Goal: Task Accomplishment & Management: Manage account settings

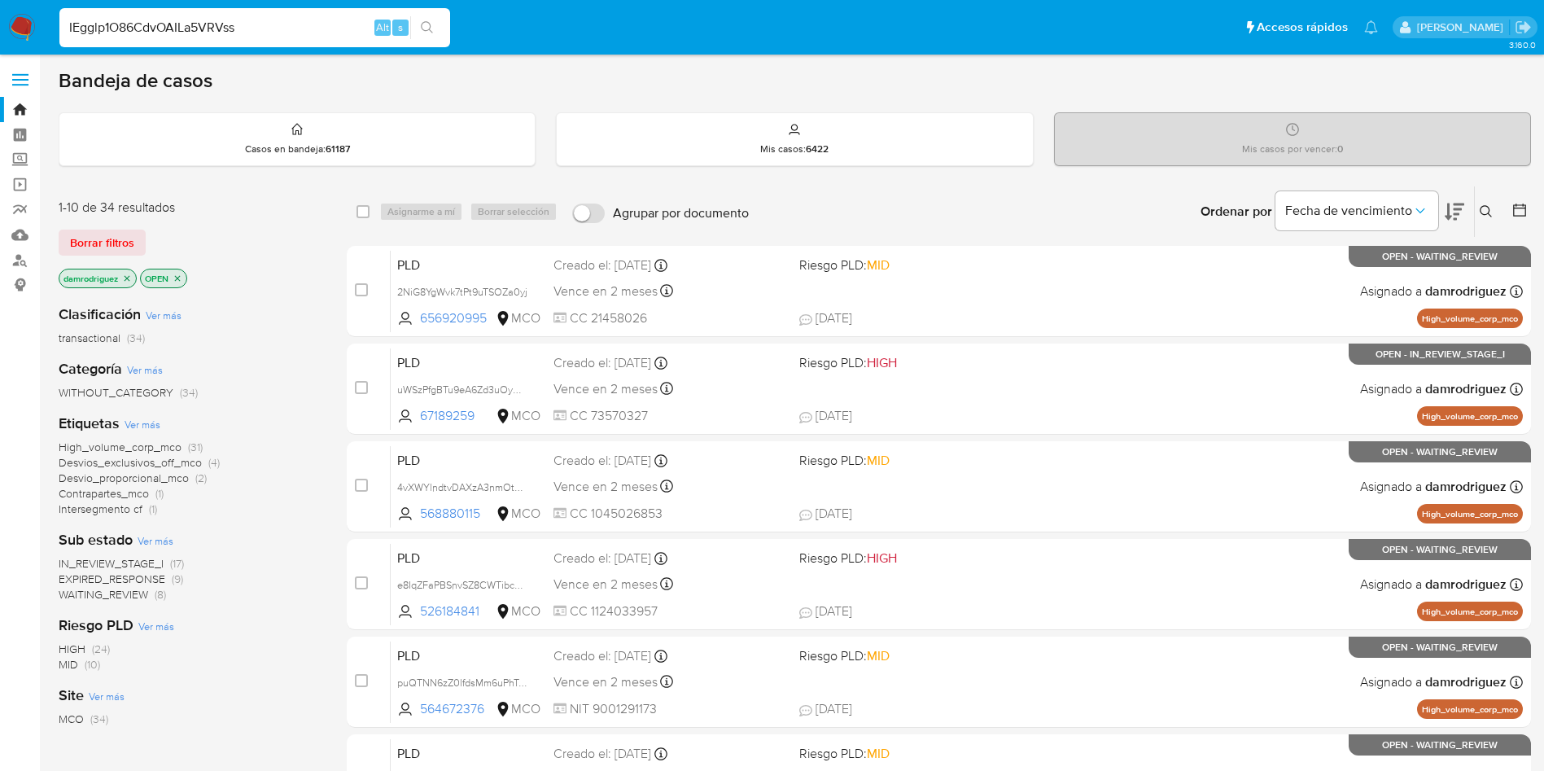
type input "IEgglp1O86CdvOAILa5VRVss"
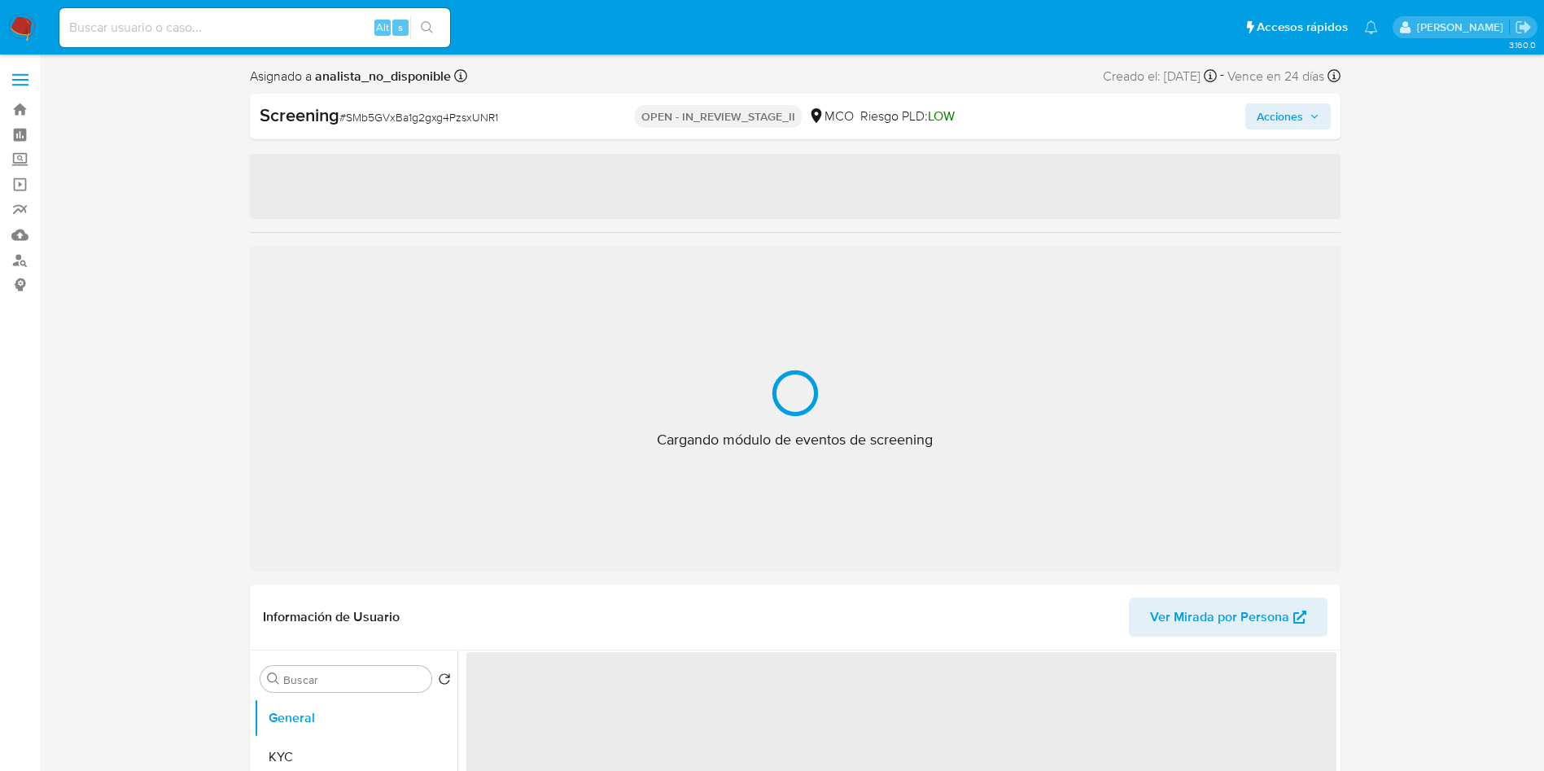
select select "10"
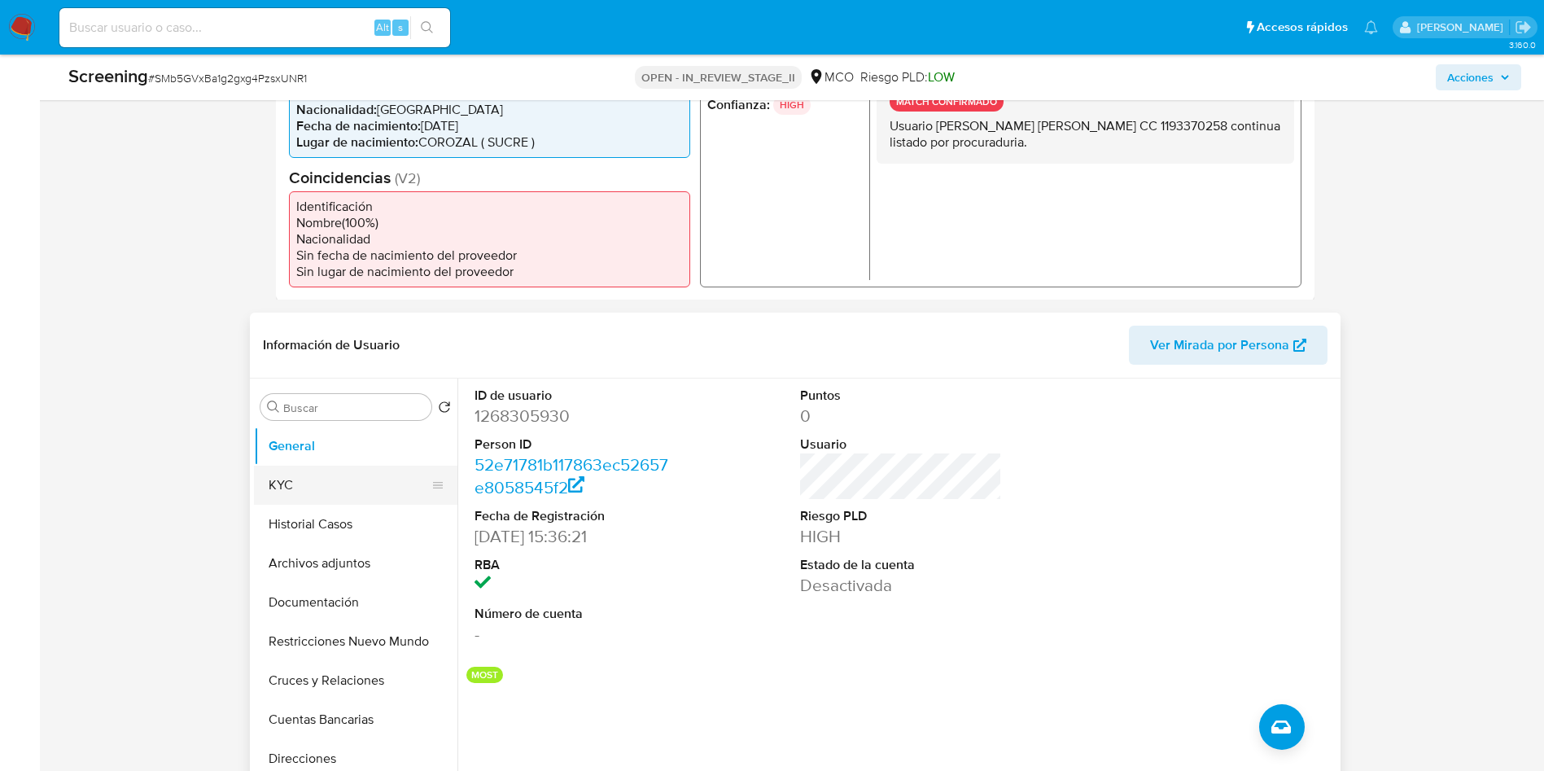
scroll to position [488, 0]
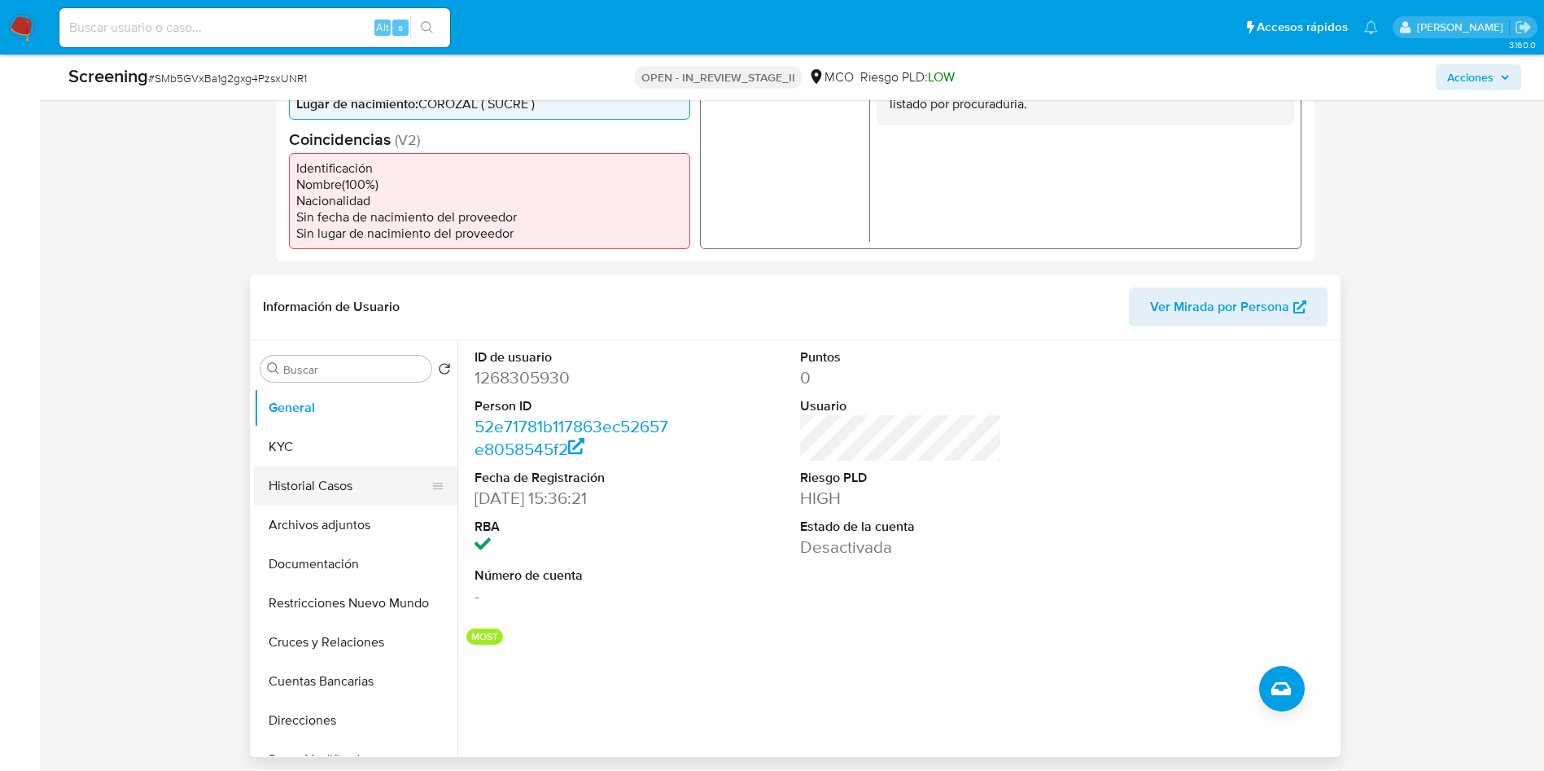
click at [337, 483] on button "Historial Casos" at bounding box center [349, 485] width 190 height 39
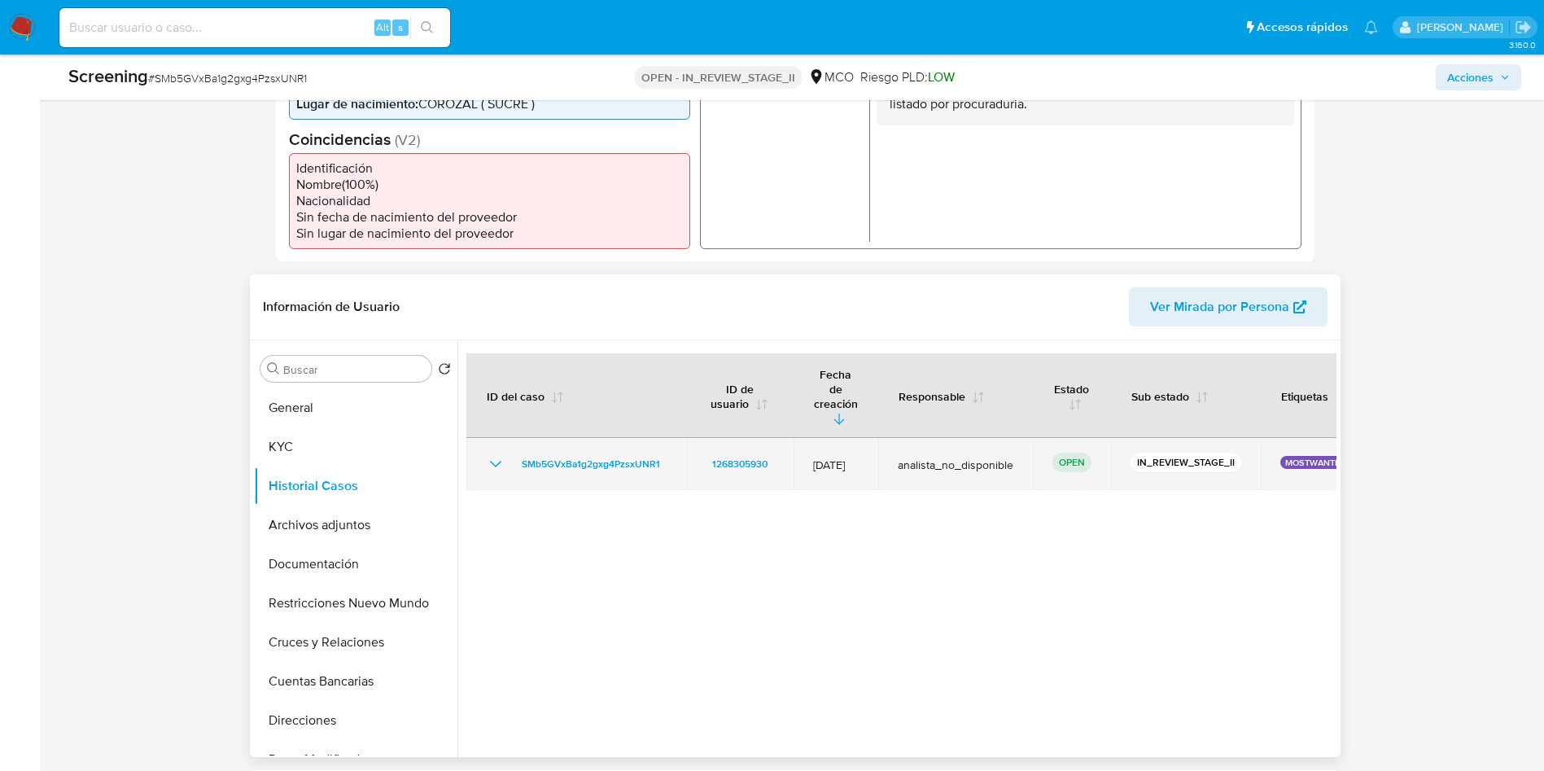
click at [502, 454] on icon "Mostrar/Ocultar" at bounding box center [496, 464] width 20 height 20
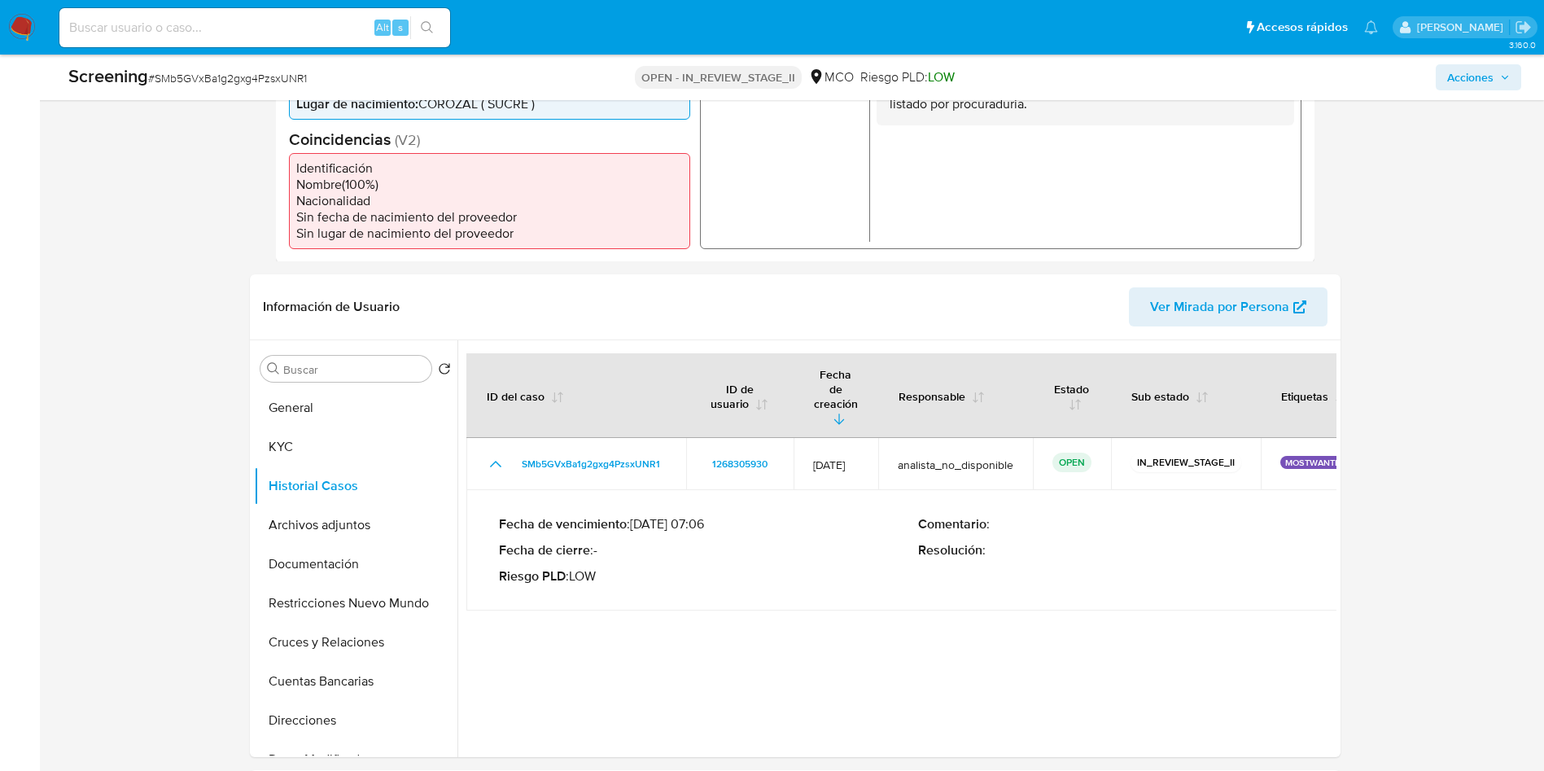
scroll to position [0, 0]
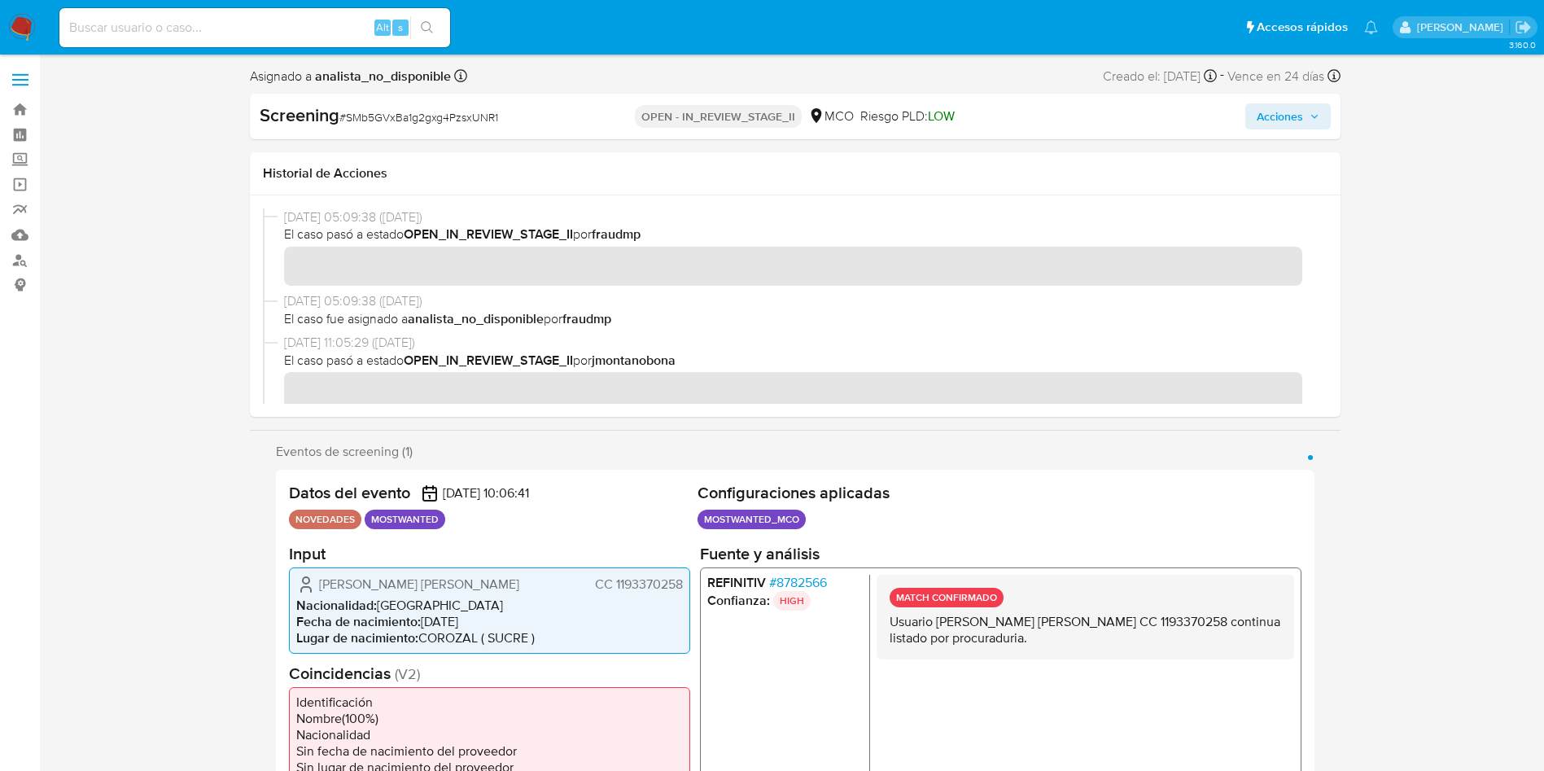
click at [14, 31] on img at bounding box center [22, 28] width 28 height 28
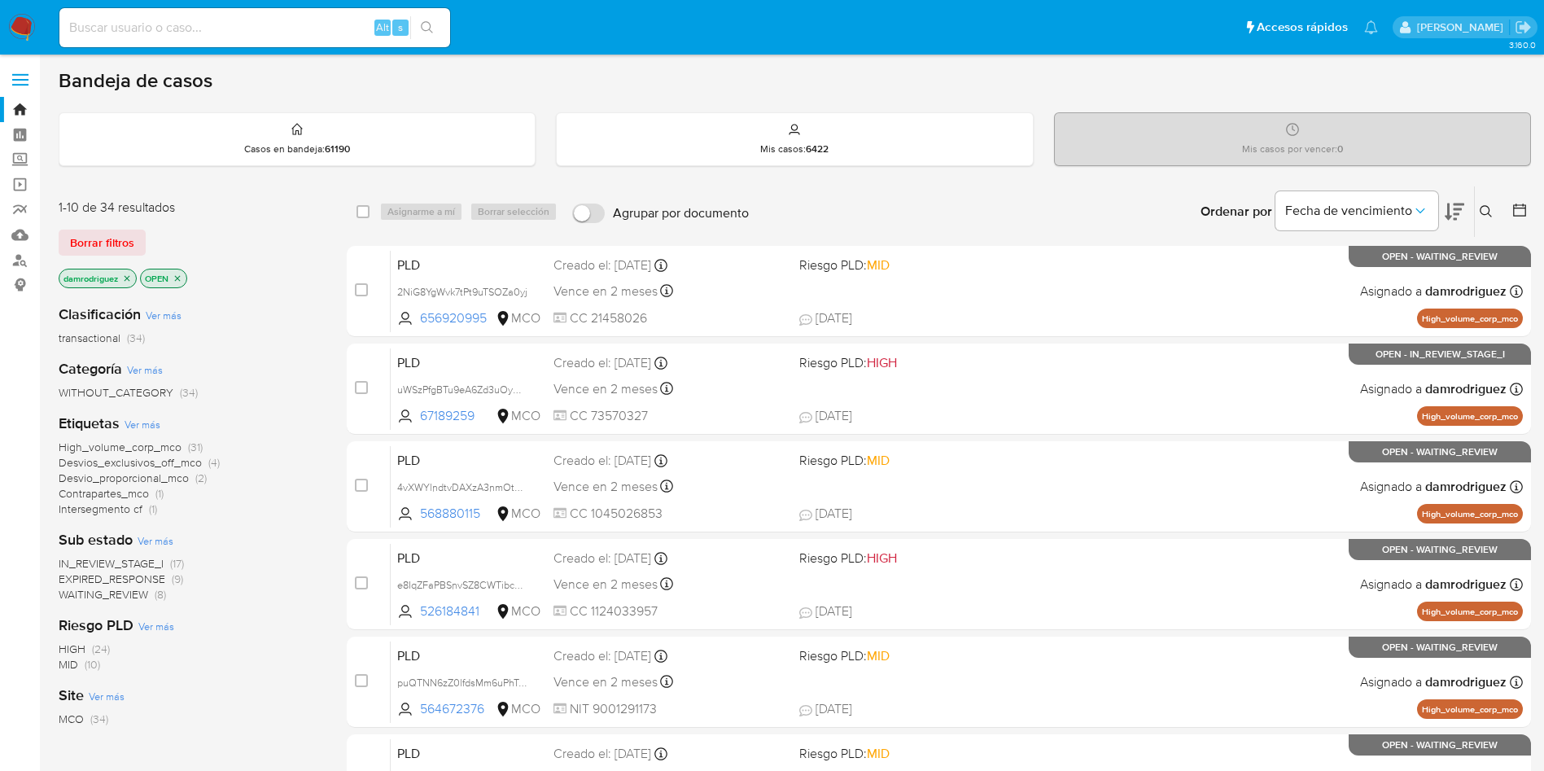
click at [128, 275] on icon "close-filter" at bounding box center [127, 278] width 10 height 10
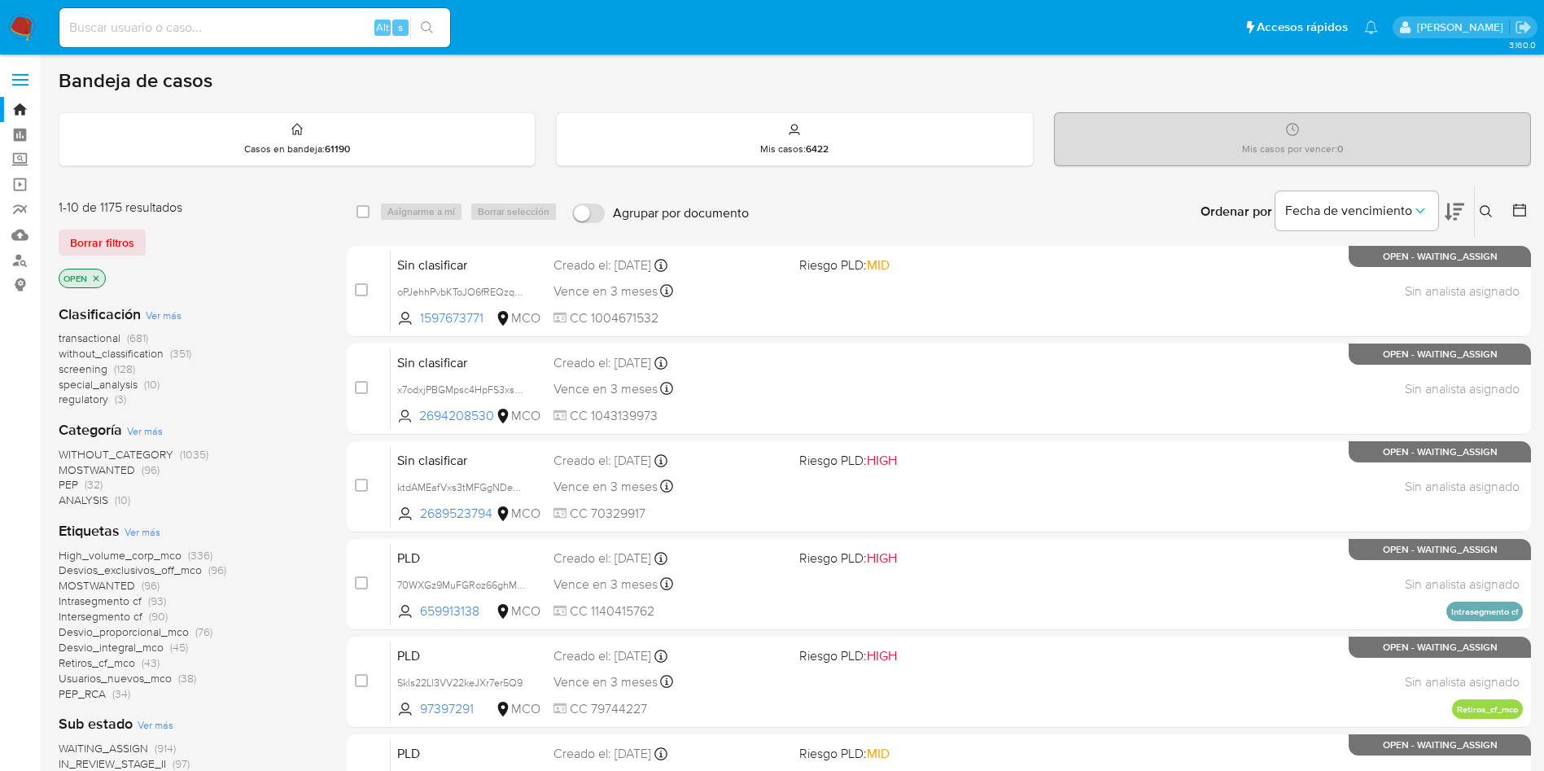
click at [86, 367] on span "screening" at bounding box center [83, 369] width 49 height 16
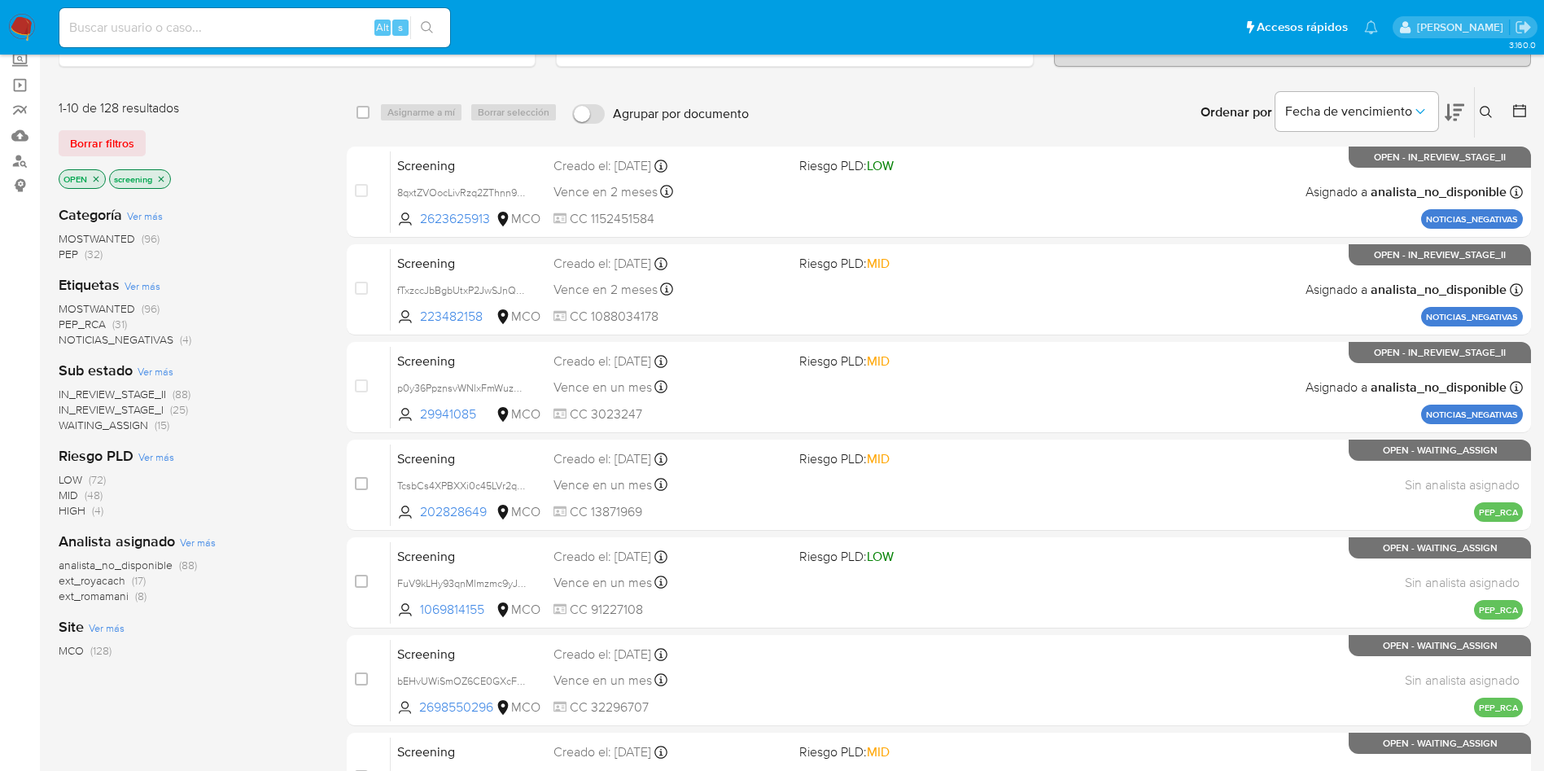
scroll to position [122, 0]
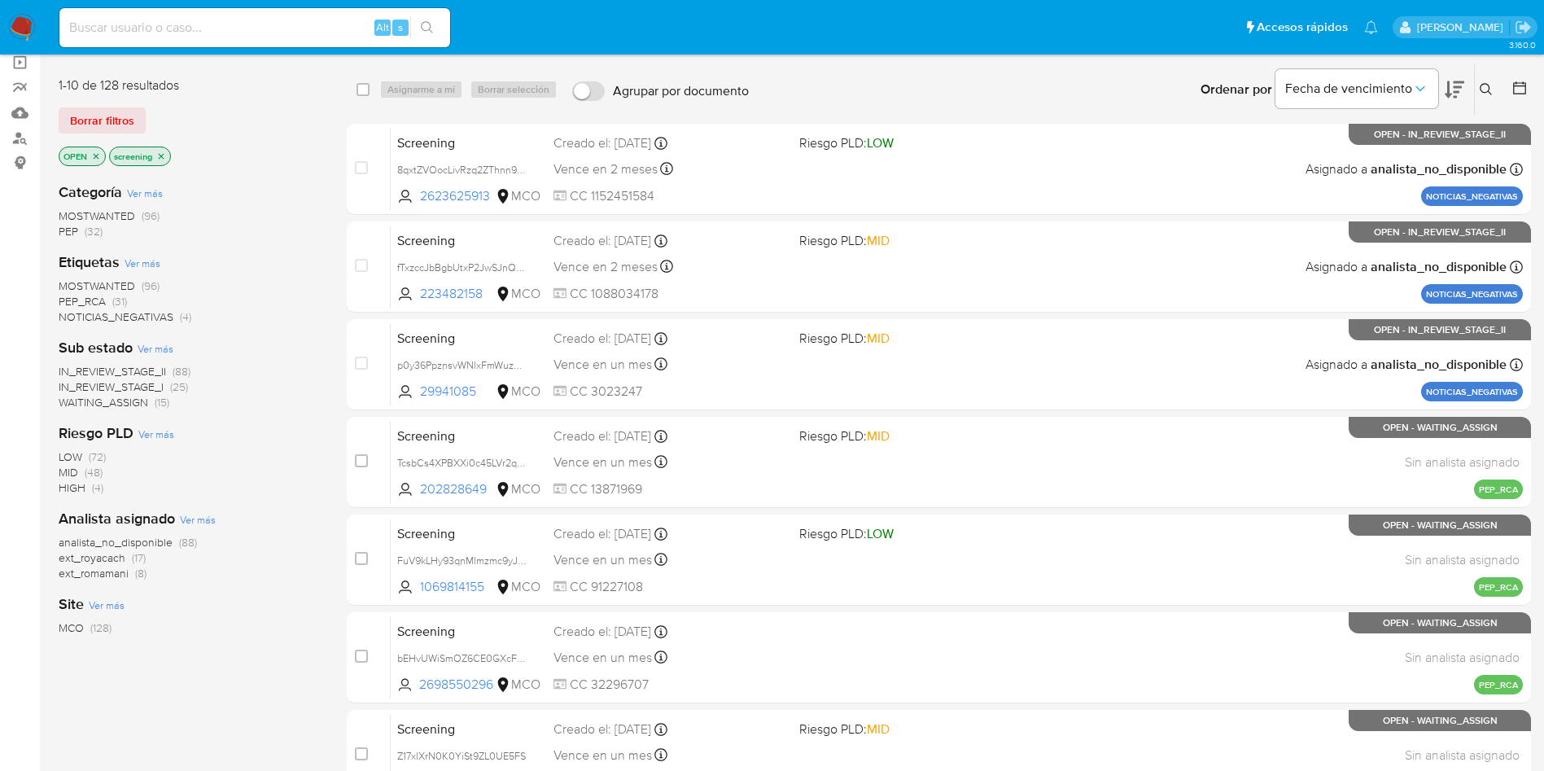
click at [129, 389] on span "IN_REVIEW_STAGE_I" at bounding box center [111, 386] width 105 height 16
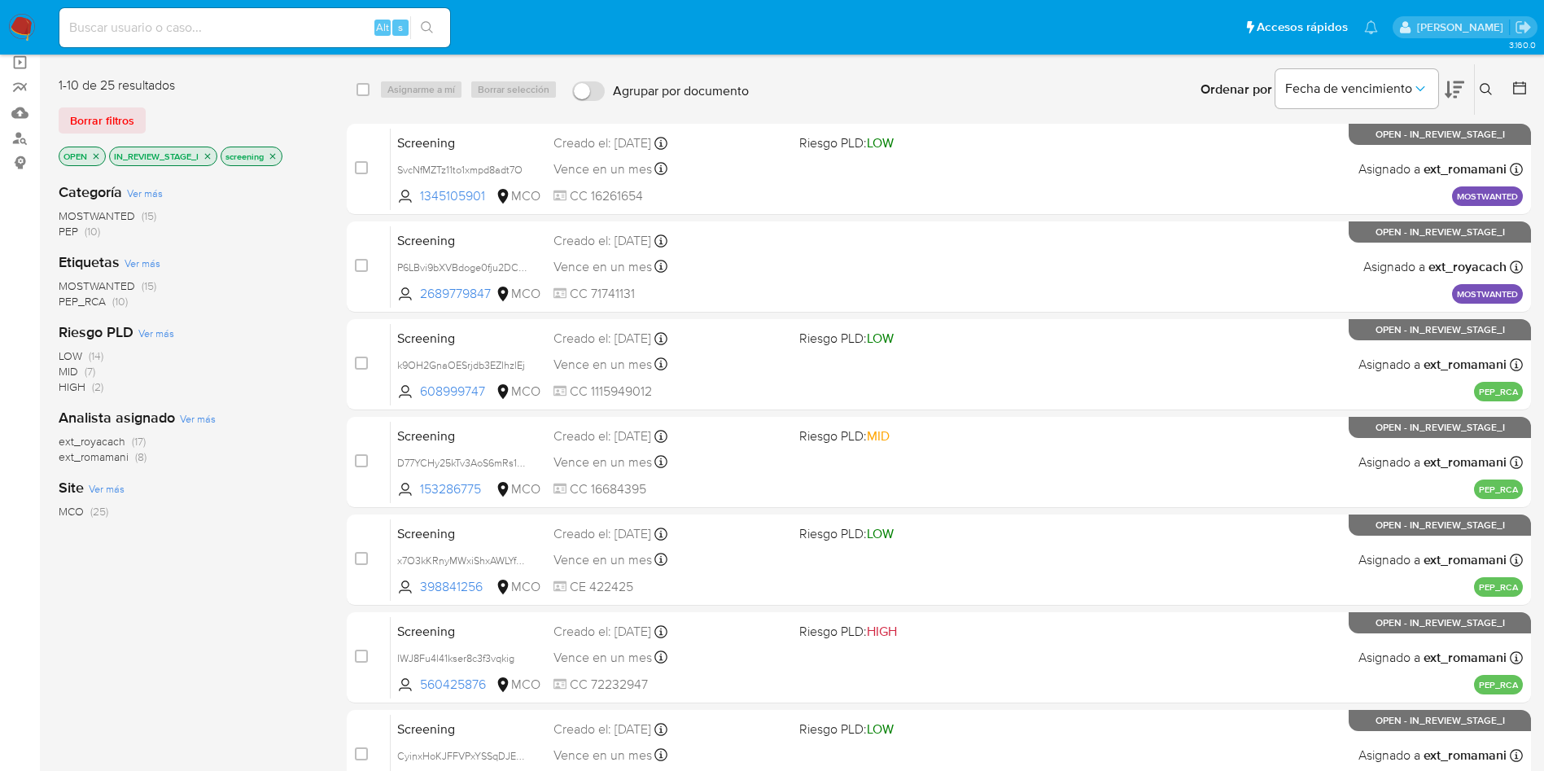
click at [210, 158] on icon "close-filter" at bounding box center [208, 156] width 10 height 10
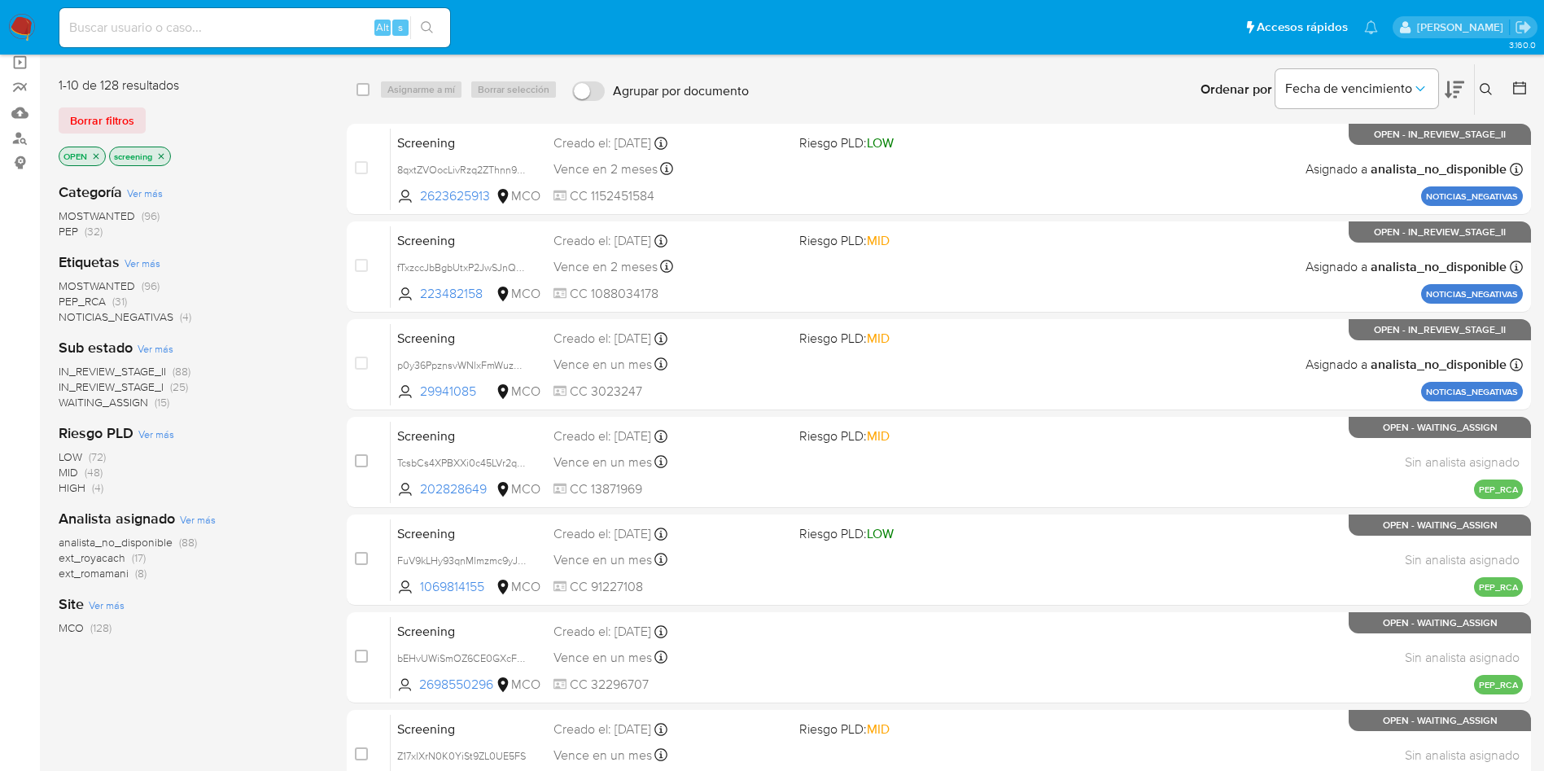
click at [128, 367] on span "IN_REVIEW_STAGE_II" at bounding box center [112, 371] width 107 height 16
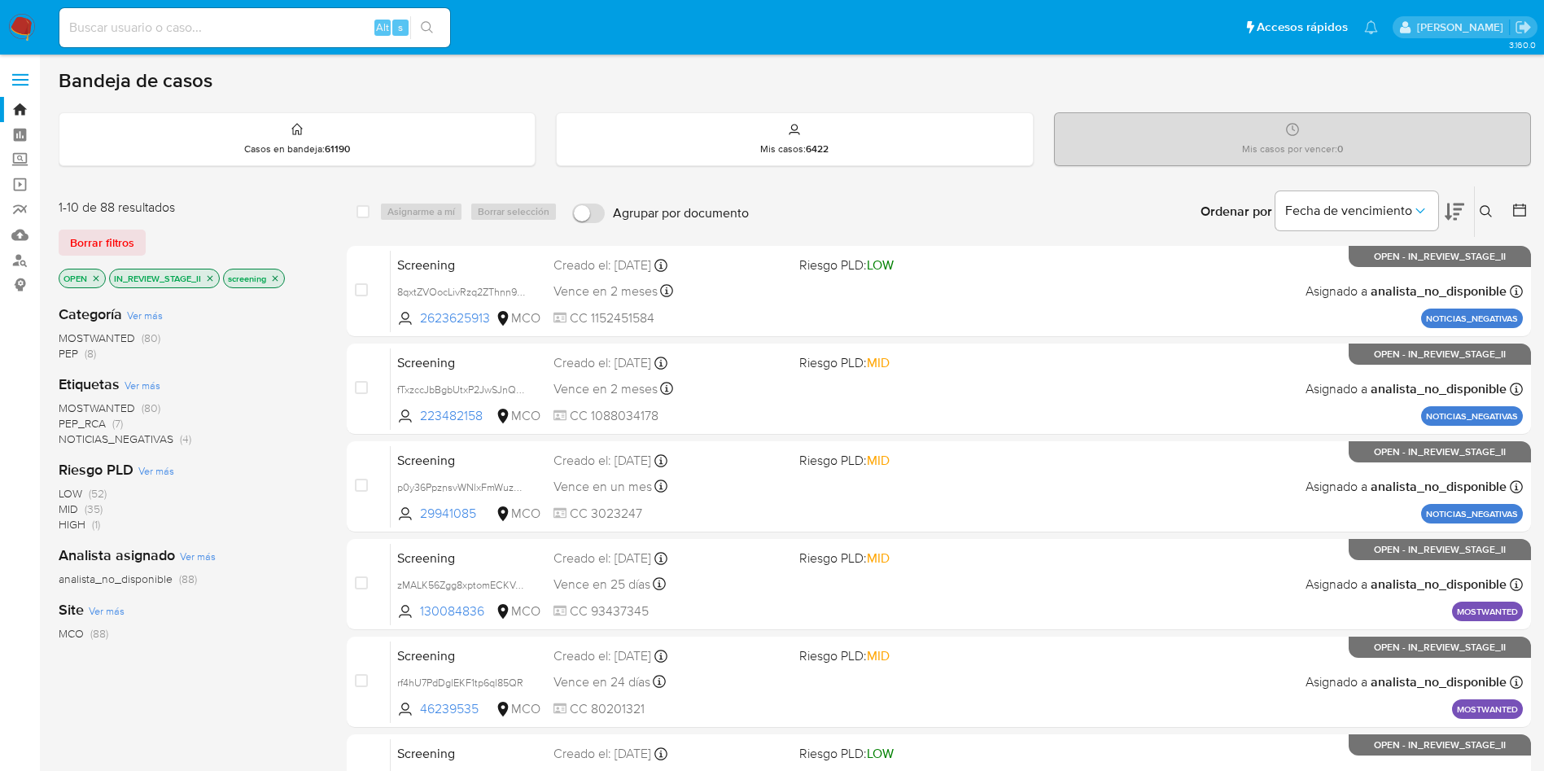
click at [95, 281] on icon "close-filter" at bounding box center [96, 278] width 10 height 10
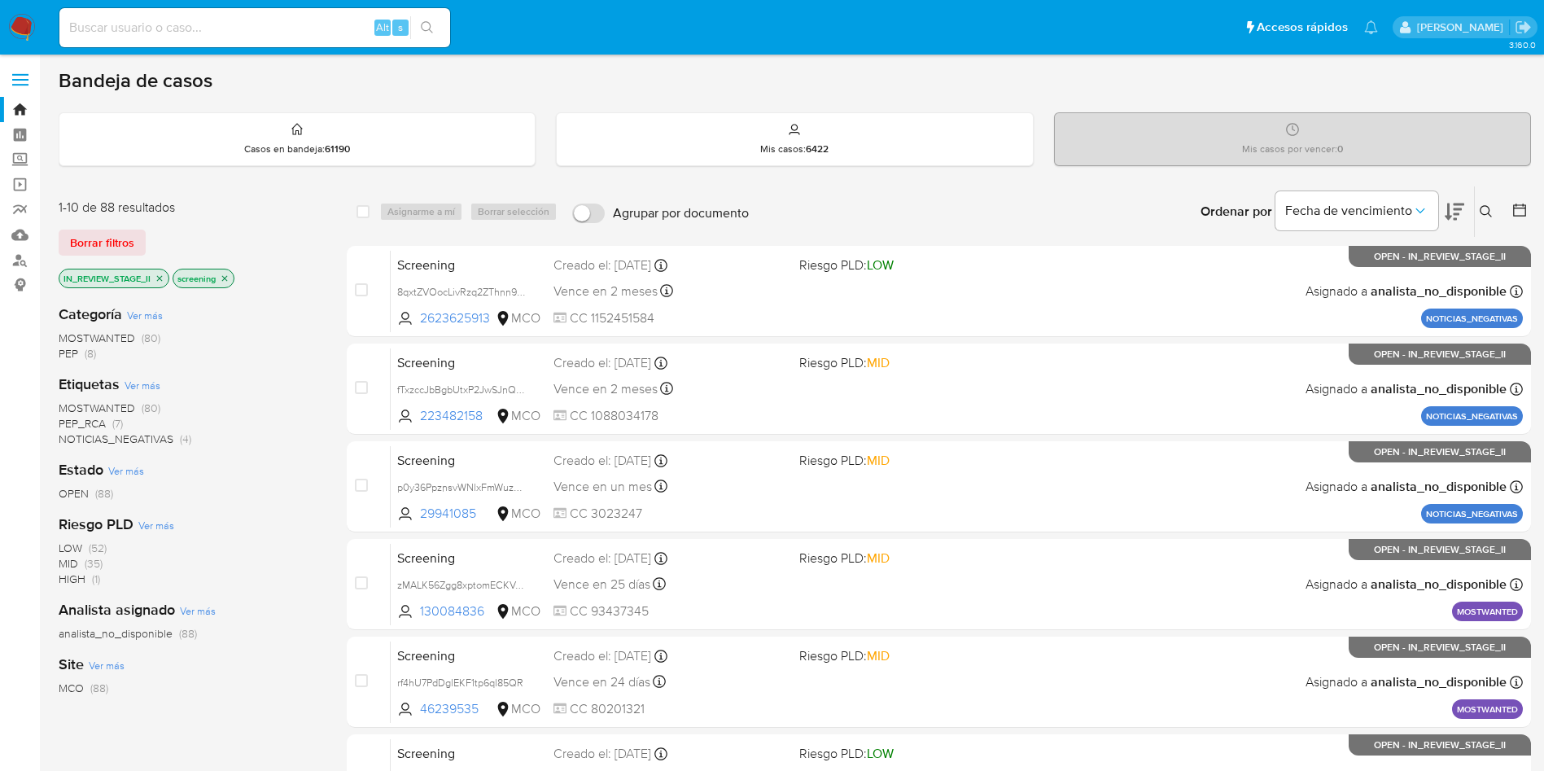
click at [164, 277] on icon "close-filter" at bounding box center [160, 278] width 10 height 10
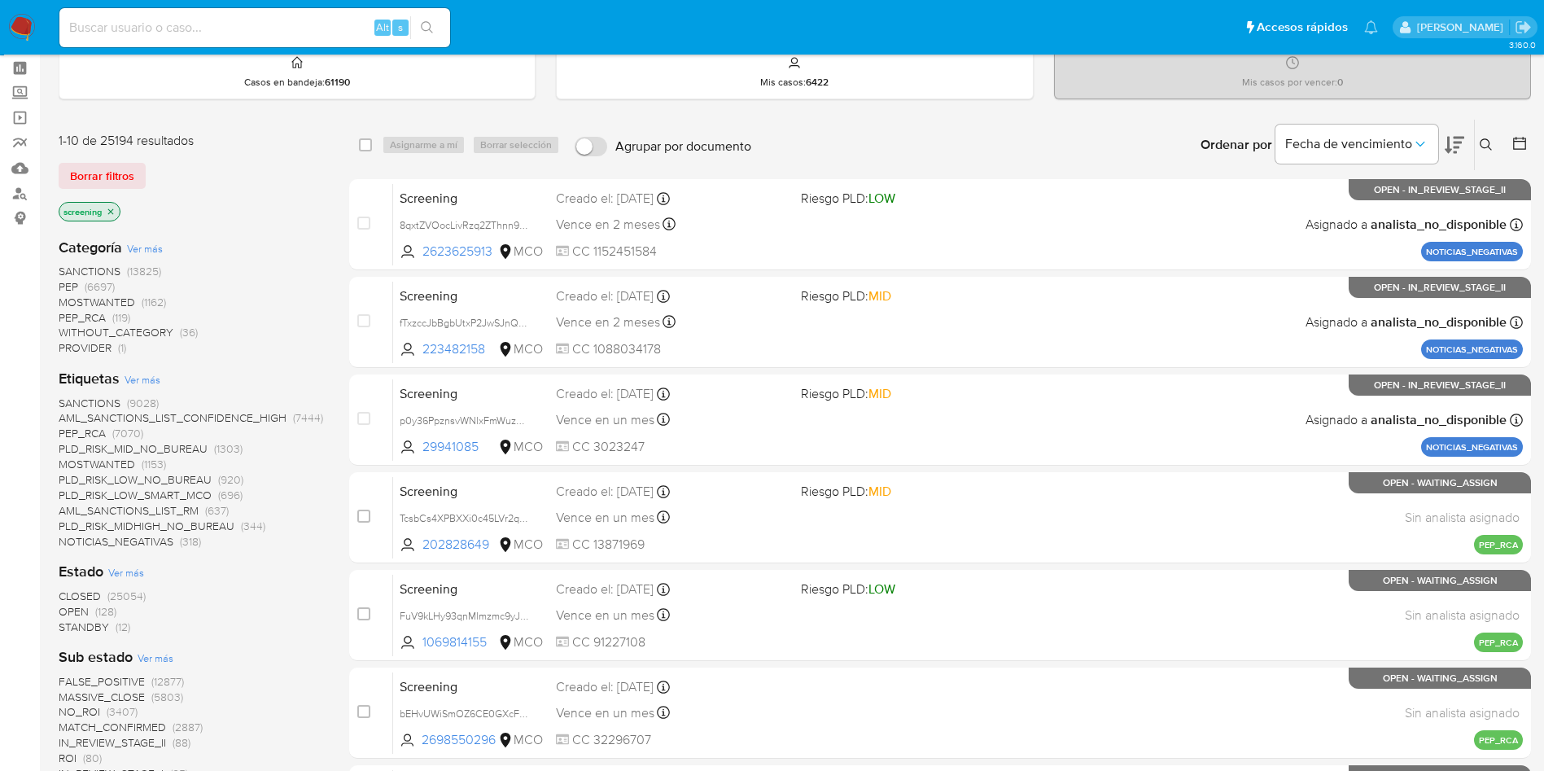
scroll to position [122, 0]
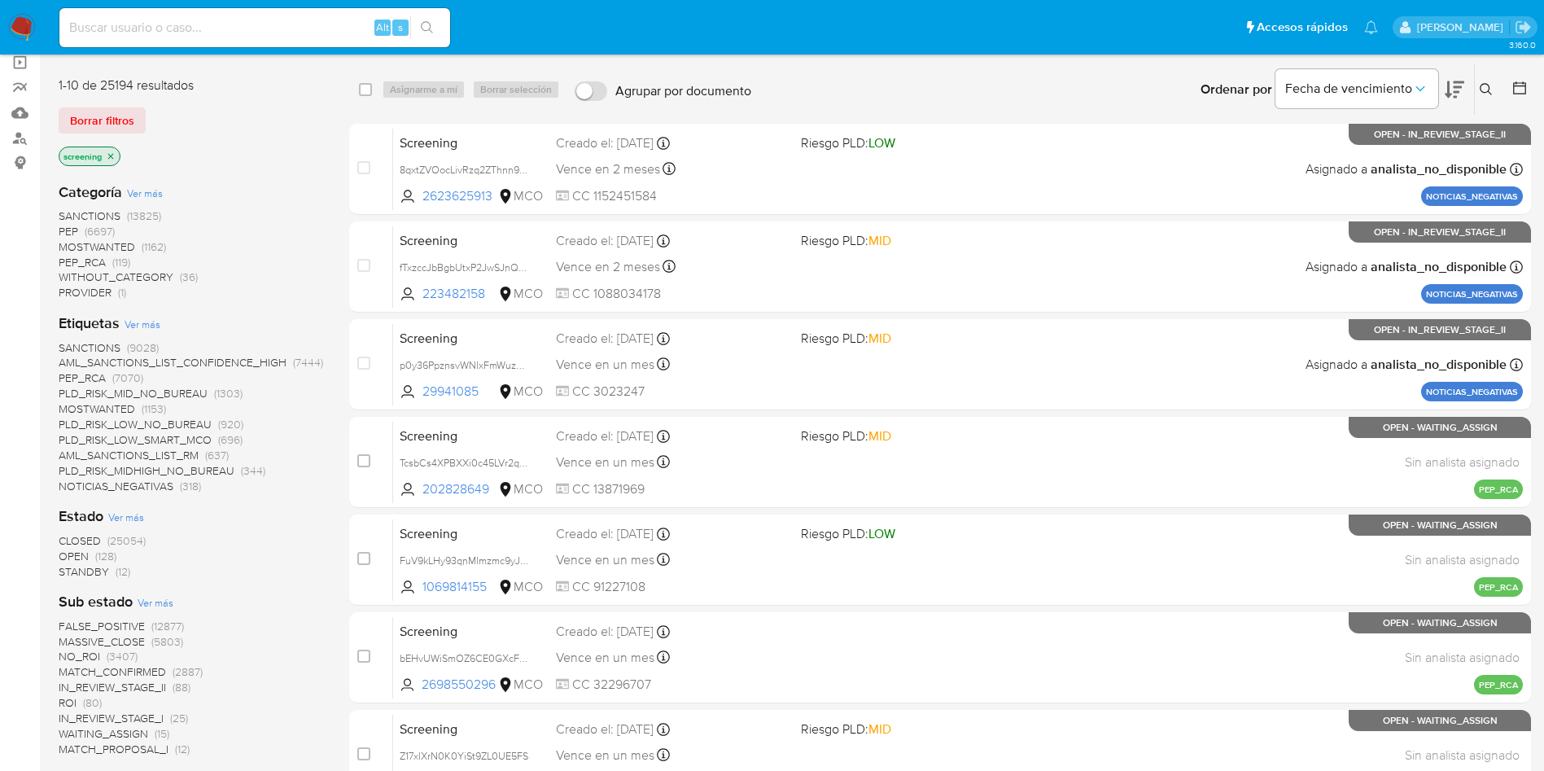
click at [73, 542] on span "CLOSED" at bounding box center [80, 540] width 42 height 16
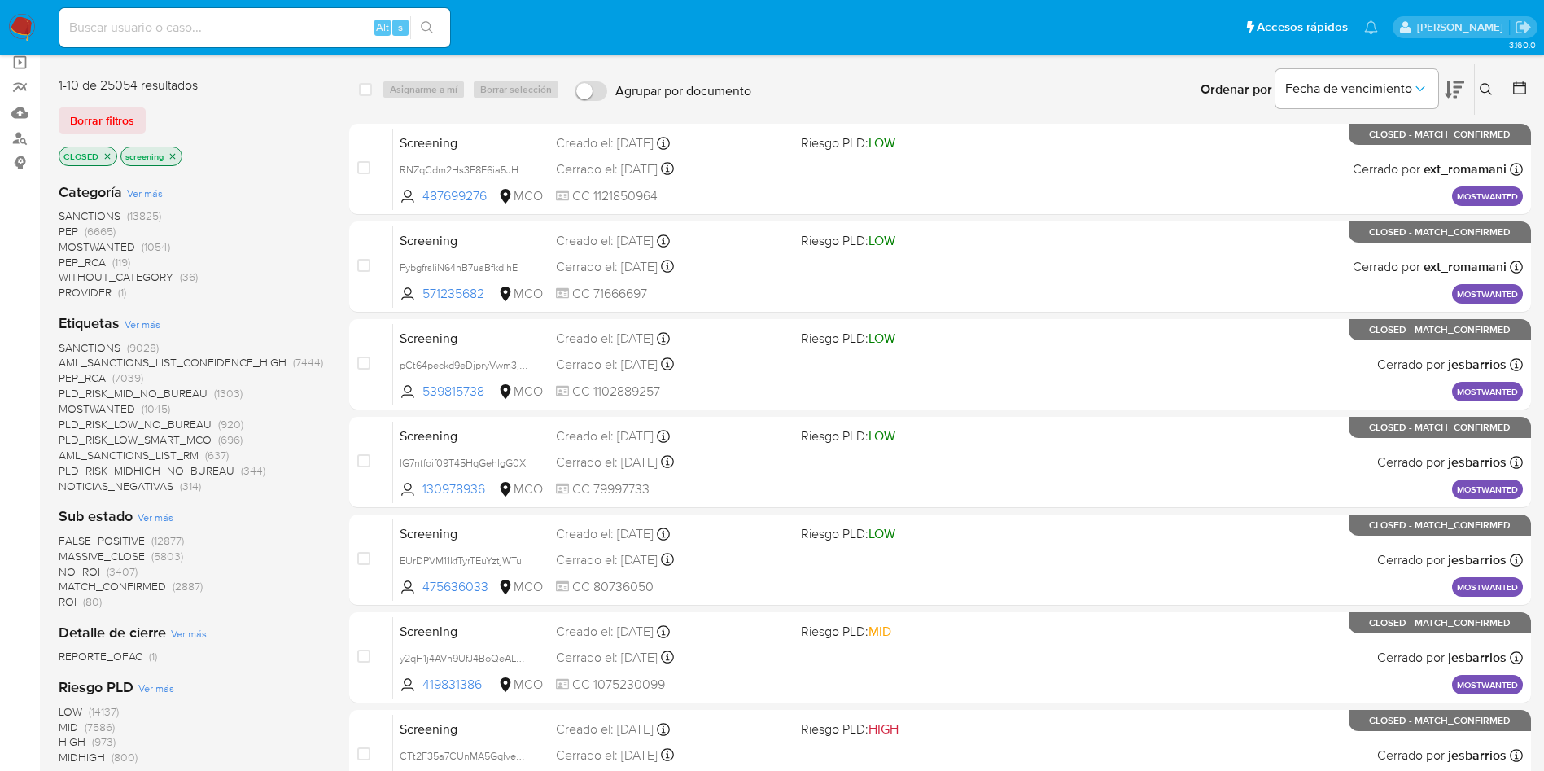
click at [105, 157] on icon "close-filter" at bounding box center [108, 156] width 6 height 6
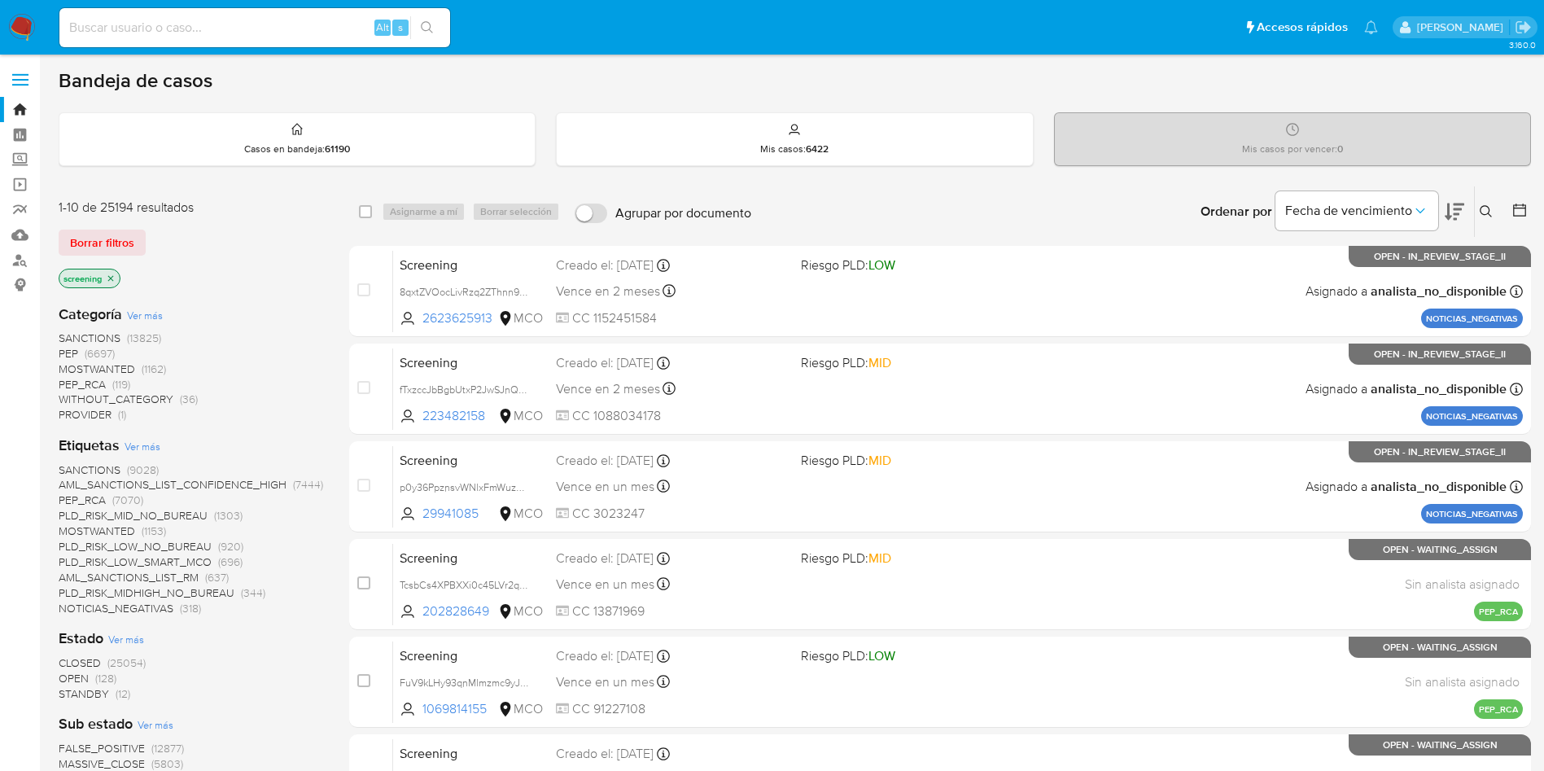
click at [28, 30] on img at bounding box center [22, 28] width 28 height 28
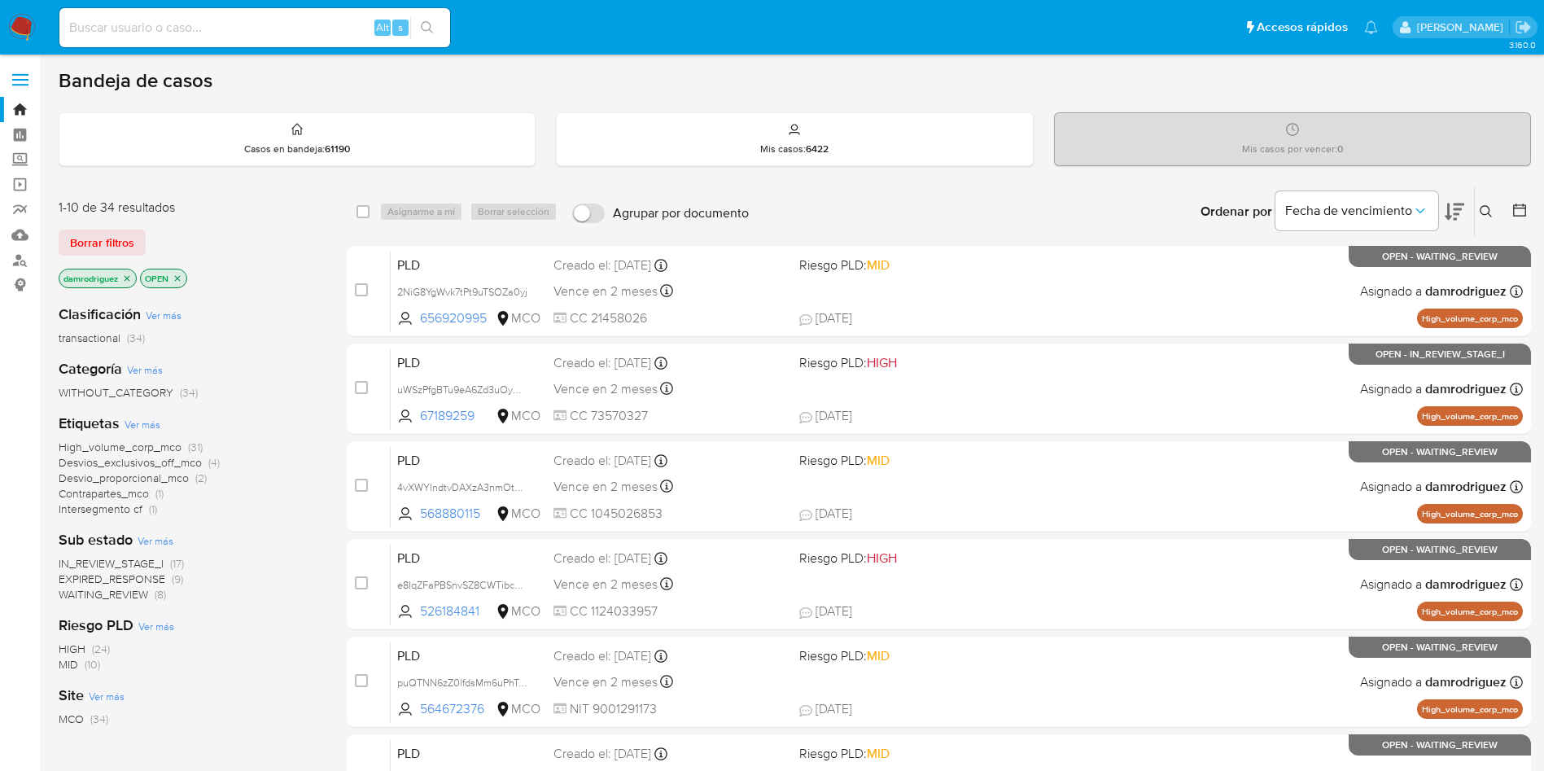
click at [125, 278] on icon "close-filter" at bounding box center [127, 278] width 10 height 10
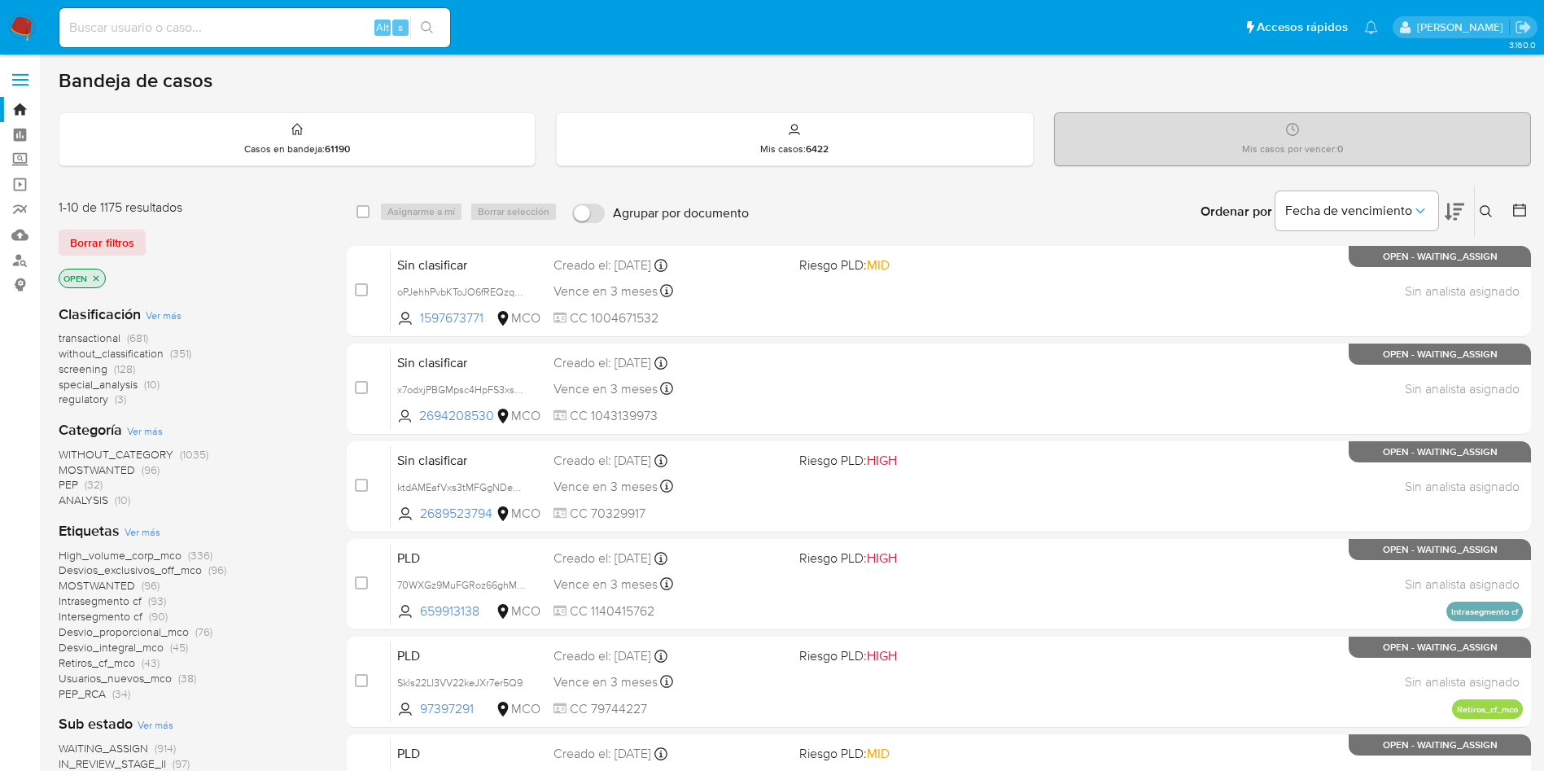
click at [94, 275] on icon "close-filter" at bounding box center [96, 278] width 10 height 10
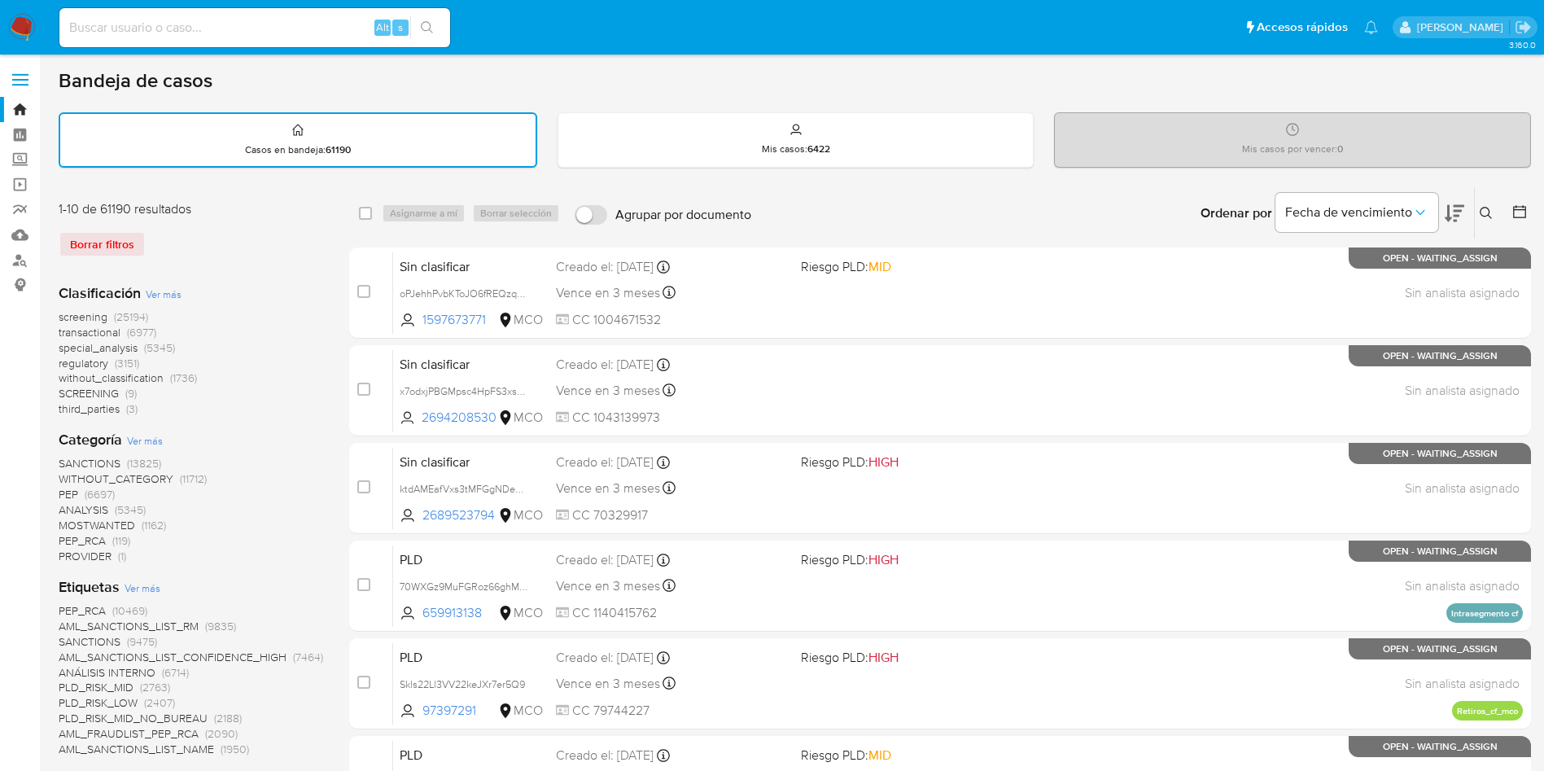
click at [85, 312] on span "screening" at bounding box center [83, 316] width 49 height 16
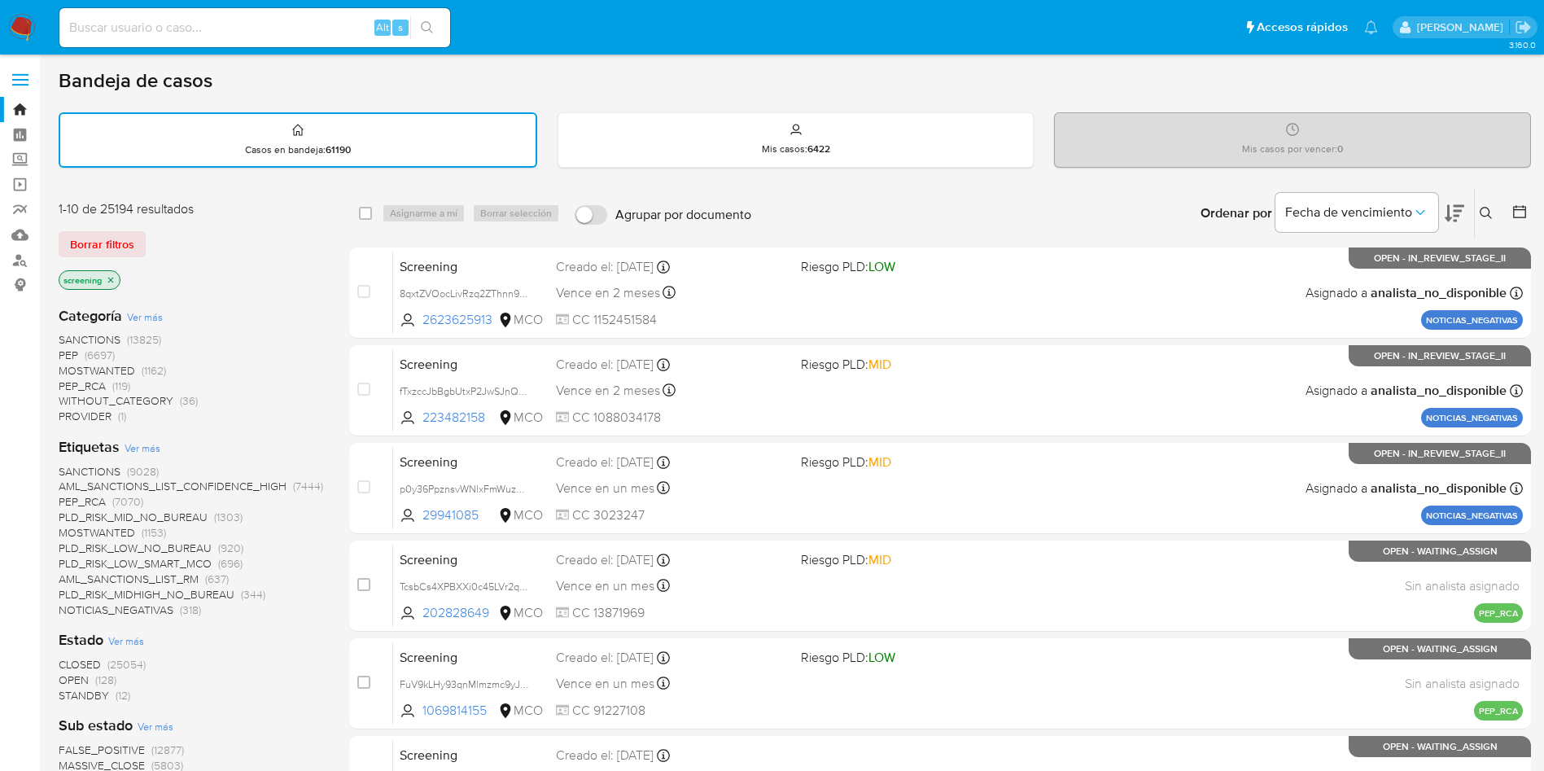
click at [120, 369] on span "MOSTWANTED" at bounding box center [97, 370] width 76 height 16
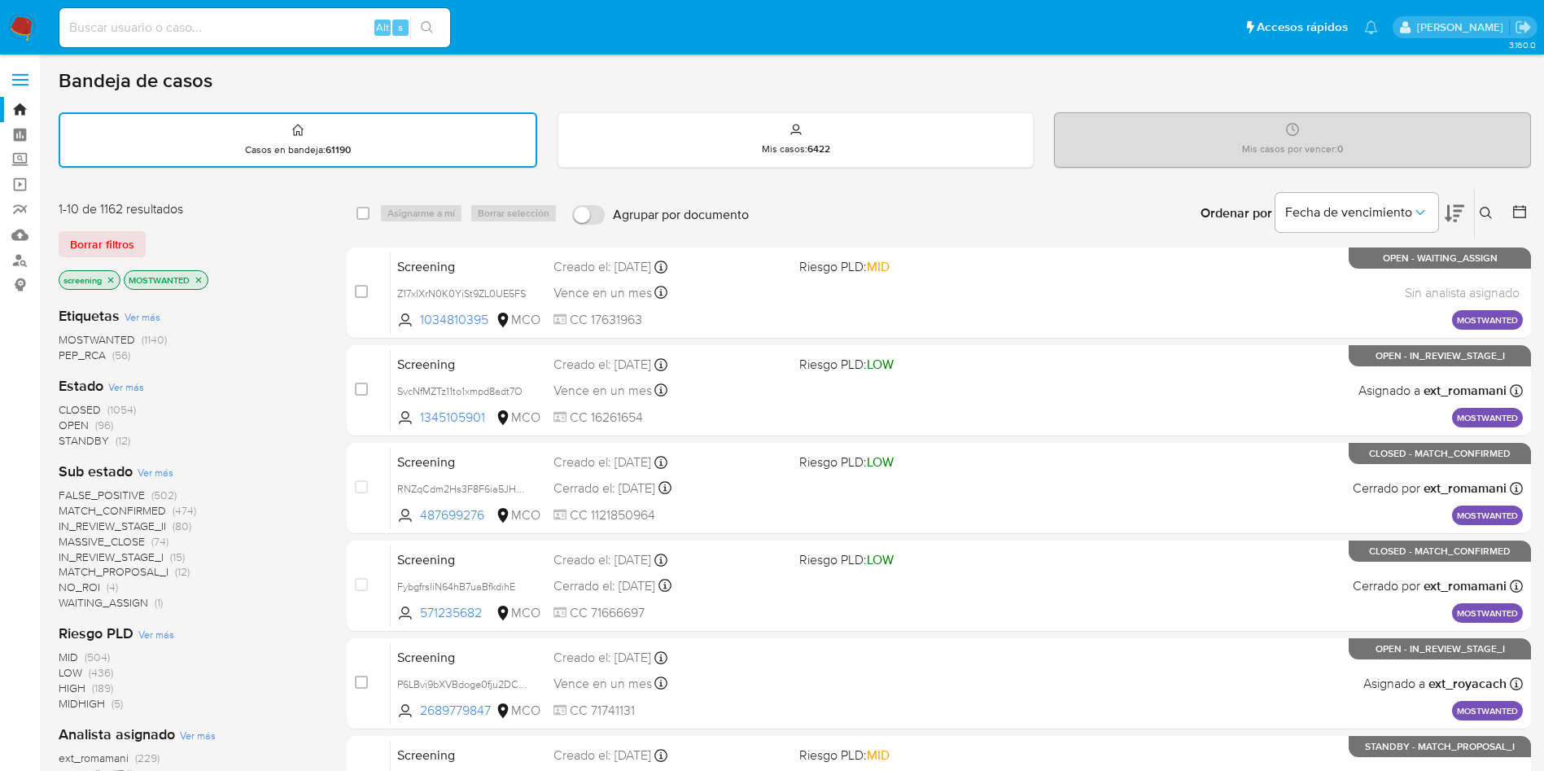
click at [86, 407] on span "CLOSED" at bounding box center [80, 409] width 42 height 16
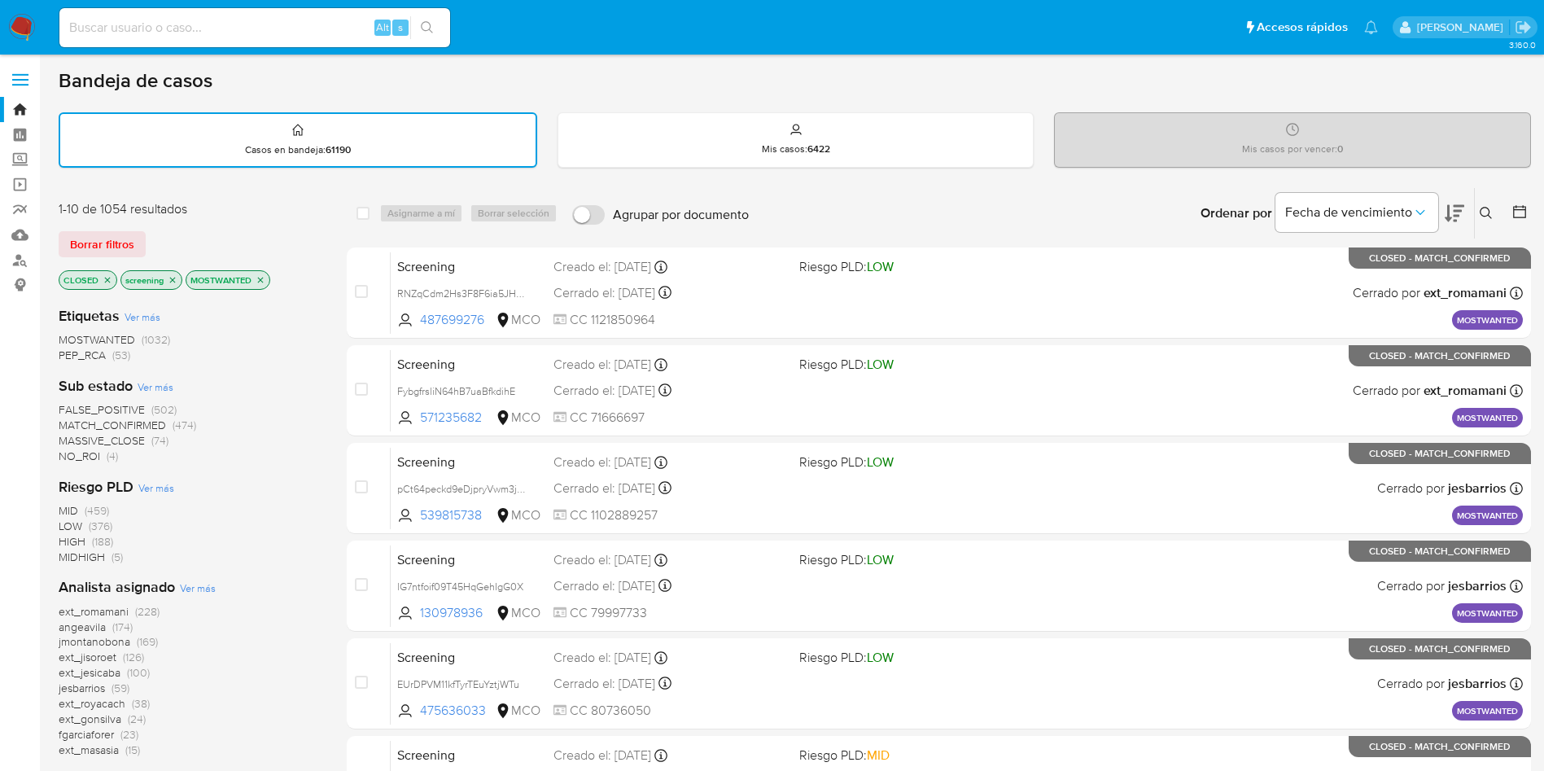
click at [120, 423] on span "MATCH_CONFIRMED" at bounding box center [112, 425] width 107 height 16
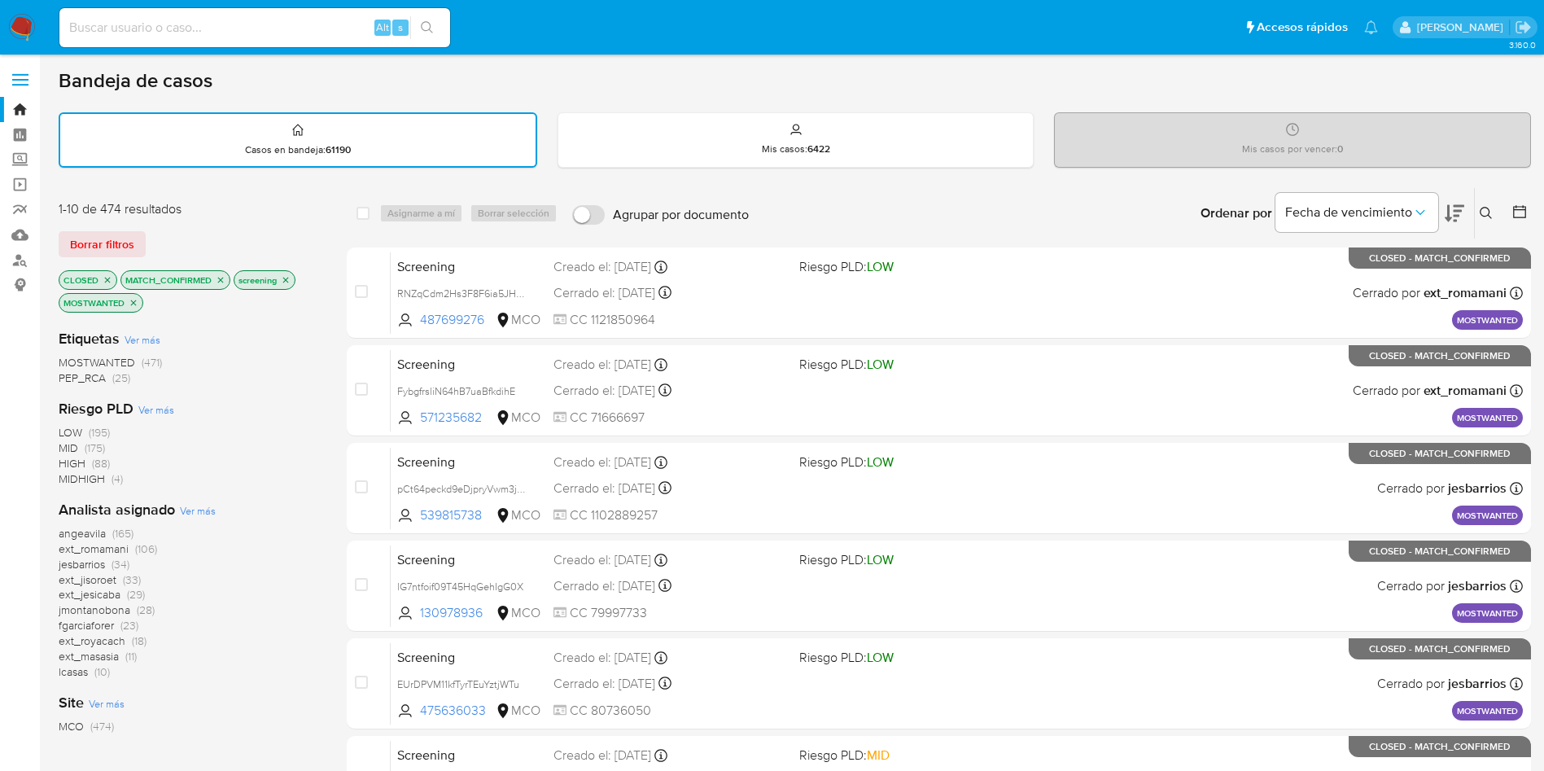
click at [104, 607] on span "jmontanobona" at bounding box center [95, 609] width 72 height 16
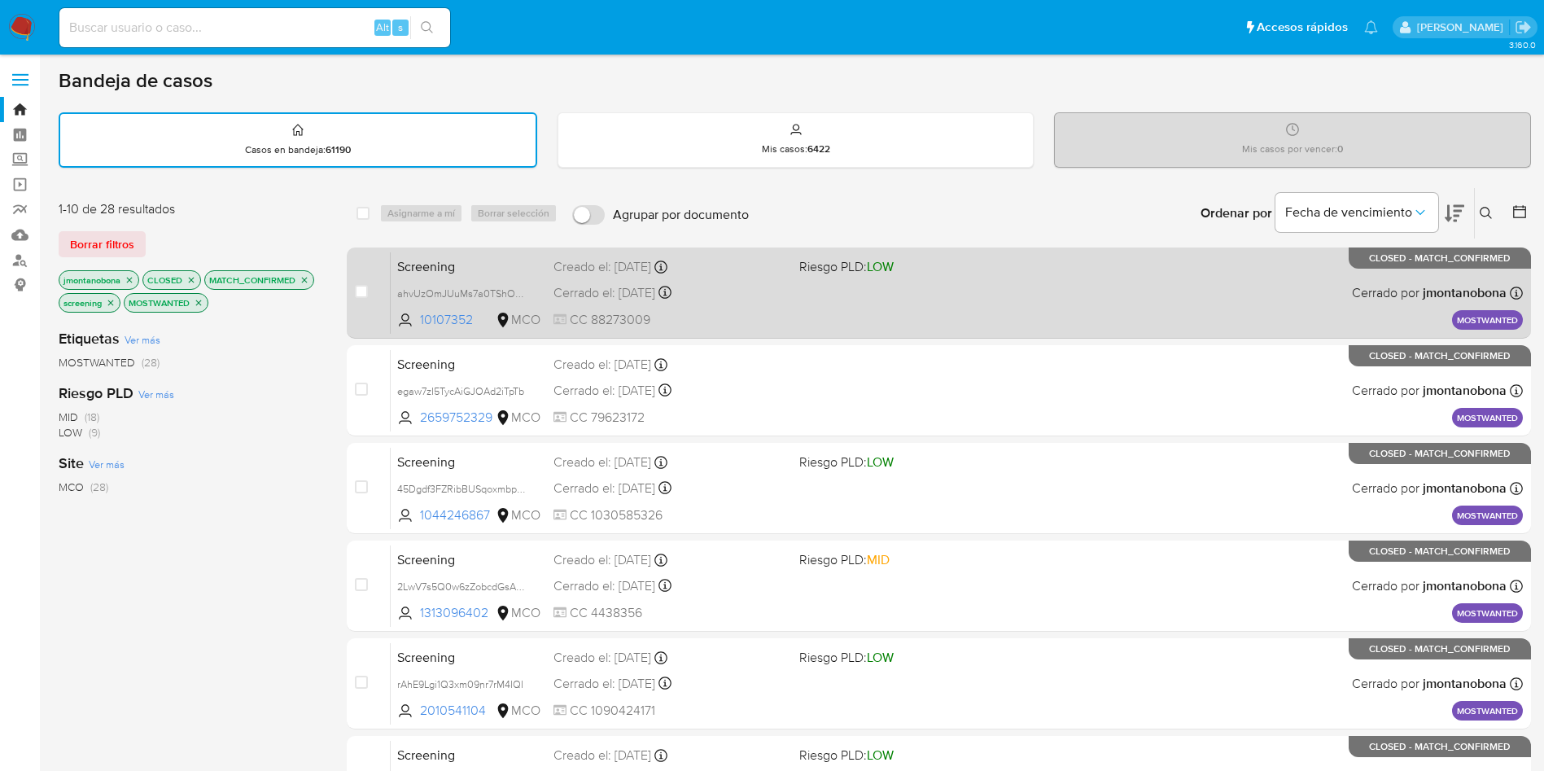
click at [942, 277] on div "Screening ahvUzOmJUuMs7a0TShOLtNHA 10107352 MCO Riesgo PLD: LOW Creado el: 03/0…" at bounding box center [957, 292] width 1132 height 82
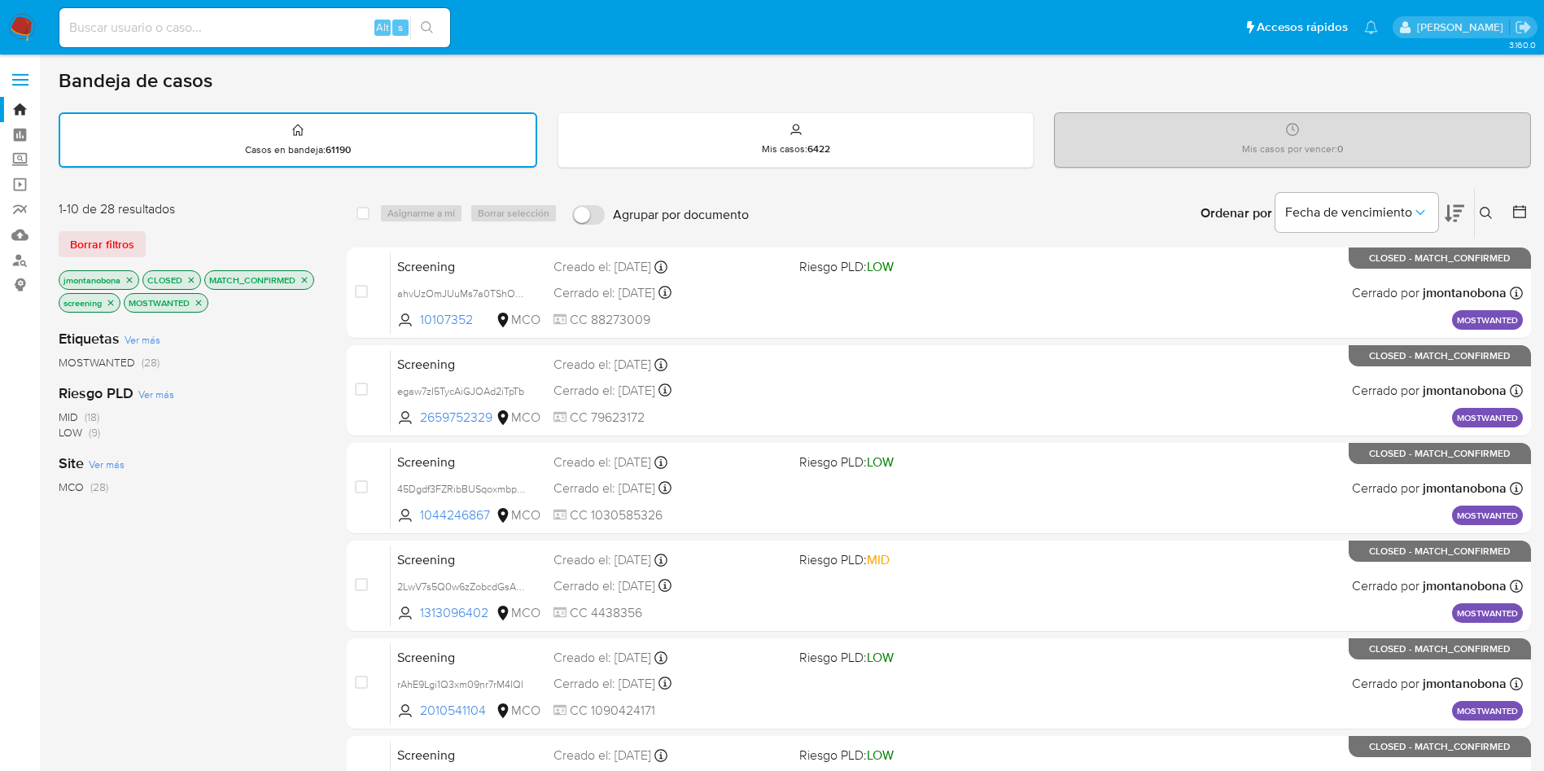
click at [306, 277] on icon "close-filter" at bounding box center [304, 280] width 10 height 10
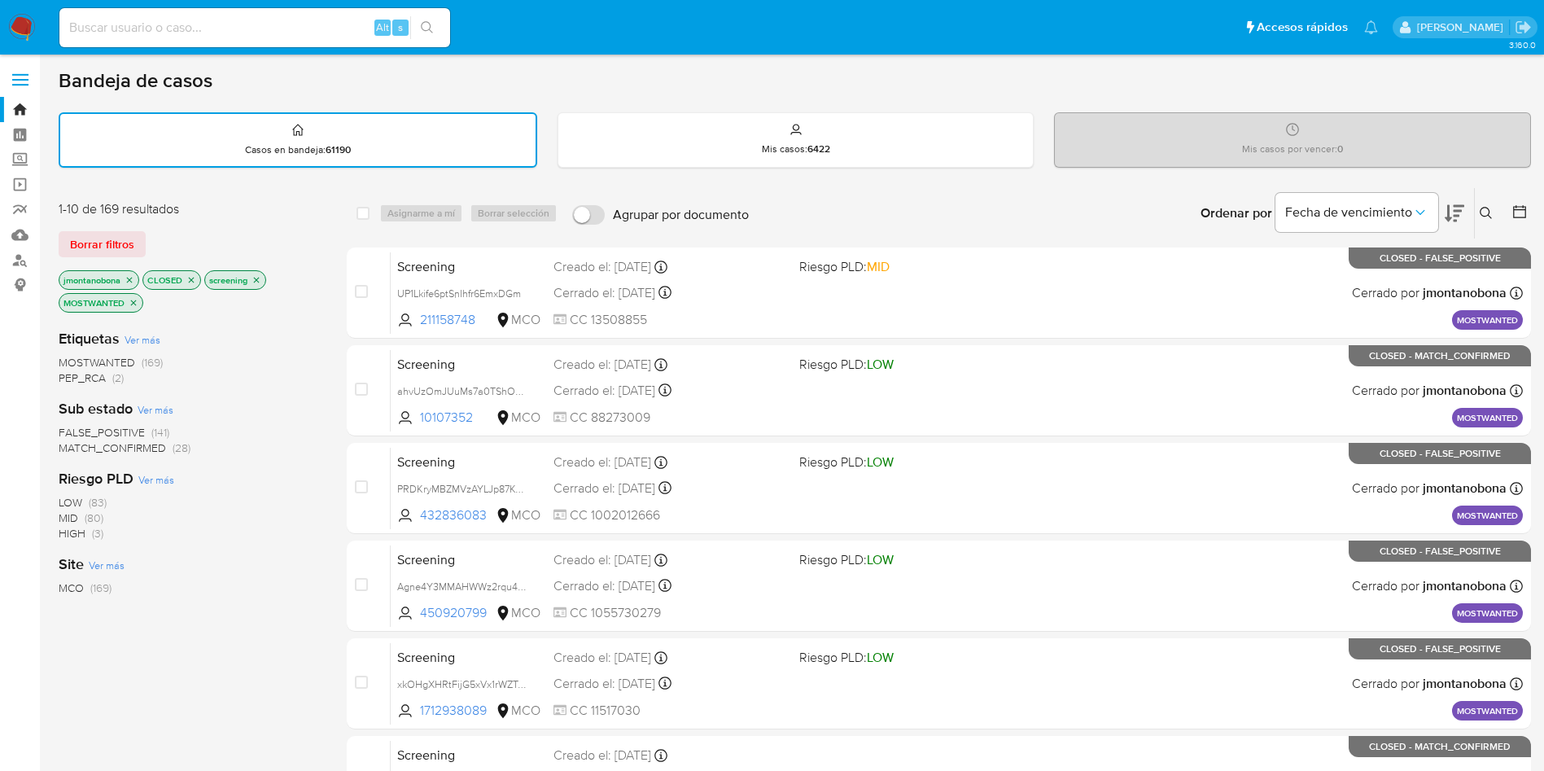
click at [114, 431] on span "FALSE_POSITIVE" at bounding box center [102, 432] width 86 height 16
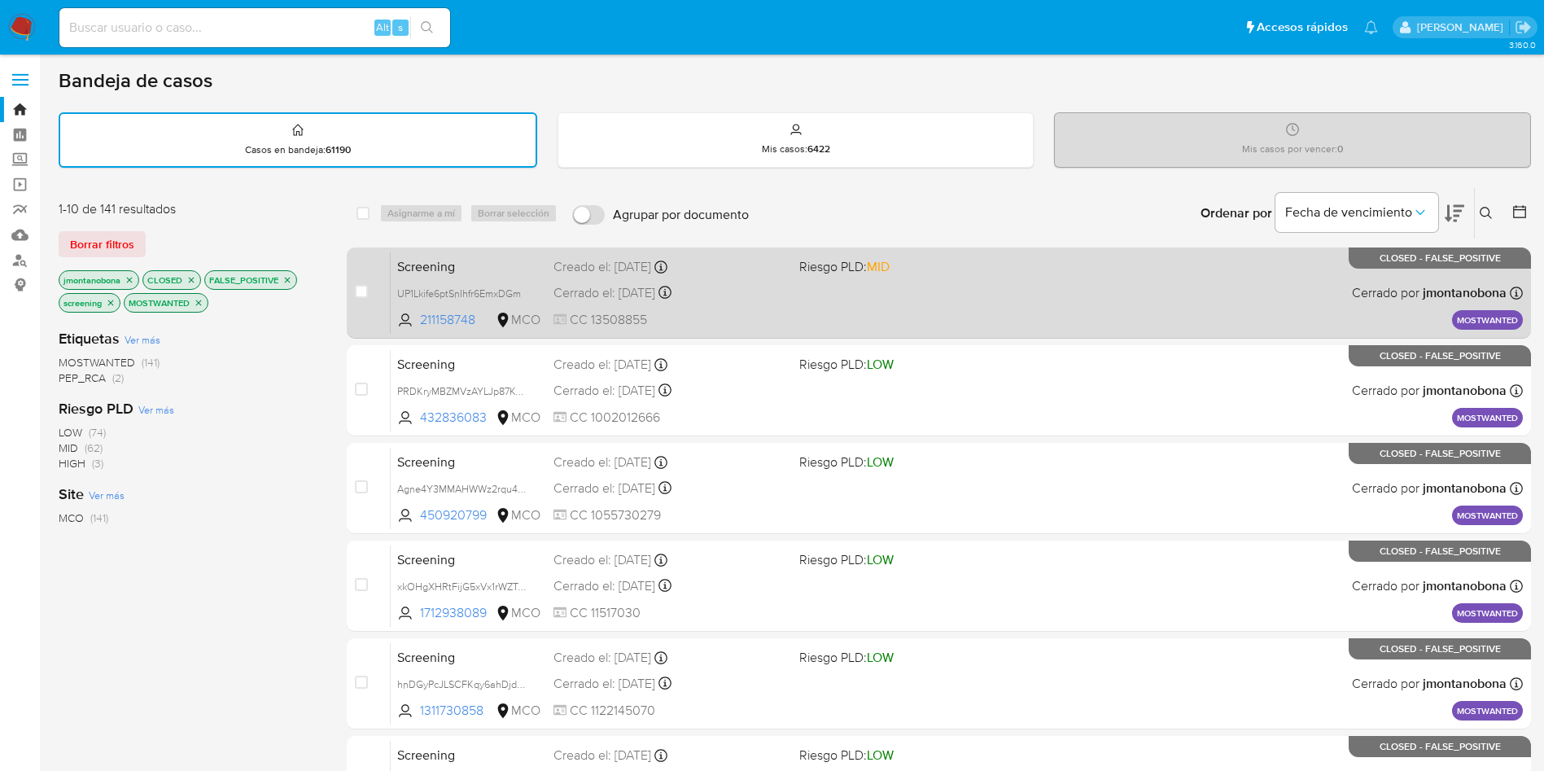
click at [496, 263] on span "Screening" at bounding box center [468, 265] width 143 height 21
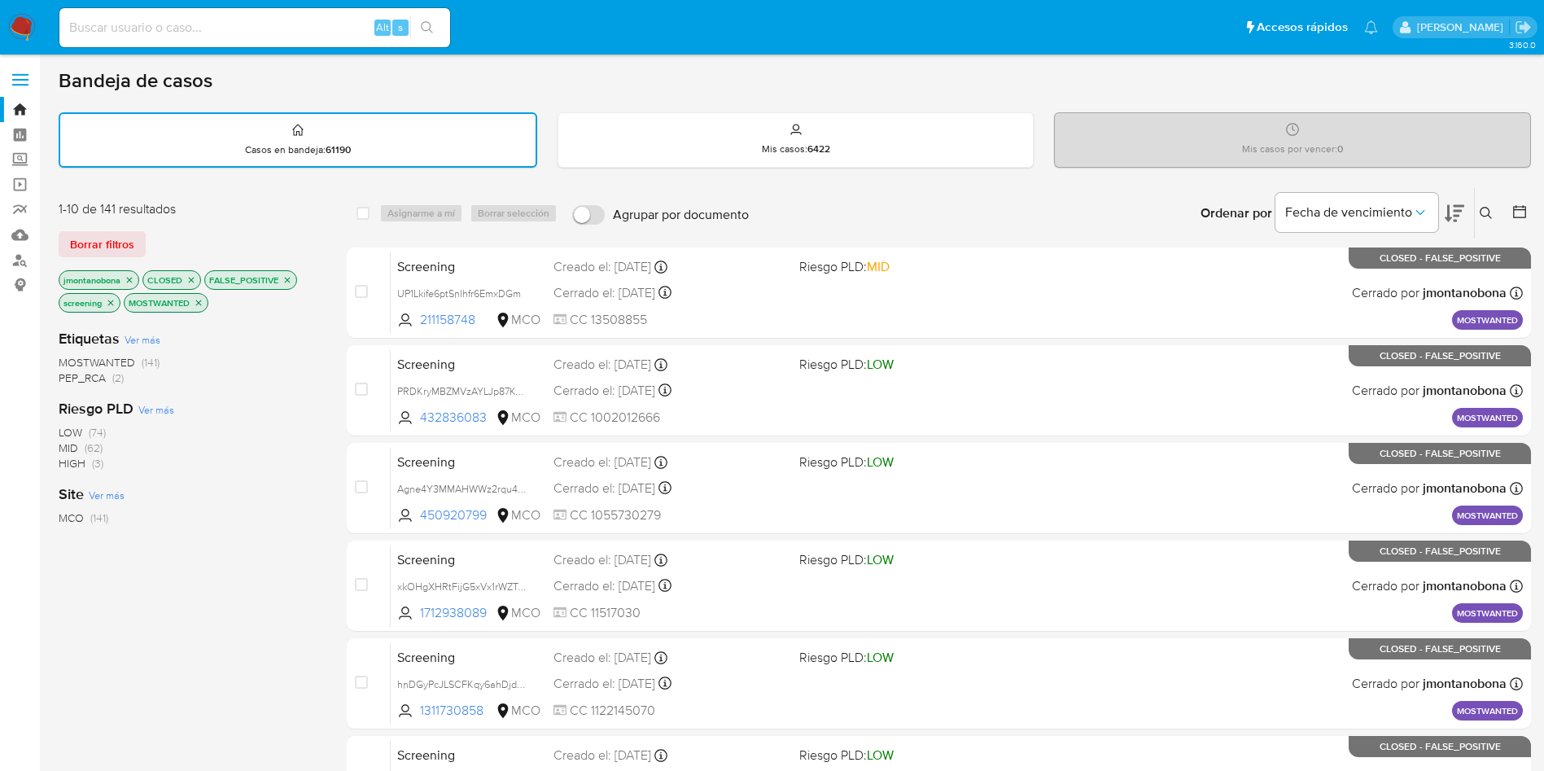
click at [287, 277] on icon "close-filter" at bounding box center [287, 280] width 10 height 10
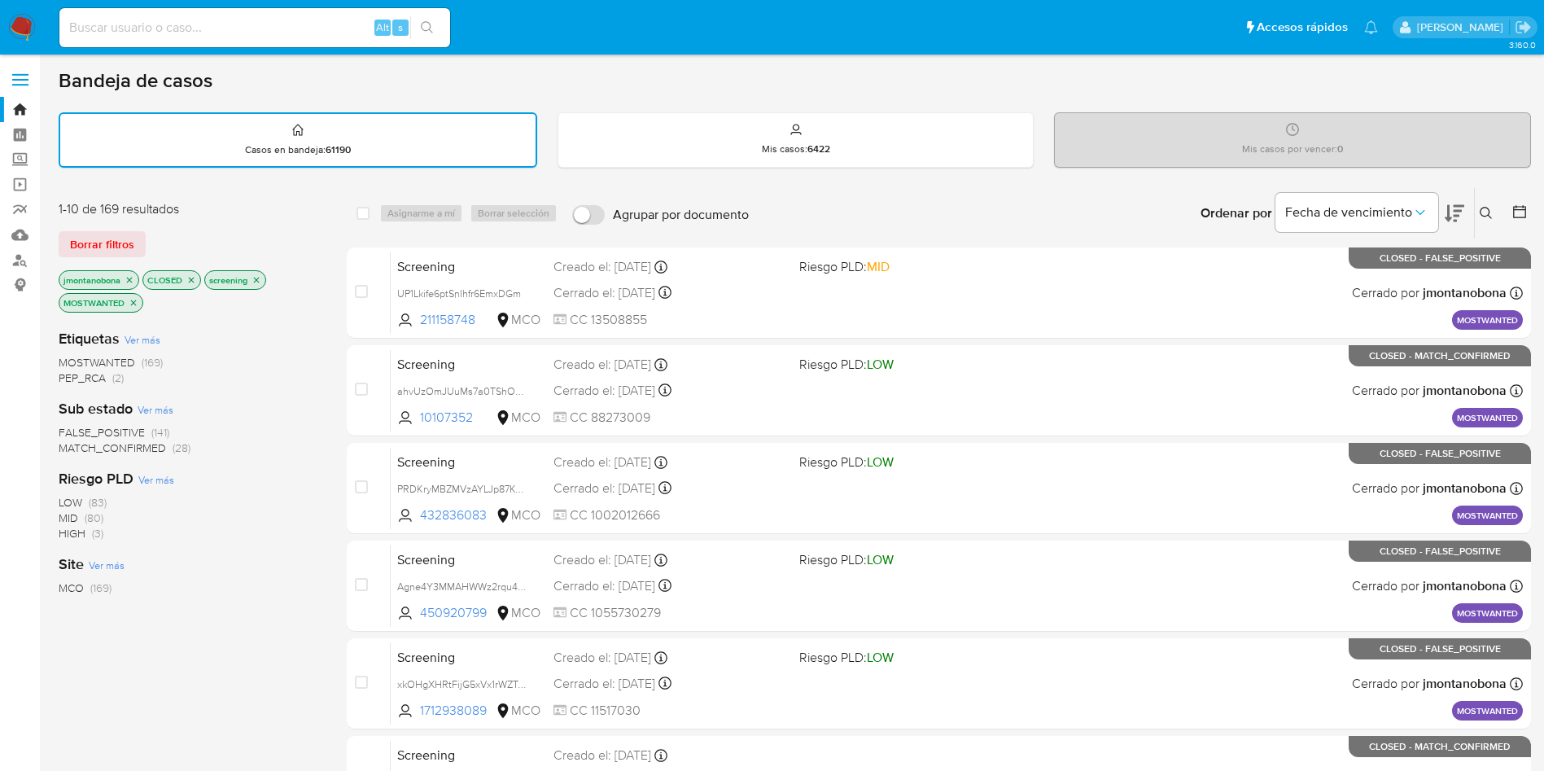
click at [105, 431] on span "FALSE_POSITIVE" at bounding box center [102, 432] width 86 height 16
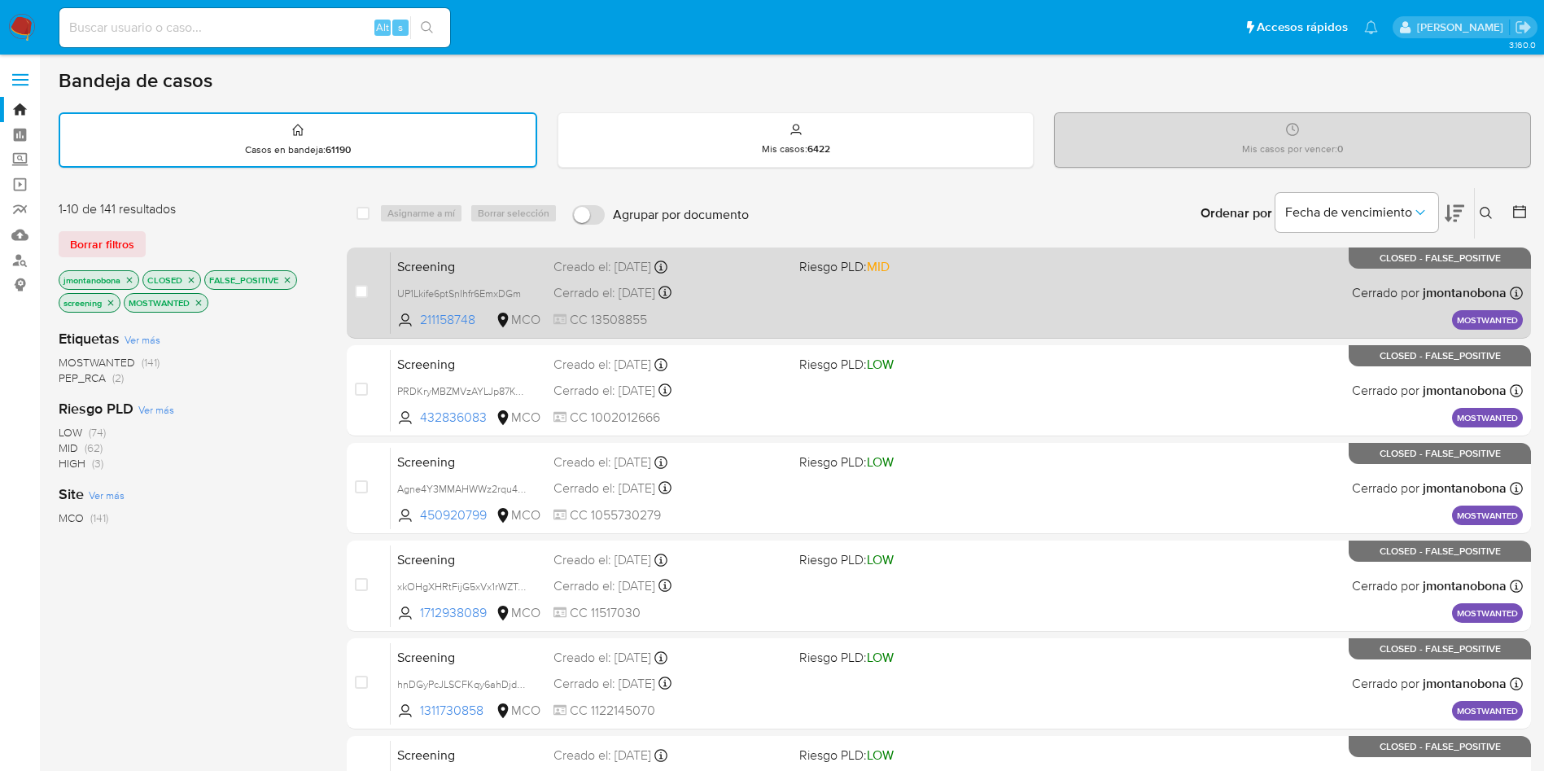
click at [479, 262] on span "Screening" at bounding box center [468, 265] width 143 height 21
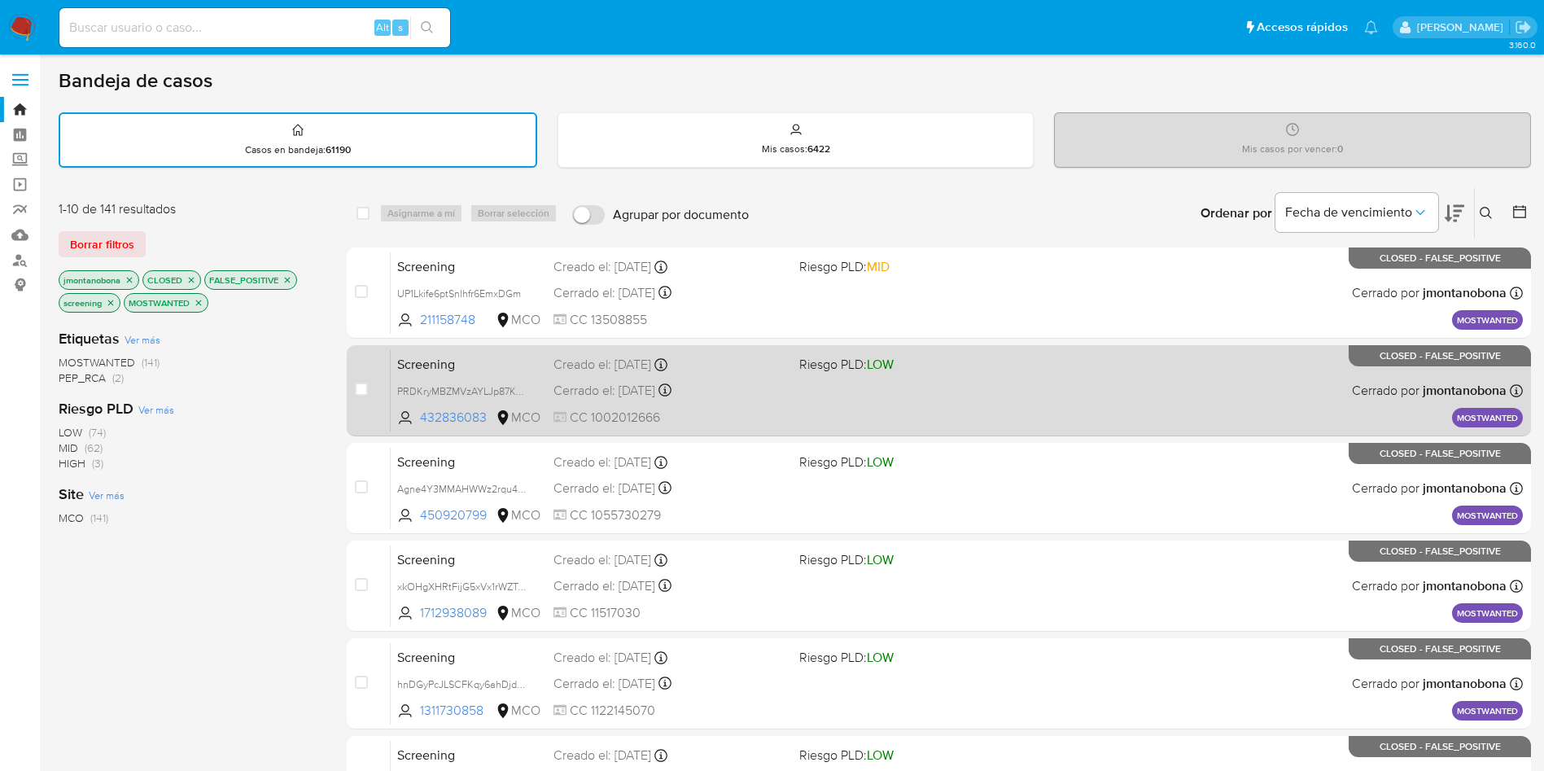
click at [434, 363] on span "Screening" at bounding box center [468, 362] width 143 height 21
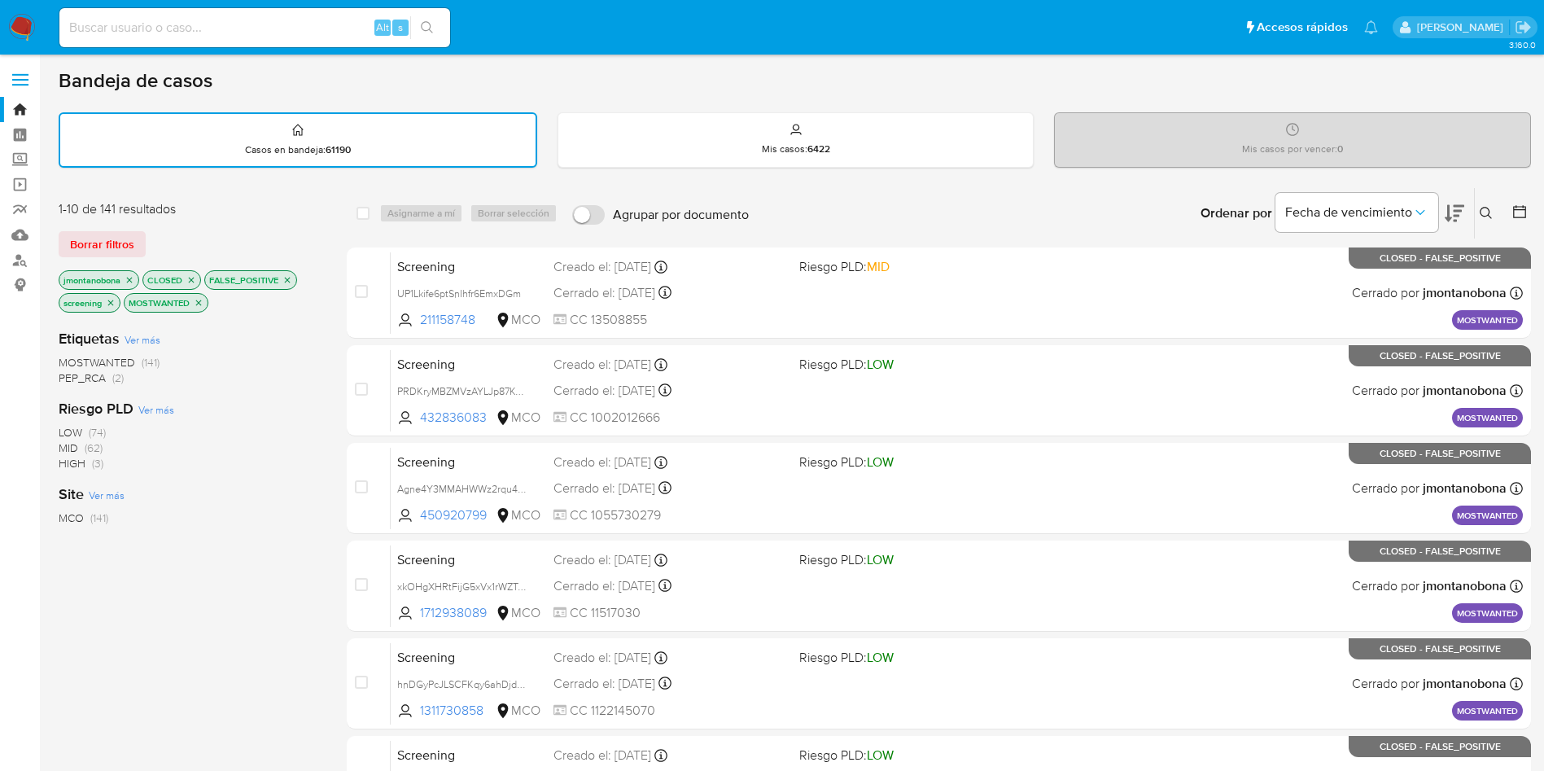
click at [130, 276] on icon "close-filter" at bounding box center [130, 280] width 10 height 10
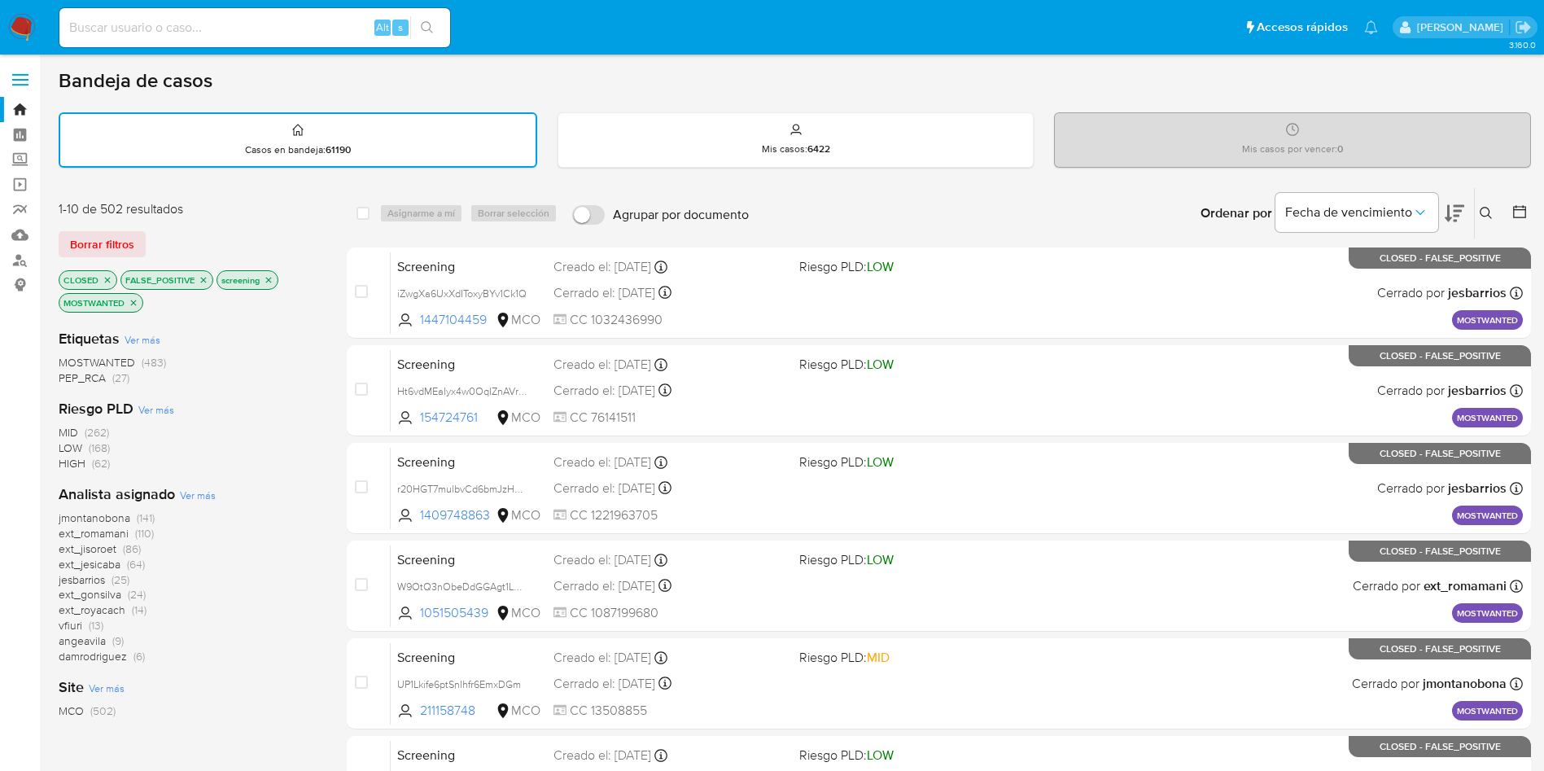
click at [203, 279] on icon "close-filter" at bounding box center [204, 280] width 6 height 6
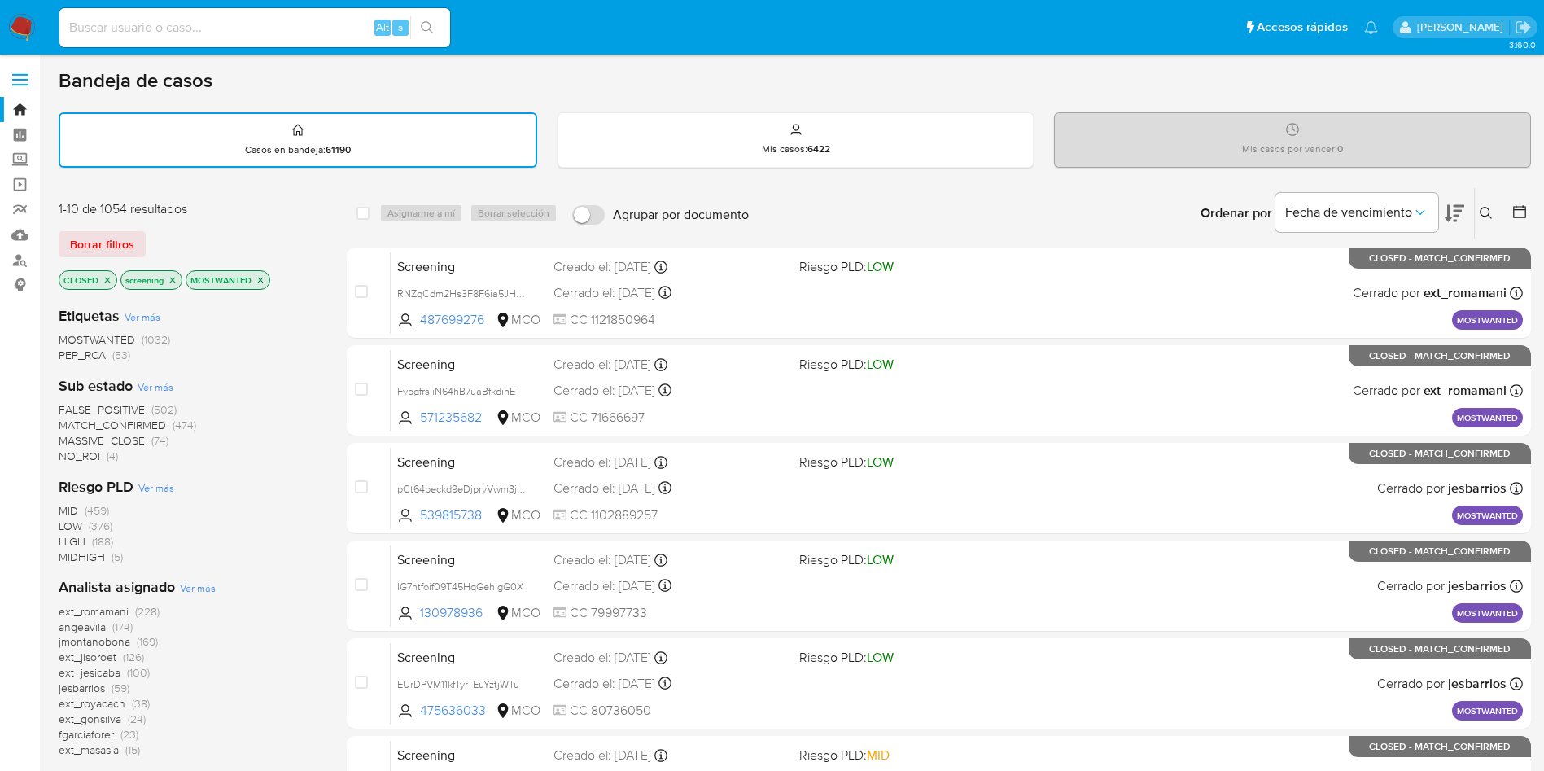
click at [177, 277] on icon "close-filter" at bounding box center [173, 280] width 10 height 10
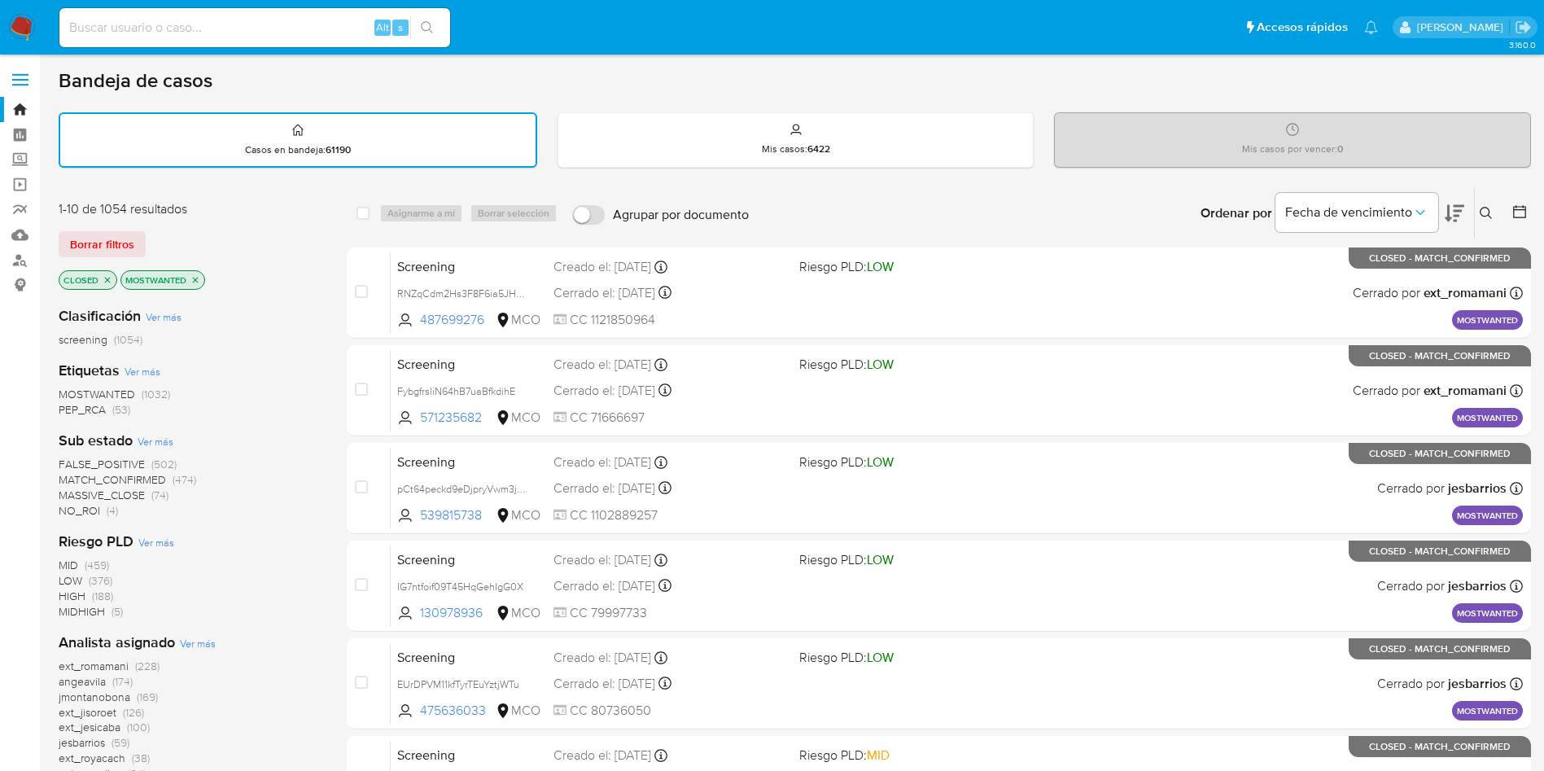
click at [194, 279] on icon "close-filter" at bounding box center [196, 280] width 6 height 6
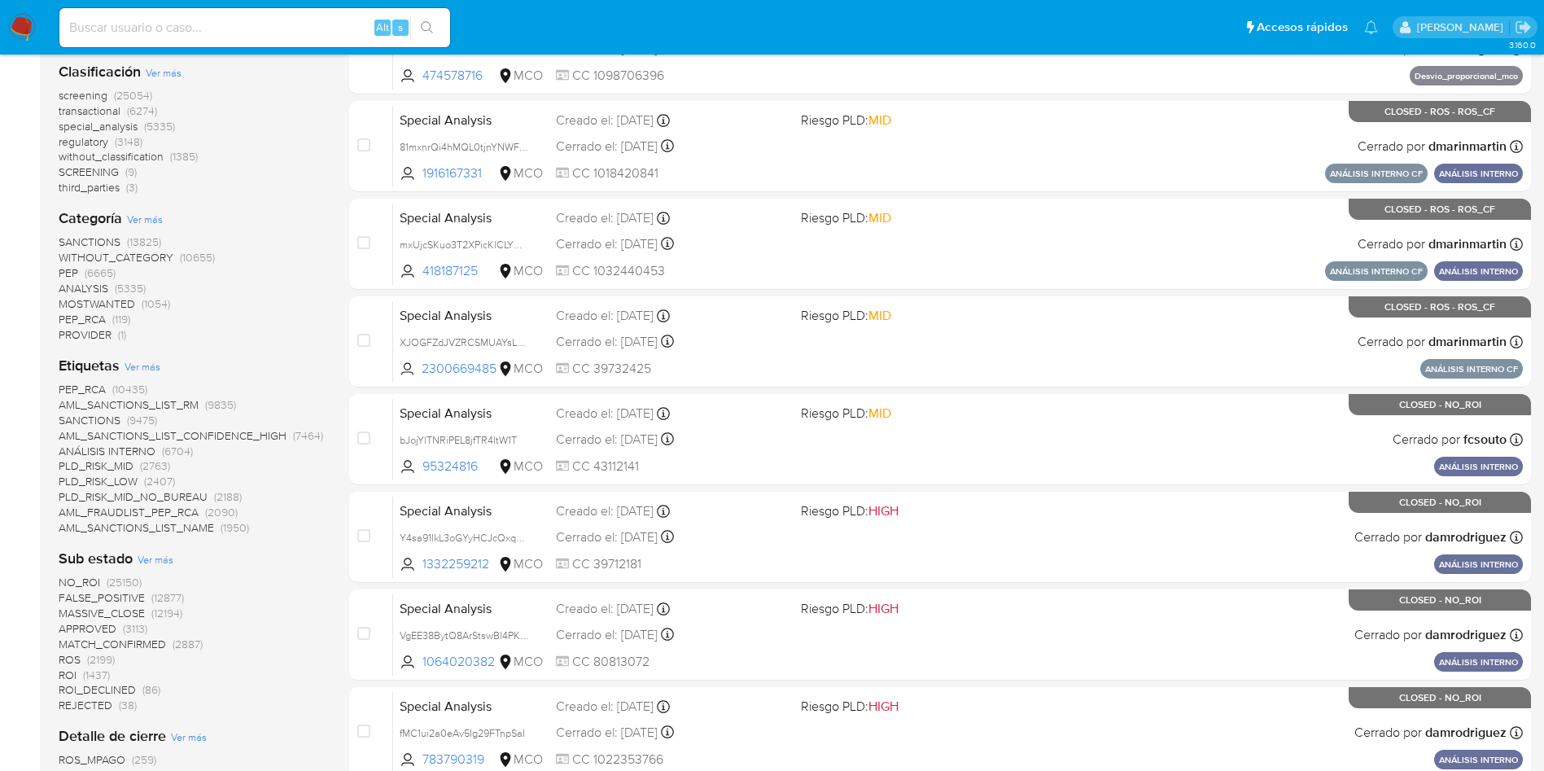
scroll to position [366, 0]
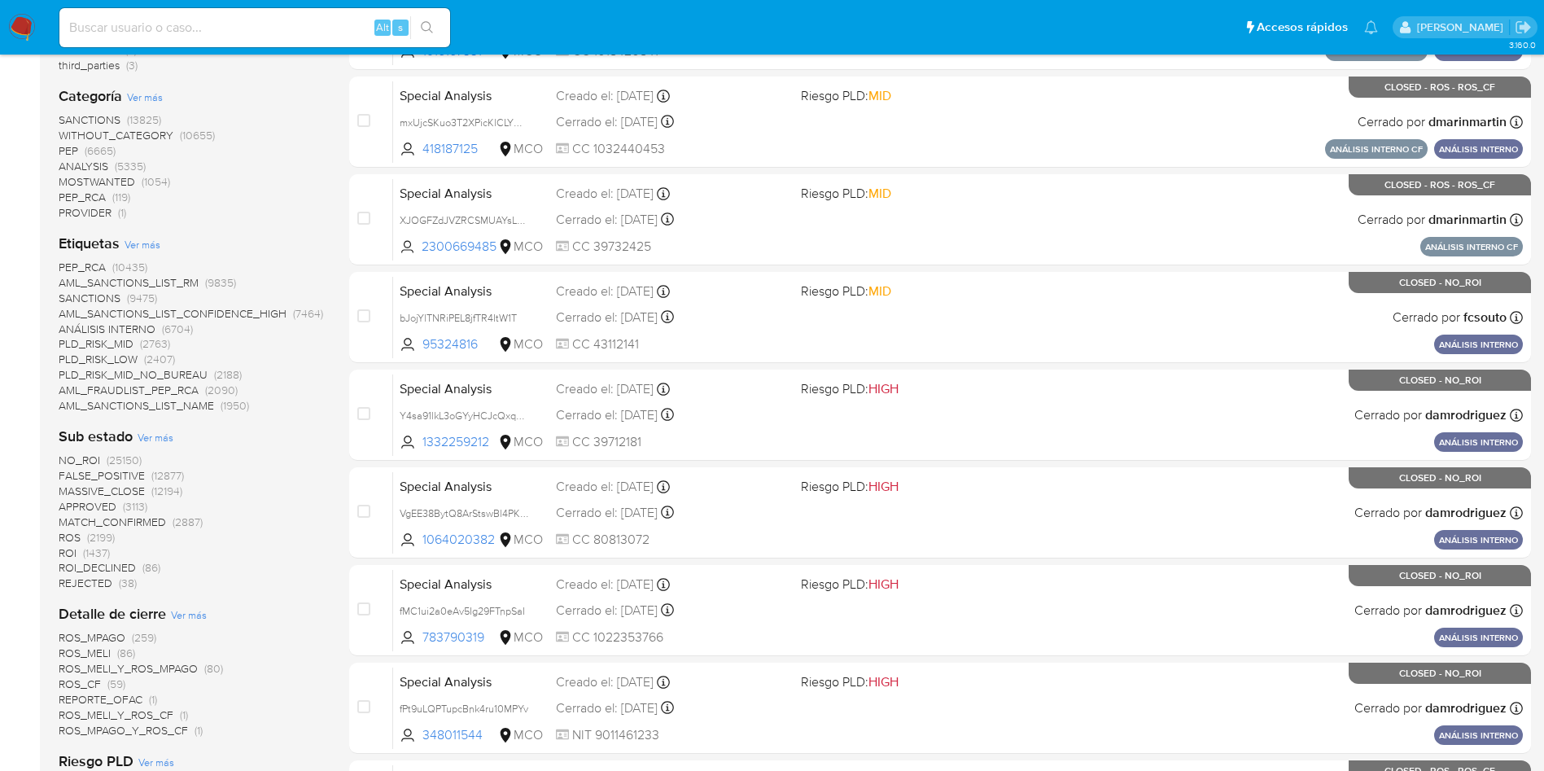
click at [85, 649] on span "ROS_MELI" at bounding box center [85, 653] width 52 height 16
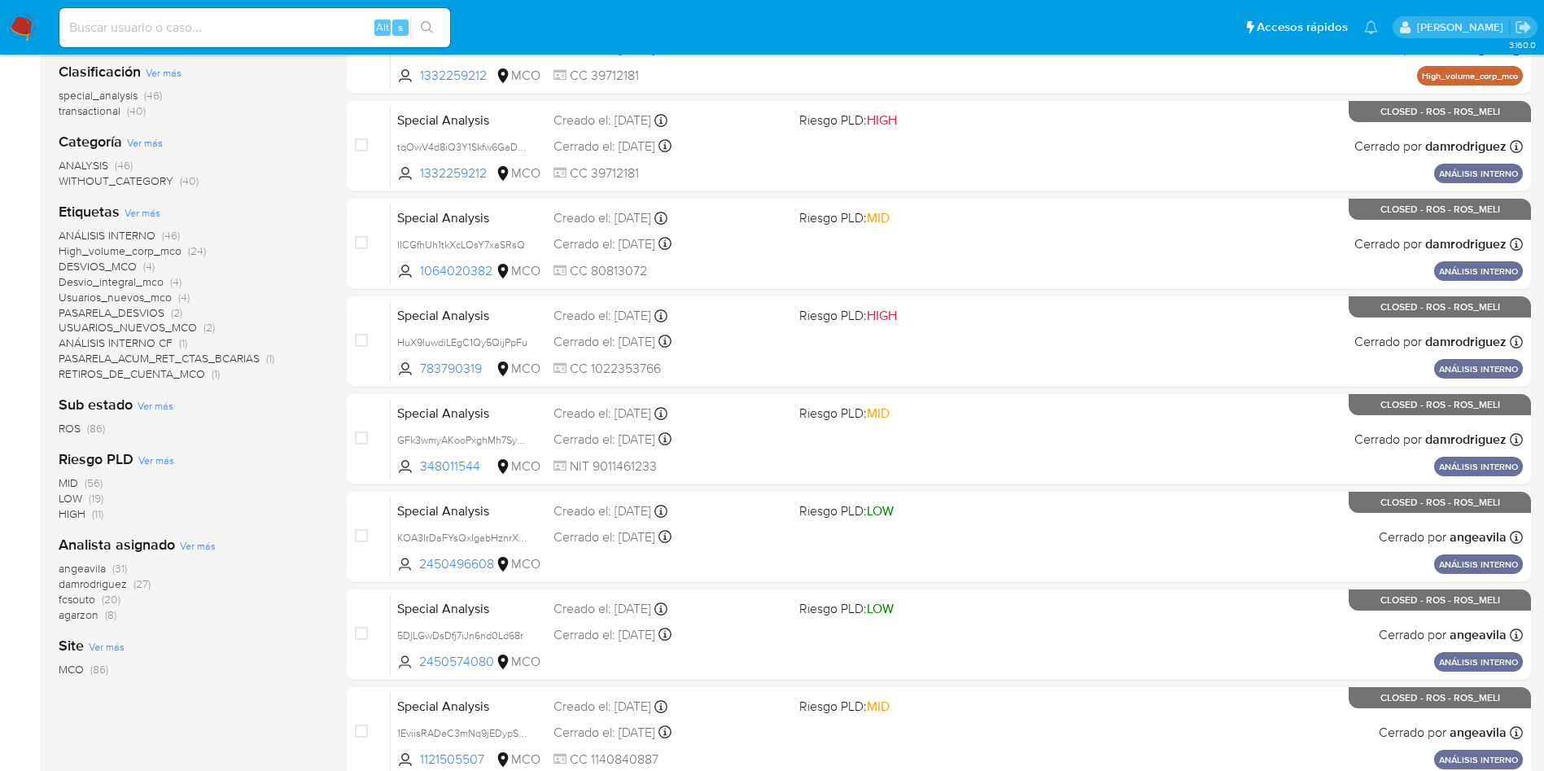
scroll to position [122, 0]
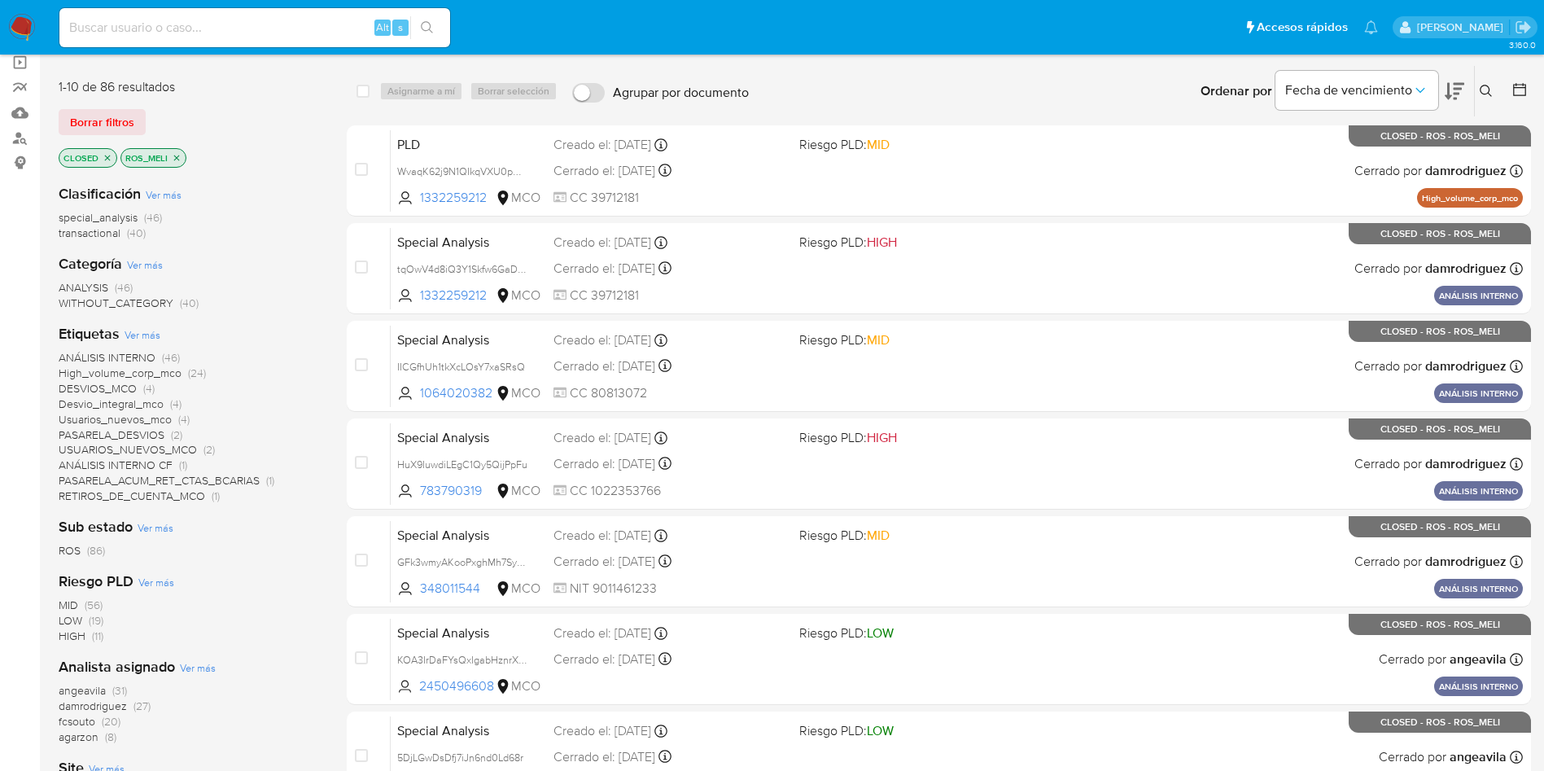
click at [160, 531] on span "Ver más" at bounding box center [156, 527] width 36 height 15
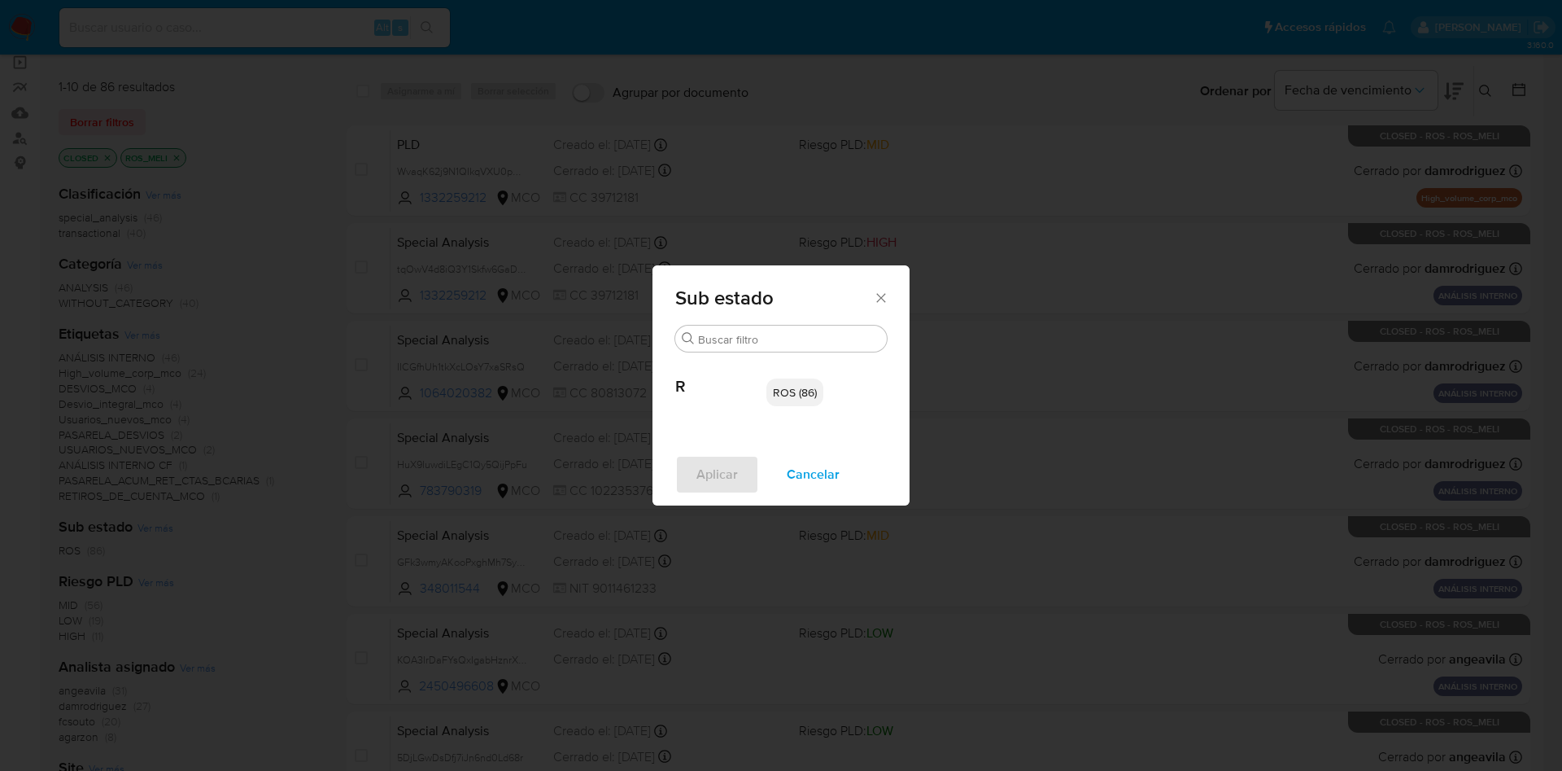
click at [880, 294] on icon "Cerrar" at bounding box center [881, 298] width 16 height 16
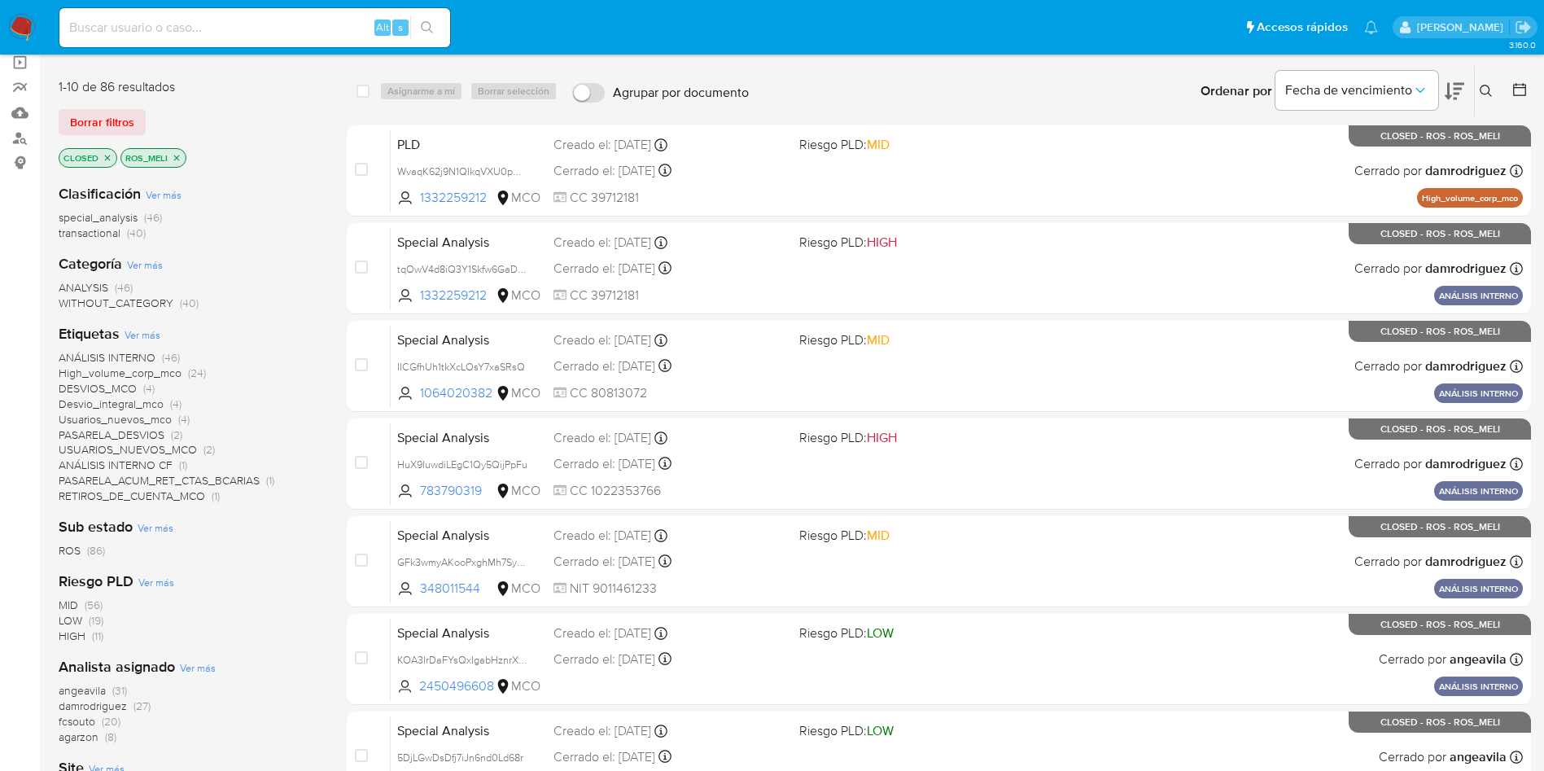
click at [71, 548] on span "ROS" at bounding box center [70, 550] width 22 height 16
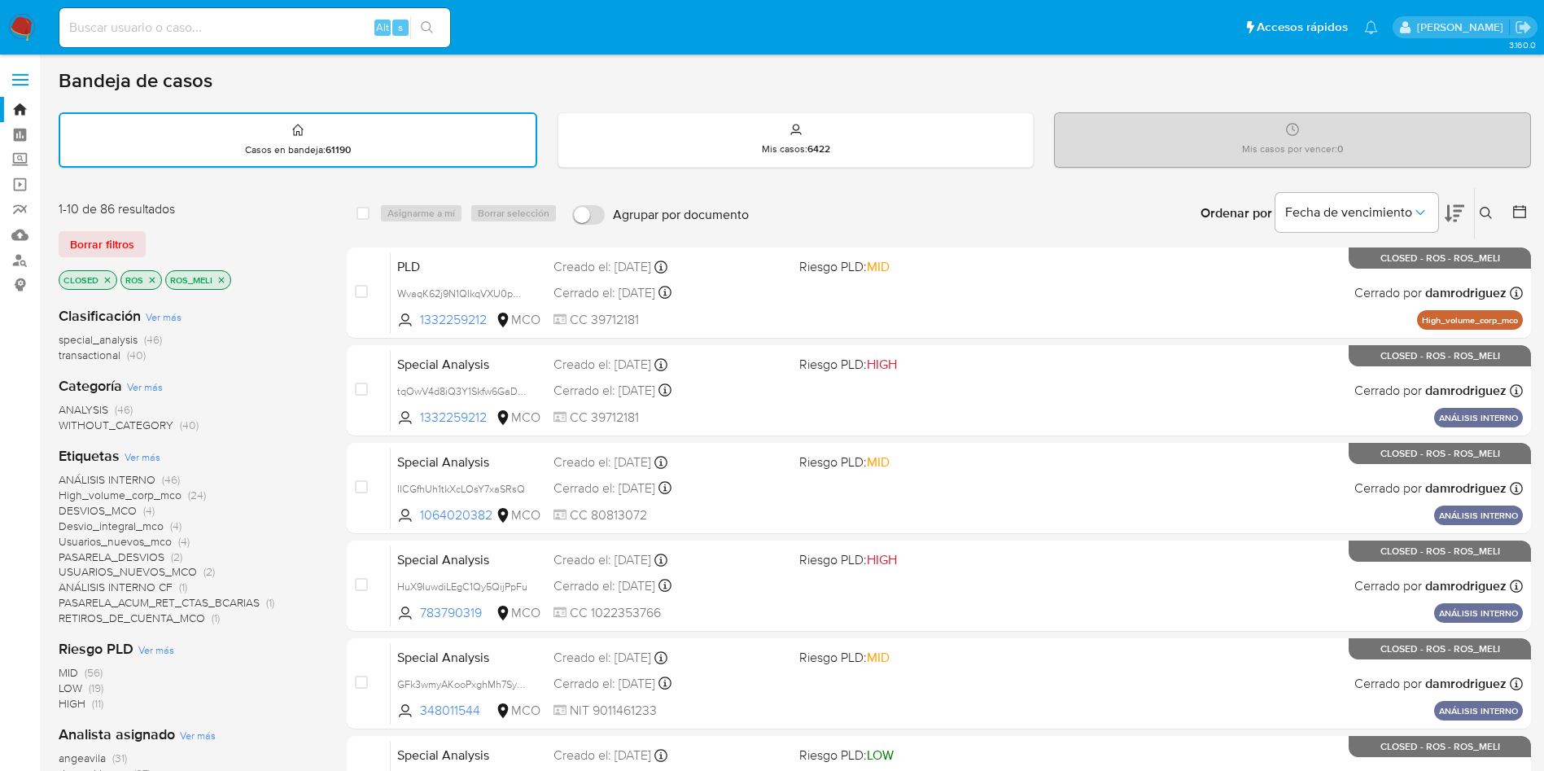
click at [223, 281] on icon "close-filter" at bounding box center [221, 280] width 10 height 10
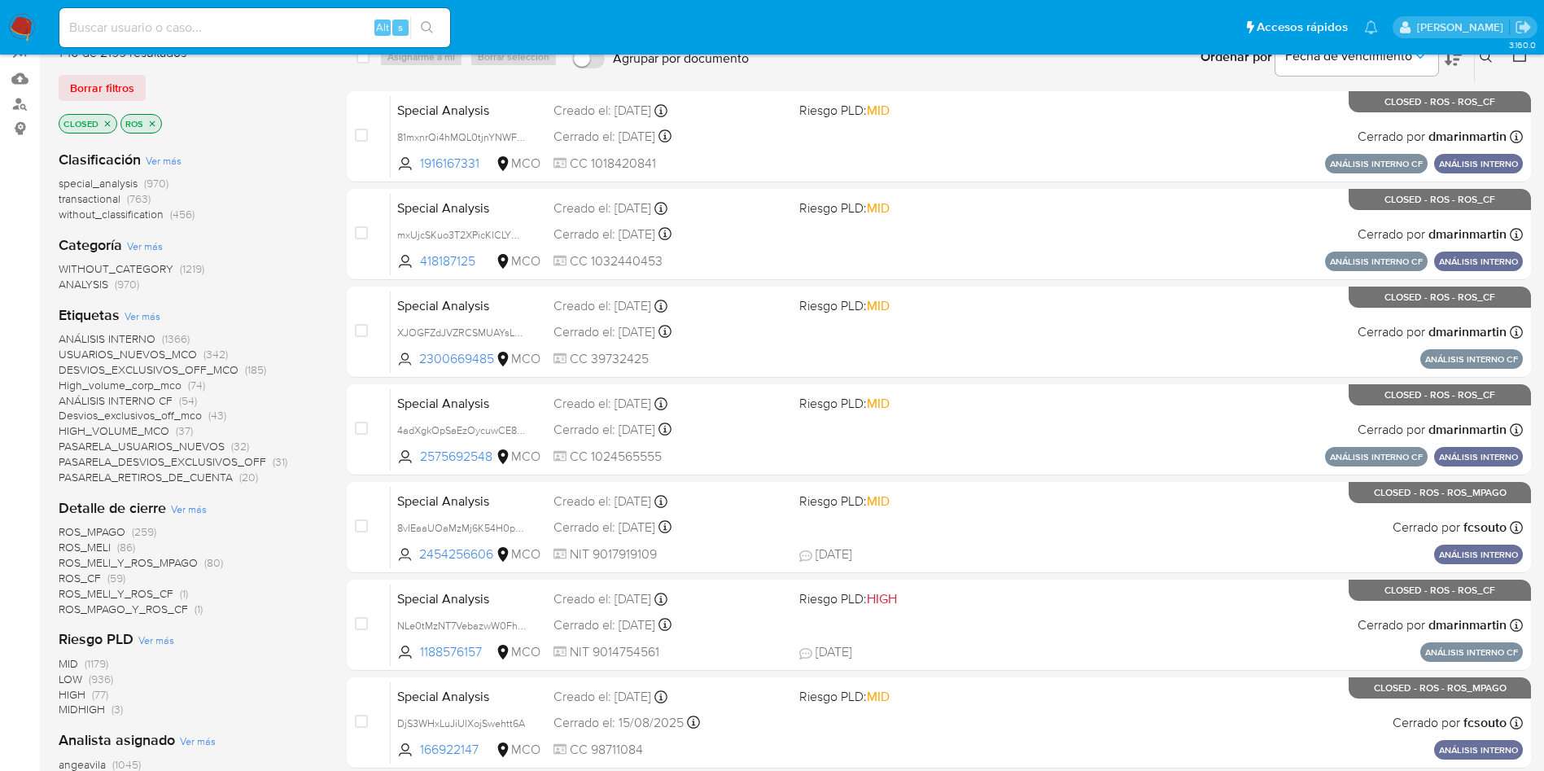
scroll to position [244, 0]
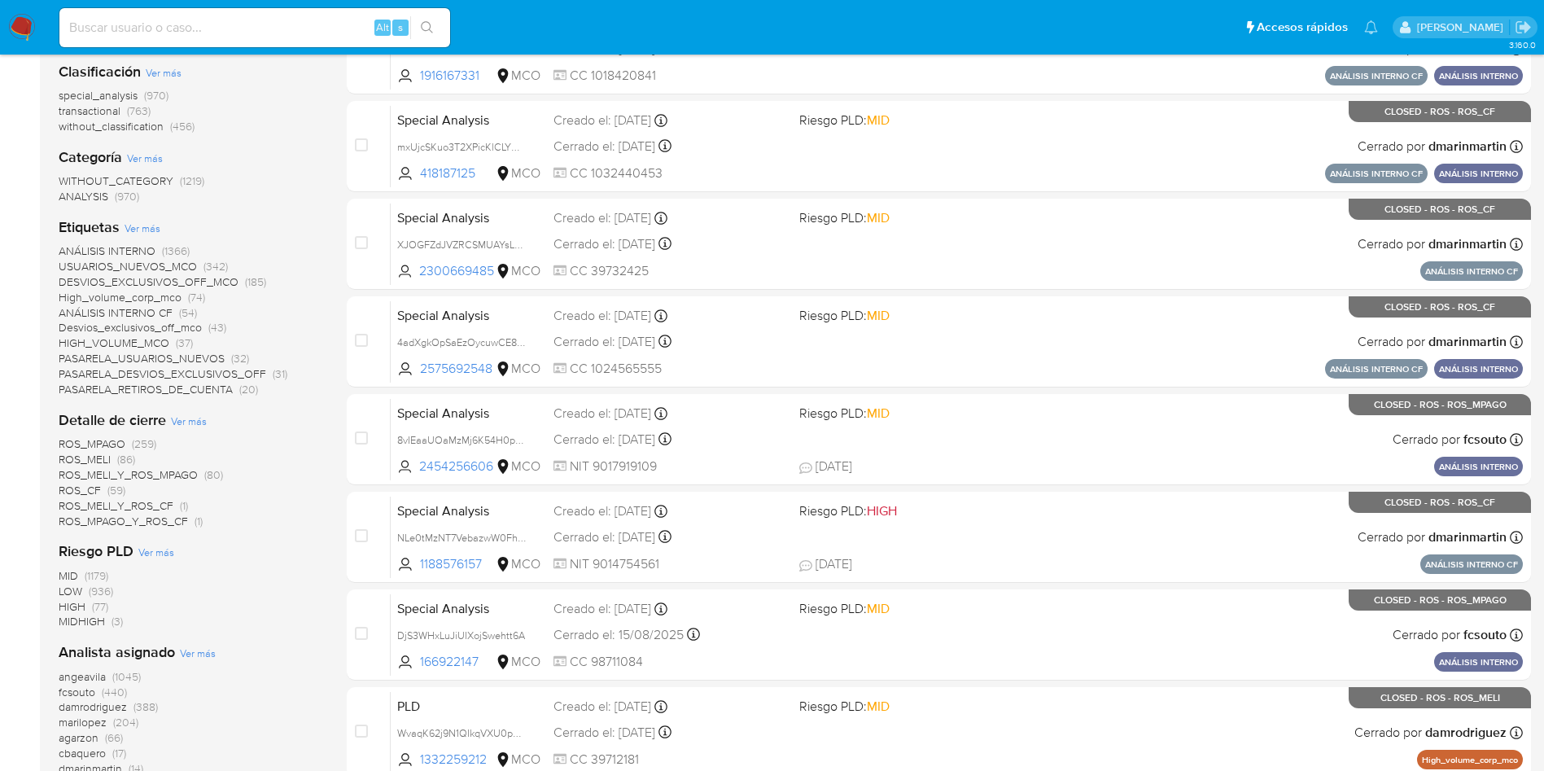
click at [186, 417] on span "Ver más" at bounding box center [189, 420] width 36 height 15
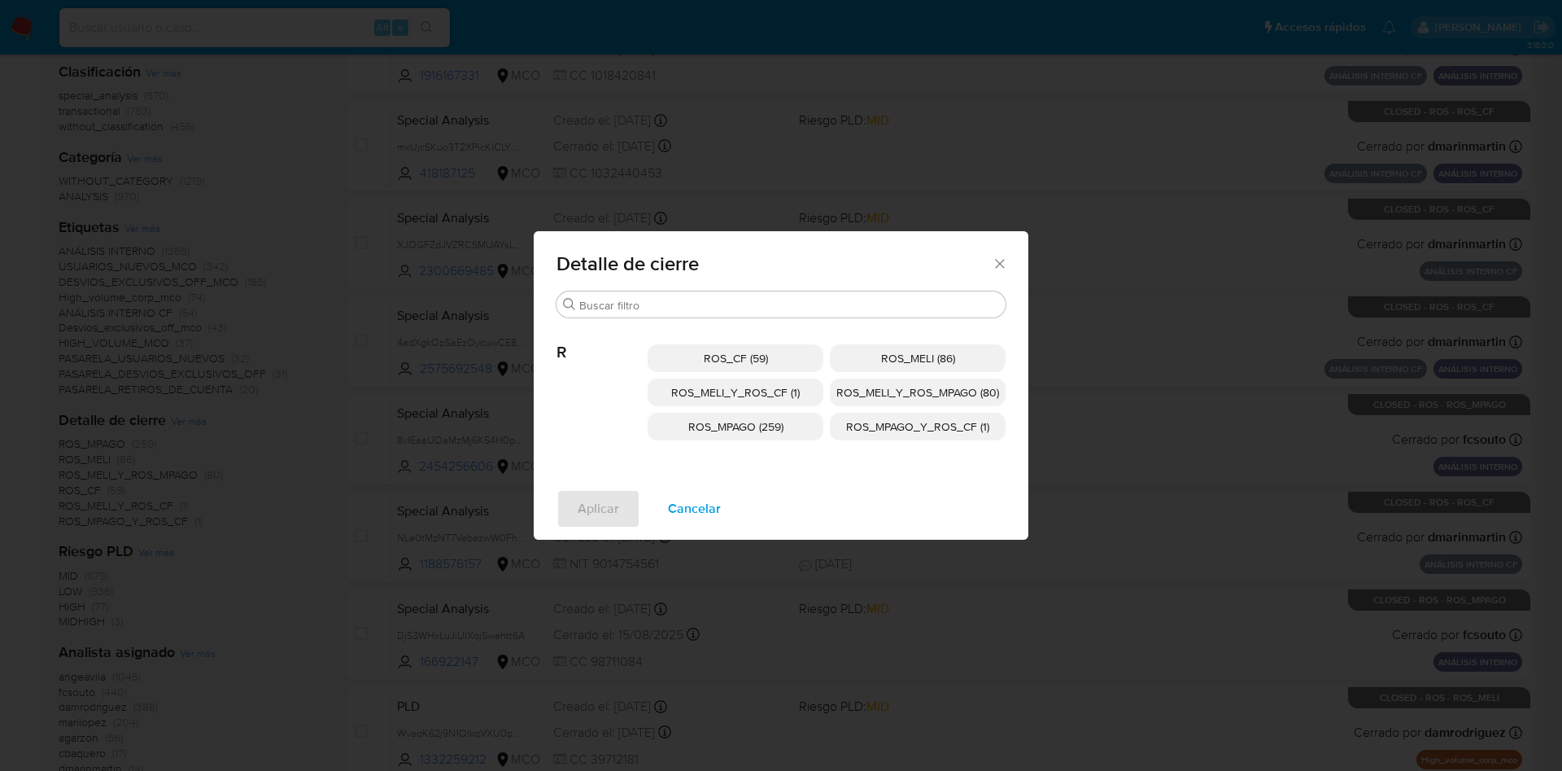
click at [754, 392] on span "ROS_MELI_Y_ROS_CF (1)" at bounding box center [735, 392] width 129 height 16
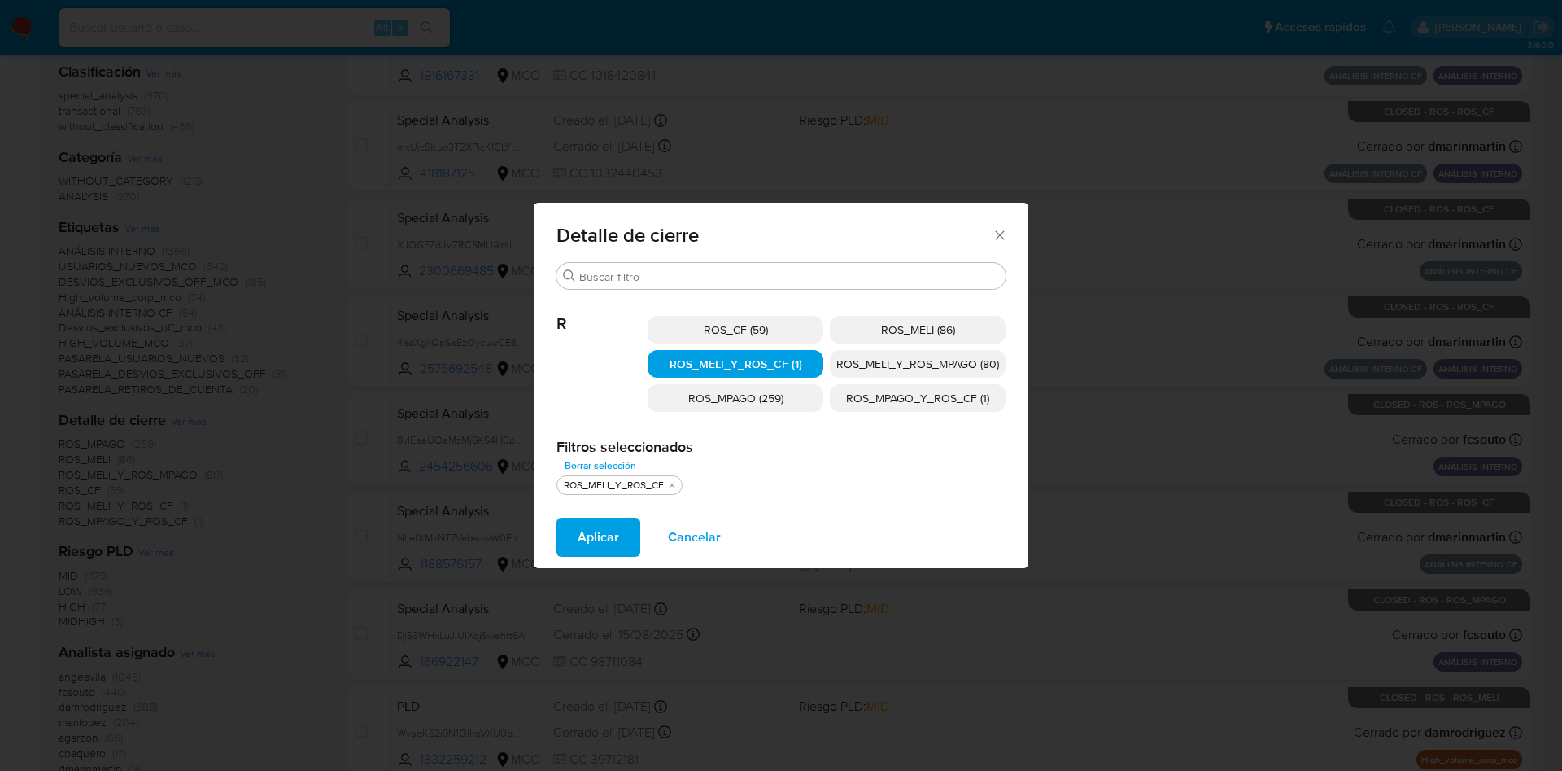
click at [895, 366] on span "ROS_MELI_Y_ROS_MPAGO (80)" at bounding box center [918, 364] width 163 height 16
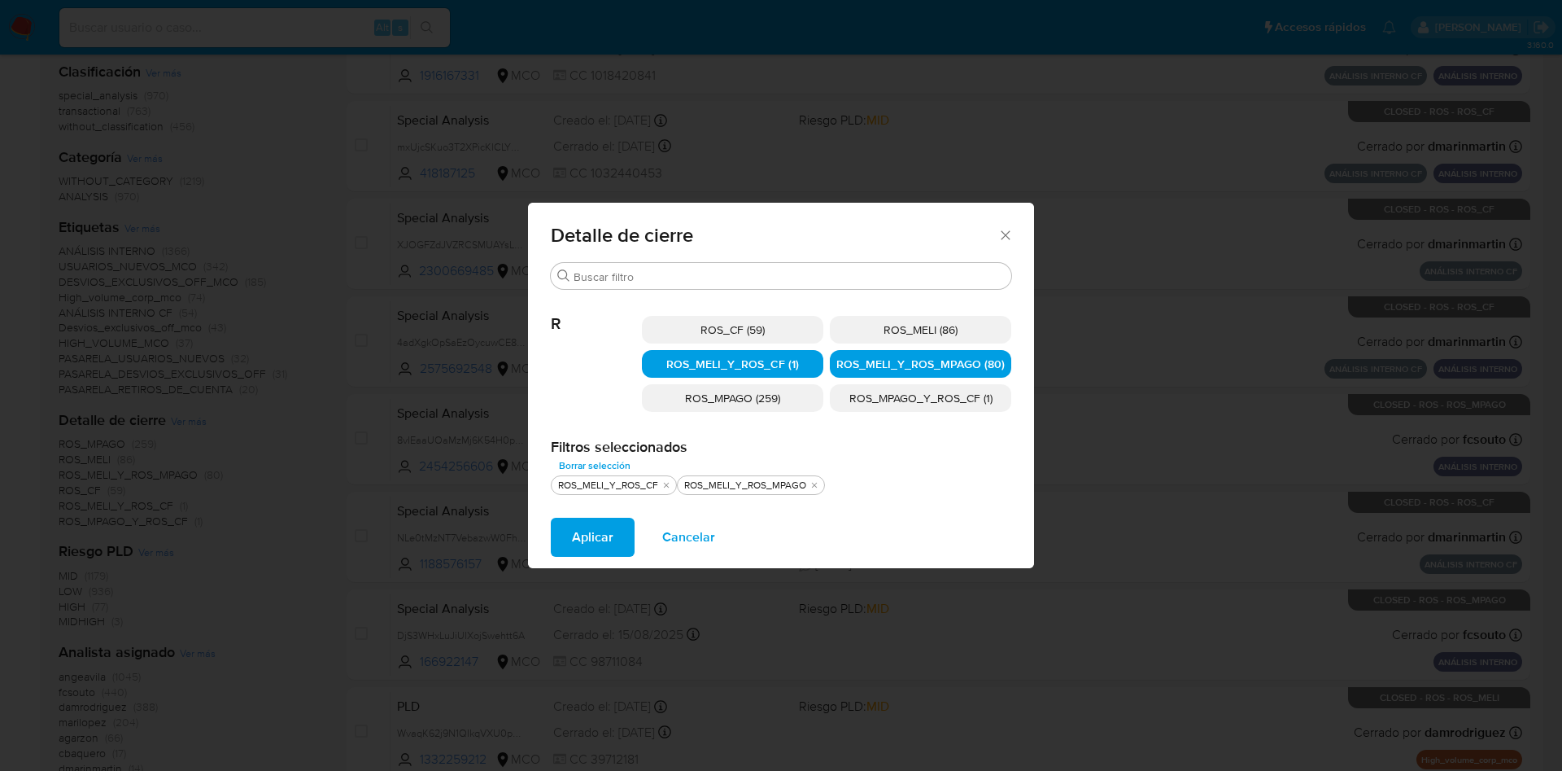
click at [894, 334] on span "ROS_MELI (86)" at bounding box center [921, 329] width 74 height 16
click at [611, 537] on span "Aplicar" at bounding box center [593, 537] width 42 height 36
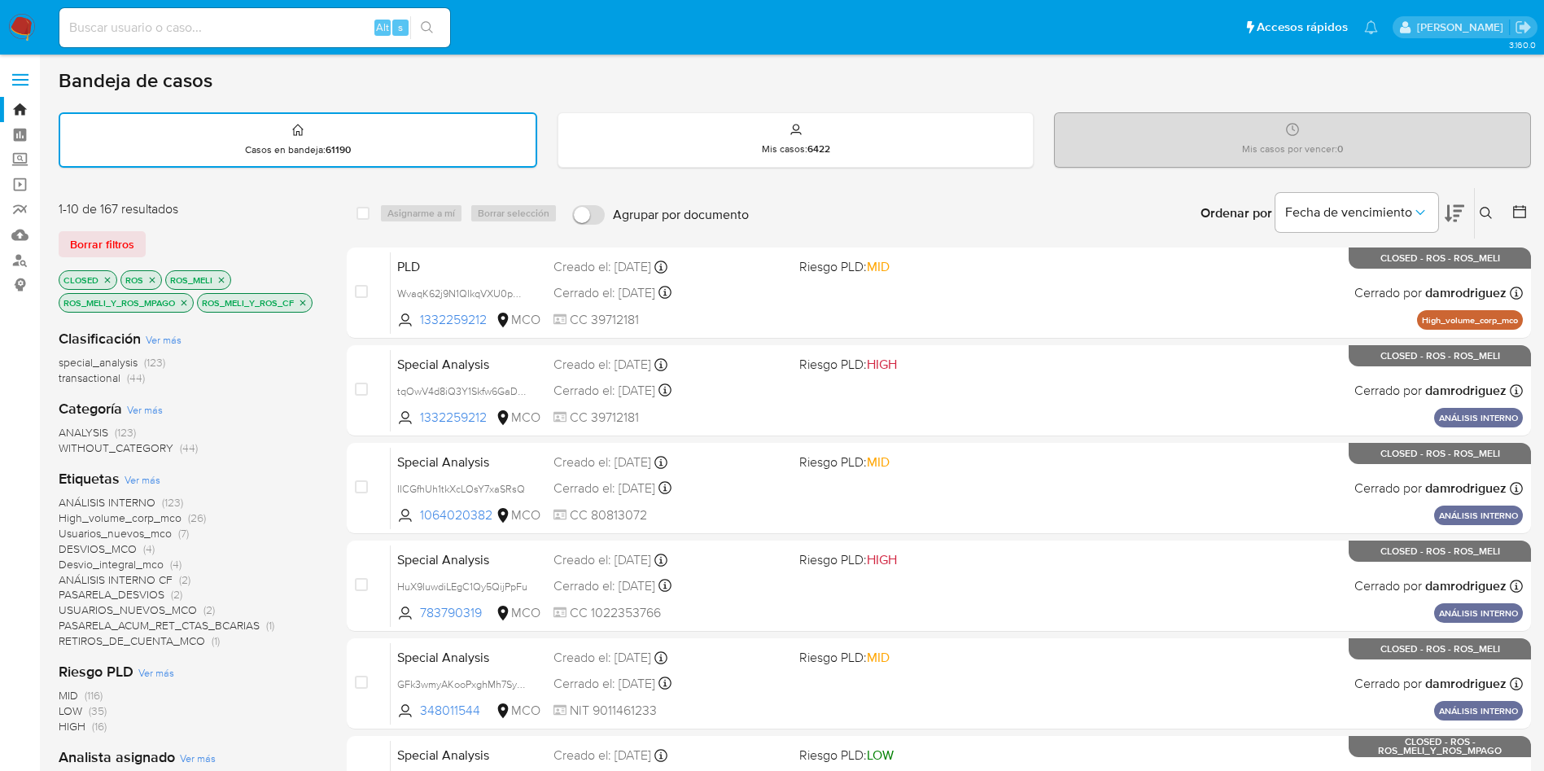
click at [151, 277] on icon "close-filter" at bounding box center [152, 280] width 10 height 10
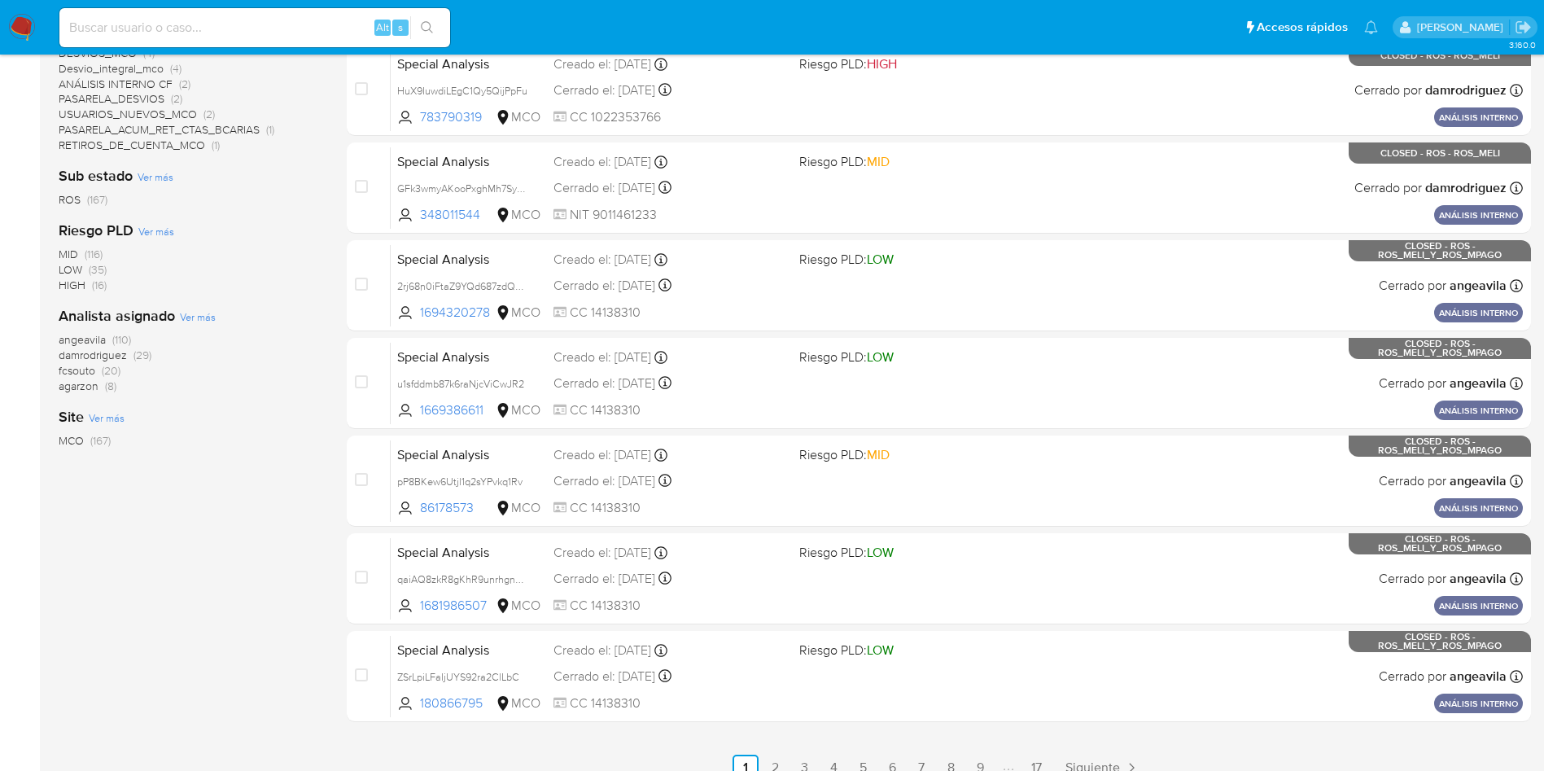
scroll to position [575, 0]
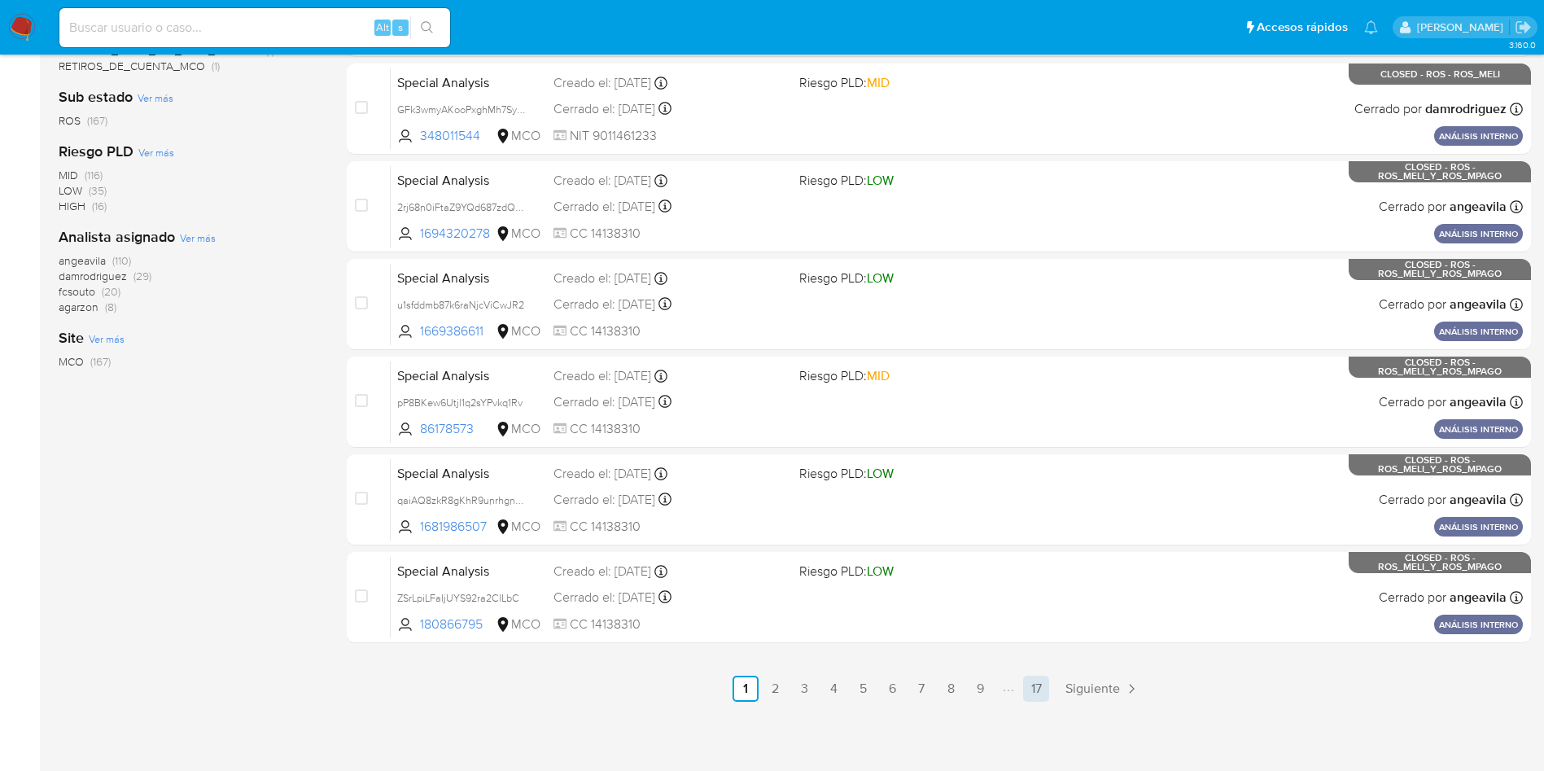
click at [1043, 683] on link "17" at bounding box center [1036, 688] width 26 height 26
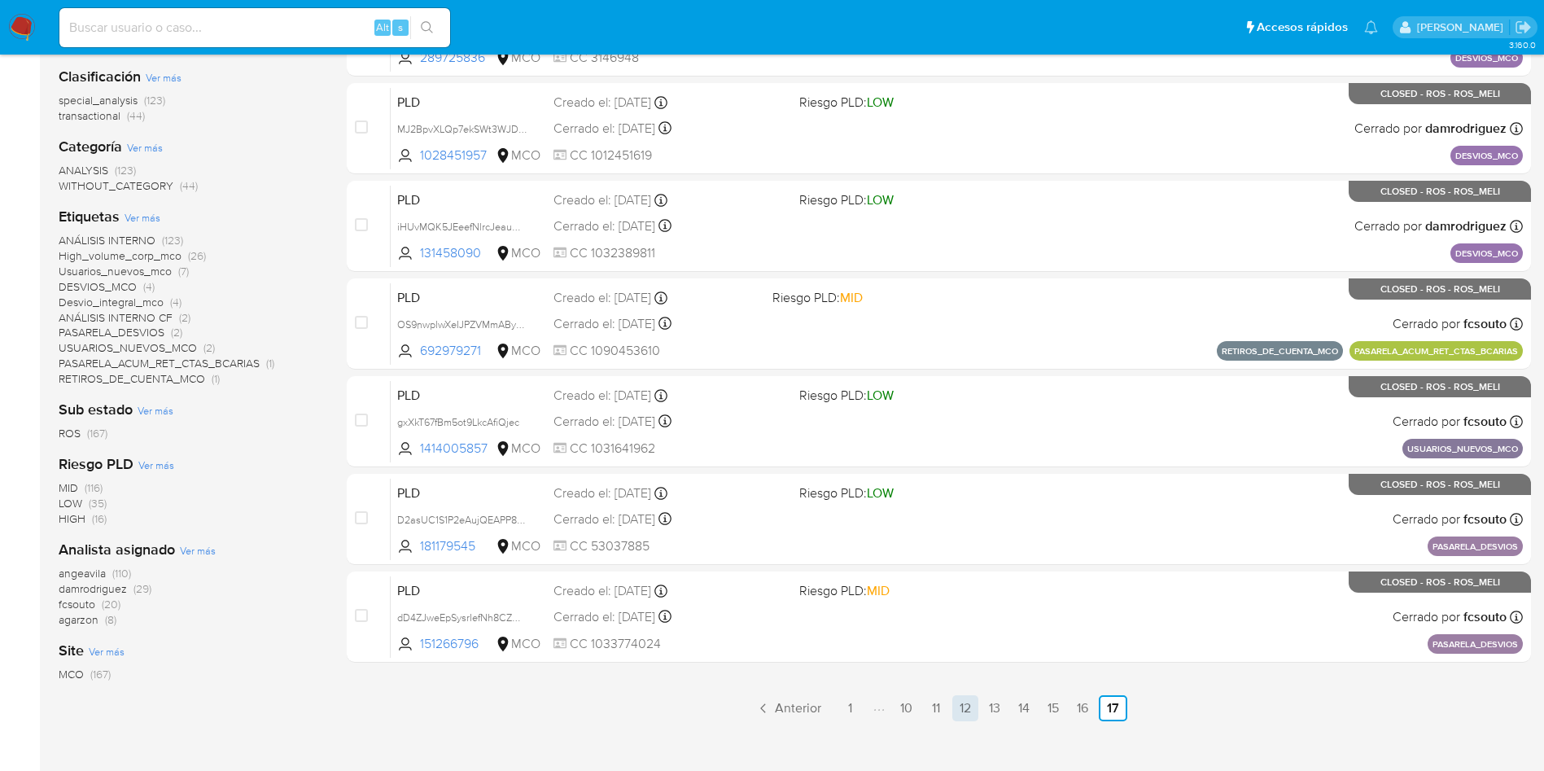
scroll to position [321, 0]
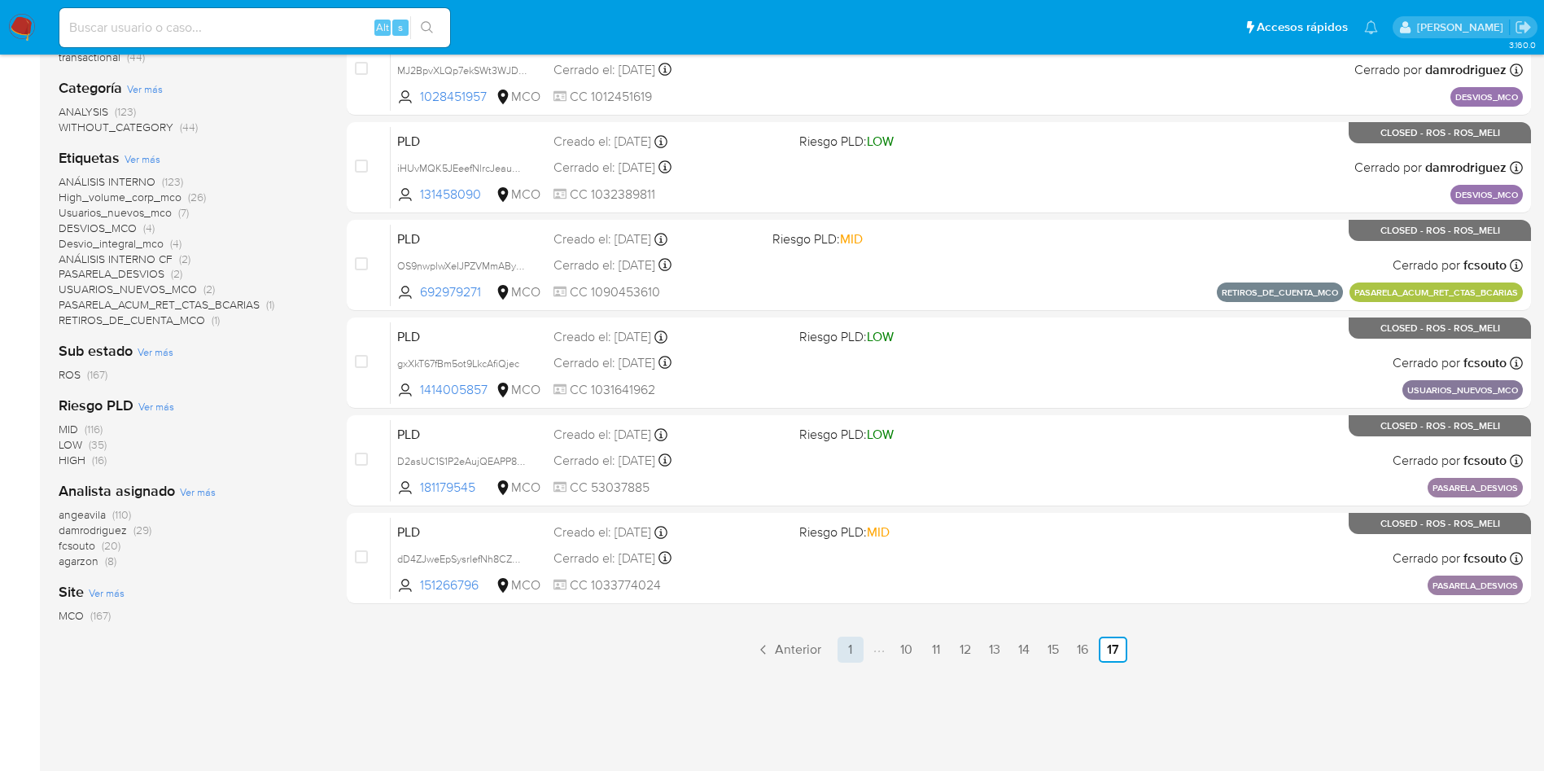
click at [853, 653] on link "1" at bounding box center [850, 649] width 26 height 26
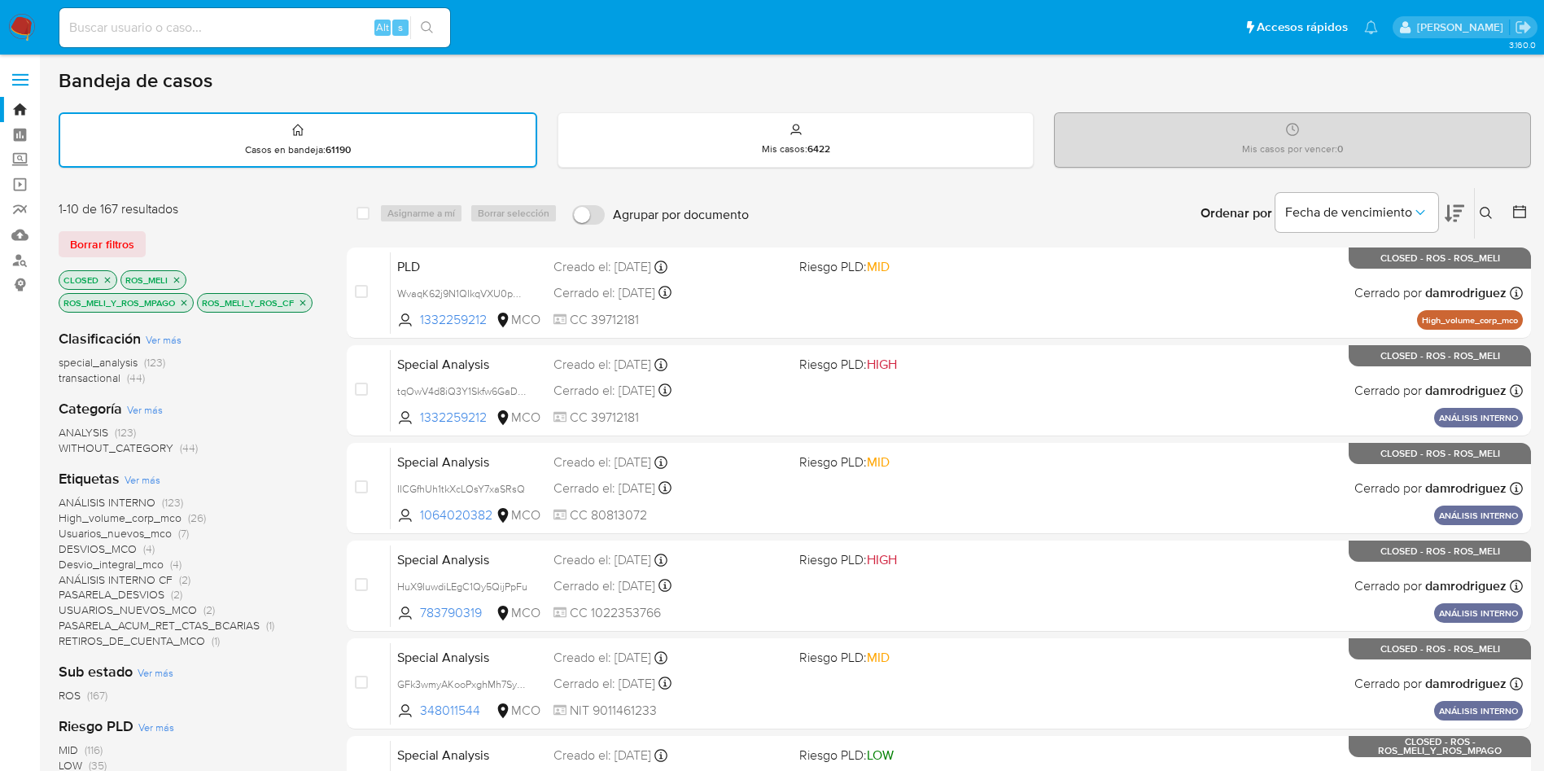
click at [290, 241] on div "Borrar filtros" at bounding box center [189, 244] width 260 height 26
click at [182, 302] on icon "close-filter" at bounding box center [184, 303] width 10 height 10
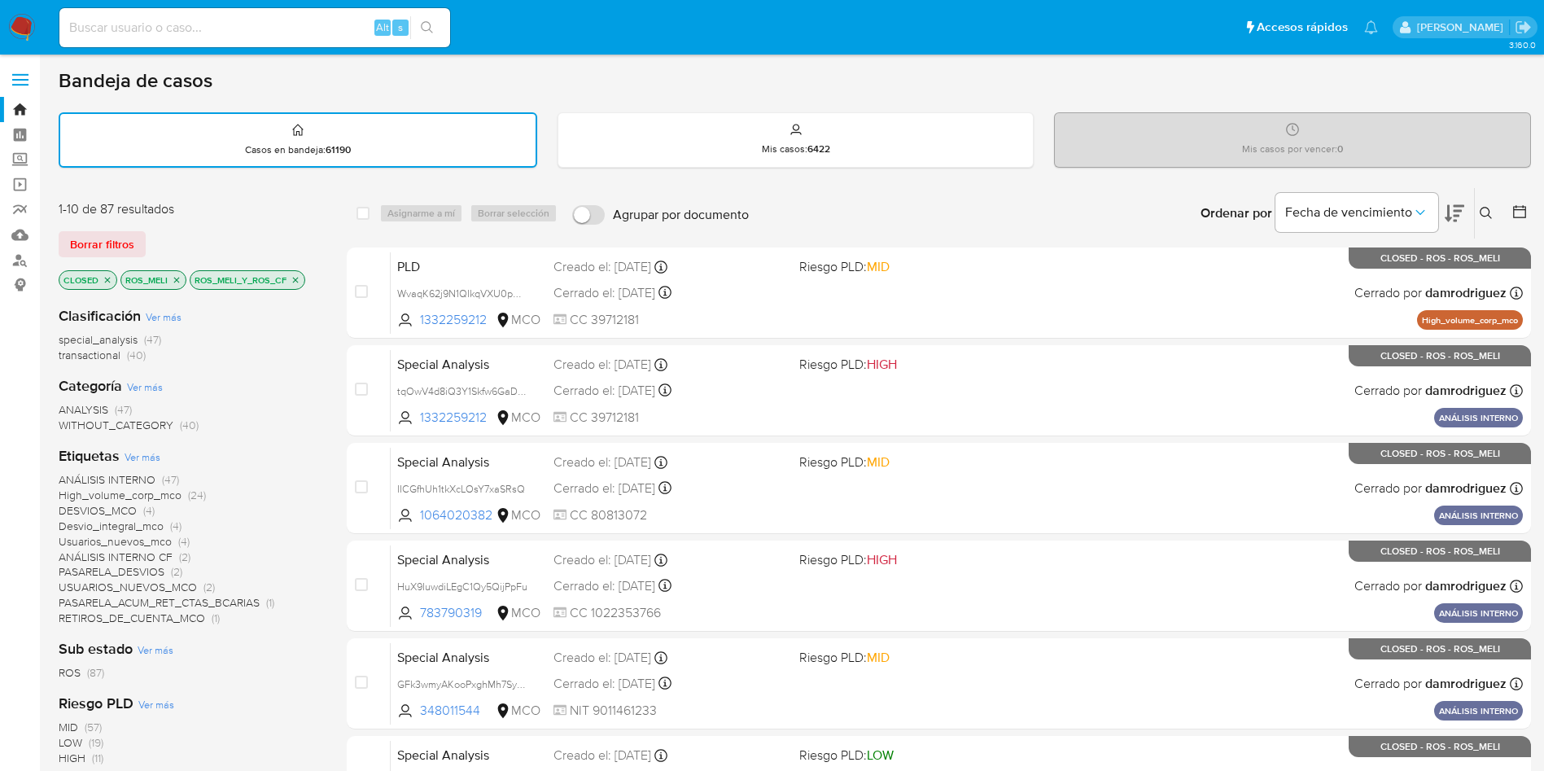
click at [294, 280] on icon "close-filter" at bounding box center [296, 280] width 6 height 6
click at [1516, 211] on icon at bounding box center [1519, 211] width 16 height 16
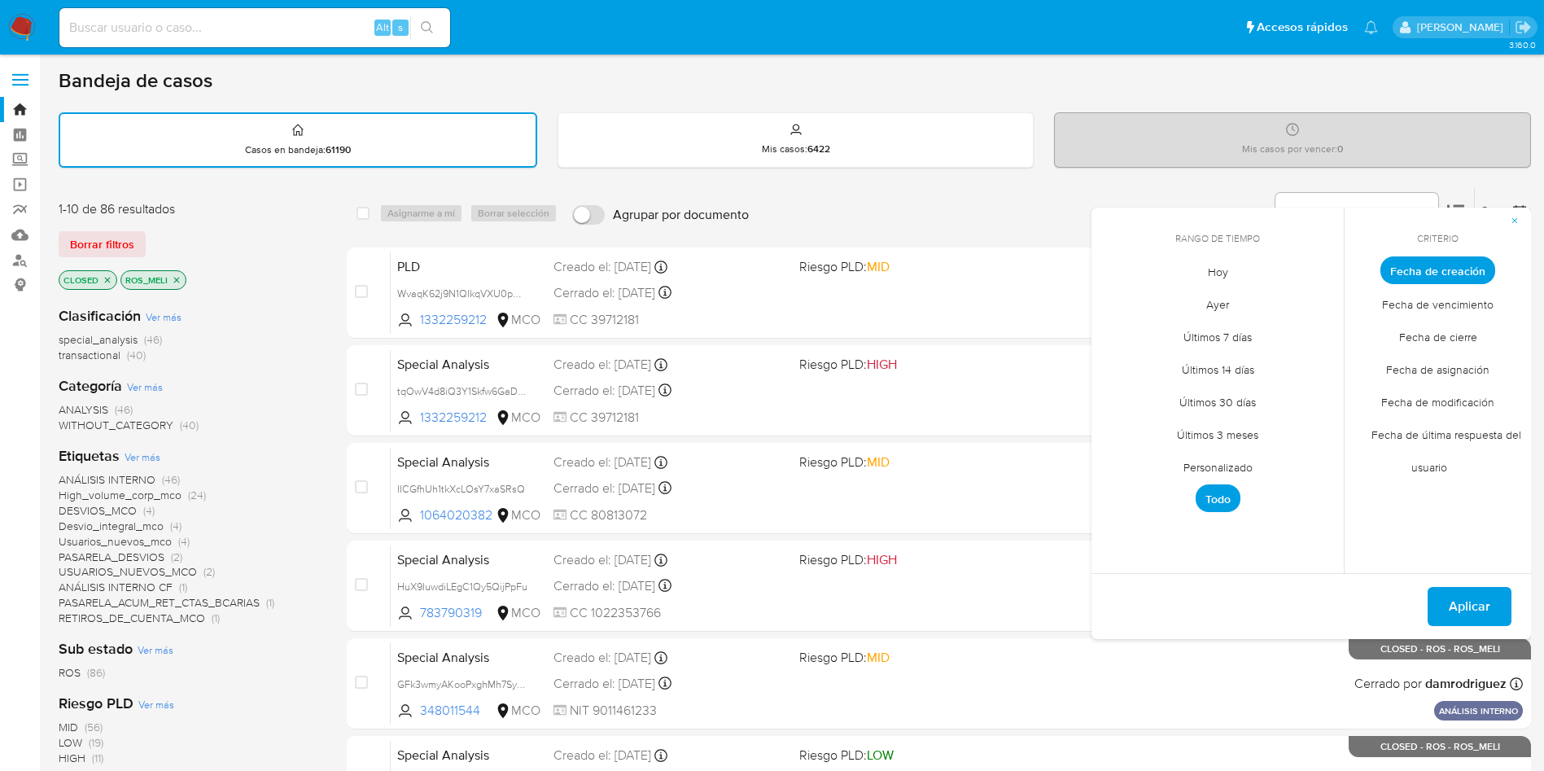
click at [1191, 464] on span "Personalizado" at bounding box center [1217, 466] width 103 height 33
click at [1122, 302] on icon "Mes anterior" at bounding box center [1117, 301] width 20 height 20
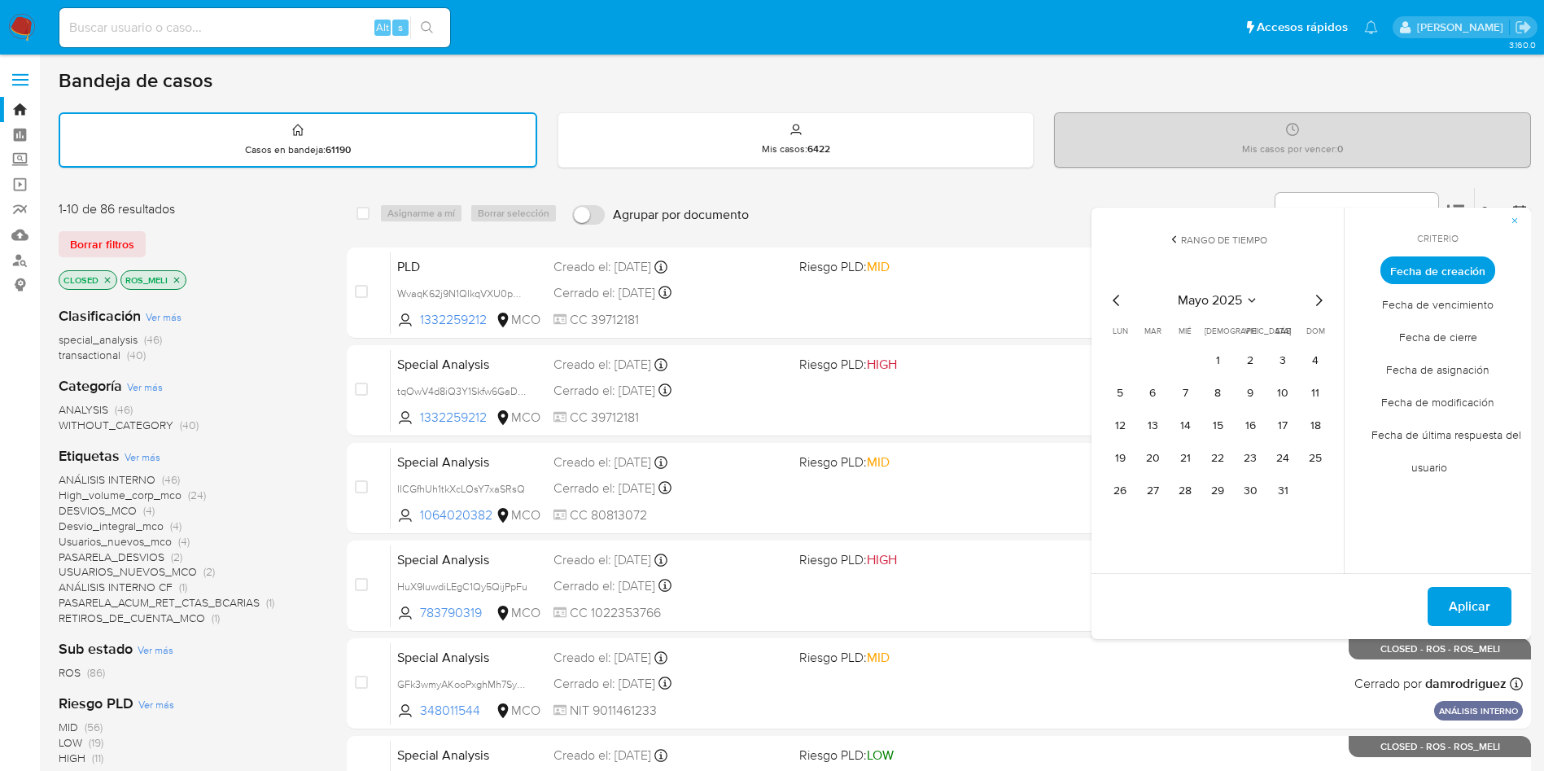
click at [1122, 302] on icon "Mes anterior" at bounding box center [1117, 301] width 20 height 20
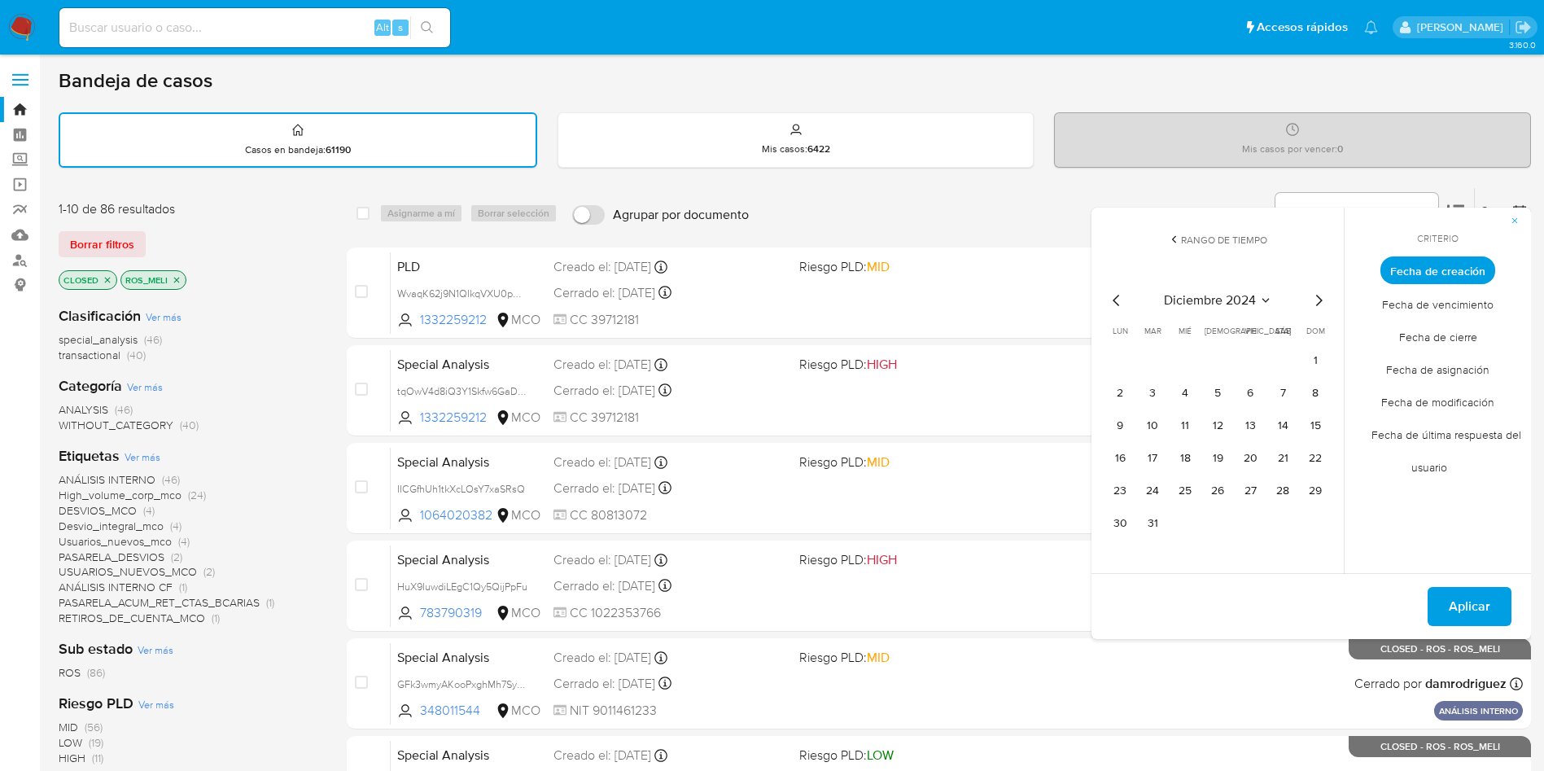
click at [1122, 302] on icon "Mes anterior" at bounding box center [1117, 301] width 20 height 20
click at [1317, 298] on icon "Mes siguiente" at bounding box center [1319, 301] width 20 height 20
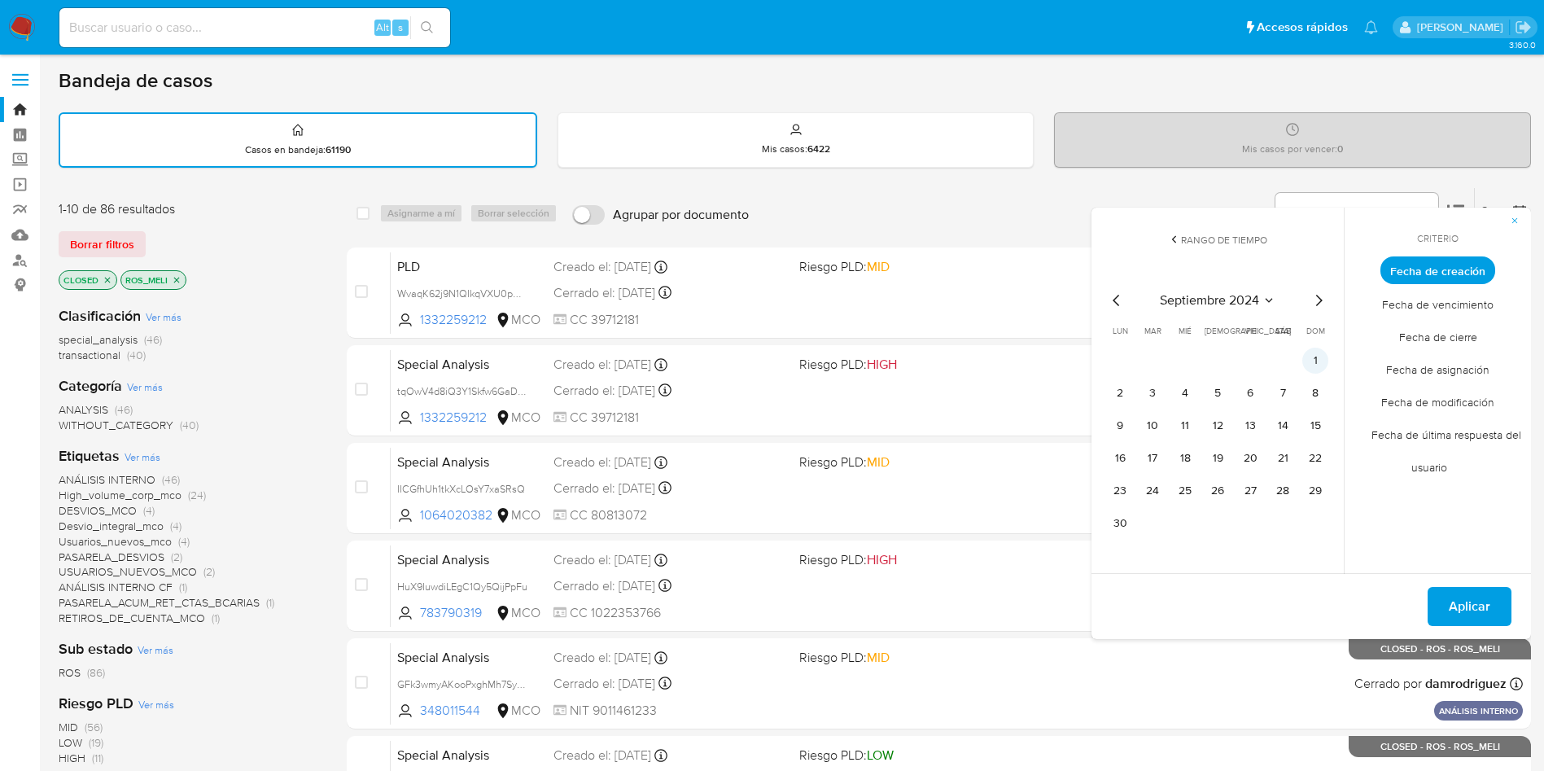
click at [1313, 354] on button "1" at bounding box center [1315, 360] width 26 height 26
click at [1320, 299] on icon "Mes siguiente" at bounding box center [1319, 301] width 20 height 20
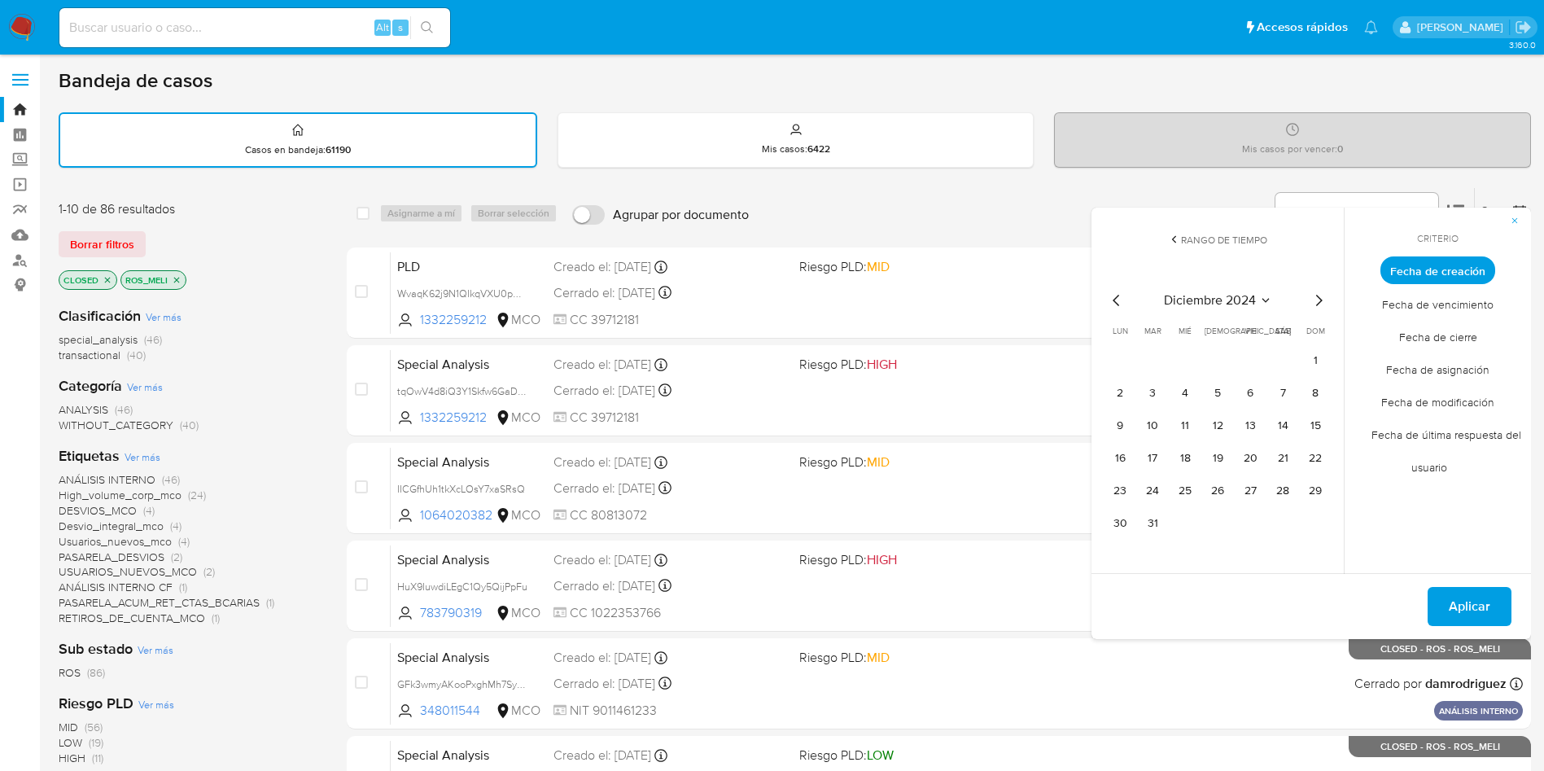
click at [1320, 299] on icon "Mes siguiente" at bounding box center [1319, 301] width 20 height 20
click at [1319, 301] on icon "Mes siguiente" at bounding box center [1319, 301] width 20 height 20
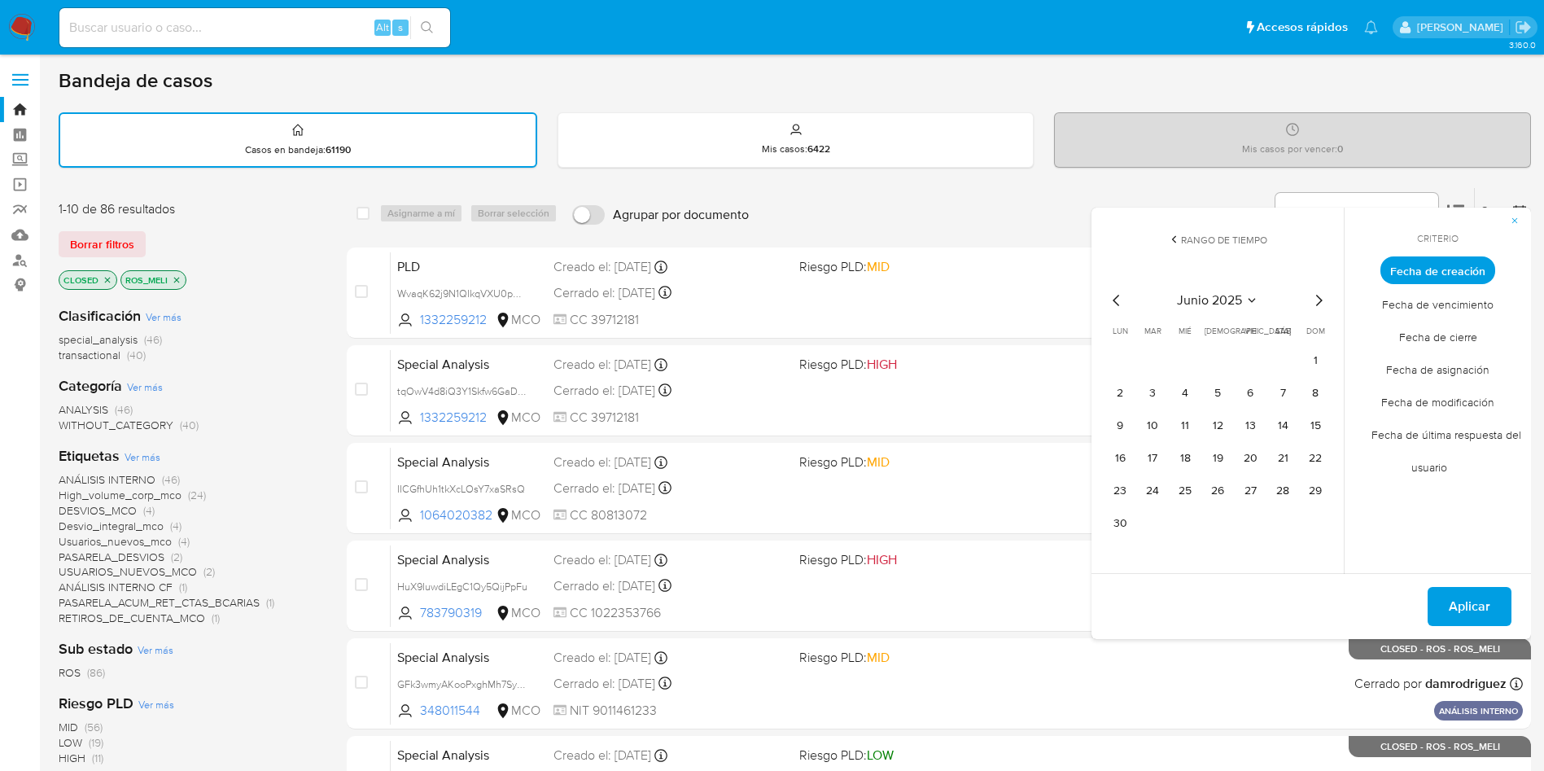
click at [1319, 301] on icon "Mes siguiente" at bounding box center [1319, 301] width 20 height 20
click at [1117, 302] on icon "Mes anterior" at bounding box center [1117, 301] width 20 height 20
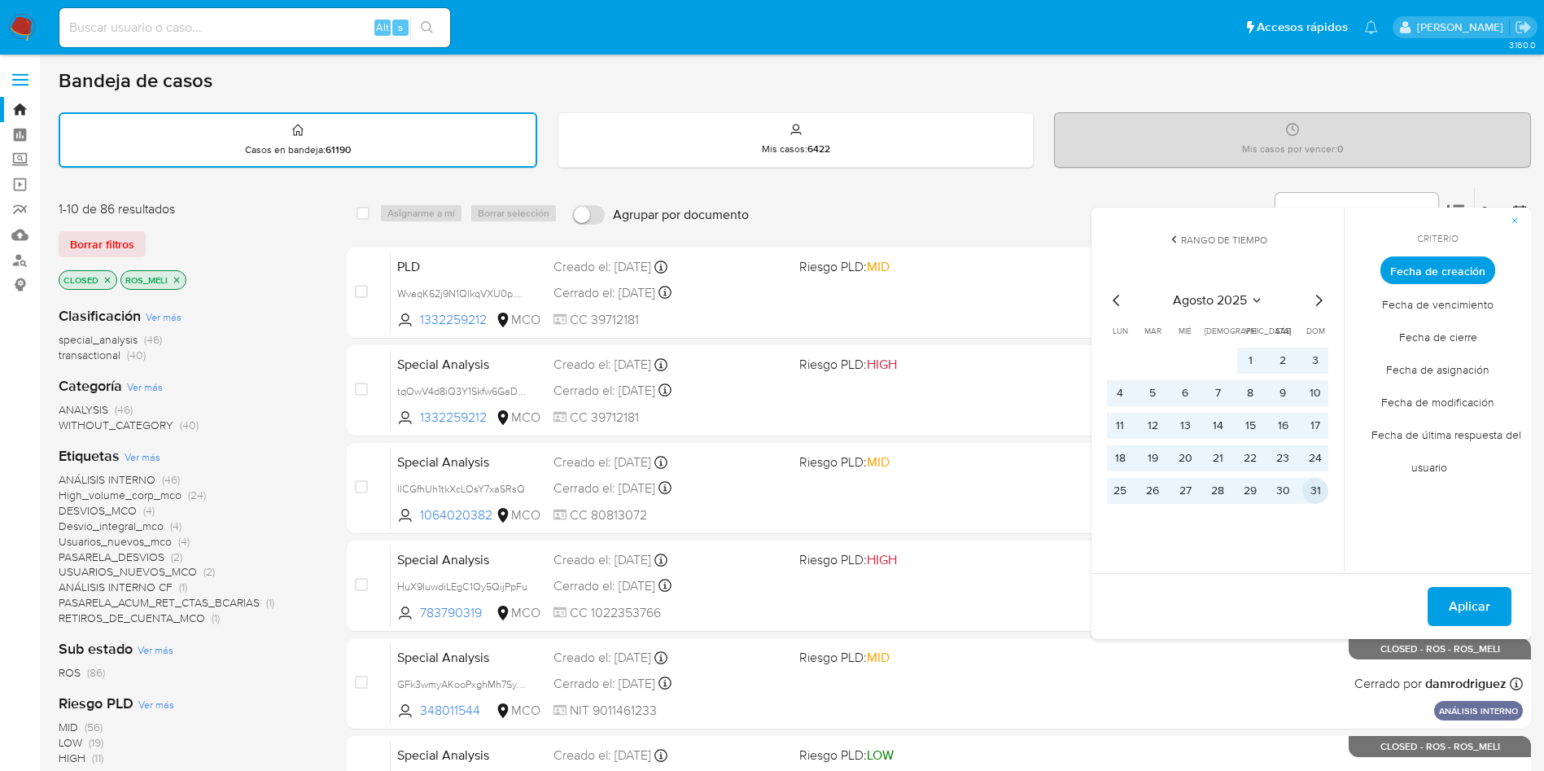
click at [1319, 487] on button "31" at bounding box center [1315, 491] width 26 height 26
click at [1478, 604] on span "Aplicar" at bounding box center [1470, 606] width 42 height 36
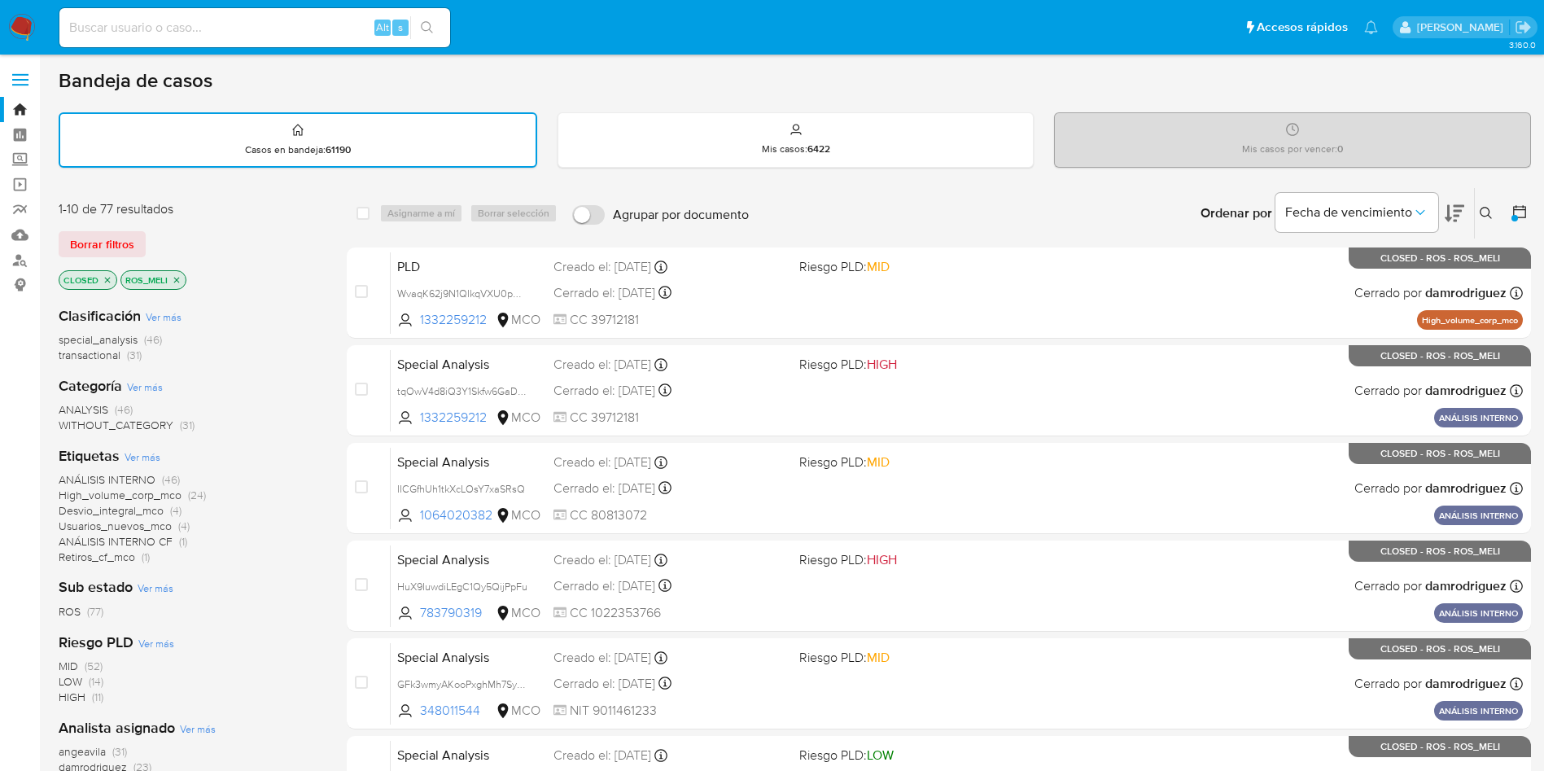
click at [178, 282] on icon "close-filter" at bounding box center [177, 280] width 6 height 6
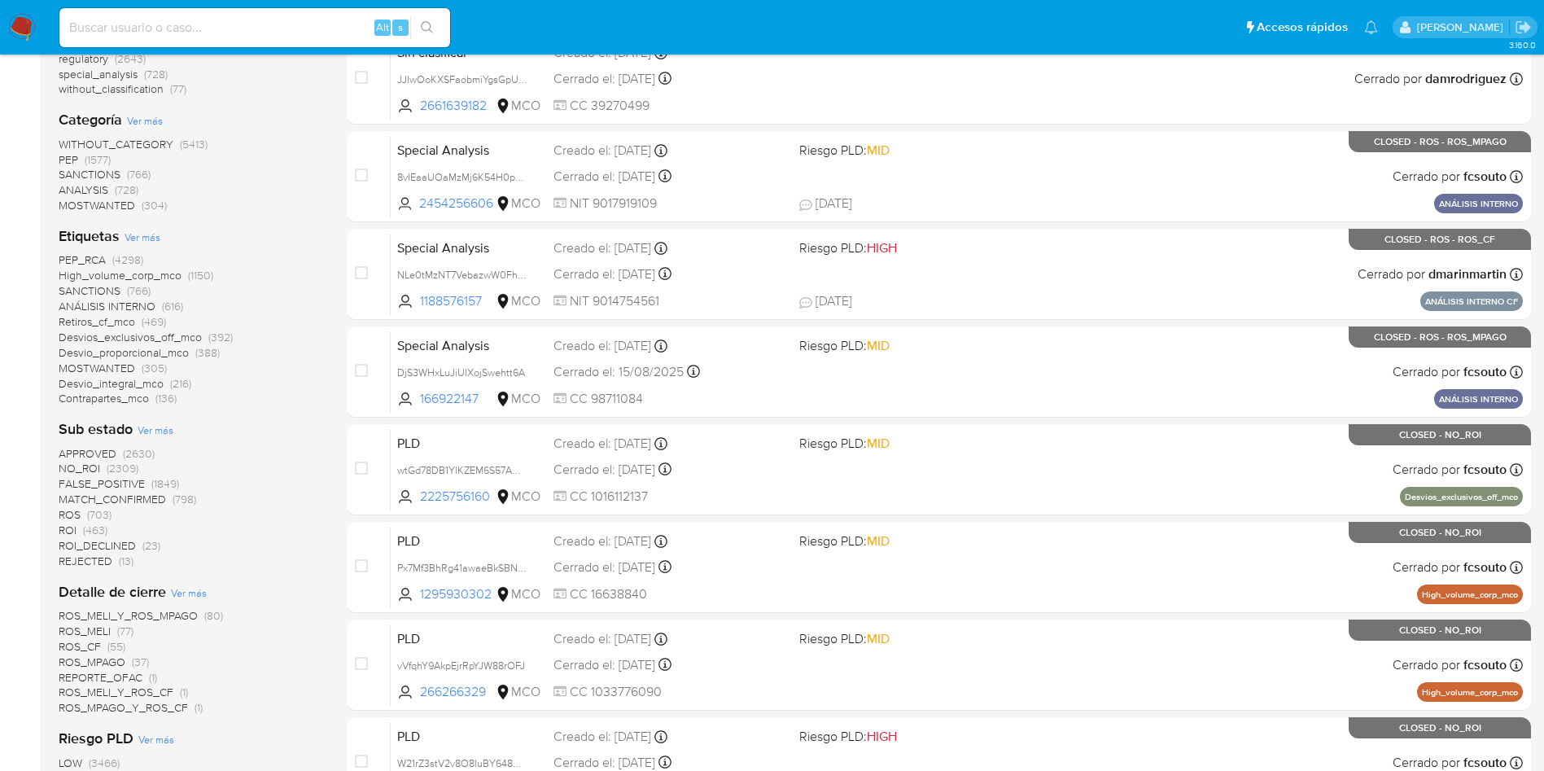
scroll to position [366, 0]
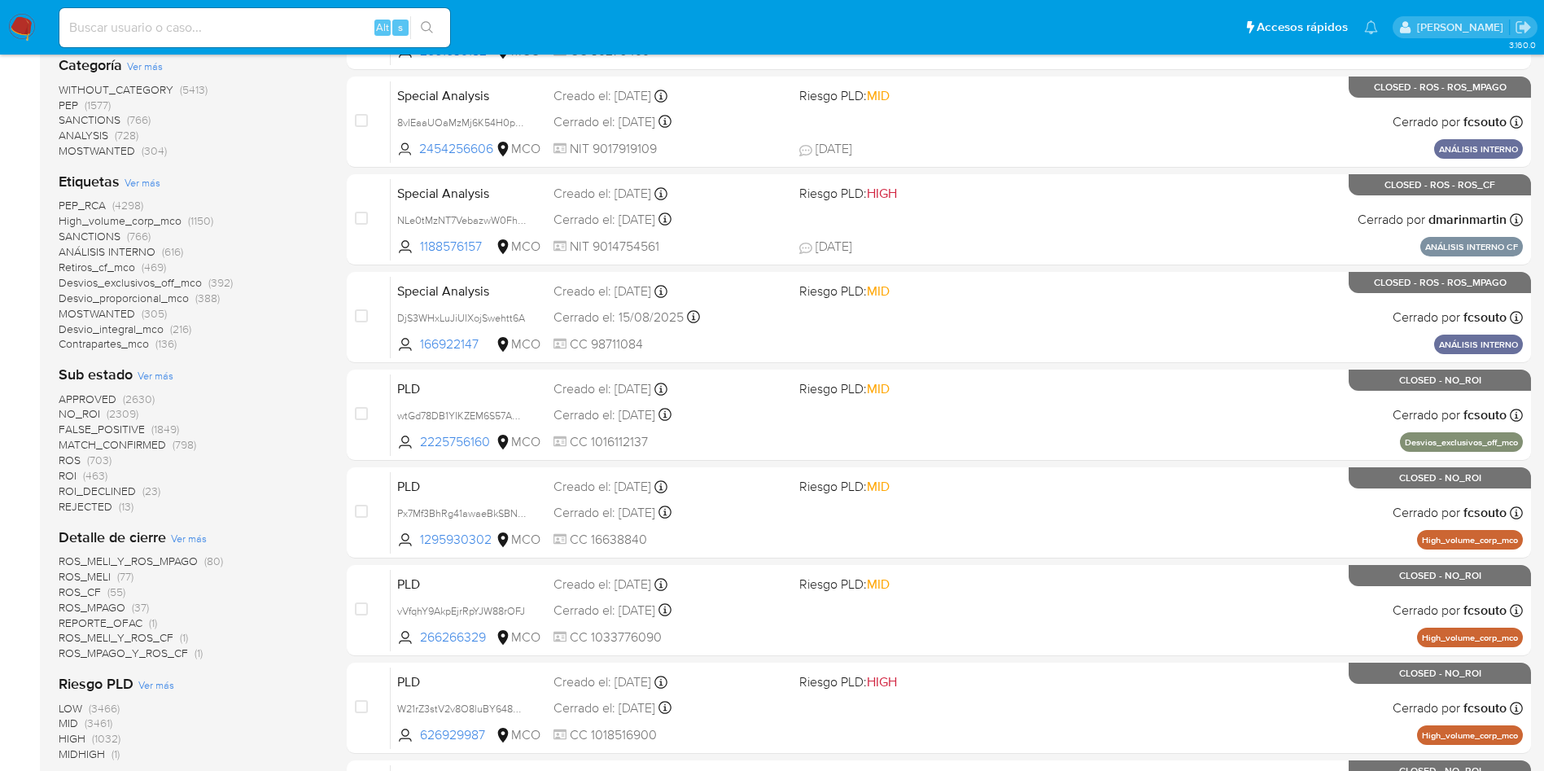
click at [72, 458] on span "ROS" at bounding box center [70, 460] width 22 height 16
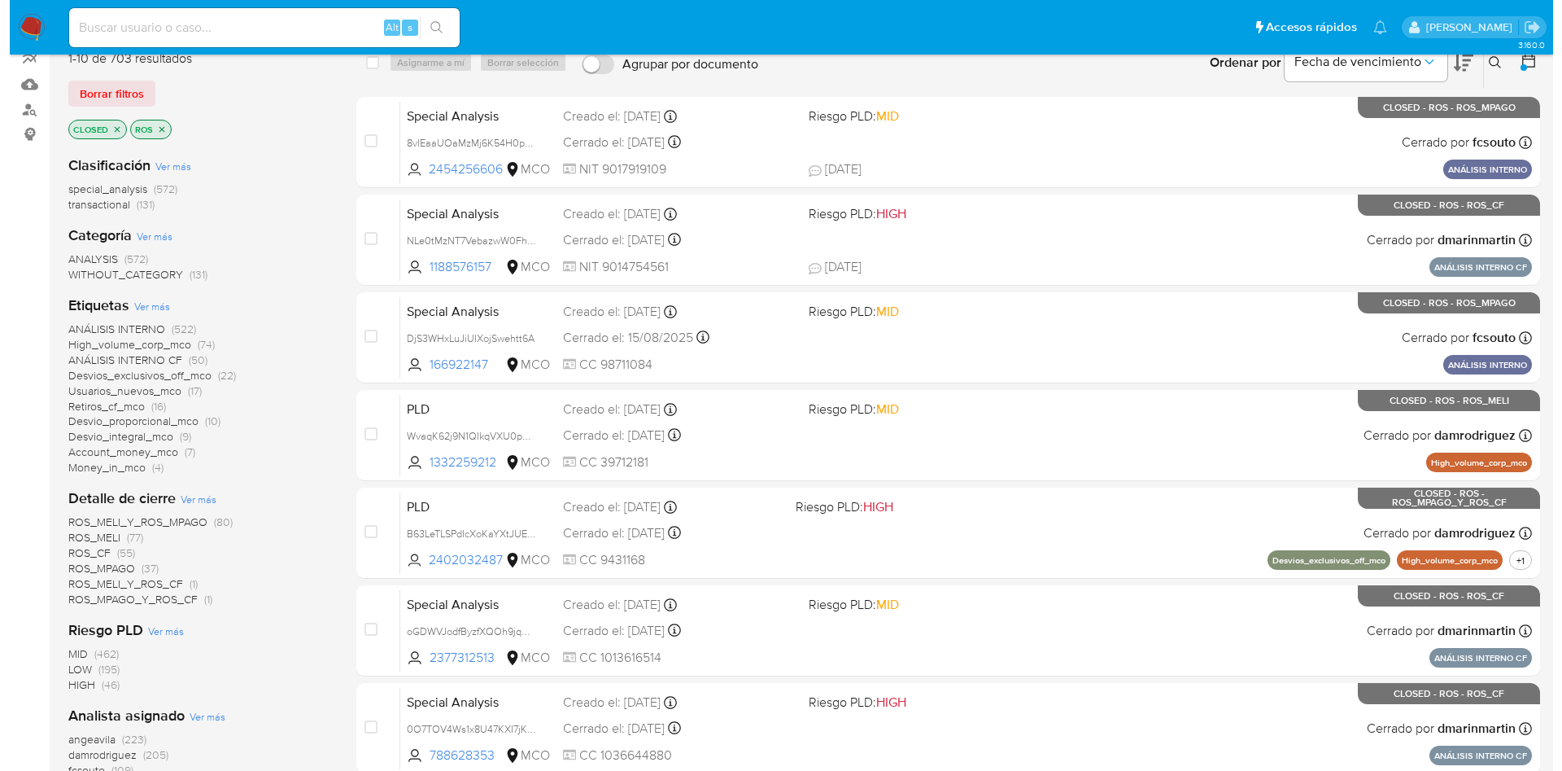
scroll to position [122, 0]
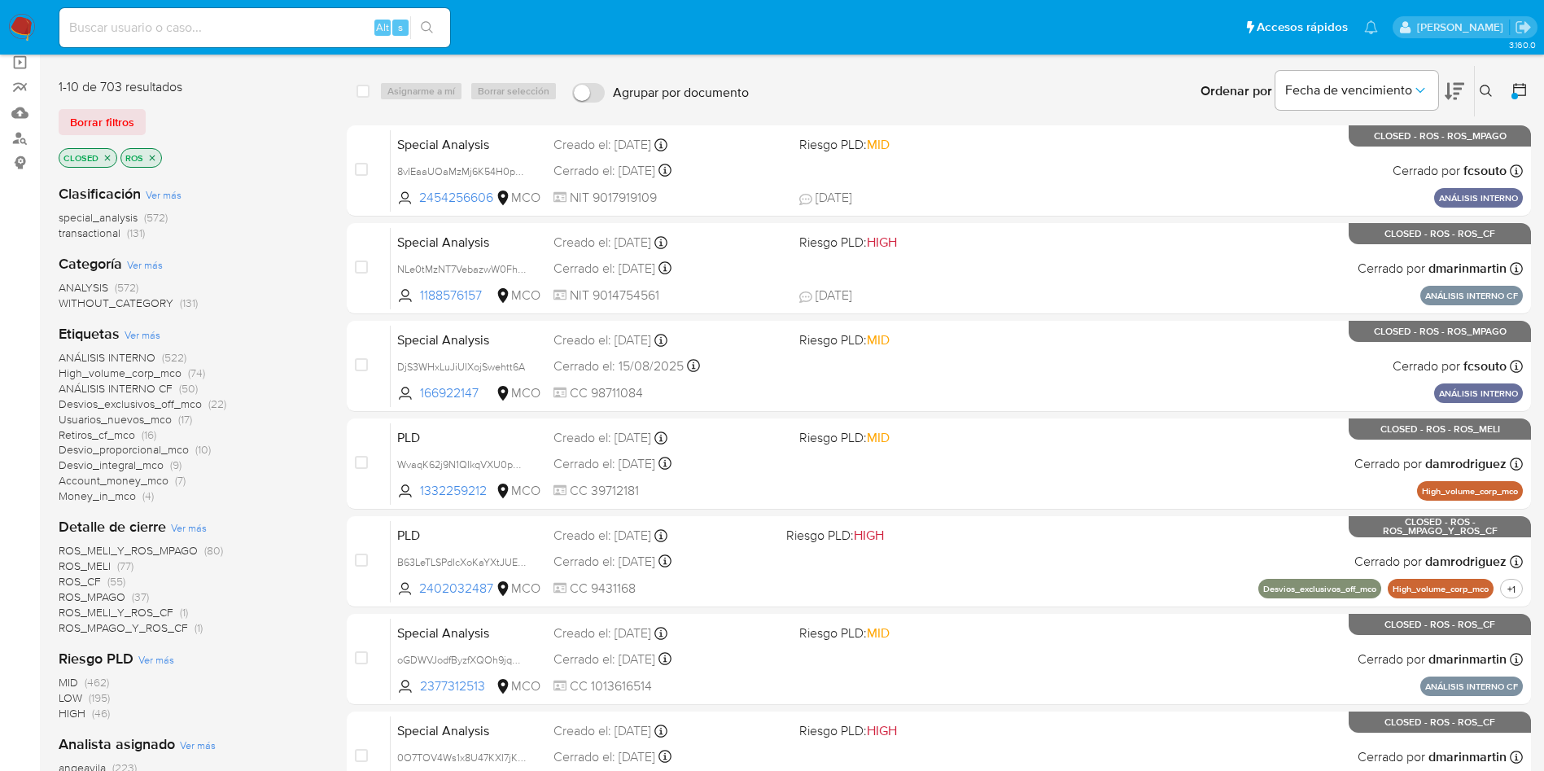
click at [191, 526] on span "Ver más" at bounding box center [189, 527] width 36 height 15
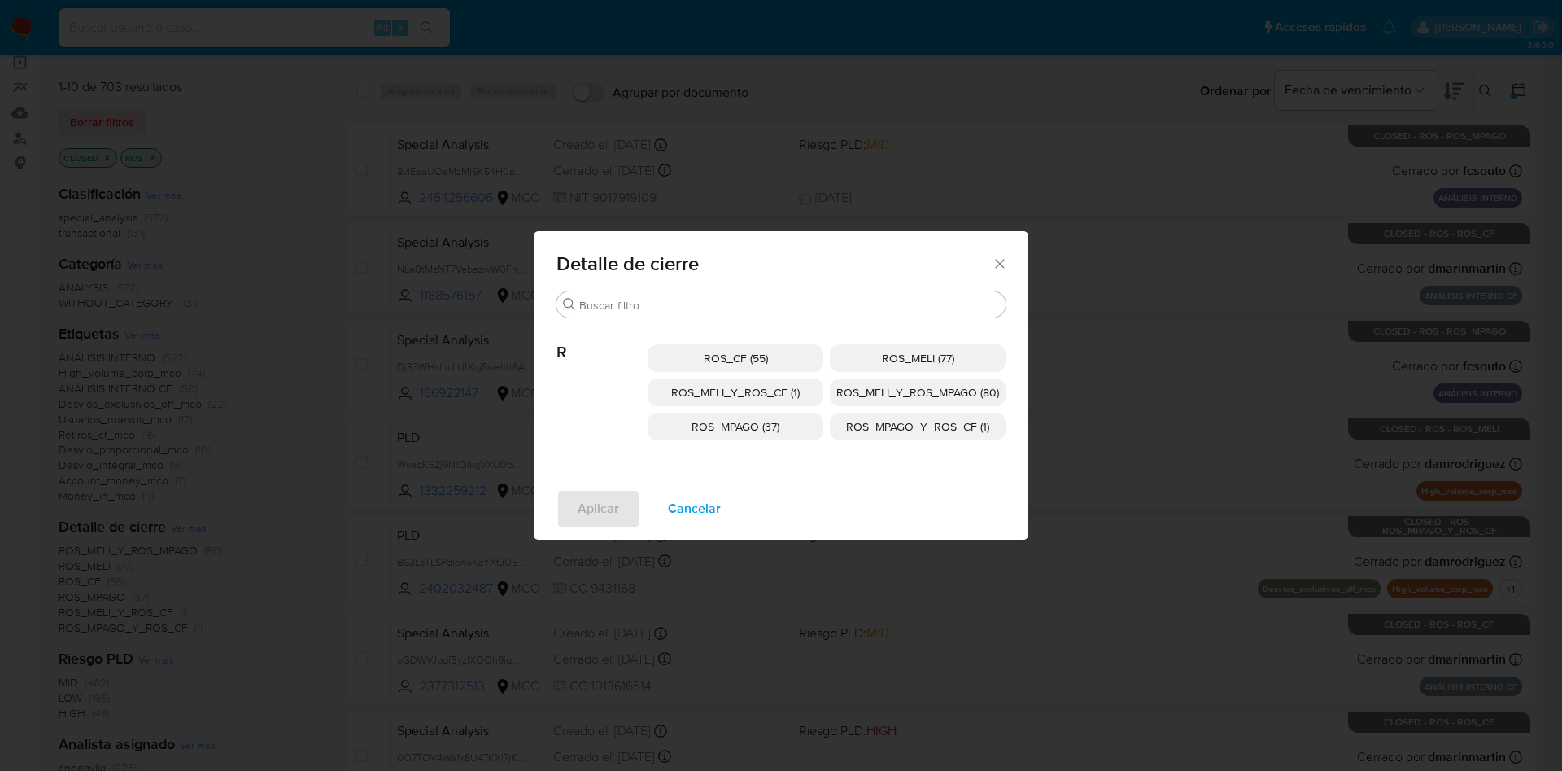
click at [916, 359] on span "ROS_MELI (77)" at bounding box center [918, 358] width 72 height 16
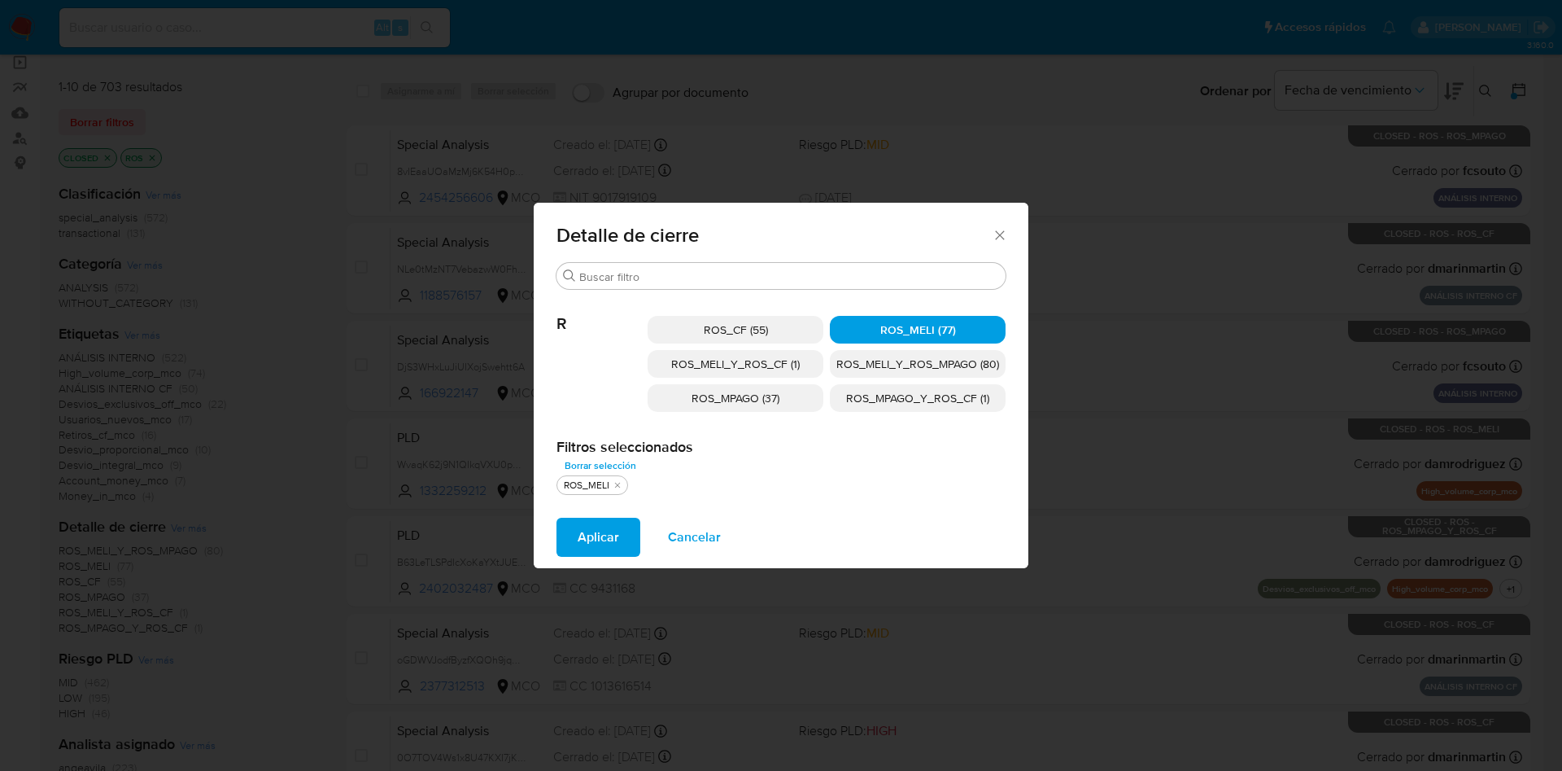
click at [755, 362] on span "ROS_MELI_Y_ROS_CF (1)" at bounding box center [735, 364] width 129 height 16
click at [883, 369] on span "ROS_MELI_Y_ROS_MPAGO (80)" at bounding box center [918, 364] width 163 height 16
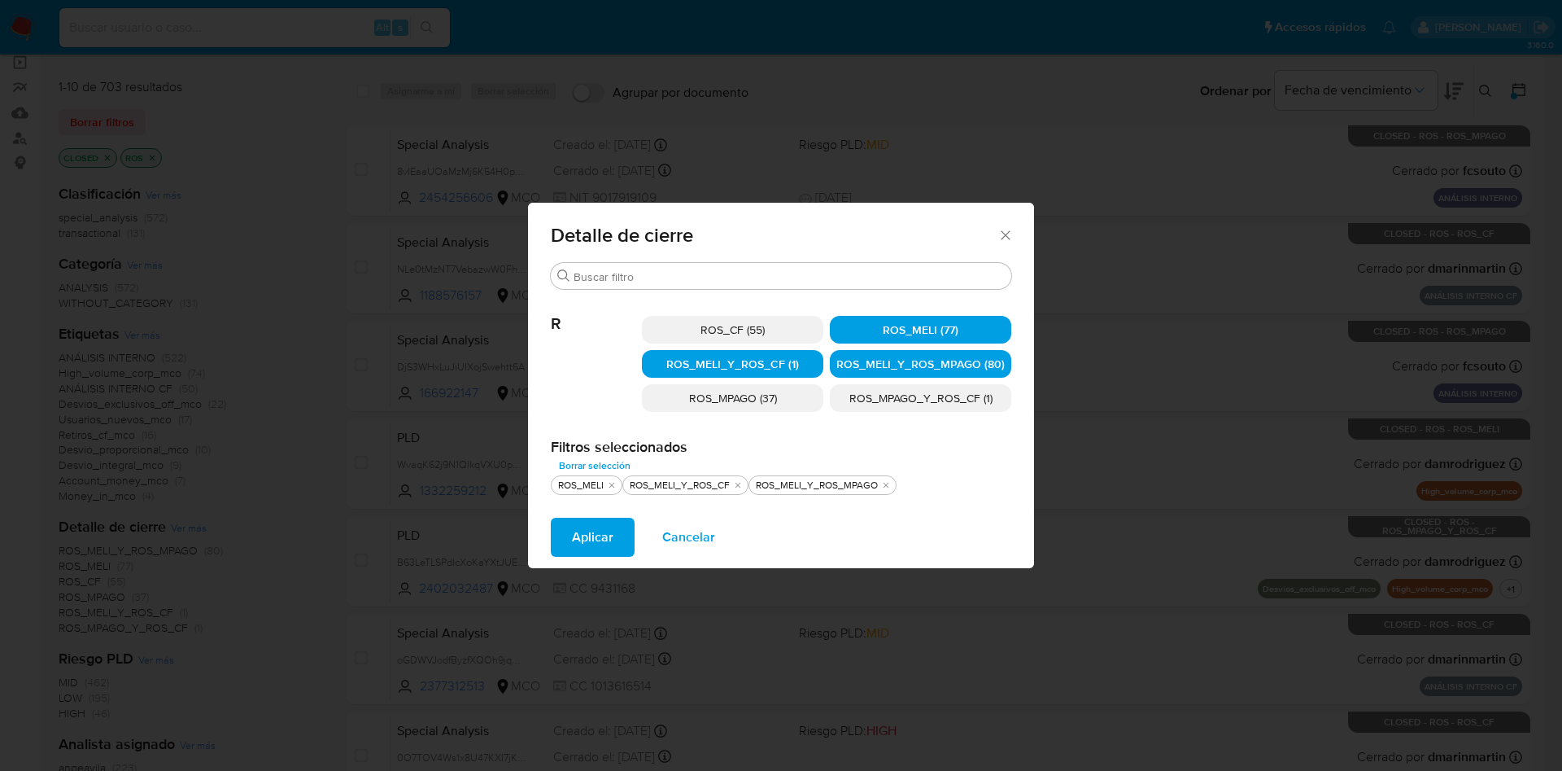
click at [599, 547] on span "Aplicar" at bounding box center [593, 537] width 42 height 36
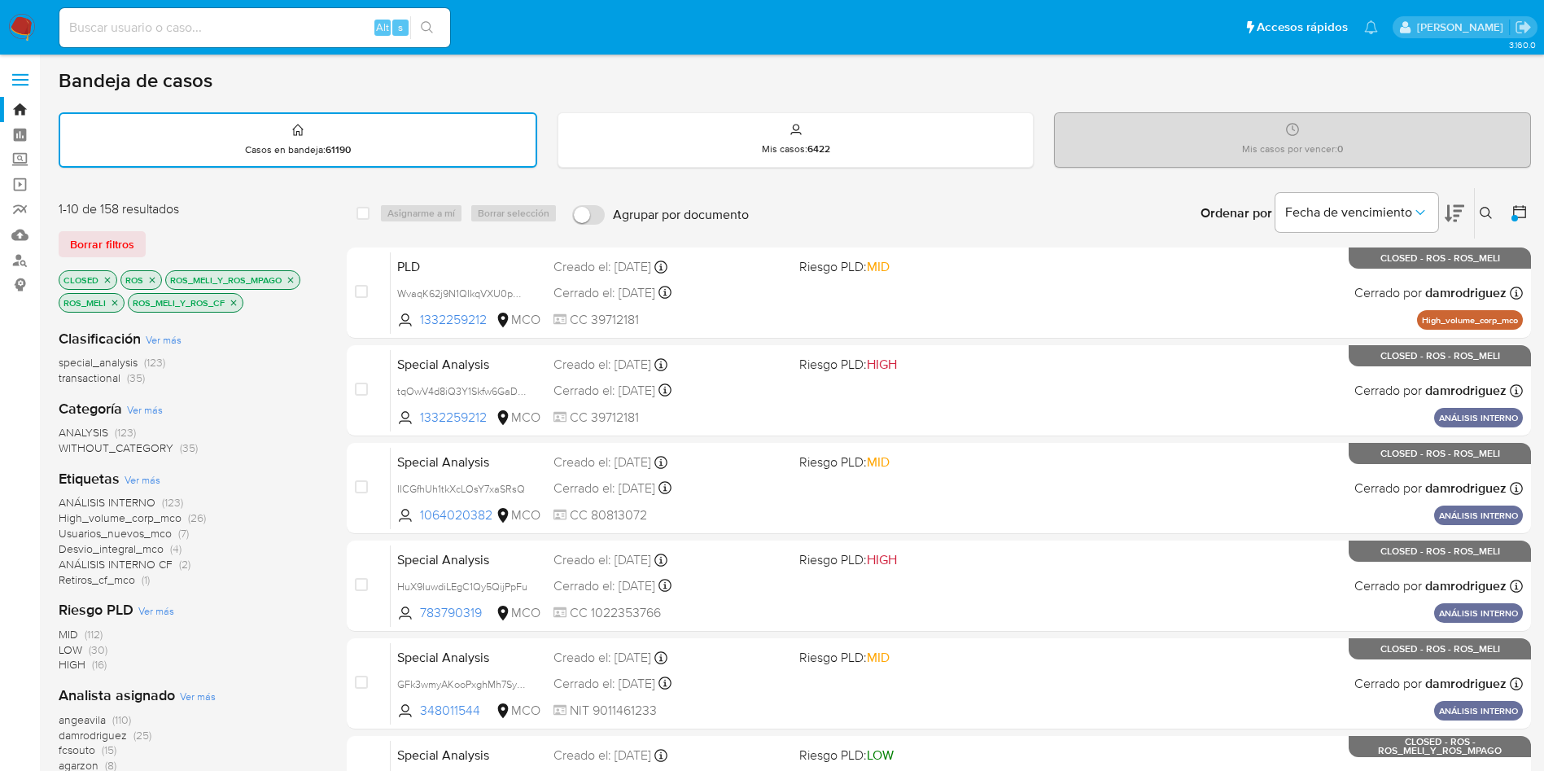
click at [232, 302] on icon "close-filter" at bounding box center [234, 303] width 10 height 10
click at [293, 275] on icon "close-filter" at bounding box center [291, 280] width 10 height 10
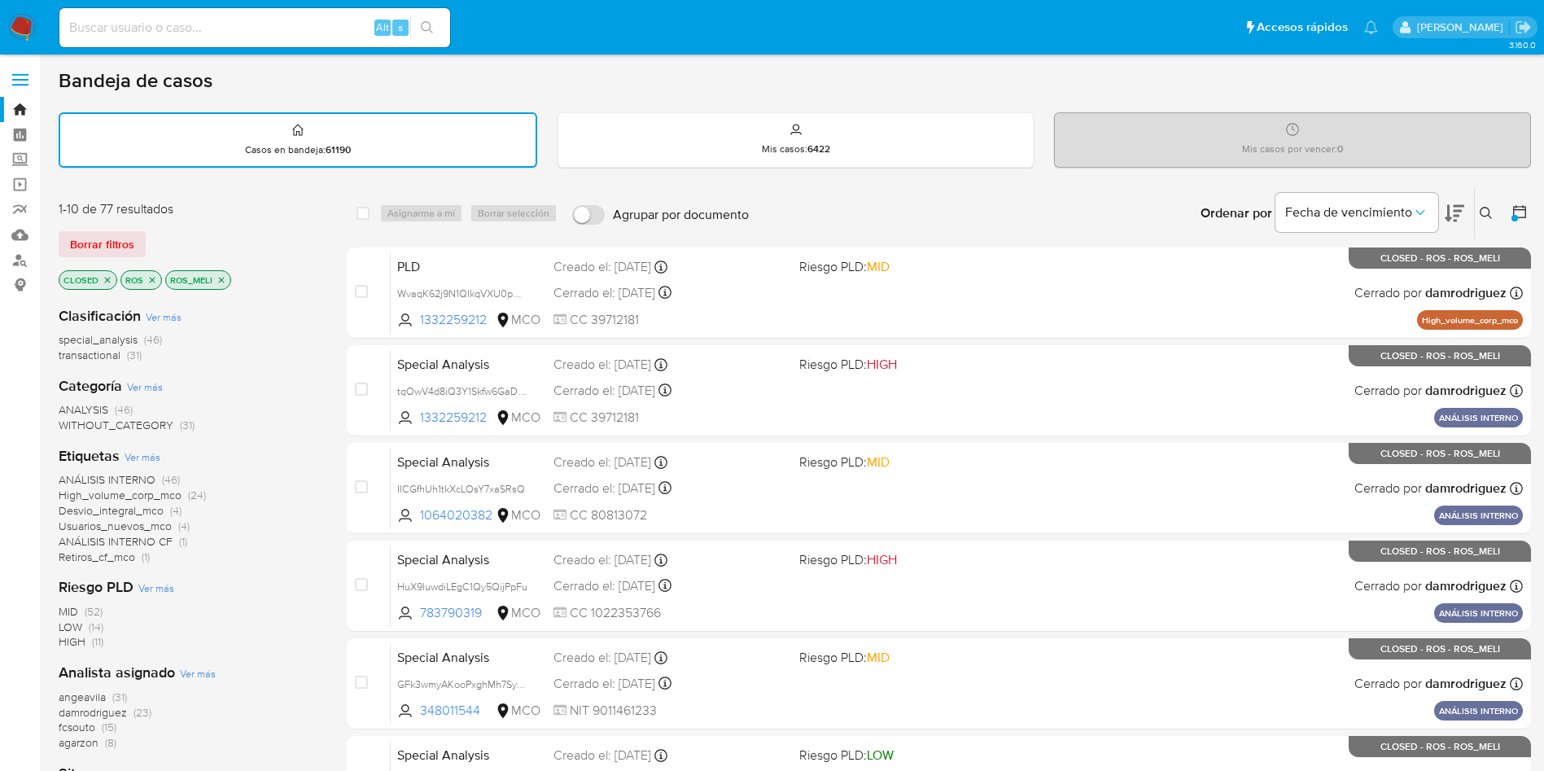
click at [221, 278] on icon "close-filter" at bounding box center [222, 280] width 6 height 6
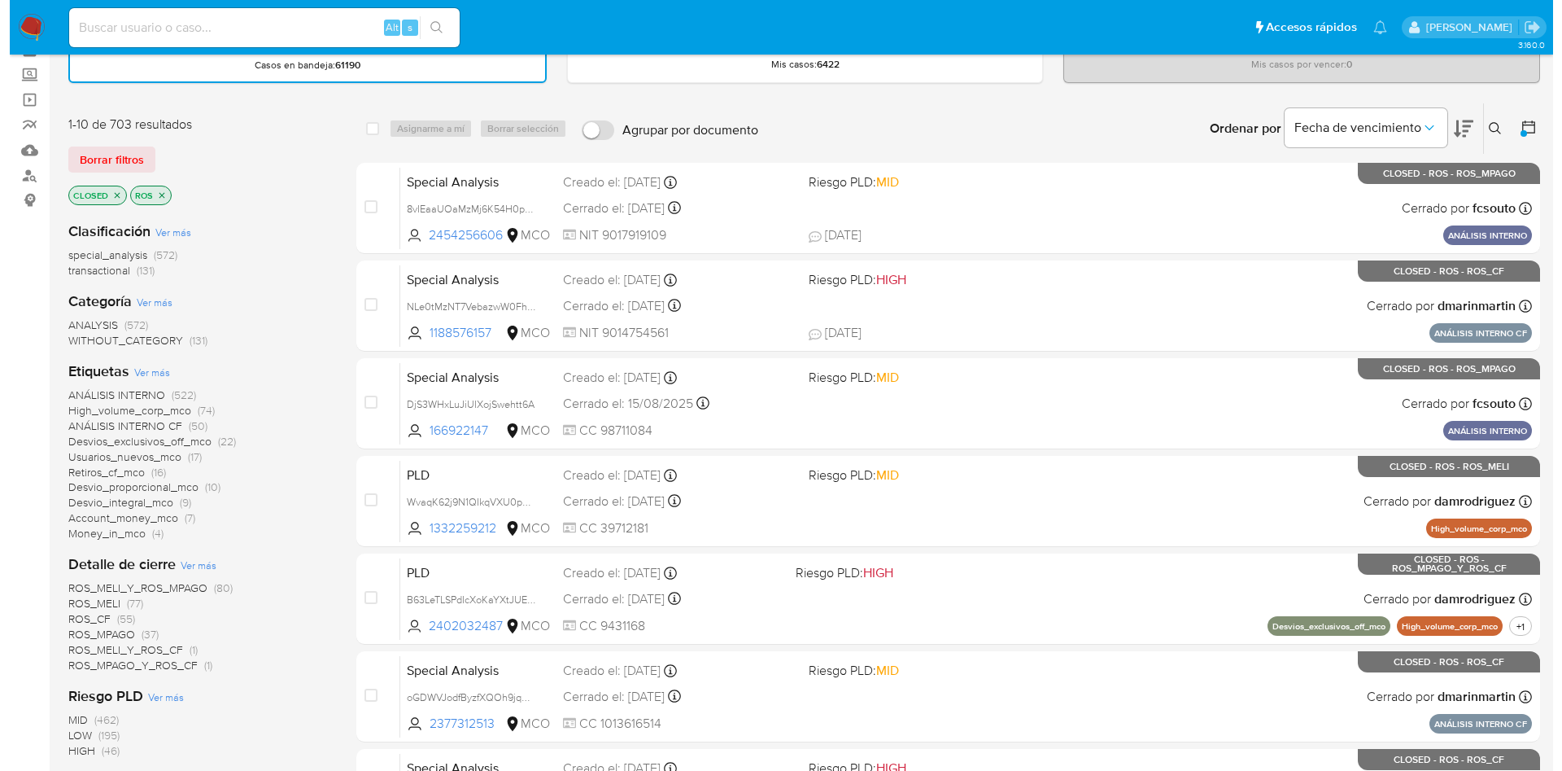
scroll to position [122, 0]
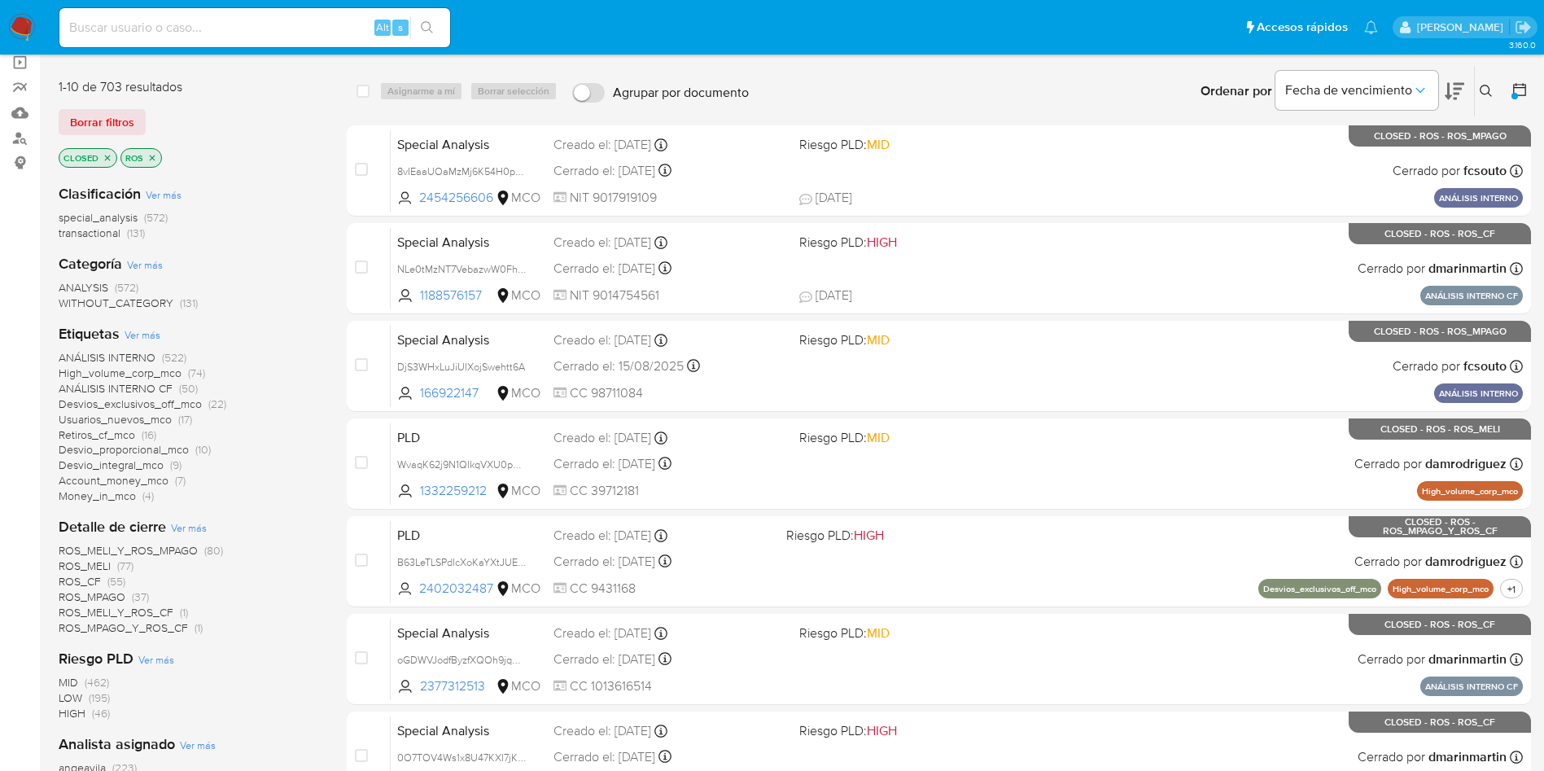
click at [180, 523] on span "Ver más" at bounding box center [189, 527] width 36 height 15
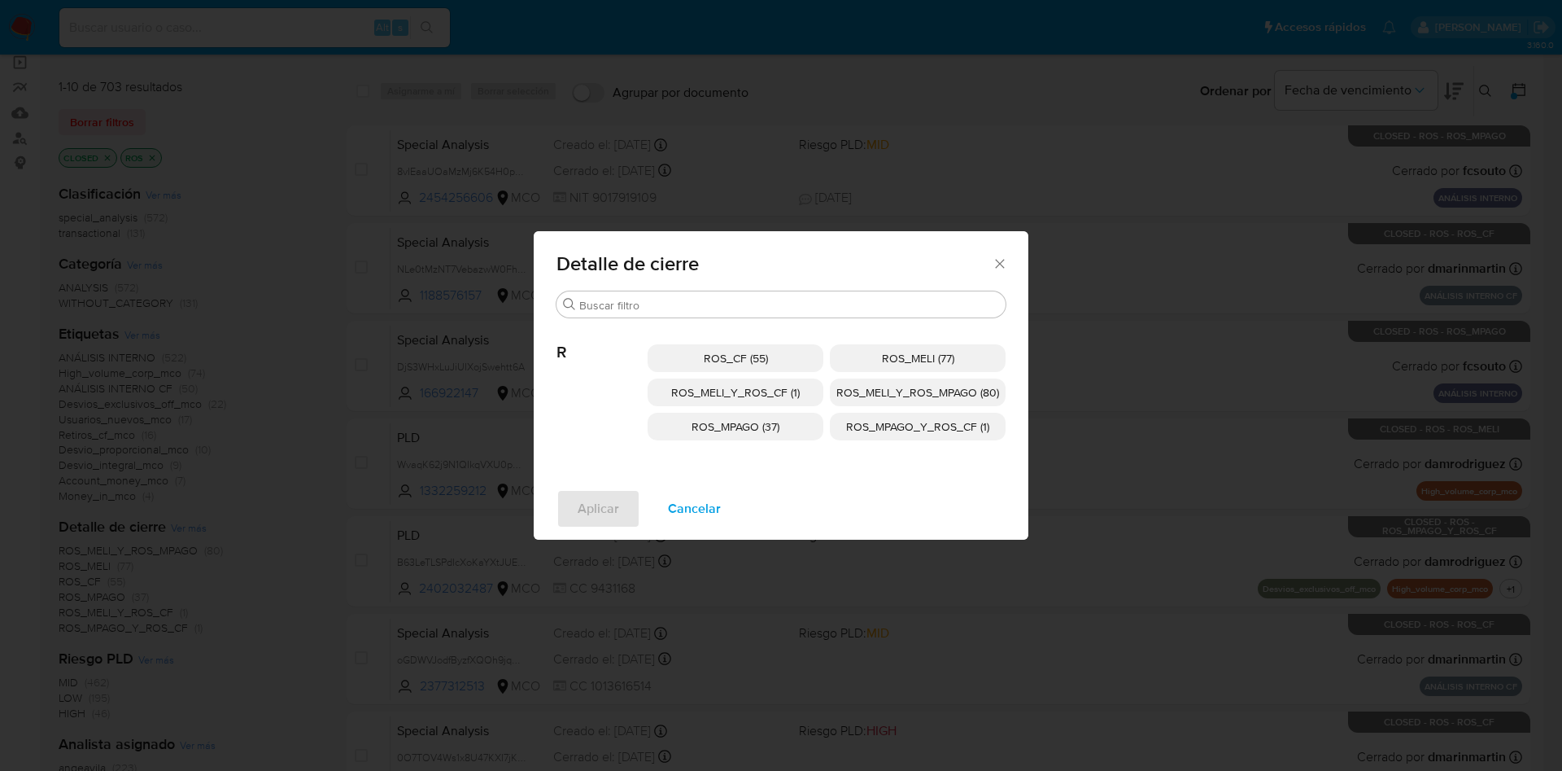
click at [750, 393] on span "ROS_MELI_Y_ROS_CF (1)" at bounding box center [735, 392] width 129 height 16
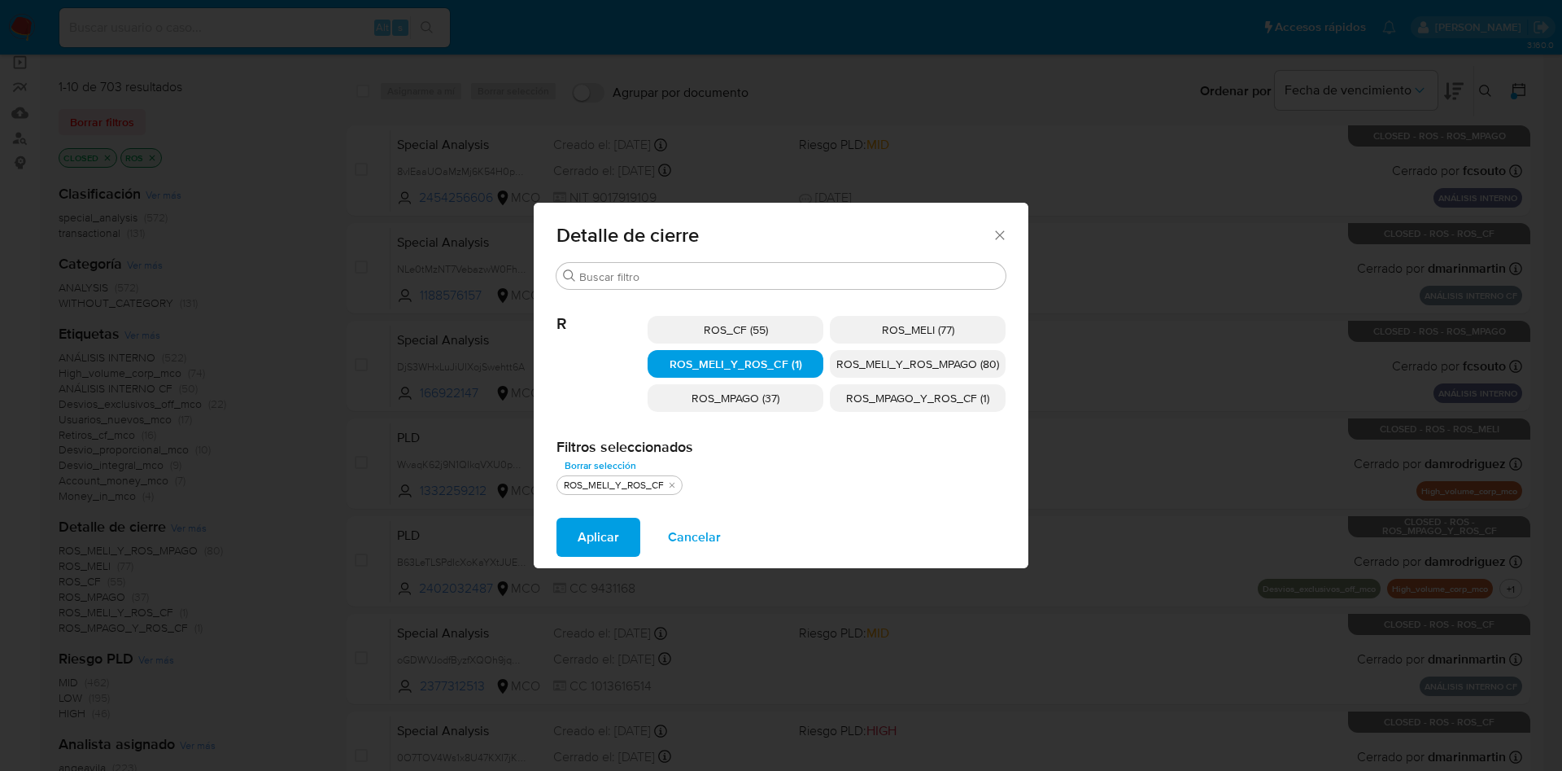
click at [753, 359] on span "ROS_MELI_Y_ROS_CF (1)" at bounding box center [736, 364] width 133 height 16
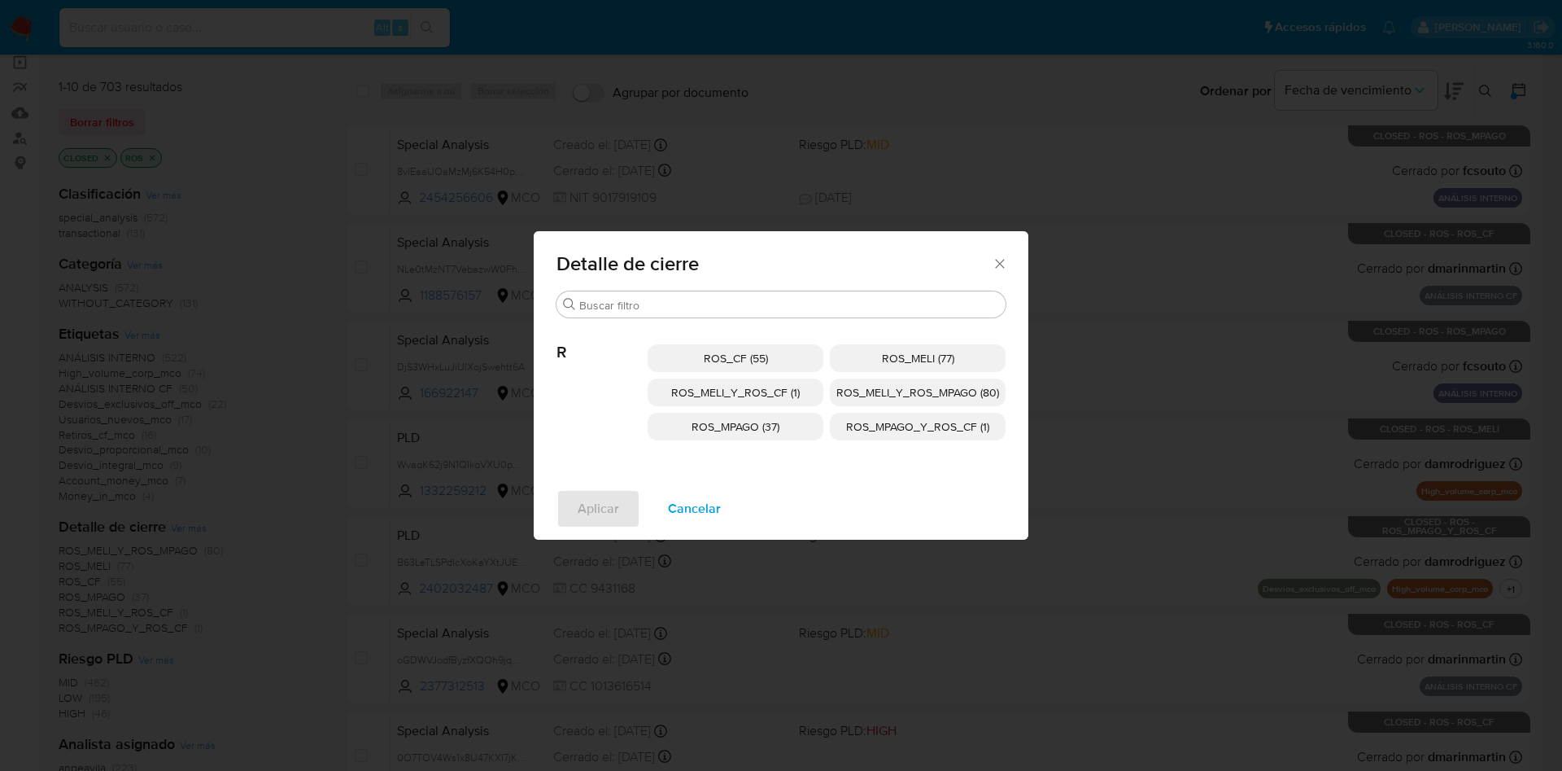
click at [736, 427] on span "ROS_MPAGO (37)" at bounding box center [736, 426] width 88 height 16
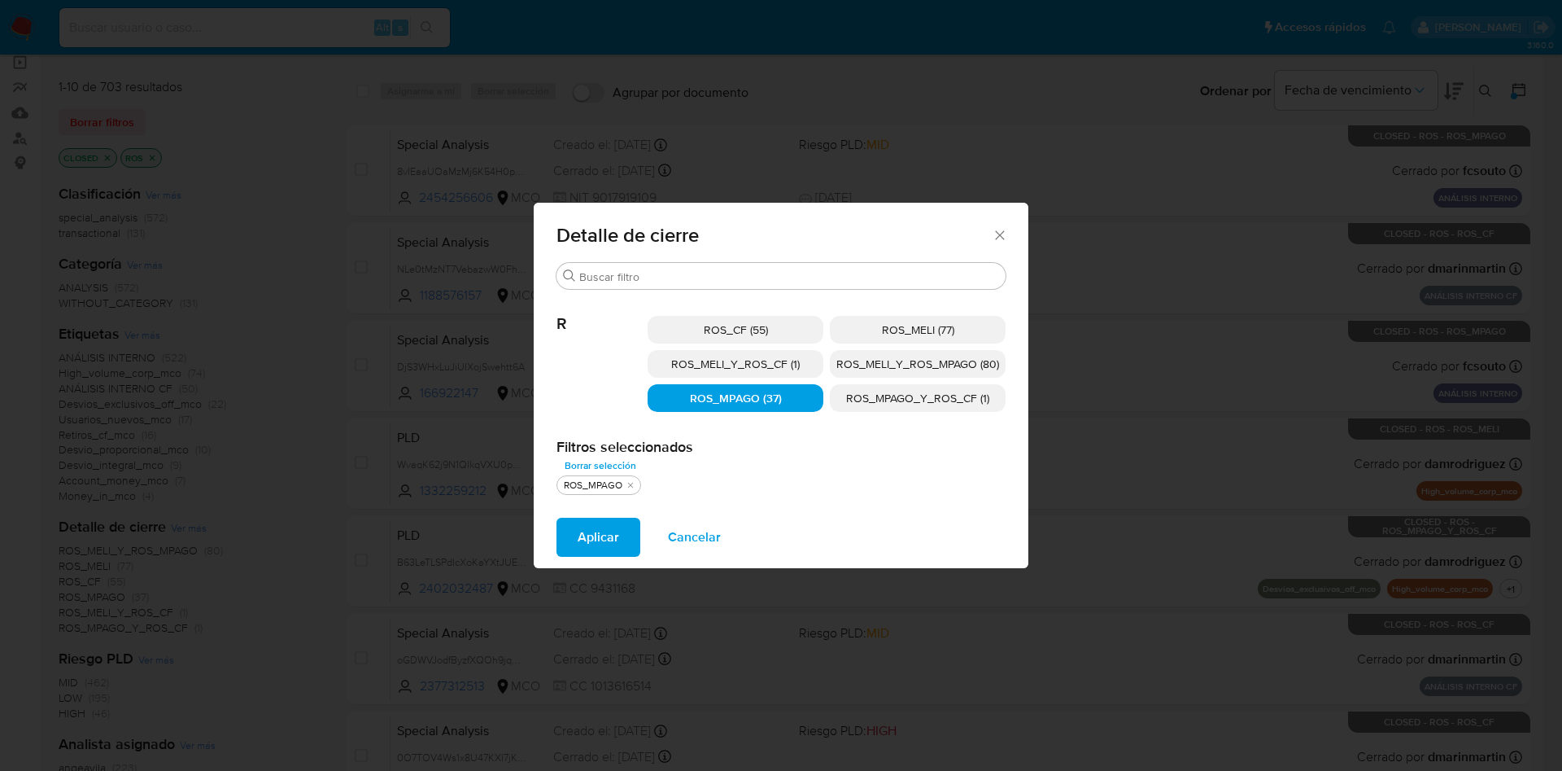
click at [909, 400] on span "ROS_MPAGO_Y_ROS_CF (1)" at bounding box center [917, 398] width 143 height 16
click at [912, 364] on span "ROS_MELI_Y_ROS_MPAGO (80)" at bounding box center [918, 364] width 163 height 16
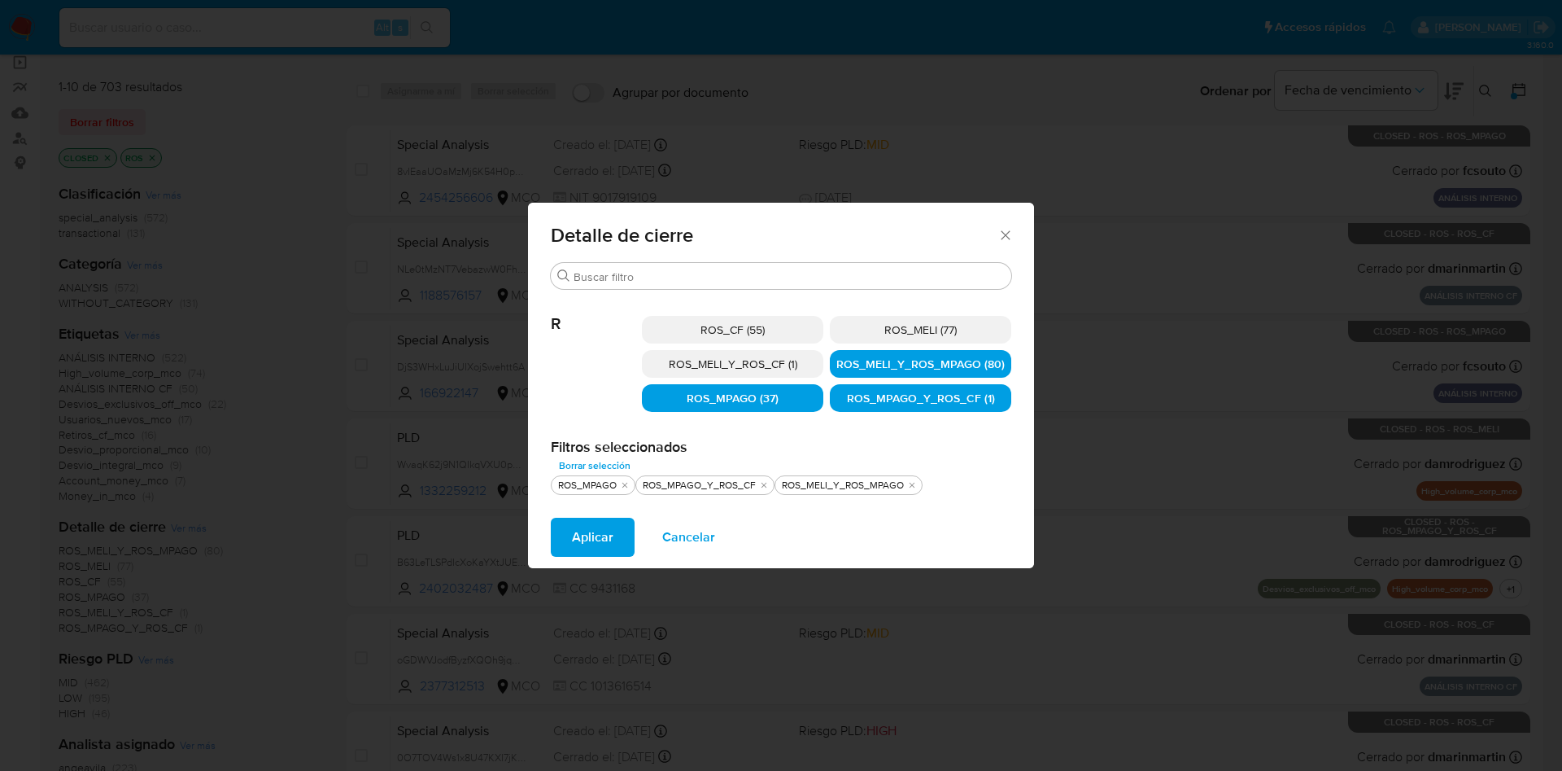
click at [581, 548] on span "Aplicar" at bounding box center [593, 537] width 42 height 36
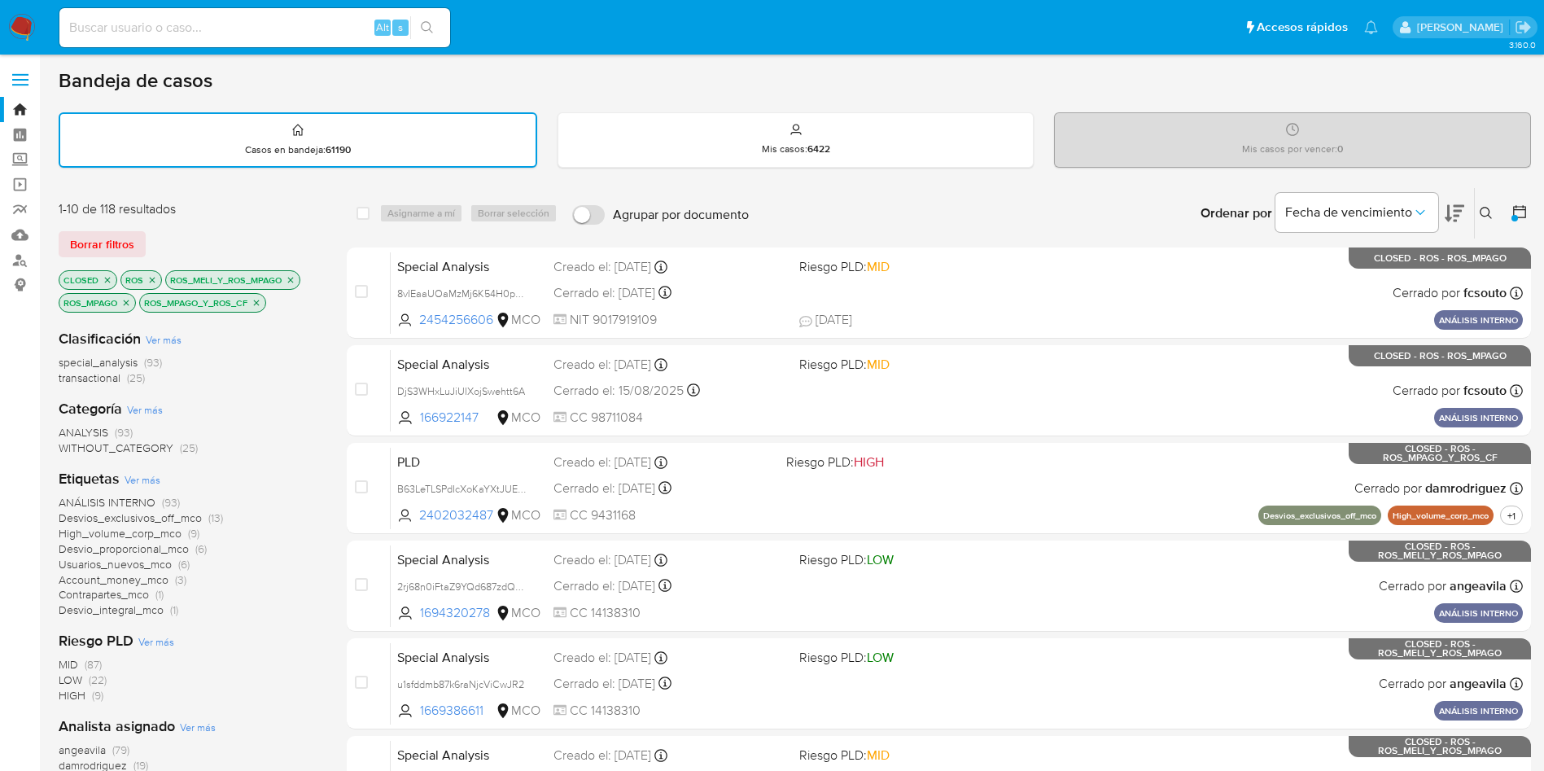
click at [286, 276] on icon "close-filter" at bounding box center [291, 280] width 10 height 10
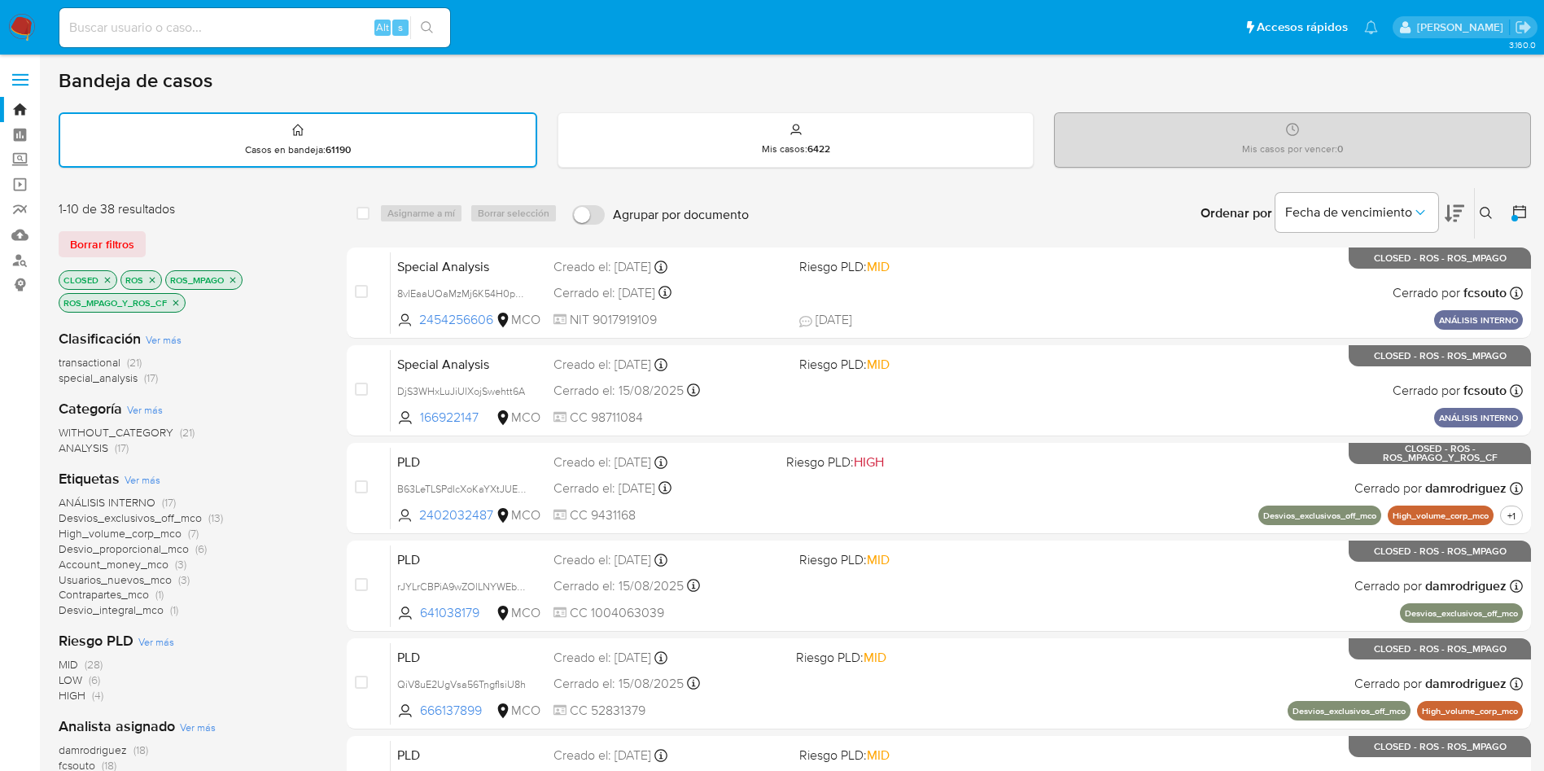
click at [236, 280] on icon "close-filter" at bounding box center [233, 280] width 10 height 10
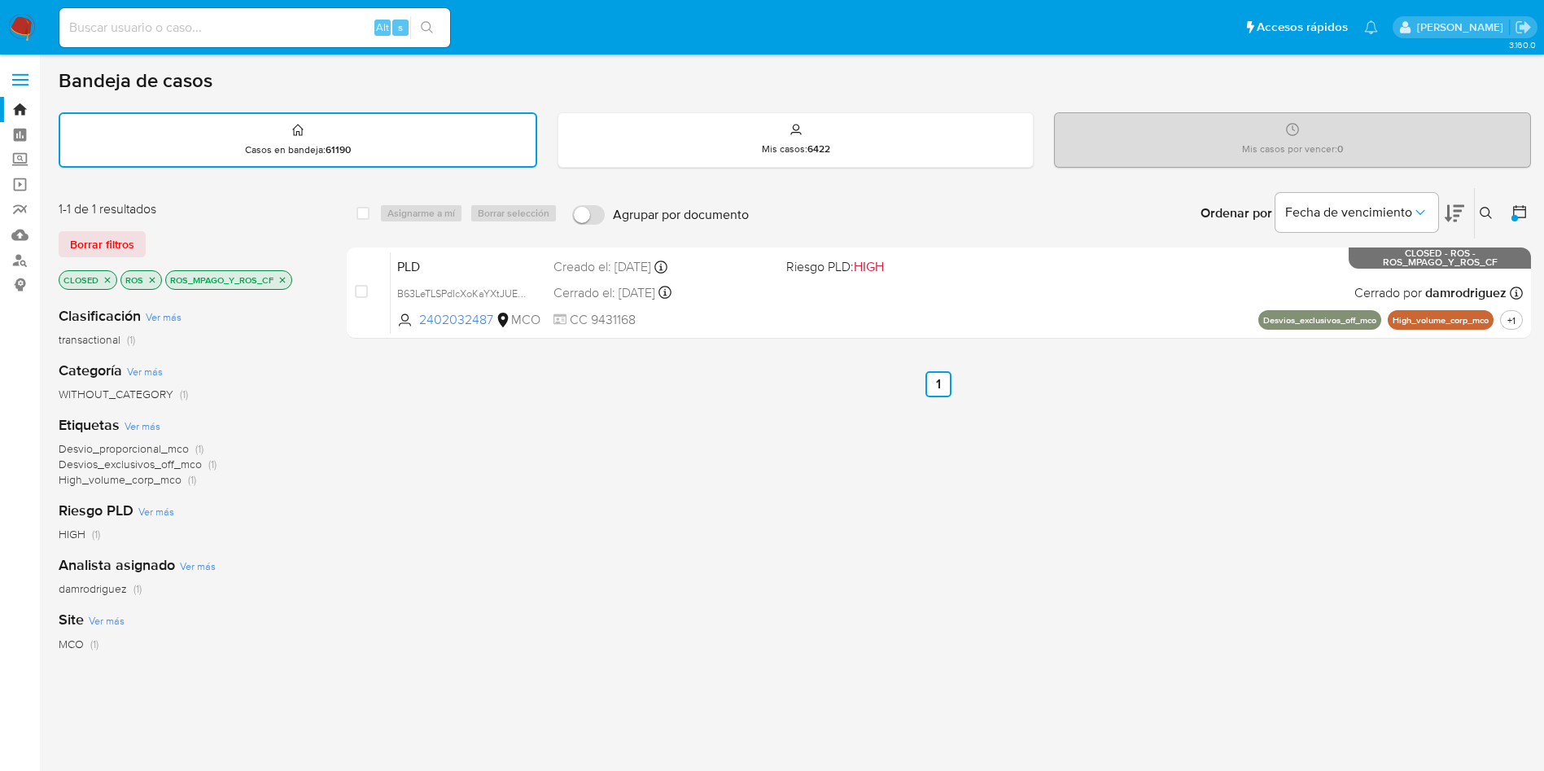
click at [281, 276] on icon "close-filter" at bounding box center [283, 280] width 10 height 10
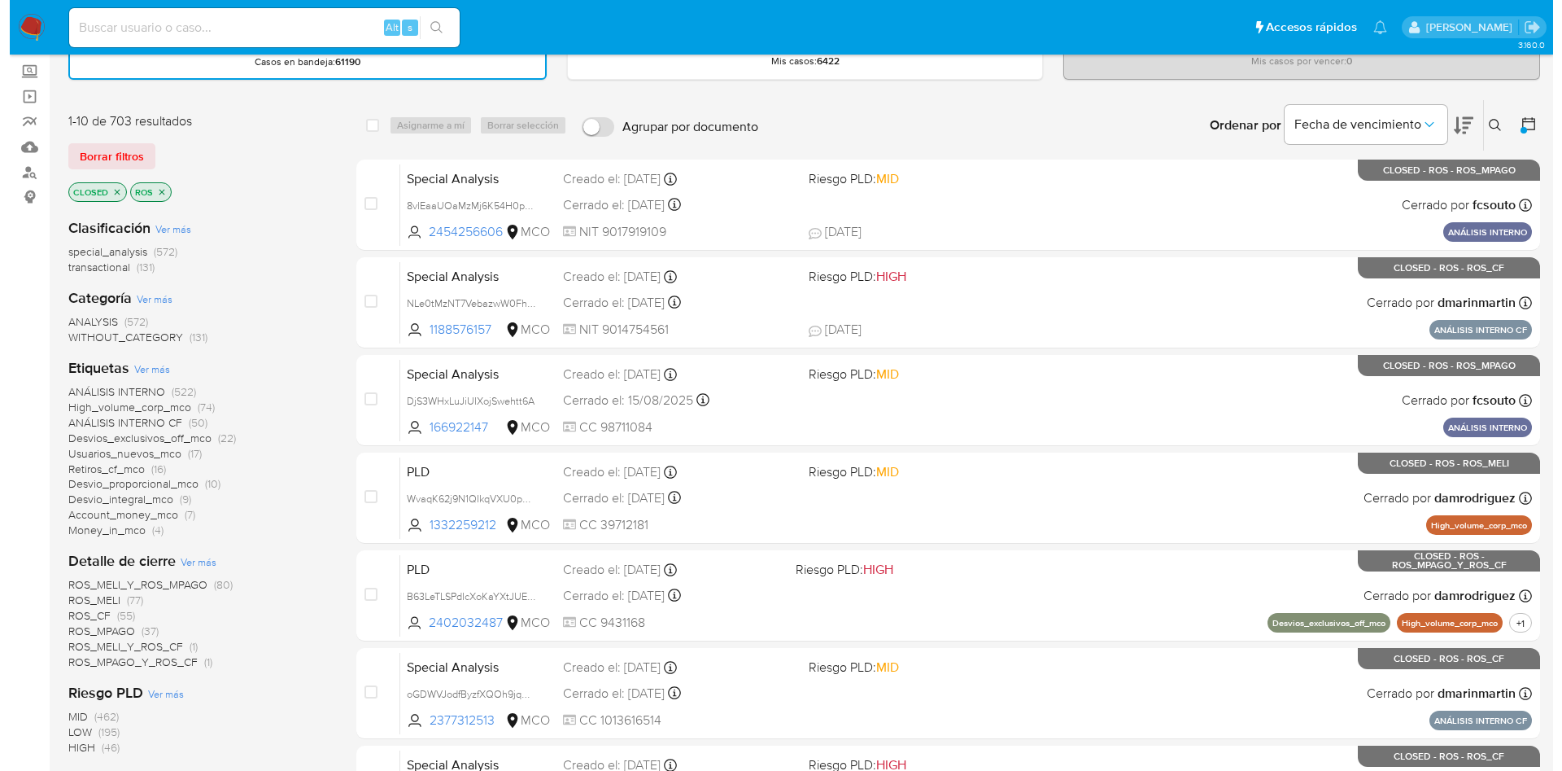
scroll to position [122, 0]
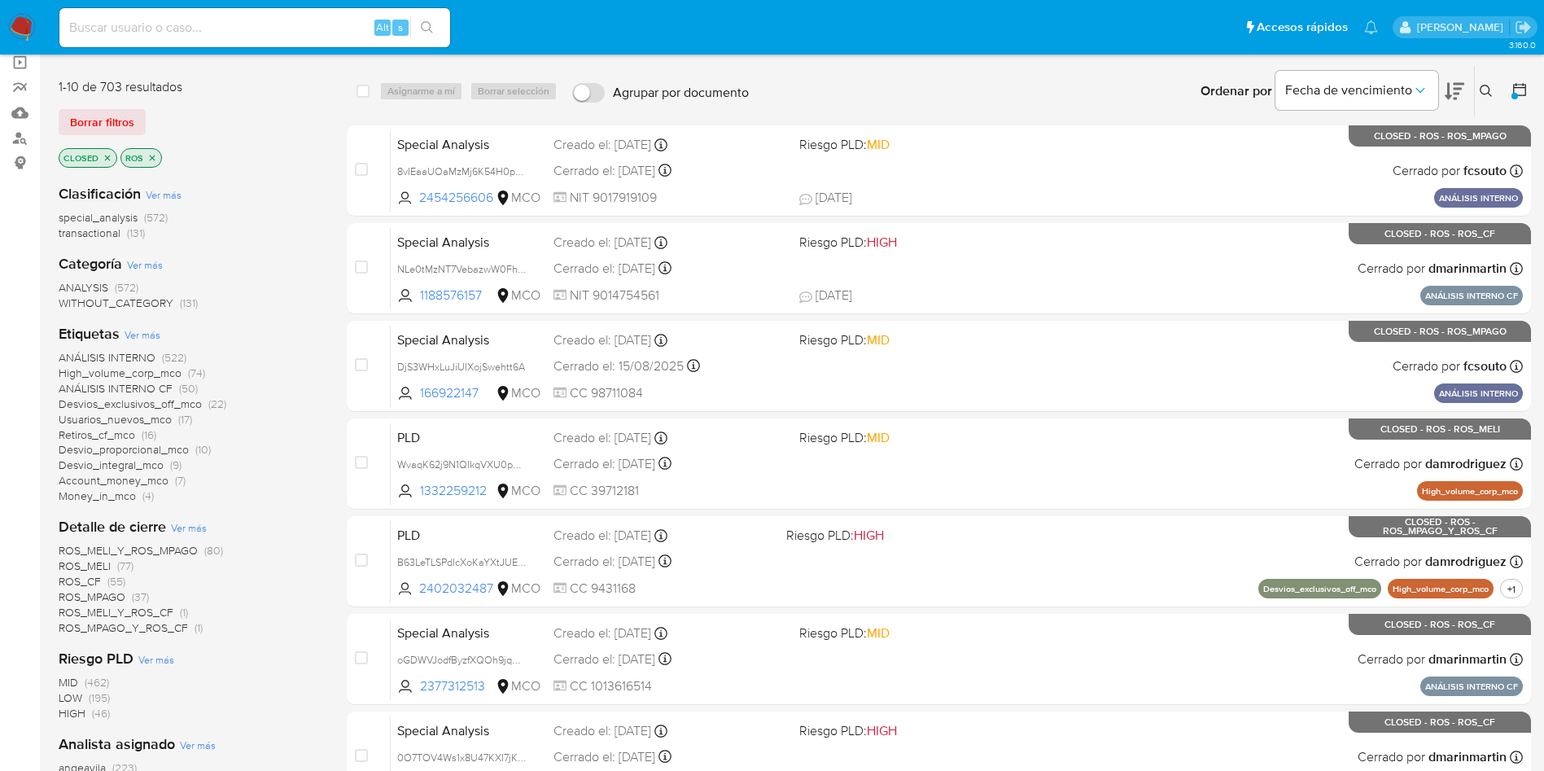
click at [198, 520] on span "Ver más" at bounding box center [189, 527] width 36 height 15
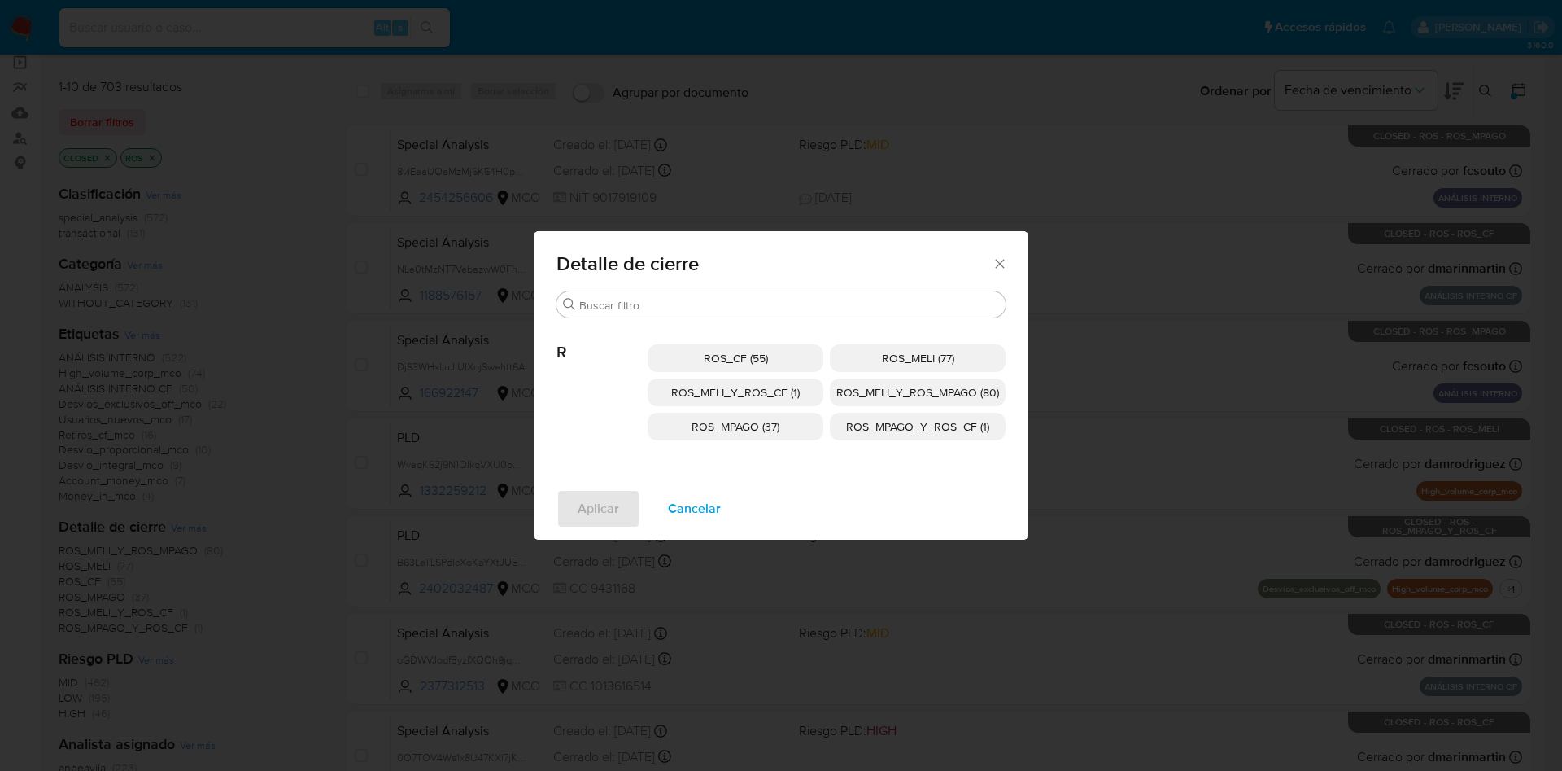
click at [769, 433] on span "ROS_MPAGO (37)" at bounding box center [736, 426] width 88 height 16
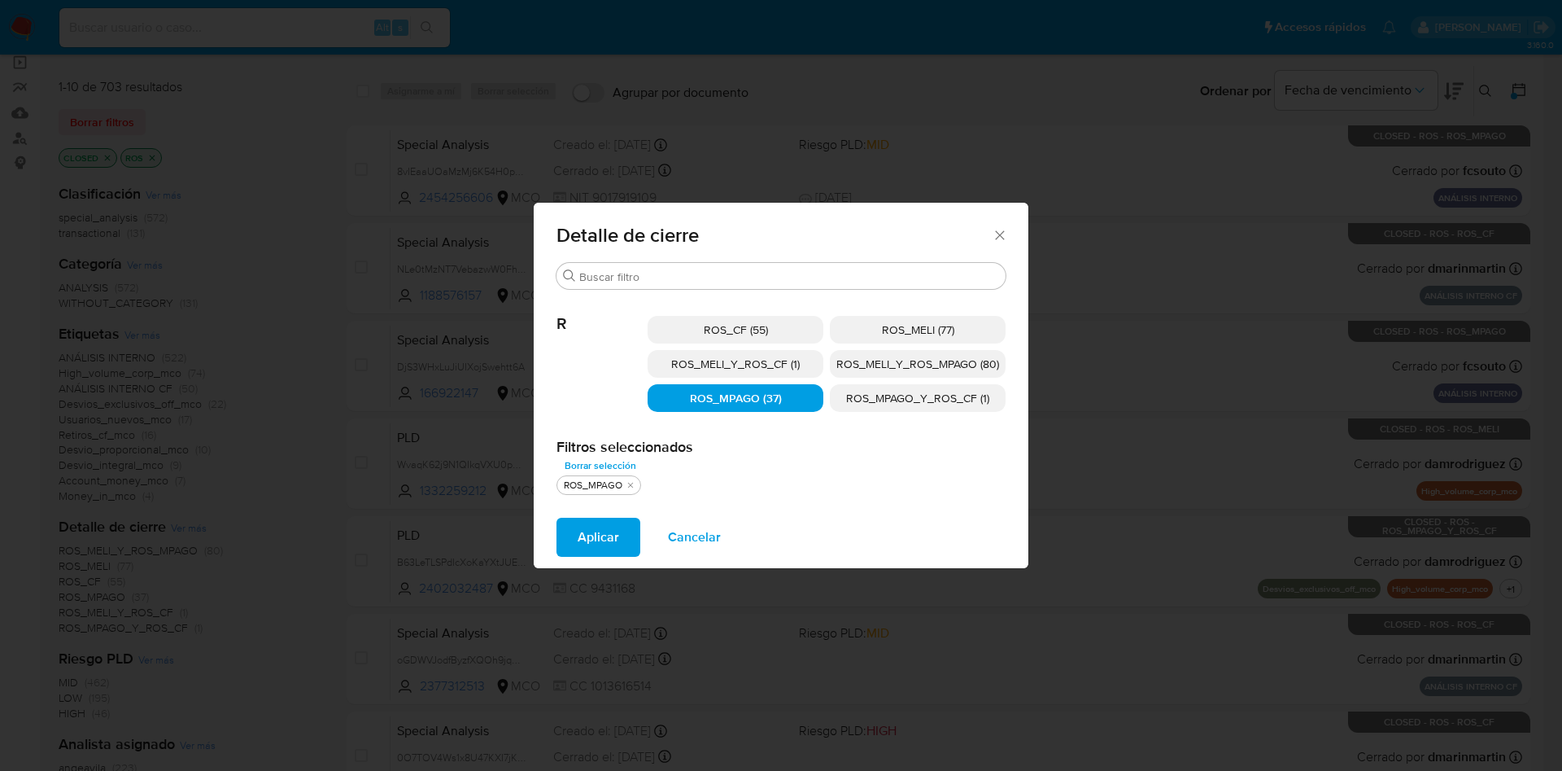
click at [896, 400] on span "ROS_MPAGO_Y_ROS_CF (1)" at bounding box center [917, 398] width 143 height 16
click at [902, 364] on span "ROS_MELI_Y_ROS_MPAGO (80)" at bounding box center [918, 364] width 163 height 16
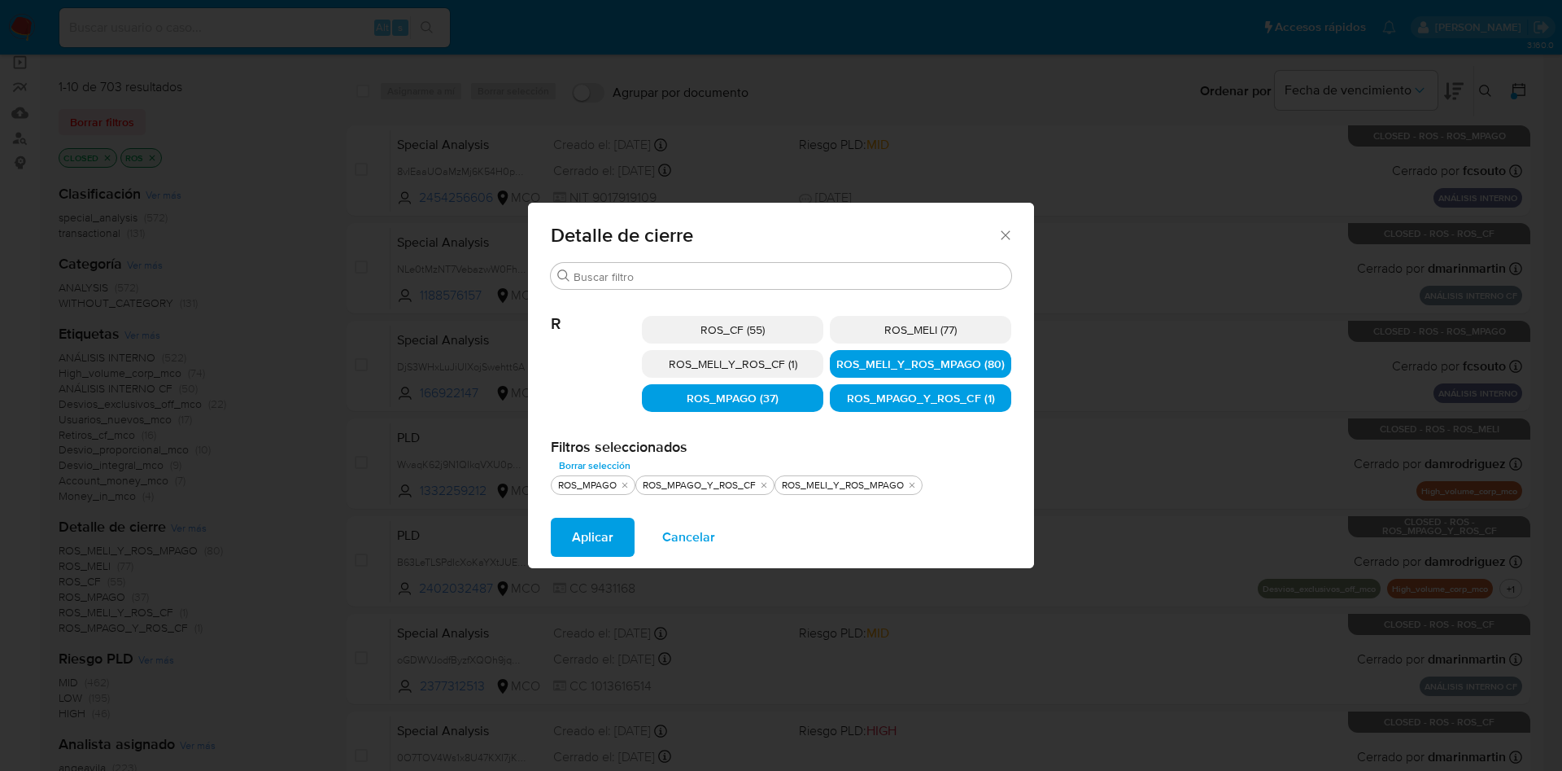
click at [595, 544] on span "Aplicar" at bounding box center [593, 537] width 42 height 36
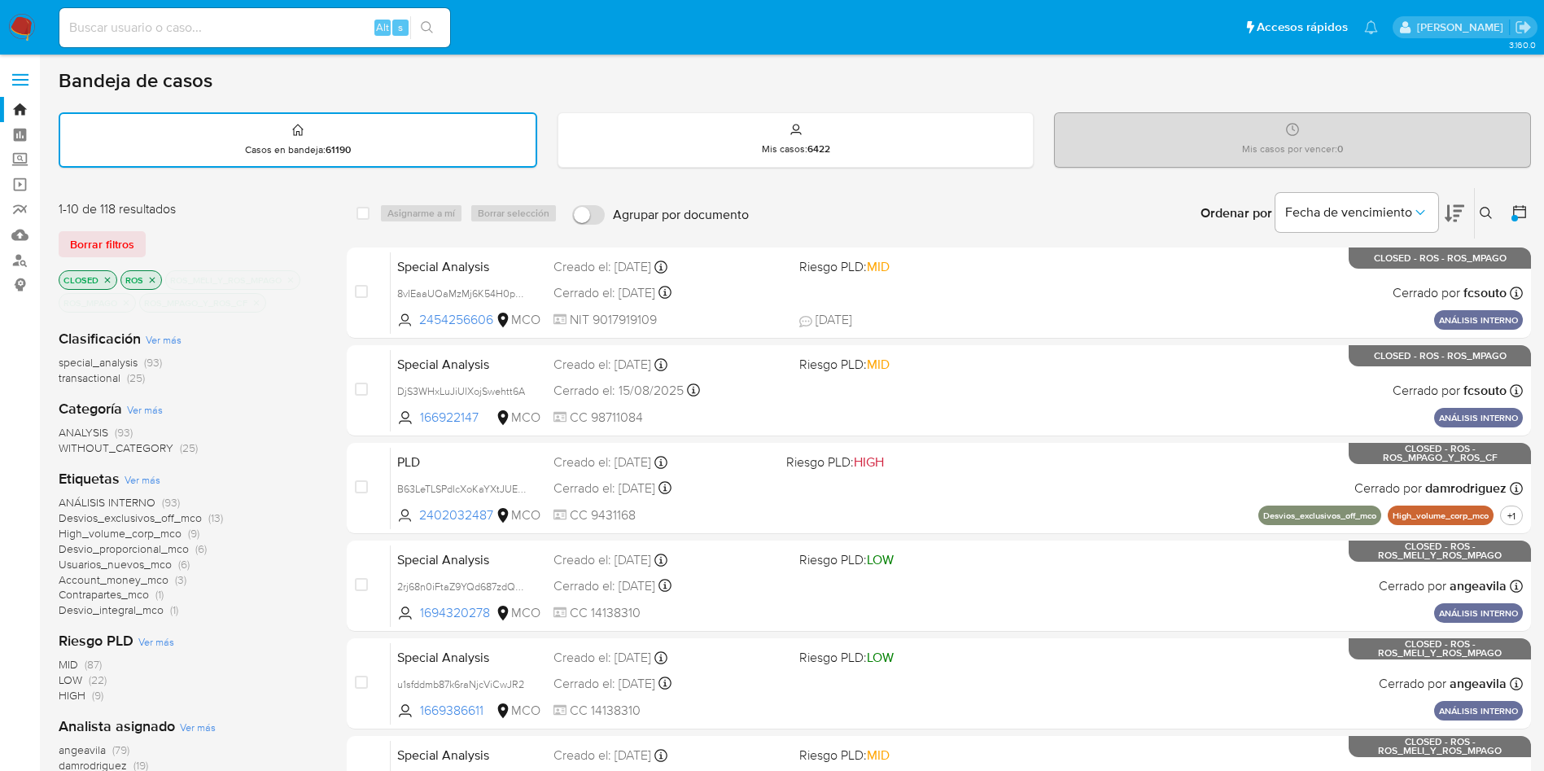
click at [1525, 216] on icon at bounding box center [1519, 211] width 13 height 13
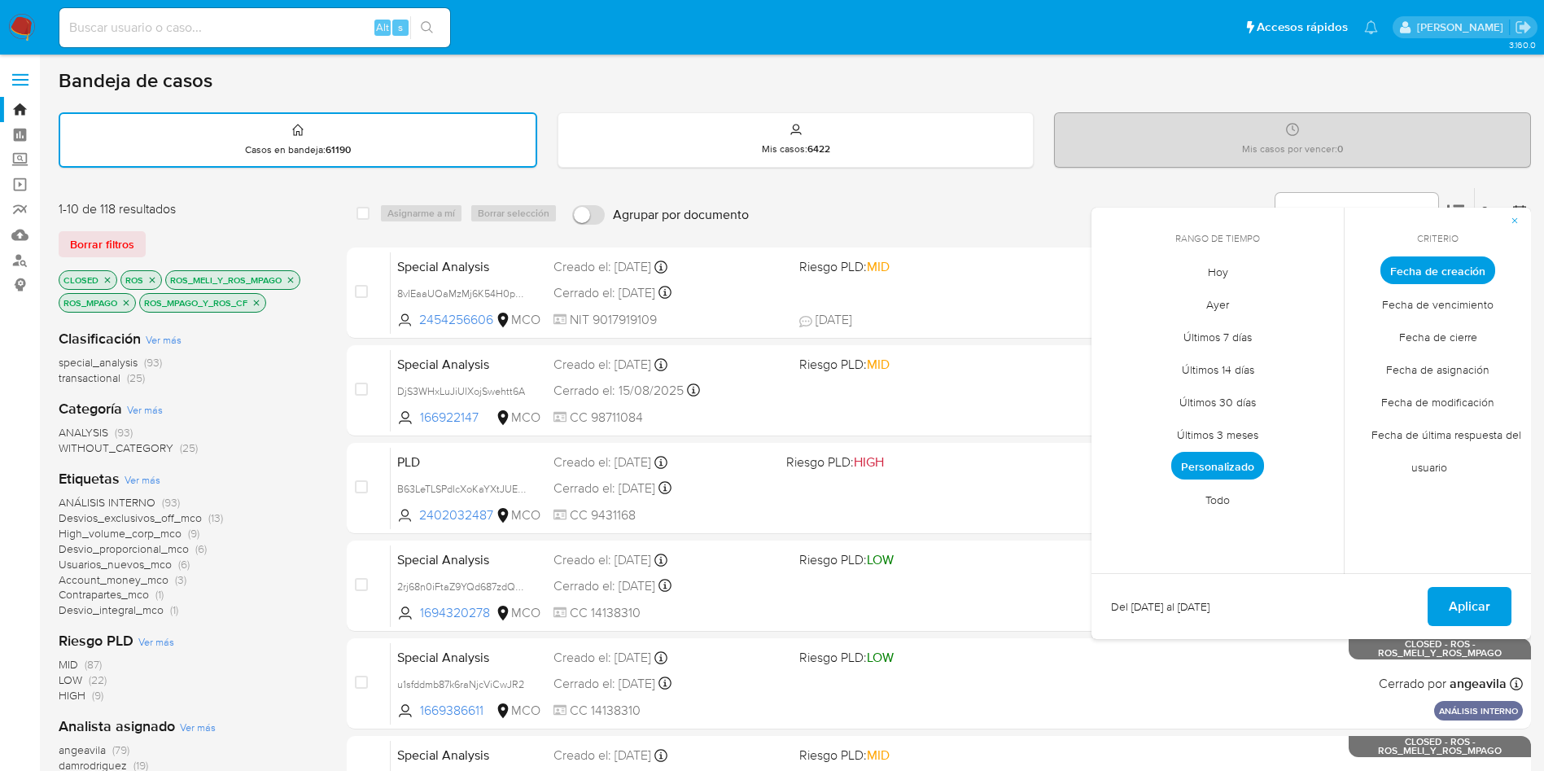
click at [1218, 463] on span "Personalizado" at bounding box center [1217, 466] width 93 height 28
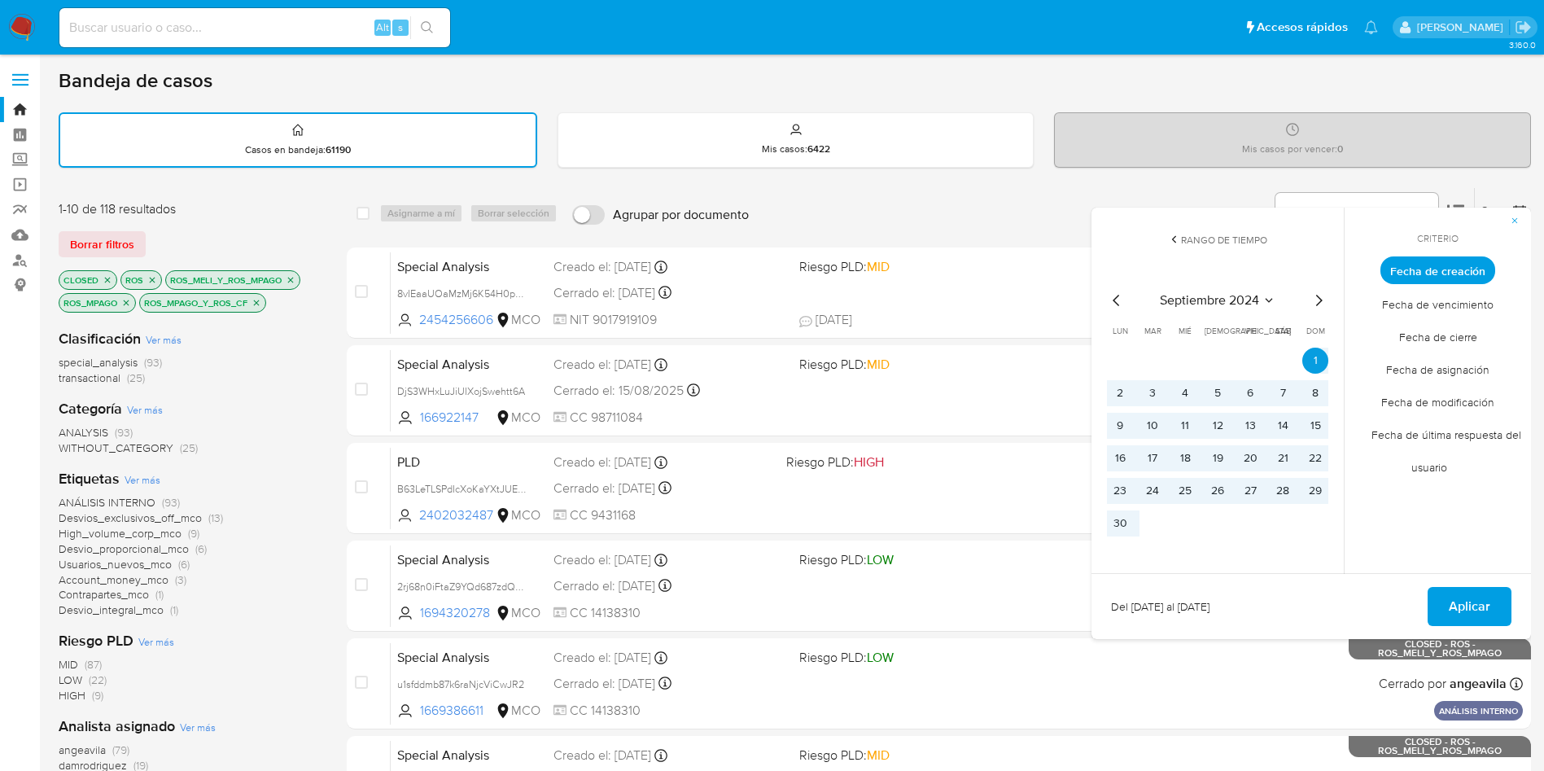
click at [1513, 220] on icon "button" at bounding box center [1515, 221] width 10 height 10
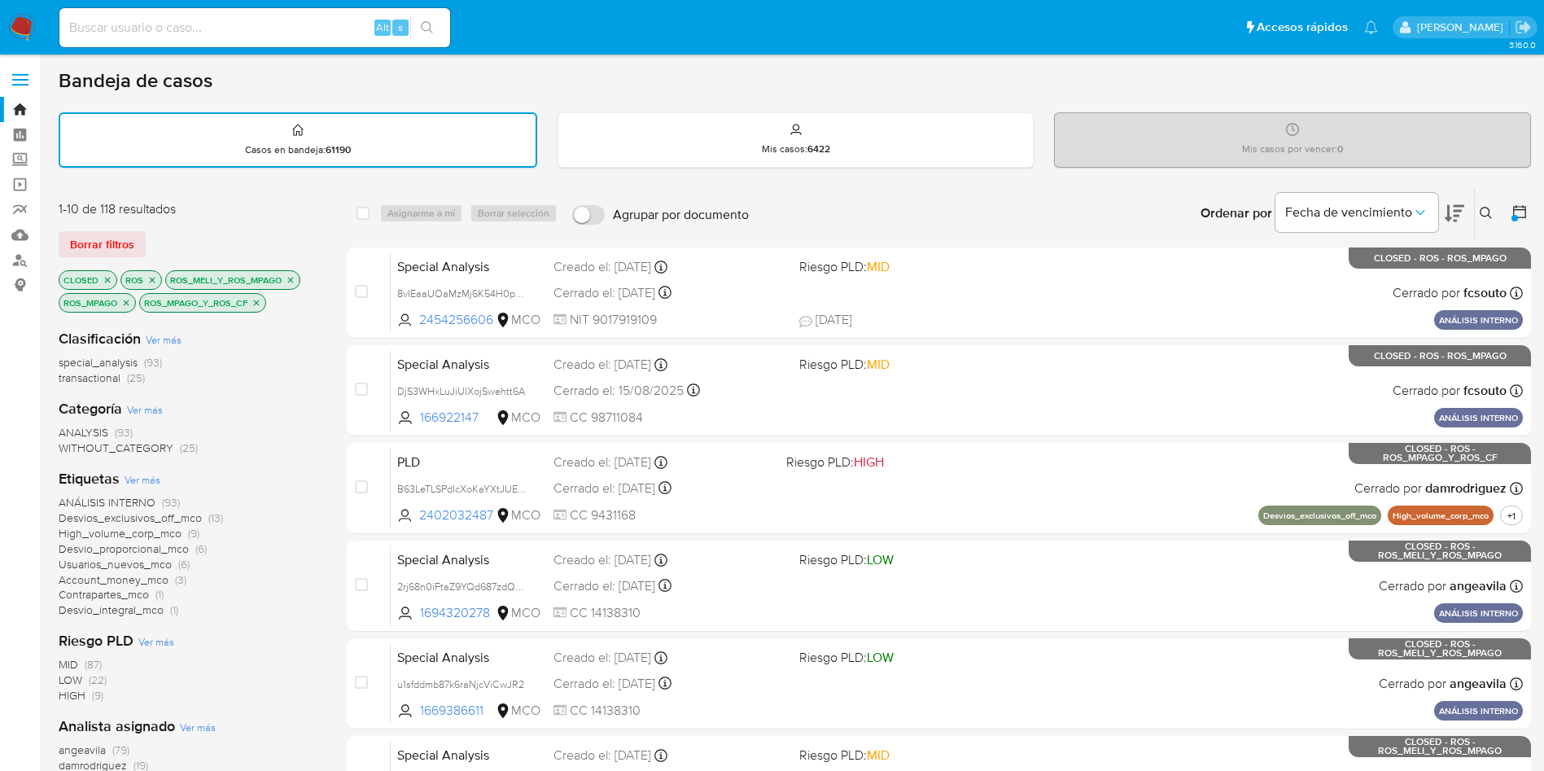
click at [253, 301] on icon "close-filter" at bounding box center [256, 303] width 10 height 10
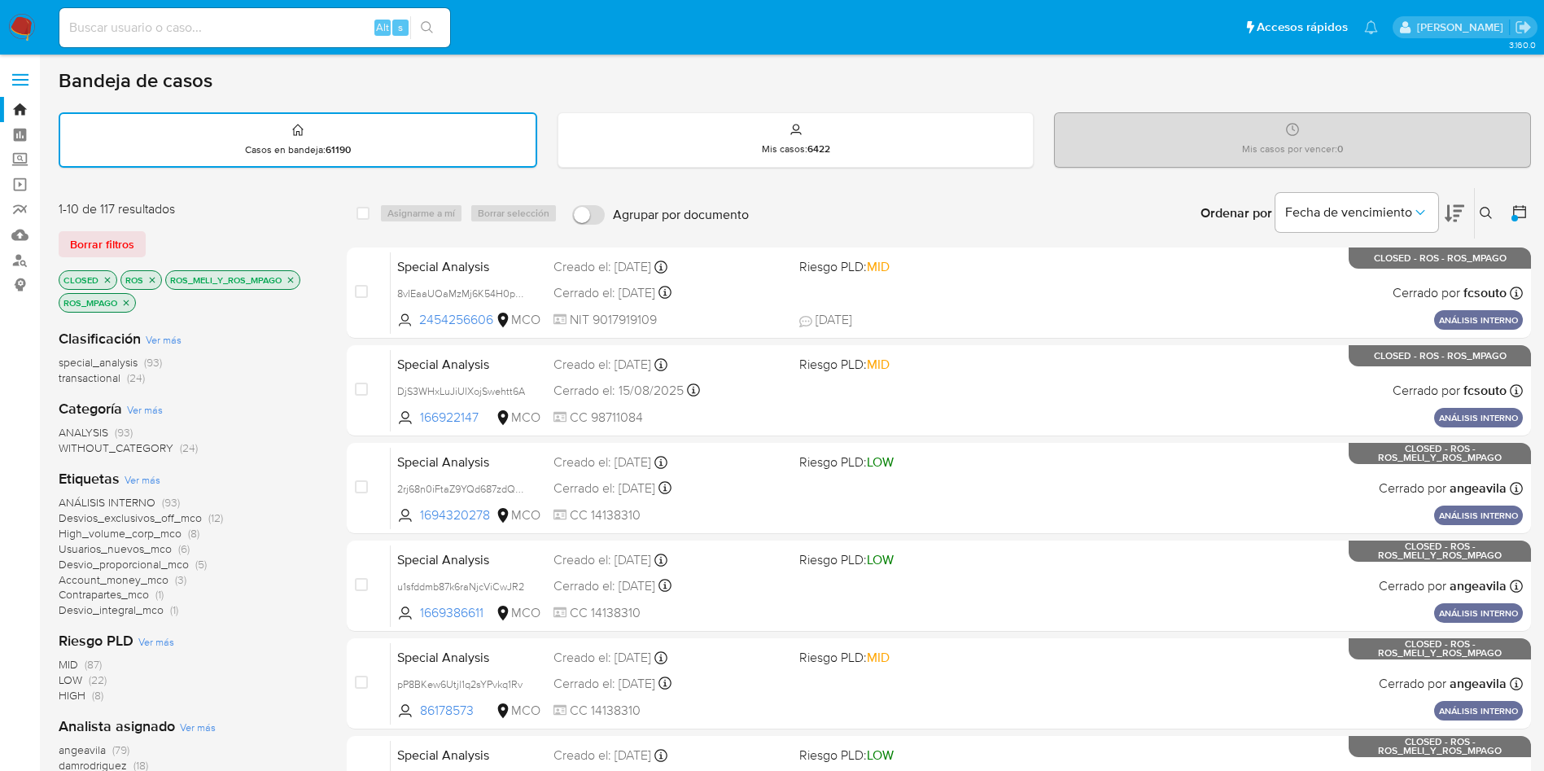
click at [293, 279] on icon "close-filter" at bounding box center [291, 280] width 10 height 10
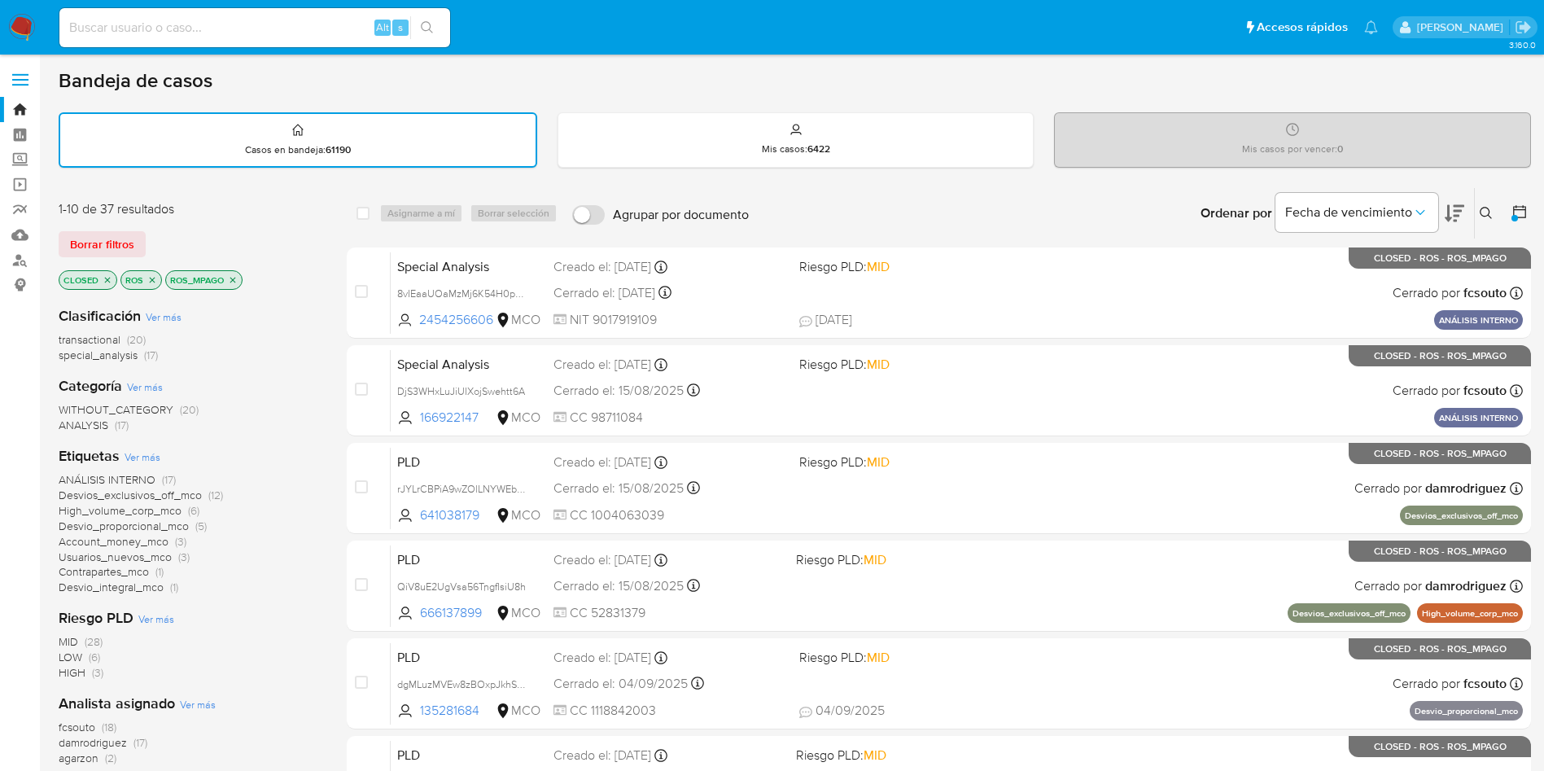
click at [235, 279] on icon "close-filter" at bounding box center [233, 280] width 10 height 10
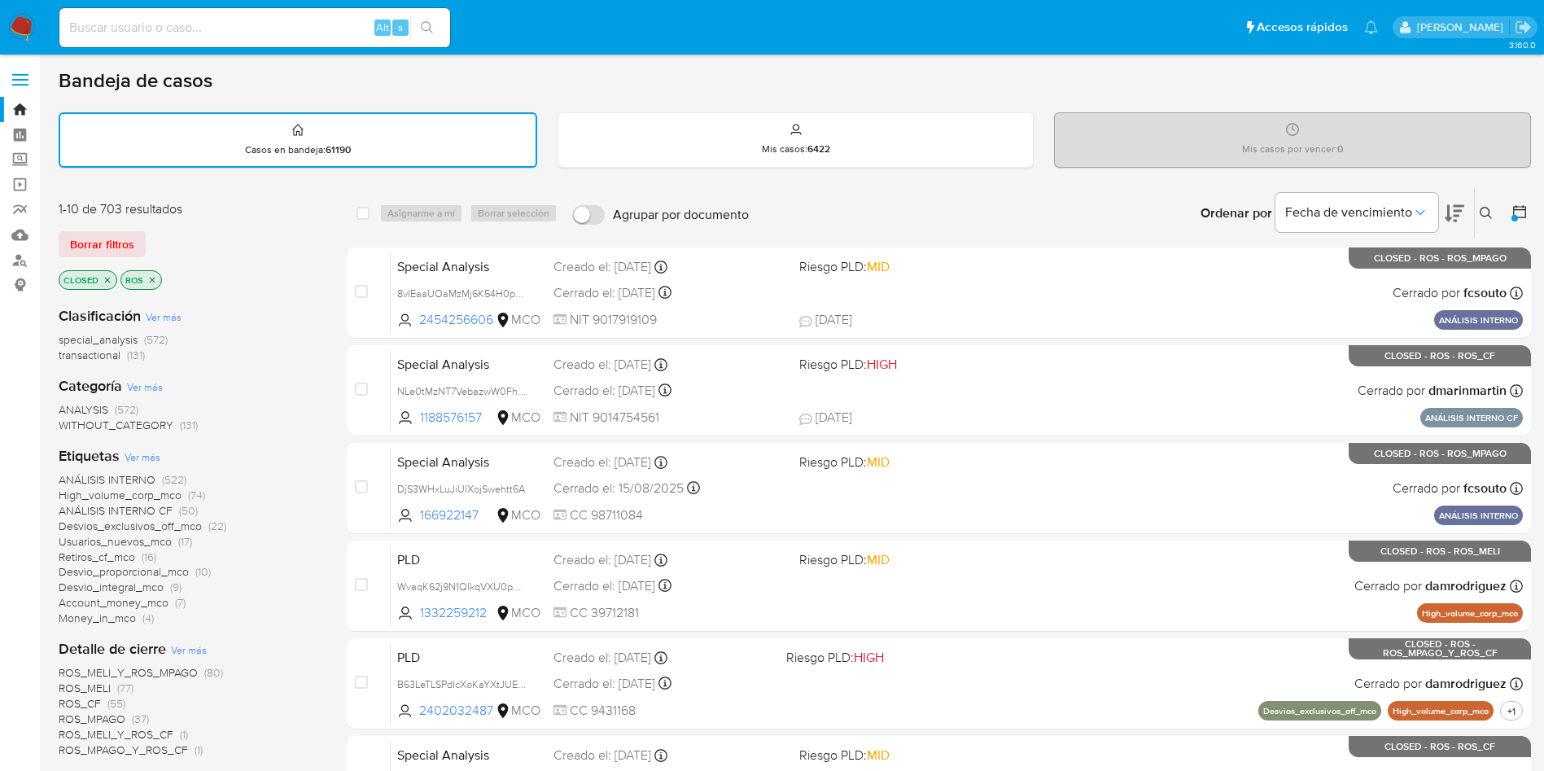
click at [181, 652] on span "Ver más" at bounding box center [189, 649] width 36 height 15
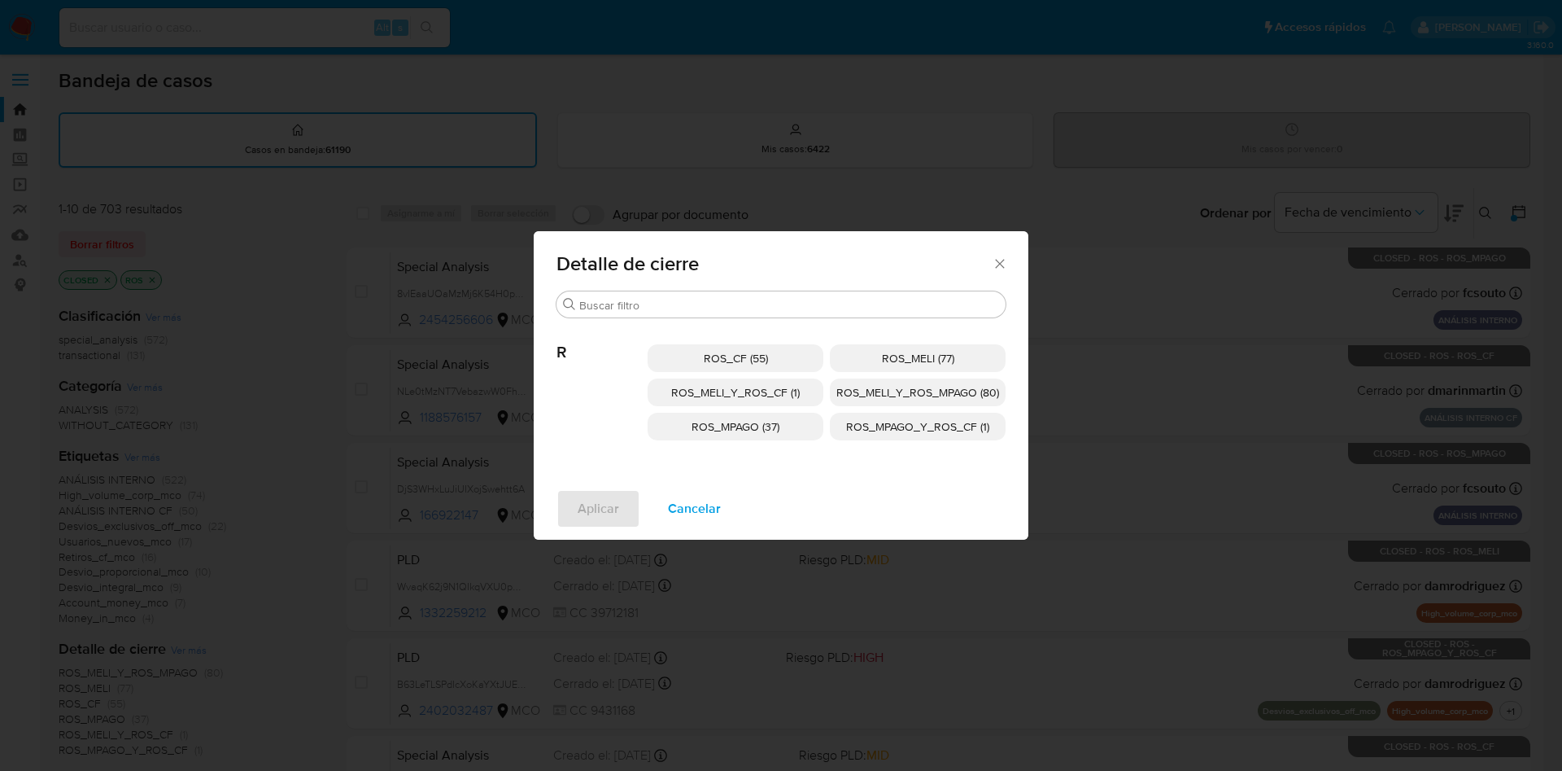
click at [780, 391] on span "ROS_MELI_Y_ROS_CF (1)" at bounding box center [735, 392] width 129 height 16
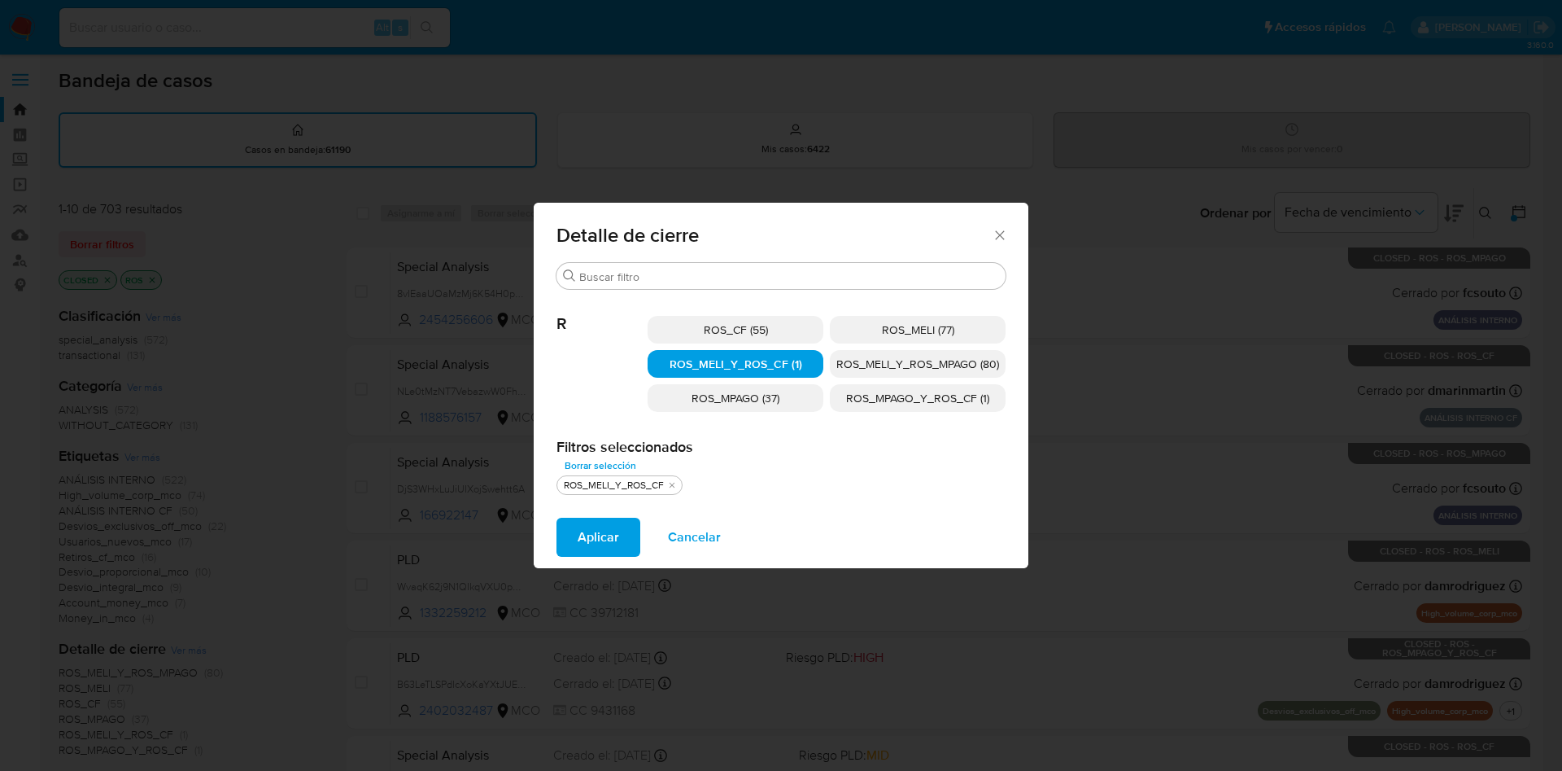
click at [901, 363] on span "ROS_MELI_Y_ROS_MPAGO (80)" at bounding box center [918, 364] width 163 height 16
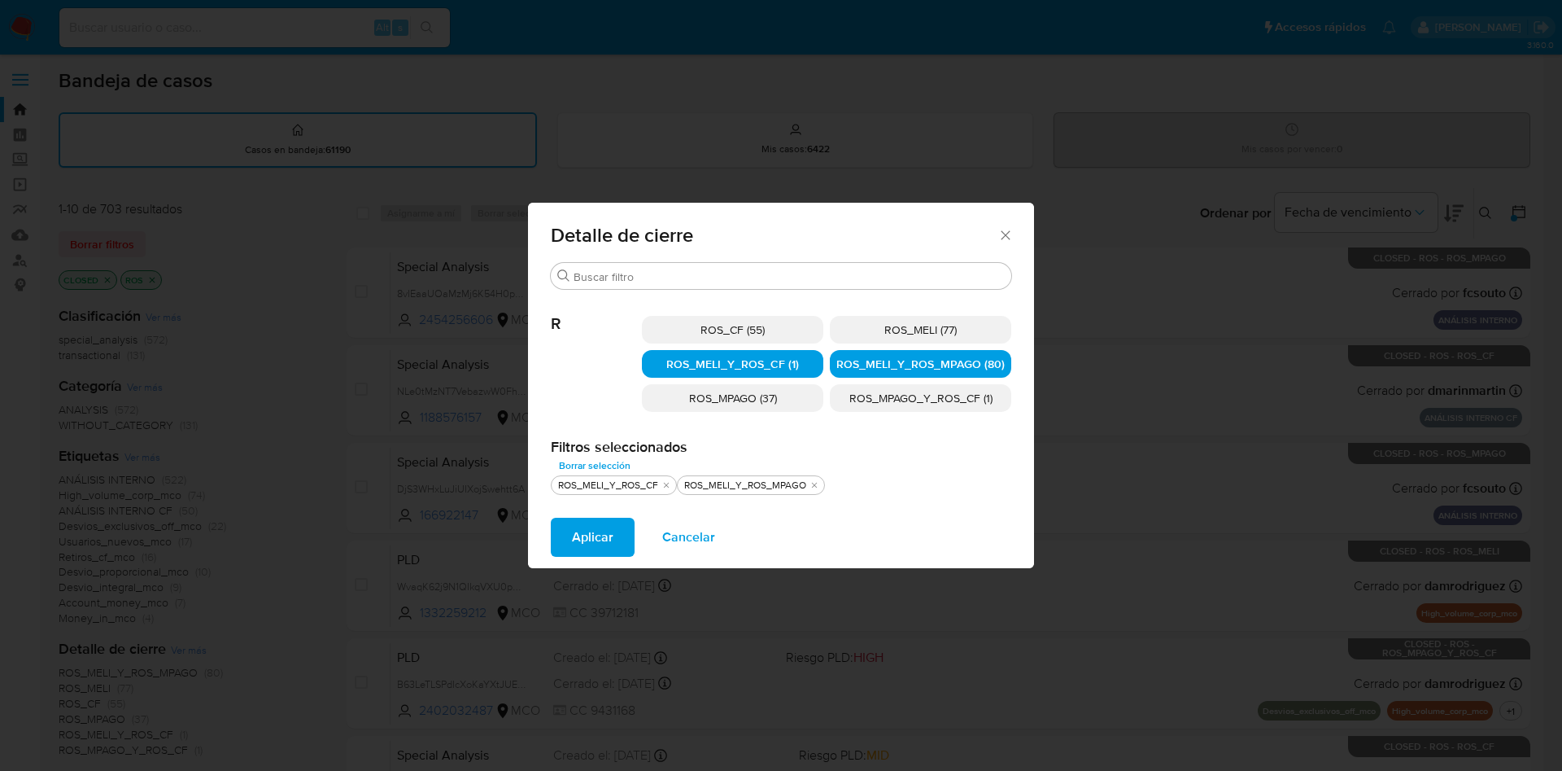
click at [907, 326] on span "ROS_MELI (77)" at bounding box center [921, 329] width 72 height 16
click at [596, 539] on span "Aplicar" at bounding box center [593, 537] width 42 height 36
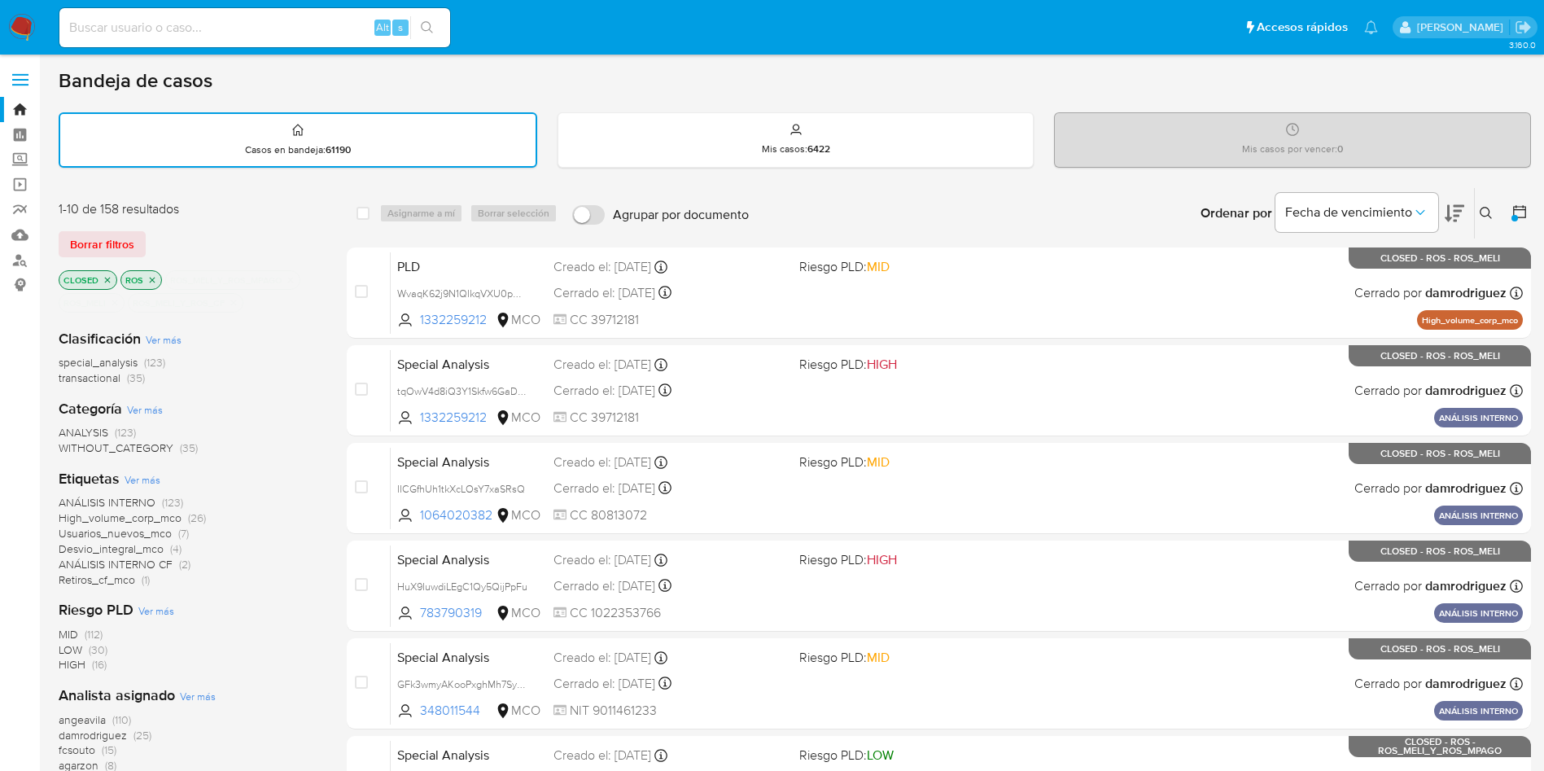
click at [237, 304] on icon "close-filter" at bounding box center [234, 303] width 10 height 10
click at [291, 279] on icon "close-filter" at bounding box center [291, 280] width 10 height 10
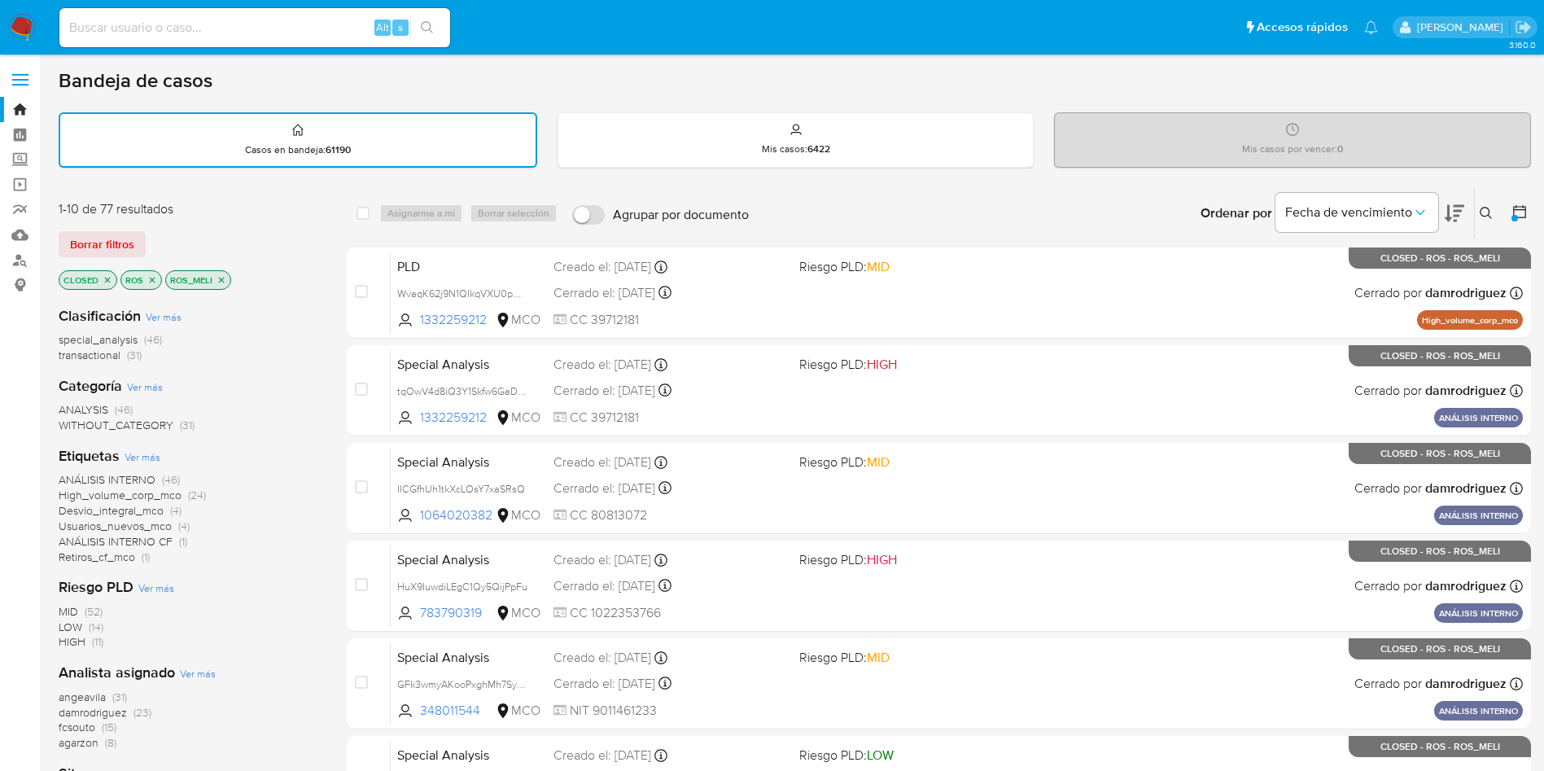
click at [221, 282] on icon "close-filter" at bounding box center [221, 280] width 10 height 10
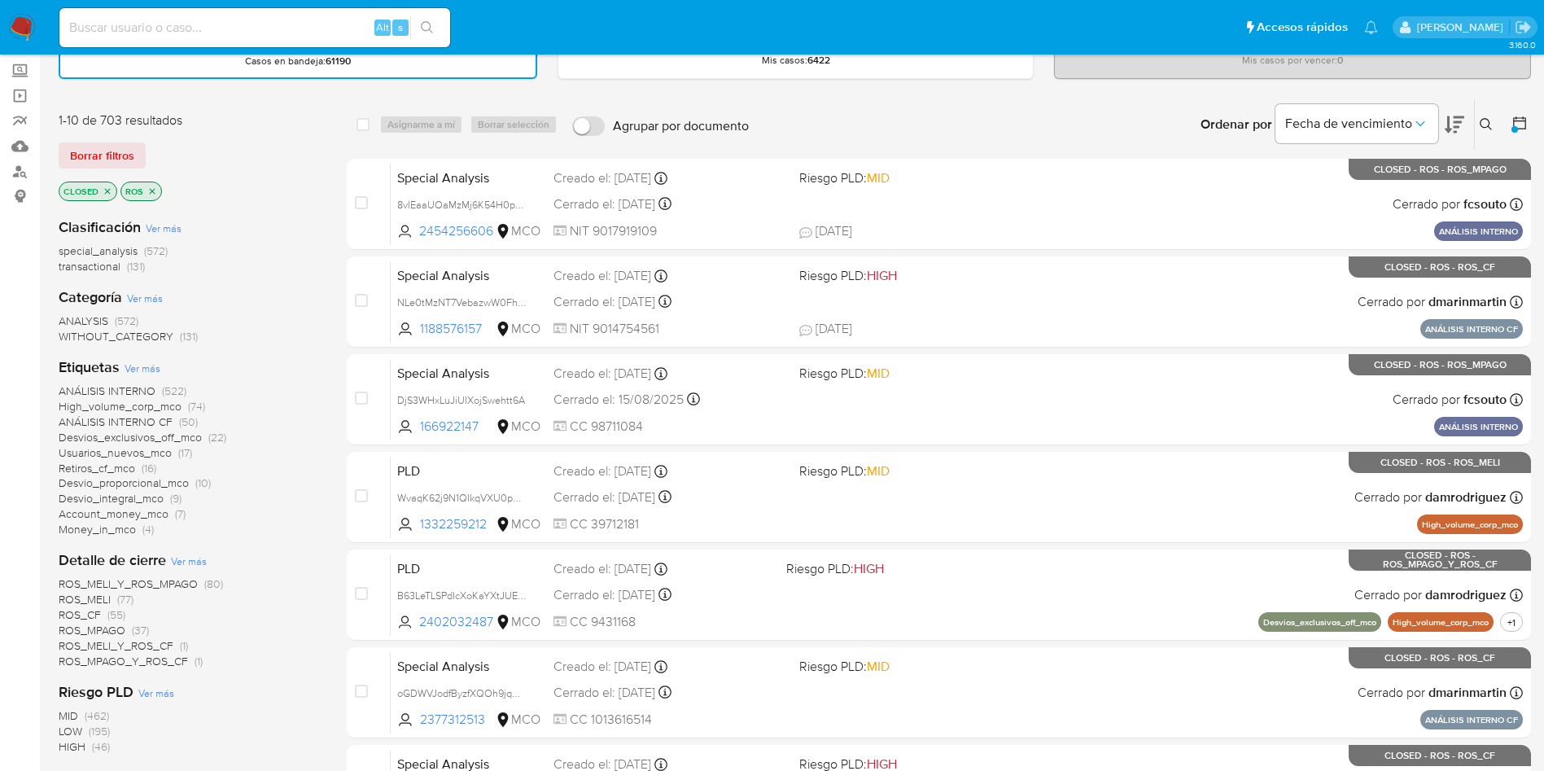
scroll to position [122, 0]
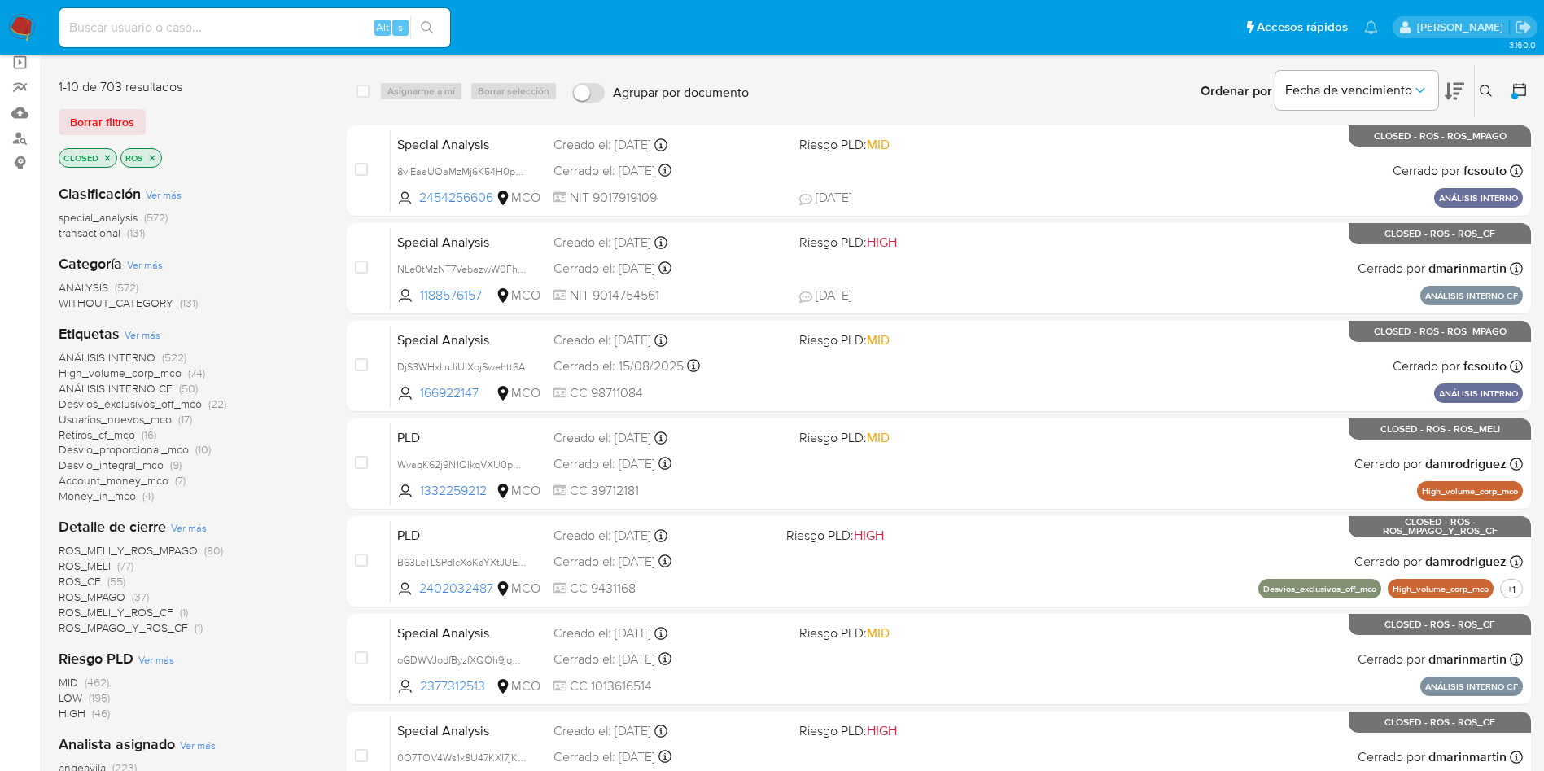
click at [200, 528] on span "Ver más" at bounding box center [189, 527] width 36 height 15
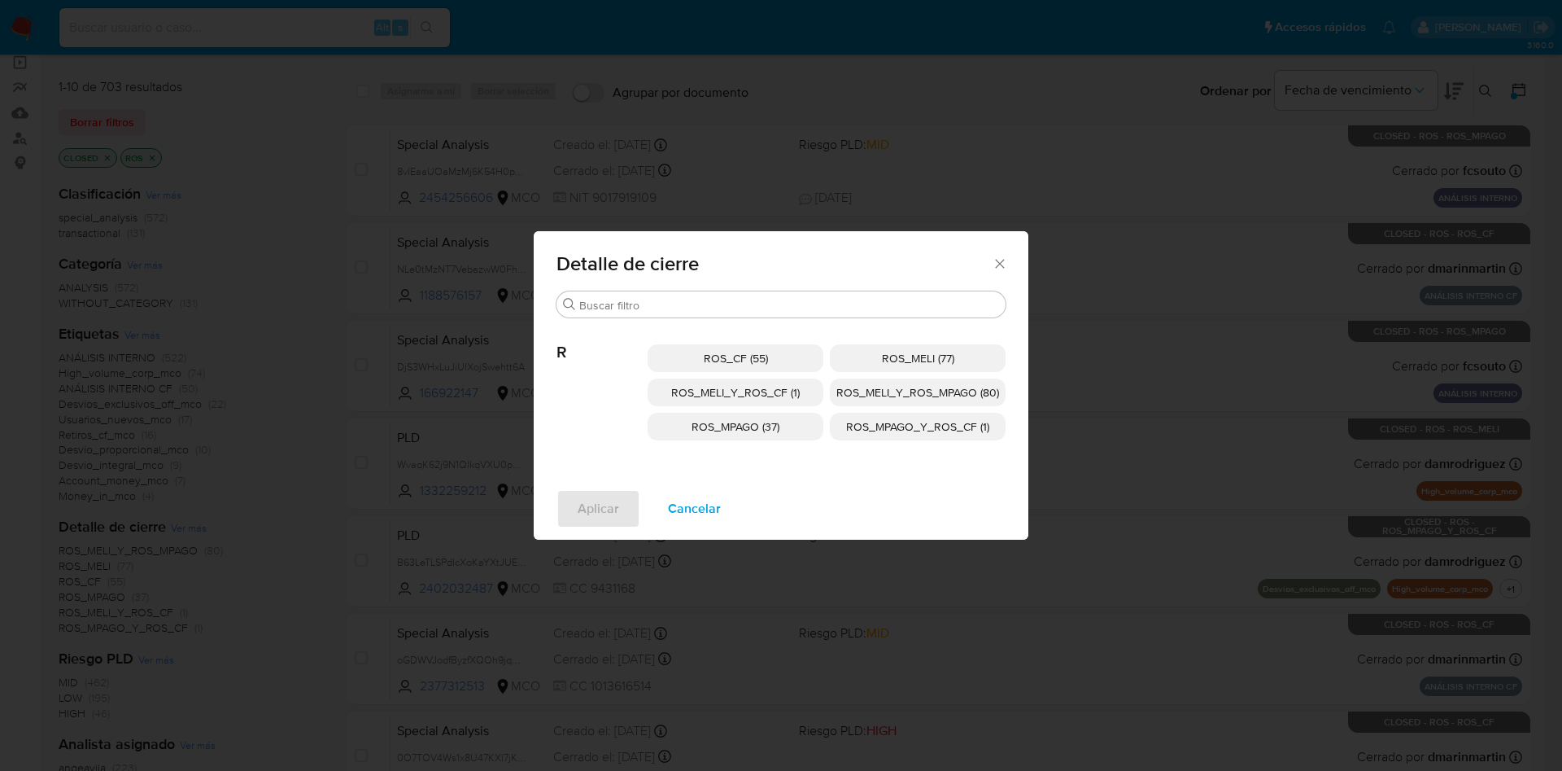
click at [771, 359] on p "ROS_CF (55)" at bounding box center [736, 358] width 176 height 28
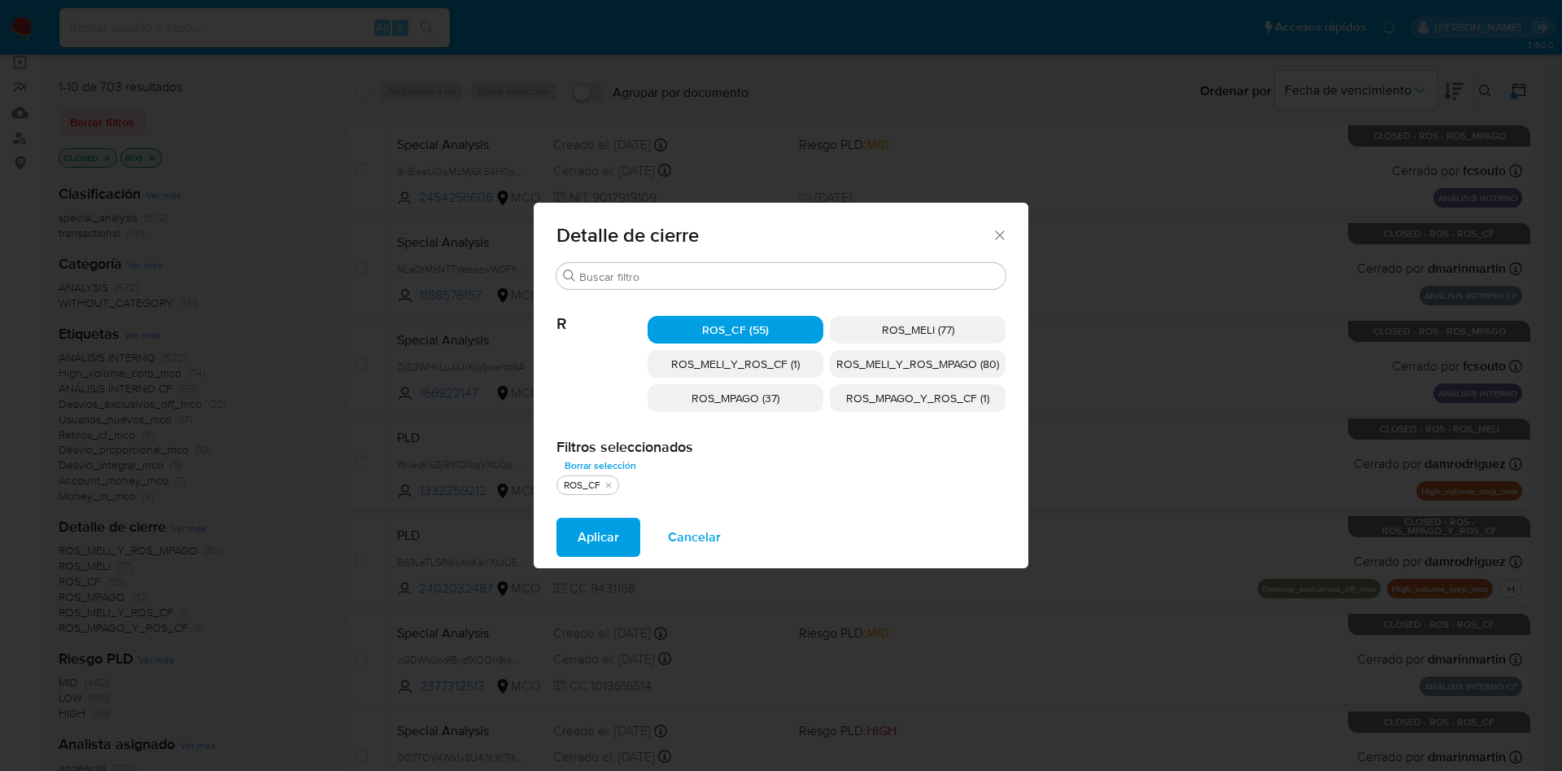
click at [776, 365] on span "ROS_MELI_Y_ROS_CF (1)" at bounding box center [735, 364] width 129 height 16
click at [937, 397] on span "ROS_MPAGO_Y_ROS_CF (1)" at bounding box center [917, 398] width 143 height 16
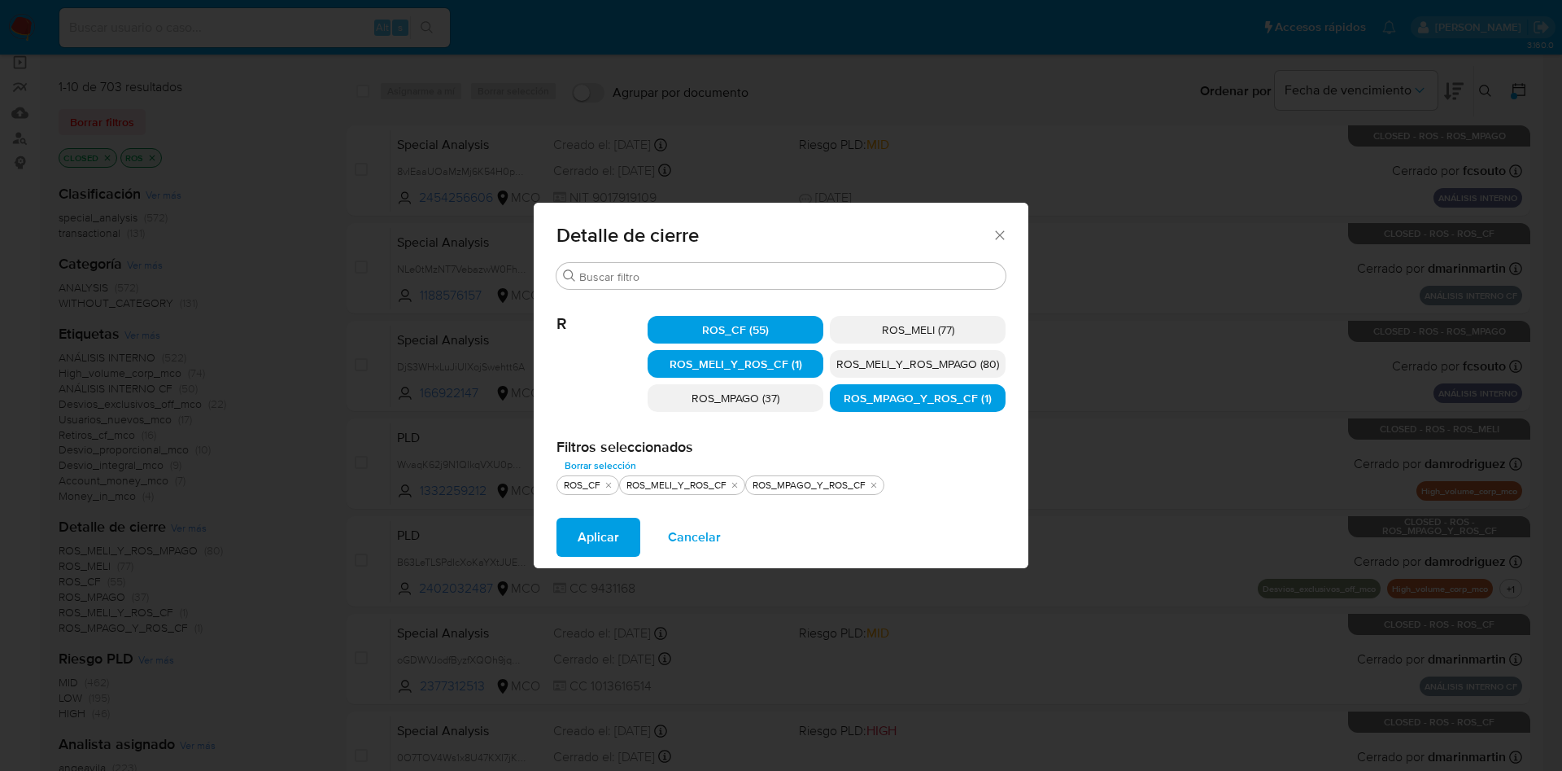
click at [585, 545] on span "Aplicar" at bounding box center [599, 537] width 42 height 36
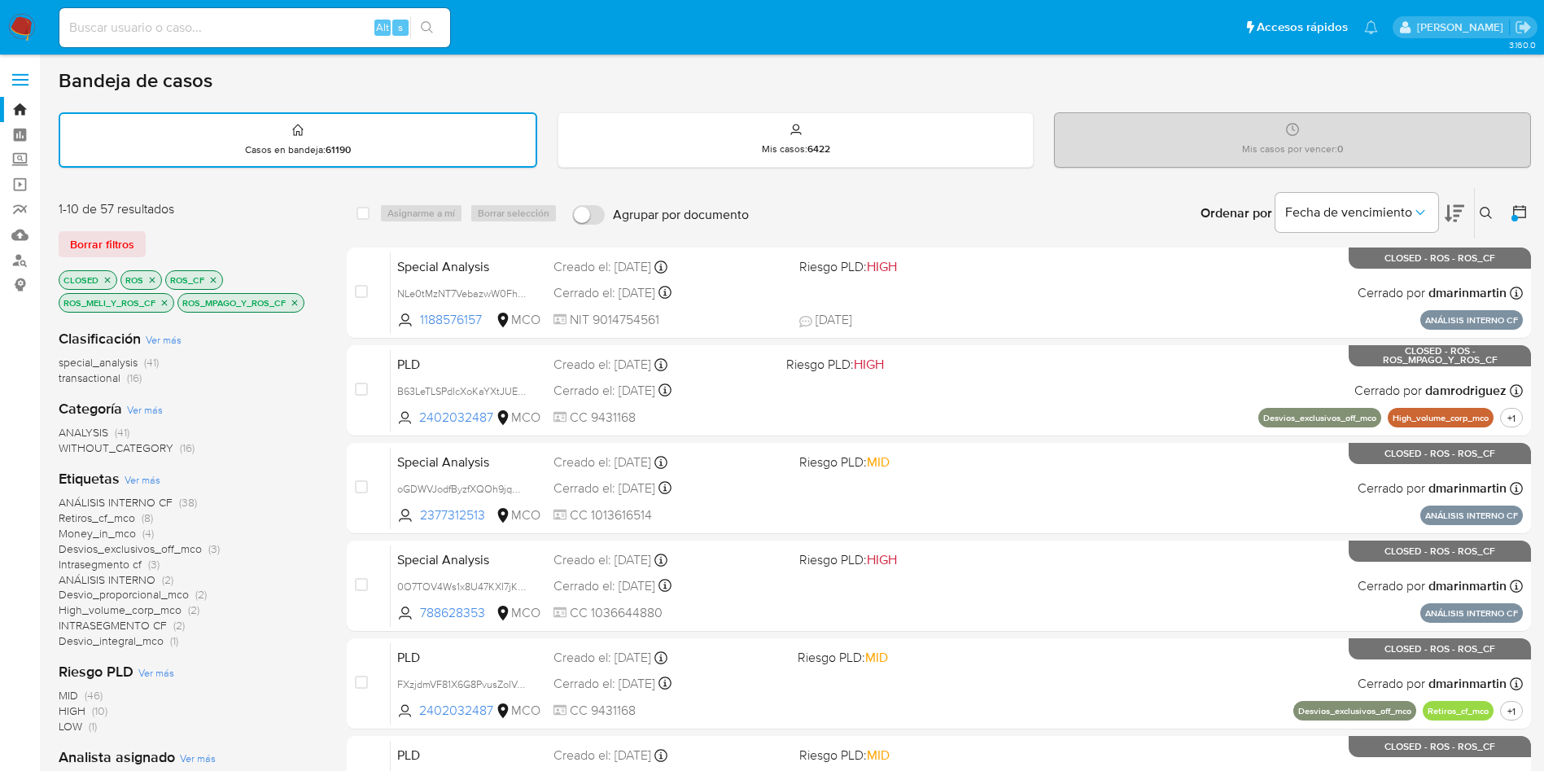
click at [245, 2] on nav "Pausado Ver notificaciones Alt s Accesos rápidos Presiona las siguientes teclas…" at bounding box center [772, 27] width 1544 height 55
click at [239, 20] on input at bounding box center [254, 27] width 391 height 21
click at [215, 276] on icon "close-filter" at bounding box center [213, 280] width 10 height 10
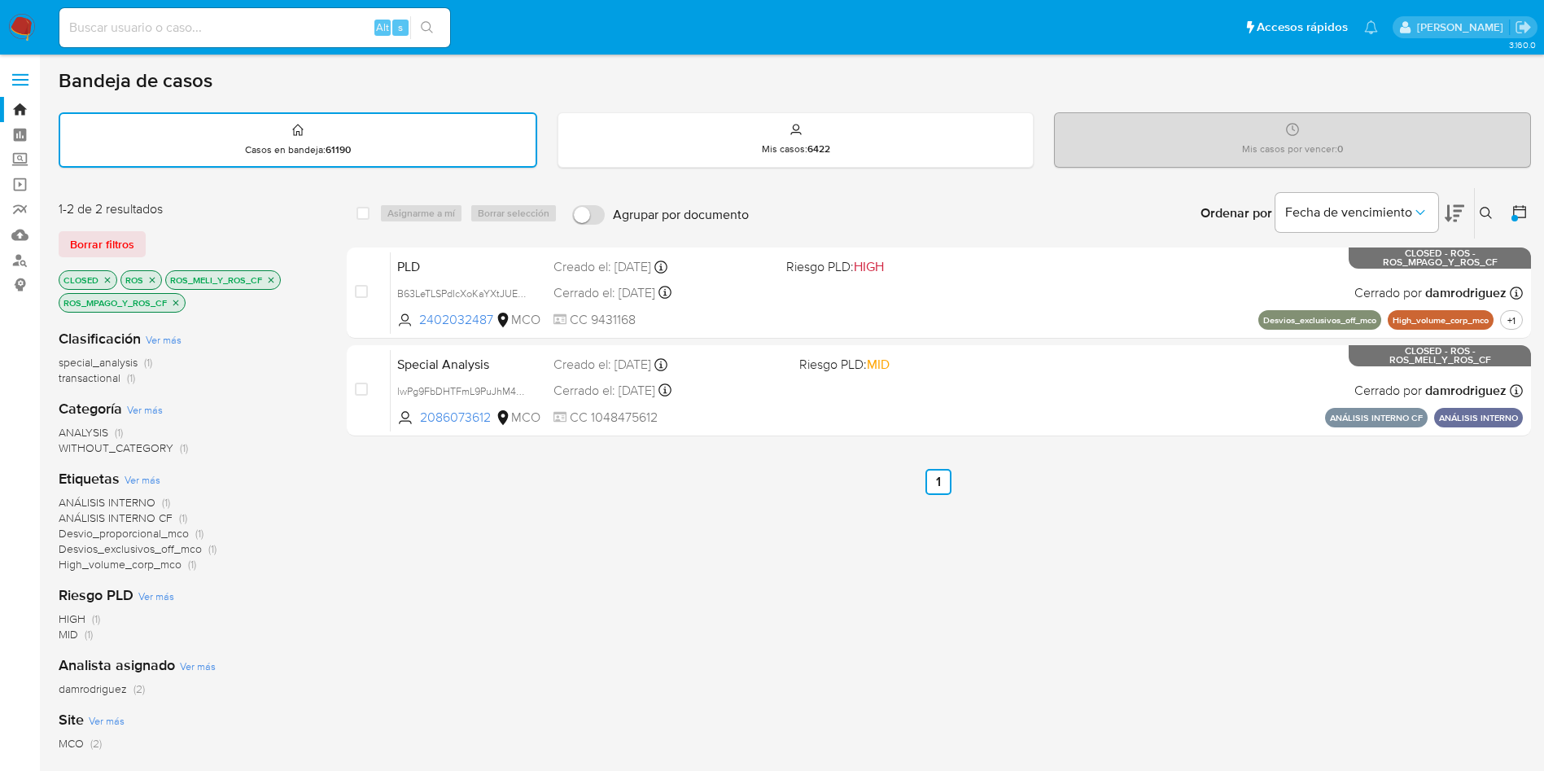
click at [272, 281] on icon "close-filter" at bounding box center [272, 280] width 6 height 6
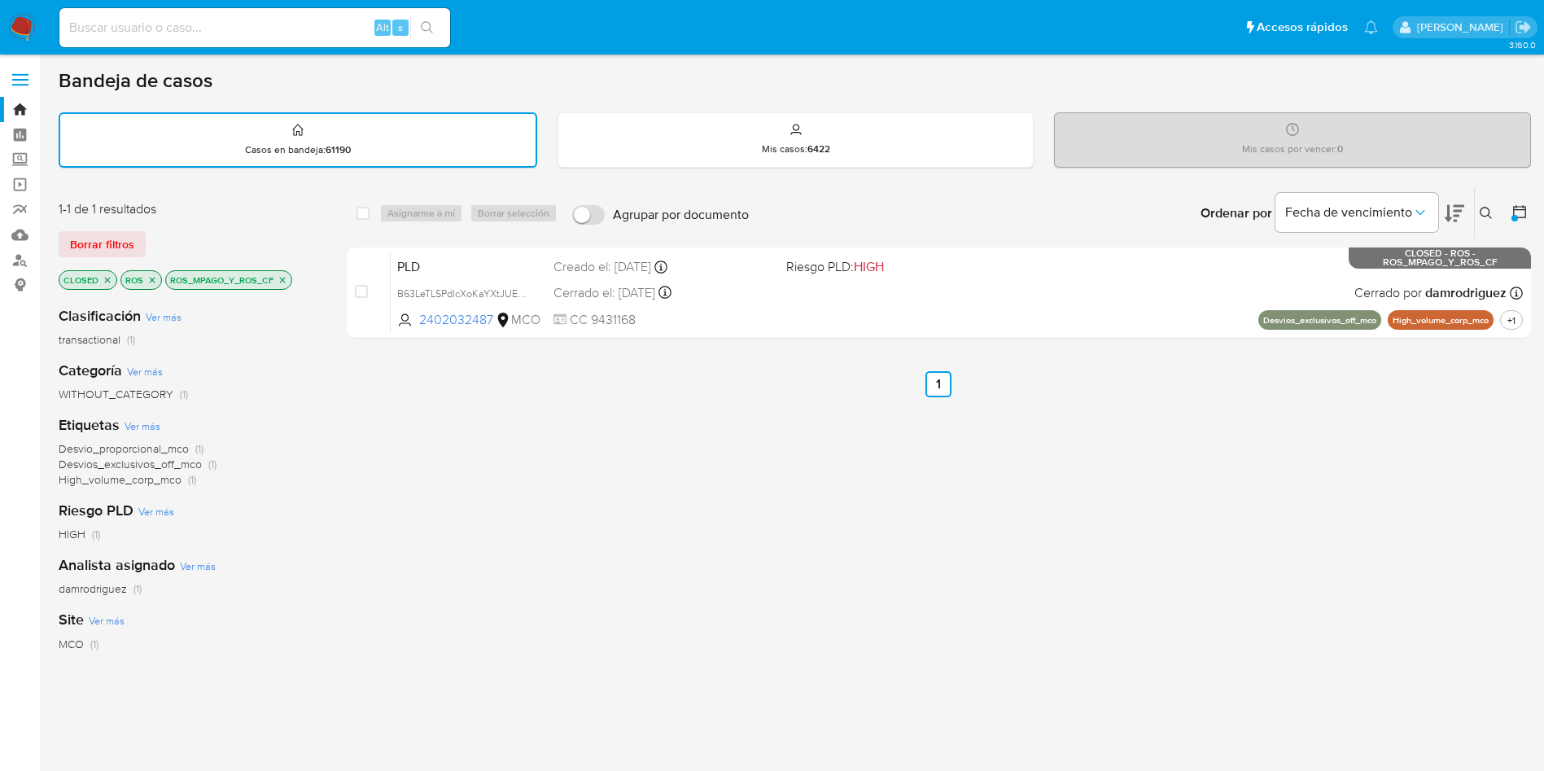
click at [279, 282] on icon "close-filter" at bounding box center [283, 280] width 10 height 10
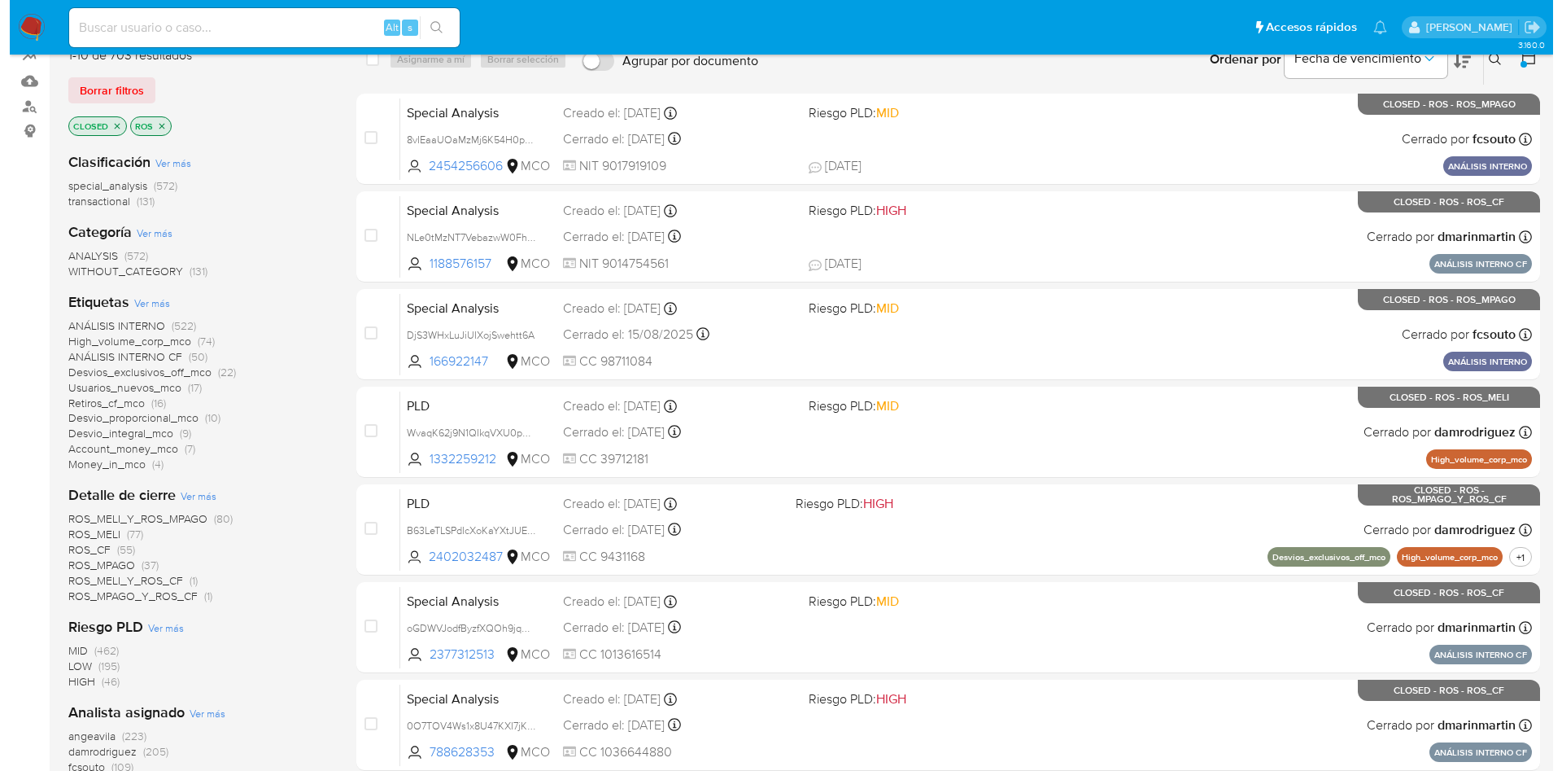
scroll to position [244, 0]
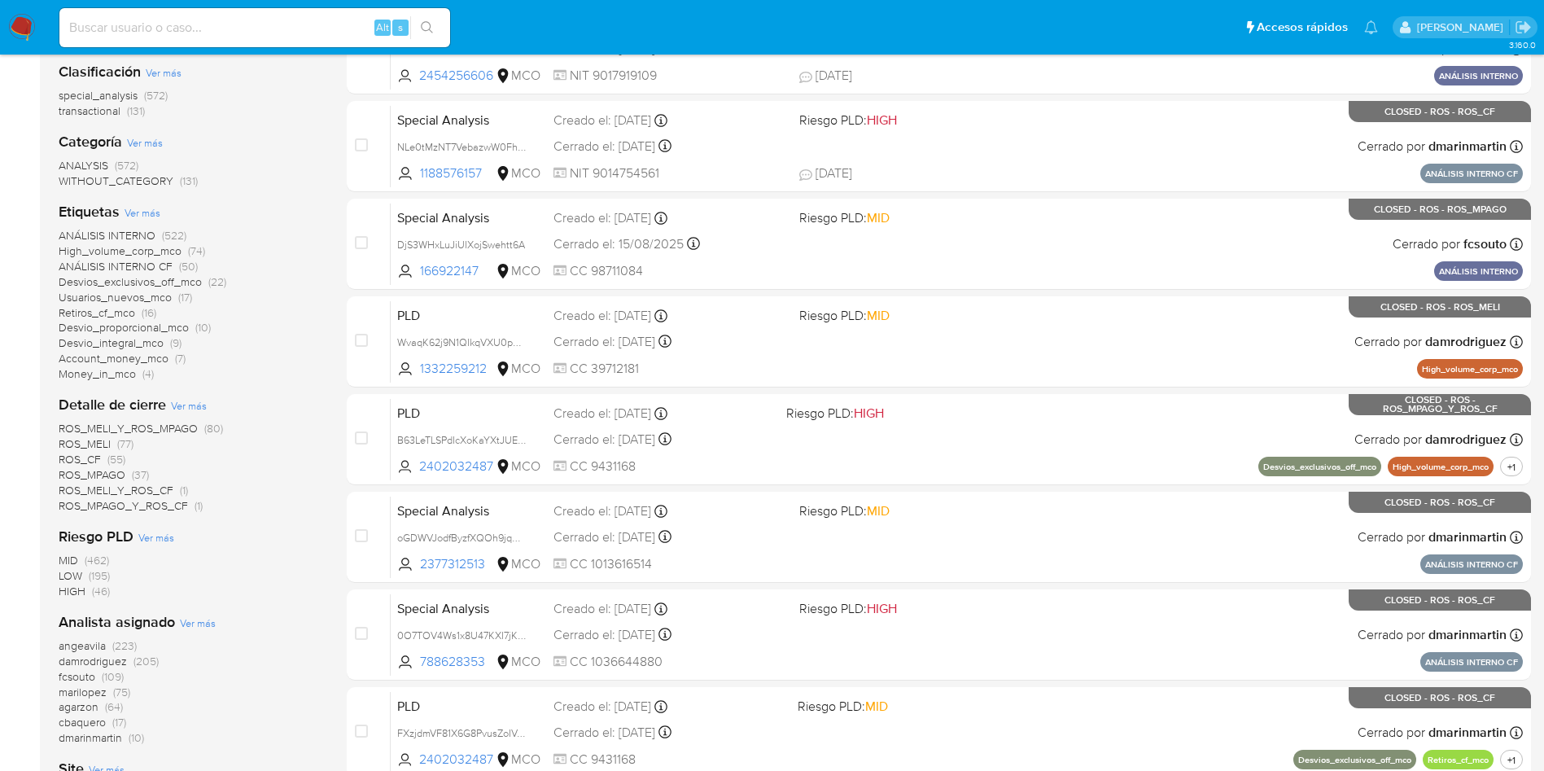
click at [188, 414] on div "Detalle de cierre Ver más ROS_MELI_Y_ROS_MPAGO (80) ROS_MELI (77) ROS_CF (55) R…" at bounding box center [190, 454] width 262 height 119
click at [190, 401] on span "Ver más" at bounding box center [189, 405] width 36 height 15
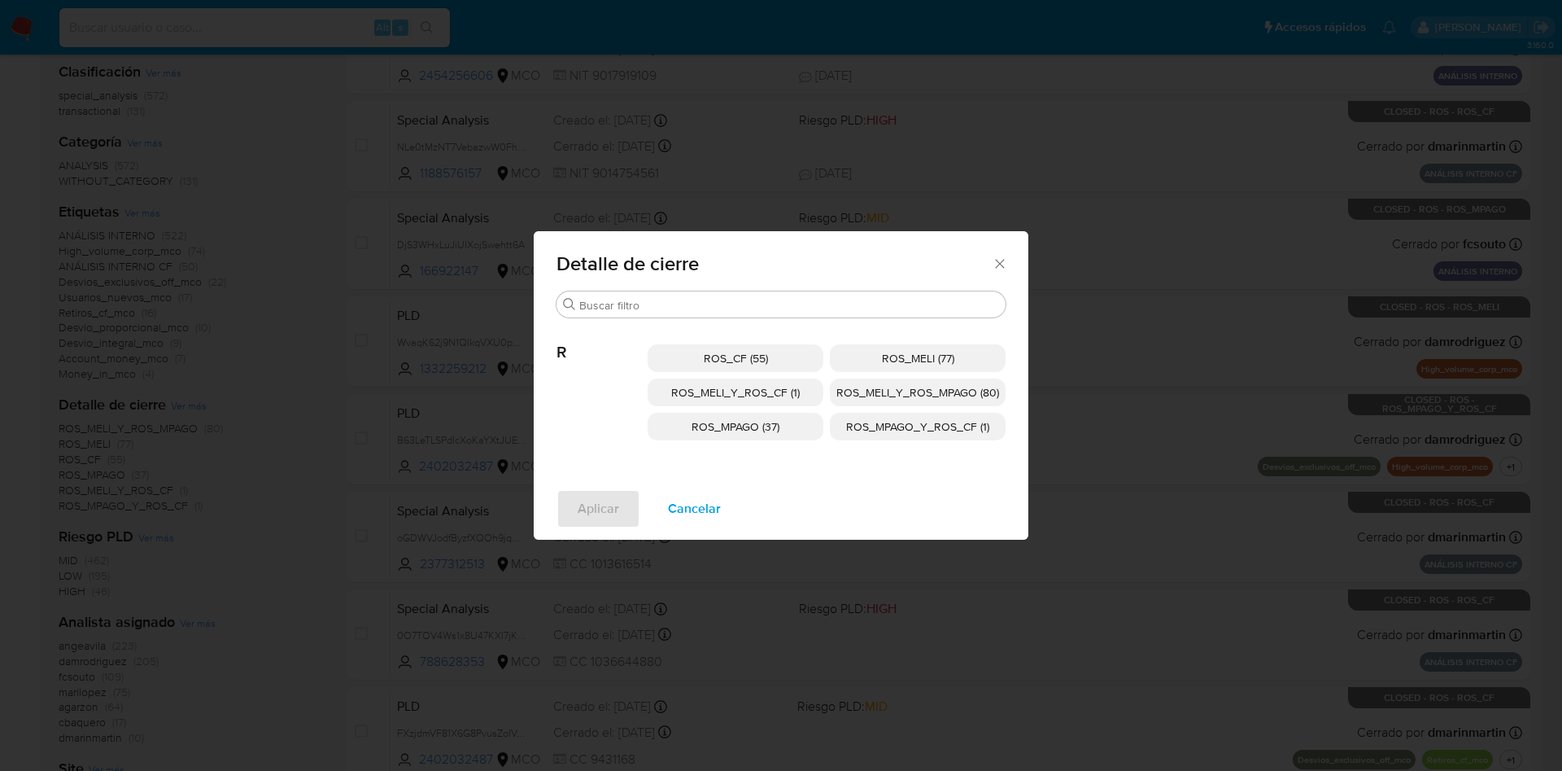
click at [910, 353] on span "ROS_MELI (77)" at bounding box center [918, 358] width 72 height 16
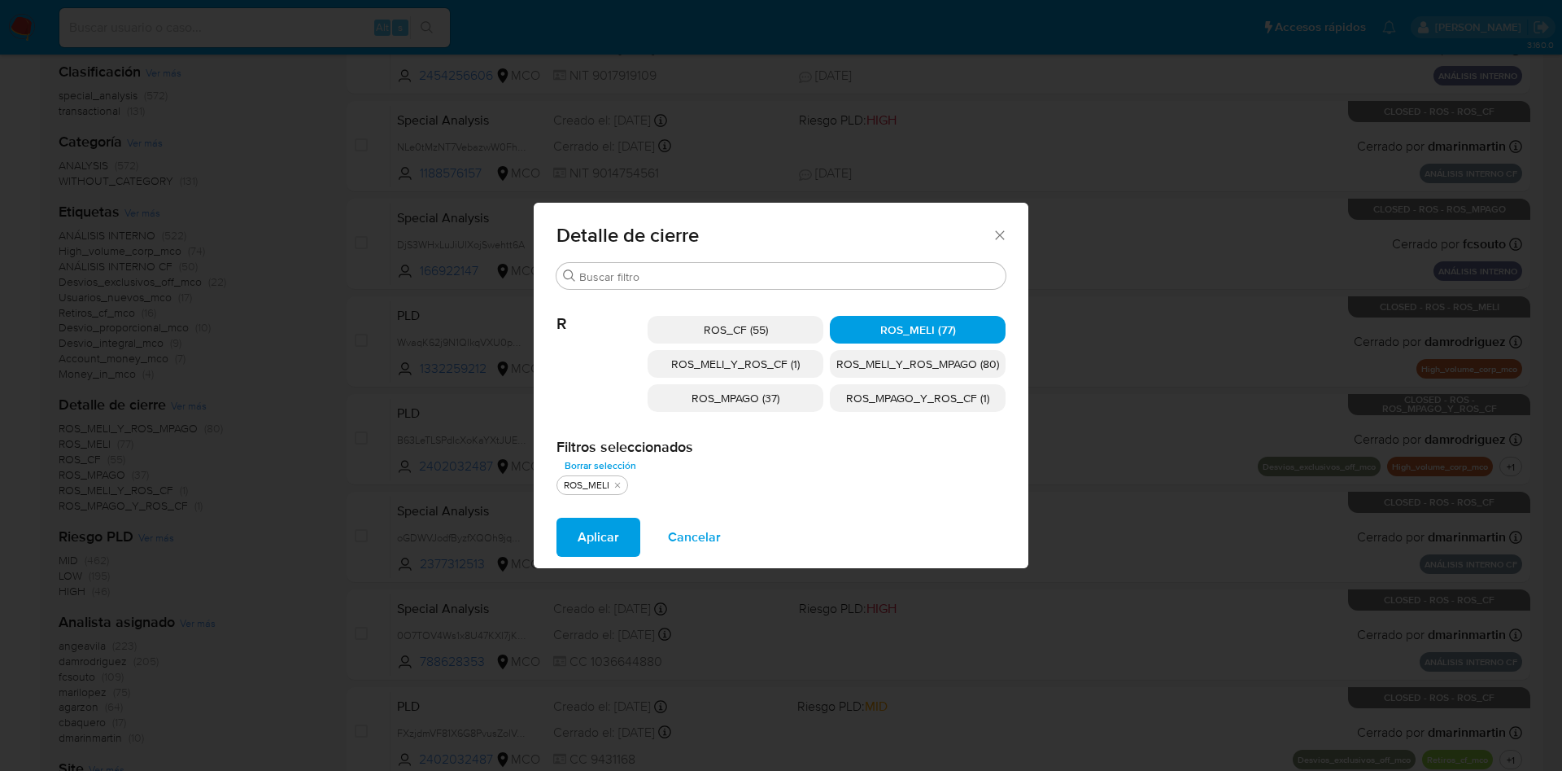
click at [766, 367] on span "ROS_MELI_Y_ROS_CF (1)" at bounding box center [735, 364] width 129 height 16
click at [905, 365] on span "ROS_MELI_Y_ROS_MPAGO (80)" at bounding box center [918, 364] width 163 height 16
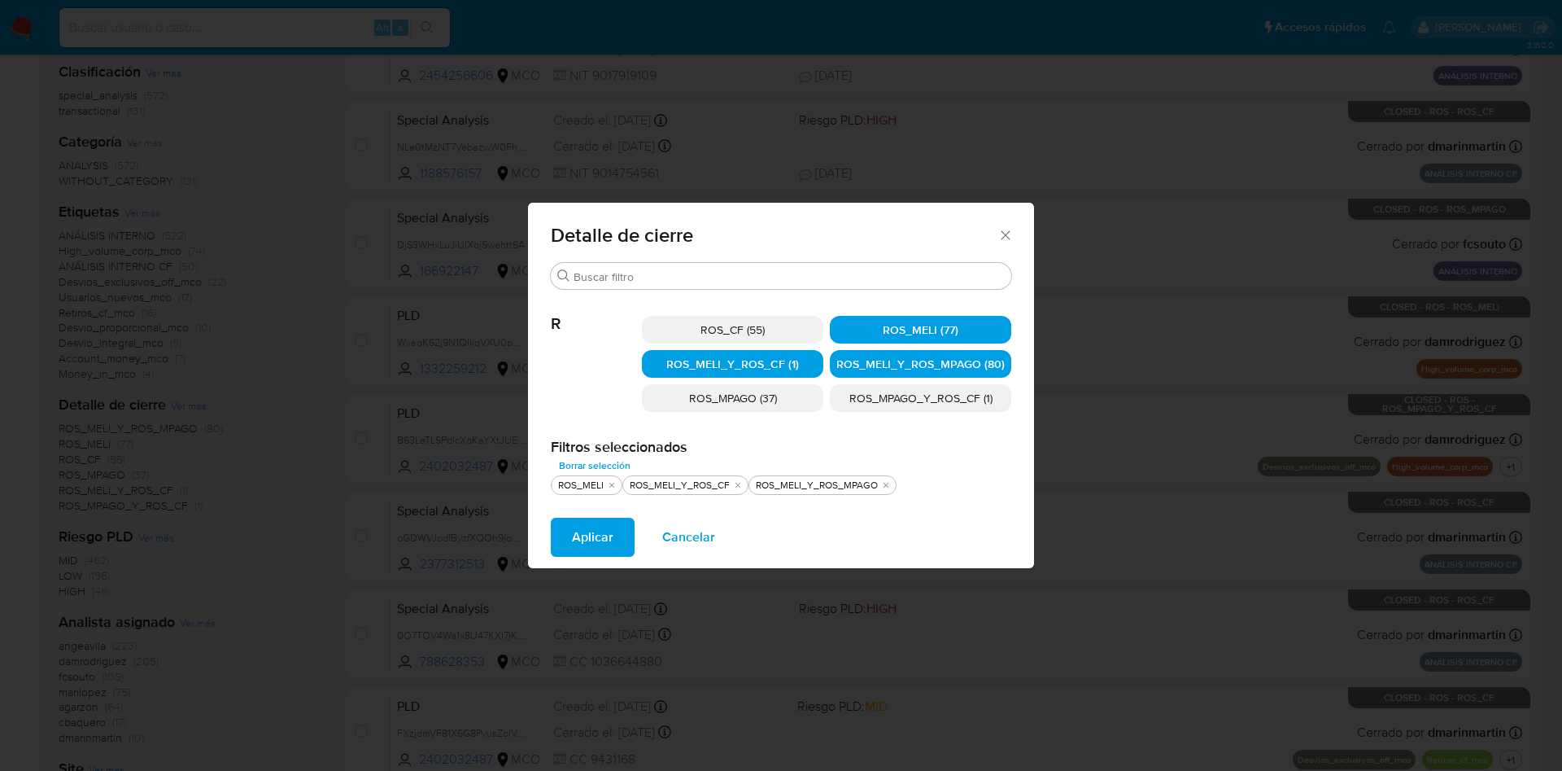
click at [746, 406] on p "ROS_MPAGO (37)" at bounding box center [732, 398] width 181 height 28
click at [884, 401] on span "ROS_MPAGO_Y_ROS_CF (1)" at bounding box center [921, 398] width 143 height 16
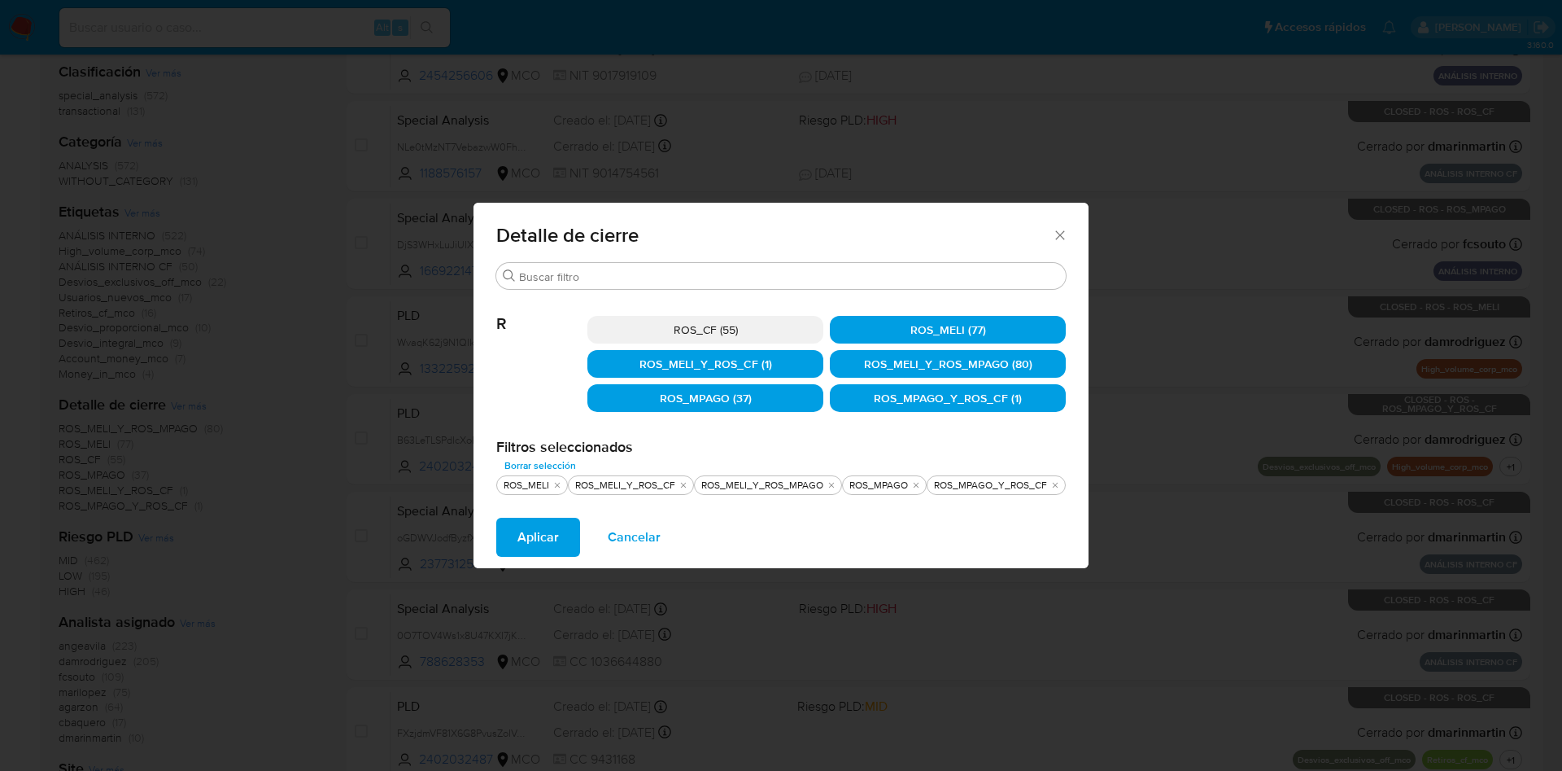
click at [554, 543] on span "Aplicar" at bounding box center [539, 537] width 42 height 36
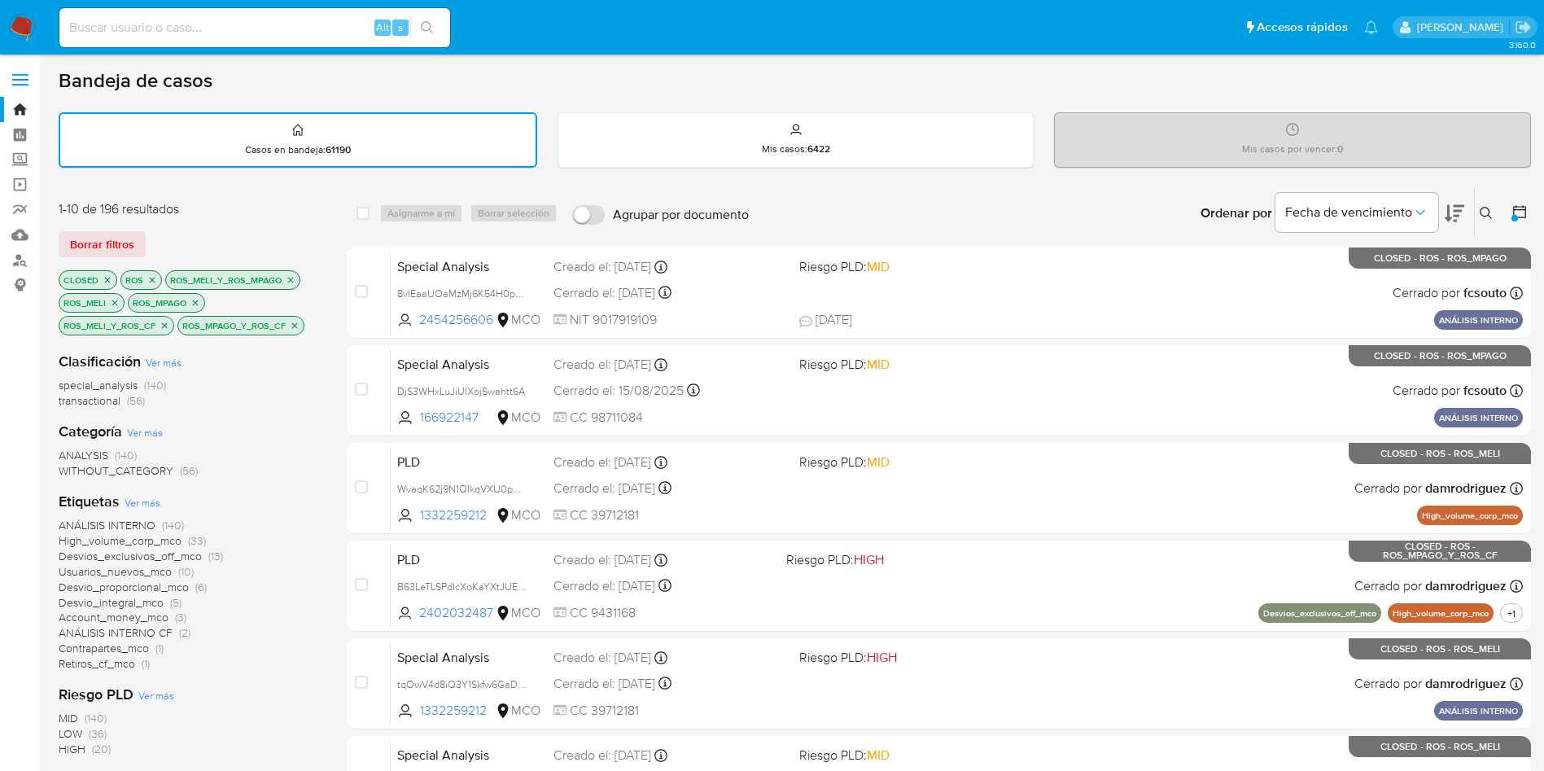
click at [150, 278] on icon "close-filter" at bounding box center [153, 280] width 6 height 6
click at [248, 279] on icon "close-filter" at bounding box center [246, 280] width 10 height 10
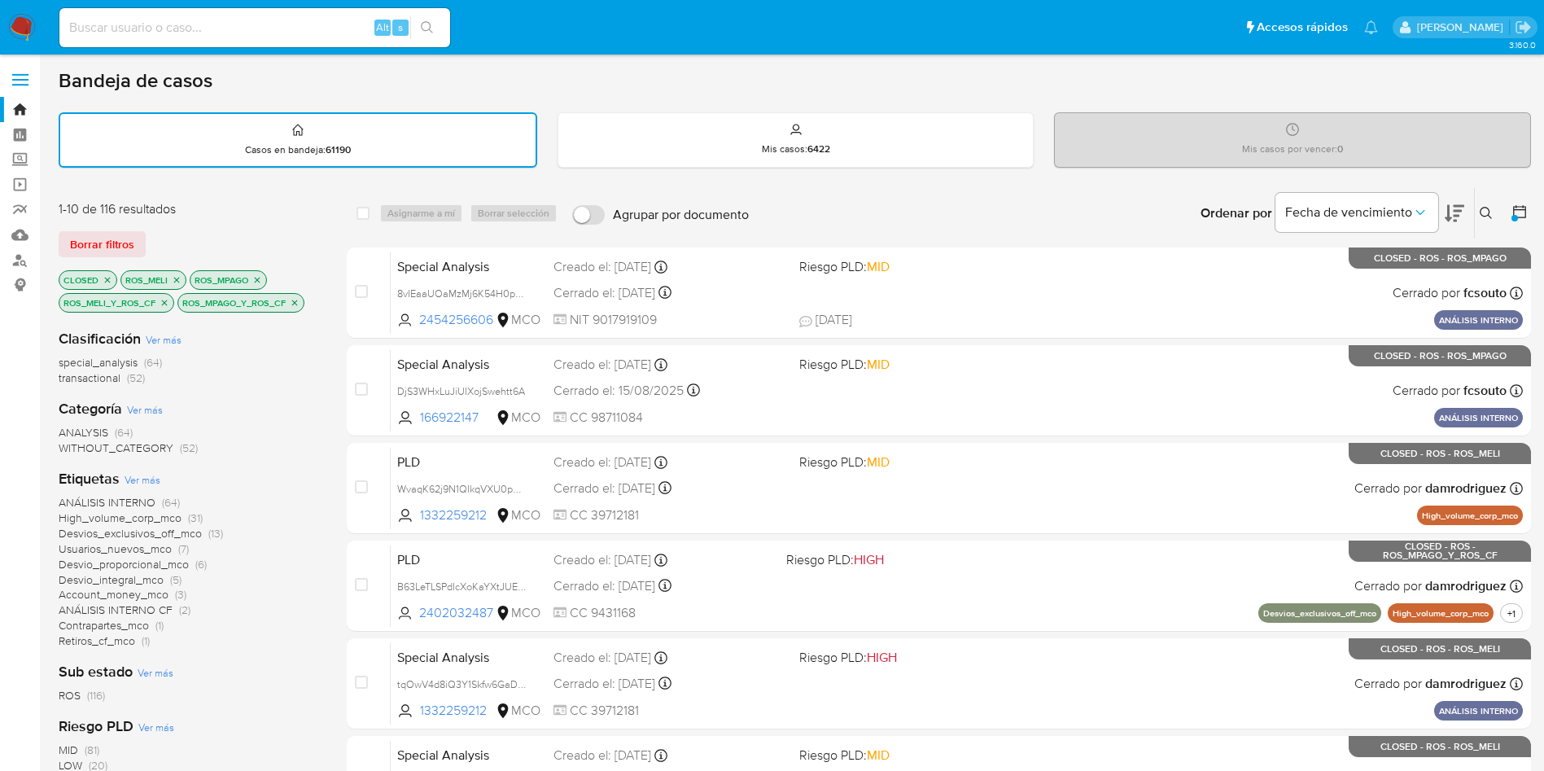
click at [173, 282] on icon "close-filter" at bounding box center [177, 280] width 10 height 10
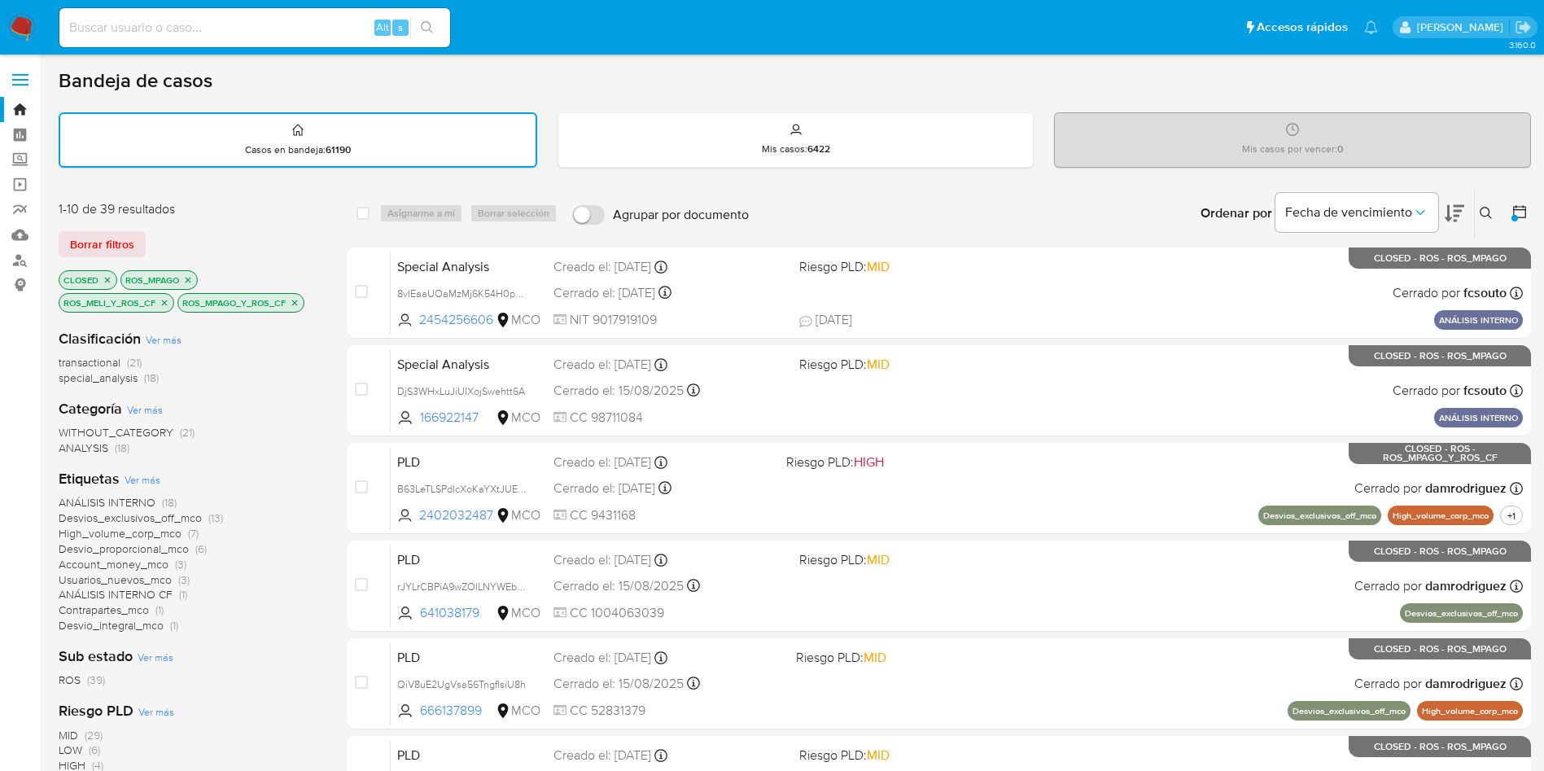
click at [180, 278] on p "ROS_MPAGO" at bounding box center [159, 280] width 76 height 18
click at [187, 278] on icon "close-filter" at bounding box center [189, 280] width 6 height 6
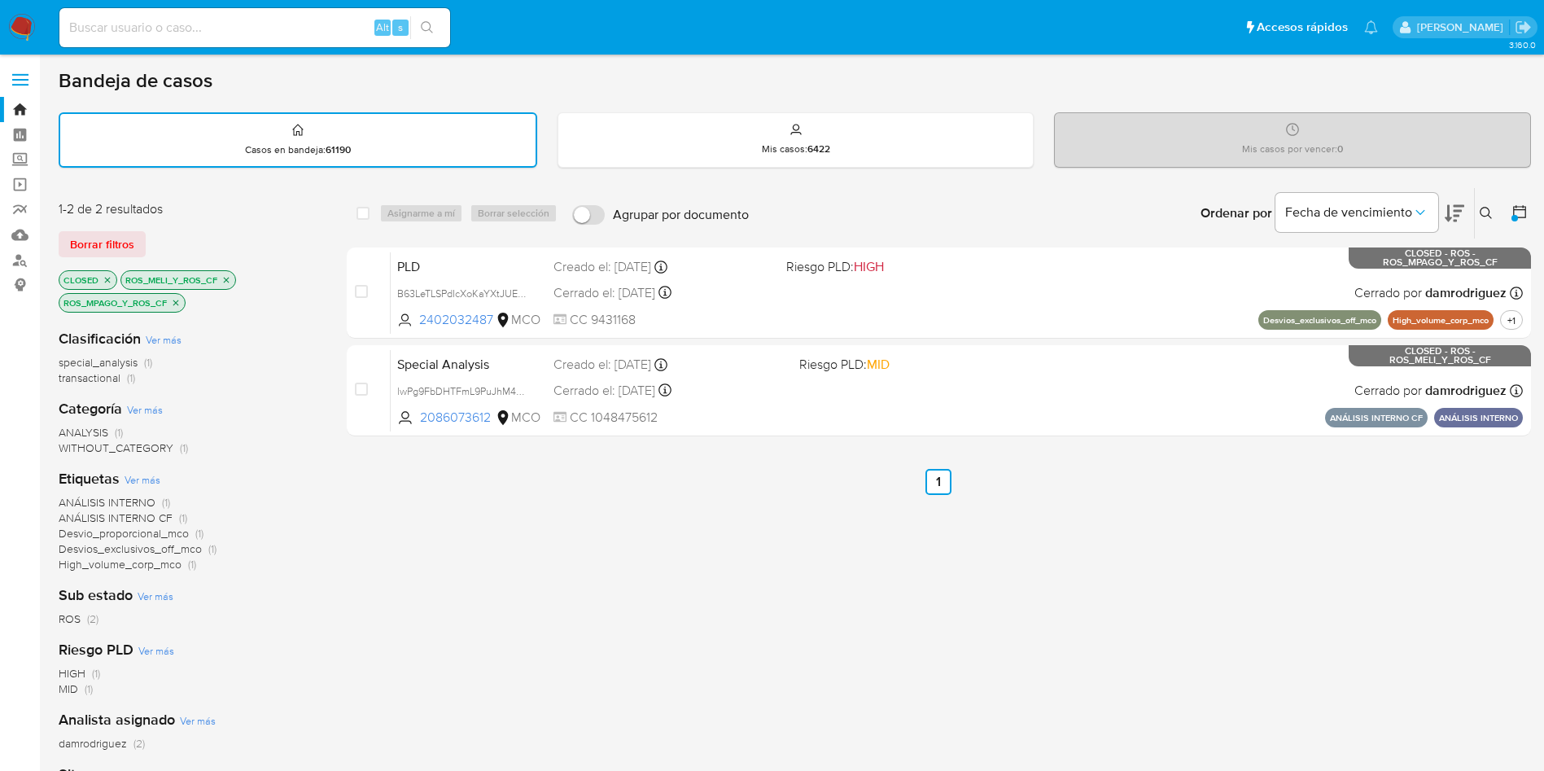
click at [222, 280] on icon "close-filter" at bounding box center [226, 280] width 10 height 10
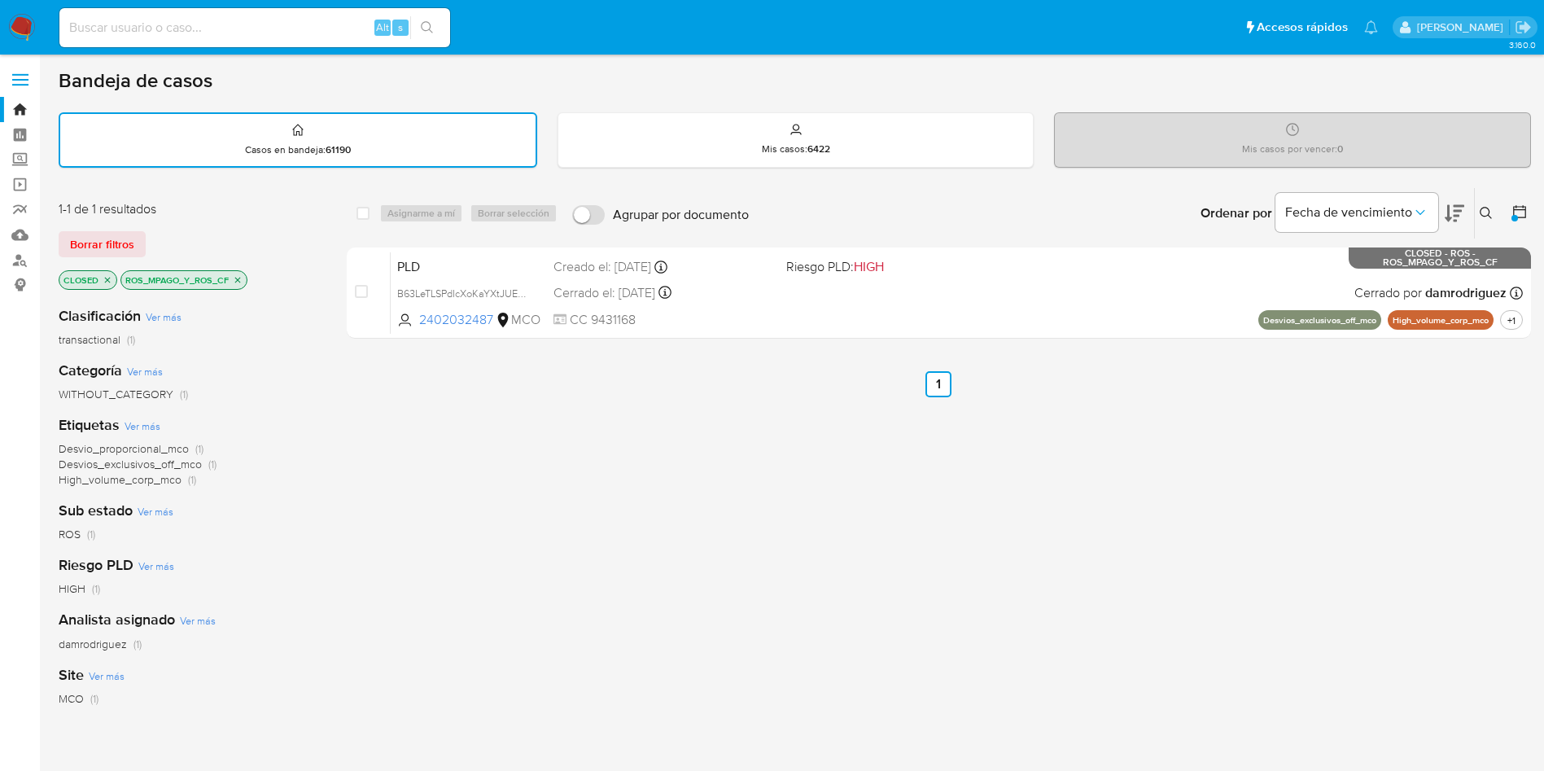
click at [234, 283] on icon "close-filter" at bounding box center [238, 280] width 10 height 10
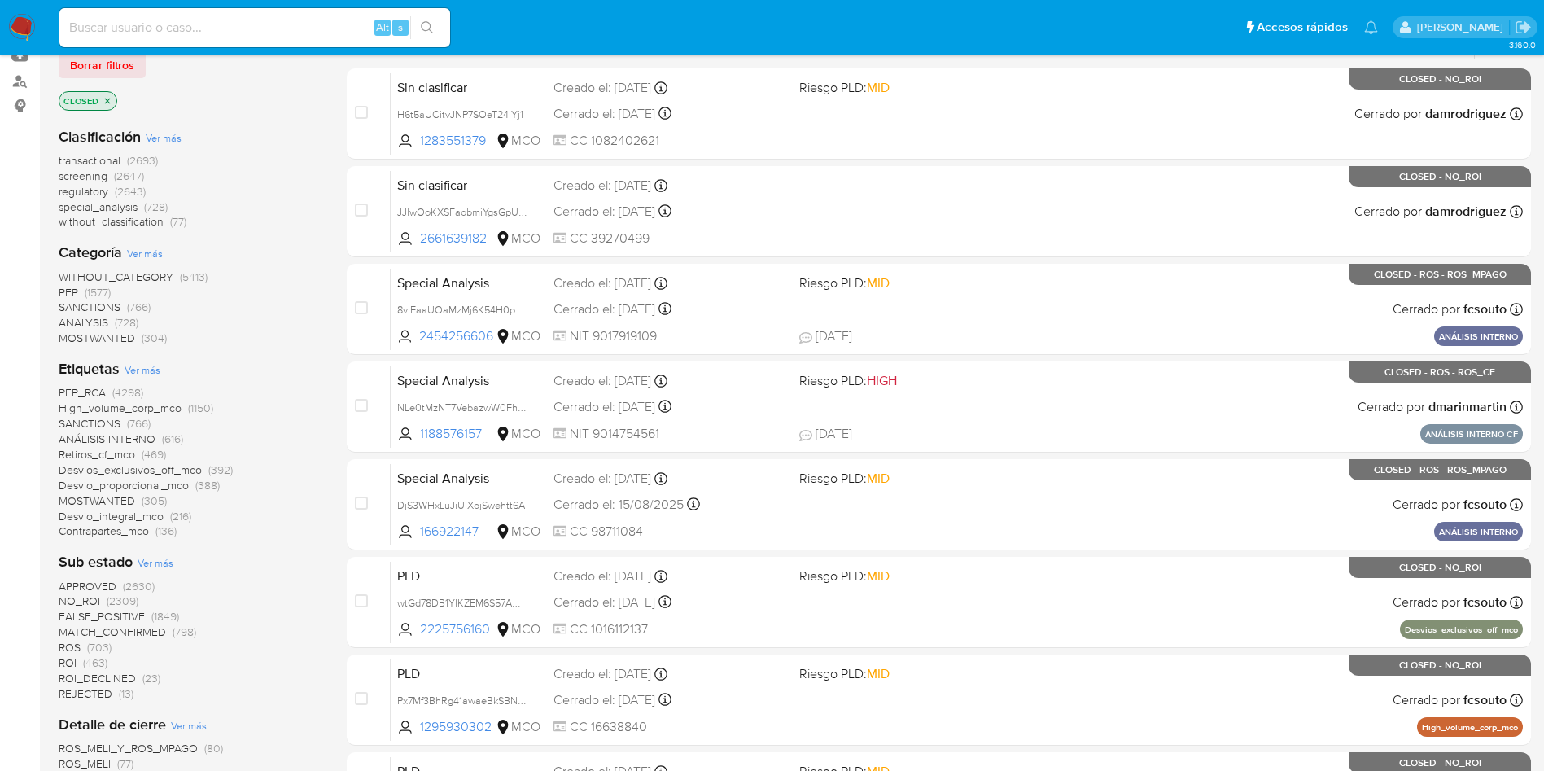
scroll to position [244, 0]
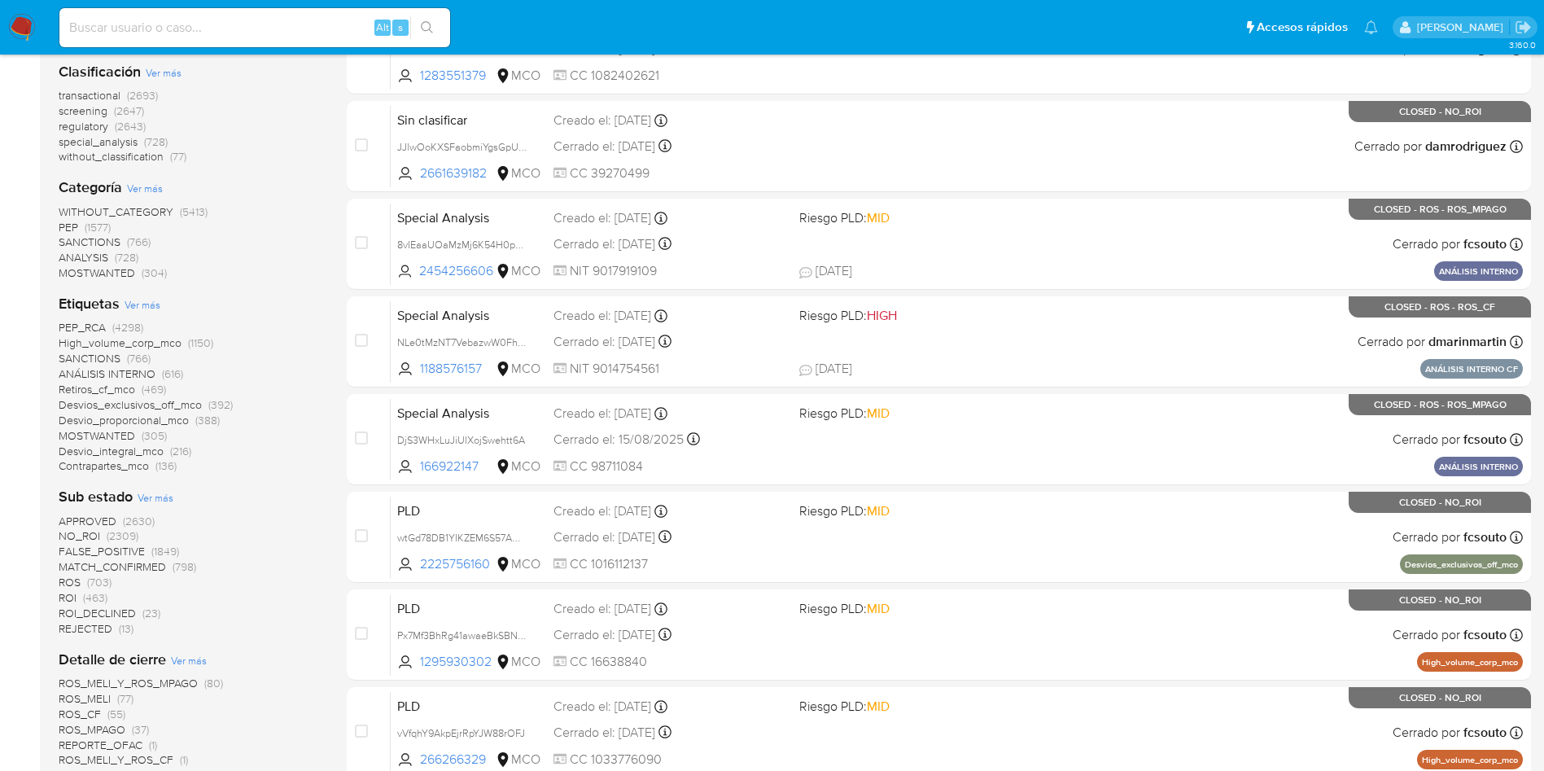
click at [63, 581] on span "ROS" at bounding box center [70, 582] width 22 height 16
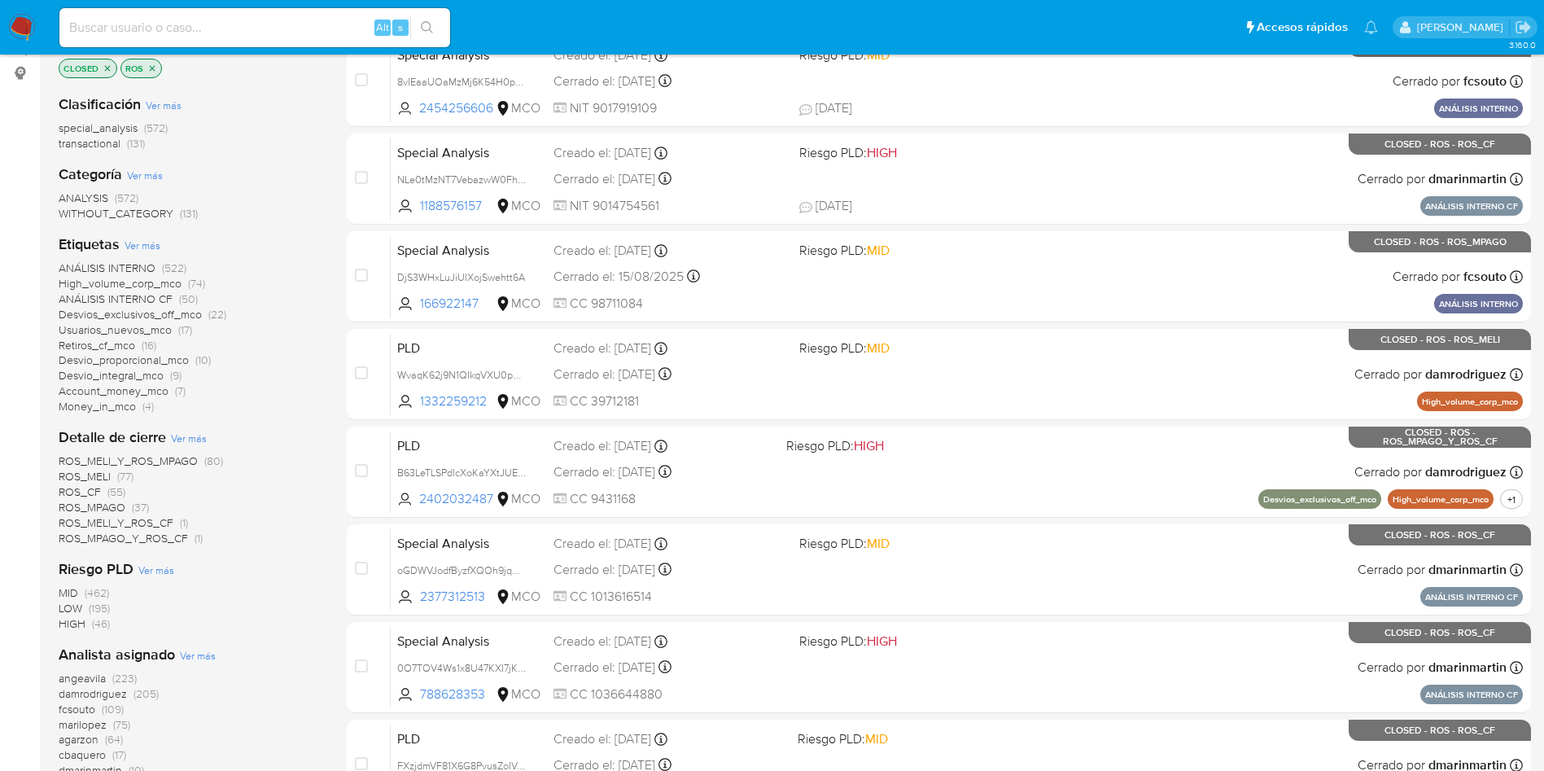
scroll to position [244, 0]
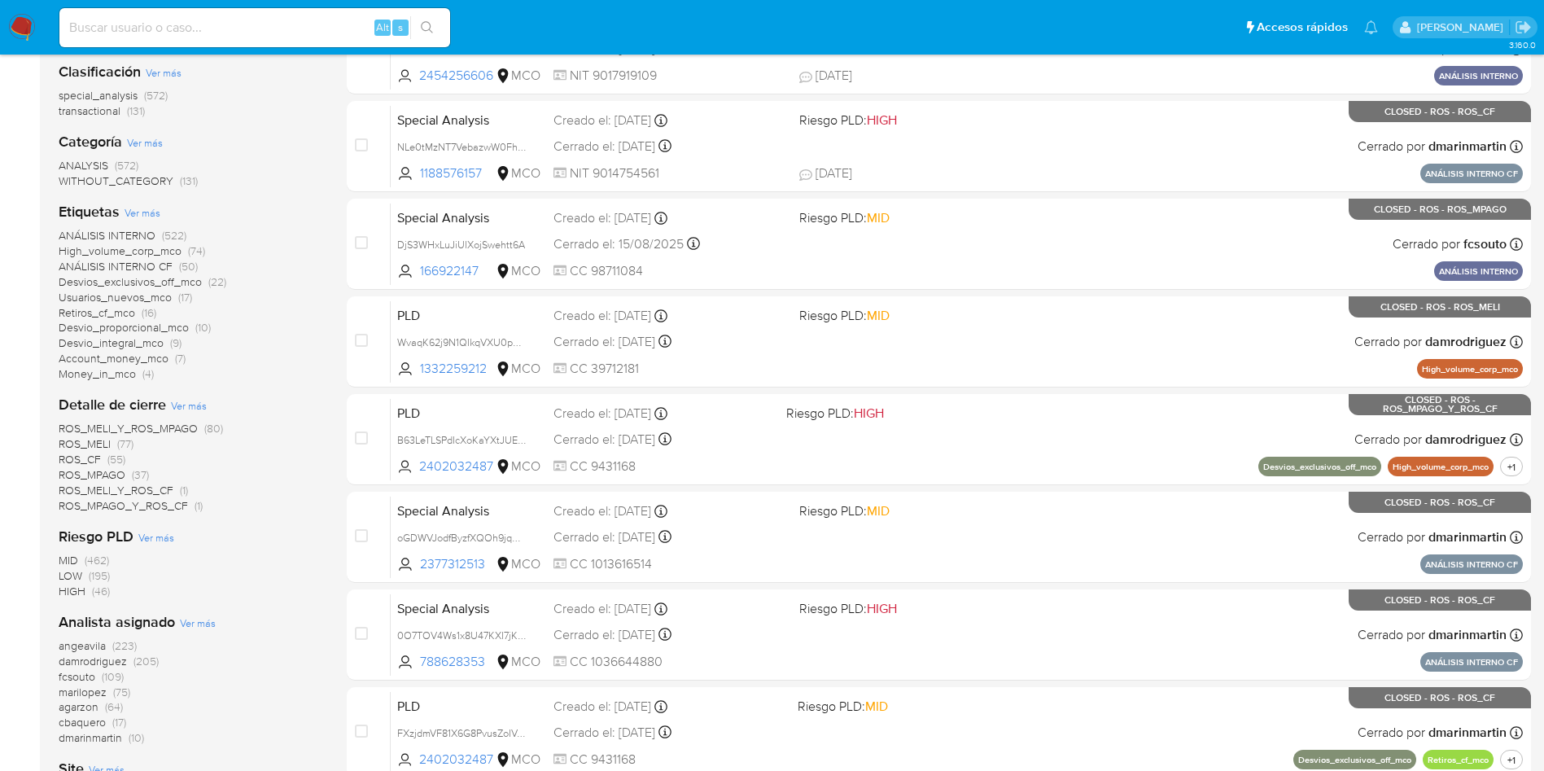
click at [187, 404] on span "Ver más" at bounding box center [189, 405] width 36 height 15
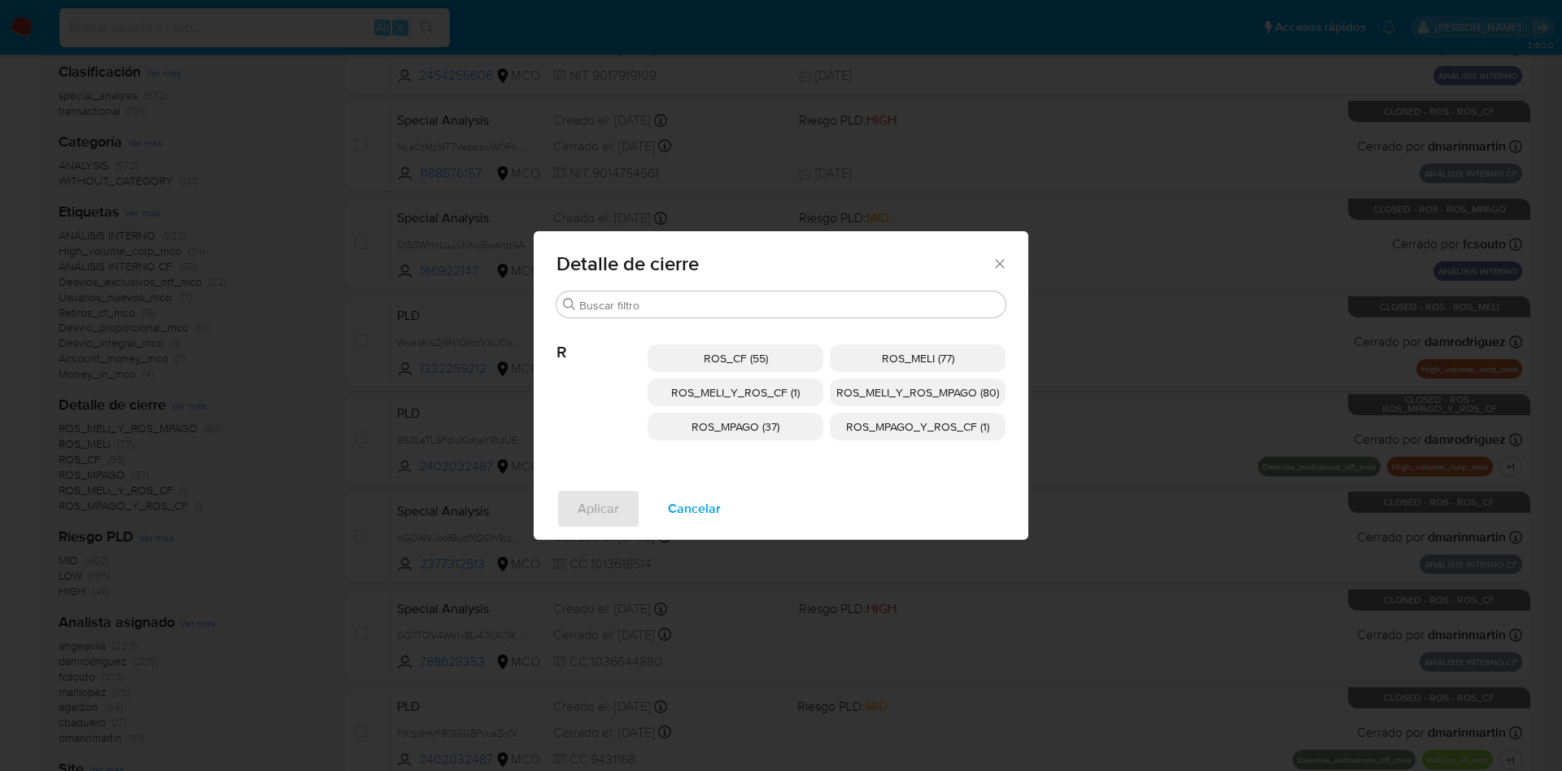
click at [697, 503] on span "Cancelar" at bounding box center [694, 509] width 53 height 36
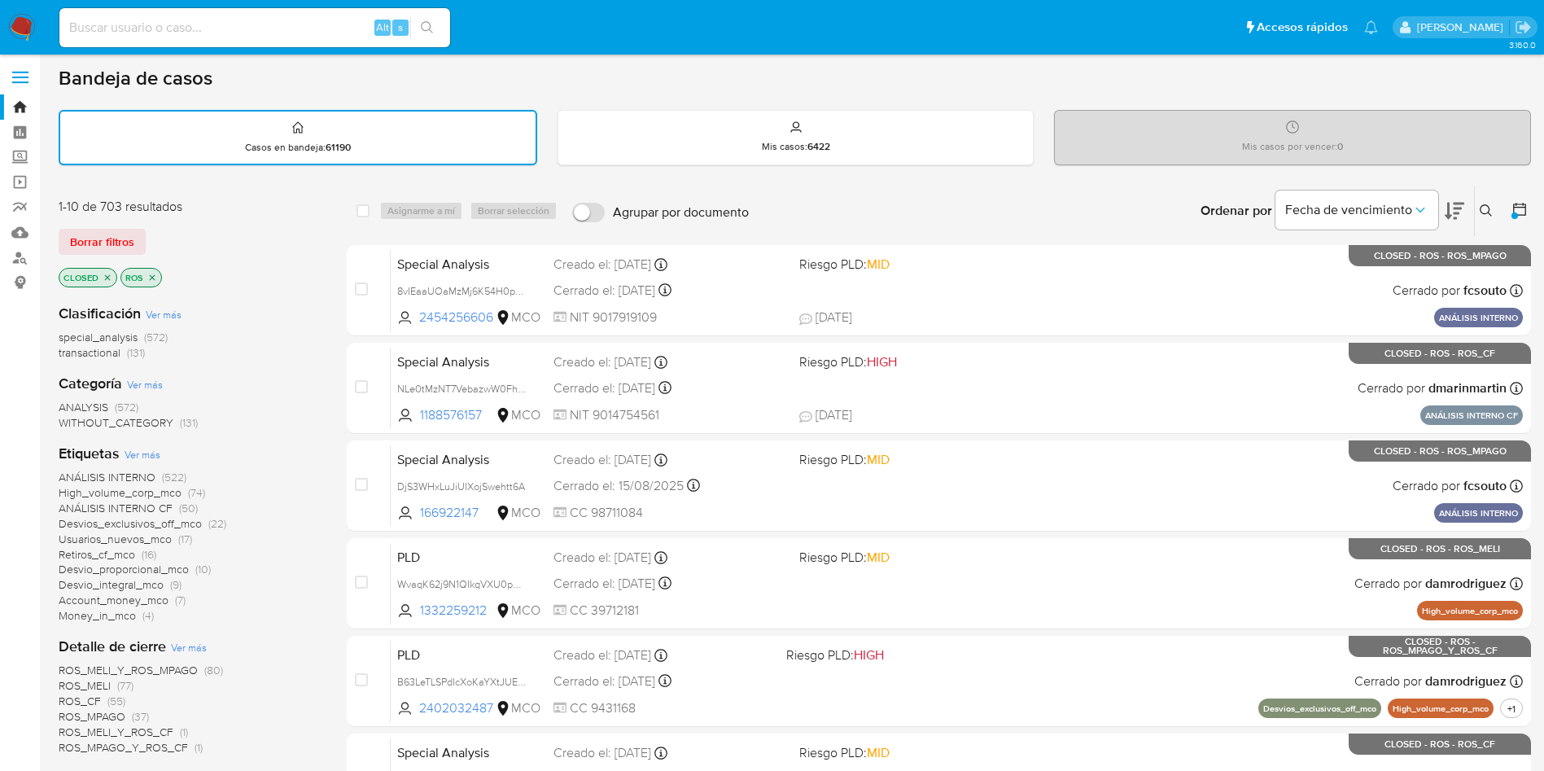
scroll to position [0, 0]
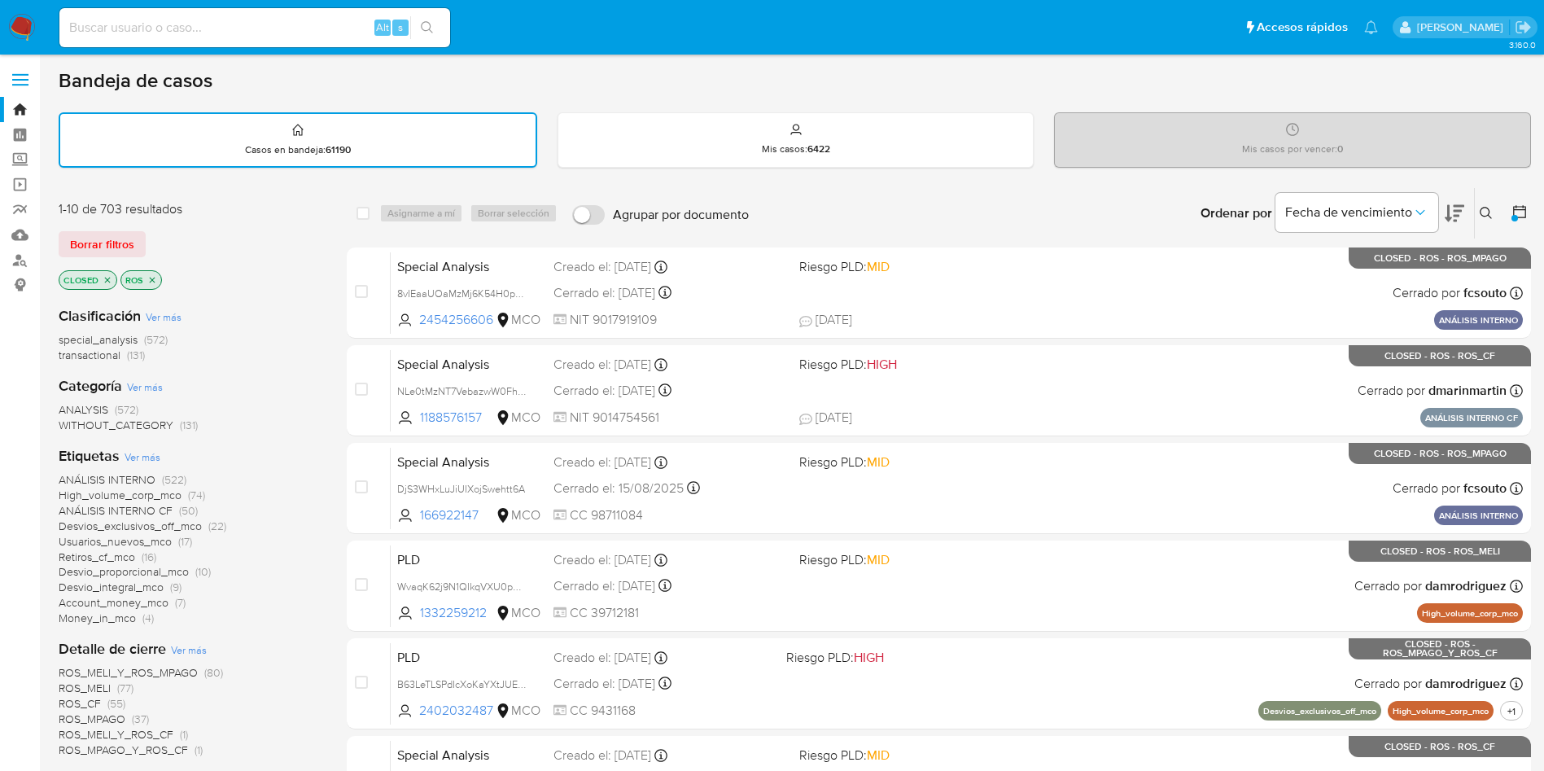
click at [163, 424] on span "WITHOUT_CATEGORY" at bounding box center [116, 425] width 115 height 16
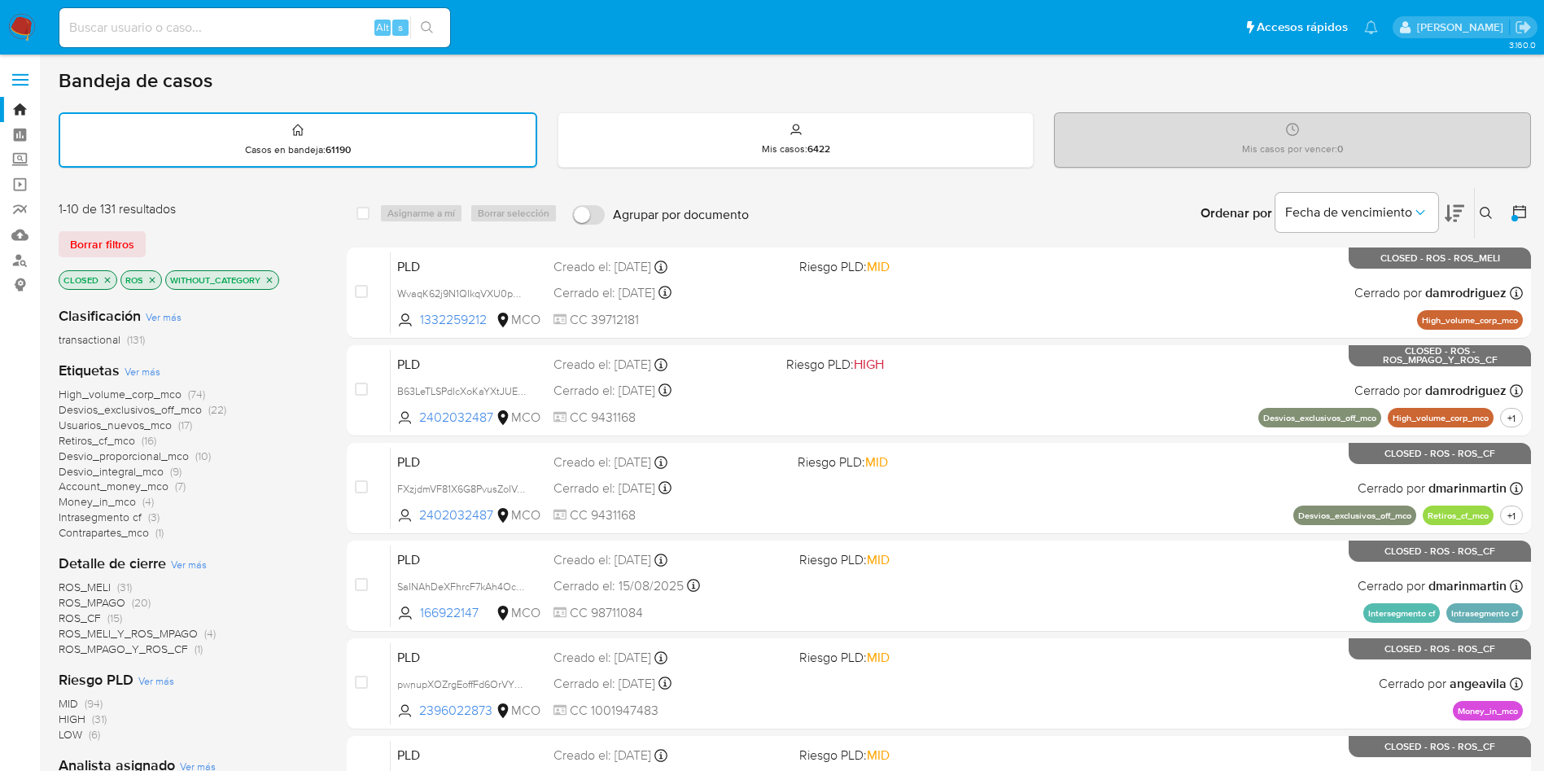
click at [266, 279] on icon "close-filter" at bounding box center [269, 280] width 10 height 10
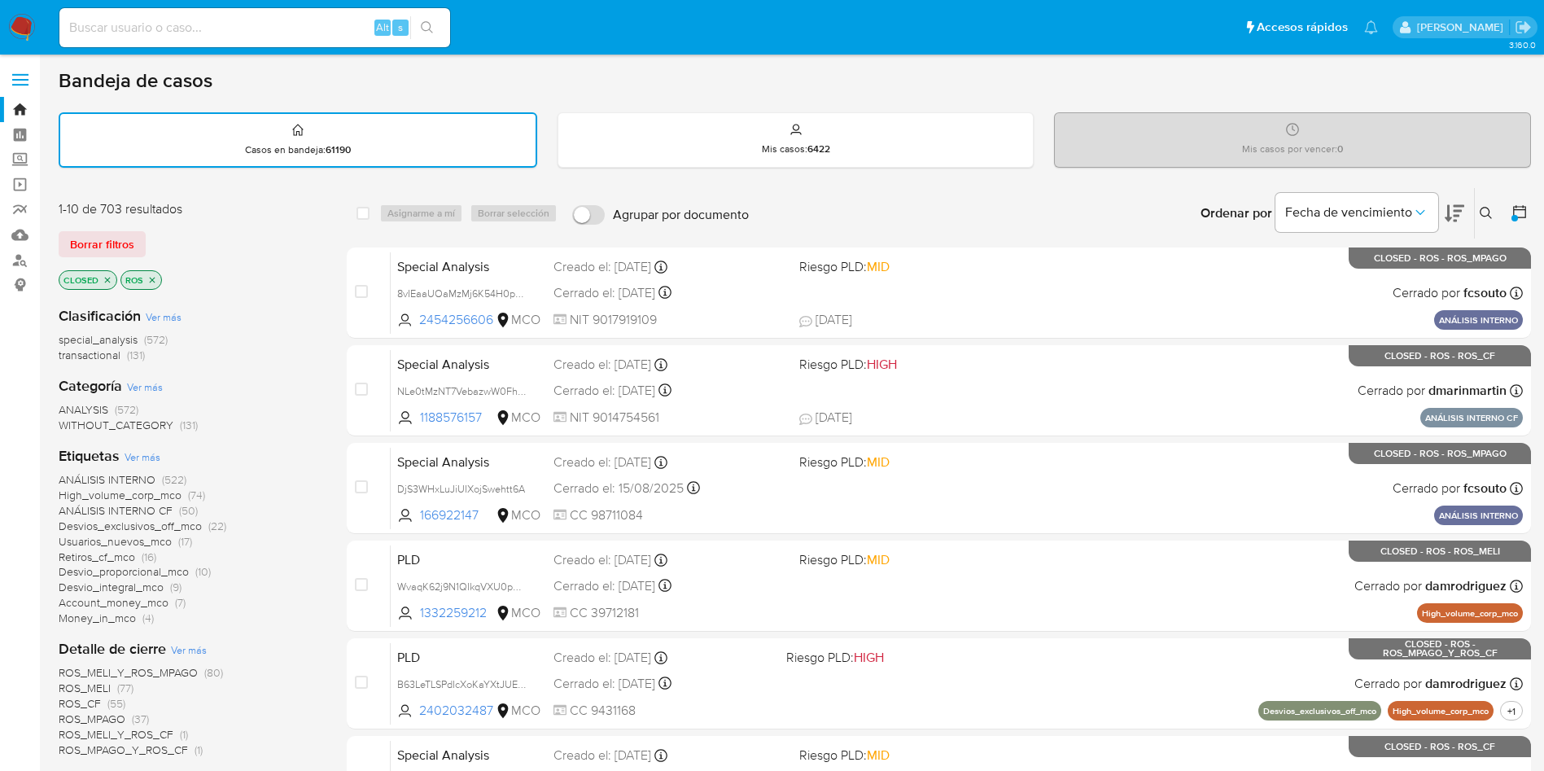
click at [1518, 214] on icon at bounding box center [1519, 211] width 16 height 16
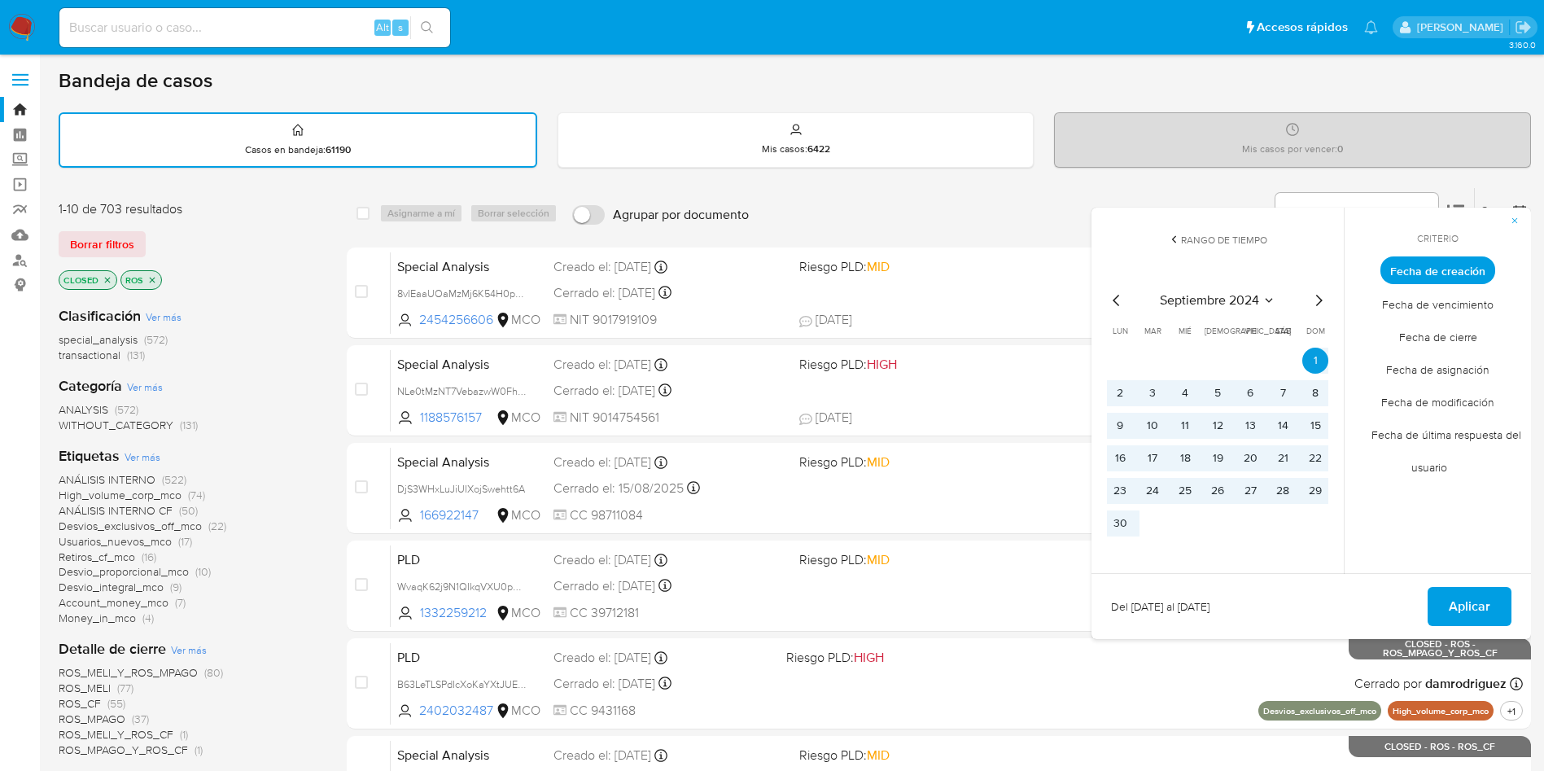
click at [1113, 296] on icon "Mes anterior" at bounding box center [1117, 301] width 20 height 20
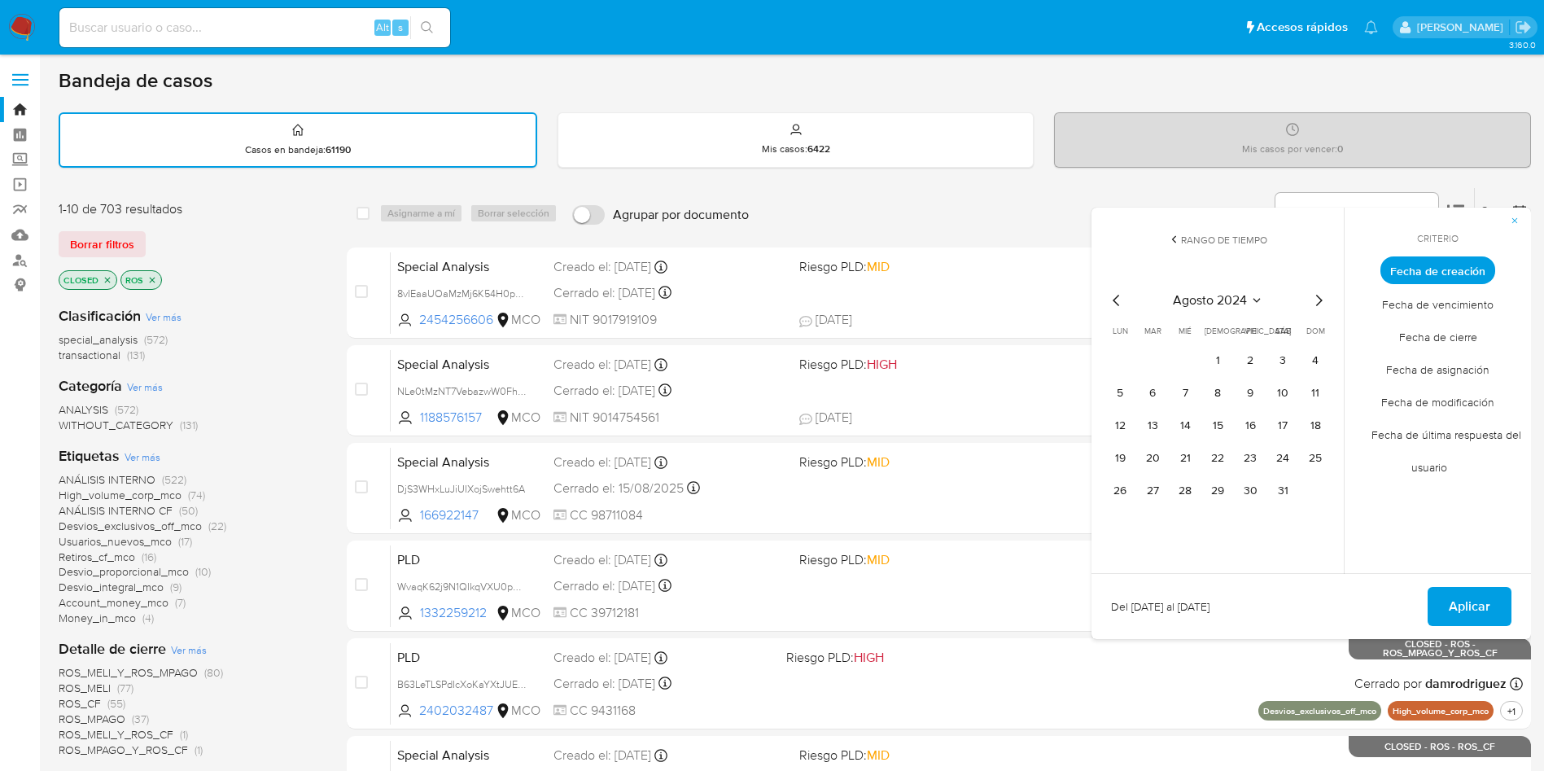
click at [1113, 296] on icon "Mes anterior" at bounding box center [1117, 301] width 20 height 20
click at [1322, 295] on icon "Mes siguiente" at bounding box center [1319, 301] width 20 height 20
click at [1320, 298] on icon "Mes siguiente" at bounding box center [1319, 300] width 7 height 11
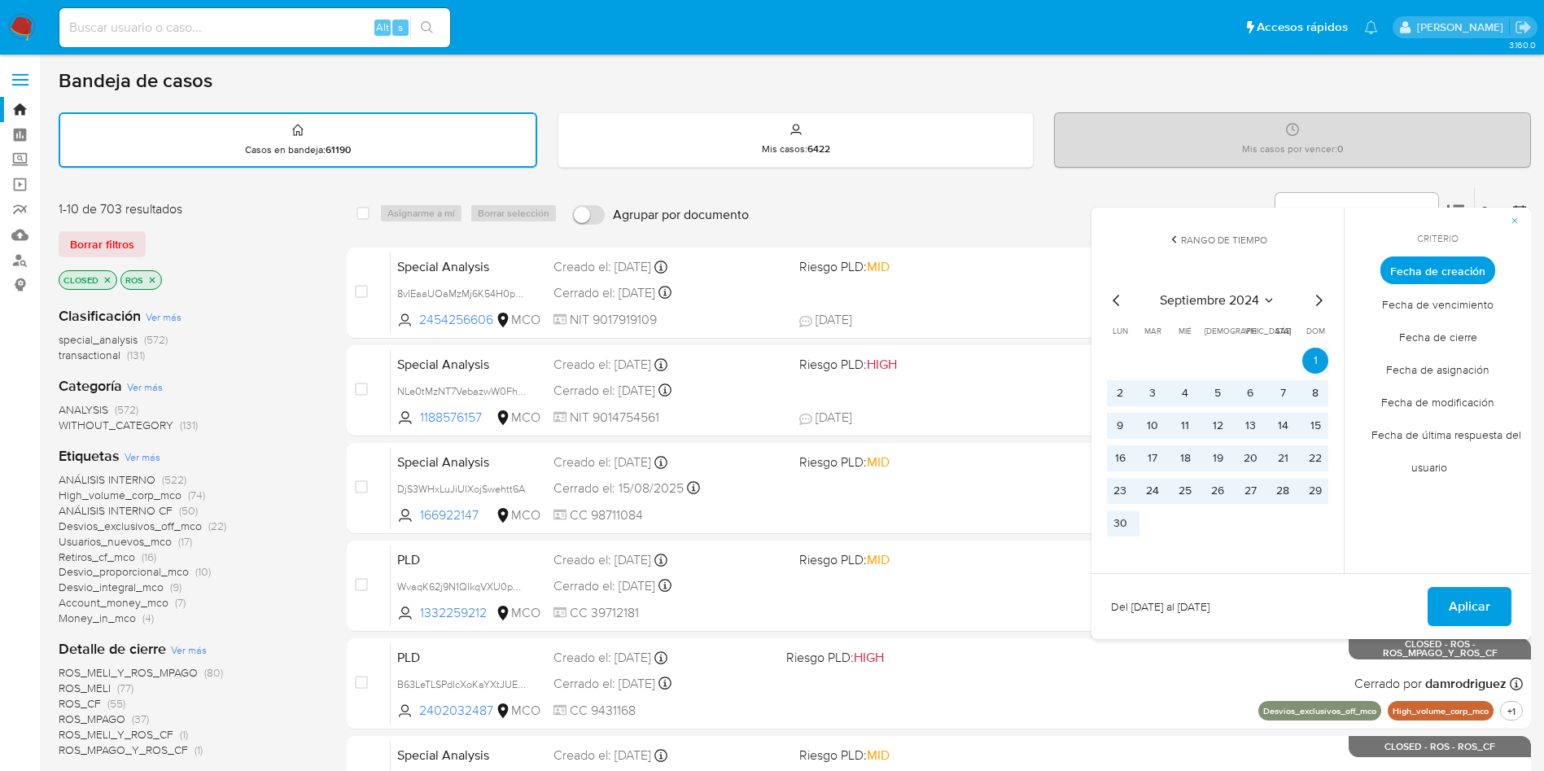
click at [1319, 296] on icon "Mes siguiente" at bounding box center [1319, 301] width 20 height 20
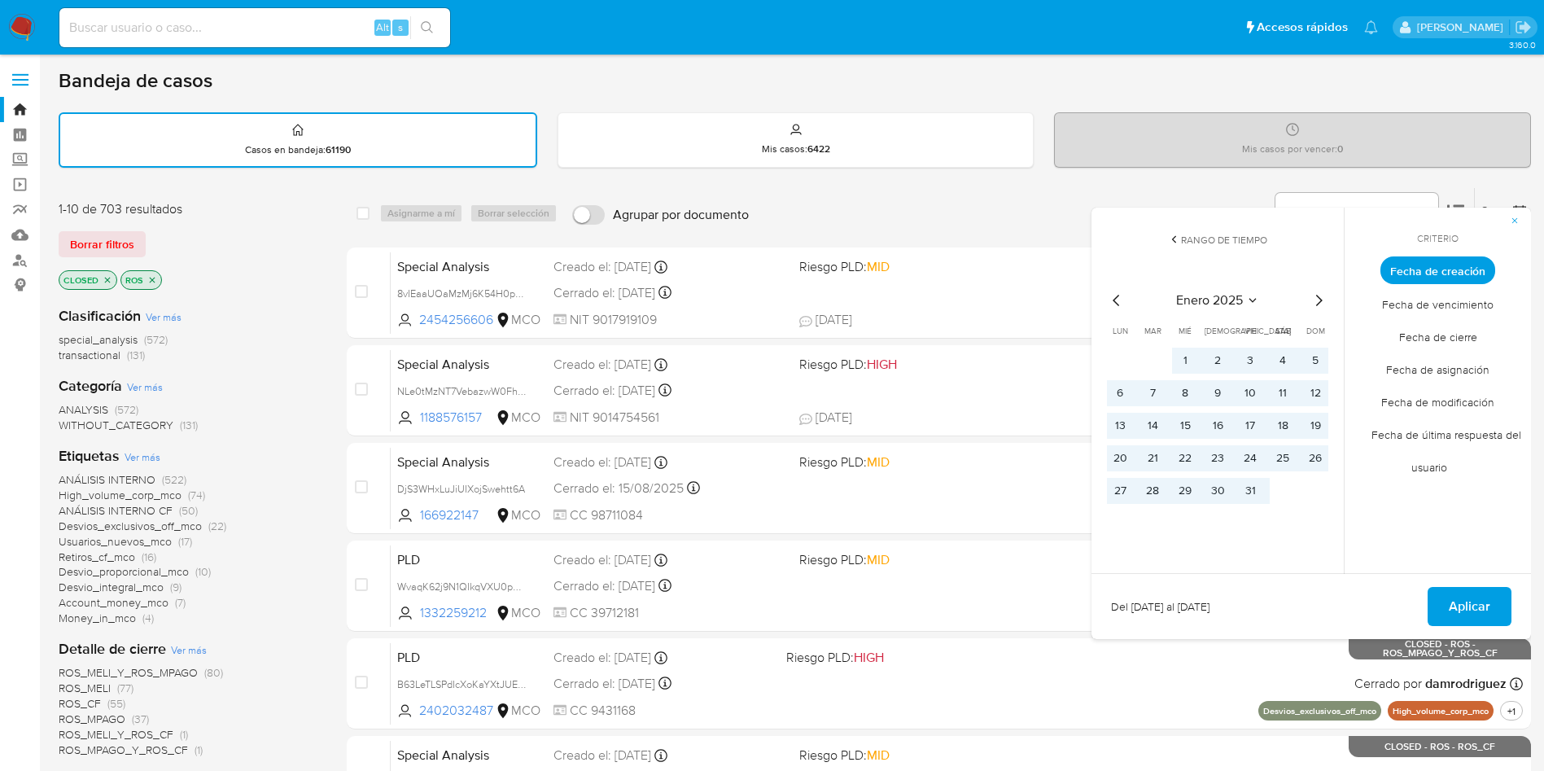
click at [1319, 296] on icon "Mes siguiente" at bounding box center [1319, 301] width 20 height 20
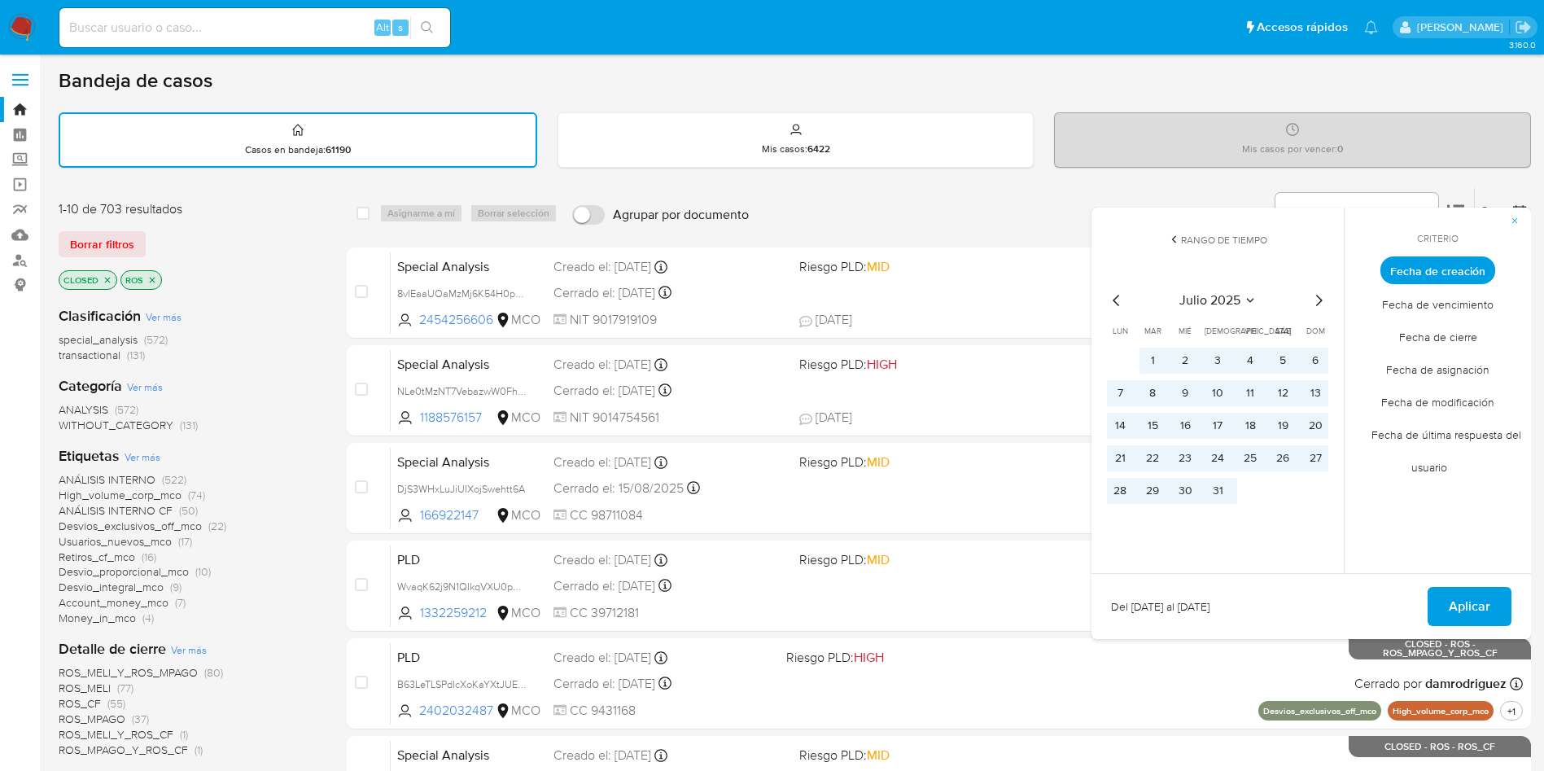
click at [1319, 296] on icon "Mes siguiente" at bounding box center [1319, 301] width 20 height 20
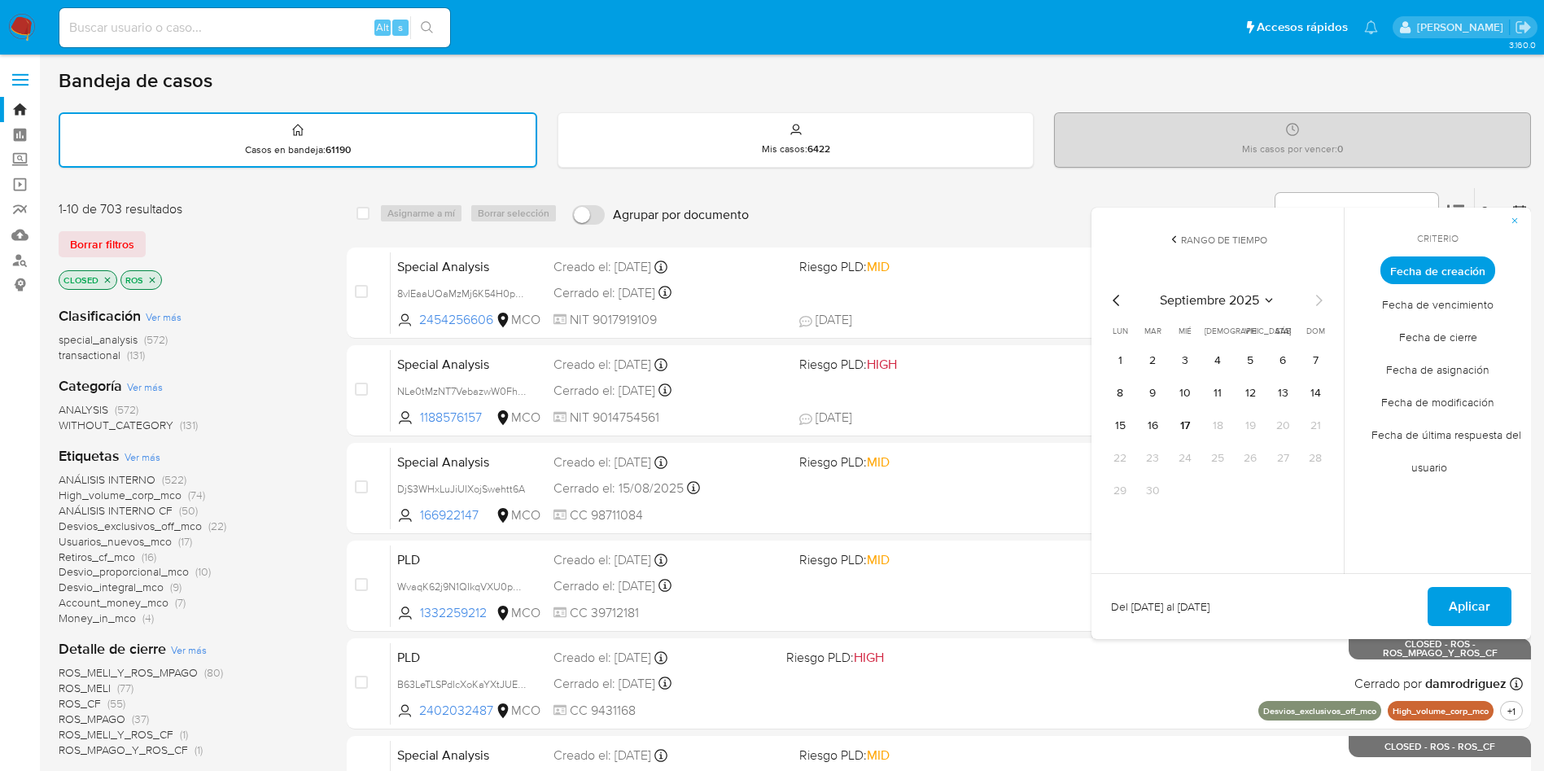
click at [1102, 293] on div "septiembre 2025 septiembre 2025 lun lunes mar martes mié miércoles jue jueves v…" at bounding box center [1217, 394] width 260 height 257
click at [1117, 299] on icon "Mes anterior" at bounding box center [1117, 301] width 20 height 20
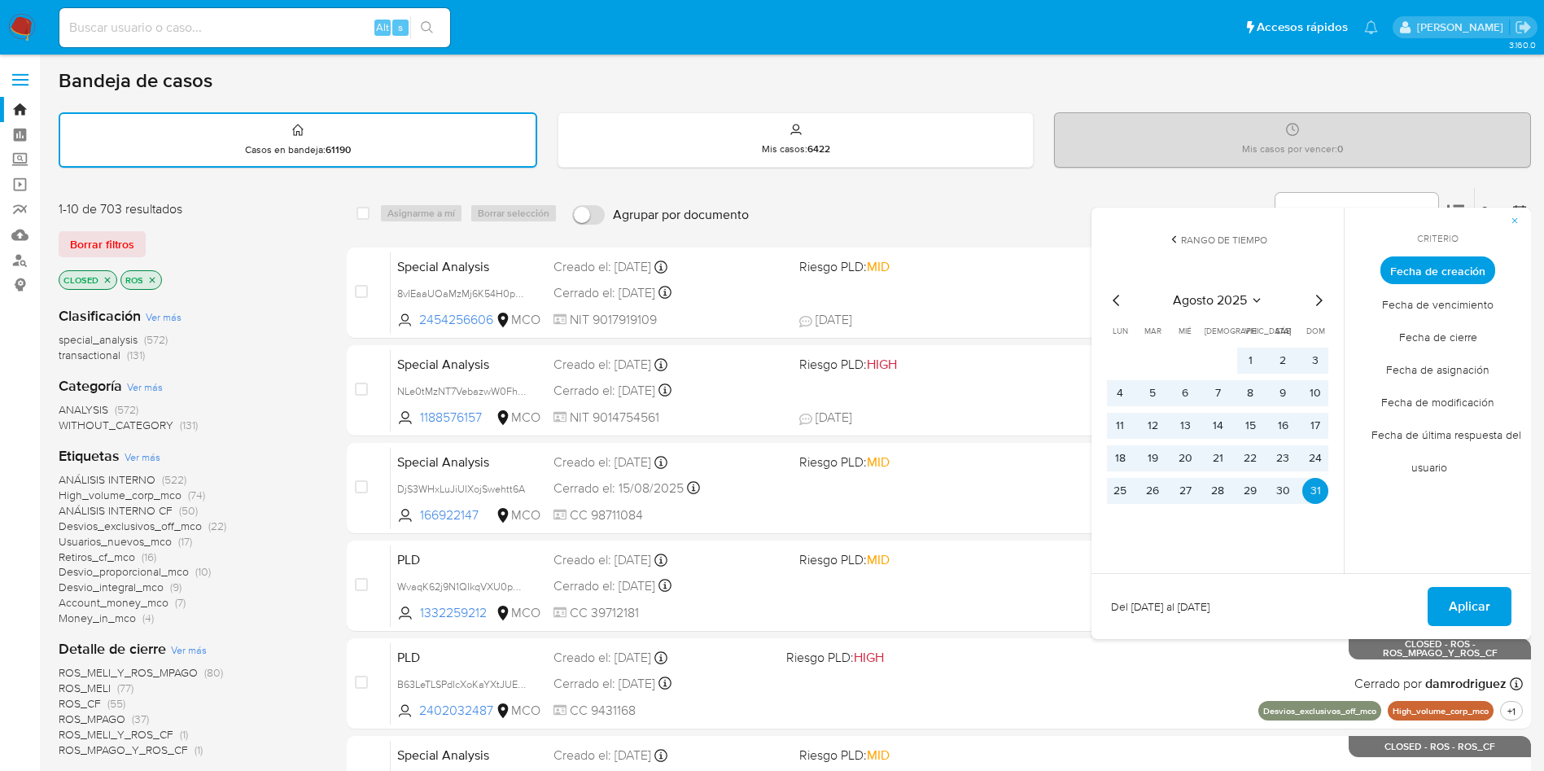
click at [1454, 339] on span "Fecha de cierre" at bounding box center [1438, 336] width 112 height 33
click at [1463, 607] on span "Aplicar" at bounding box center [1470, 606] width 42 height 36
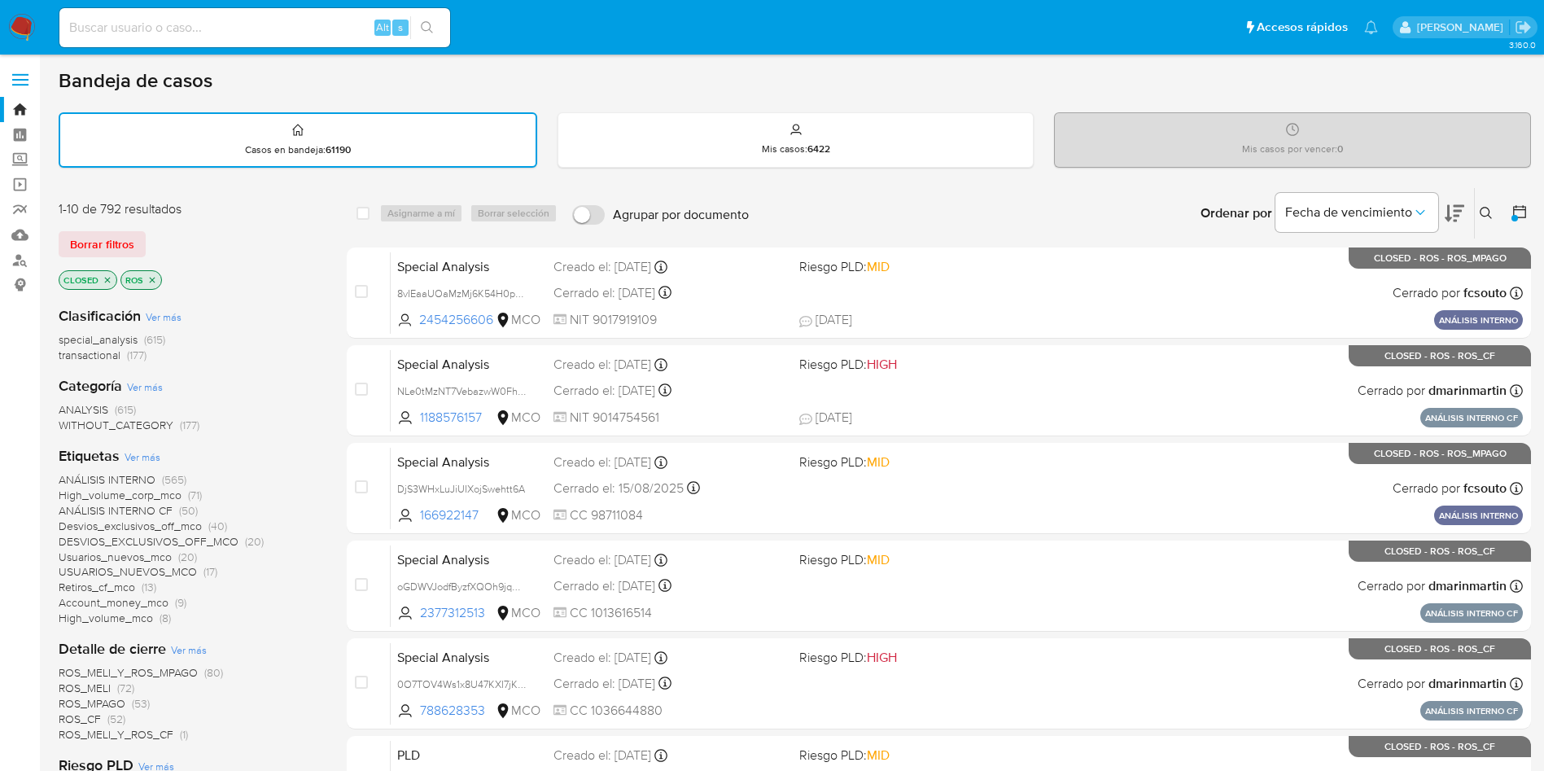
click at [1509, 212] on div at bounding box center [1515, 213] width 29 height 50
click at [1516, 210] on icon at bounding box center [1519, 211] width 16 height 16
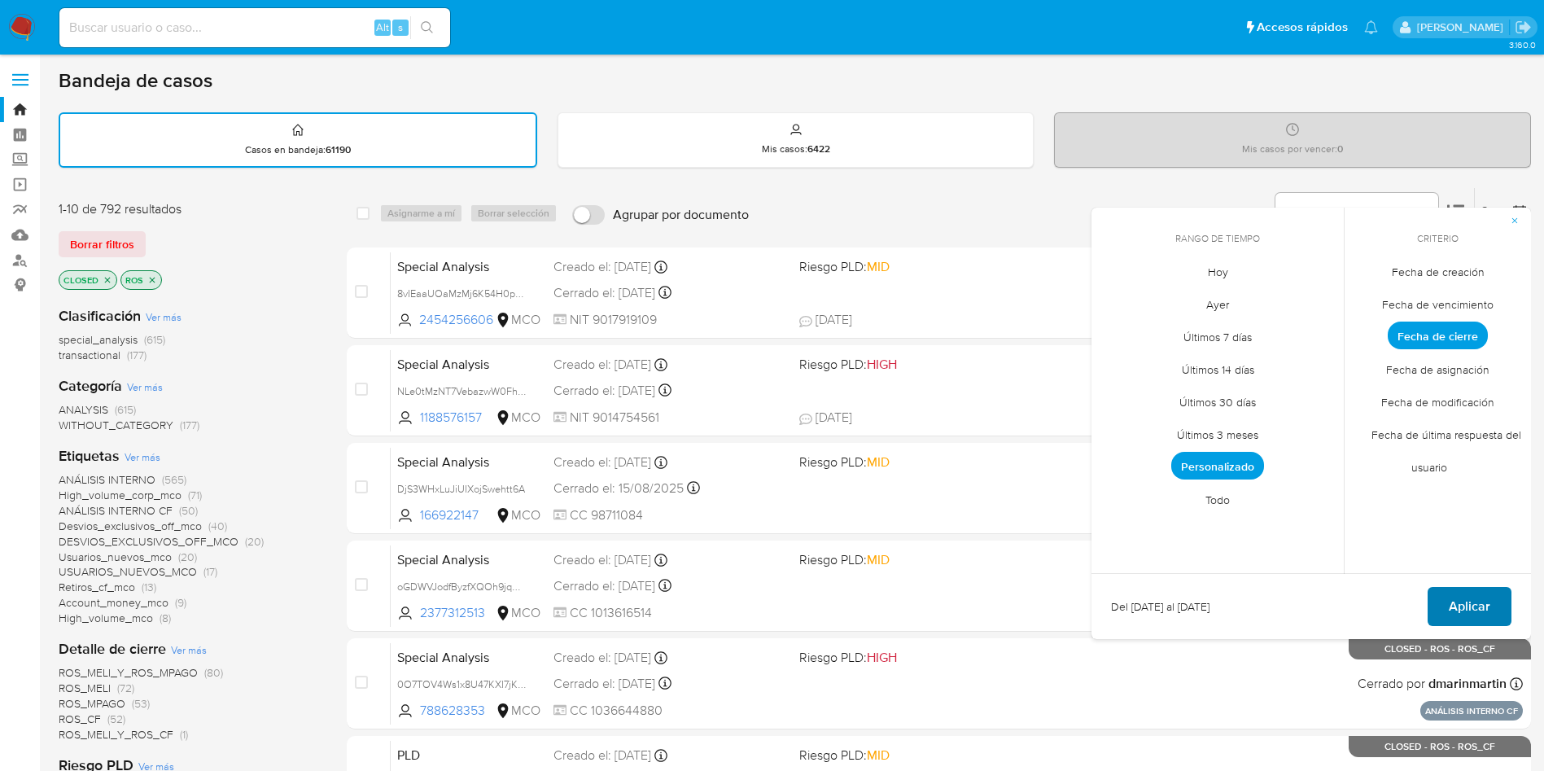
click at [1475, 602] on span "Aplicar" at bounding box center [1470, 606] width 42 height 36
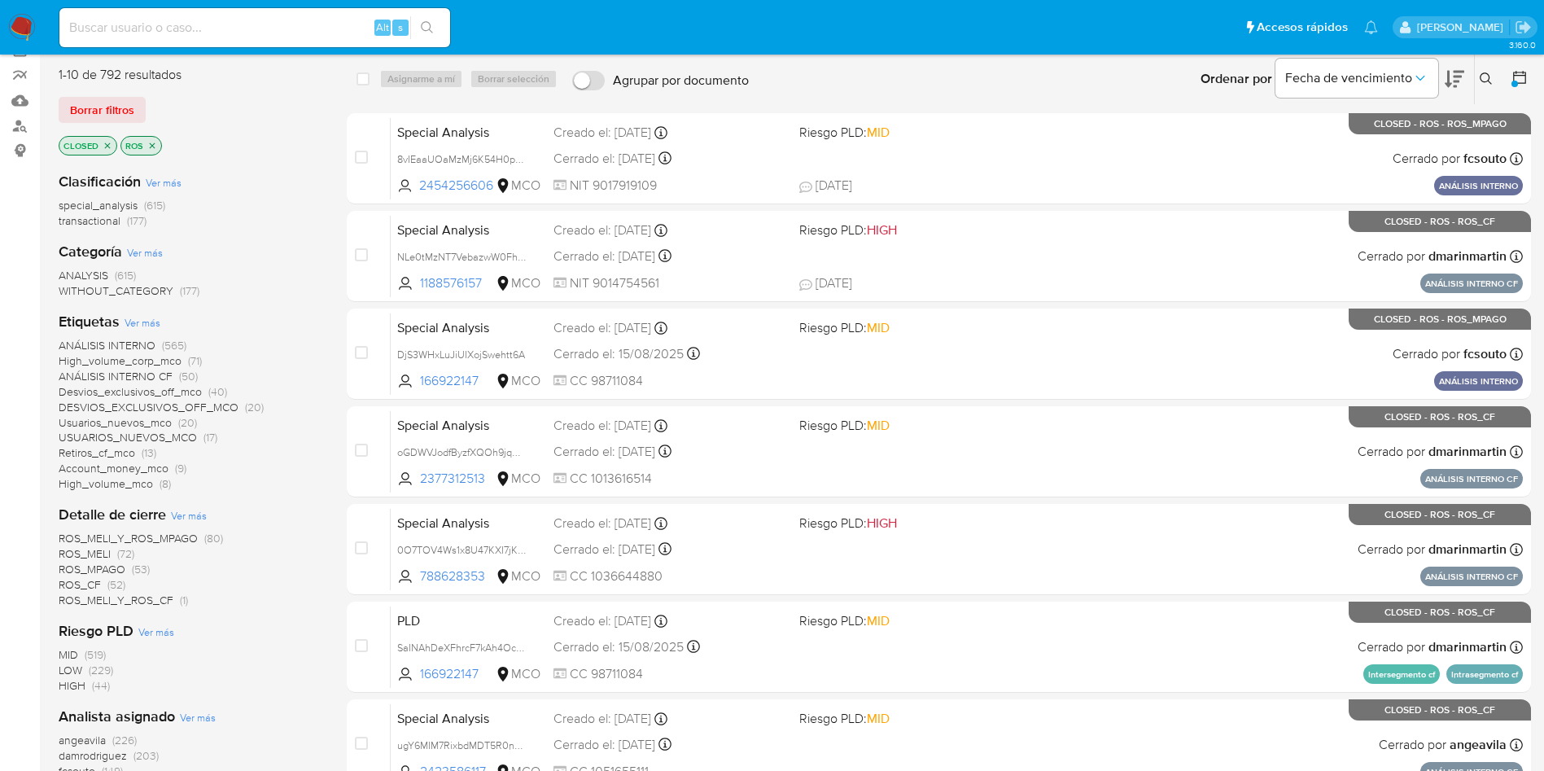
scroll to position [244, 0]
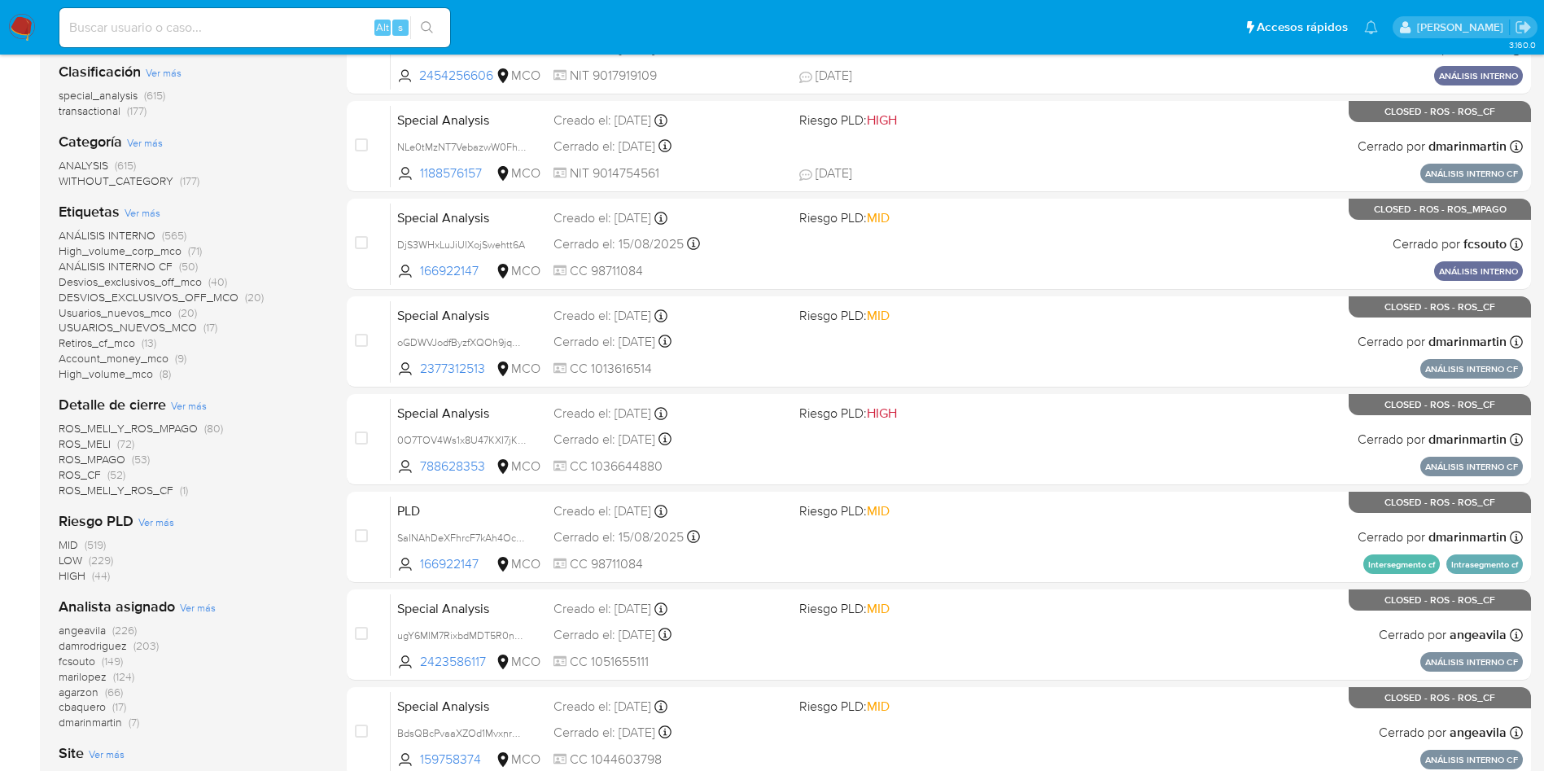
click at [190, 404] on span "Ver más" at bounding box center [189, 405] width 36 height 15
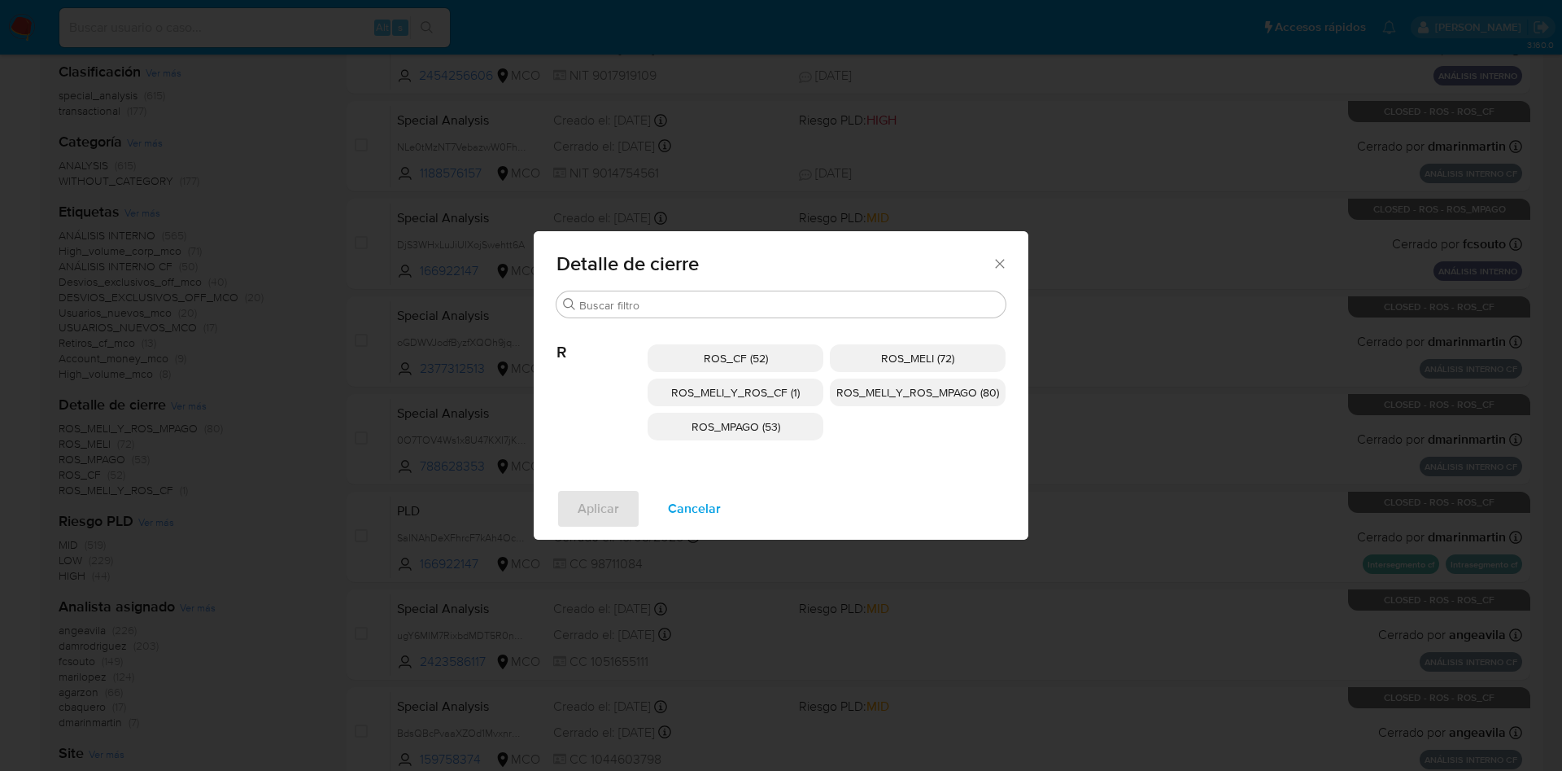
click at [710, 502] on span "Cancelar" at bounding box center [694, 509] width 53 height 36
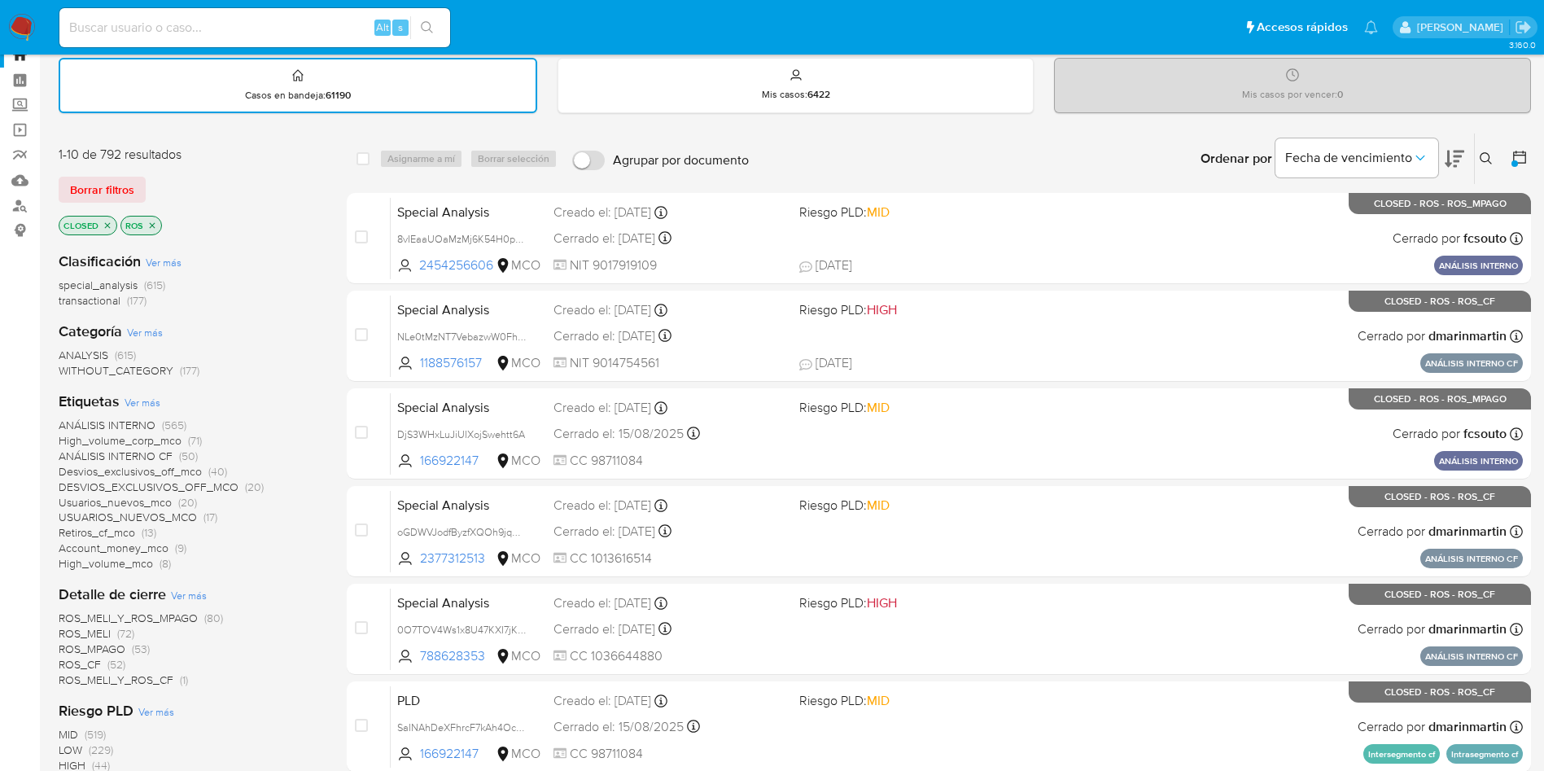
scroll to position [0, 0]
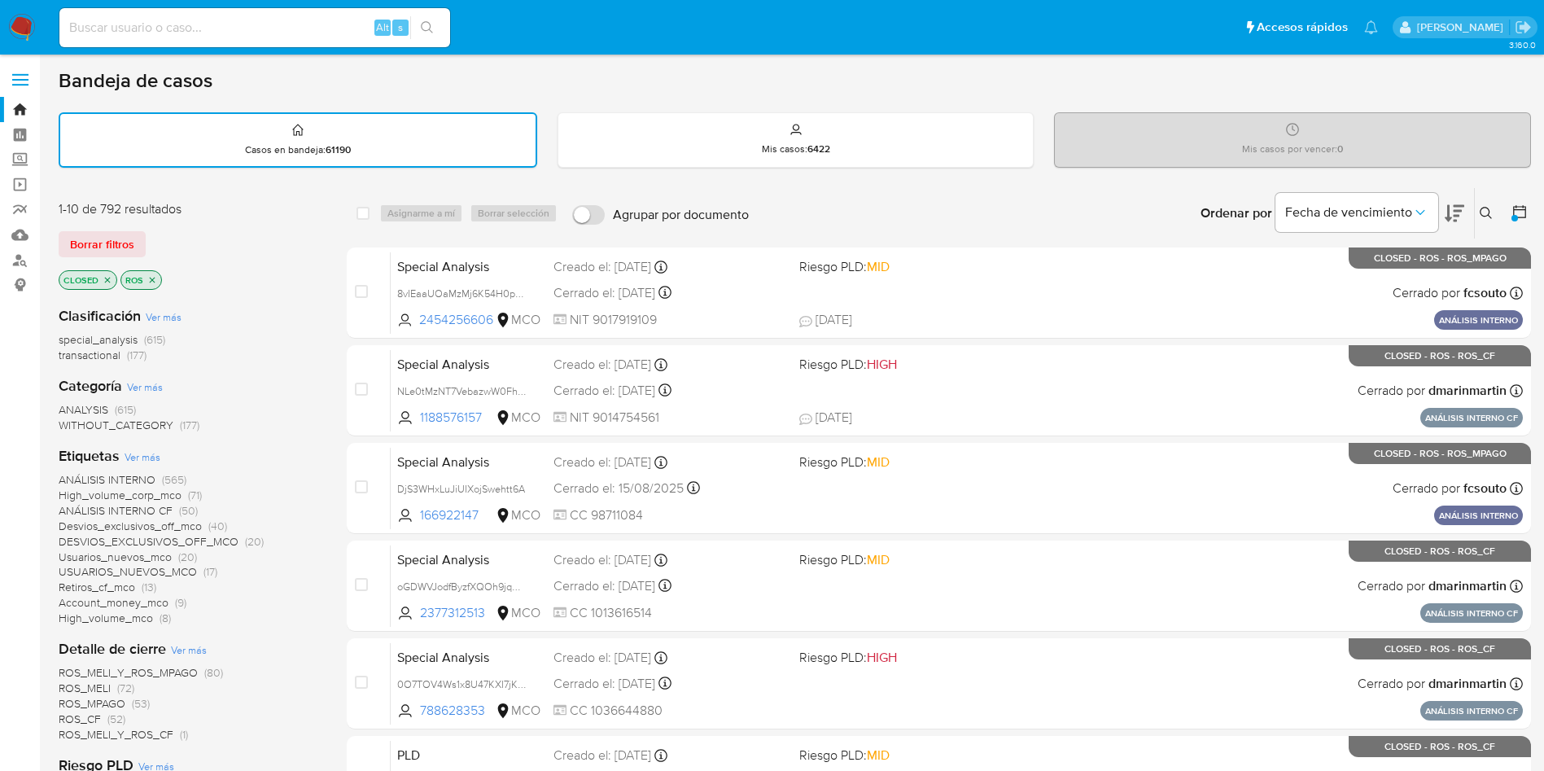
click at [152, 278] on icon "close-filter" at bounding box center [152, 280] width 10 height 10
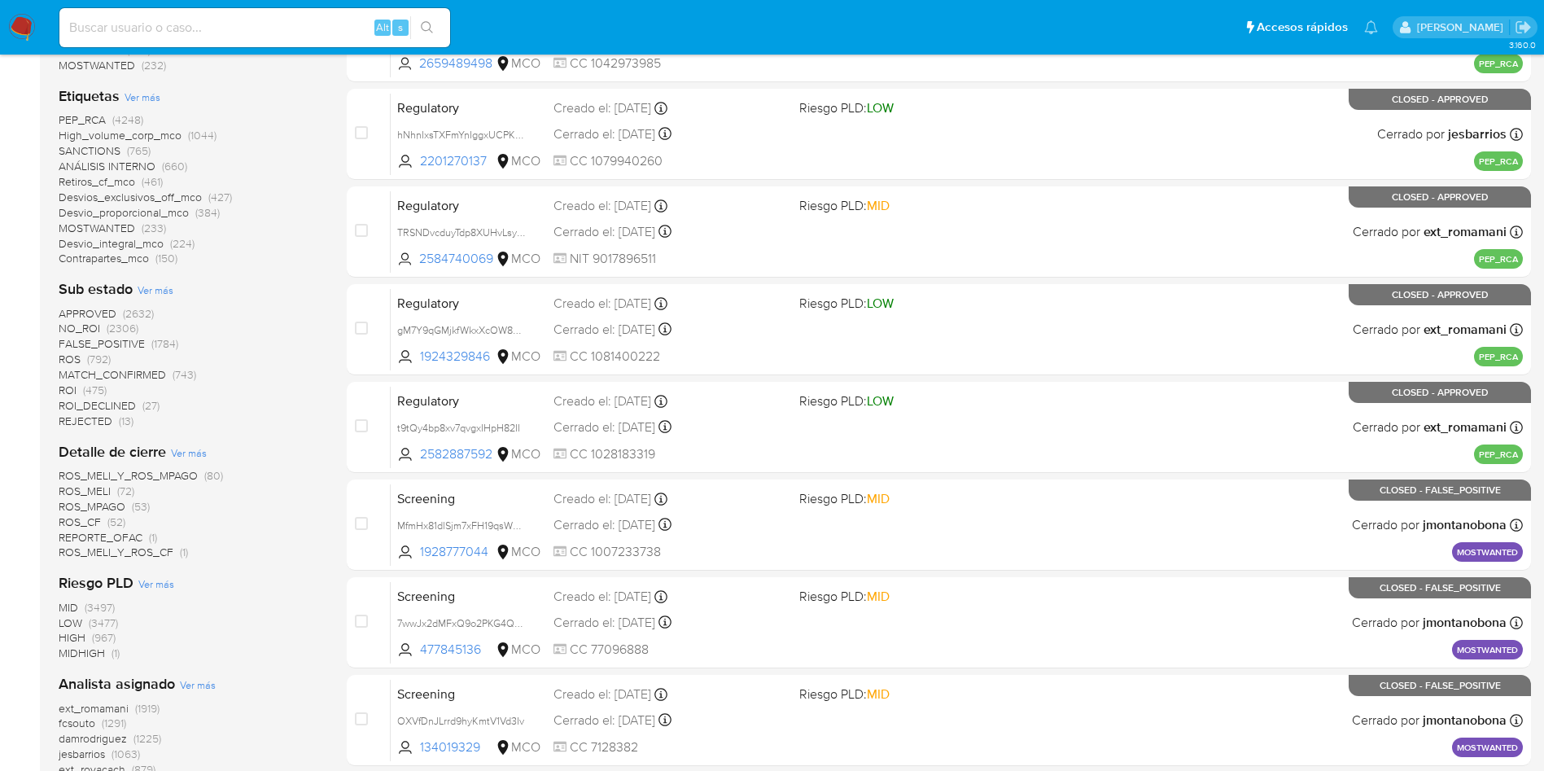
scroll to position [488, 0]
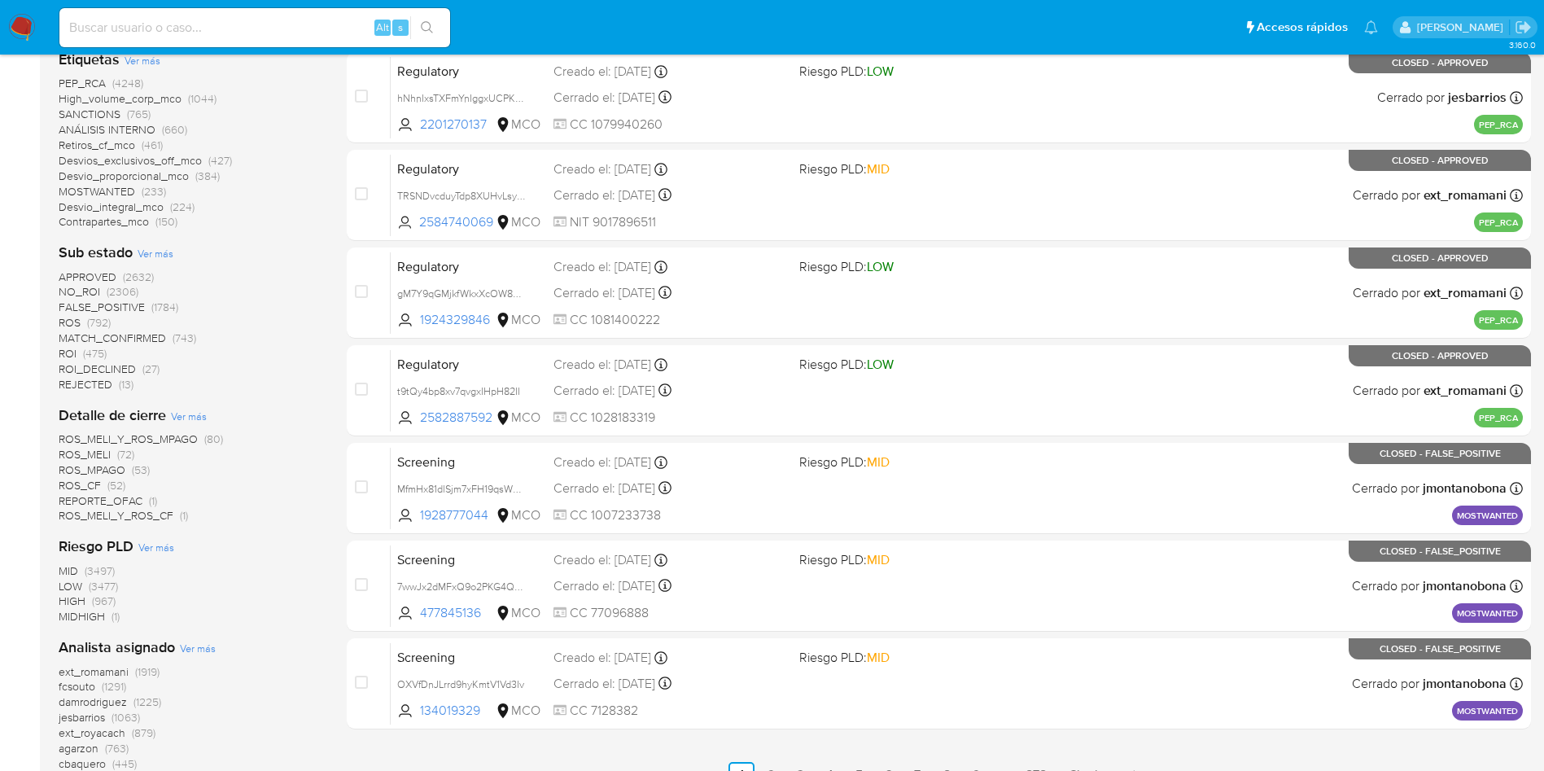
click at [196, 415] on span "Ver más" at bounding box center [189, 416] width 36 height 15
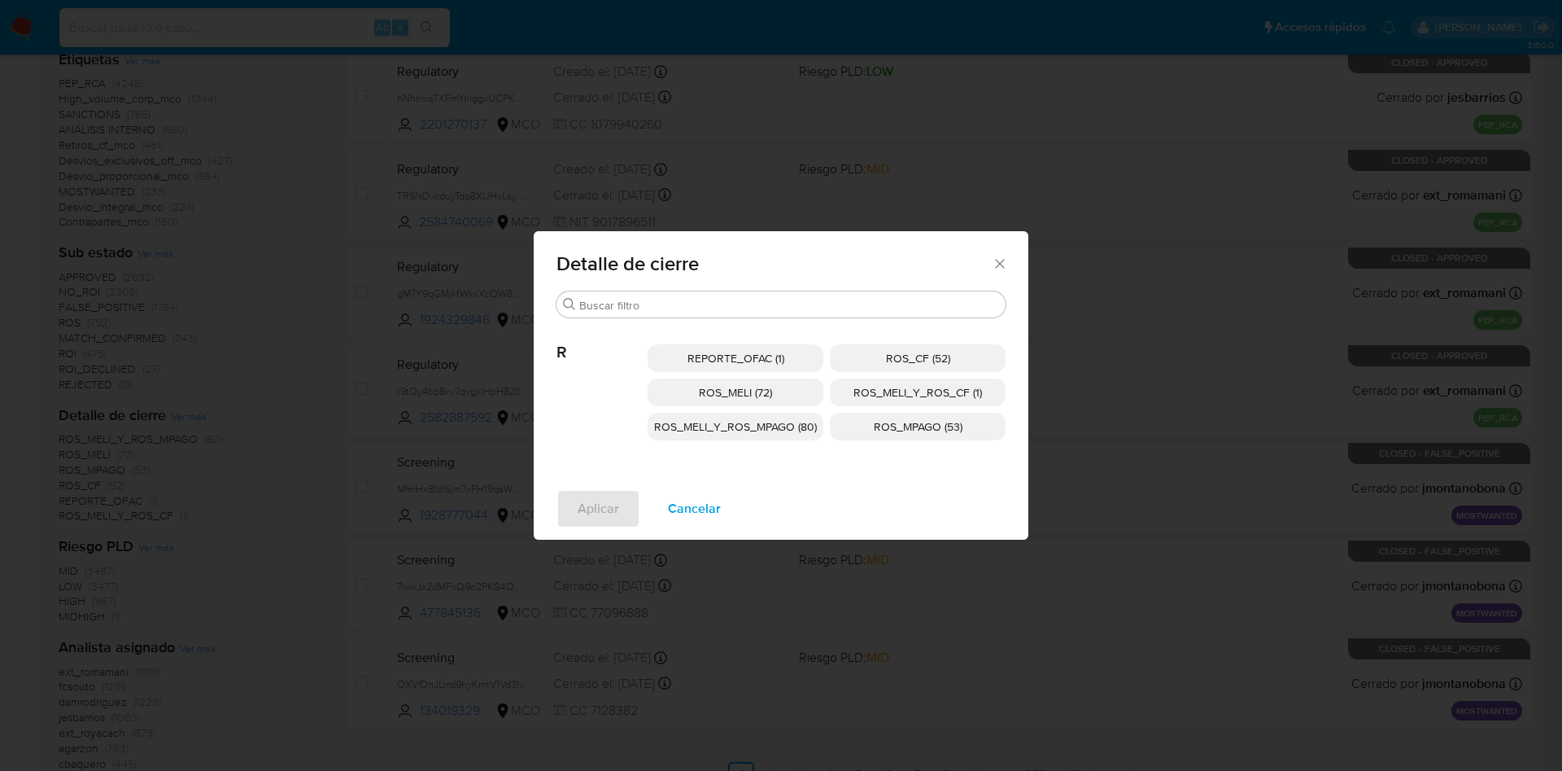
click at [692, 516] on span "Cancelar" at bounding box center [694, 509] width 53 height 36
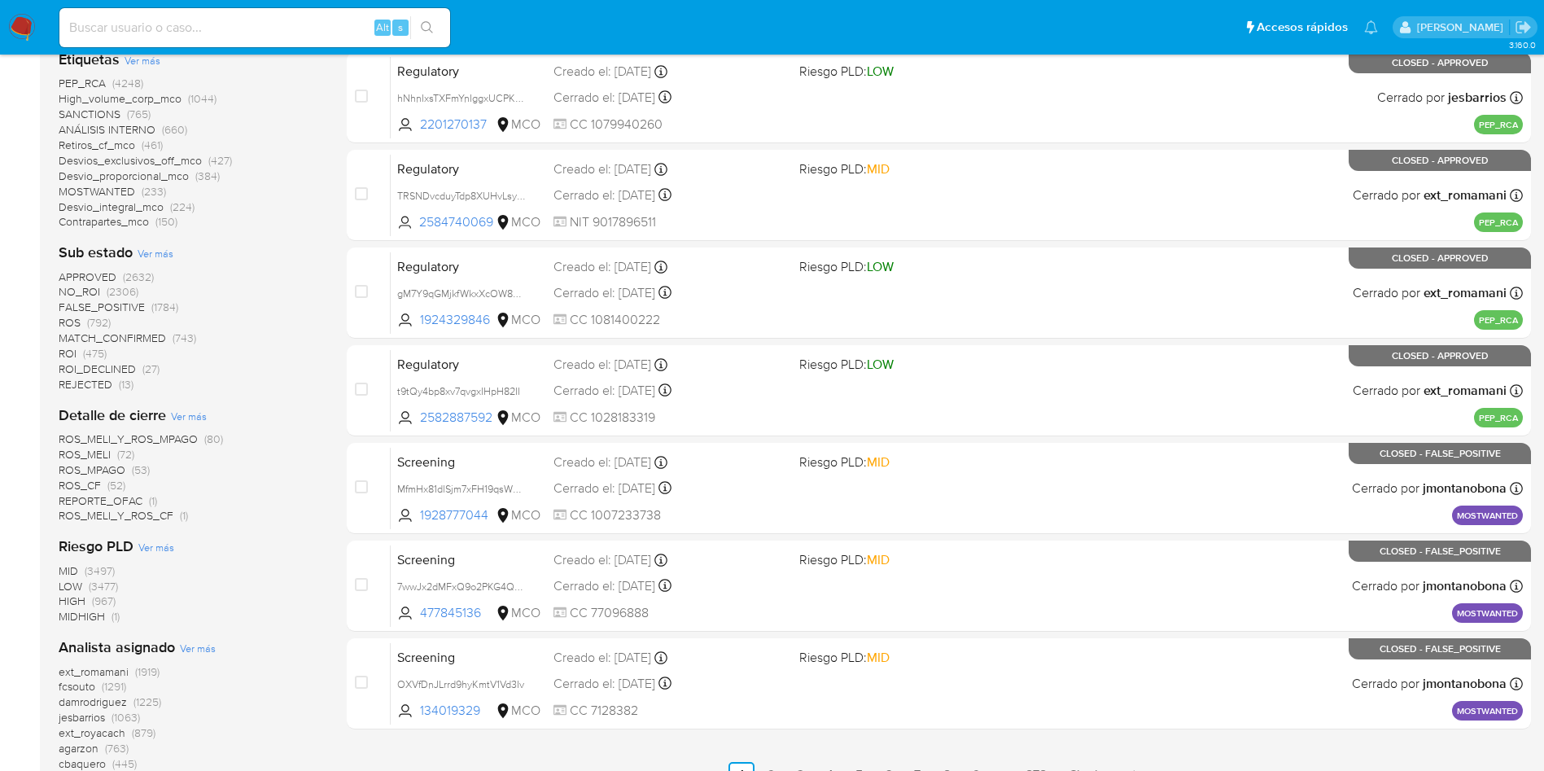
click at [69, 321] on span "ROS" at bounding box center [70, 322] width 22 height 16
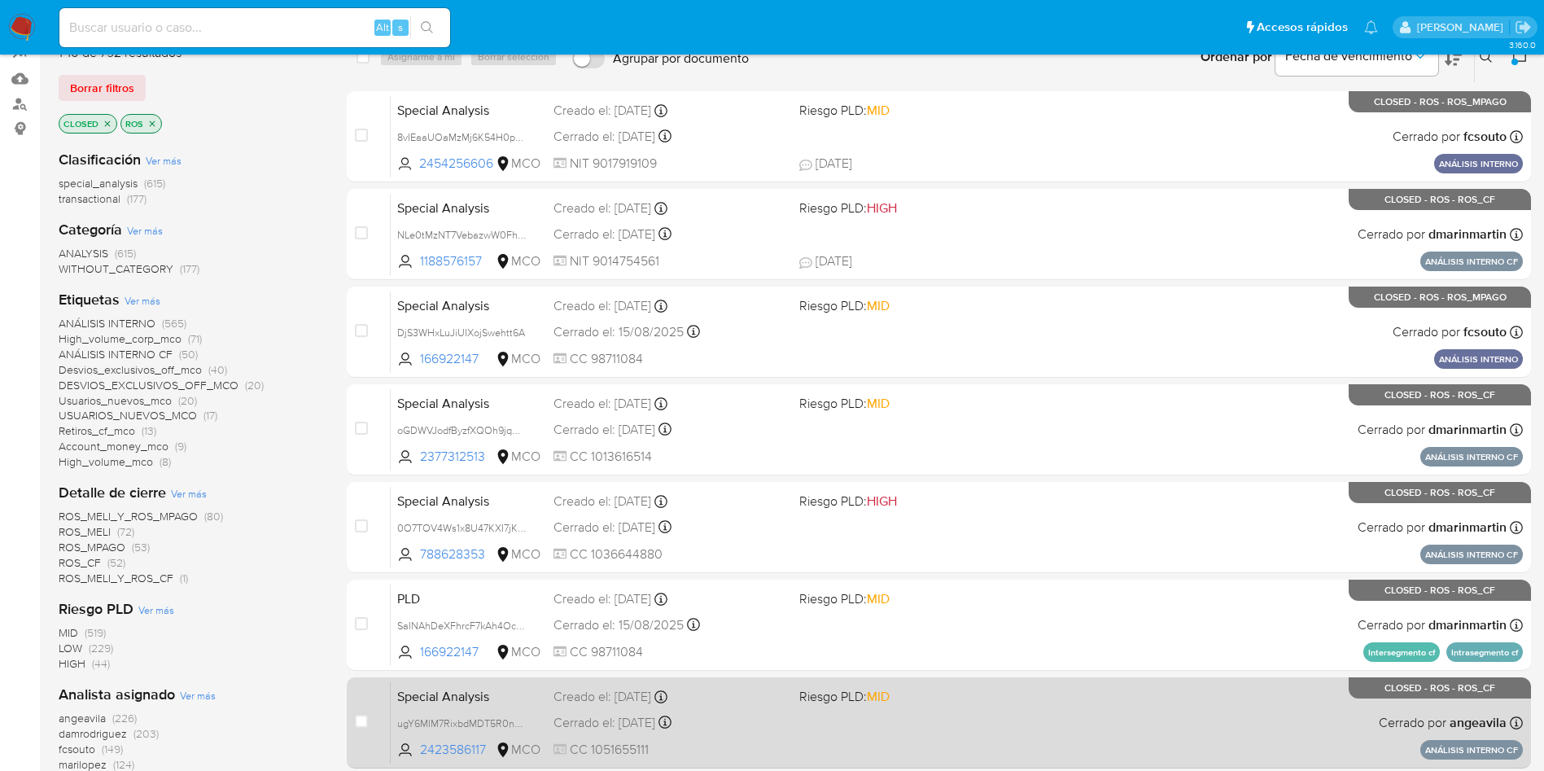
scroll to position [122, 0]
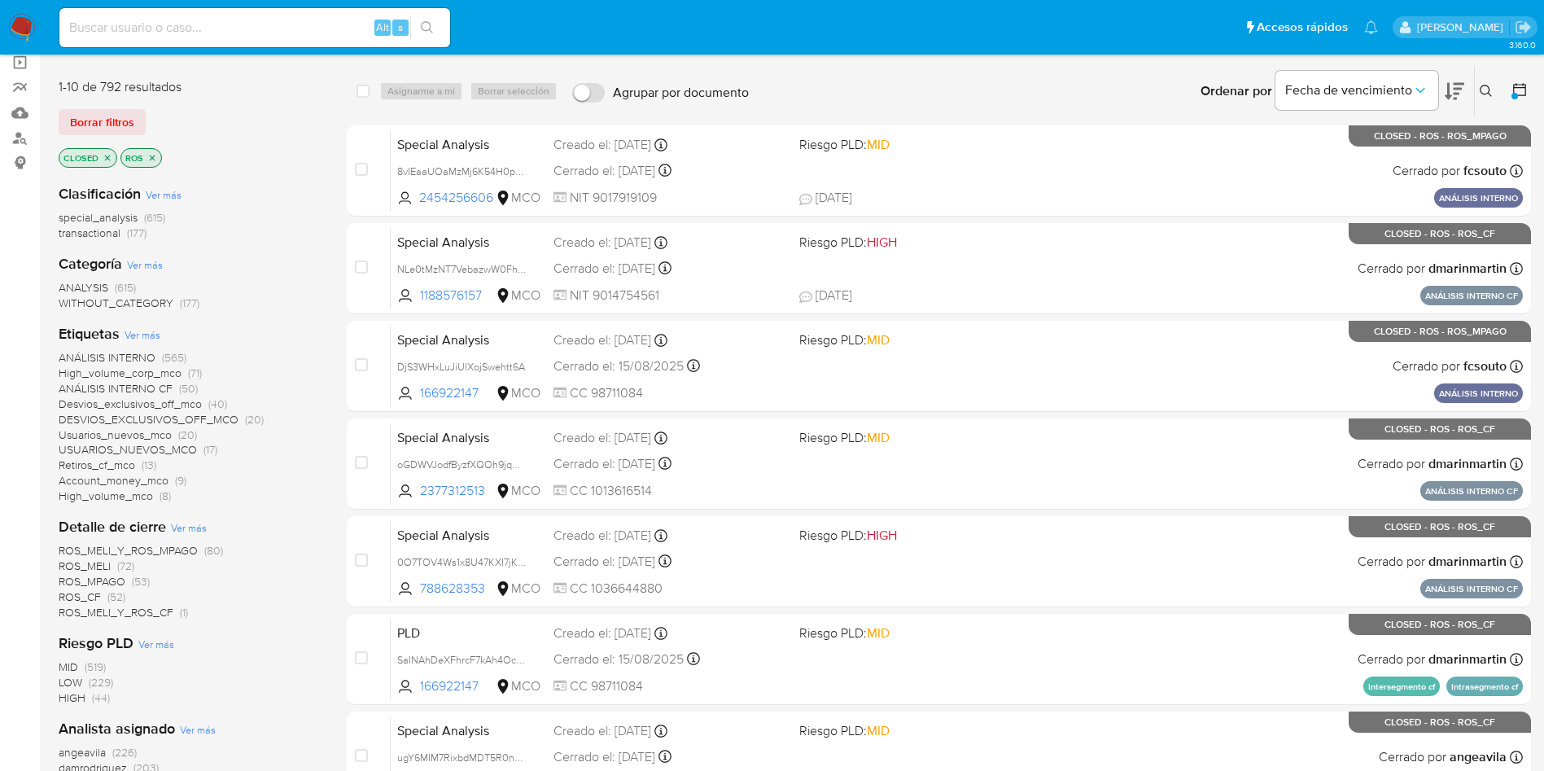
click at [13, 26] on img at bounding box center [22, 28] width 28 height 28
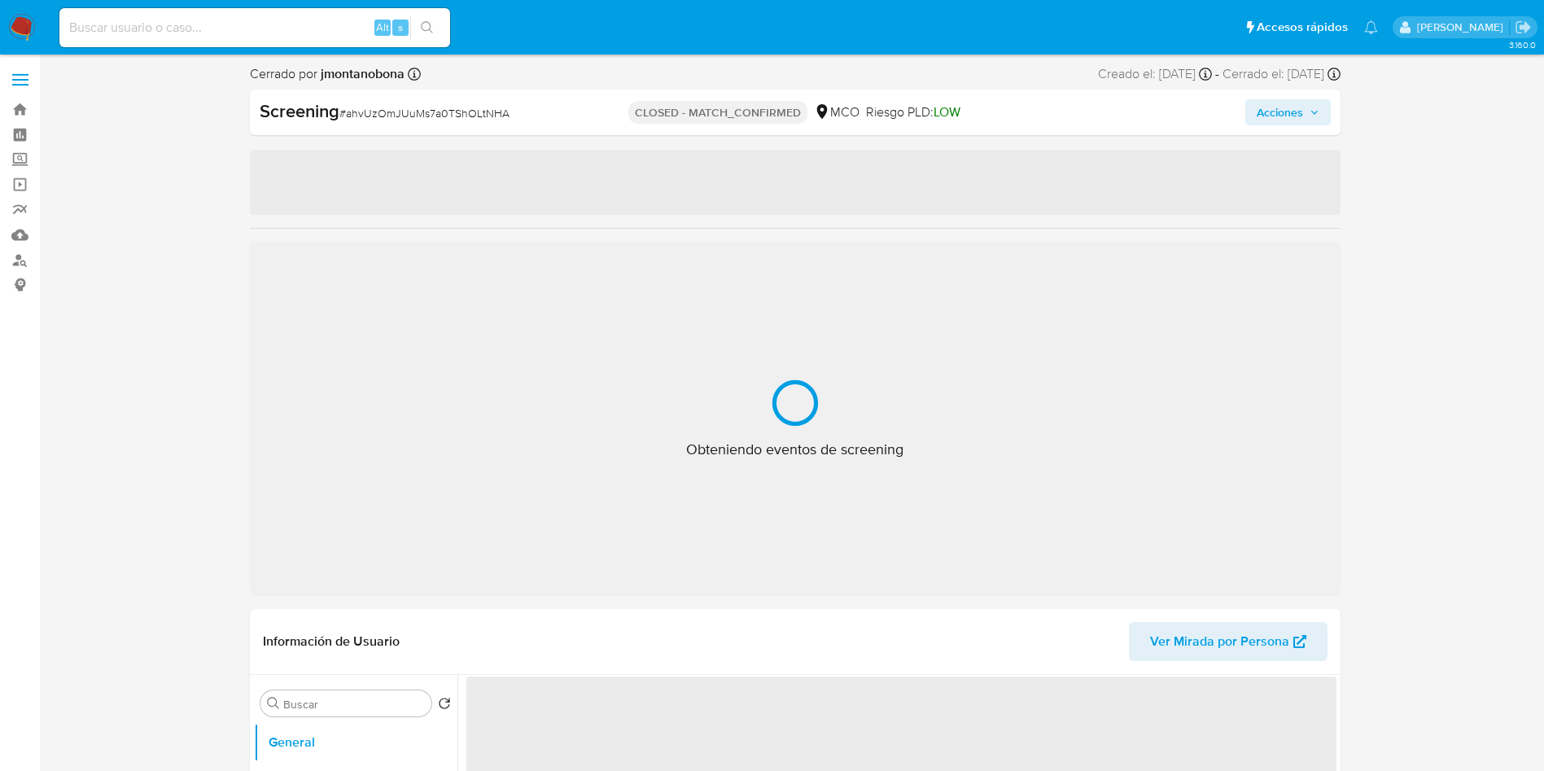
select select "10"
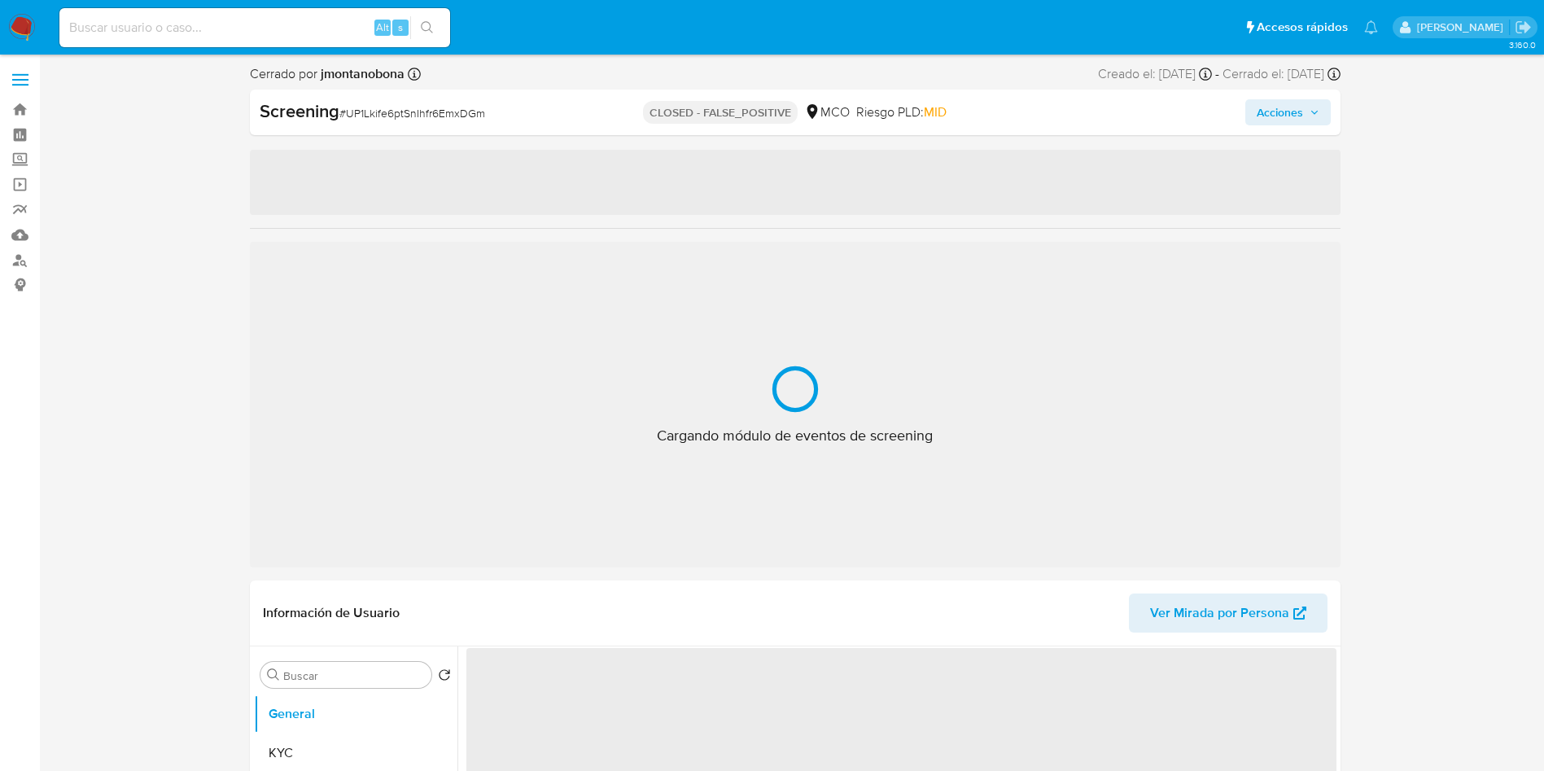
select select "10"
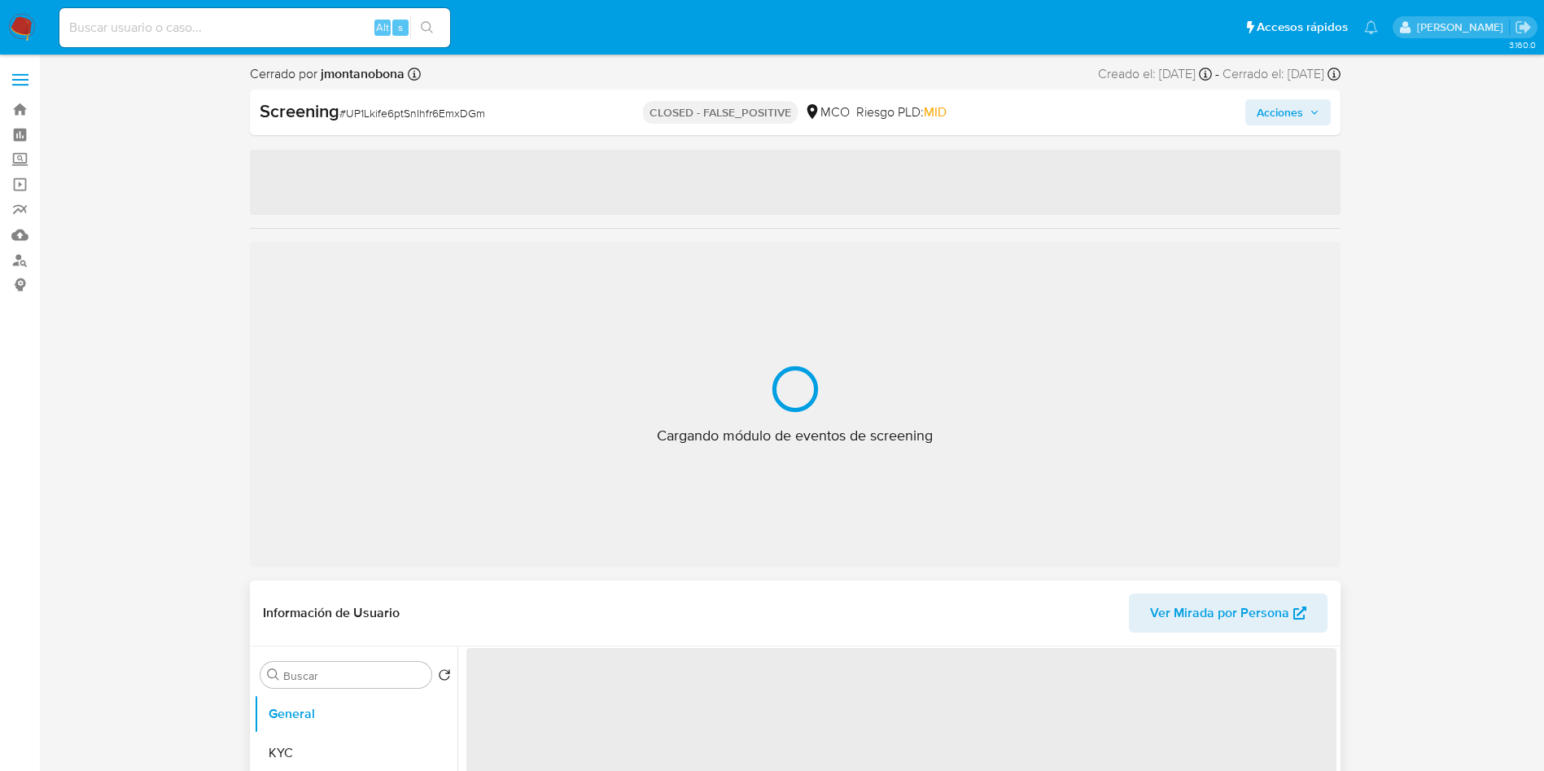
select select "10"
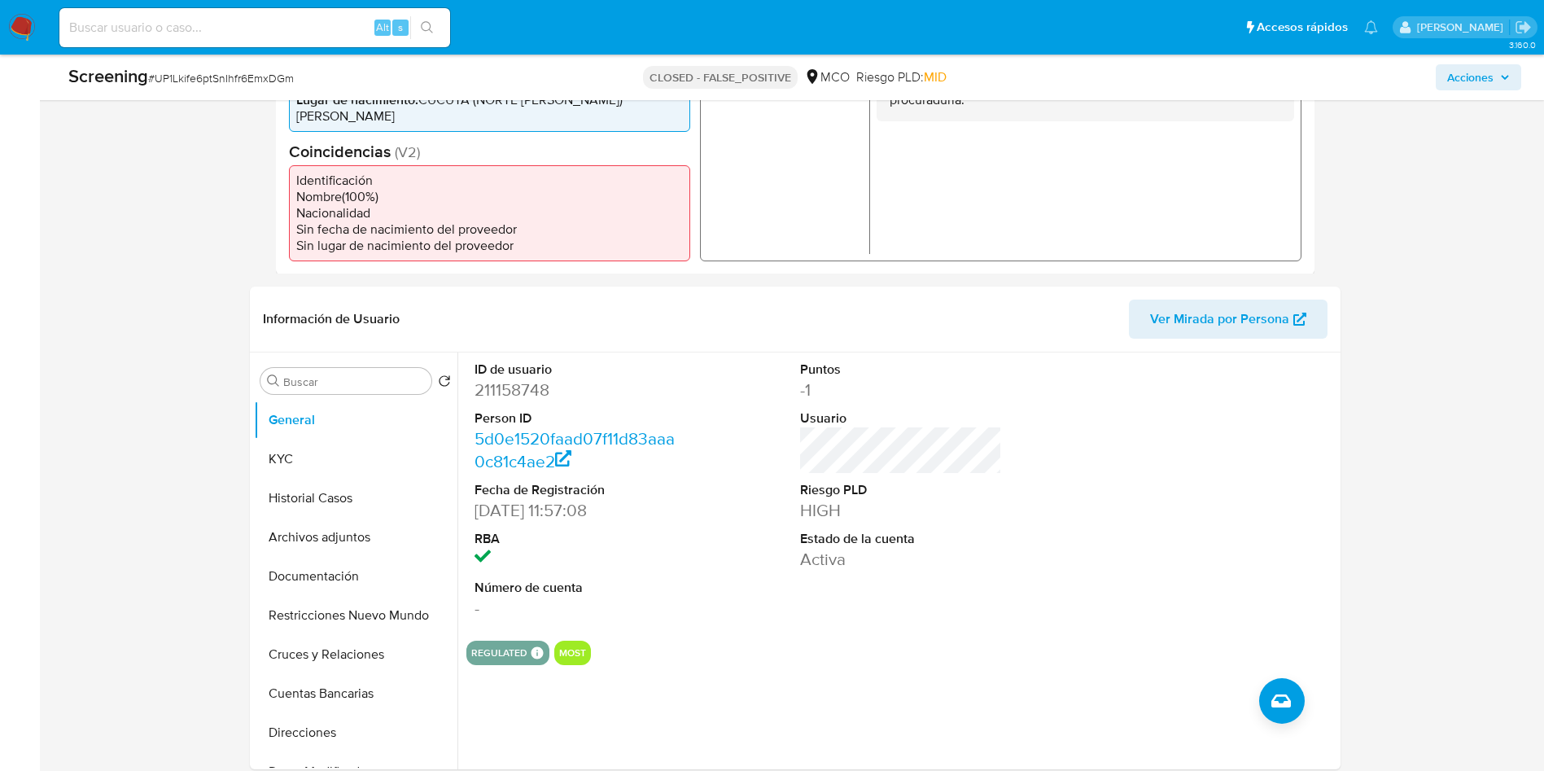
scroll to position [732, 0]
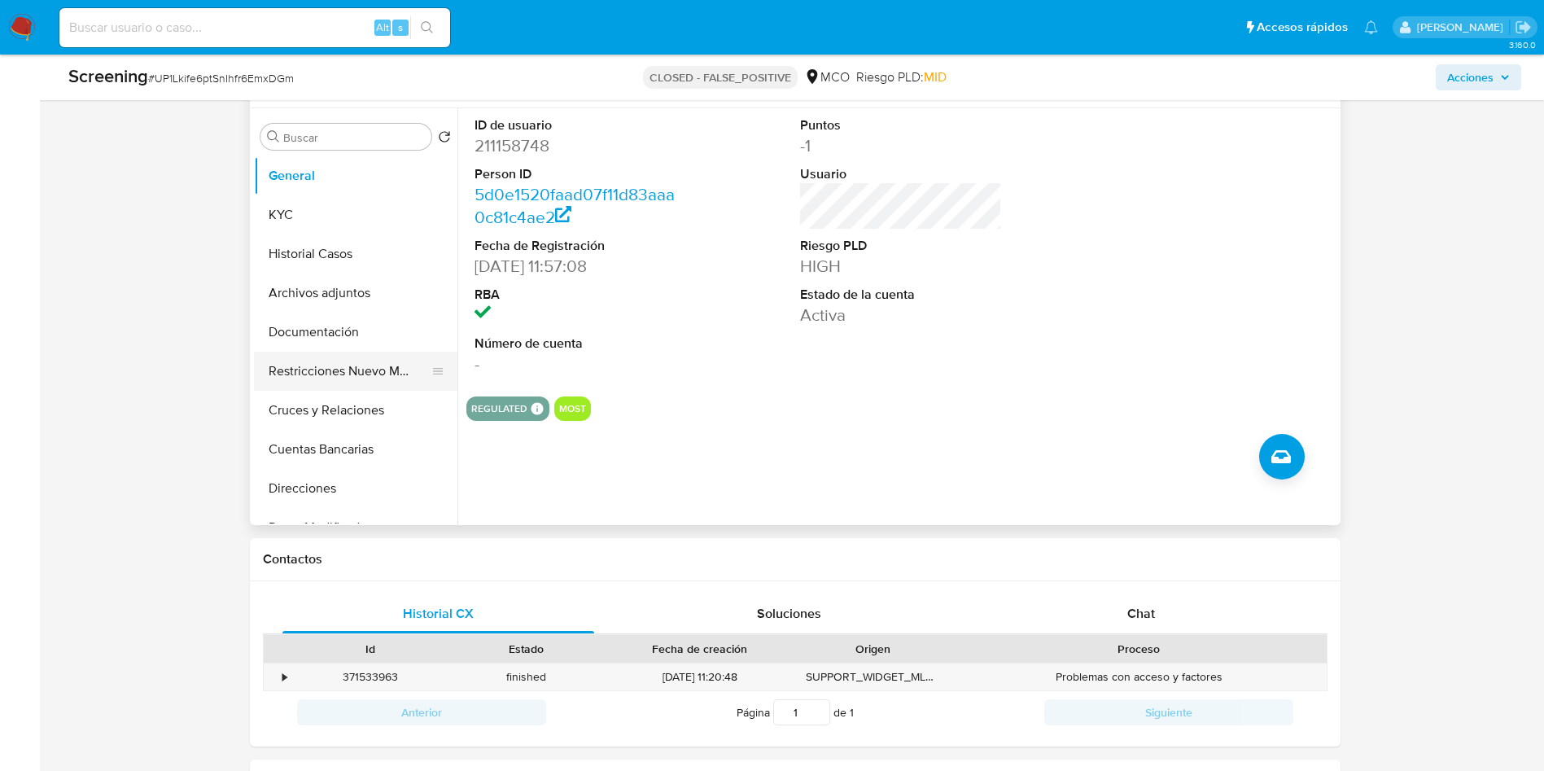
click at [299, 378] on button "Restricciones Nuevo Mundo" at bounding box center [349, 371] width 190 height 39
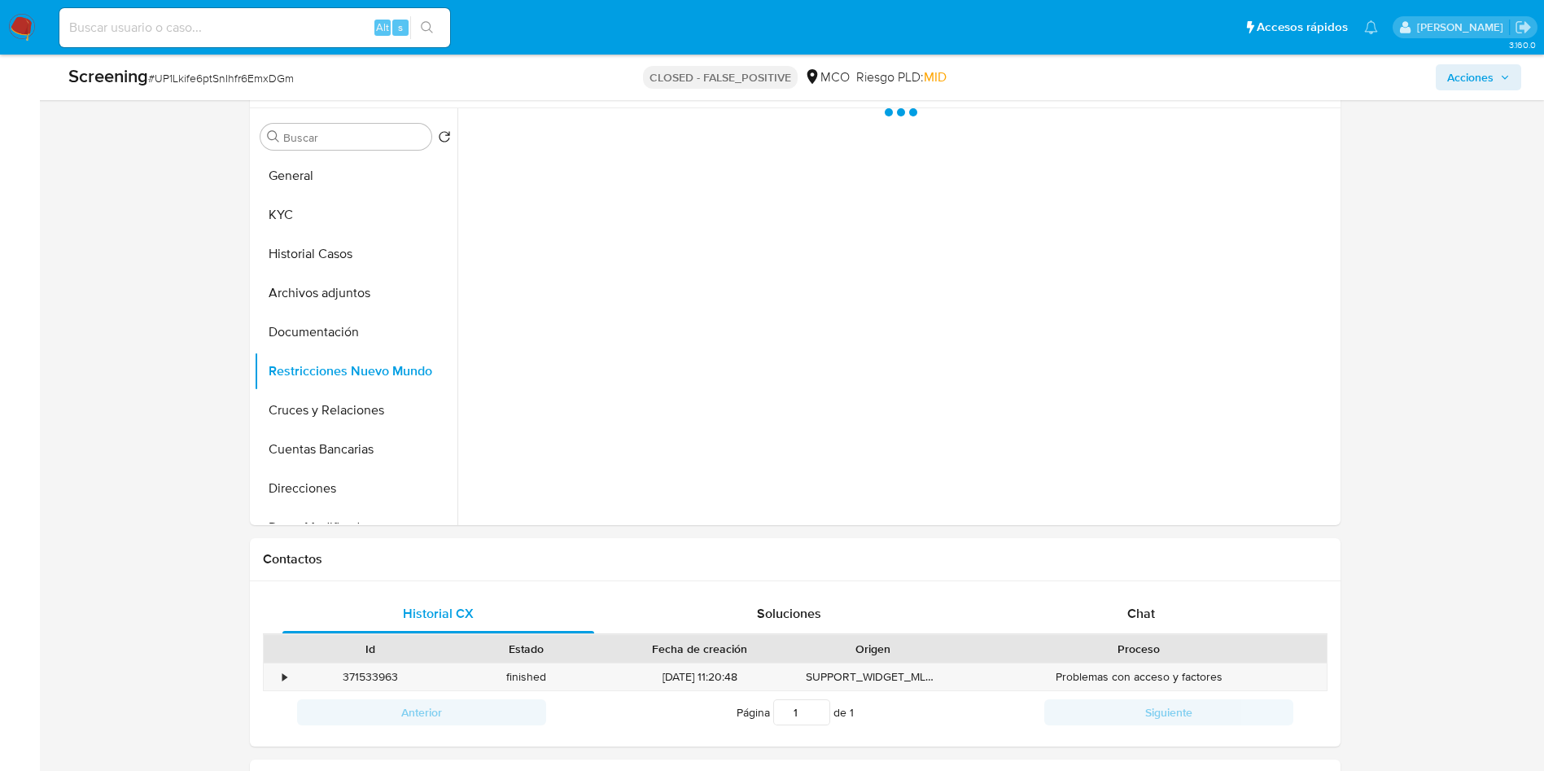
scroll to position [610, 0]
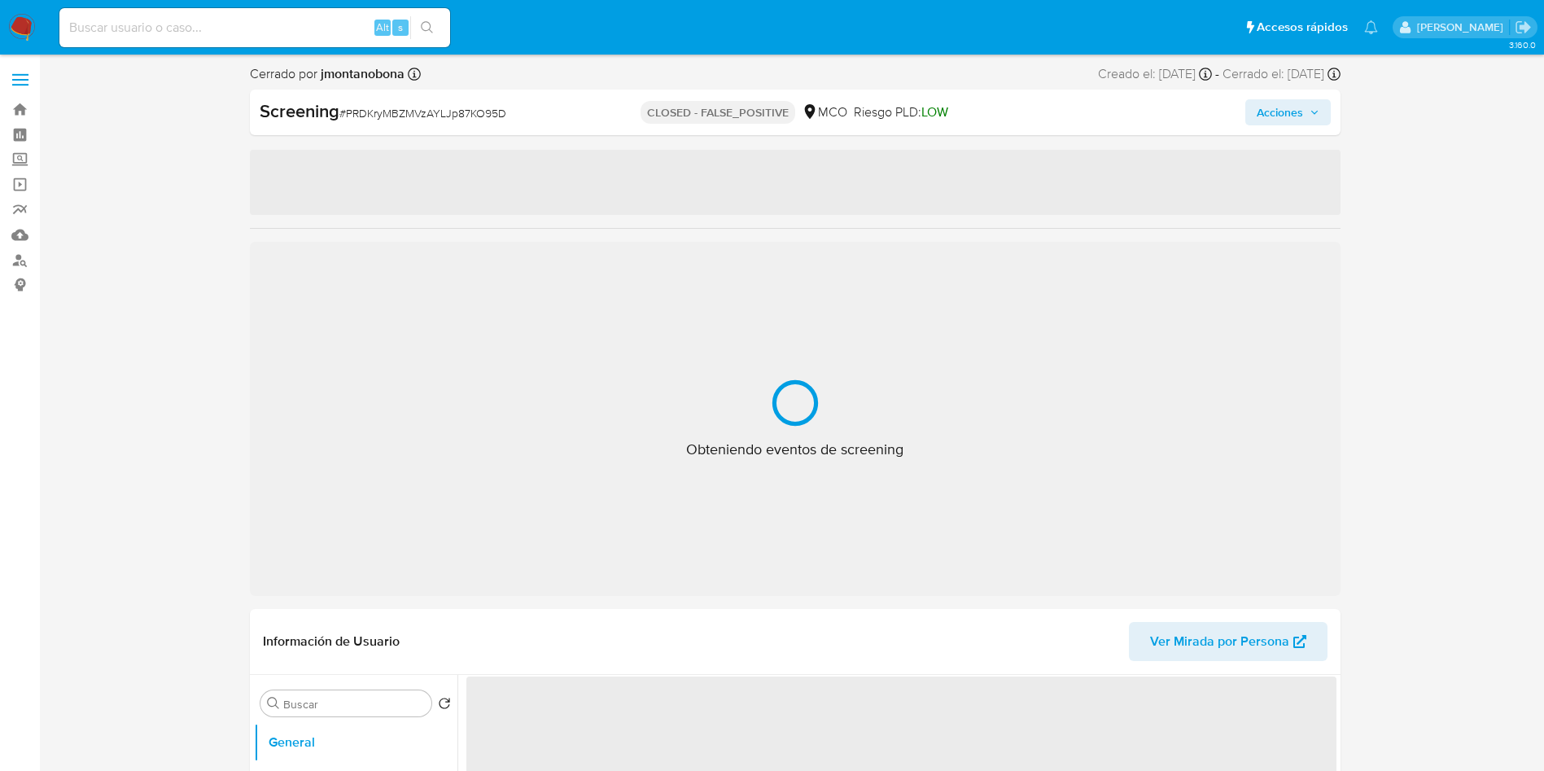
select select "10"
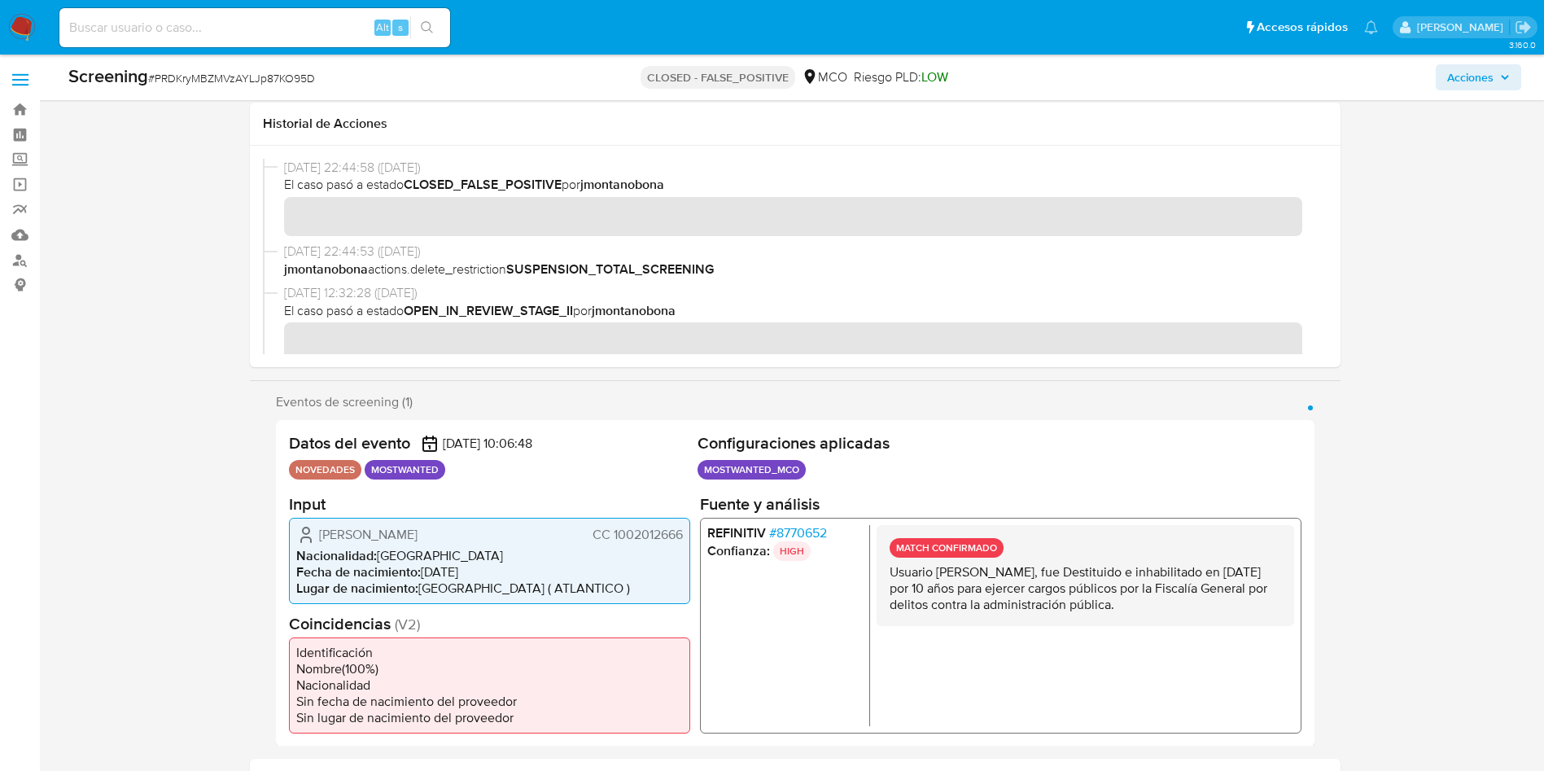
scroll to position [610, 0]
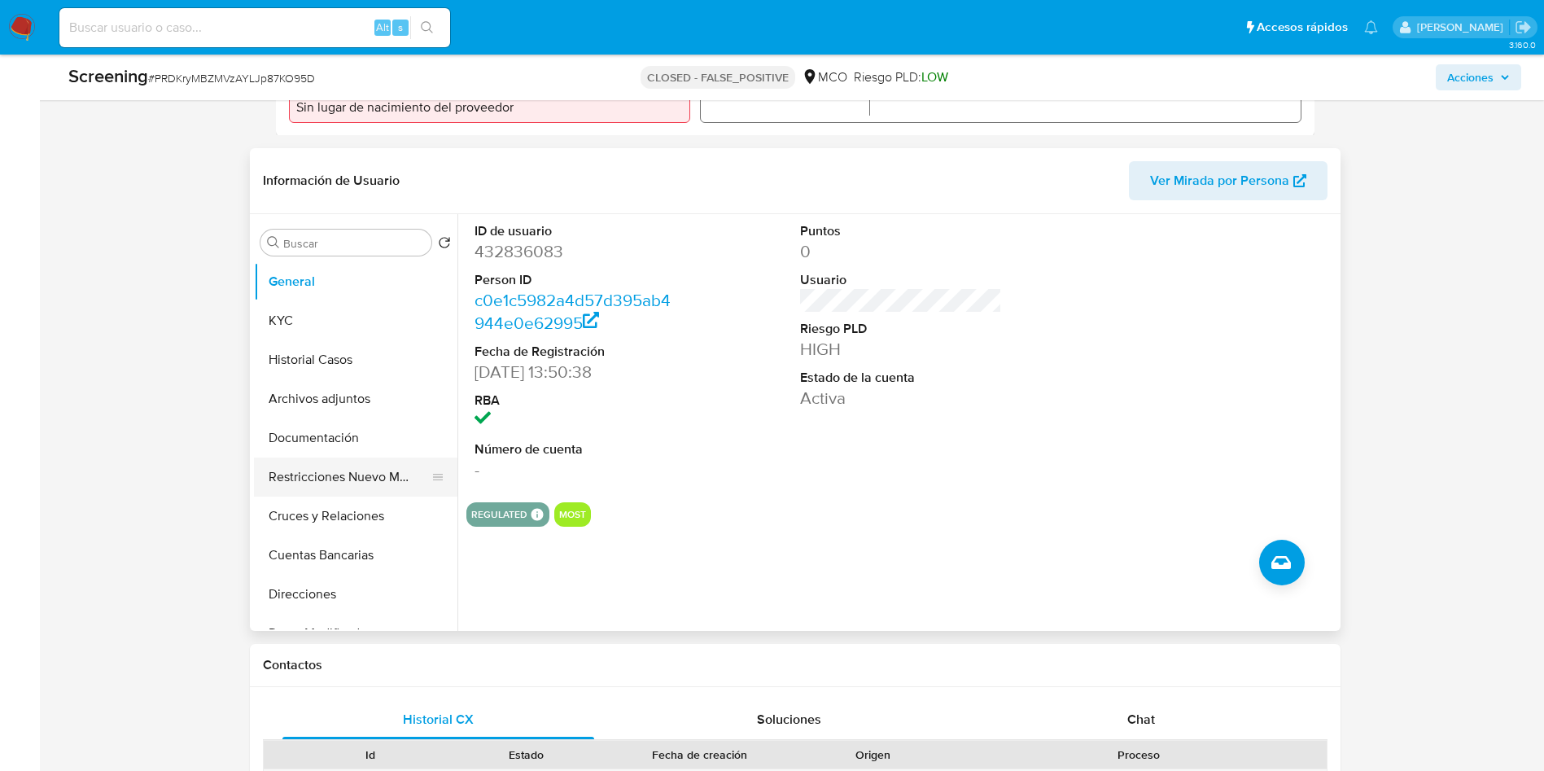
click at [353, 479] on button "Restricciones Nuevo Mundo" at bounding box center [349, 476] width 190 height 39
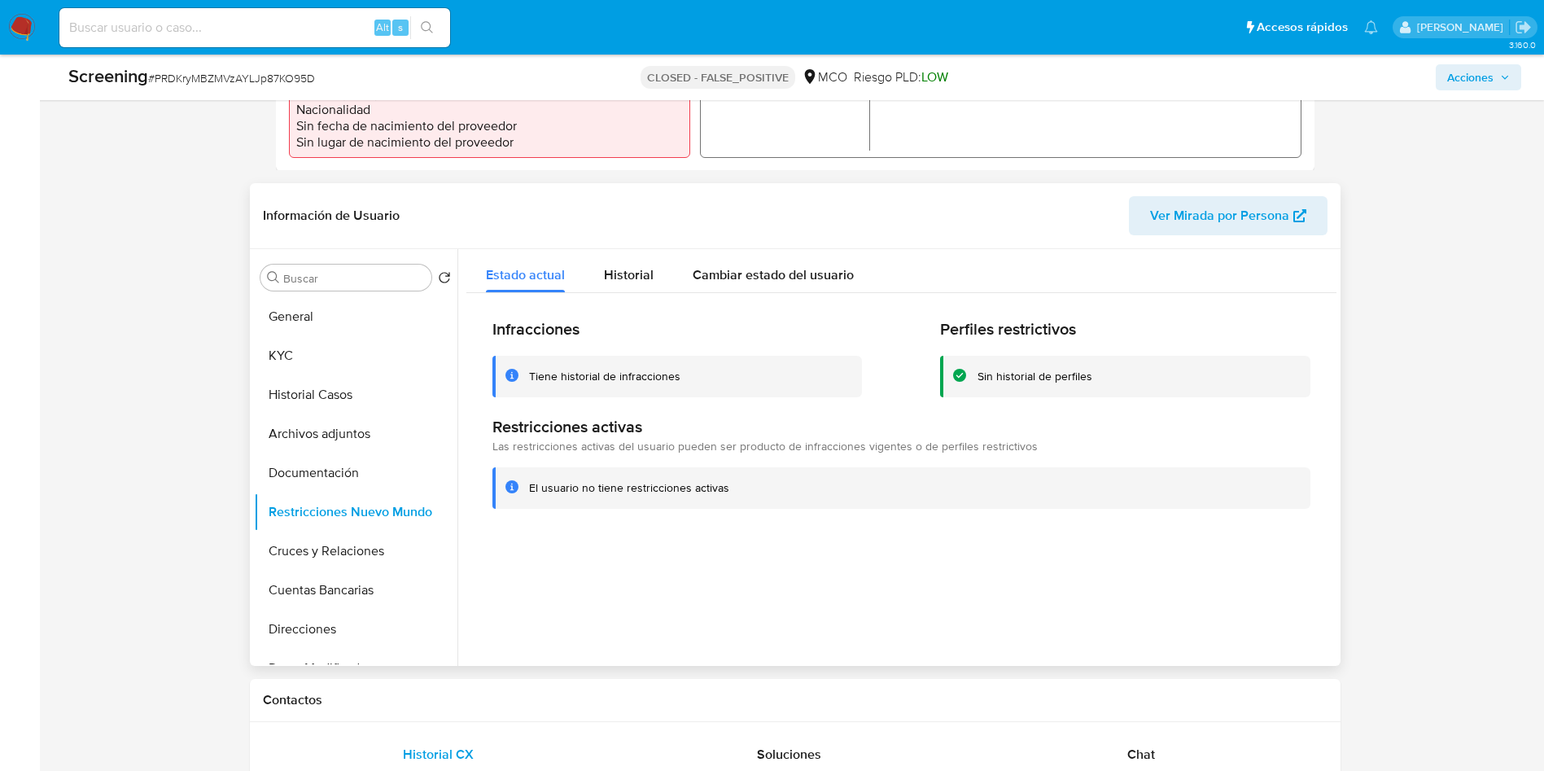
scroll to position [0, 0]
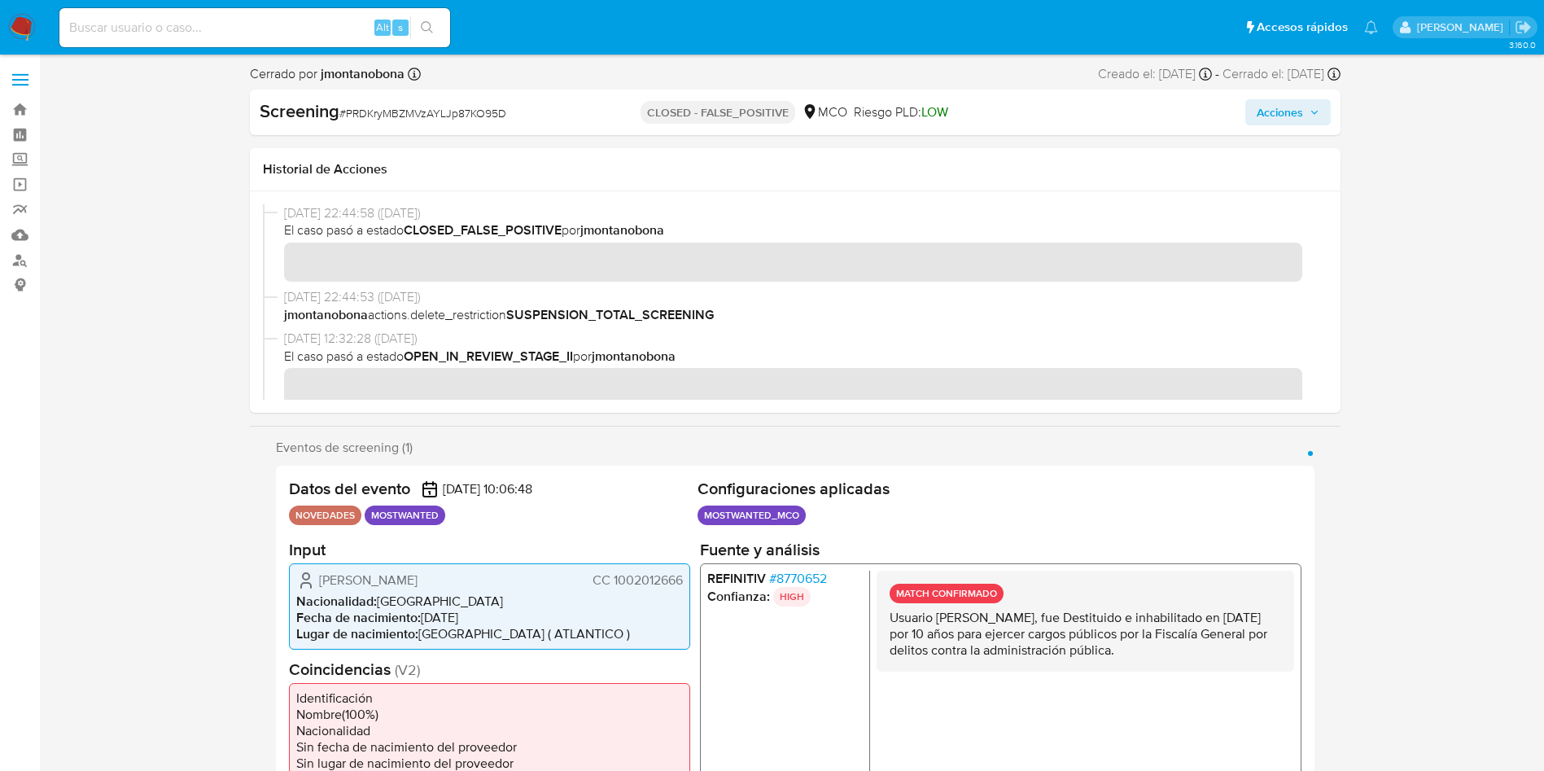
click at [27, 24] on img at bounding box center [22, 28] width 28 height 28
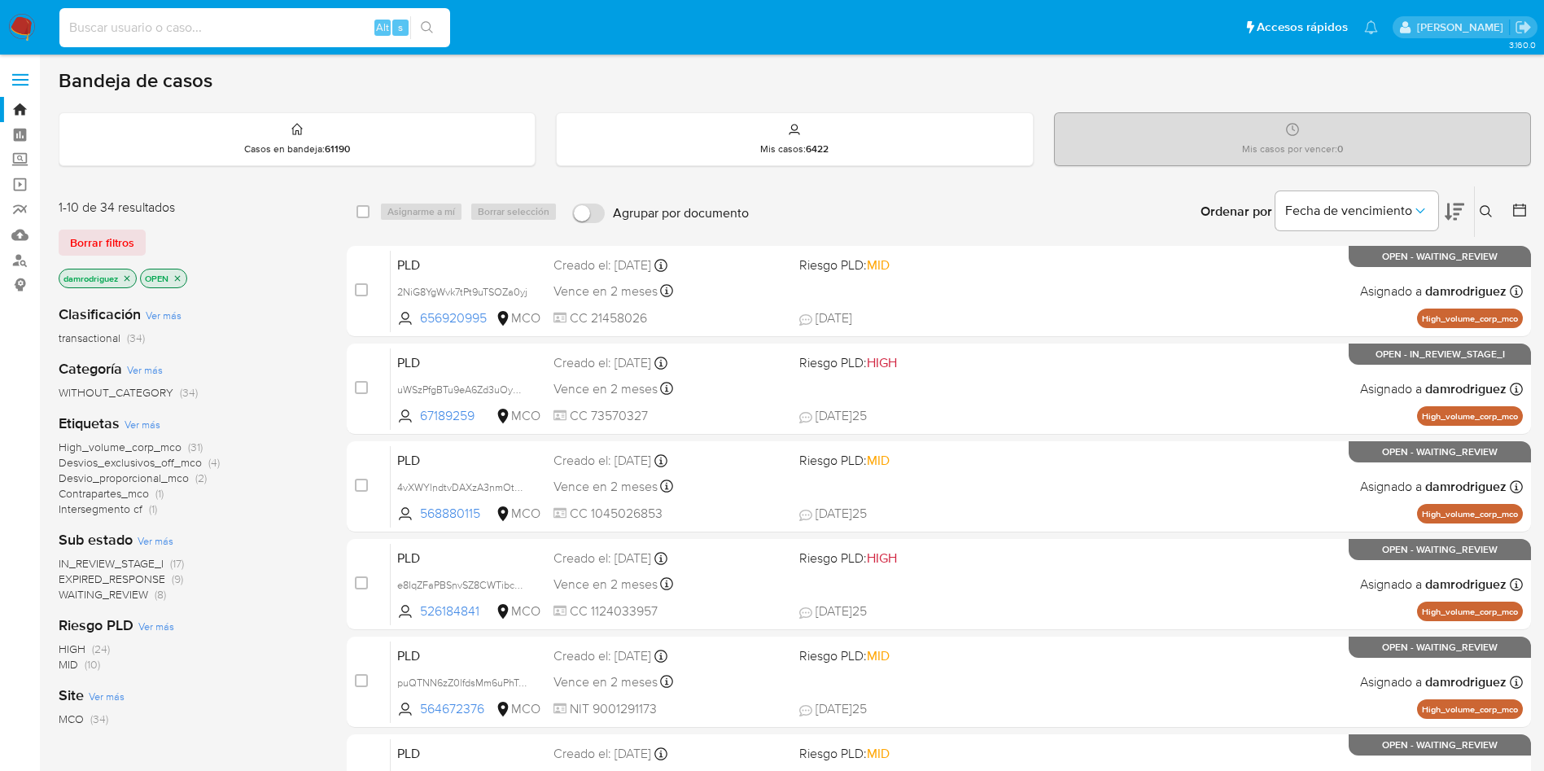
click at [175, 31] on input at bounding box center [254, 27] width 391 height 21
paste input "SMb5GVxBa1g2gxg4PzsxUNR1"
type input "SMb5GVxBa1g2gxg4PzsxUNR1"
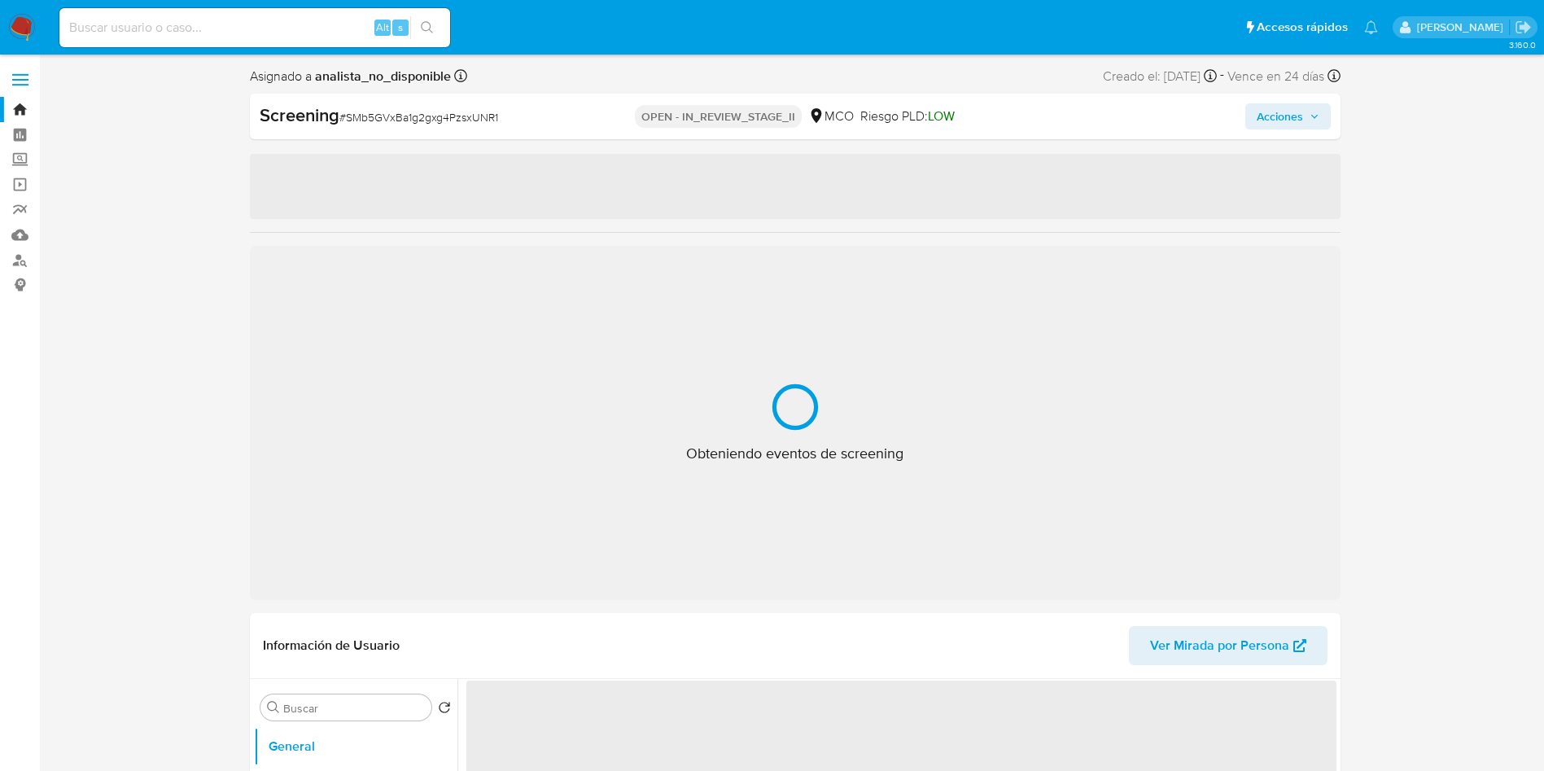
select select "10"
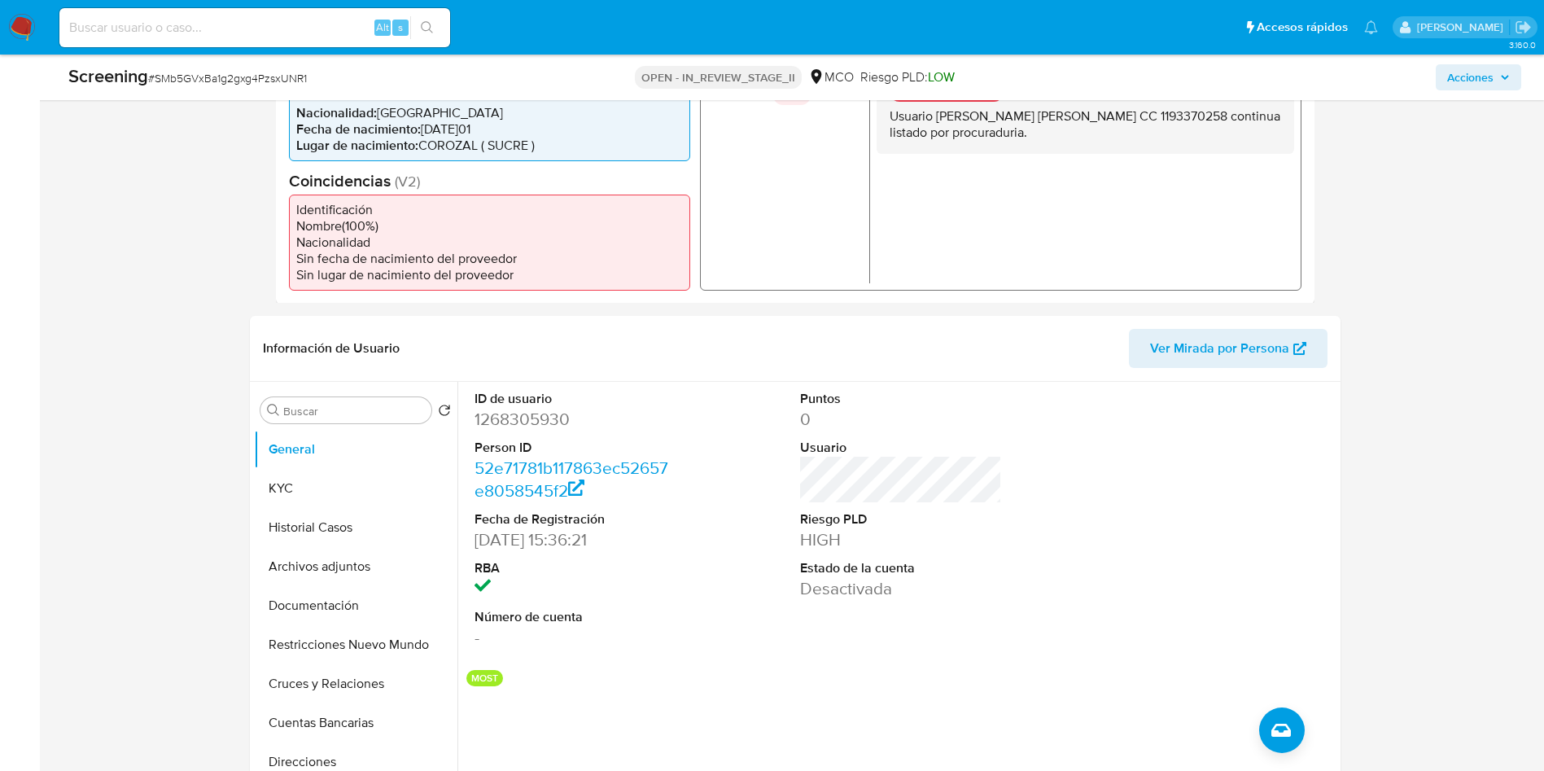
scroll to position [488, 0]
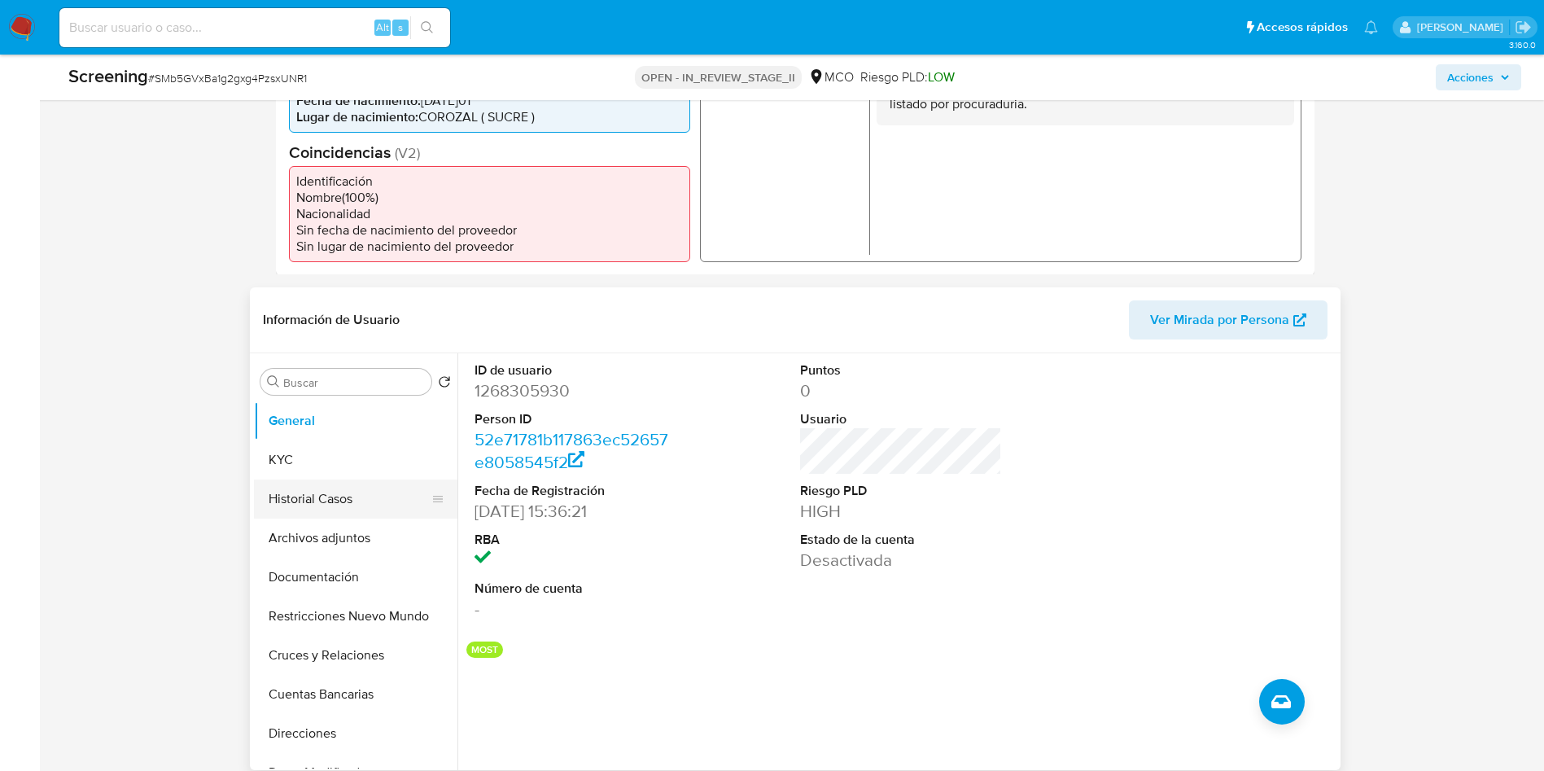
click at [329, 496] on button "Historial Casos" at bounding box center [349, 498] width 190 height 39
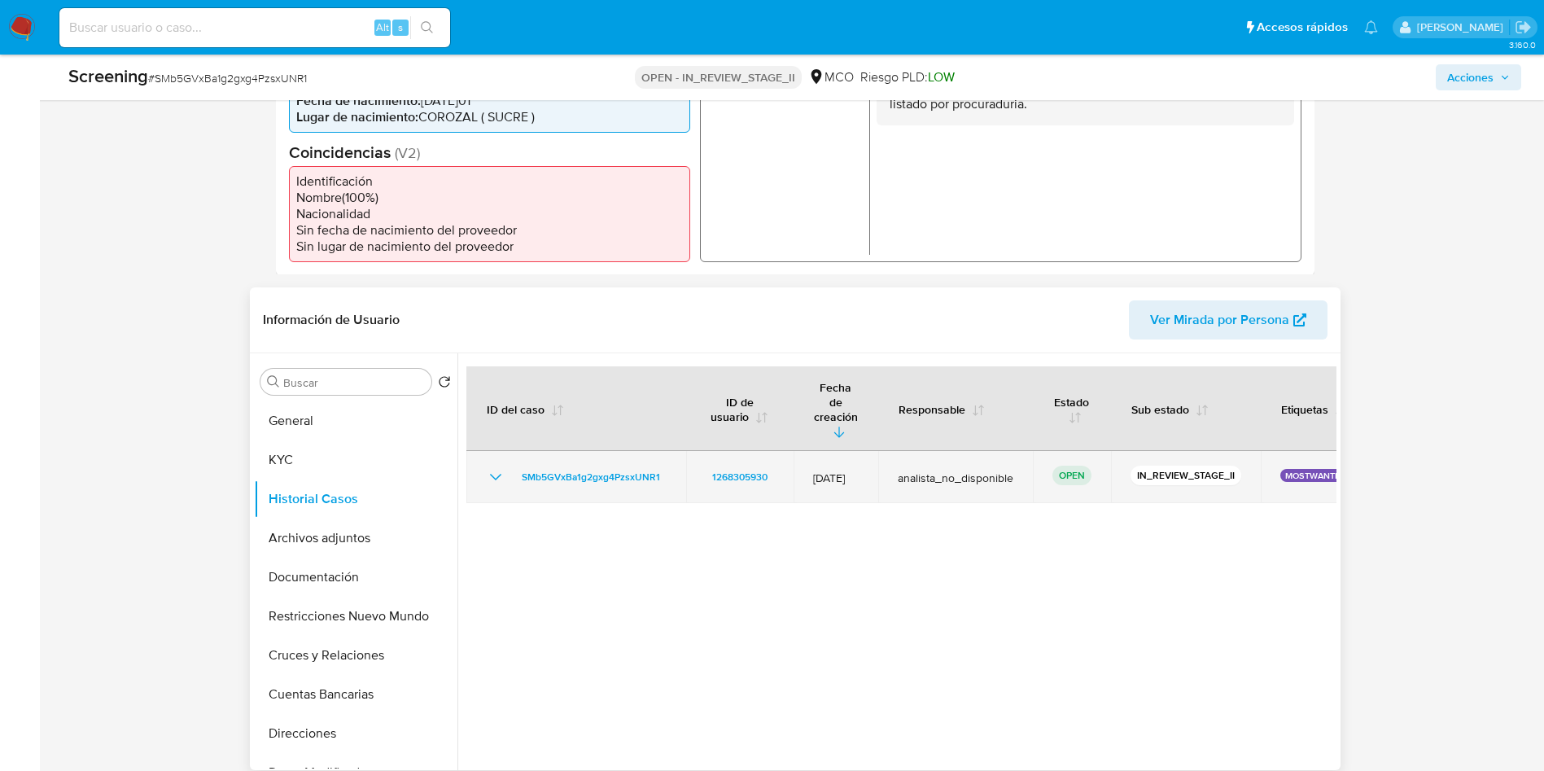
click at [492, 467] on icon "Mostrar/Ocultar" at bounding box center [496, 477] width 20 height 20
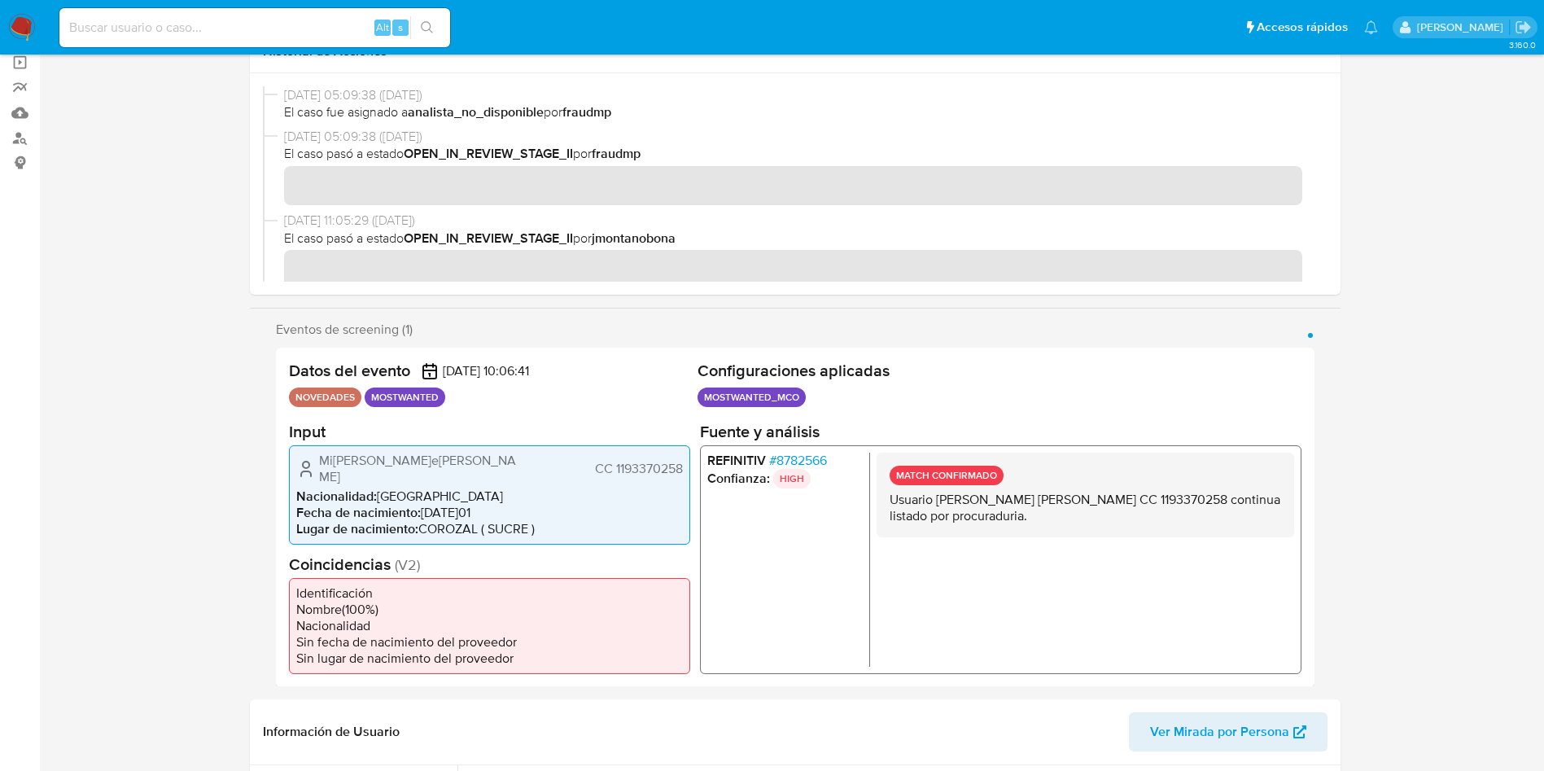
scroll to position [0, 0]
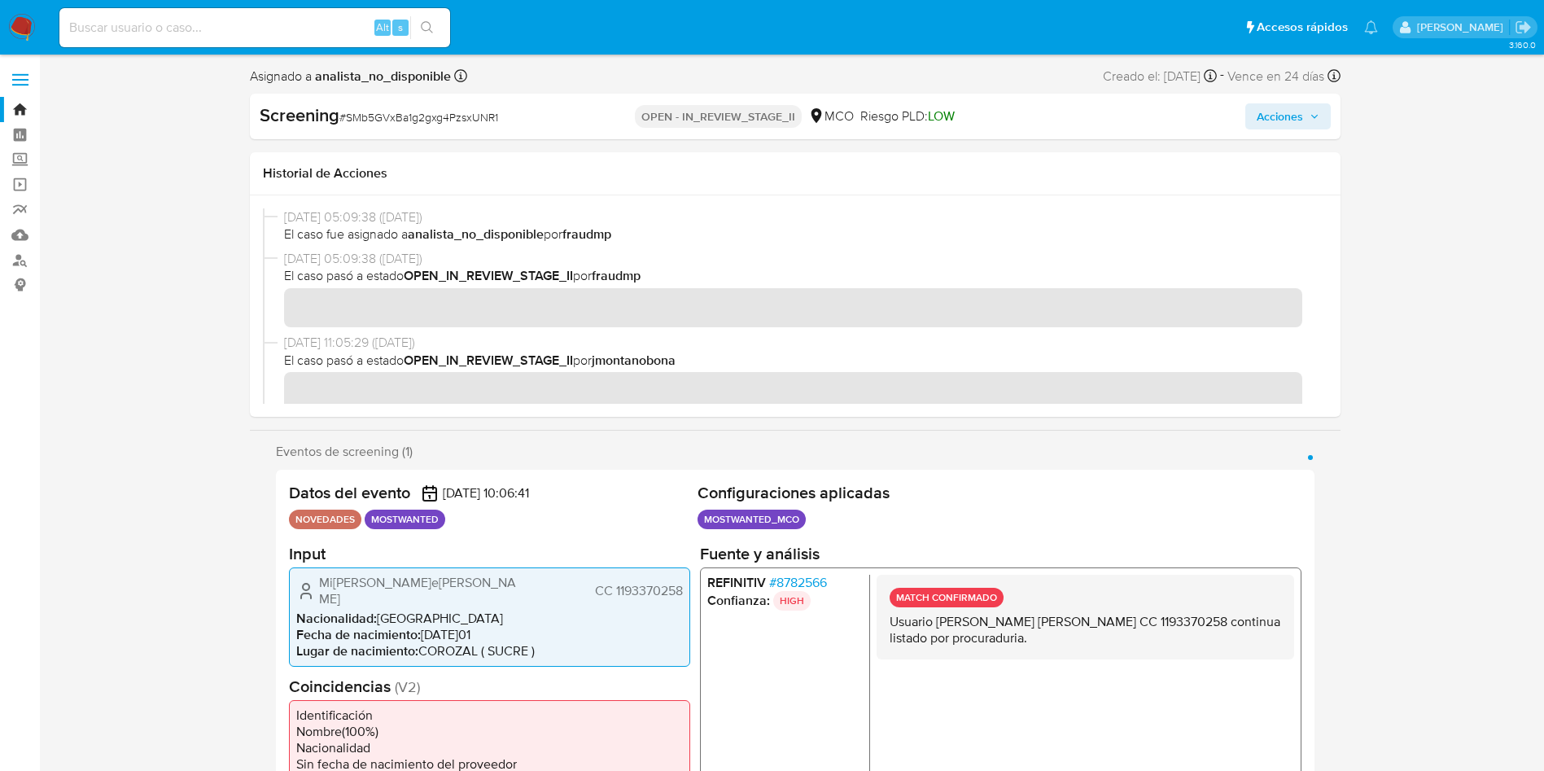
click at [25, 26] on img at bounding box center [22, 28] width 28 height 28
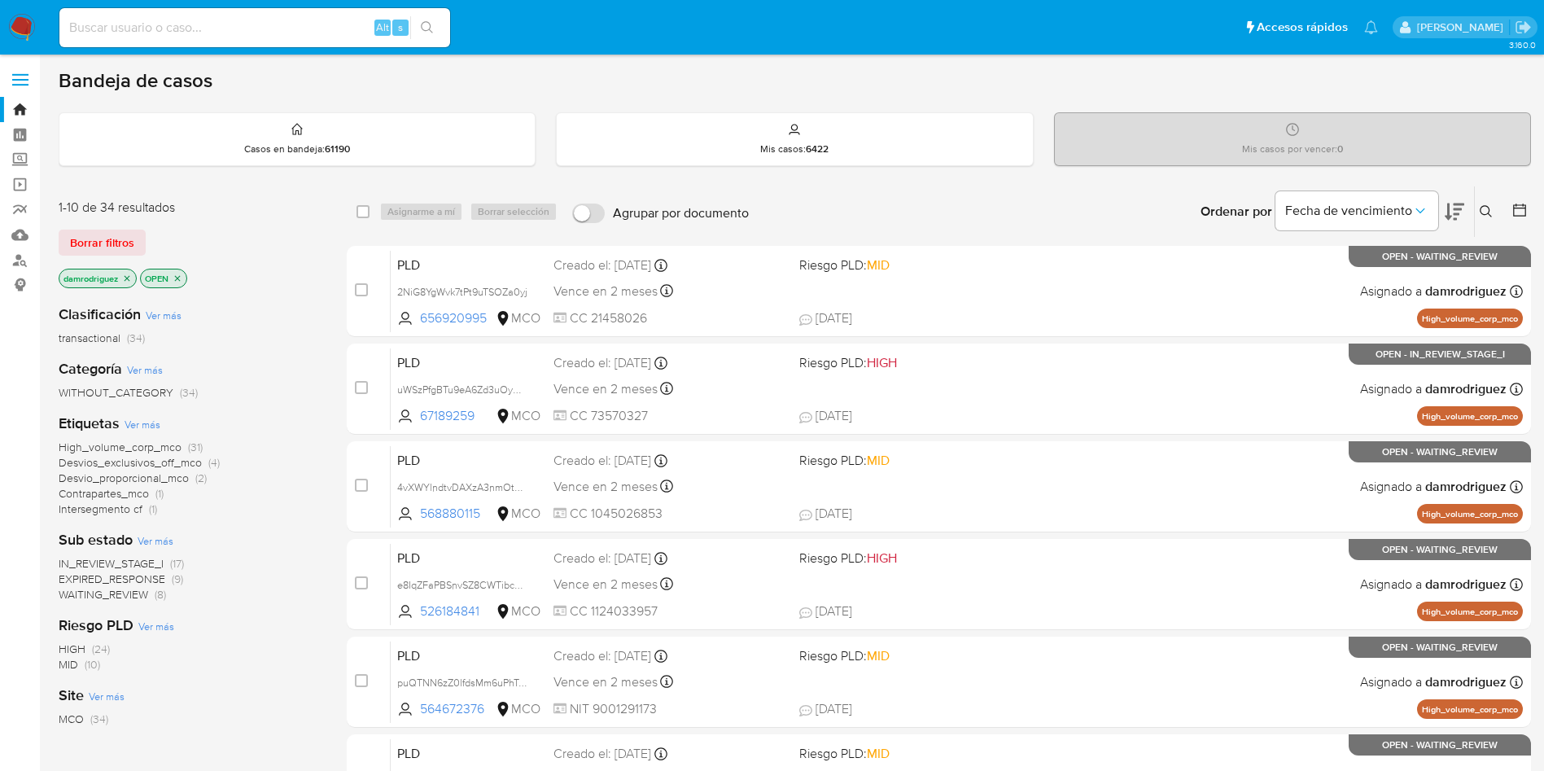
click at [128, 276] on icon "close-filter" at bounding box center [127, 278] width 10 height 10
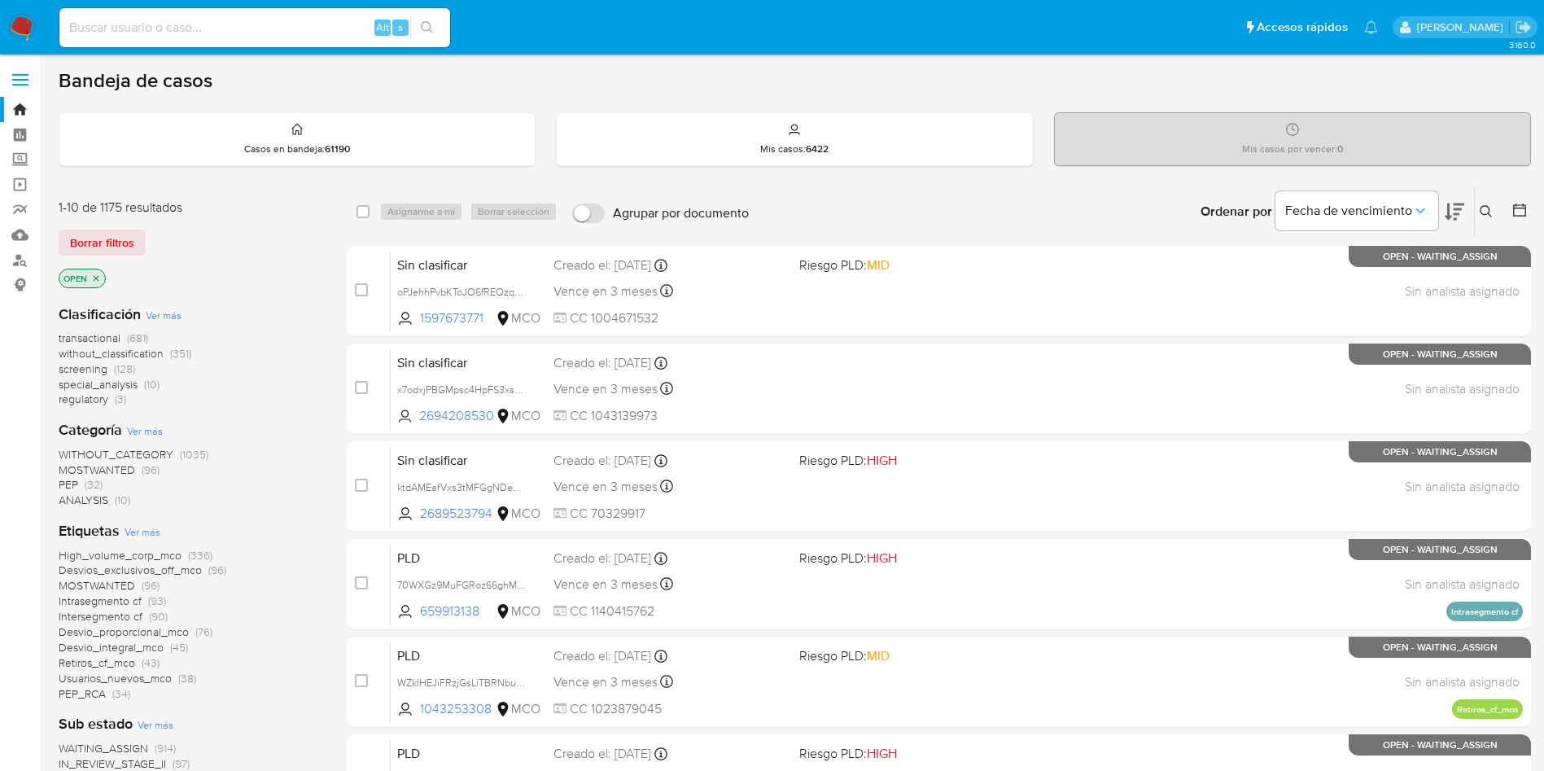
click at [90, 367] on span "screening" at bounding box center [83, 369] width 49 height 16
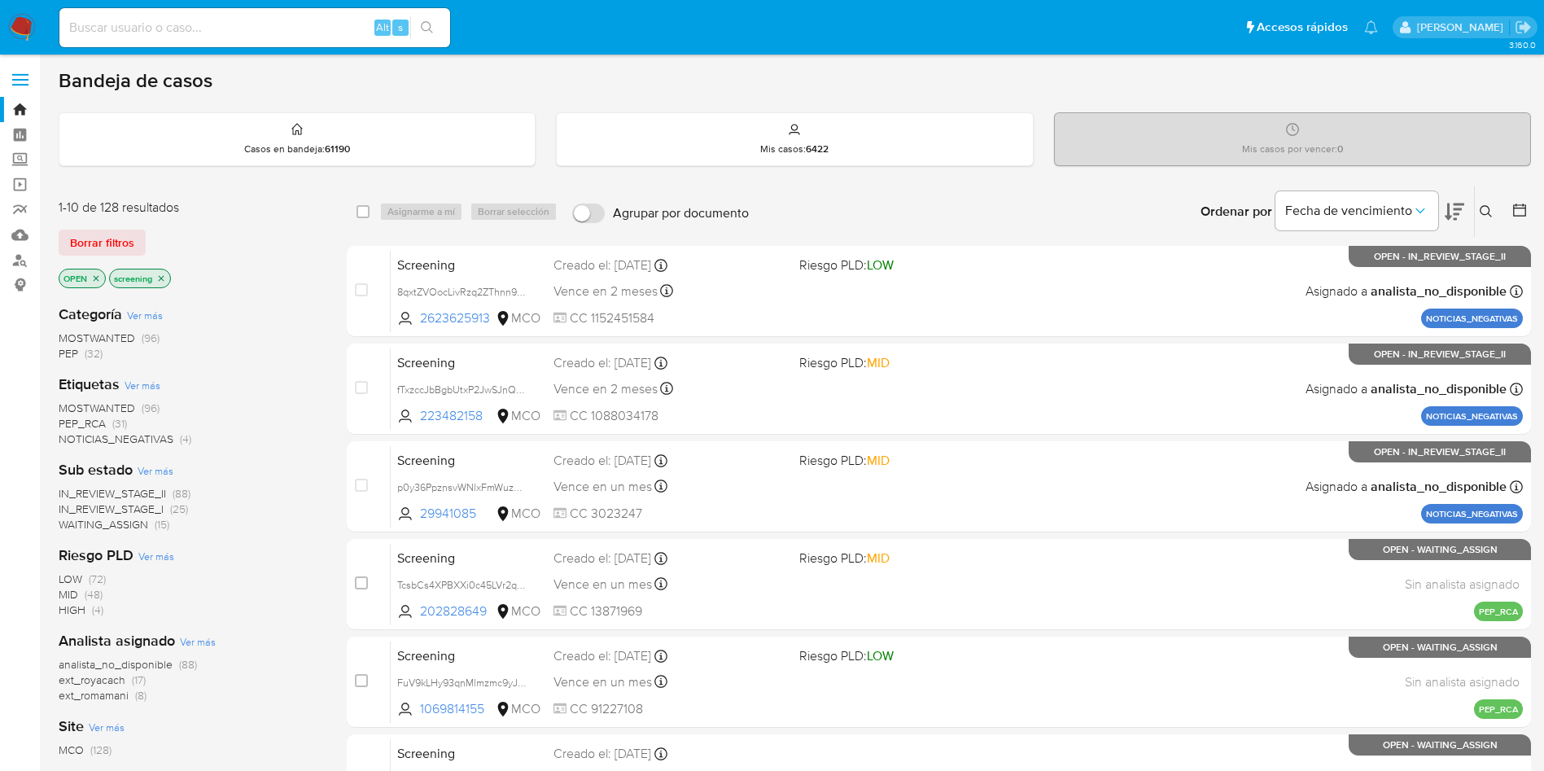
click at [143, 487] on span "IN_REVIEW_STAGE_II" at bounding box center [112, 493] width 107 height 16
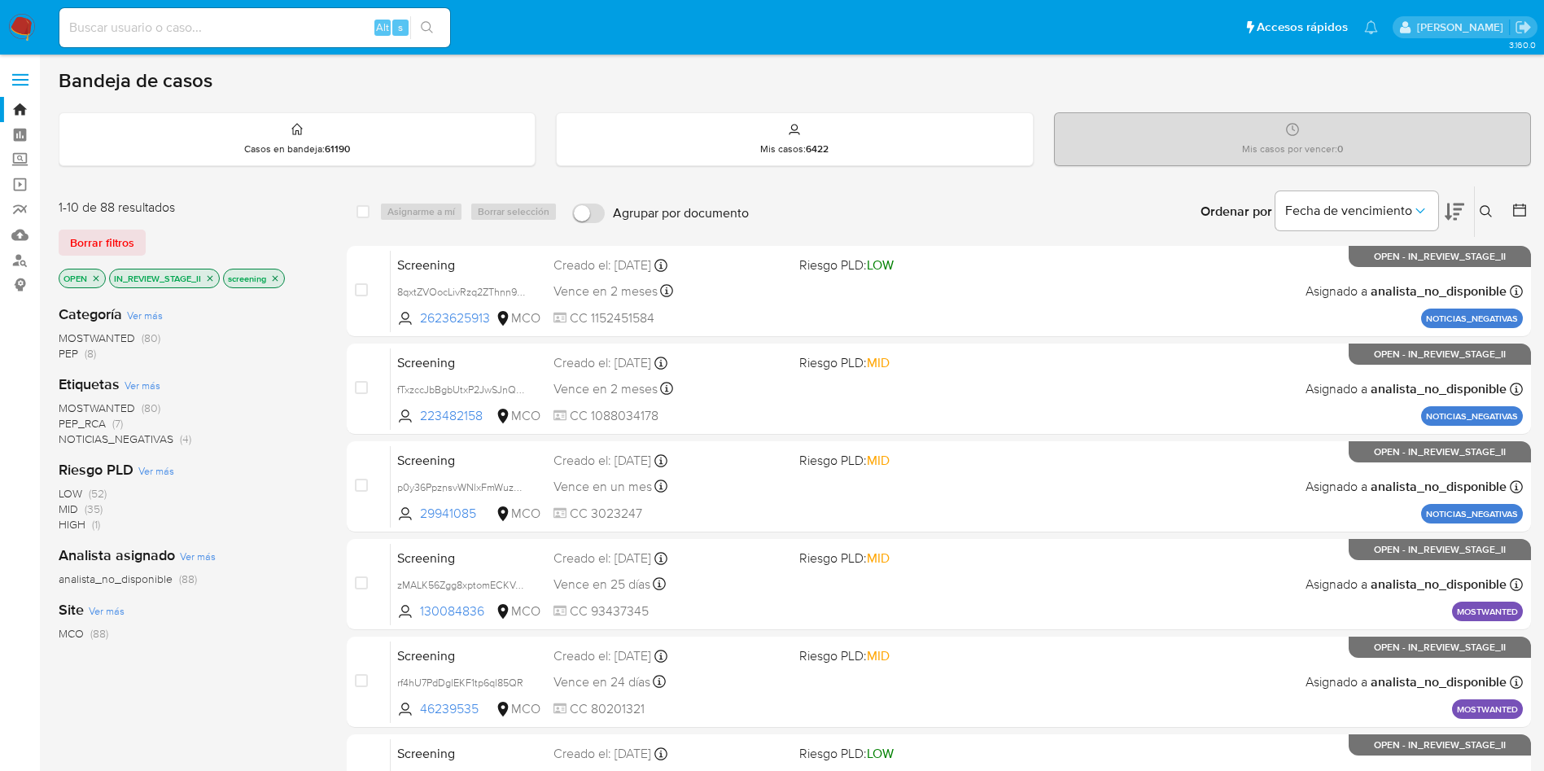
click at [1452, 209] on icon at bounding box center [1454, 212] width 20 height 20
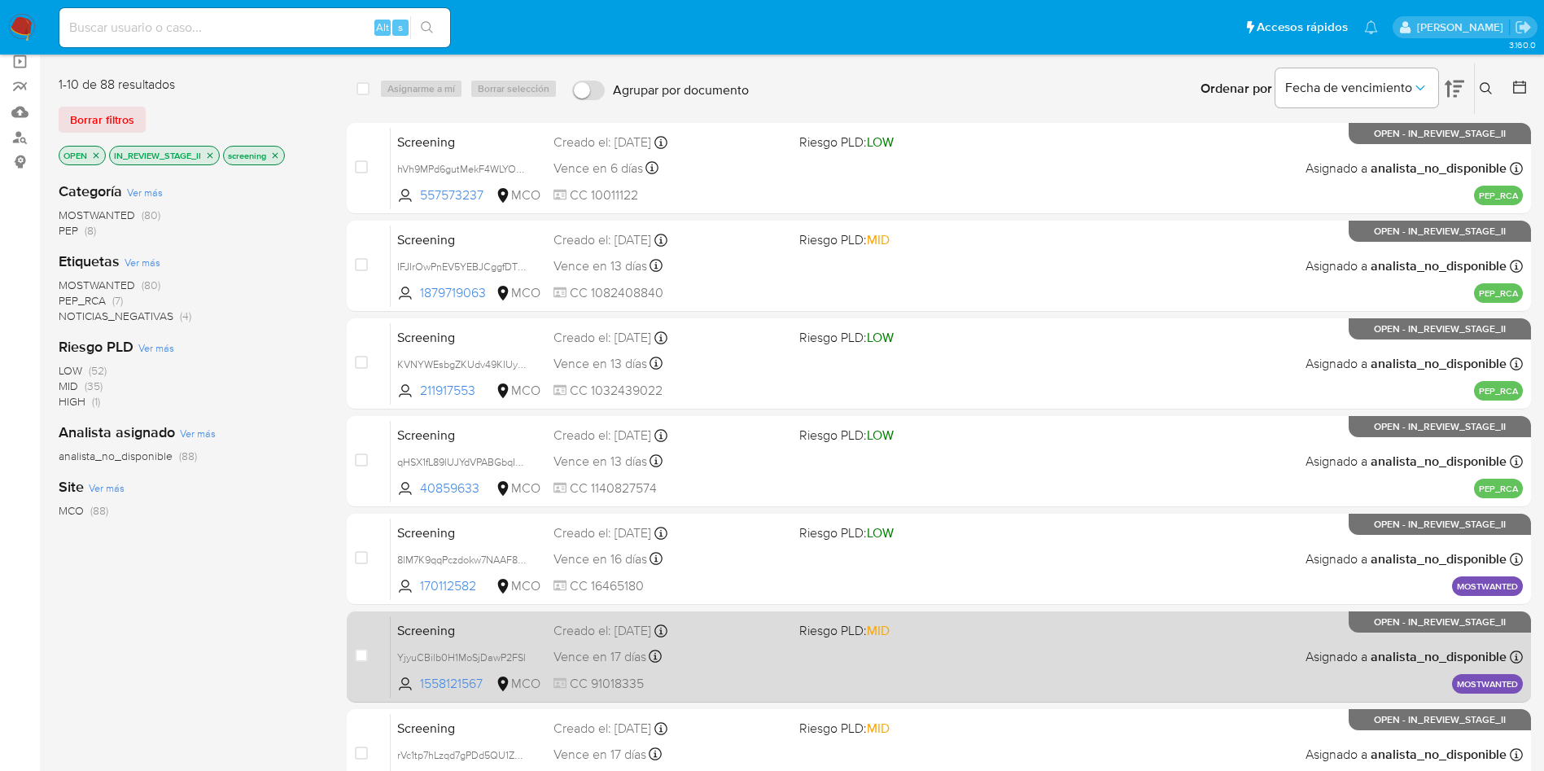
scroll to position [122, 0]
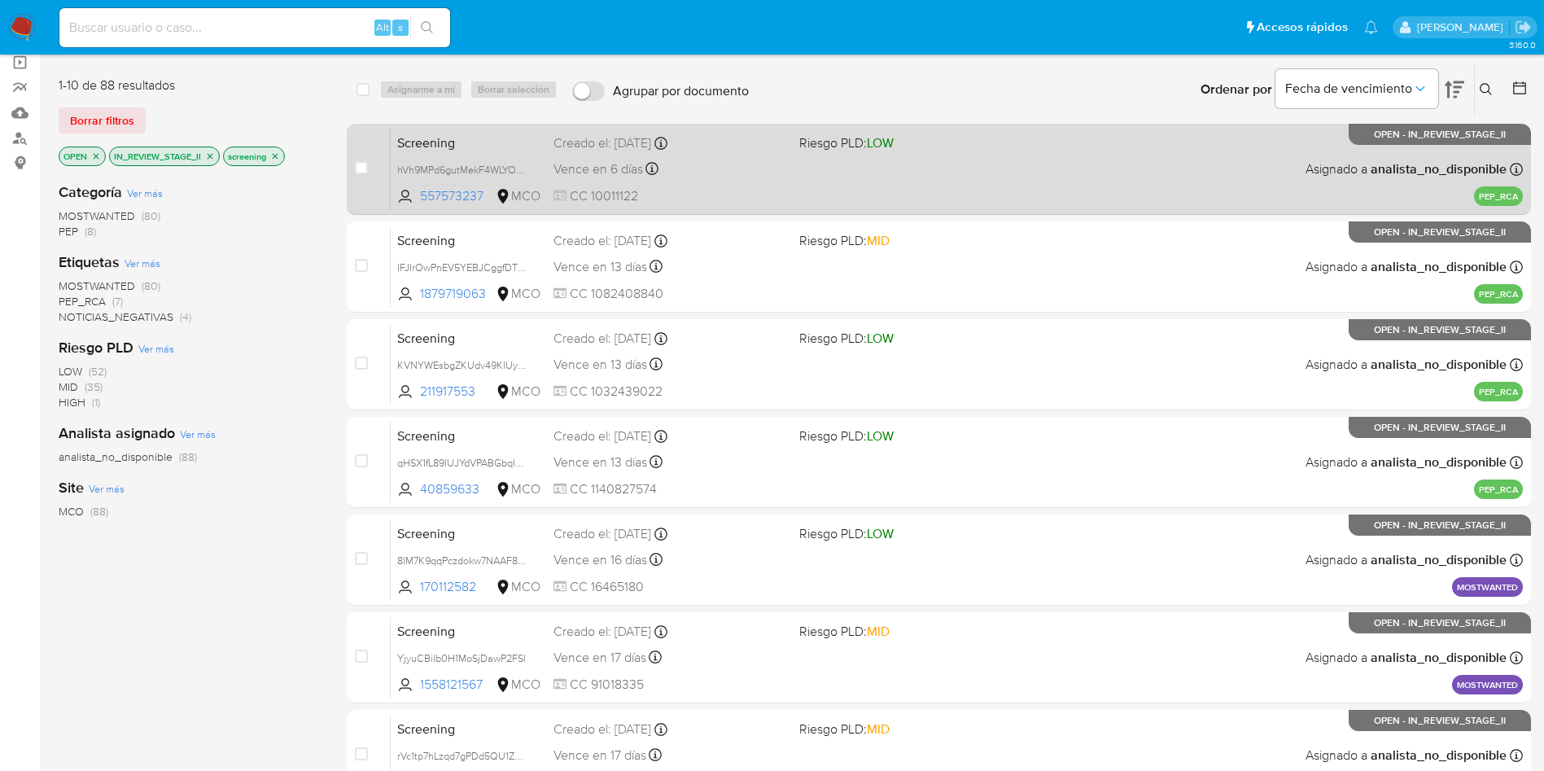
click at [456, 141] on span "Screening" at bounding box center [468, 141] width 143 height 21
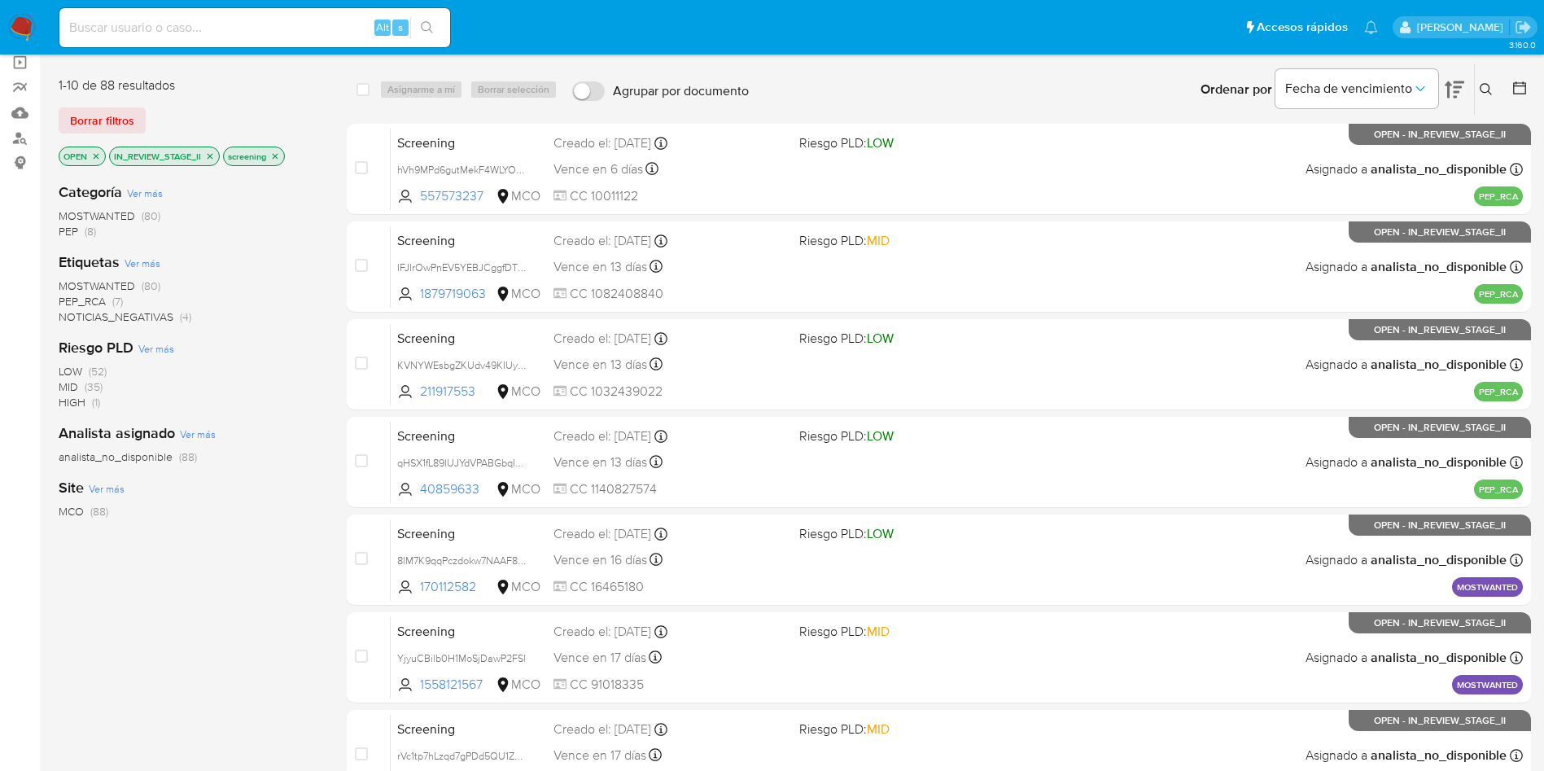
click at [209, 157] on icon "close-filter" at bounding box center [211, 156] width 6 height 6
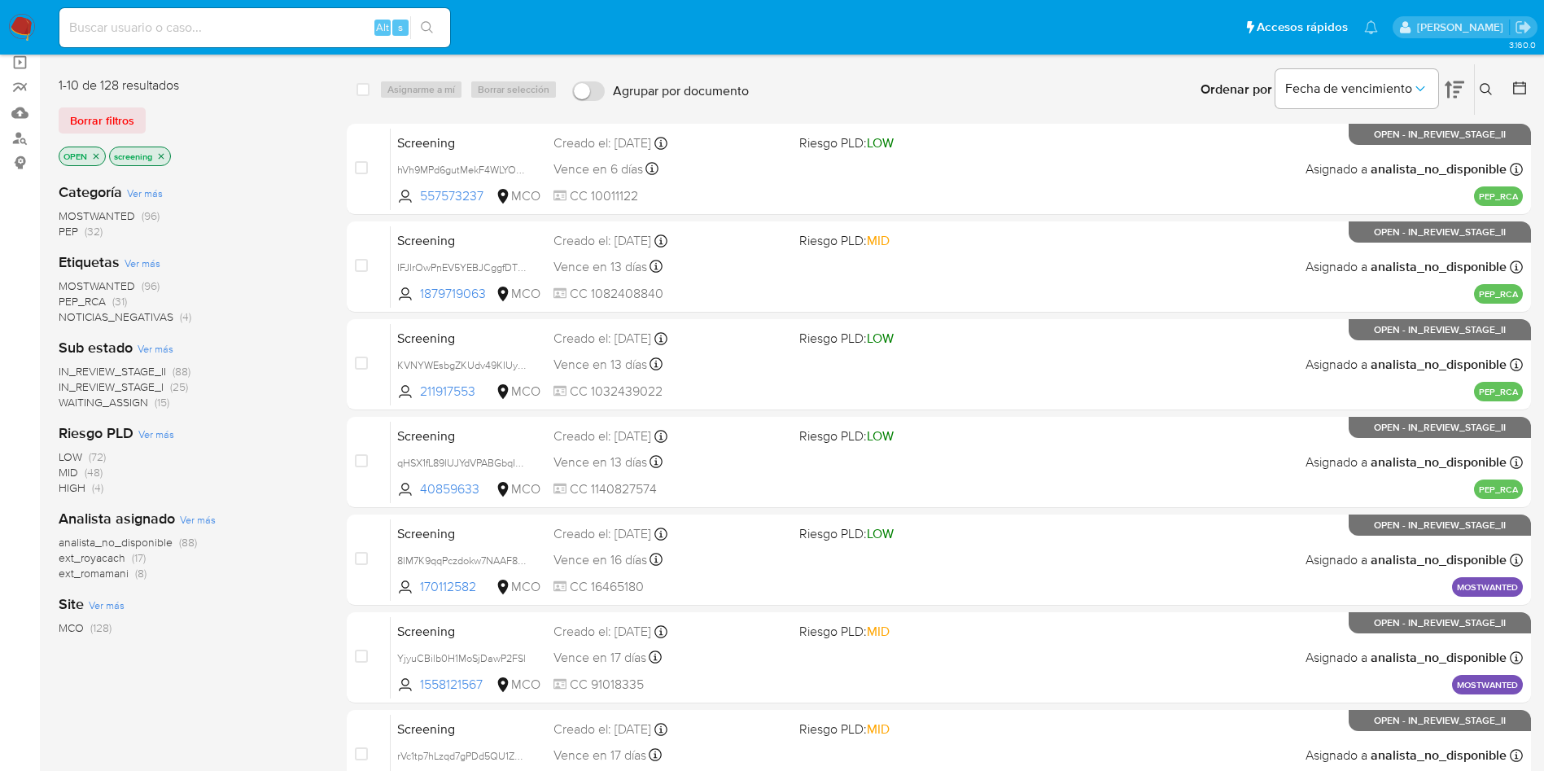
click at [93, 156] on icon "close-filter" at bounding box center [96, 156] width 10 height 10
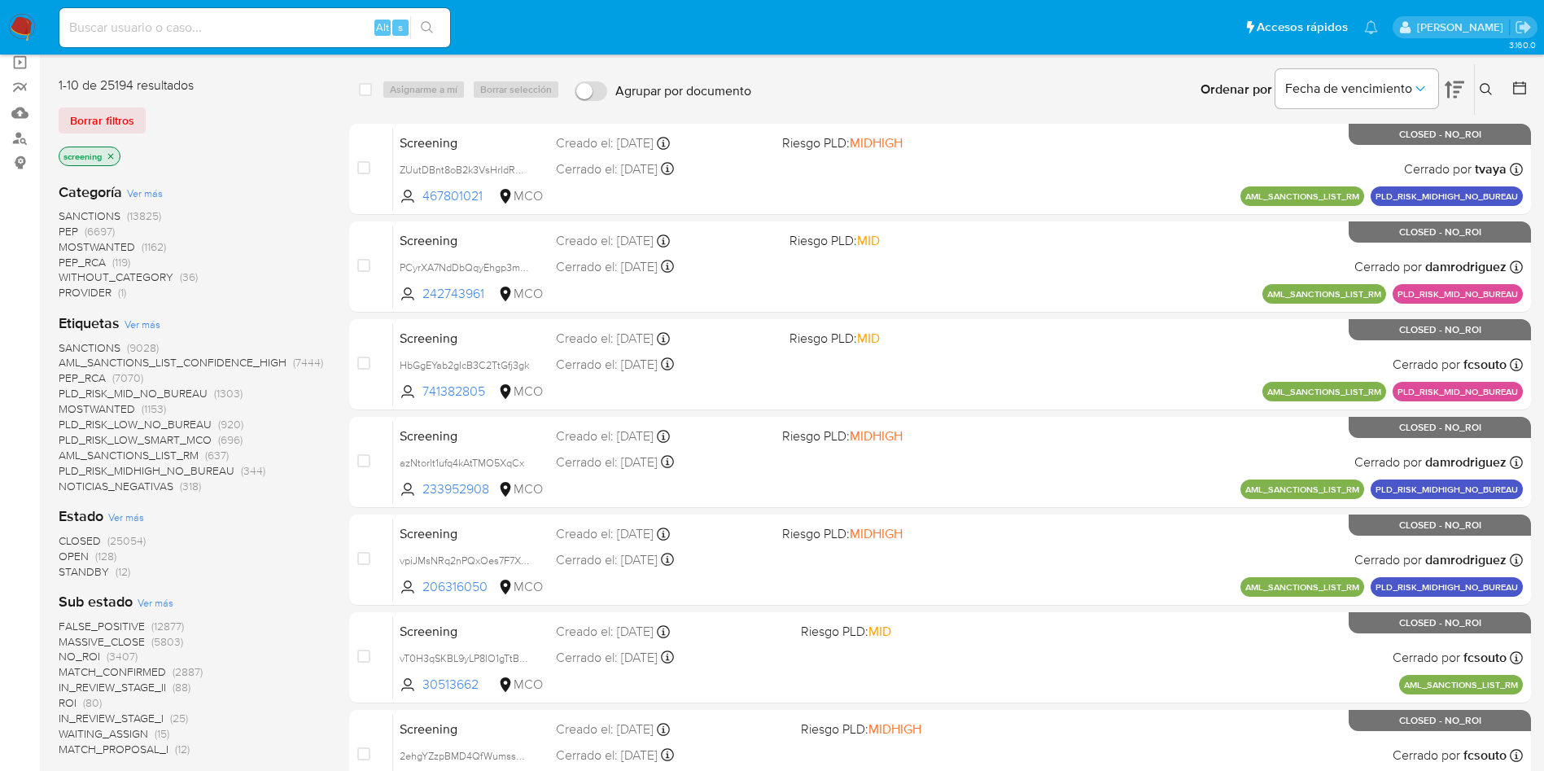
click at [77, 537] on span "CLOSED" at bounding box center [80, 540] width 42 height 16
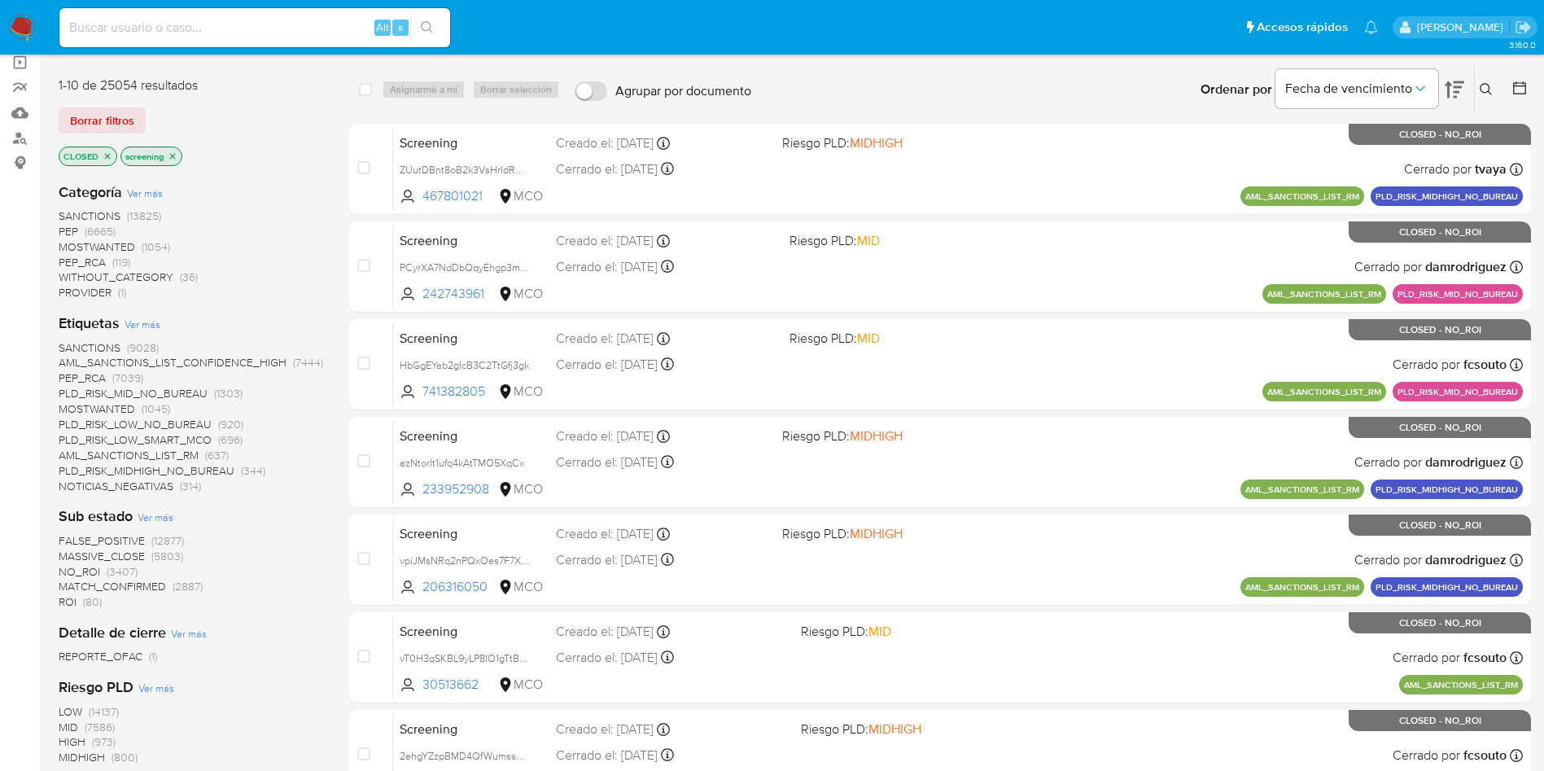
click at [70, 231] on span "PEP" at bounding box center [69, 231] width 20 height 16
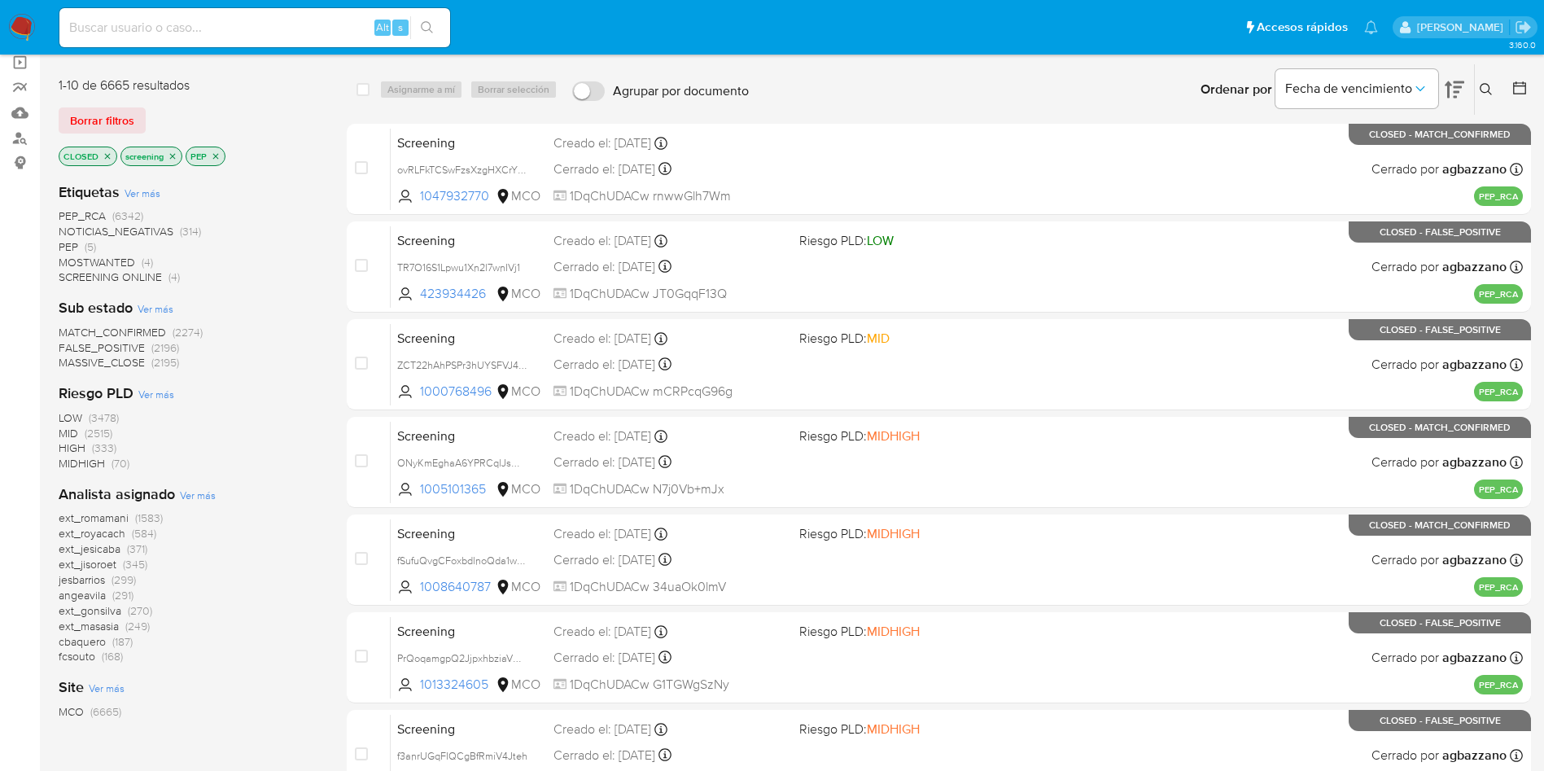
click at [86, 596] on span "angeavila" at bounding box center [82, 595] width 47 height 16
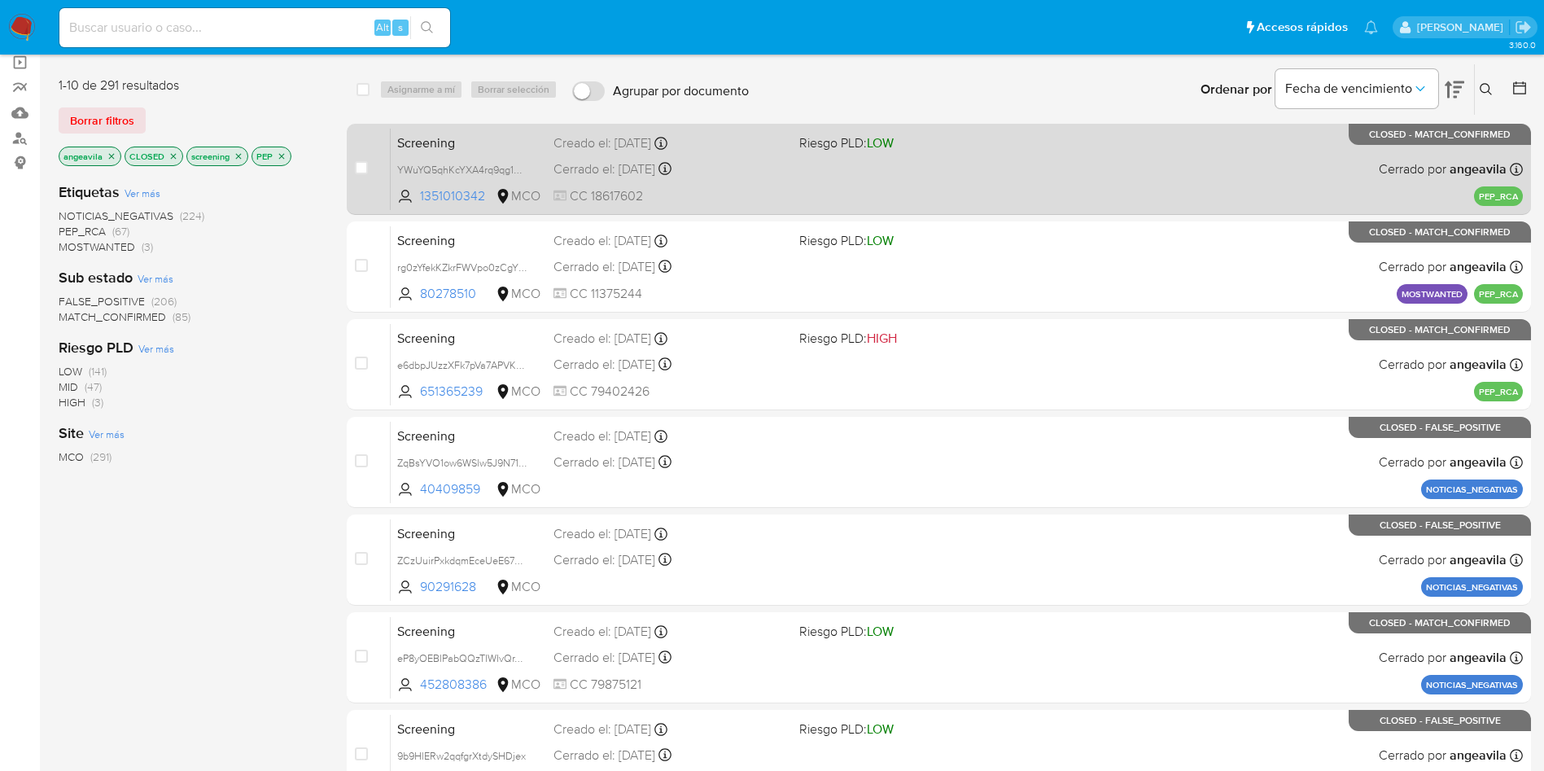
click at [760, 140] on div "Creado el: 29/04/2023 Creado el: 29/04/2023 14:48:57" at bounding box center [669, 143] width 233 height 18
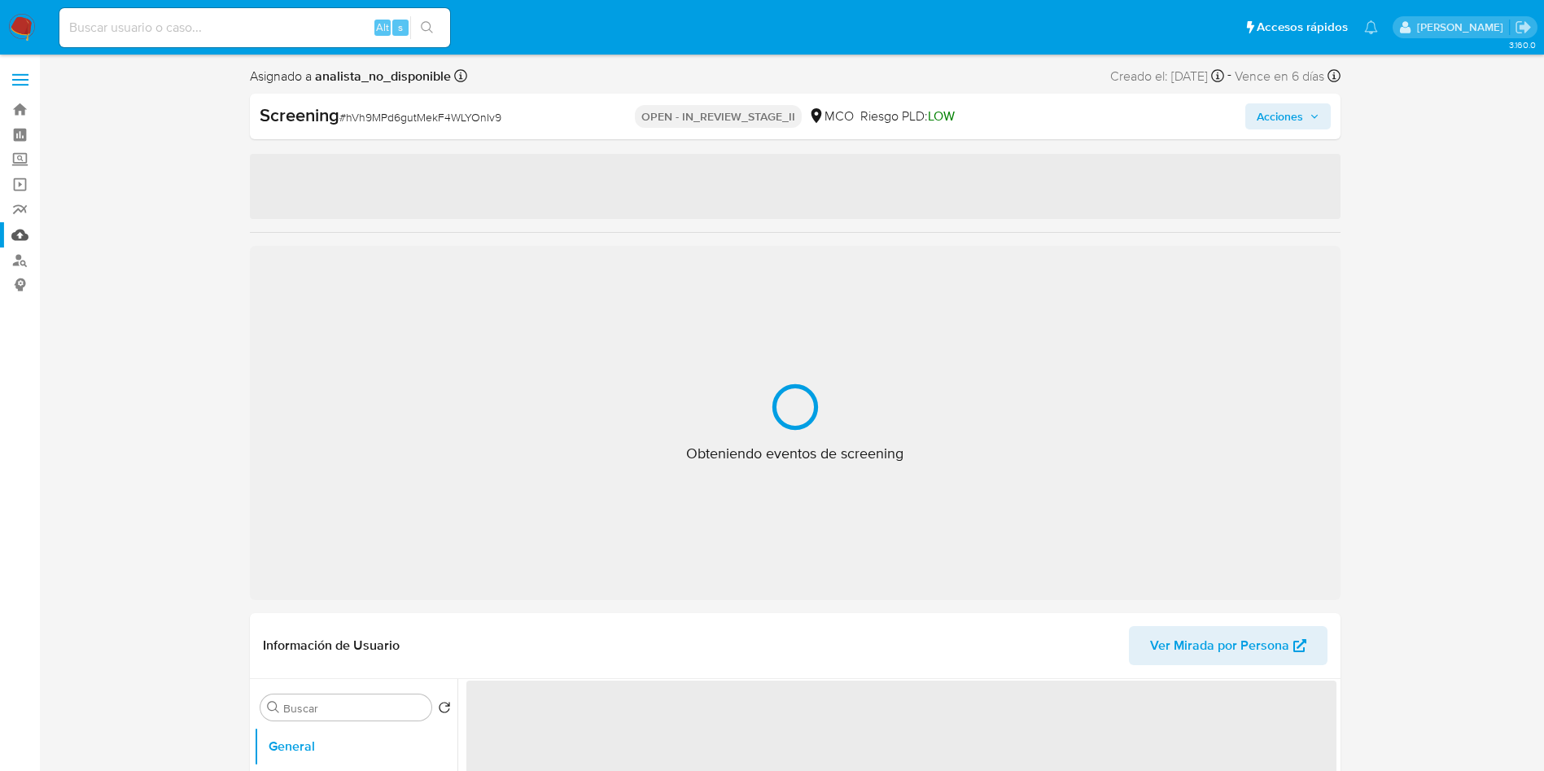
select select "10"
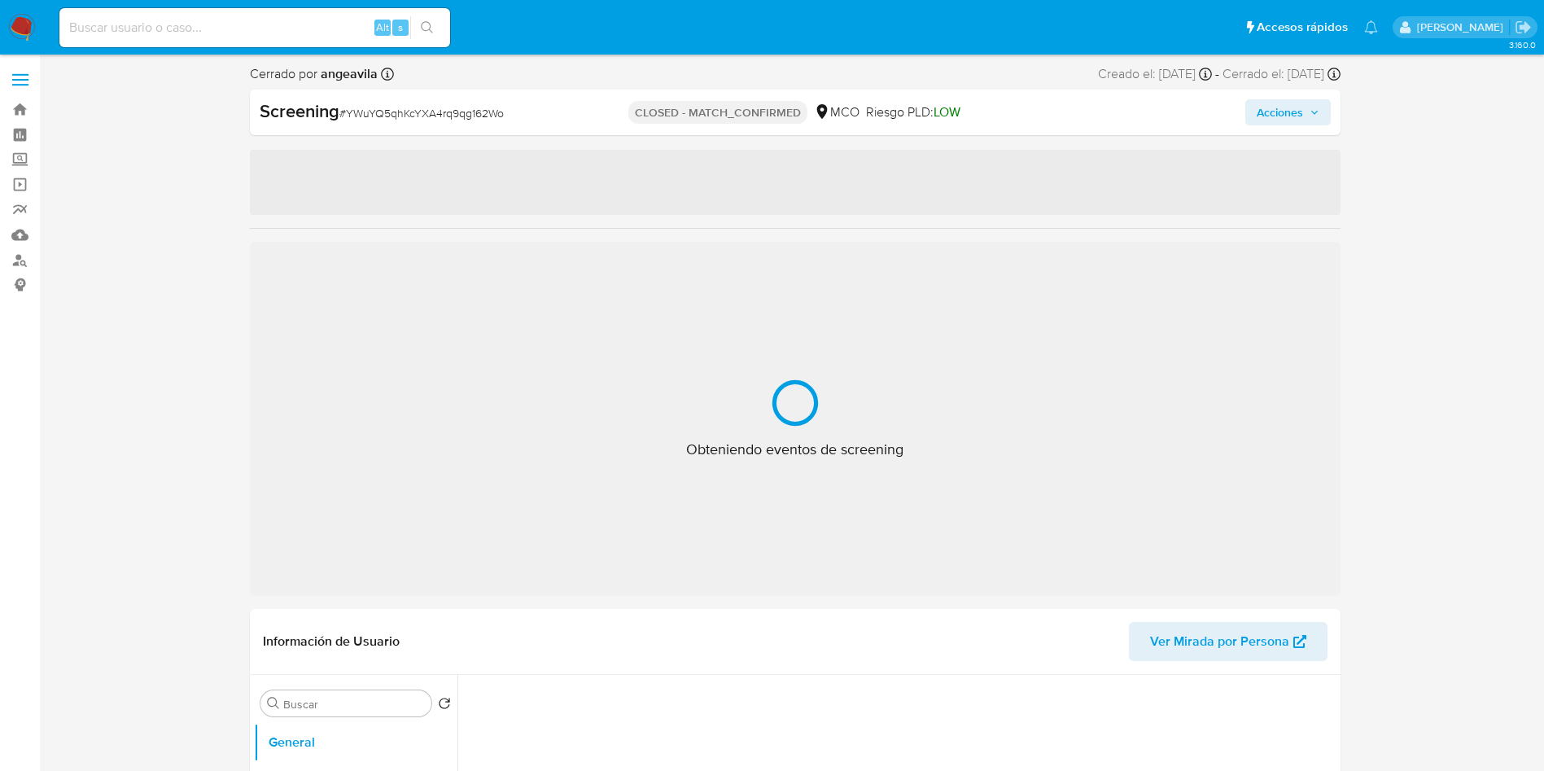
select select "10"
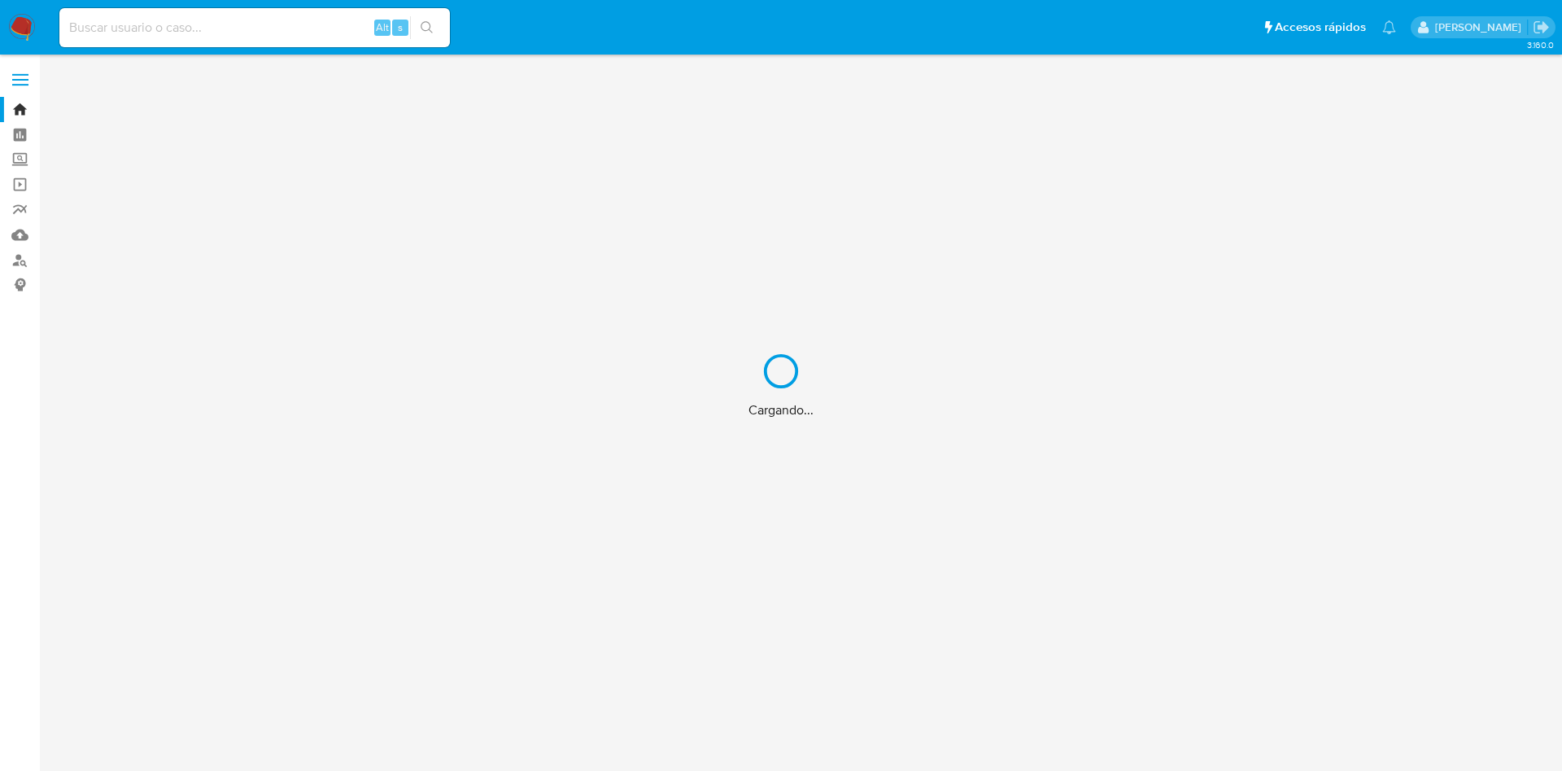
click at [197, 30] on div "Cargando..." at bounding box center [781, 385] width 1562 height 771
click at [147, 24] on div "Cargando..." at bounding box center [781, 385] width 1562 height 771
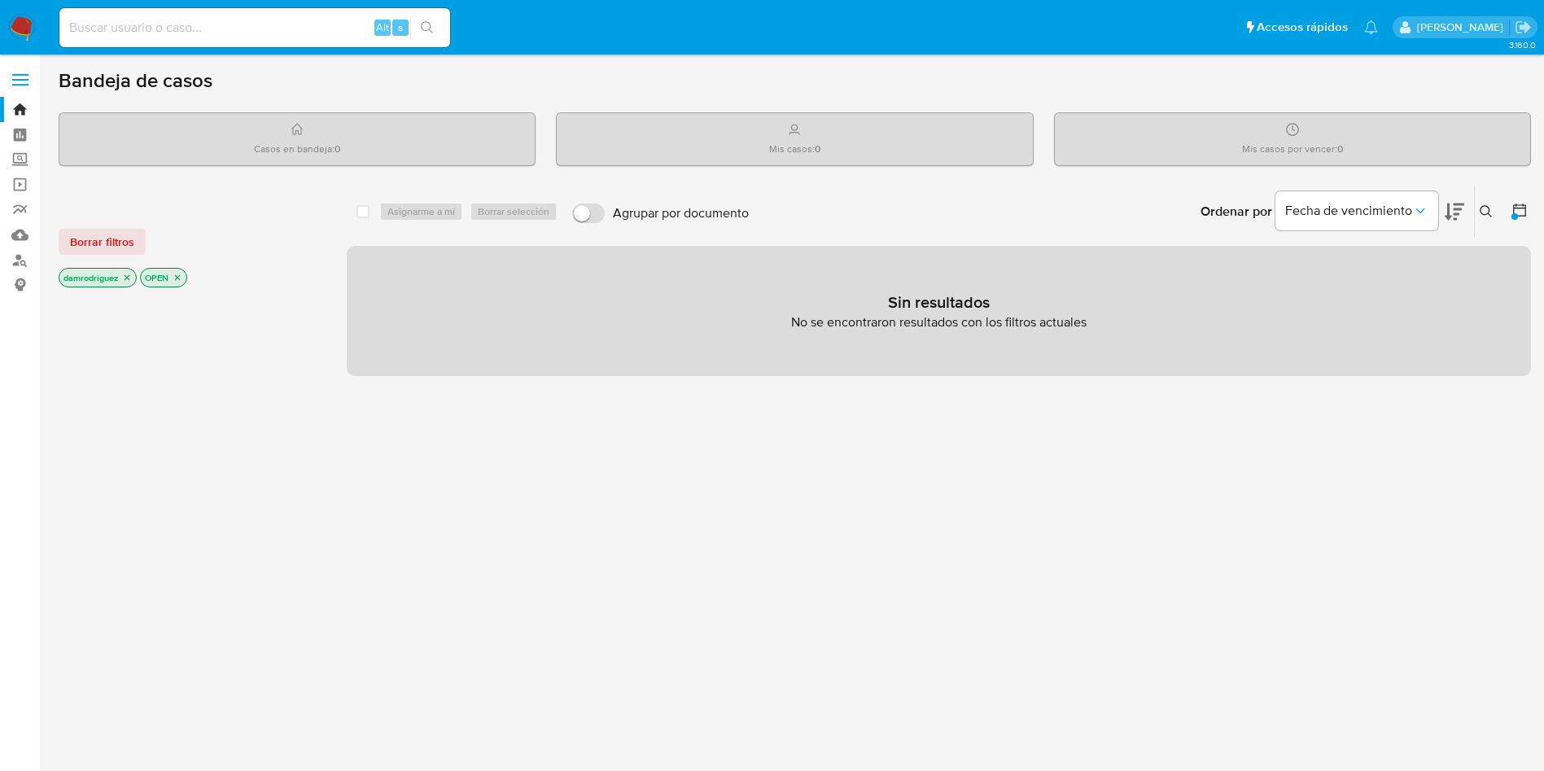
click at [168, 25] on input at bounding box center [254, 27] width 391 height 21
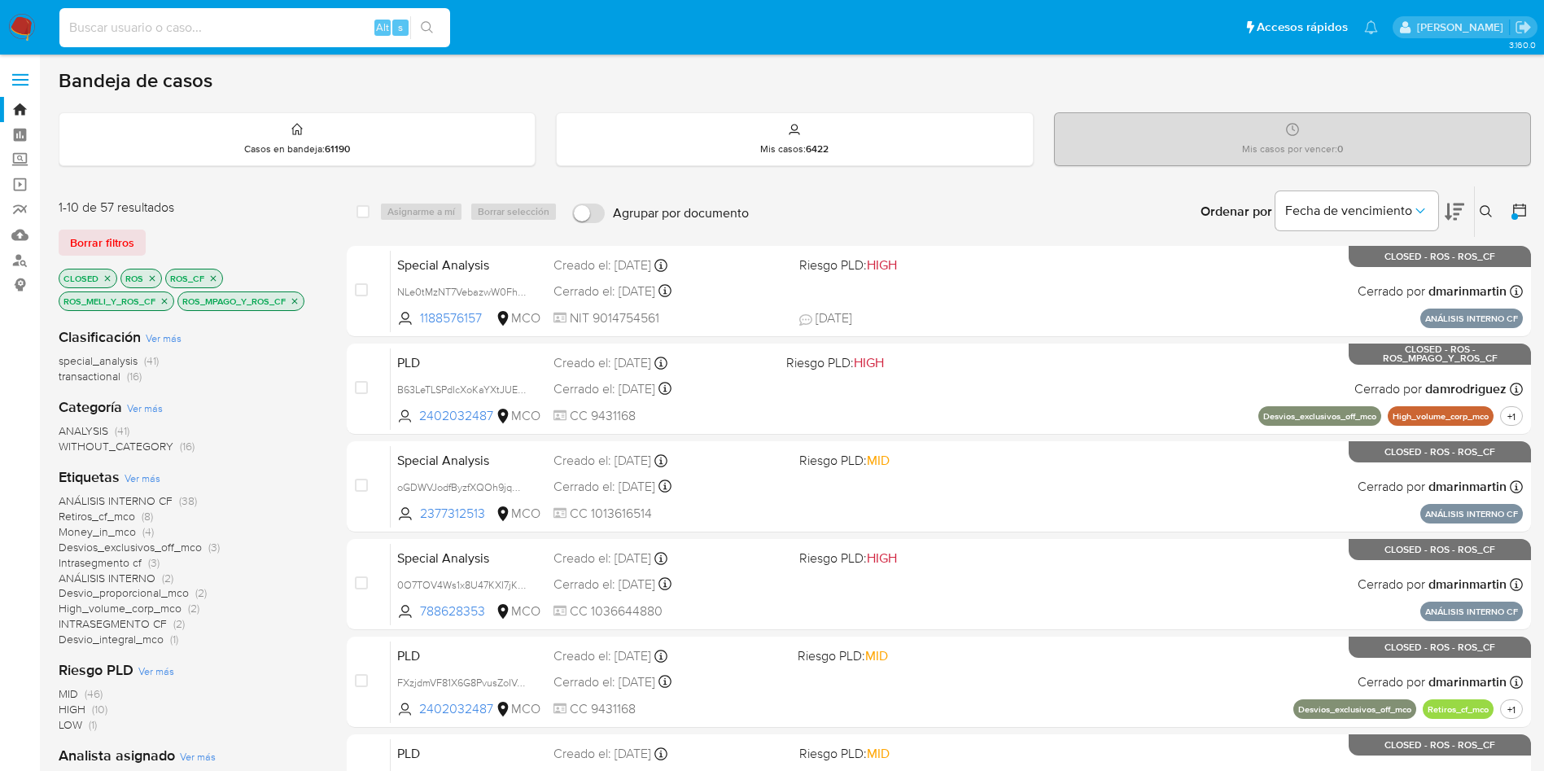
paste input "4adXgkOpSaEzOycuwCE8QfhN"
type input "4adXgkOpSaEzOycuwCE8QfhN"
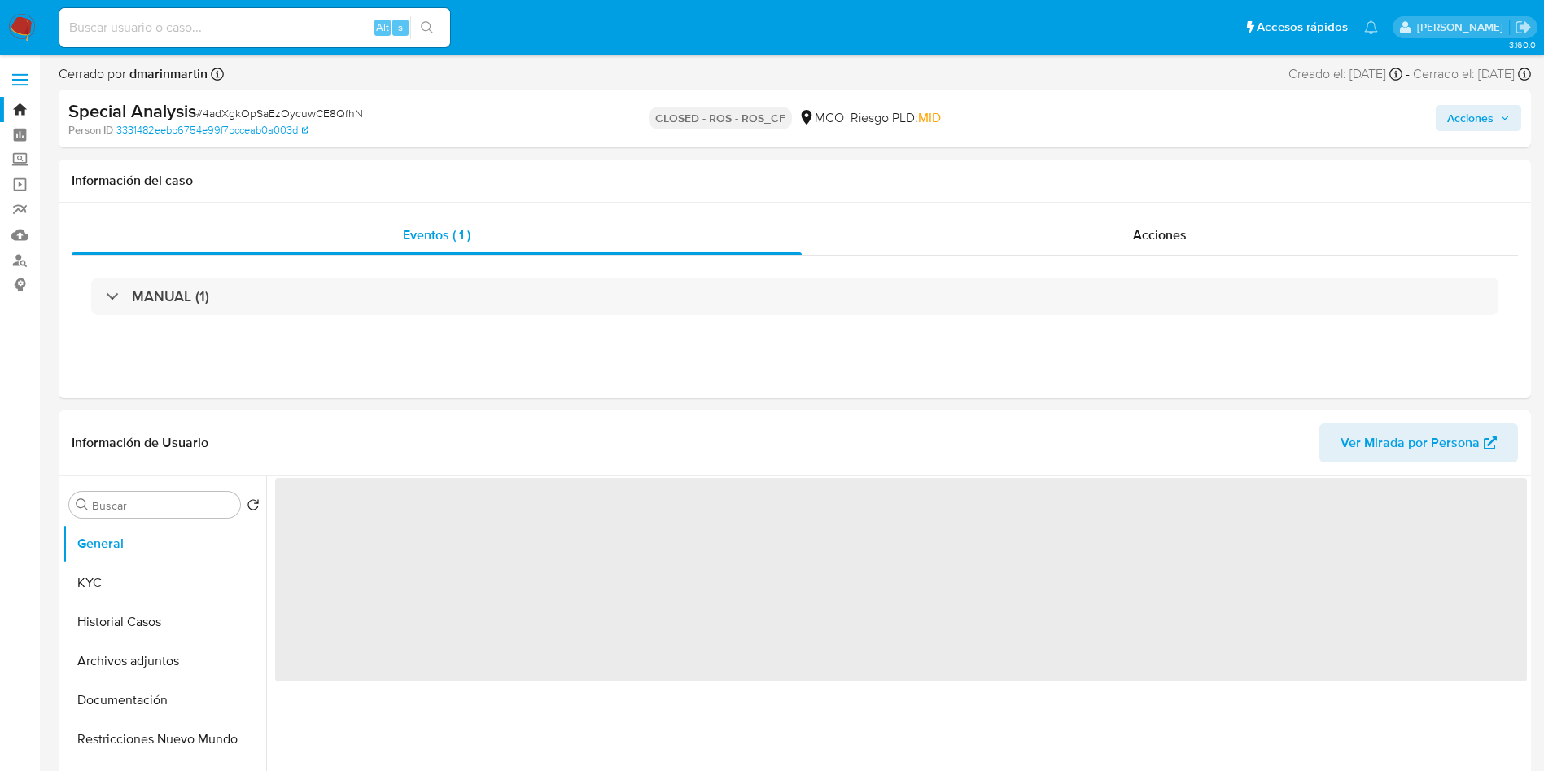
select select "10"
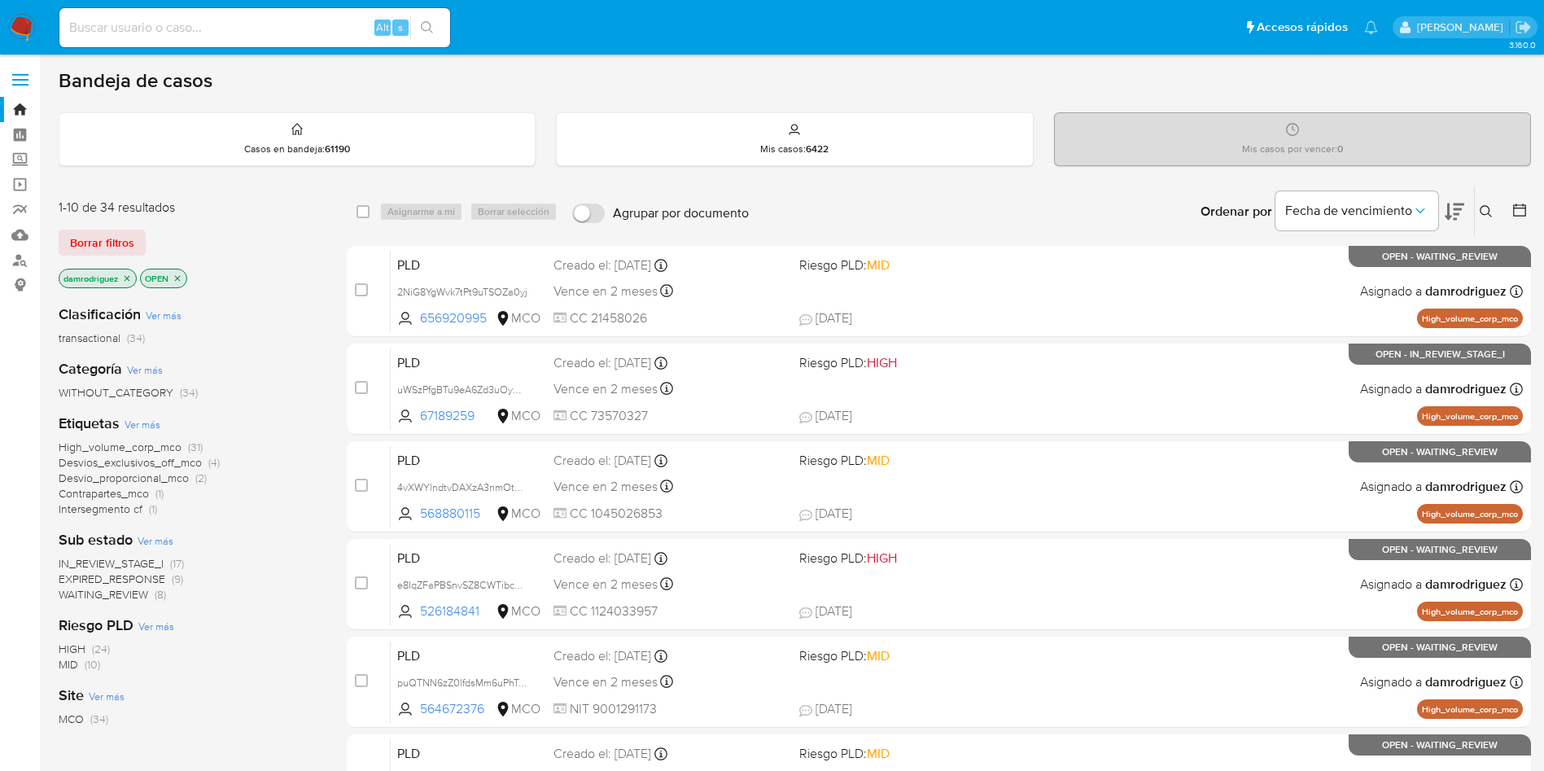
click at [1515, 213] on icon at bounding box center [1519, 210] width 16 height 16
click at [1518, 216] on icon at bounding box center [1519, 209] width 13 height 13
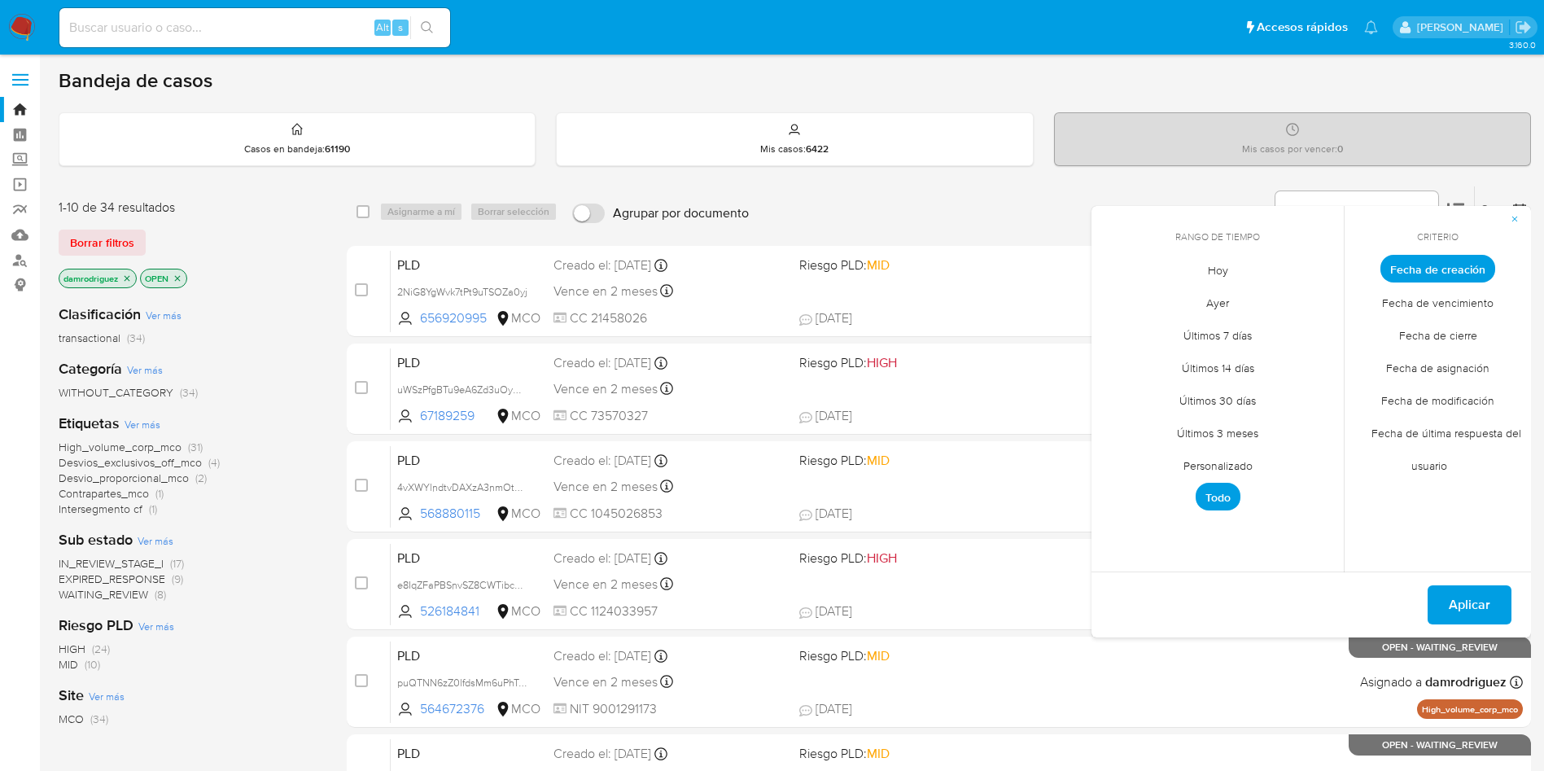
click at [1217, 464] on span "Personalizado" at bounding box center [1217, 464] width 103 height 33
click at [1117, 296] on icon "Mes anterior" at bounding box center [1117, 299] width 20 height 20
click at [1221, 395] on button "10" at bounding box center [1217, 391] width 26 height 26
click at [1313, 390] on button "13" at bounding box center [1315, 391] width 26 height 26
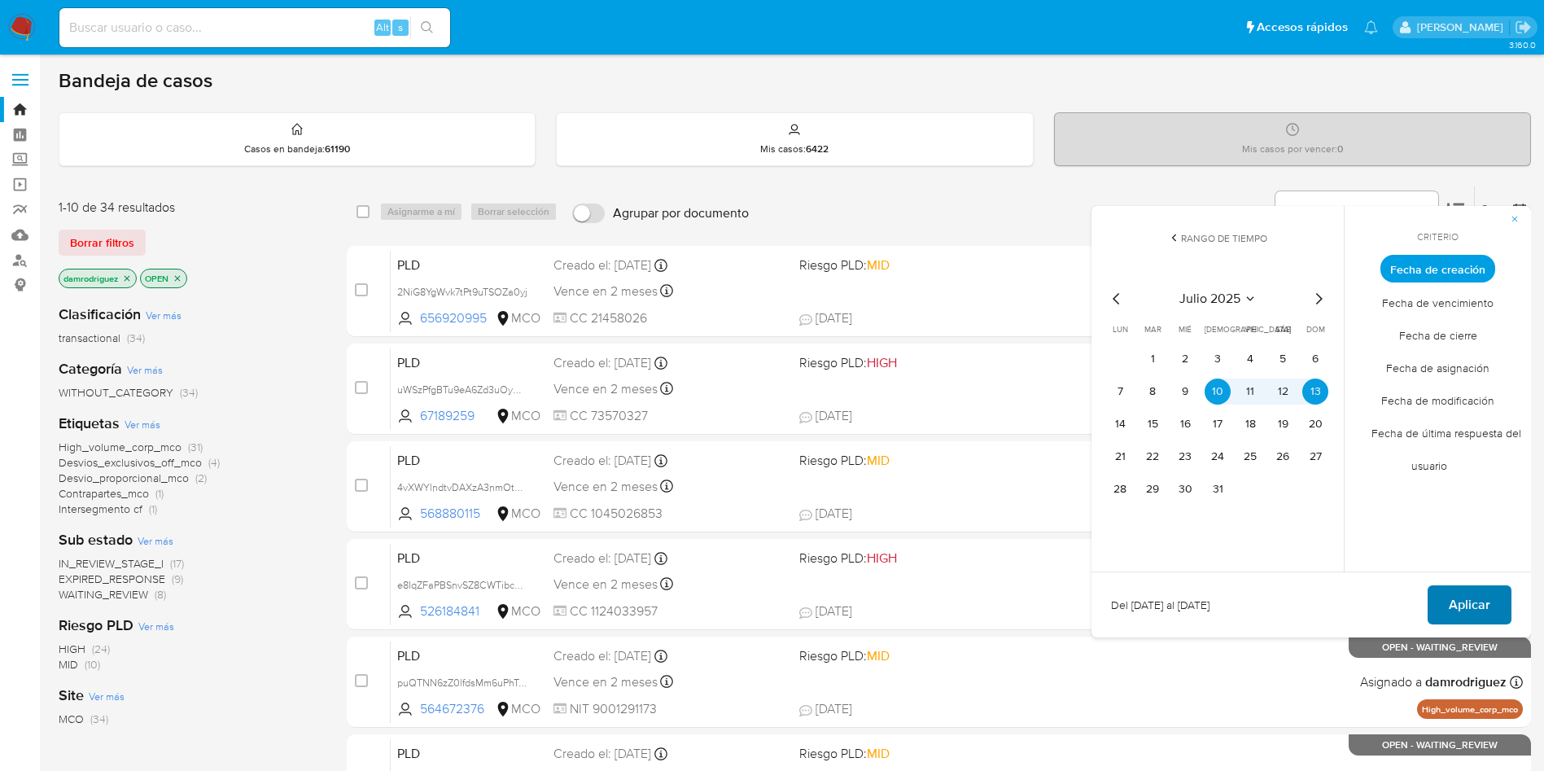
click at [1460, 610] on span "Aplicar" at bounding box center [1470, 605] width 42 height 36
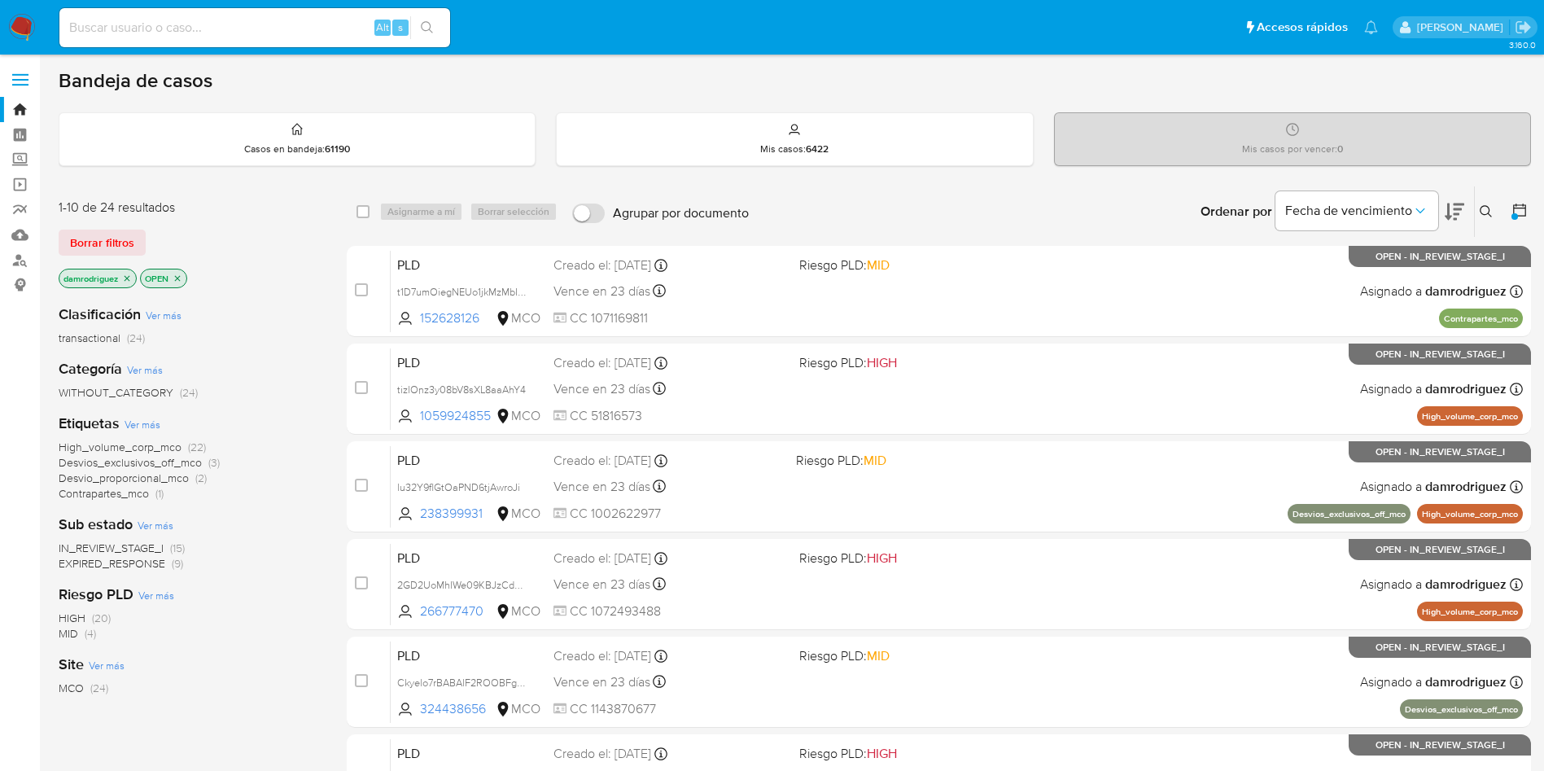
click at [1527, 205] on button at bounding box center [1521, 212] width 20 height 20
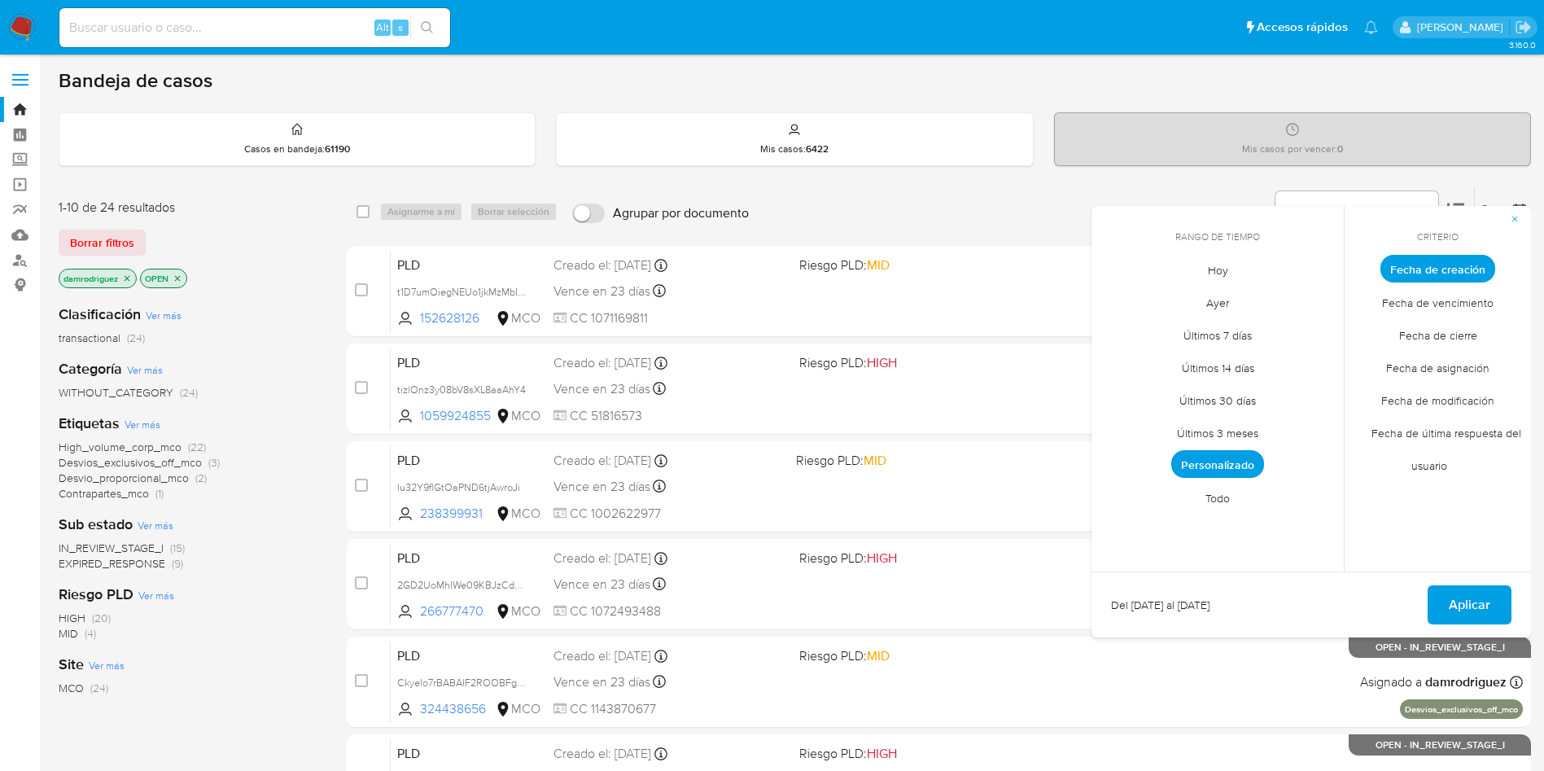
click at [1236, 461] on span "Personalizado" at bounding box center [1217, 464] width 93 height 28
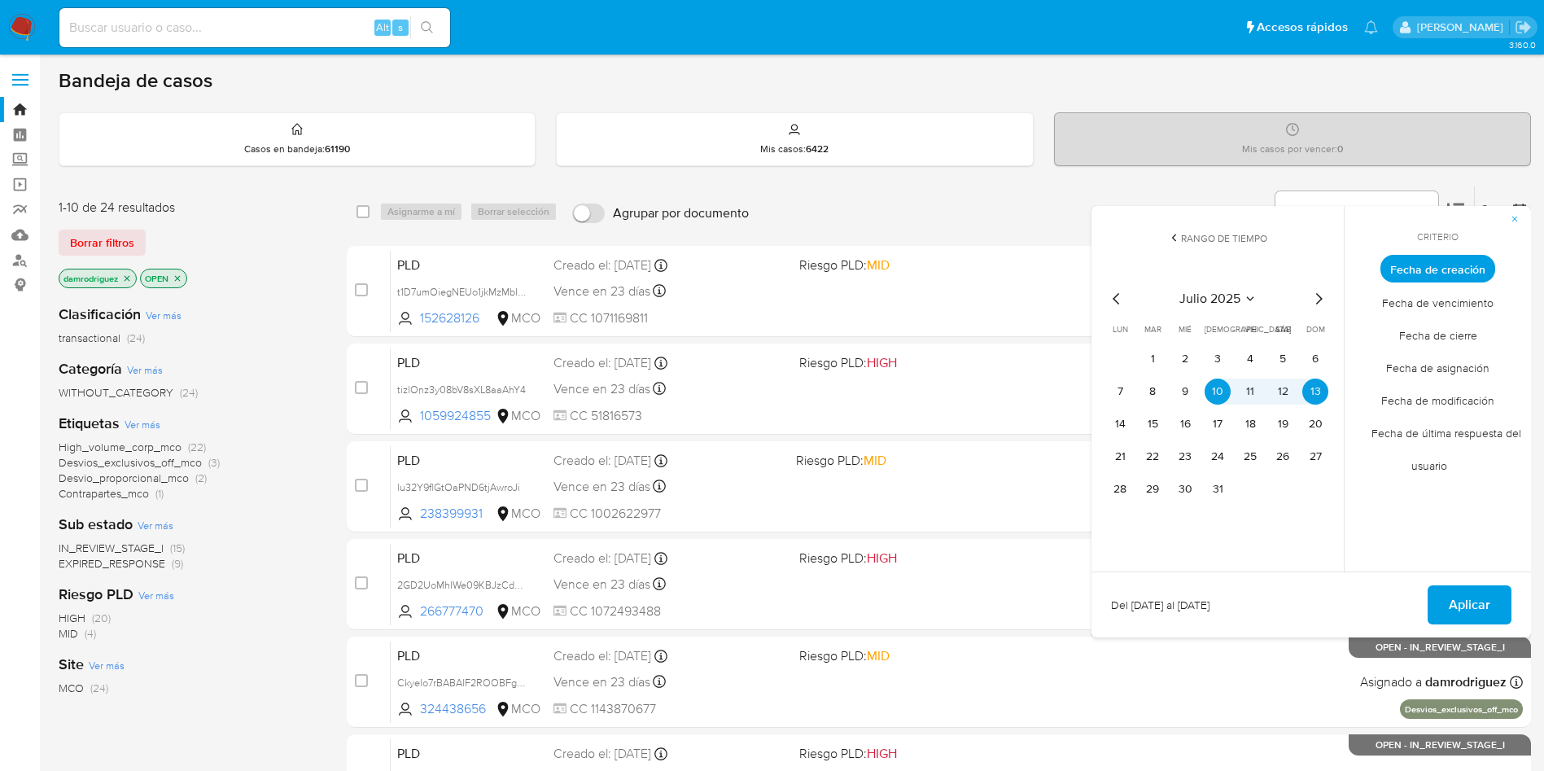
click at [1465, 596] on span "Aplicar" at bounding box center [1470, 605] width 42 height 36
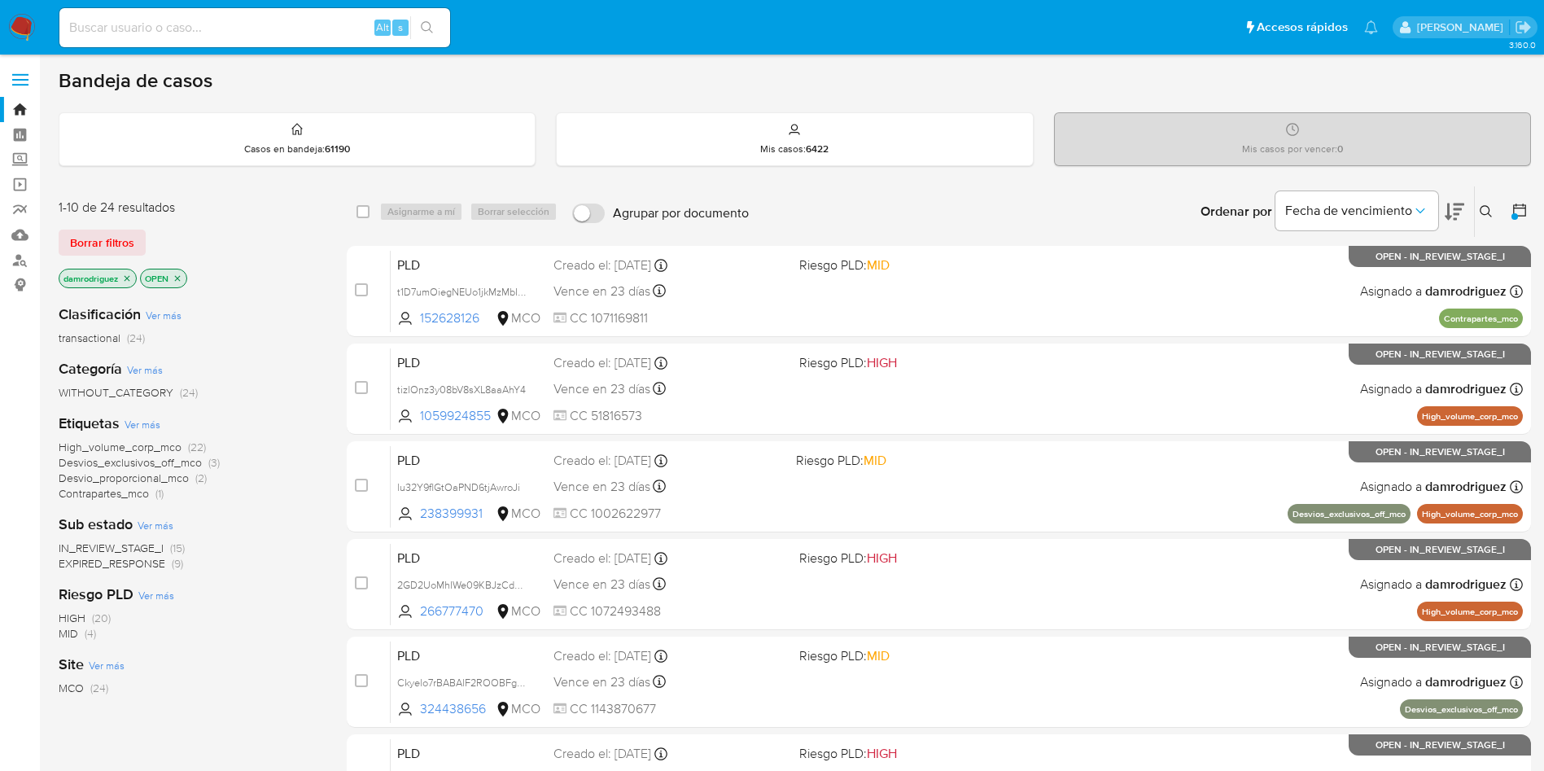
click at [135, 563] on span "EXPIRED_RESPONSE" at bounding box center [112, 563] width 107 height 16
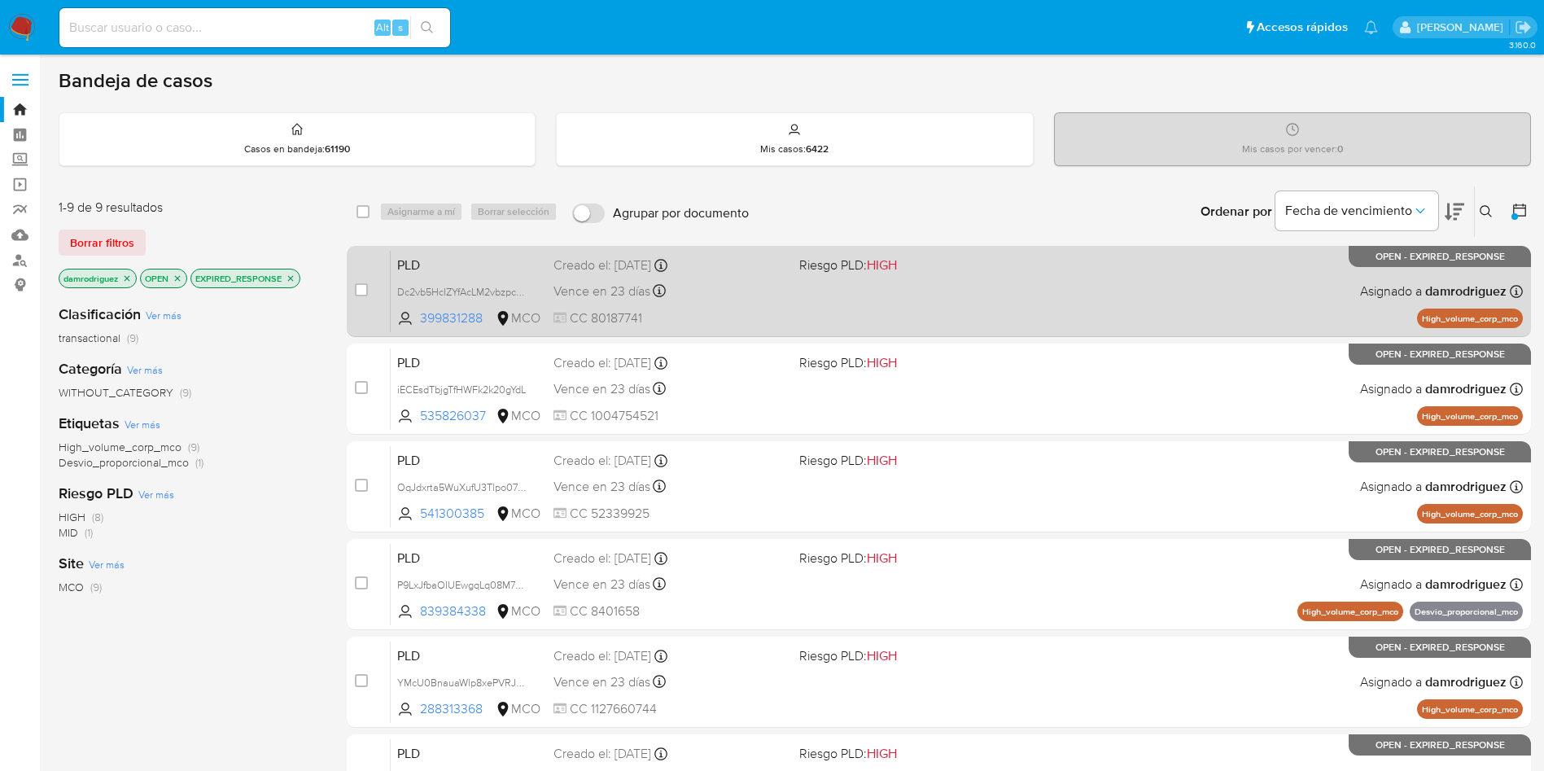
click at [499, 263] on span "PLD" at bounding box center [468, 263] width 143 height 21
click at [361, 285] on input "checkbox" at bounding box center [361, 289] width 13 height 13
checkbox input "true"
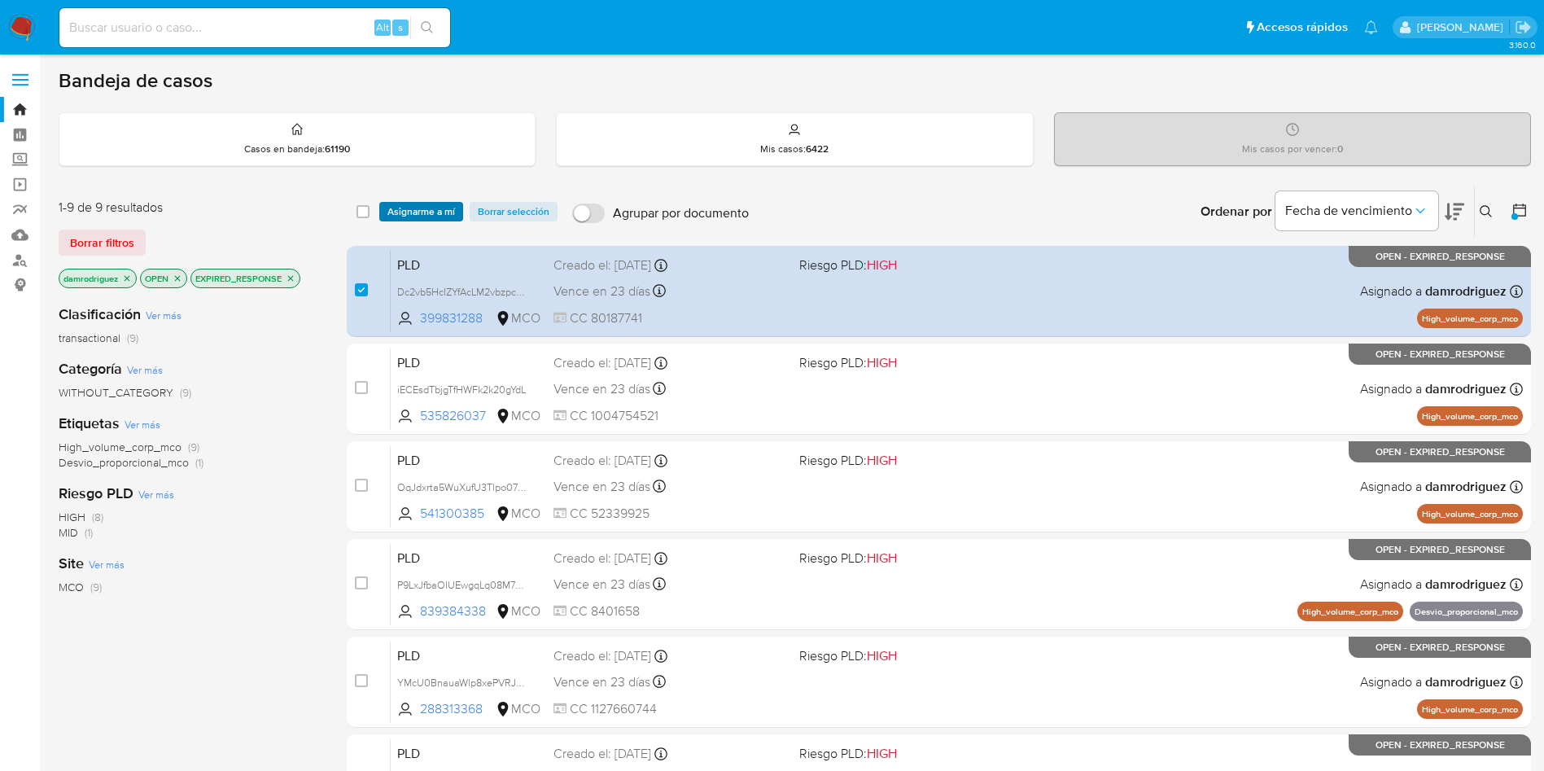
click at [404, 209] on span "Asignarme a mí" at bounding box center [421, 211] width 68 height 16
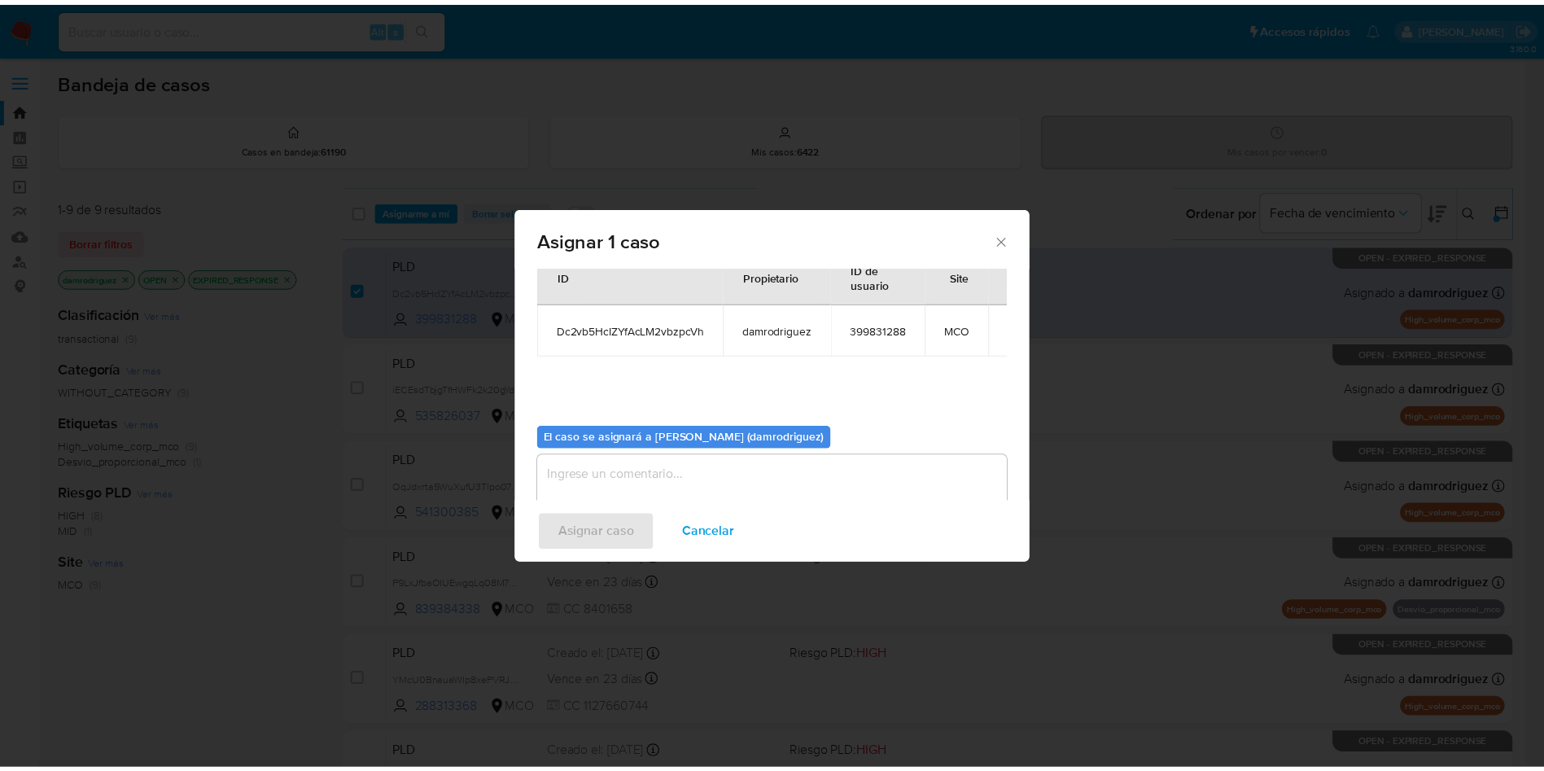
scroll to position [85, 0]
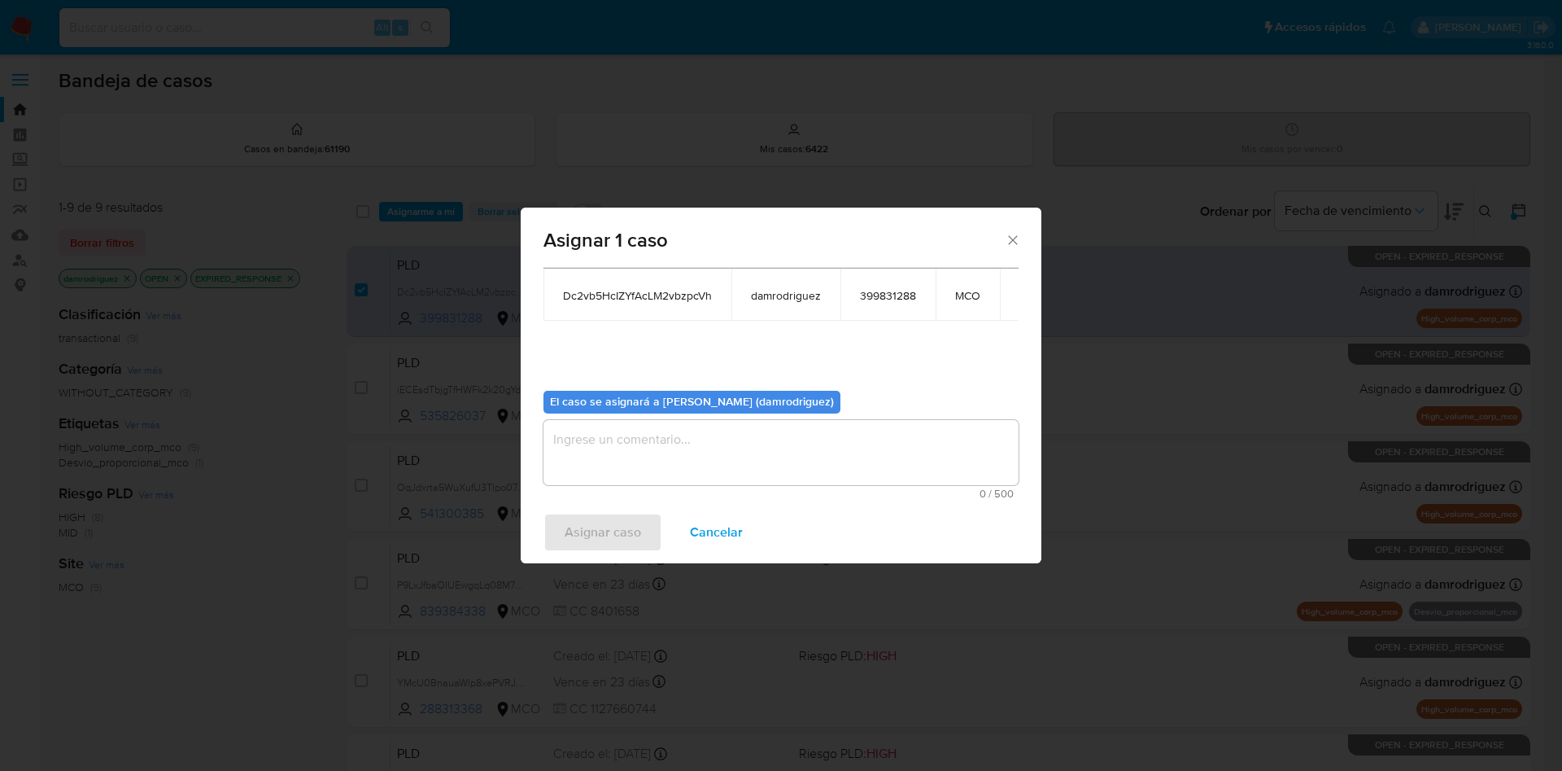
click at [685, 473] on textarea "assign-modal" at bounding box center [781, 452] width 475 height 65
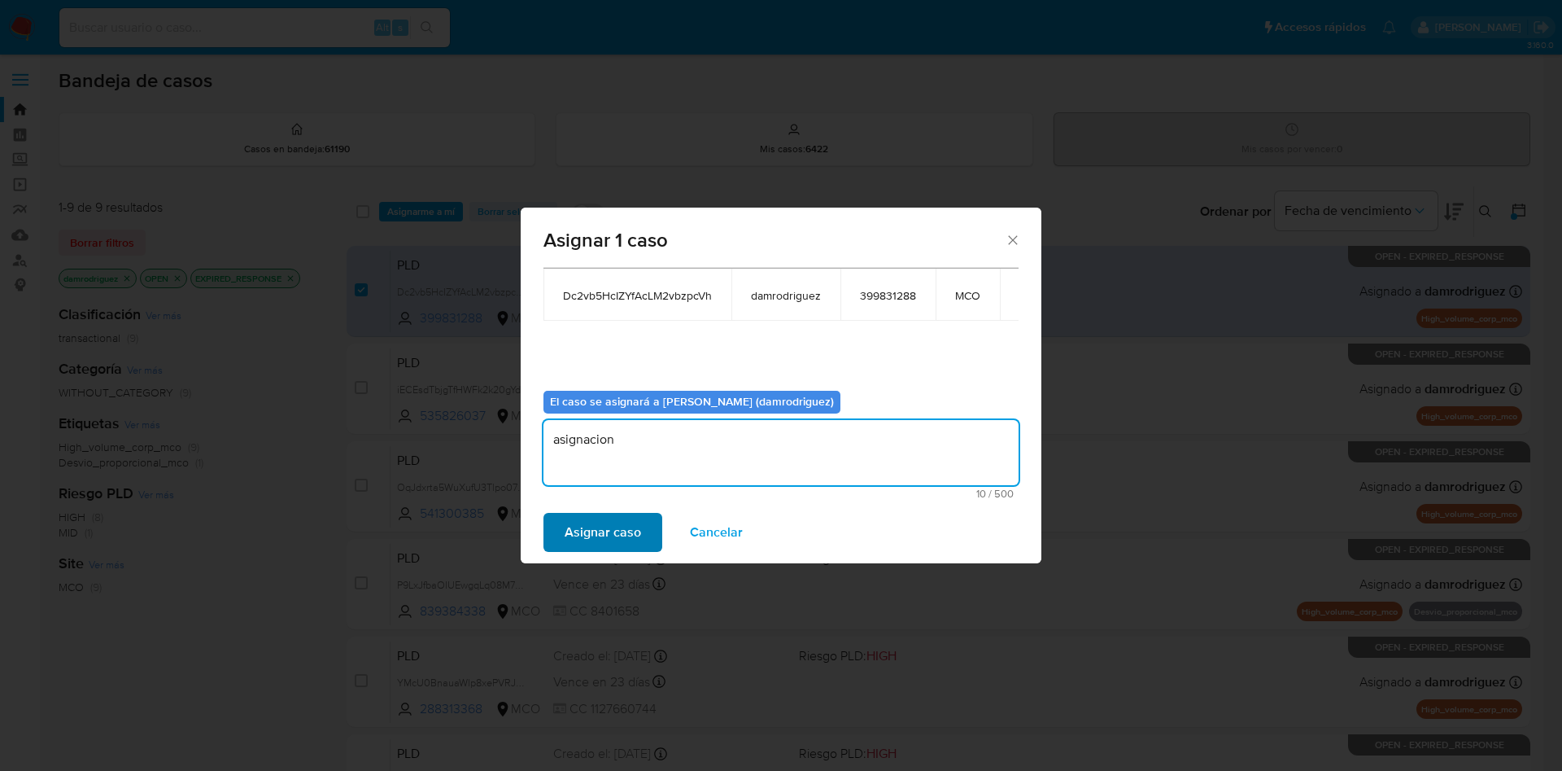
type textarea "asignacion"
click at [615, 518] on span "Asignar caso" at bounding box center [603, 532] width 76 height 36
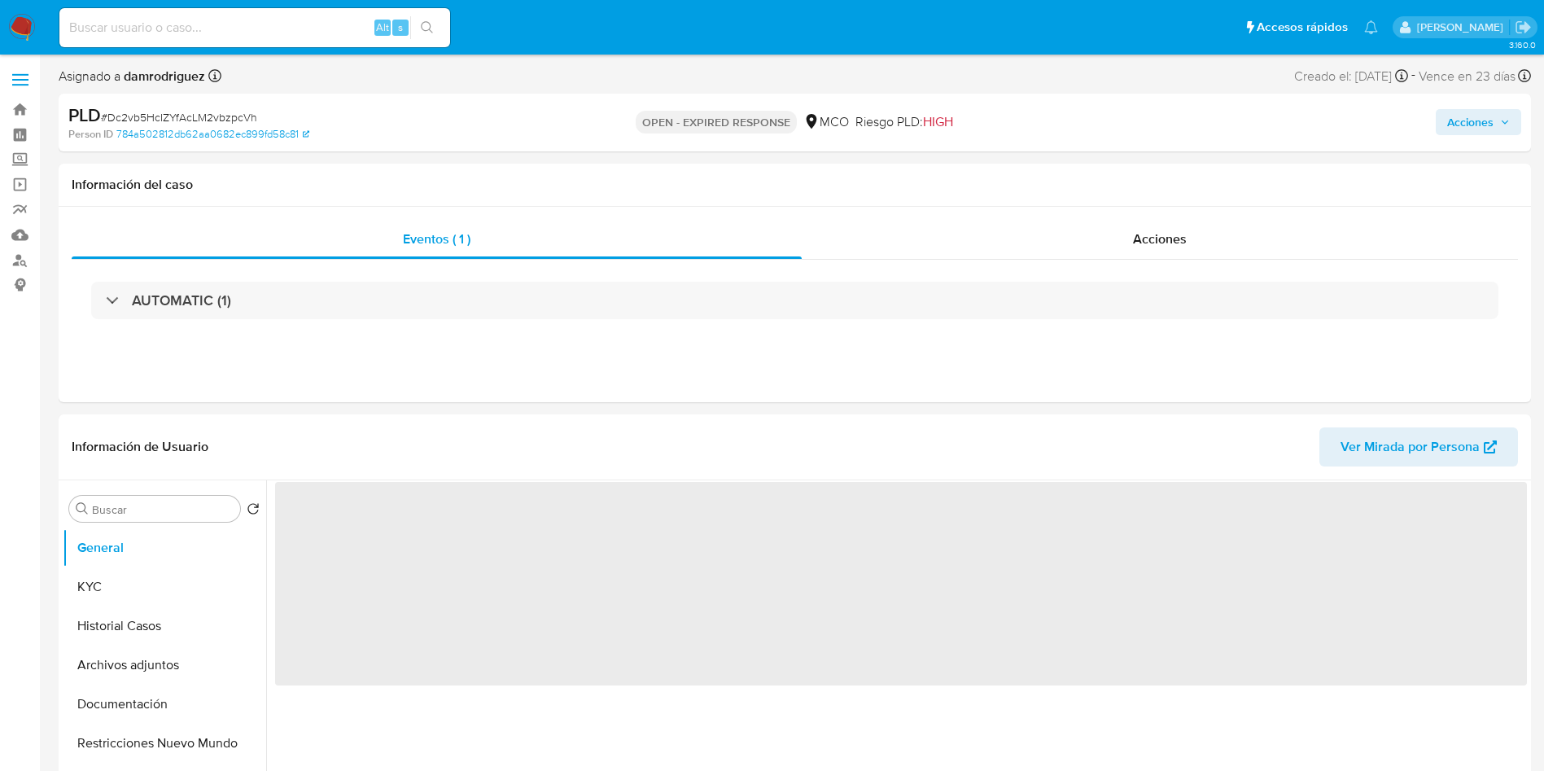
select select "10"
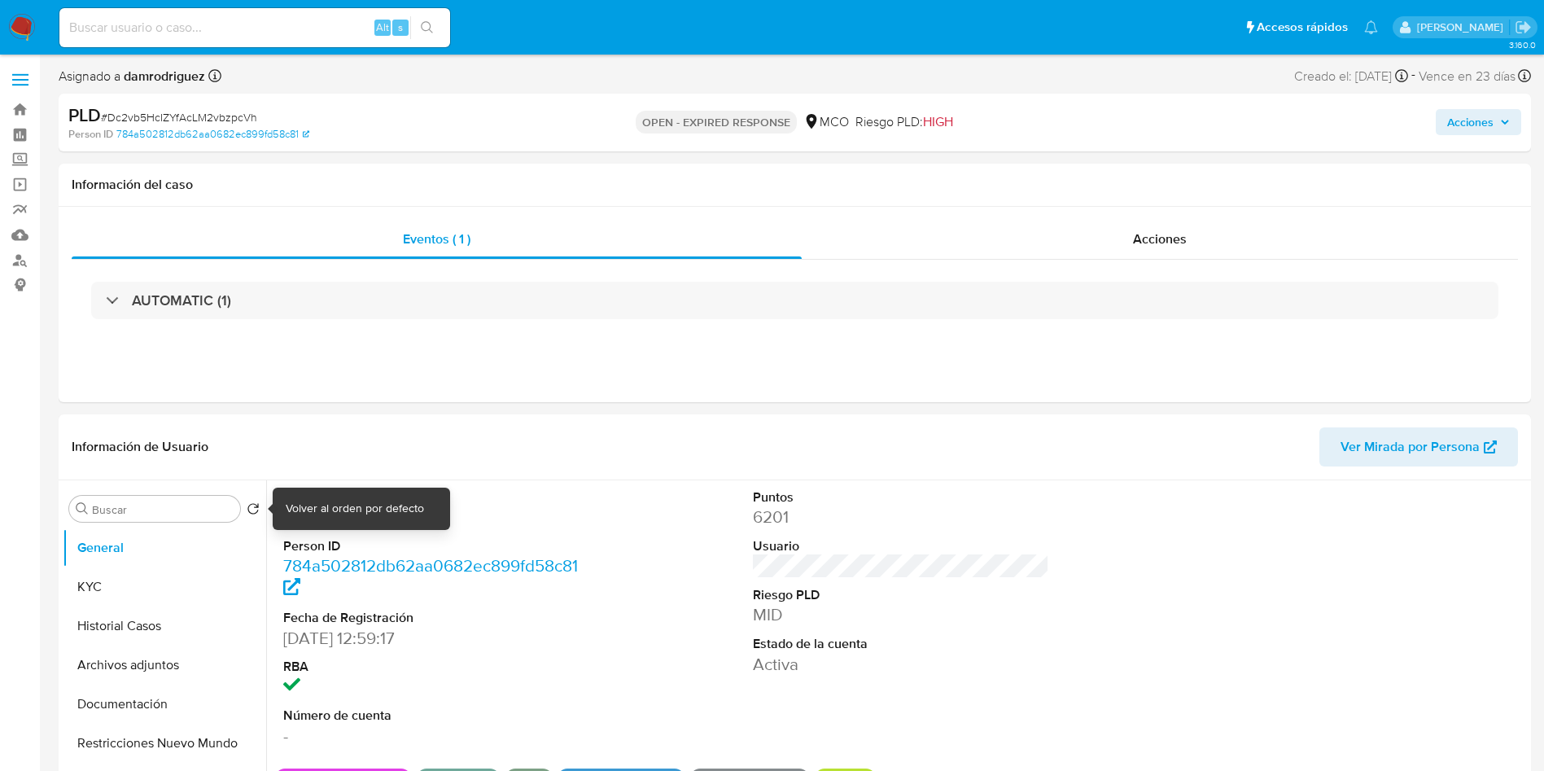
click at [322, 509] on div "Volver al orden por defecto" at bounding box center [355, 508] width 138 height 16
click at [595, 532] on div "ID de usuario 399831288 Person ID 784a502812db62aa0682ec899fd58c81 Fecha de Reg…" at bounding box center [901, 617] width 1252 height 275
click at [313, 518] on dd "399831288" at bounding box center [431, 516] width 297 height 23
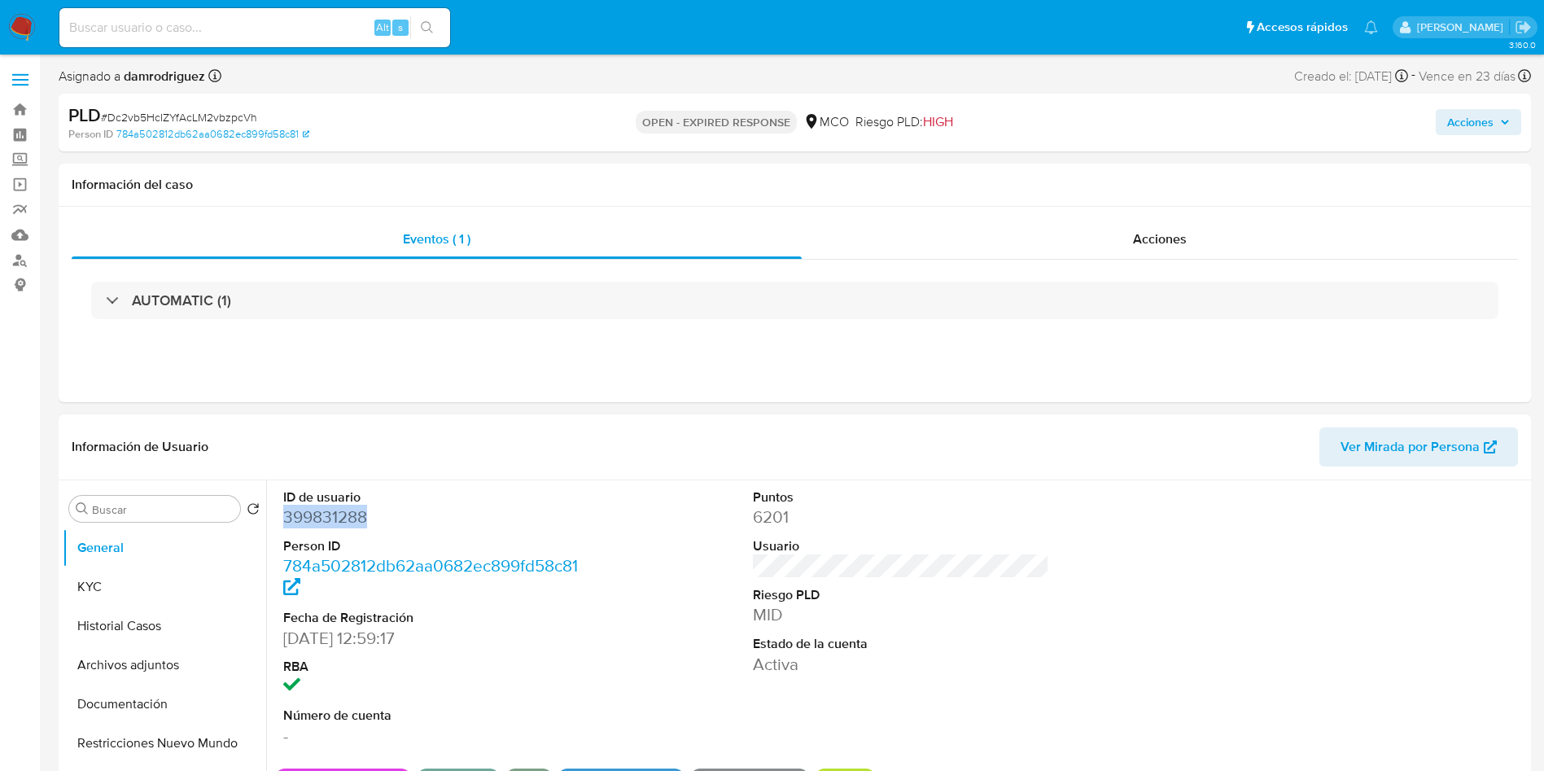
copy dd "399831288"
click at [323, 518] on dd "399831288" at bounding box center [431, 516] width 297 height 23
click at [128, 635] on button "Historial Casos" at bounding box center [158, 625] width 190 height 39
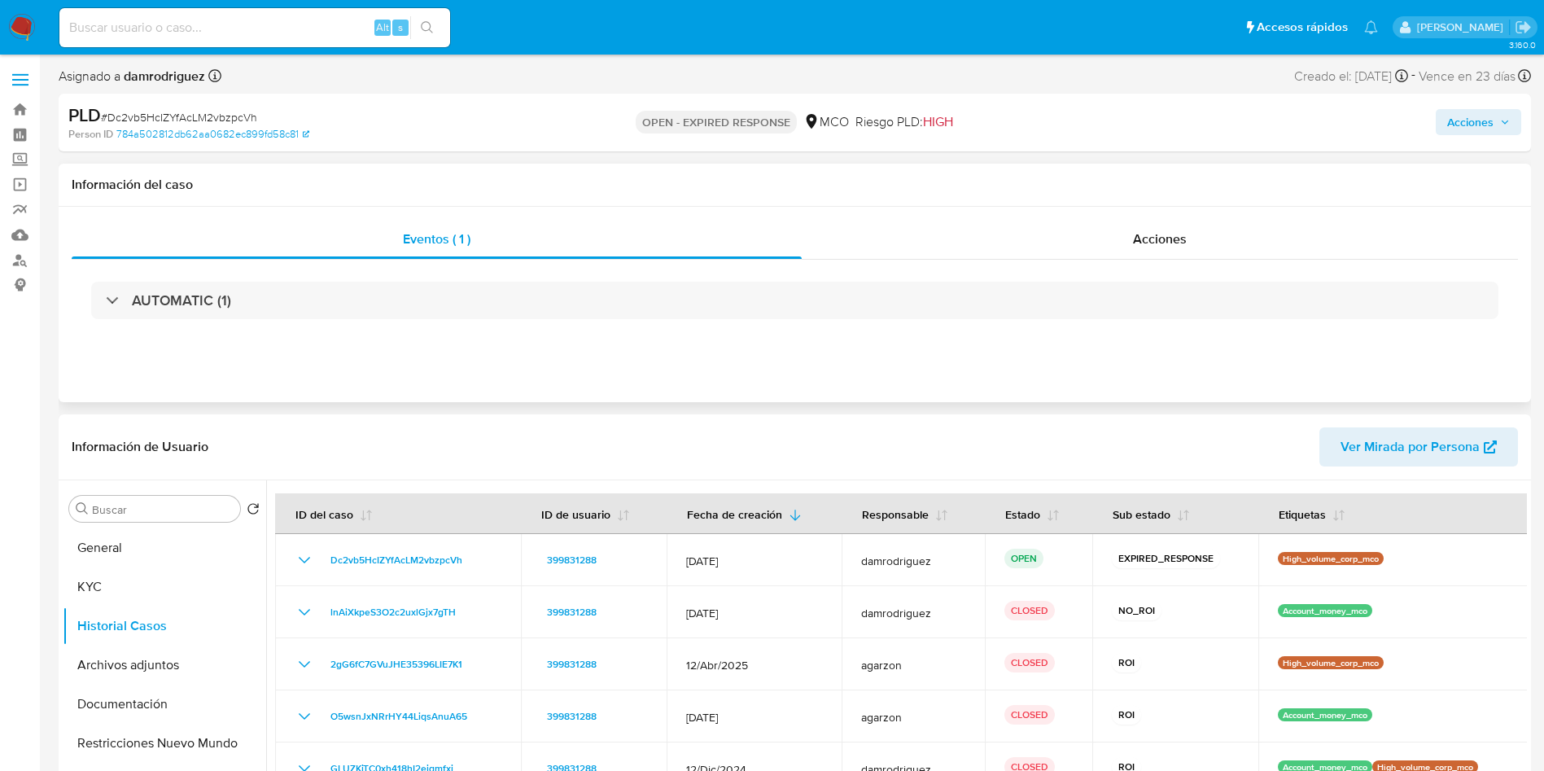
scroll to position [122, 0]
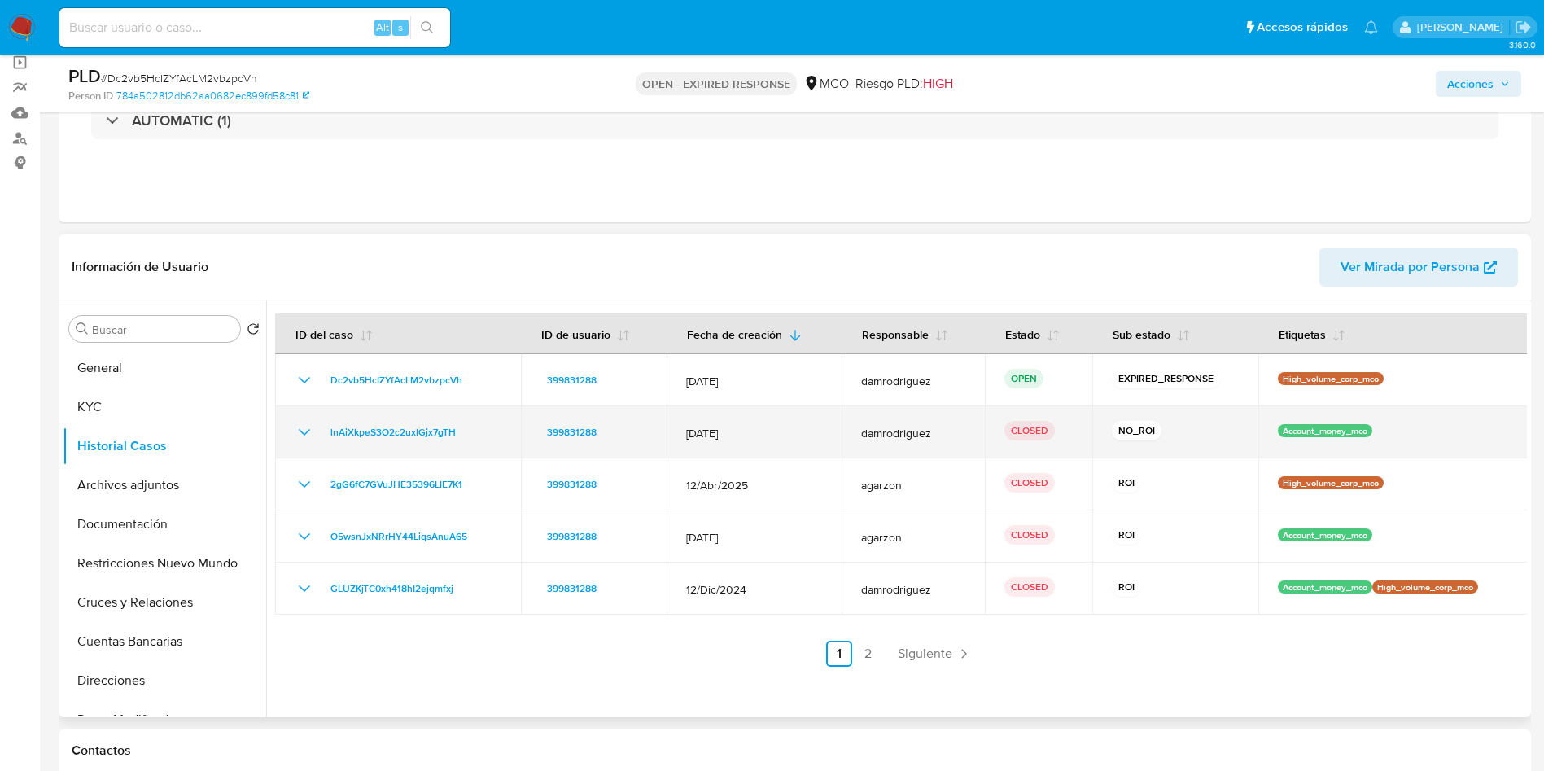
click at [306, 432] on icon "Mostrar/Ocultar" at bounding box center [304, 432] width 11 height 7
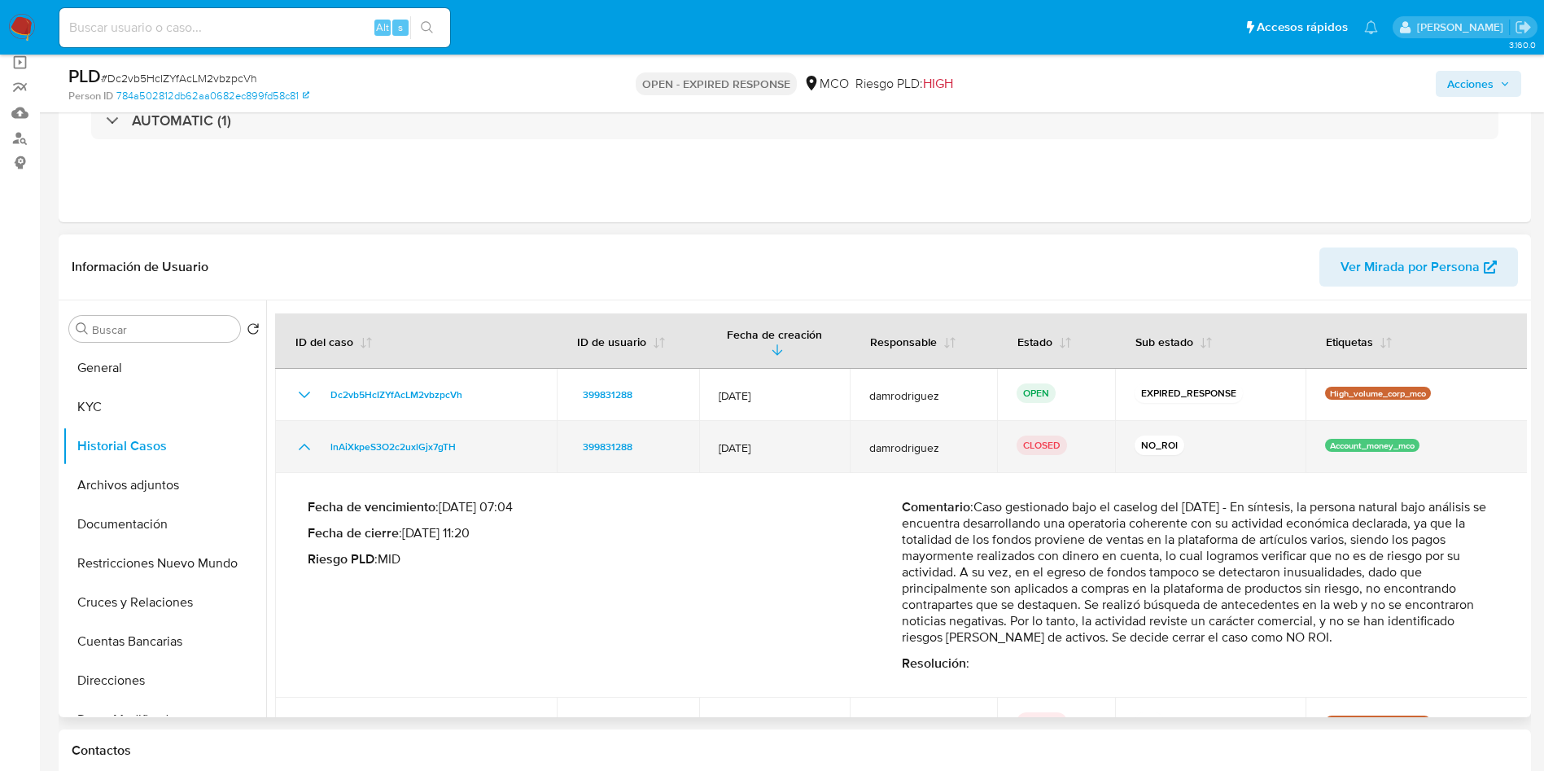
click at [302, 444] on icon "Mostrar/Ocultar" at bounding box center [305, 447] width 20 height 20
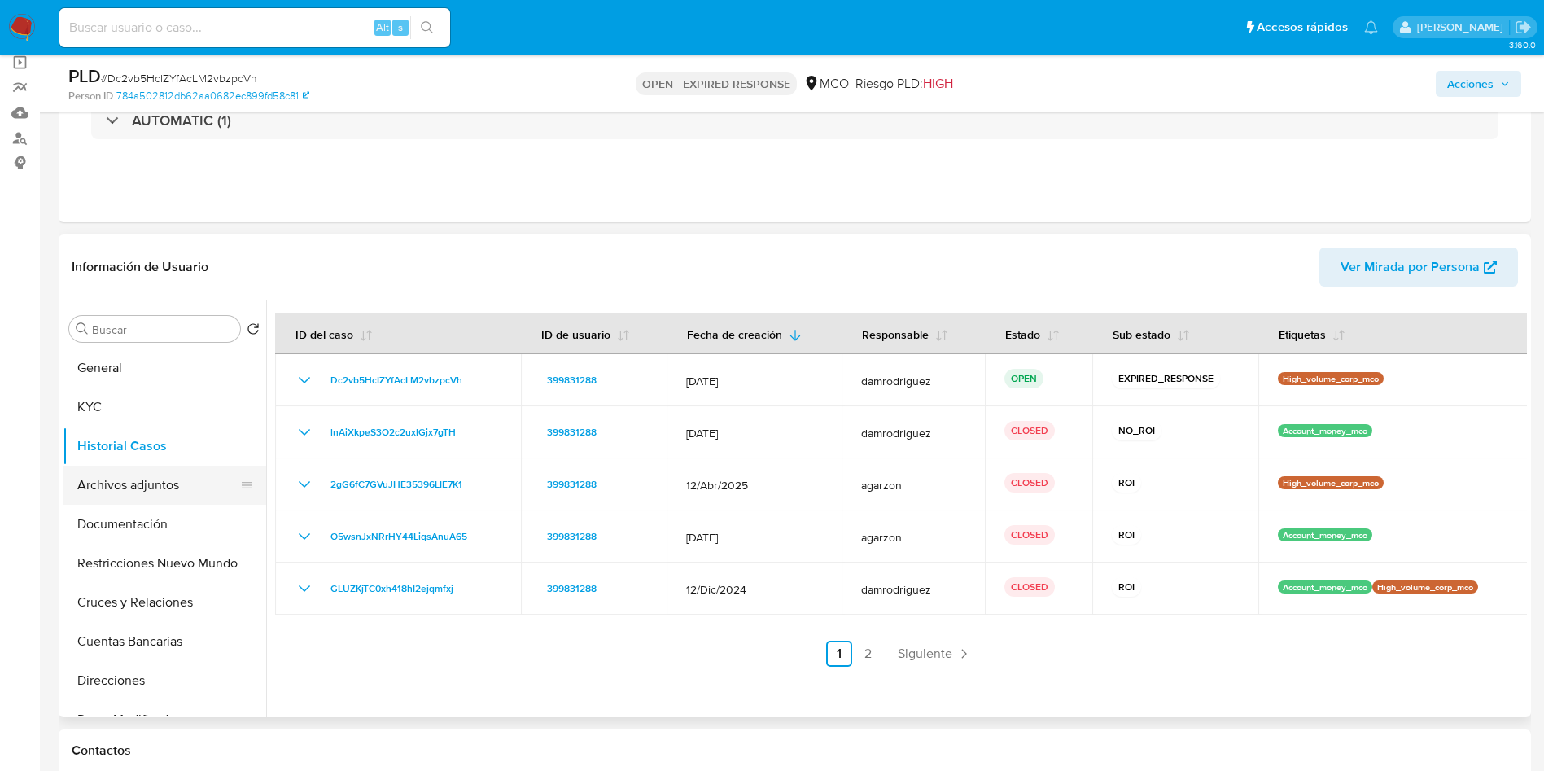
click at [175, 477] on button "Archivos adjuntos" at bounding box center [158, 484] width 190 height 39
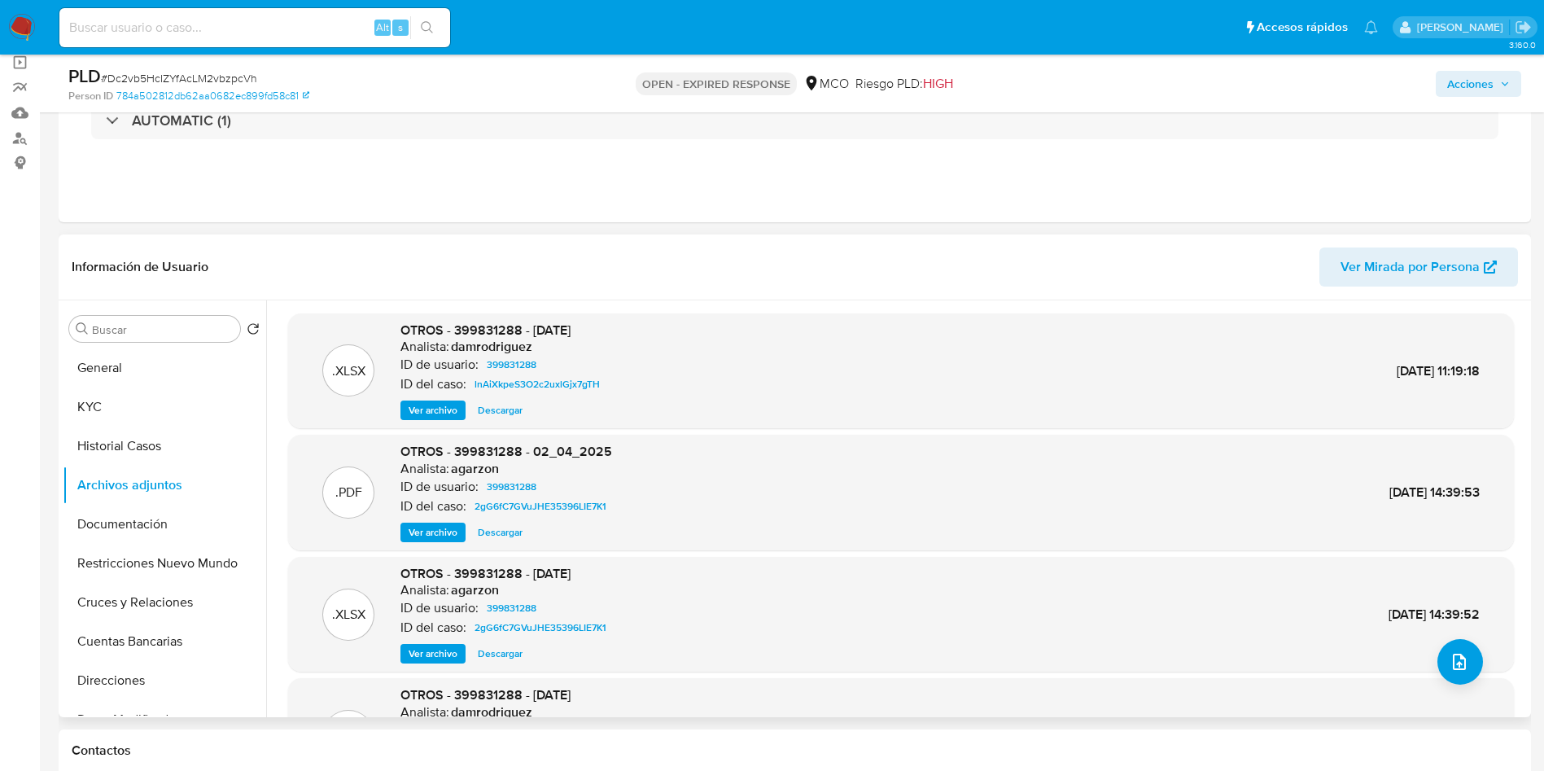
click at [426, 529] on span "Ver archivo" at bounding box center [433, 532] width 49 height 16
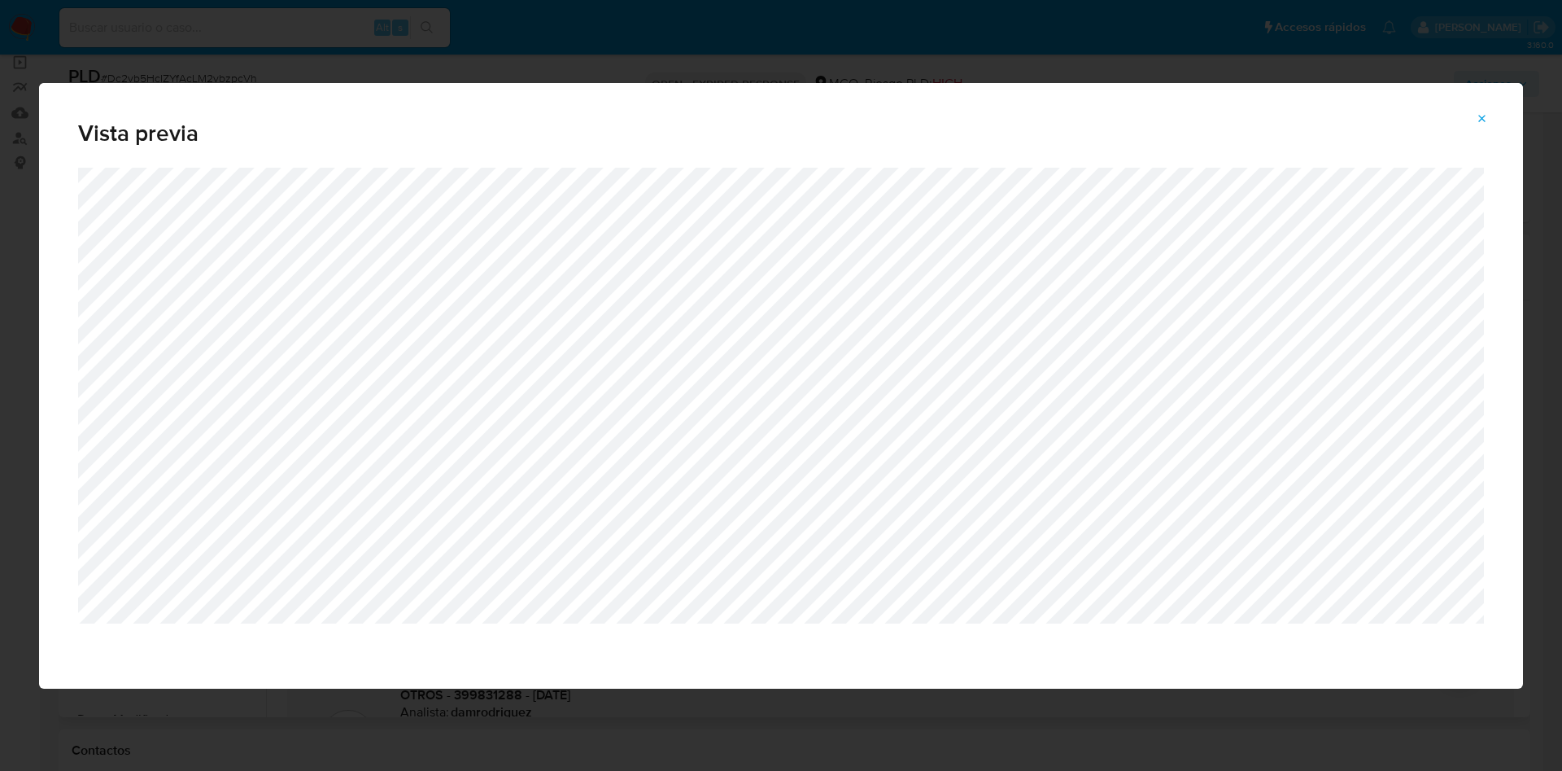
click at [1476, 112] on icon "Attachment preview" at bounding box center [1482, 118] width 13 height 13
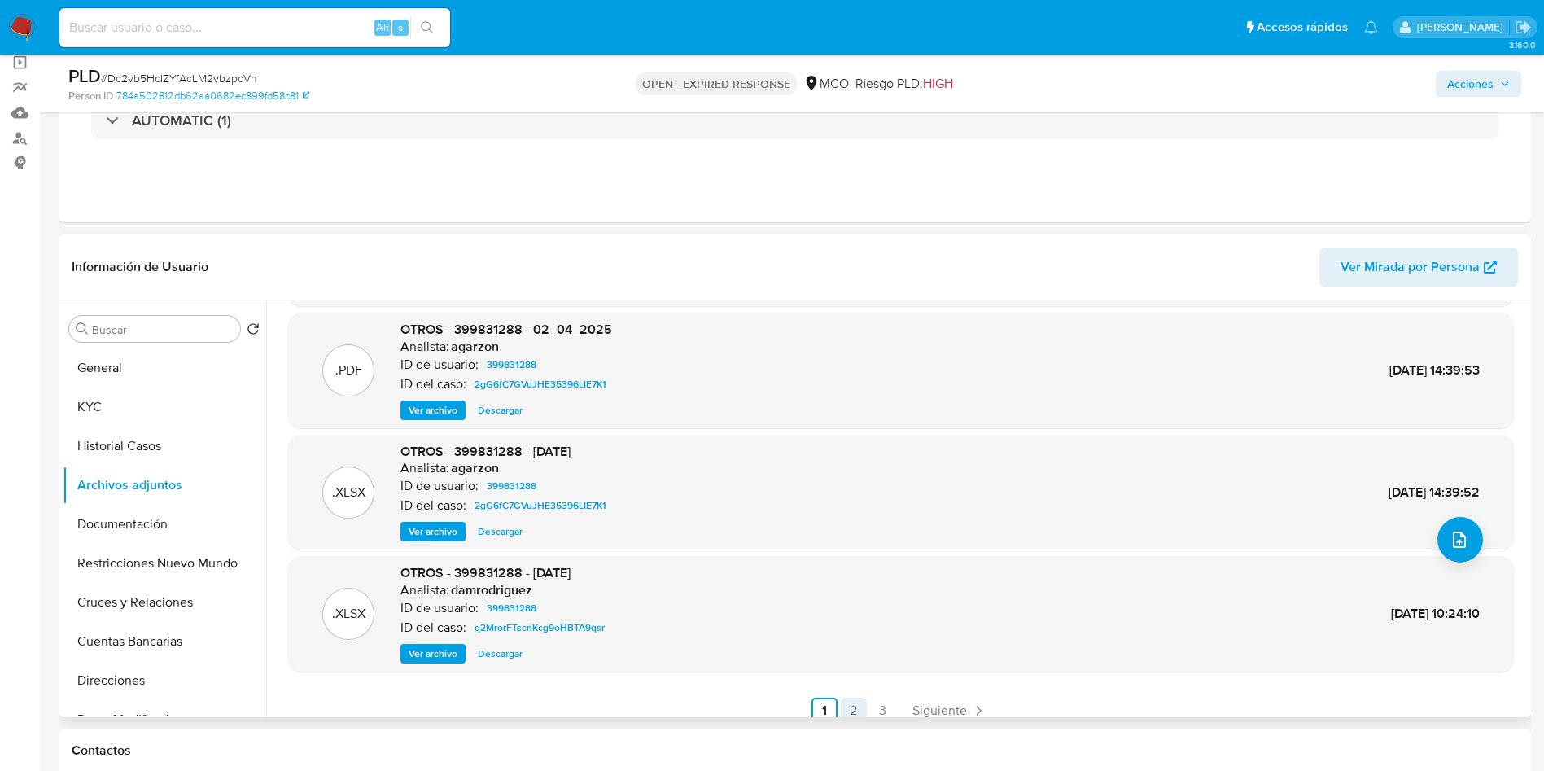
click at [853, 705] on link "2" at bounding box center [854, 710] width 26 height 26
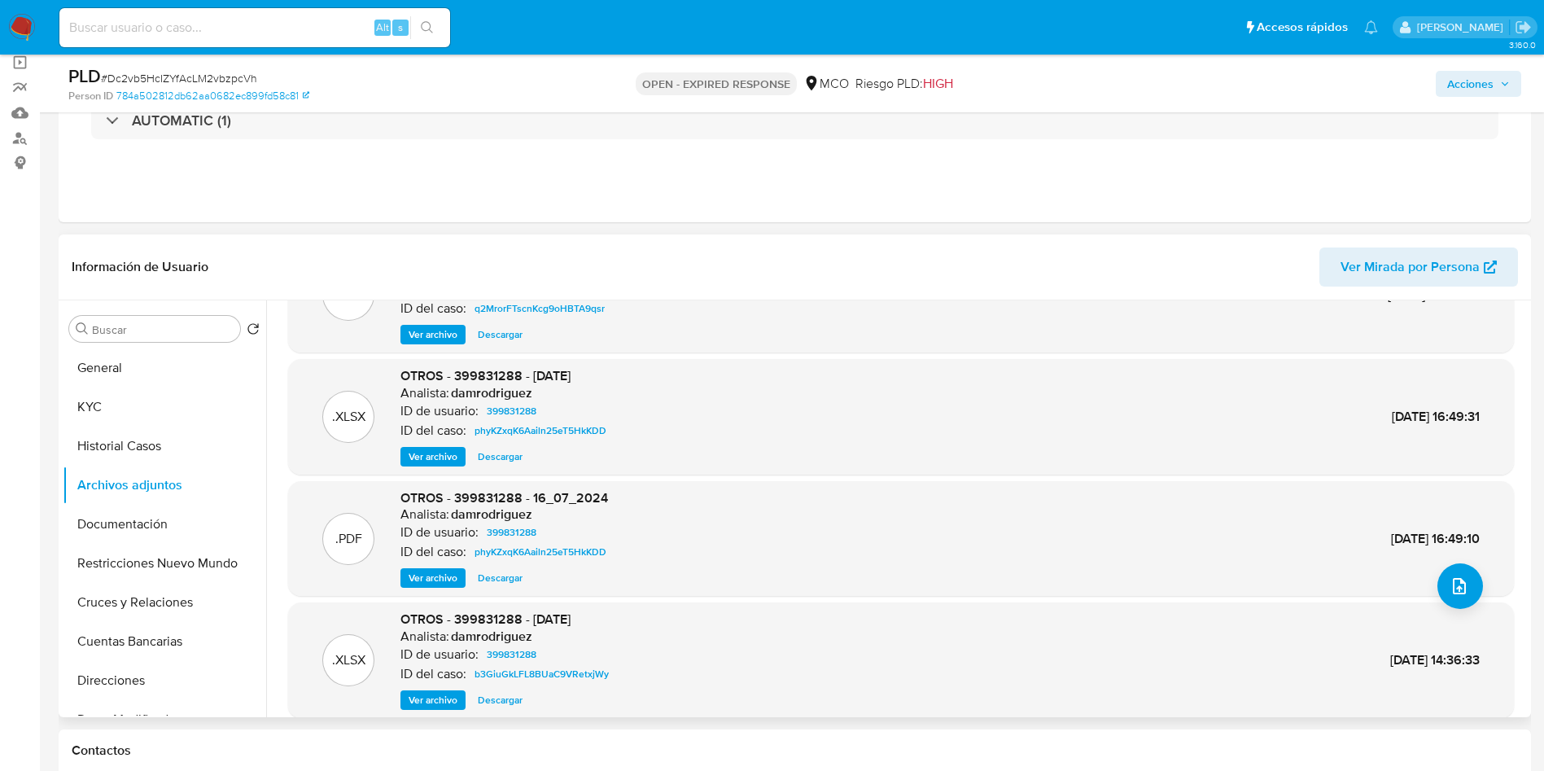
scroll to position [137, 0]
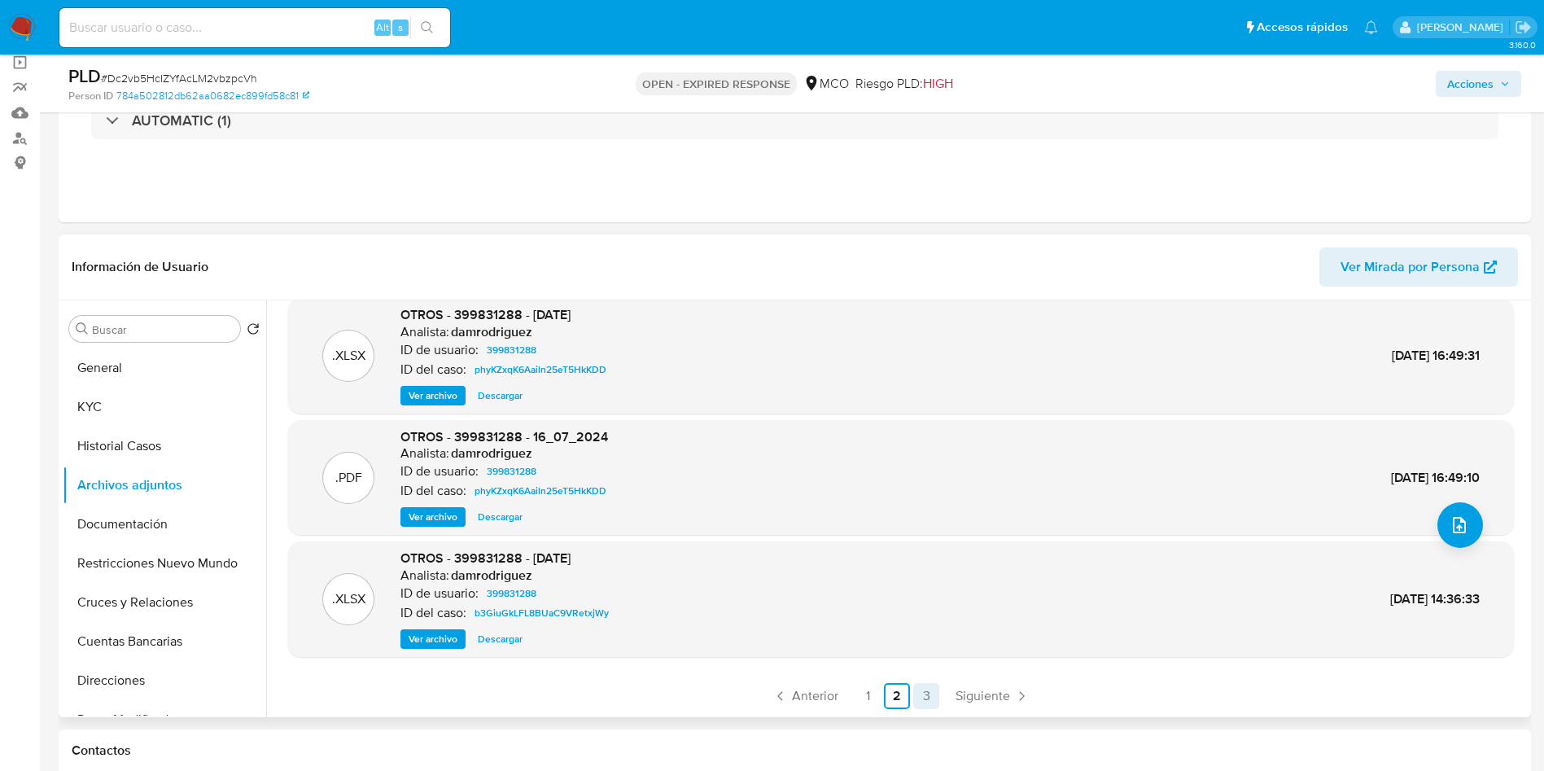
click at [933, 703] on link "3" at bounding box center [926, 696] width 26 height 26
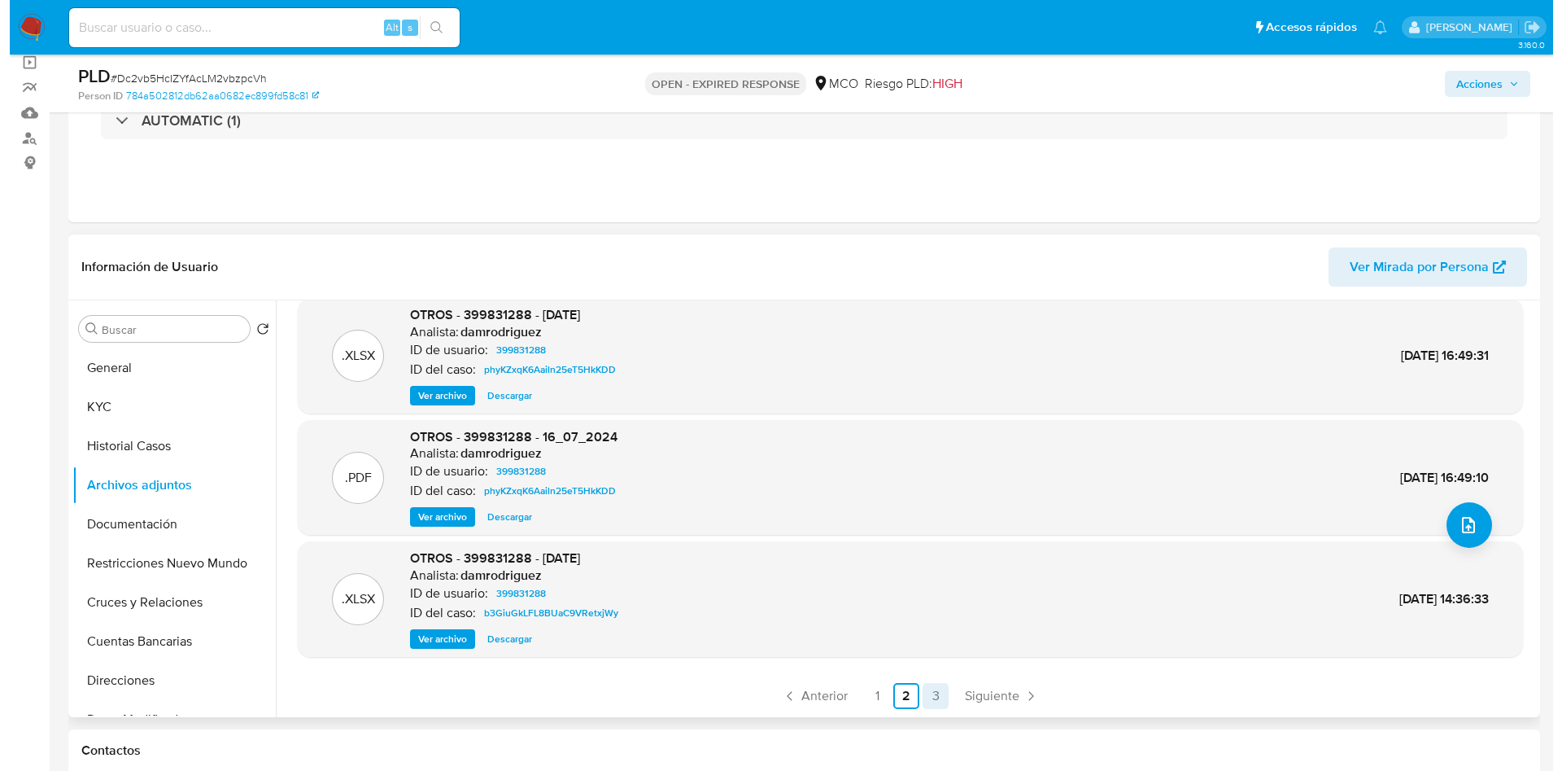
scroll to position [0, 0]
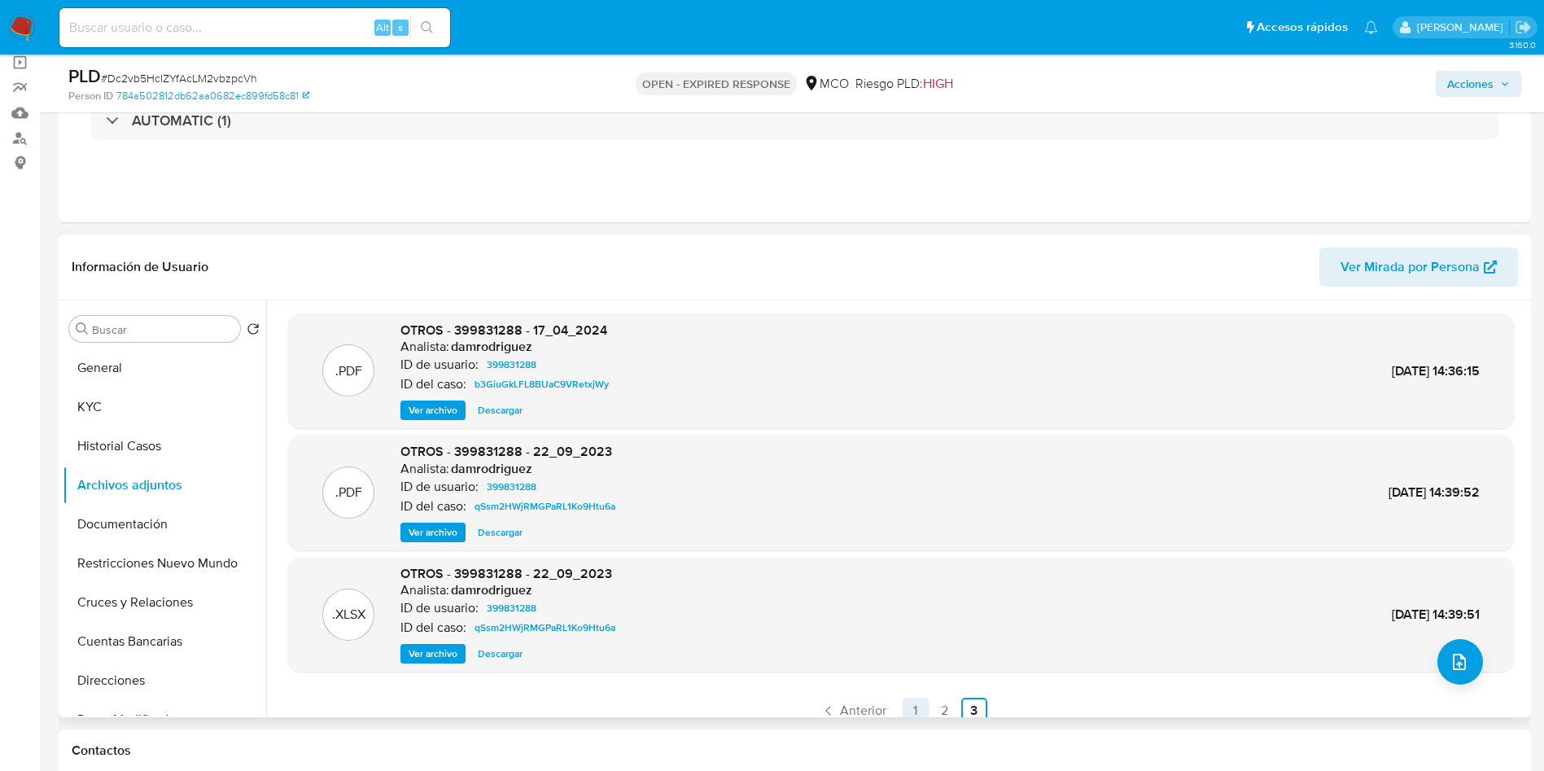
click at [909, 706] on link "1" at bounding box center [915, 710] width 26 height 26
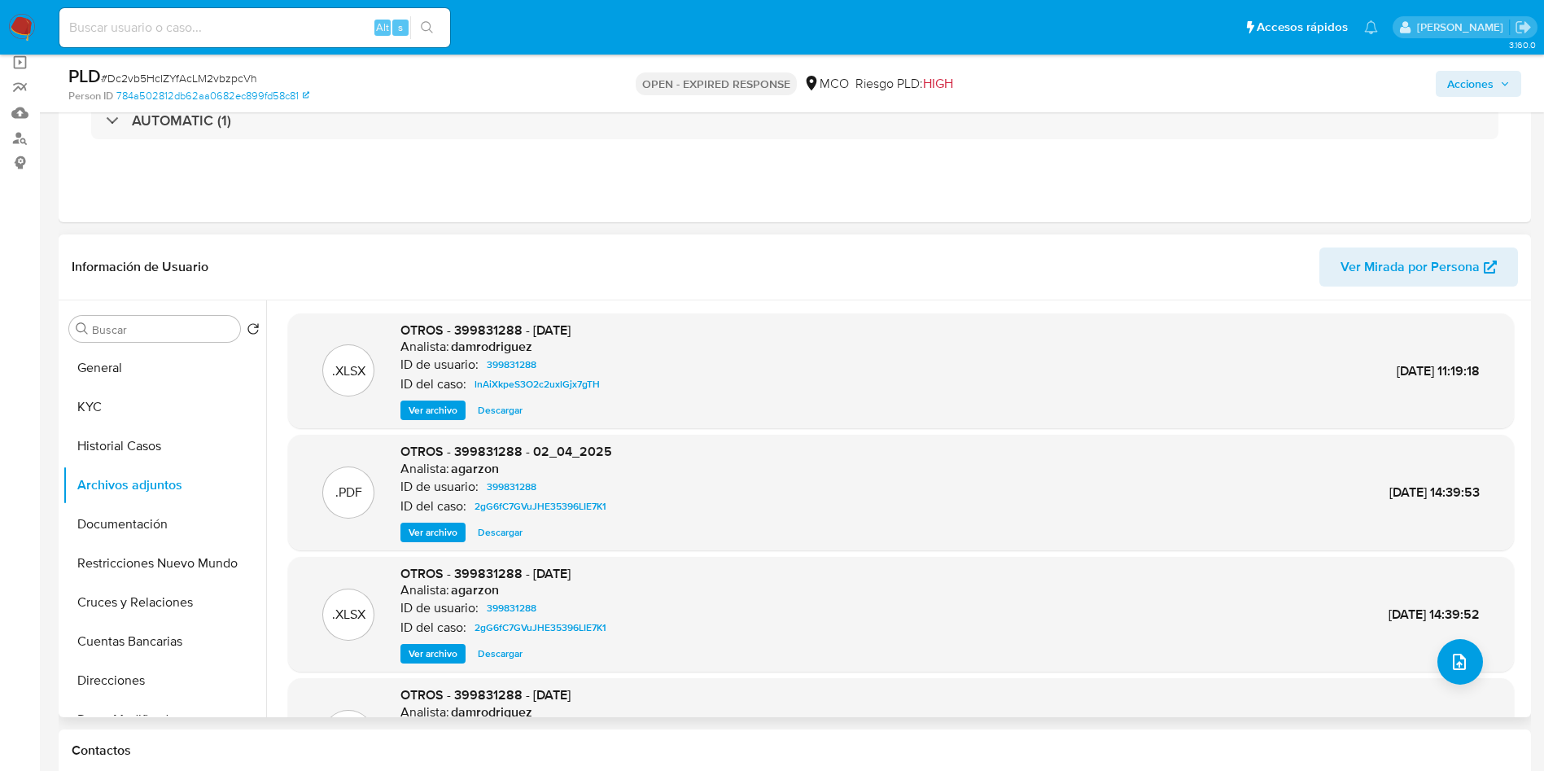
click at [502, 331] on span "OTROS - 399831288 - 17-06-2025" at bounding box center [485, 330] width 170 height 19
copy span "399831288"
click at [130, 427] on button "Historial Casos" at bounding box center [158, 445] width 190 height 39
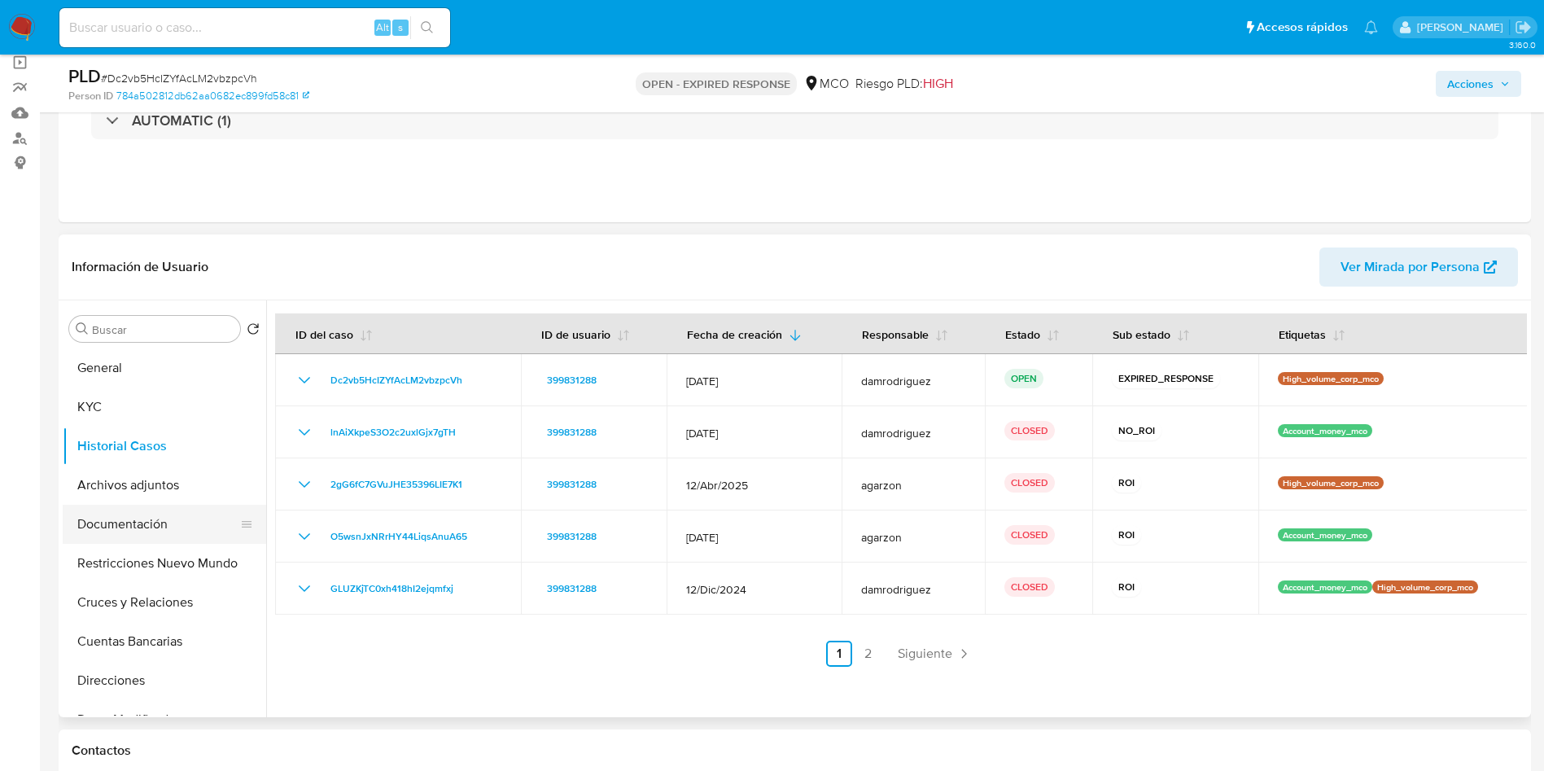
click at [139, 531] on button "Documentación" at bounding box center [158, 524] width 190 height 39
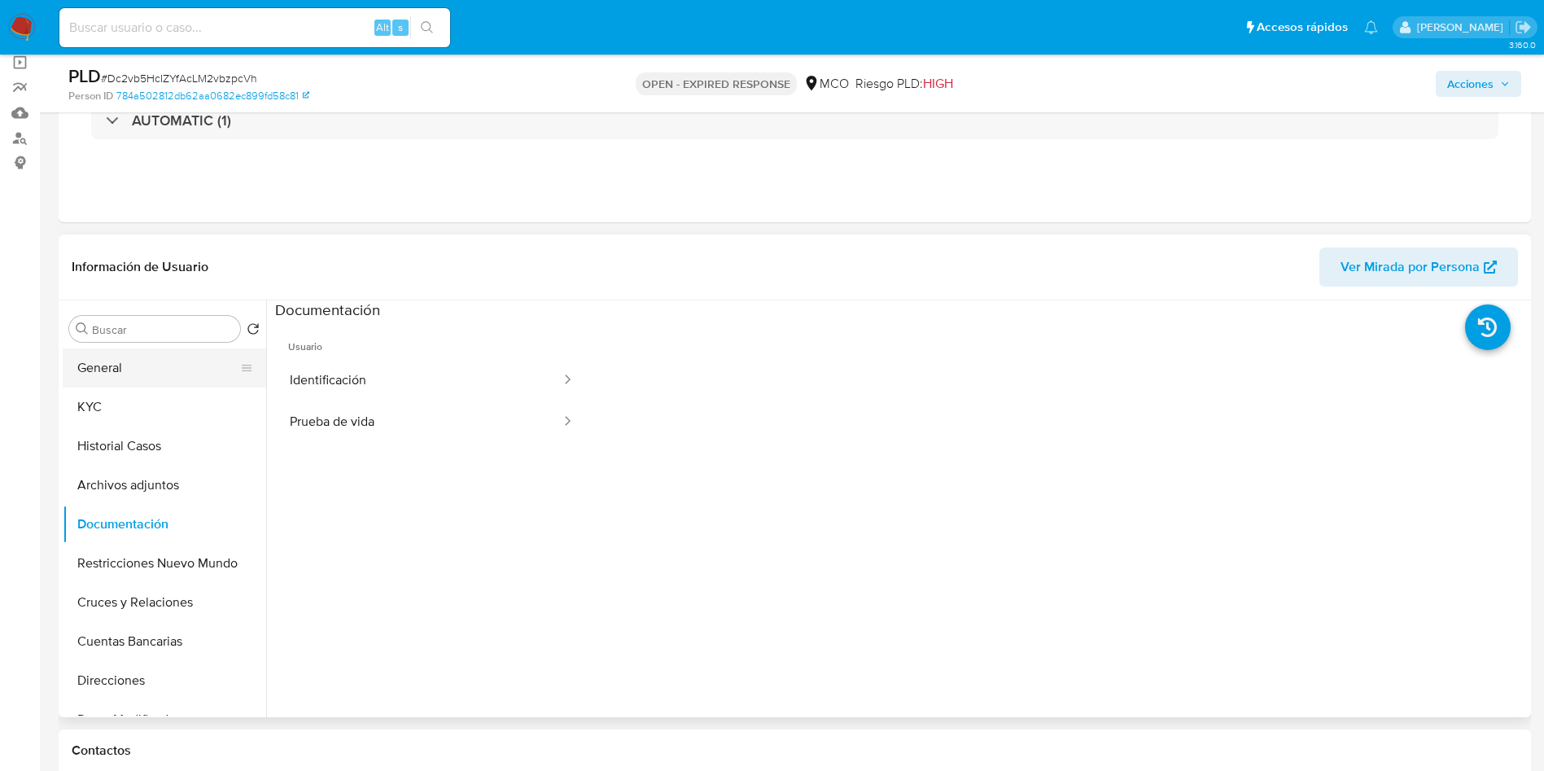
click at [115, 365] on button "General" at bounding box center [158, 367] width 190 height 39
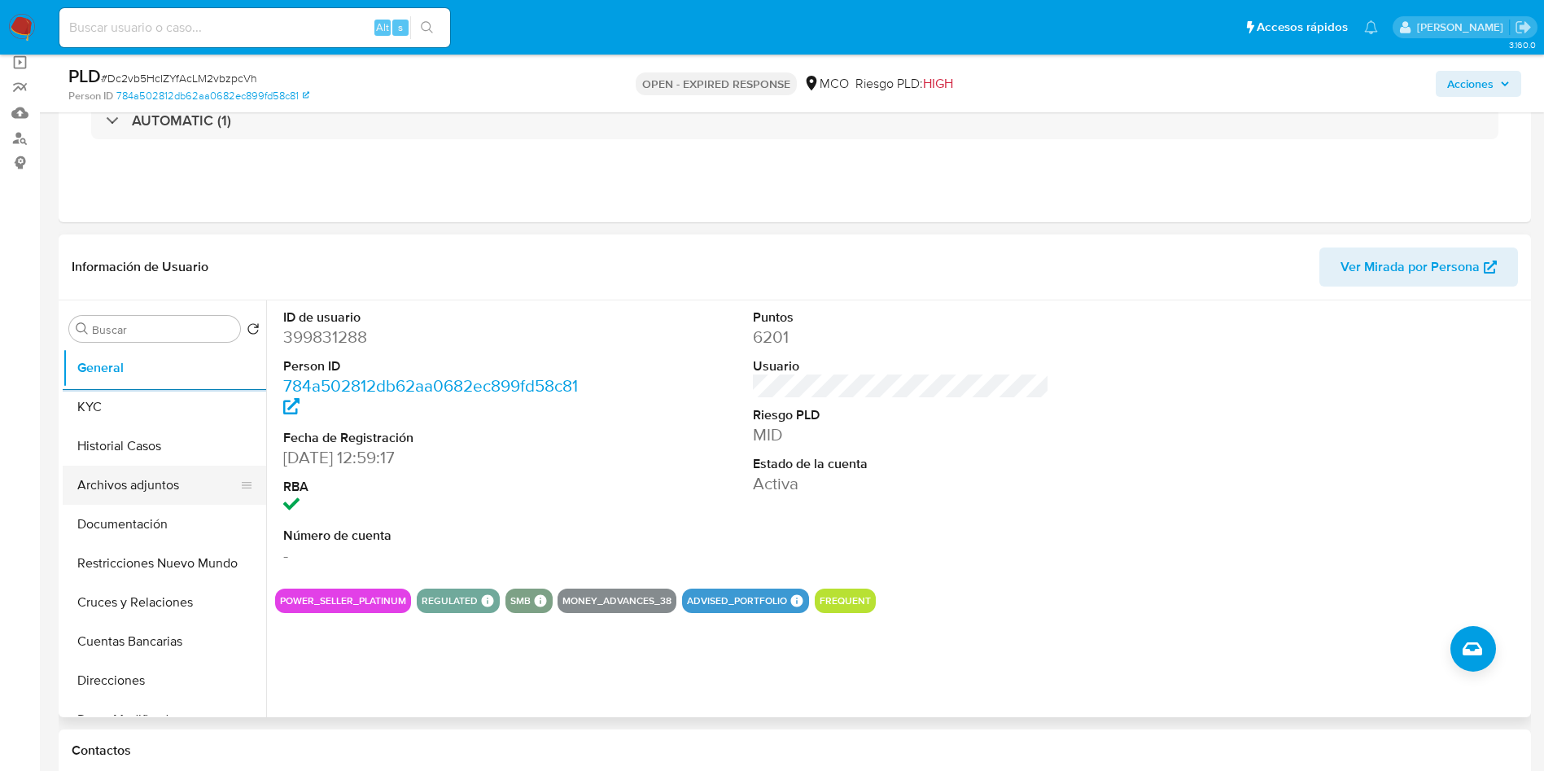
click at [168, 488] on button "Archivos adjuntos" at bounding box center [158, 484] width 190 height 39
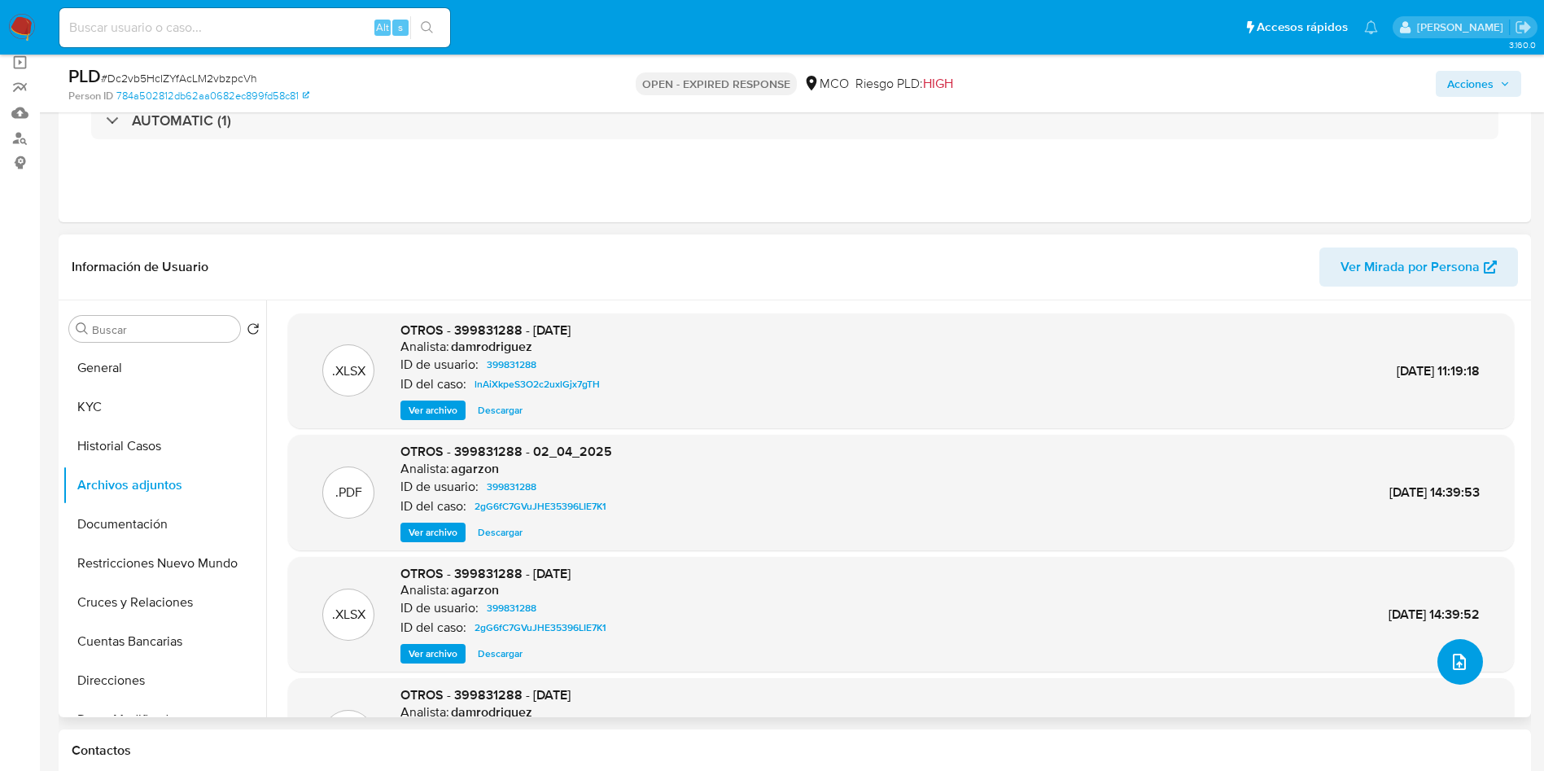
click at [1459, 658] on icon "upload-file" at bounding box center [1459, 661] width 13 height 16
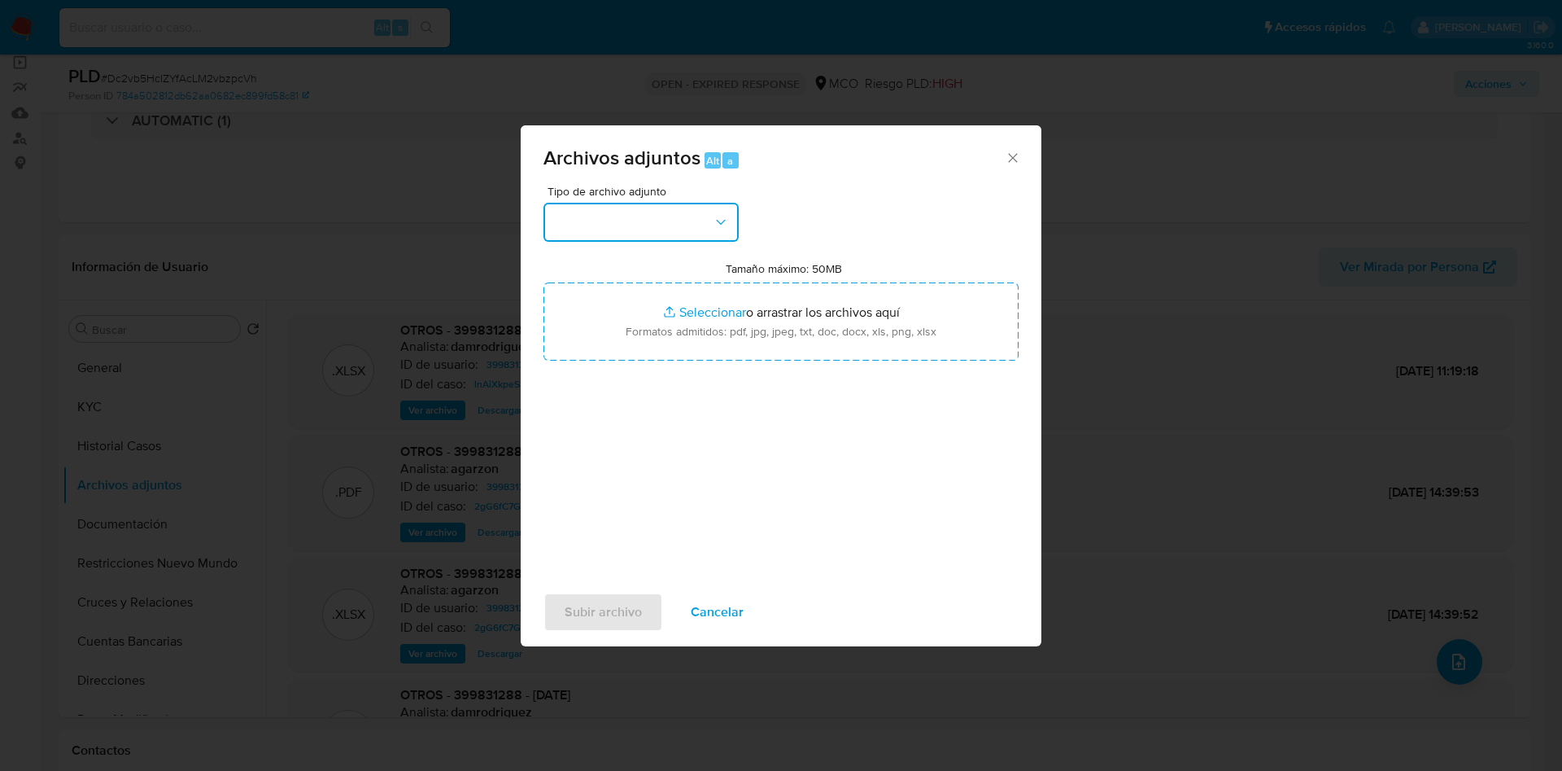
click at [620, 227] on button "button" at bounding box center [641, 222] width 195 height 39
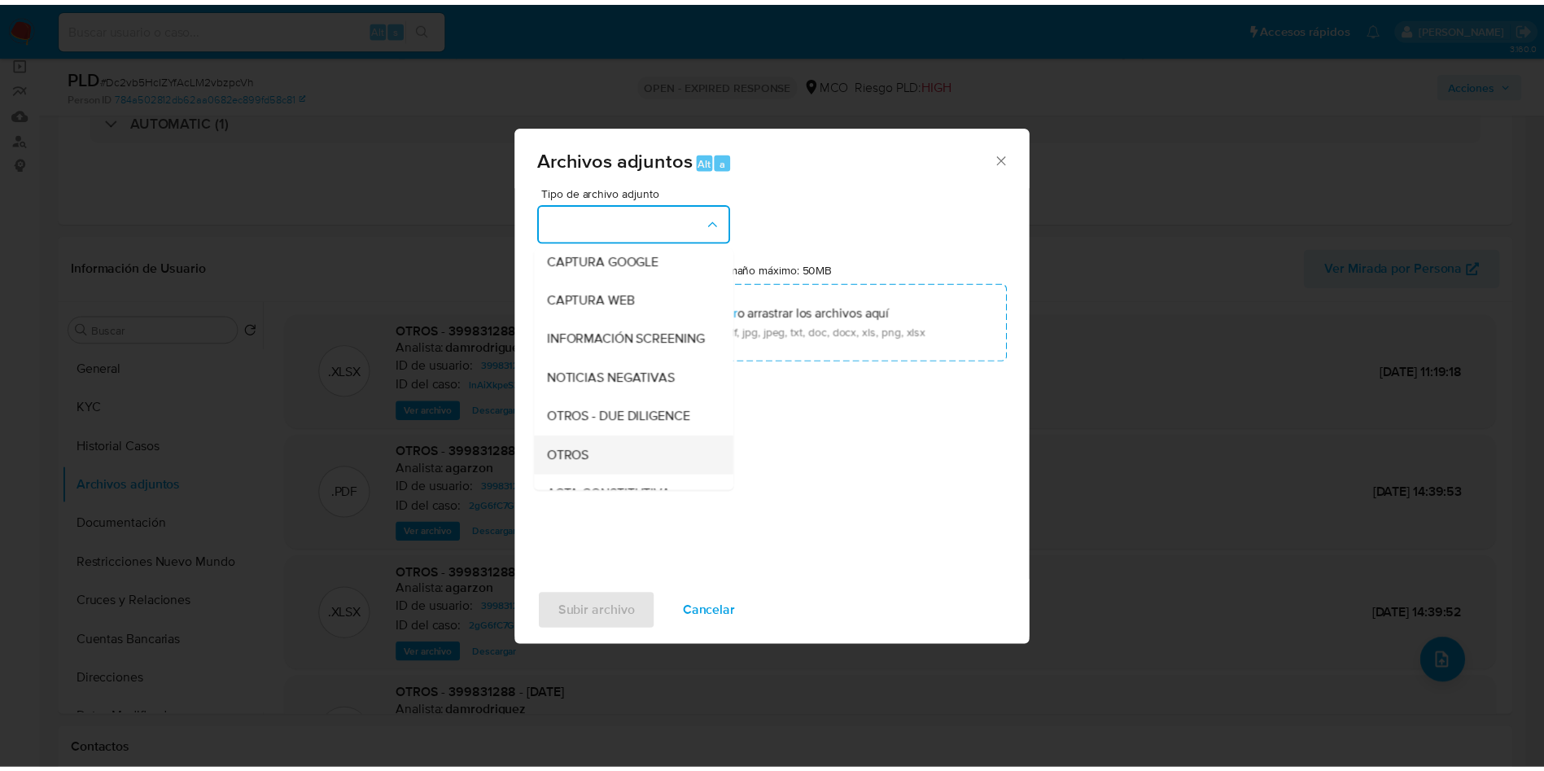
scroll to position [122, 0]
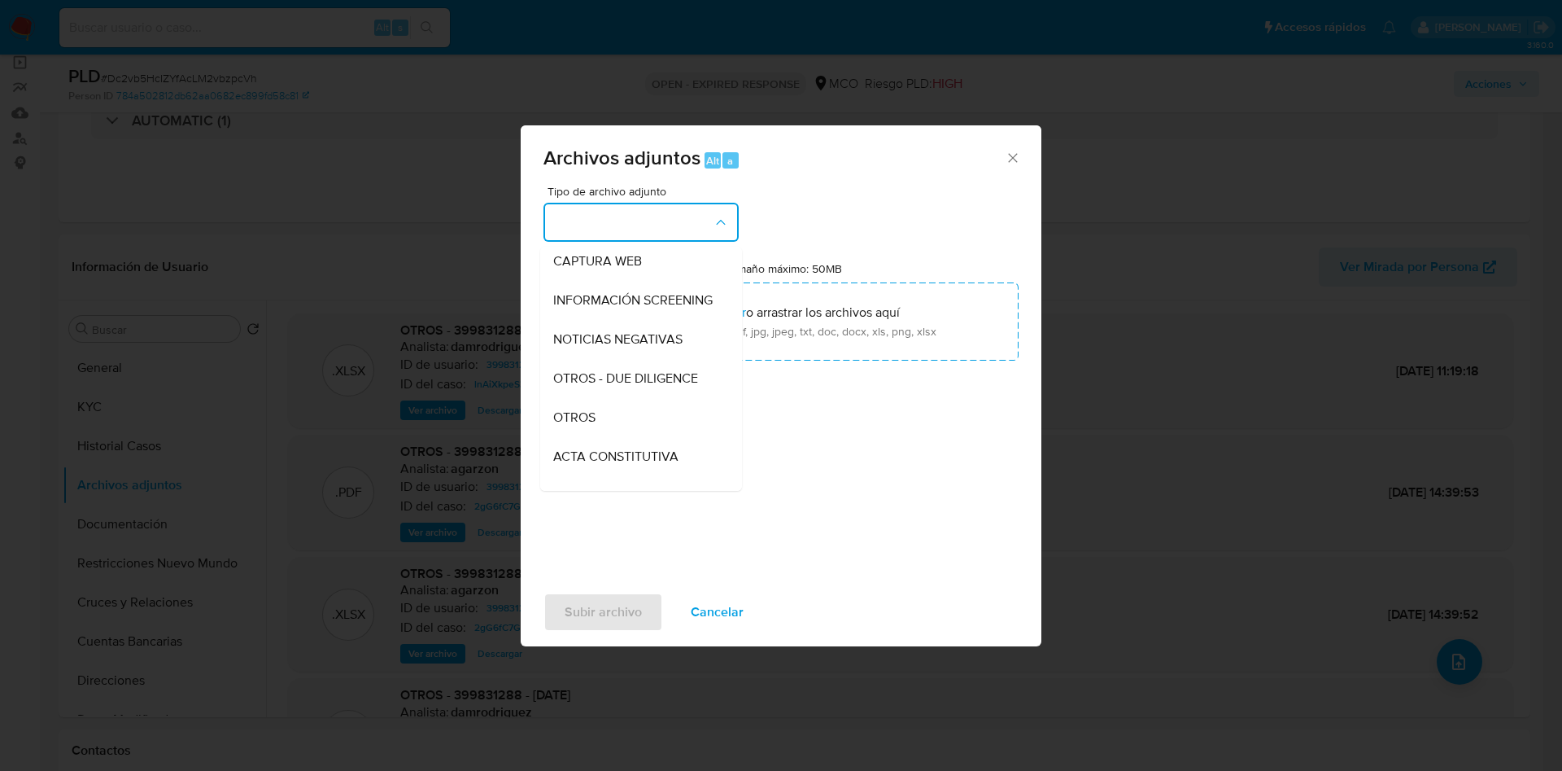
click at [645, 426] on div "OTROS" at bounding box center [636, 417] width 166 height 39
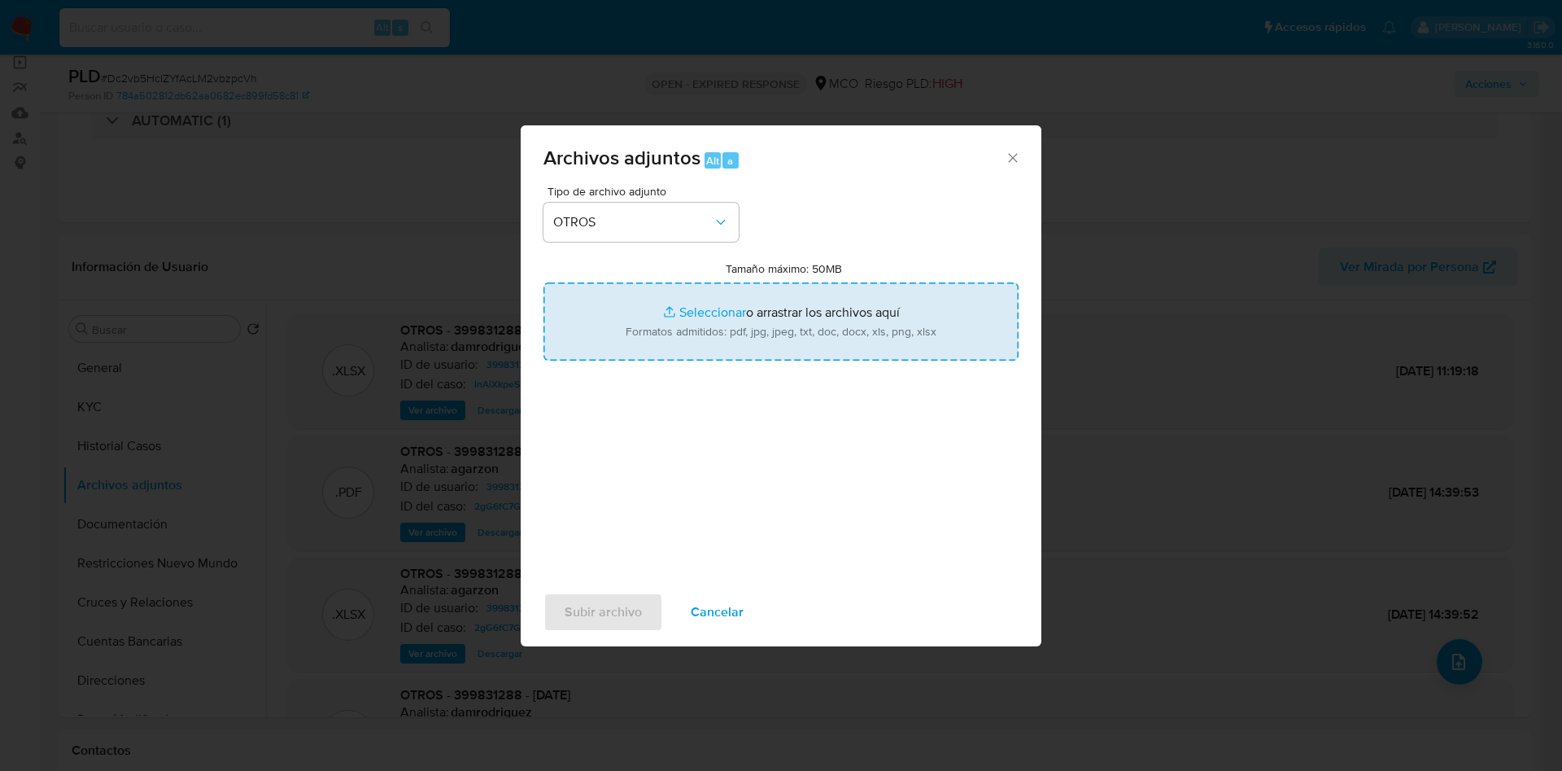
click at [710, 337] on input "Tamaño máximo: 50MB Seleccionar archivos" at bounding box center [781, 321] width 475 height 78
type input "C:\fakepath\399831288 - 17_09_2025.pdf"
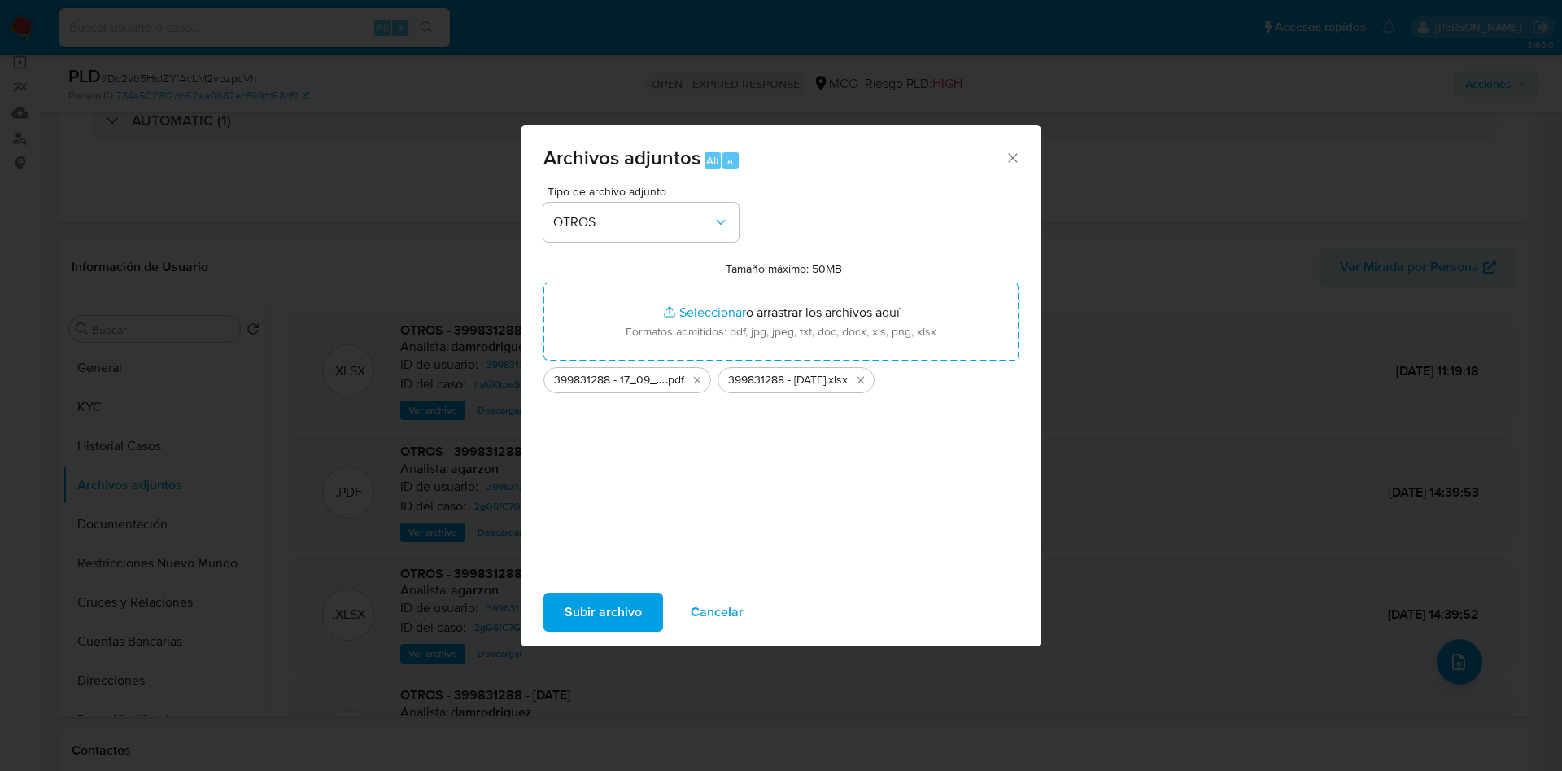
click at [619, 604] on span "Subir archivo" at bounding box center [603, 612] width 77 height 36
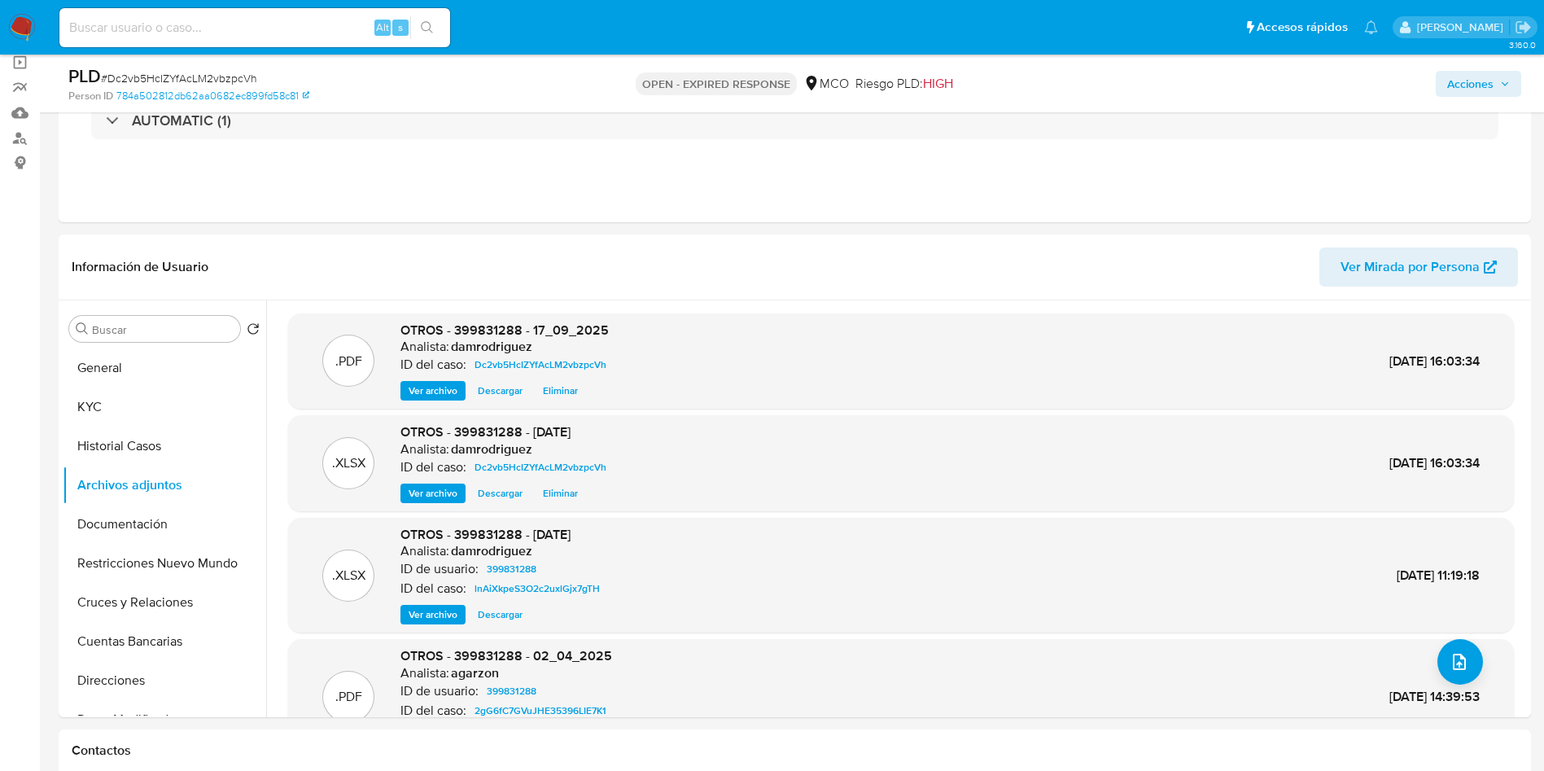
click at [1490, 84] on span "Acciones" at bounding box center [1470, 84] width 46 height 26
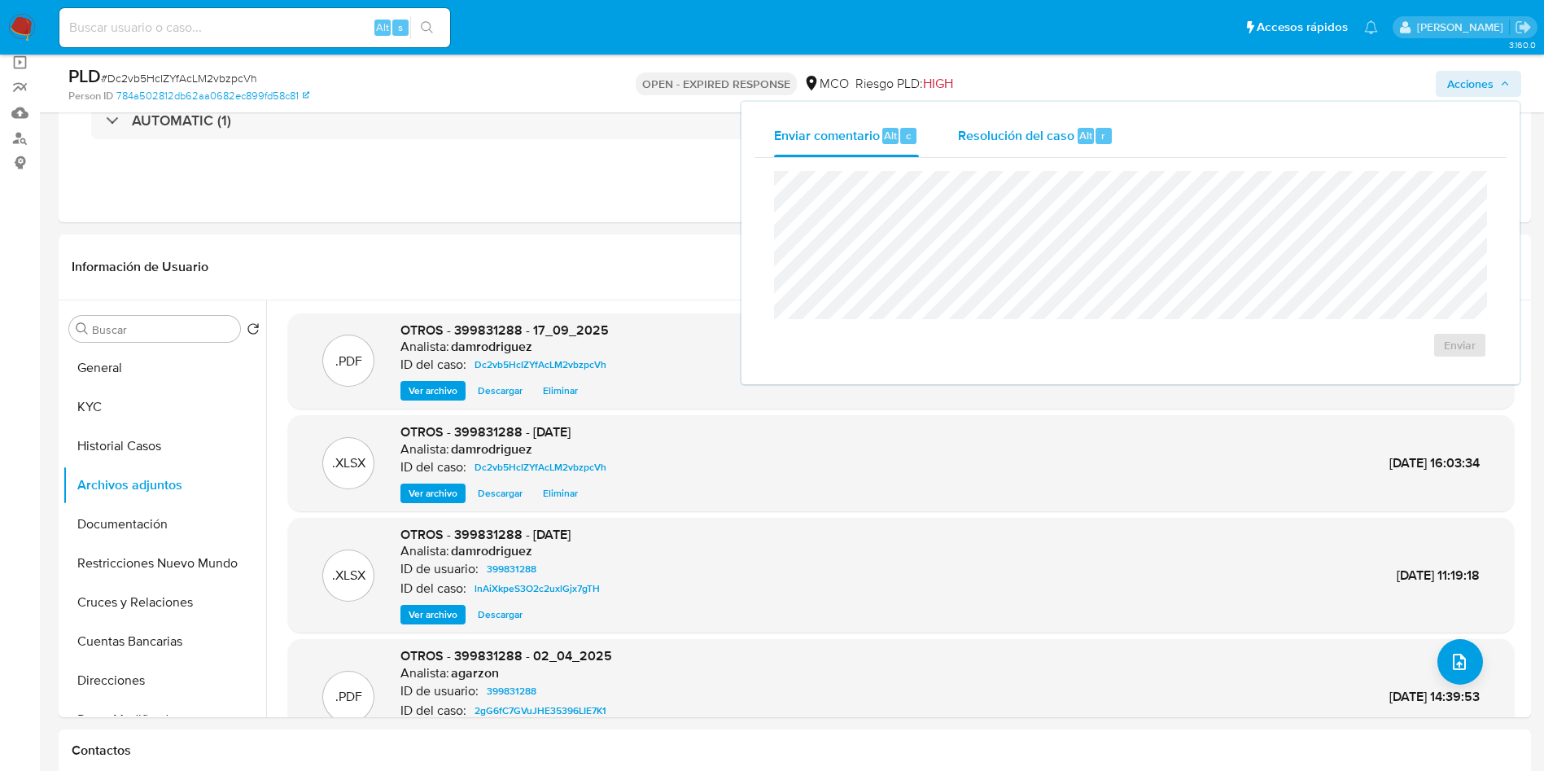
click at [1000, 136] on span "Resolución del caso" at bounding box center [1016, 134] width 116 height 19
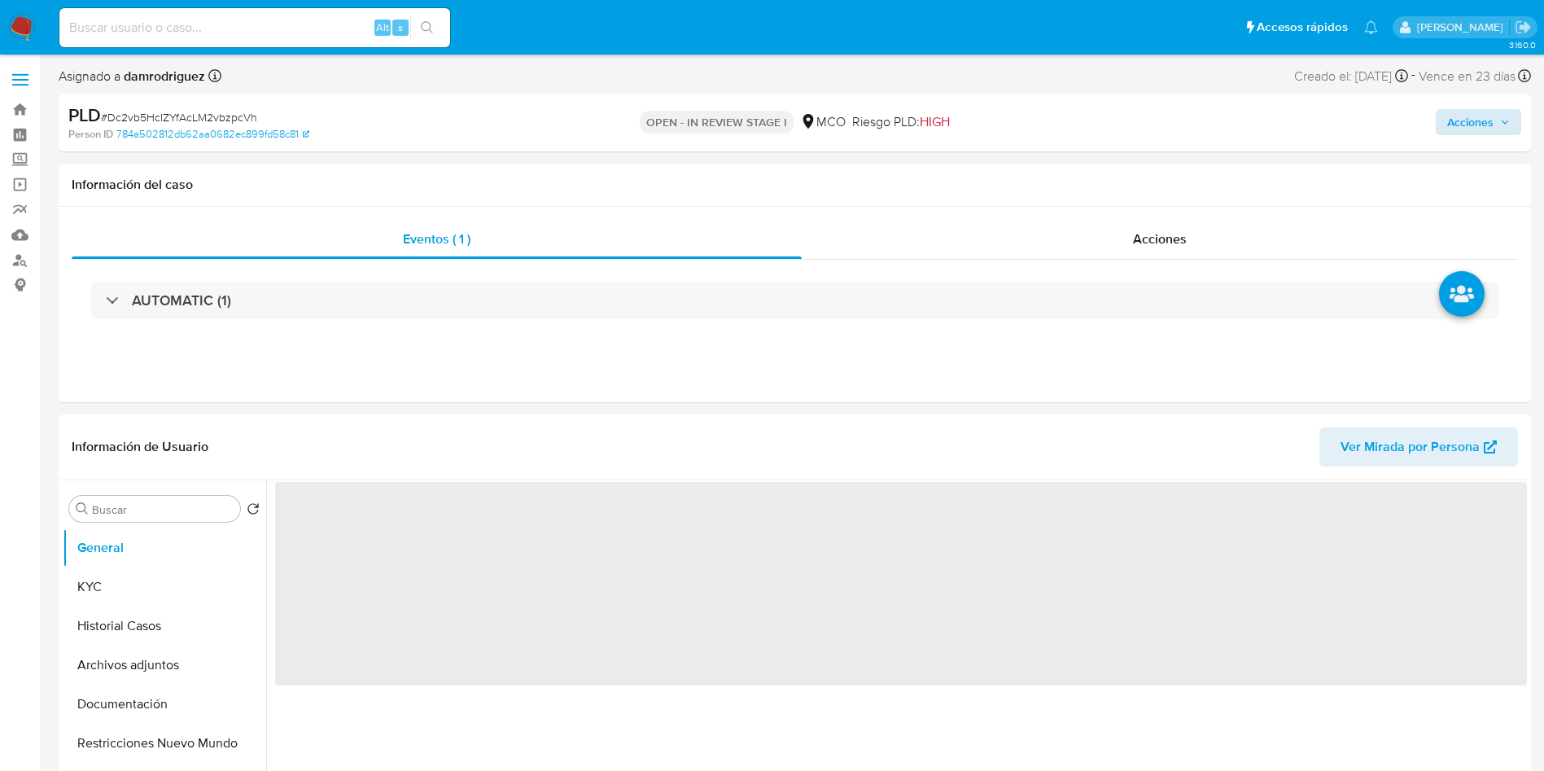
click at [1527, 112] on div "PLD # Dc2vb5HcIZYfAcLM2vbzpcVh Person ID 784a502812db62aa0682ec899fd58c81 OPEN …" at bounding box center [795, 123] width 1472 height 58
select select "10"
click at [1495, 114] on span "Acciones" at bounding box center [1478, 122] width 63 height 23
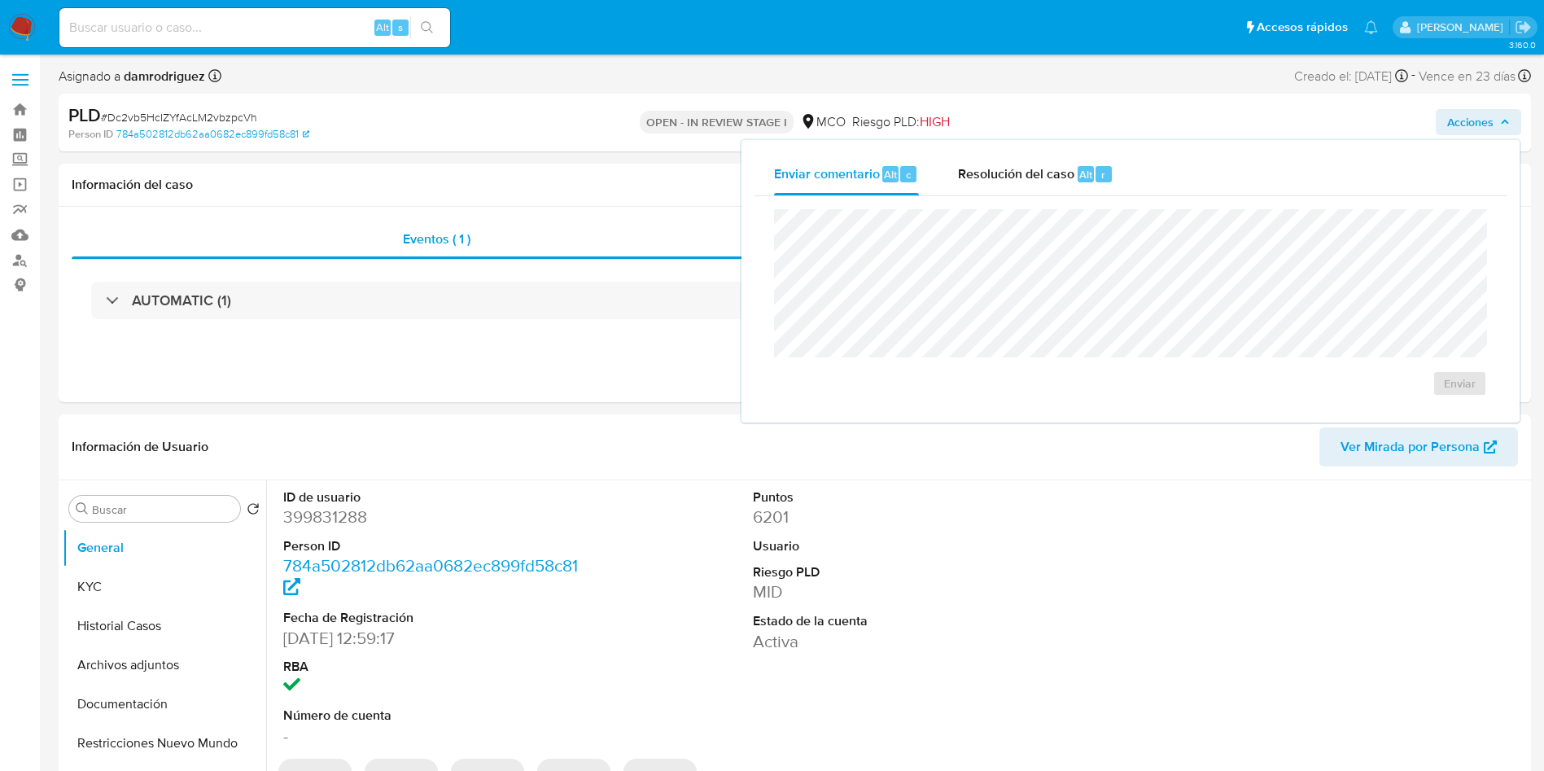
click at [1051, 135] on div "Acciones Enviar comentario Alt c Resolución del caso Alt r Enviar" at bounding box center [1281, 122] width 480 height 38
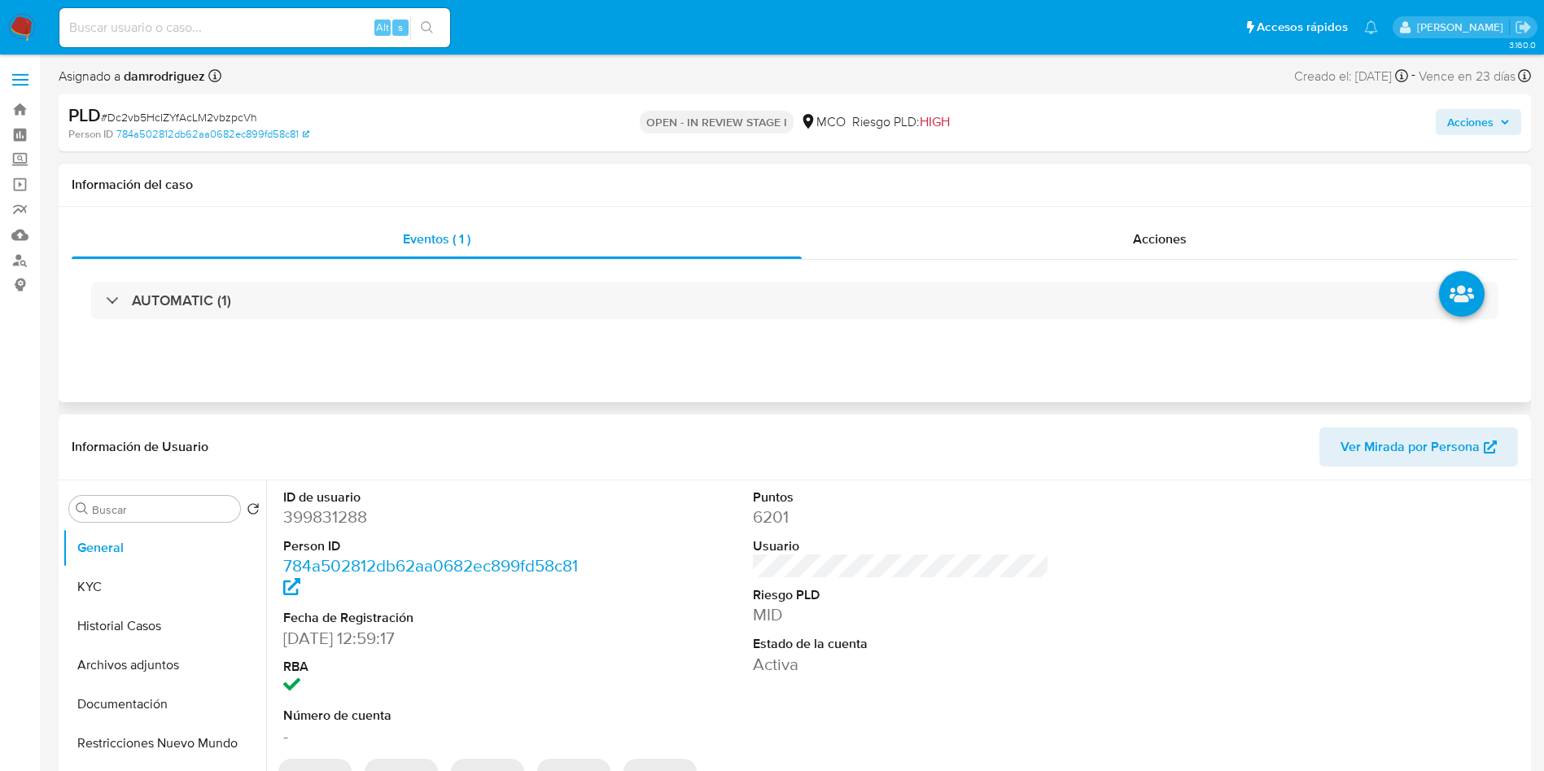
drag, startPoint x: 1009, startPoint y: 177, endPoint x: 976, endPoint y: 281, distance: 109.4
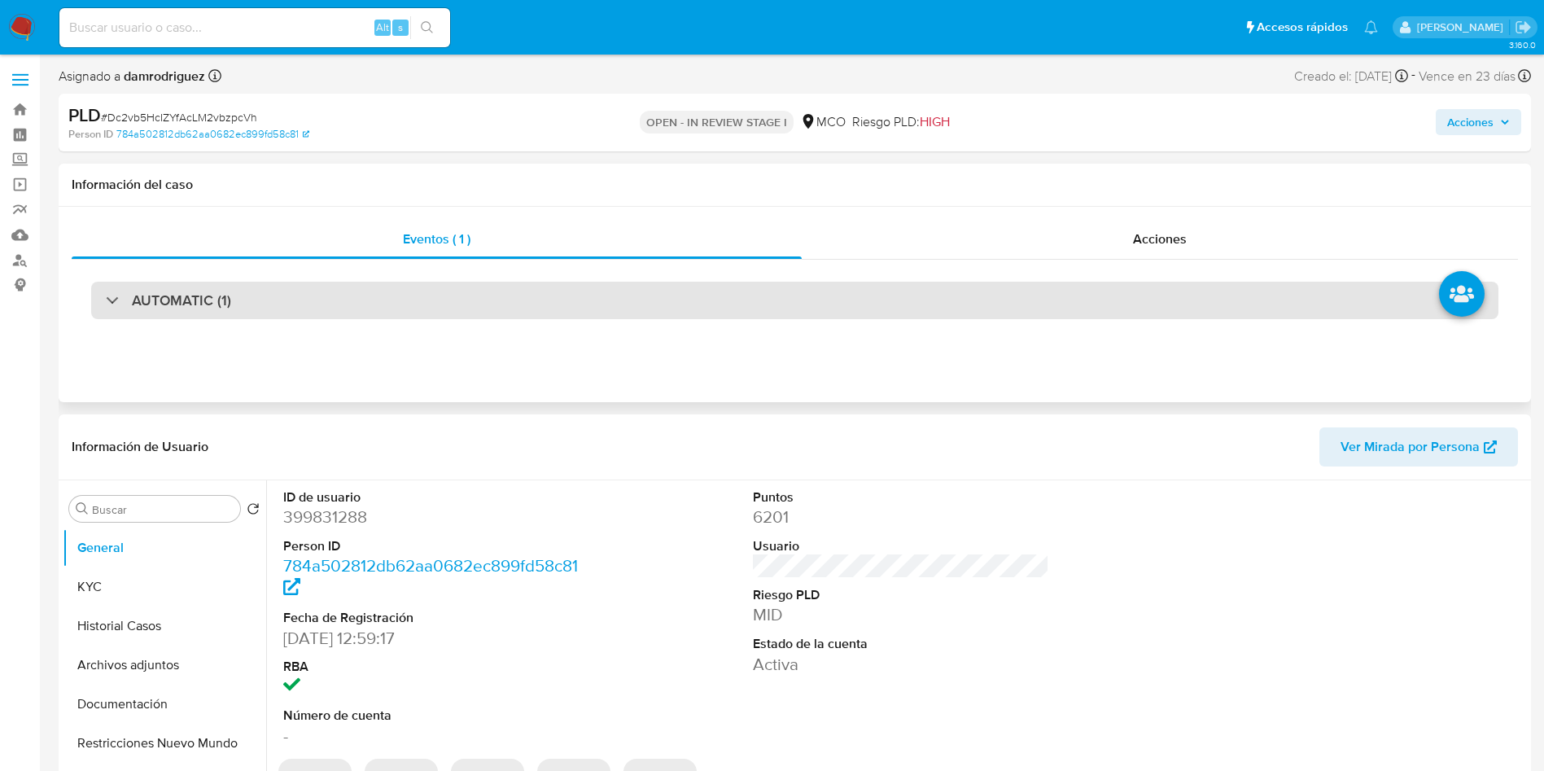
click at [1007, 177] on h1 "Información del caso" at bounding box center [795, 185] width 1446 height 16
click at [976, 281] on div "AUTOMATIC (1)" at bounding box center [795, 300] width 1446 height 81
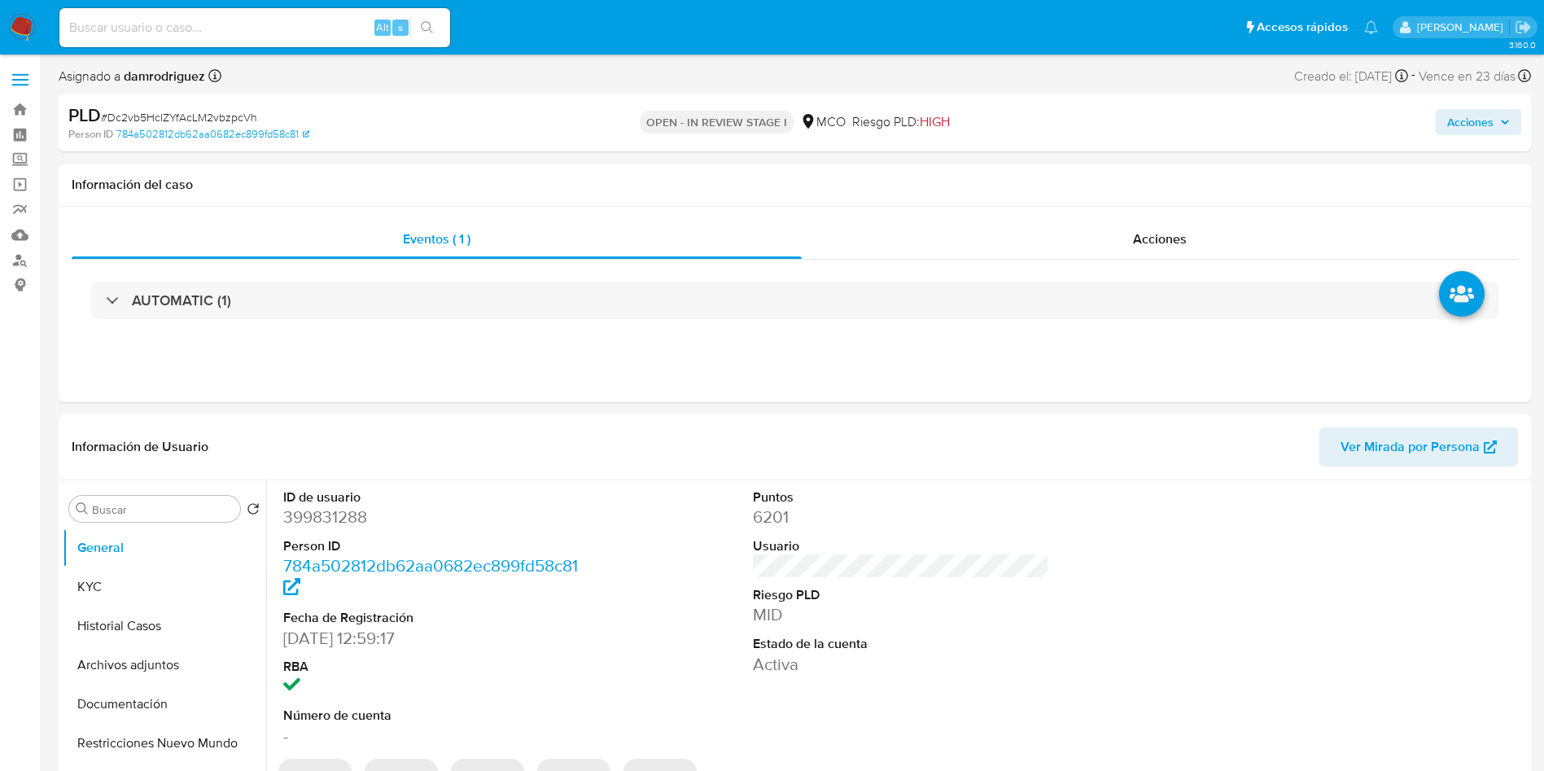
click at [1505, 119] on icon "button" at bounding box center [1505, 122] width 10 height 10
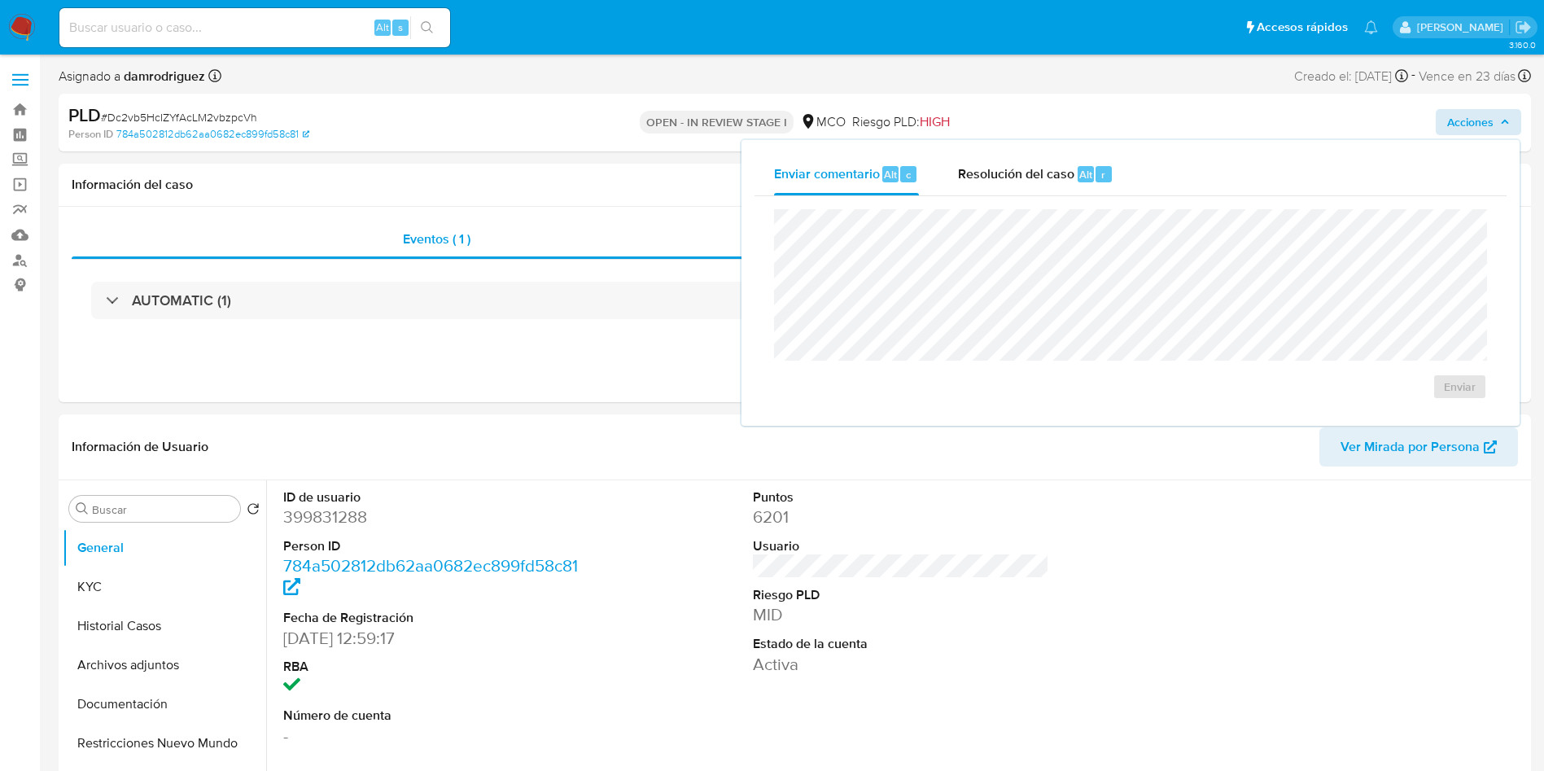
click at [1012, 181] on span "Resolución del caso" at bounding box center [1016, 173] width 116 height 19
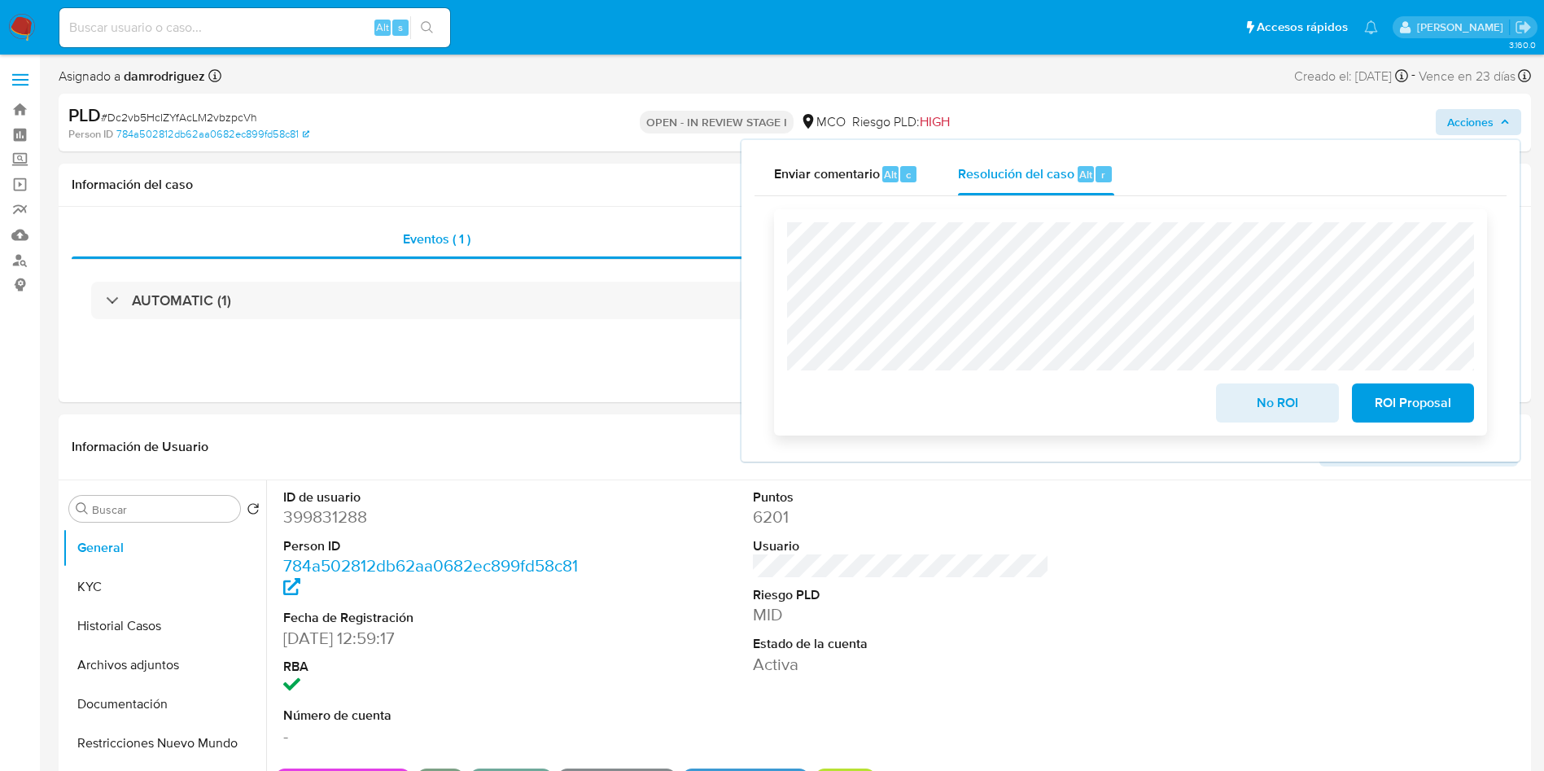
click at [1424, 402] on span "ROI Proposal" at bounding box center [1413, 403] width 80 height 36
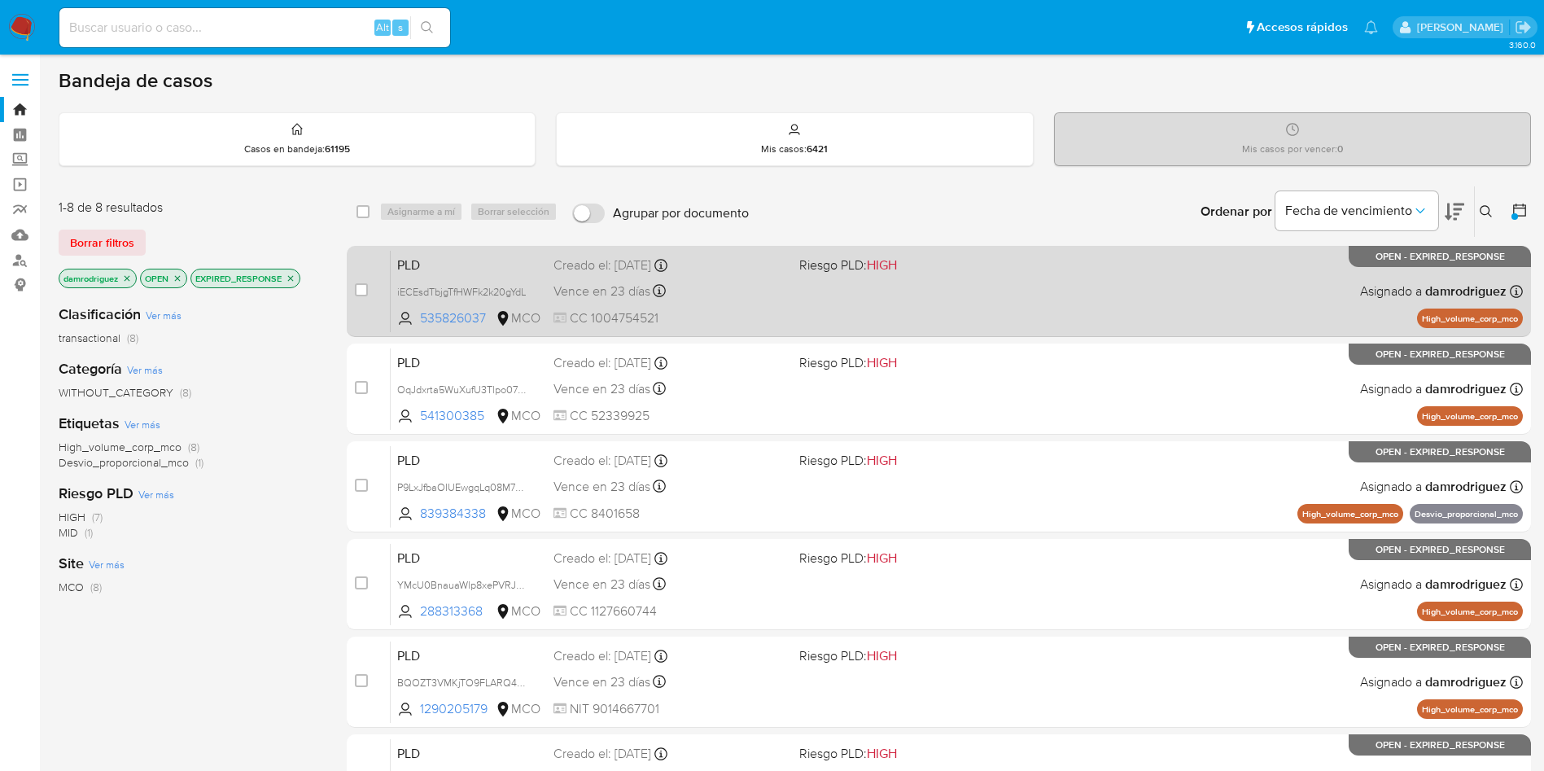
click at [441, 258] on span "PLD" at bounding box center [468, 263] width 143 height 21
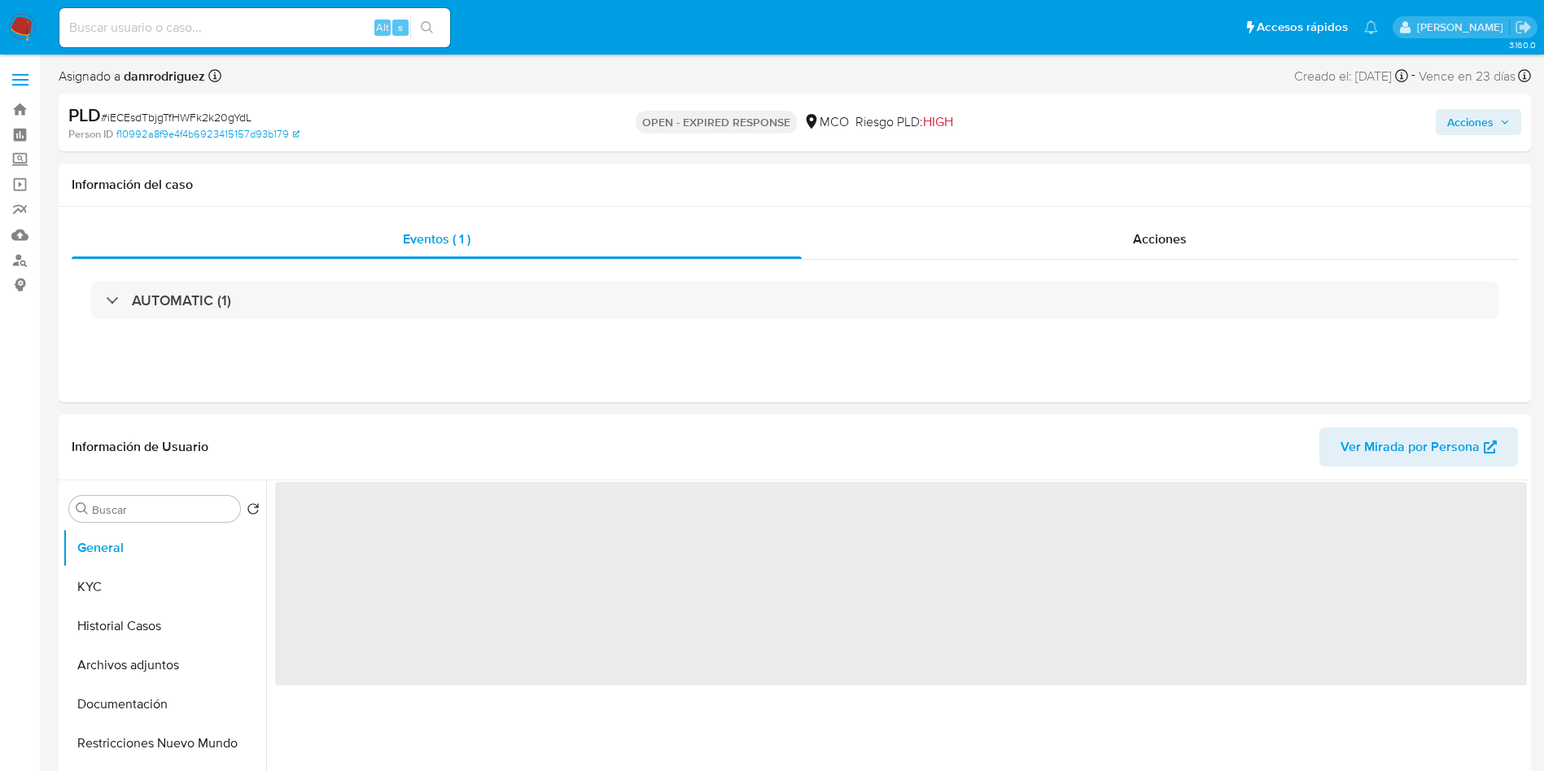
select select "10"
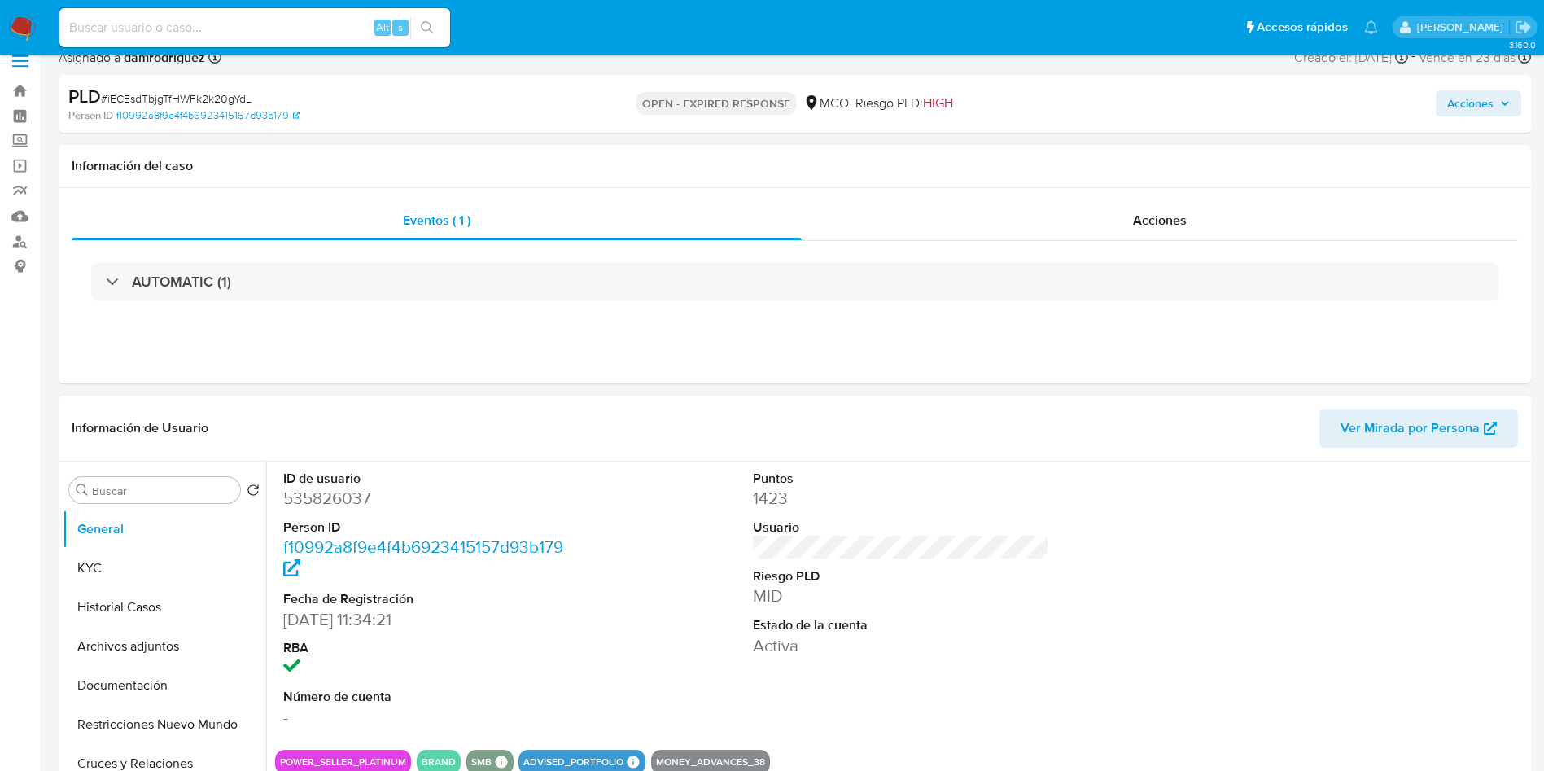
scroll to position [122, 0]
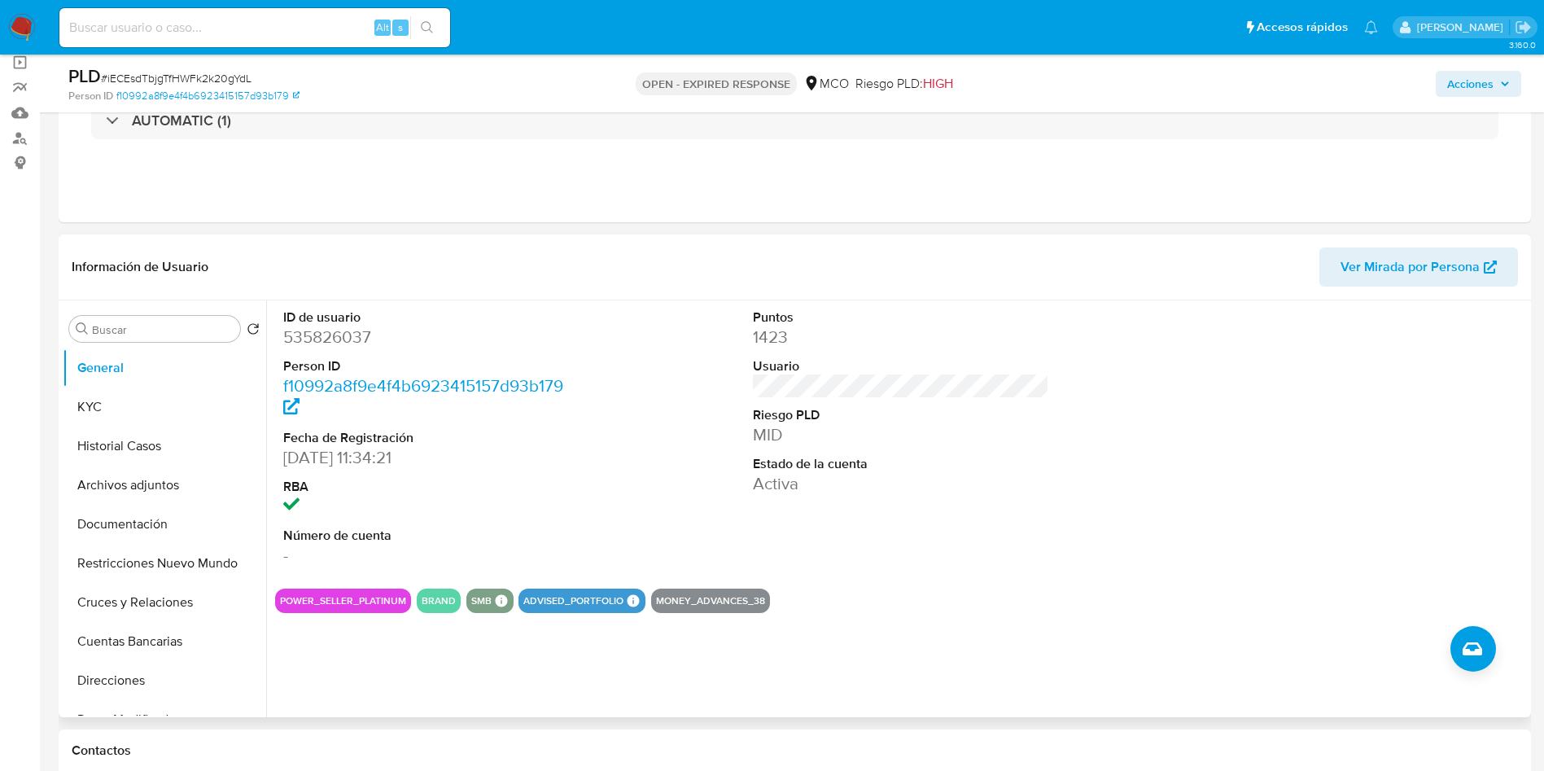
click at [312, 329] on dd "535826037" at bounding box center [431, 337] width 297 height 23
click at [312, 328] on dd "535826037" at bounding box center [431, 337] width 297 height 23
copy dd "535826037"
click at [342, 335] on dd "535826037" at bounding box center [431, 337] width 297 height 23
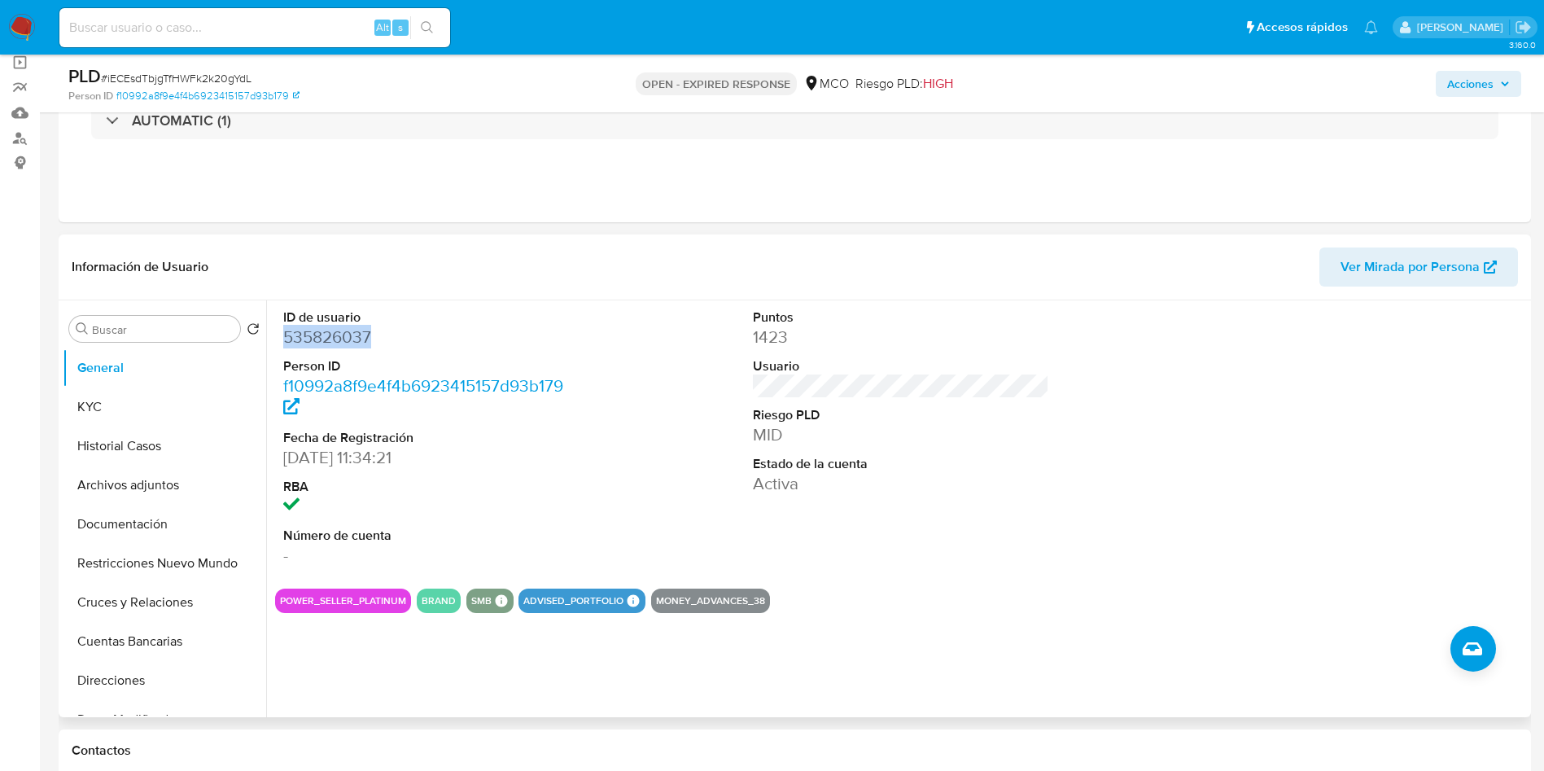
click at [342, 335] on dd "535826037" at bounding box center [431, 337] width 297 height 23
click at [92, 457] on button "Historial Casos" at bounding box center [158, 445] width 190 height 39
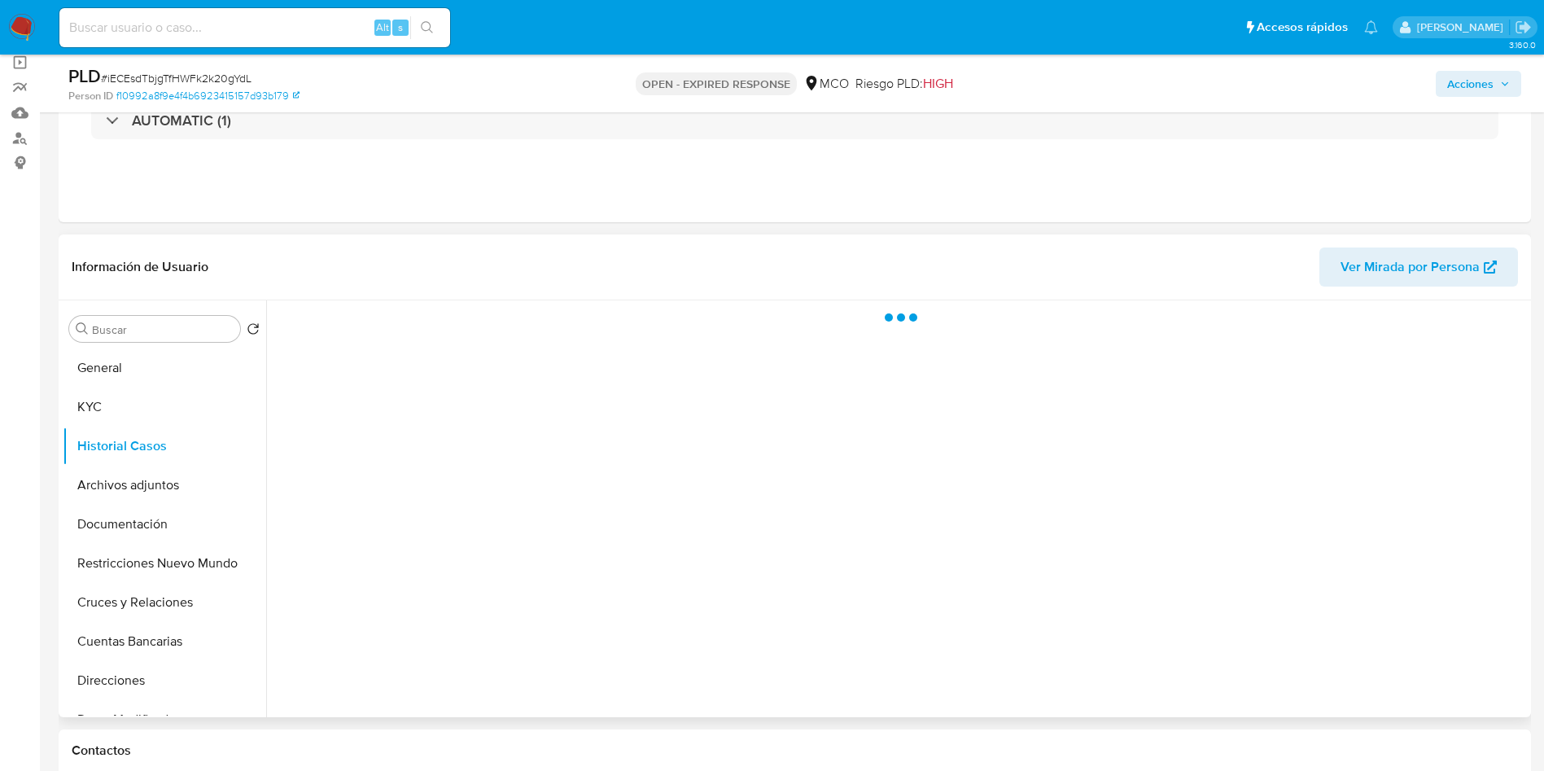
click at [255, 251] on header "Información de Usuario Ver Mirada por Persona" at bounding box center [795, 266] width 1446 height 39
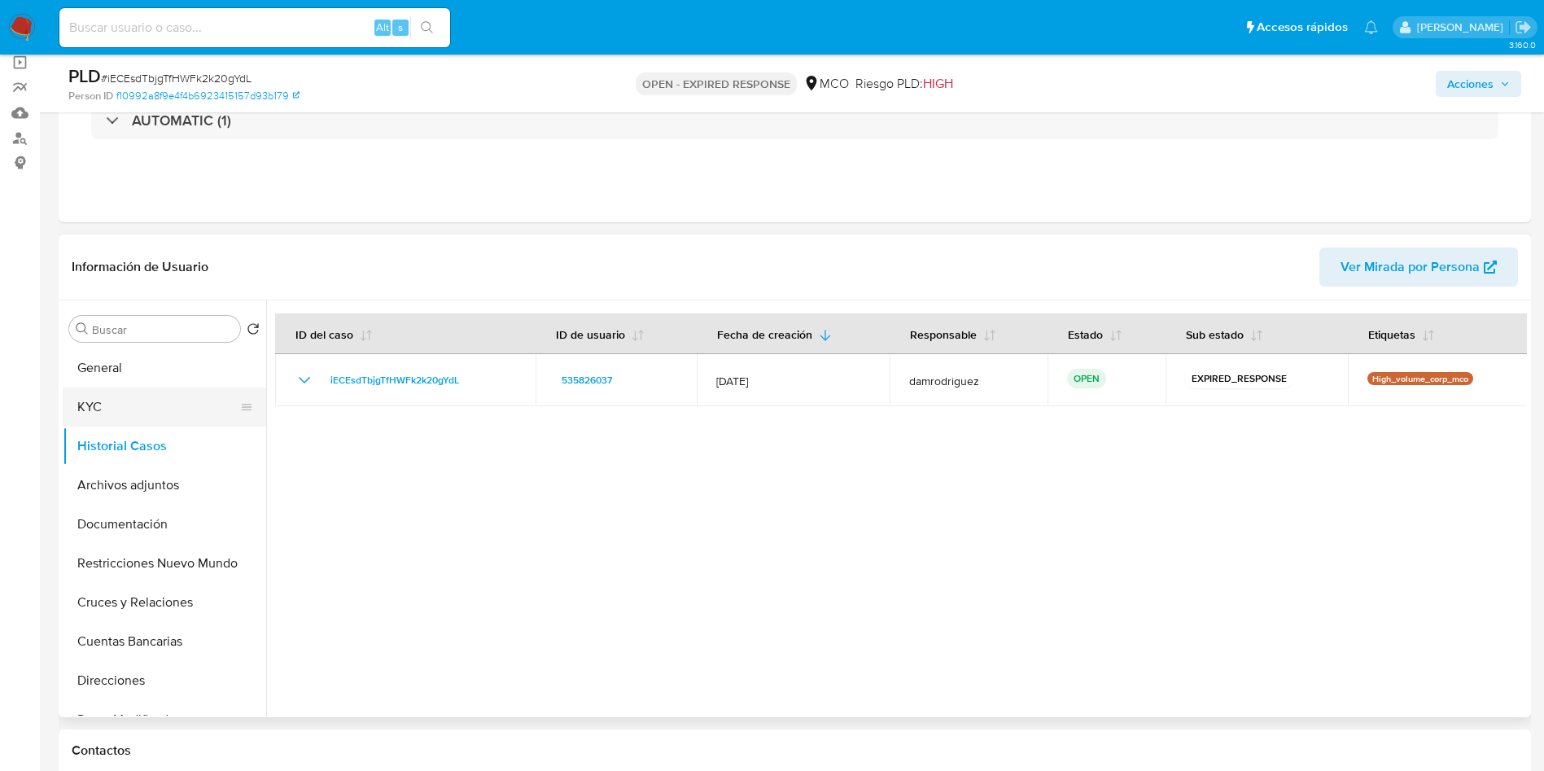
click at [99, 422] on button "KYC" at bounding box center [158, 406] width 190 height 39
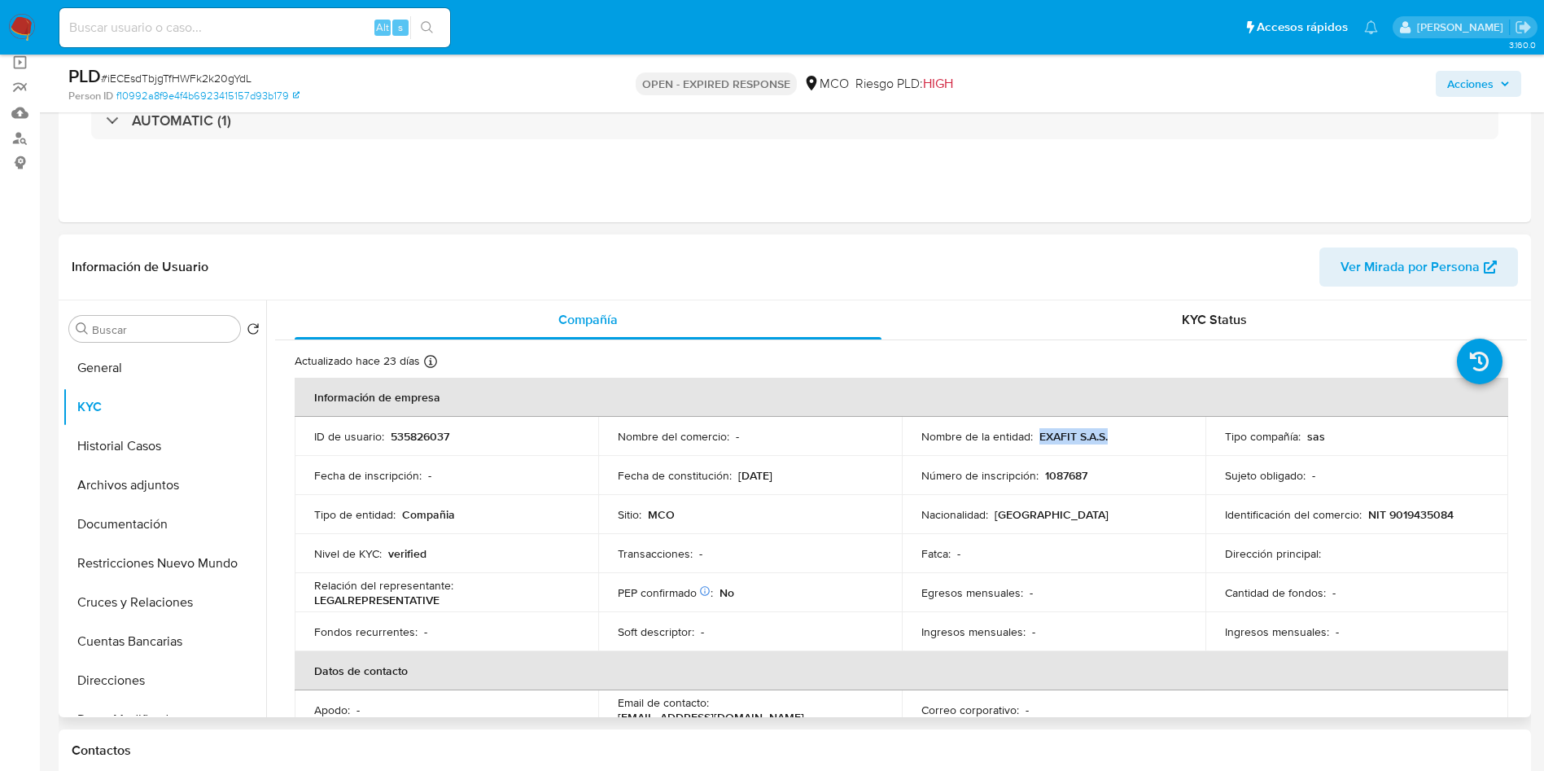
drag, startPoint x: 1104, startPoint y: 432, endPoint x: 1036, endPoint y: 436, distance: 68.5
click at [1036, 436] on div "Nombre de la entidad : EXAFIT S.A.S." at bounding box center [1053, 436] width 264 height 15
copy p "EXAFIT S.A.S."
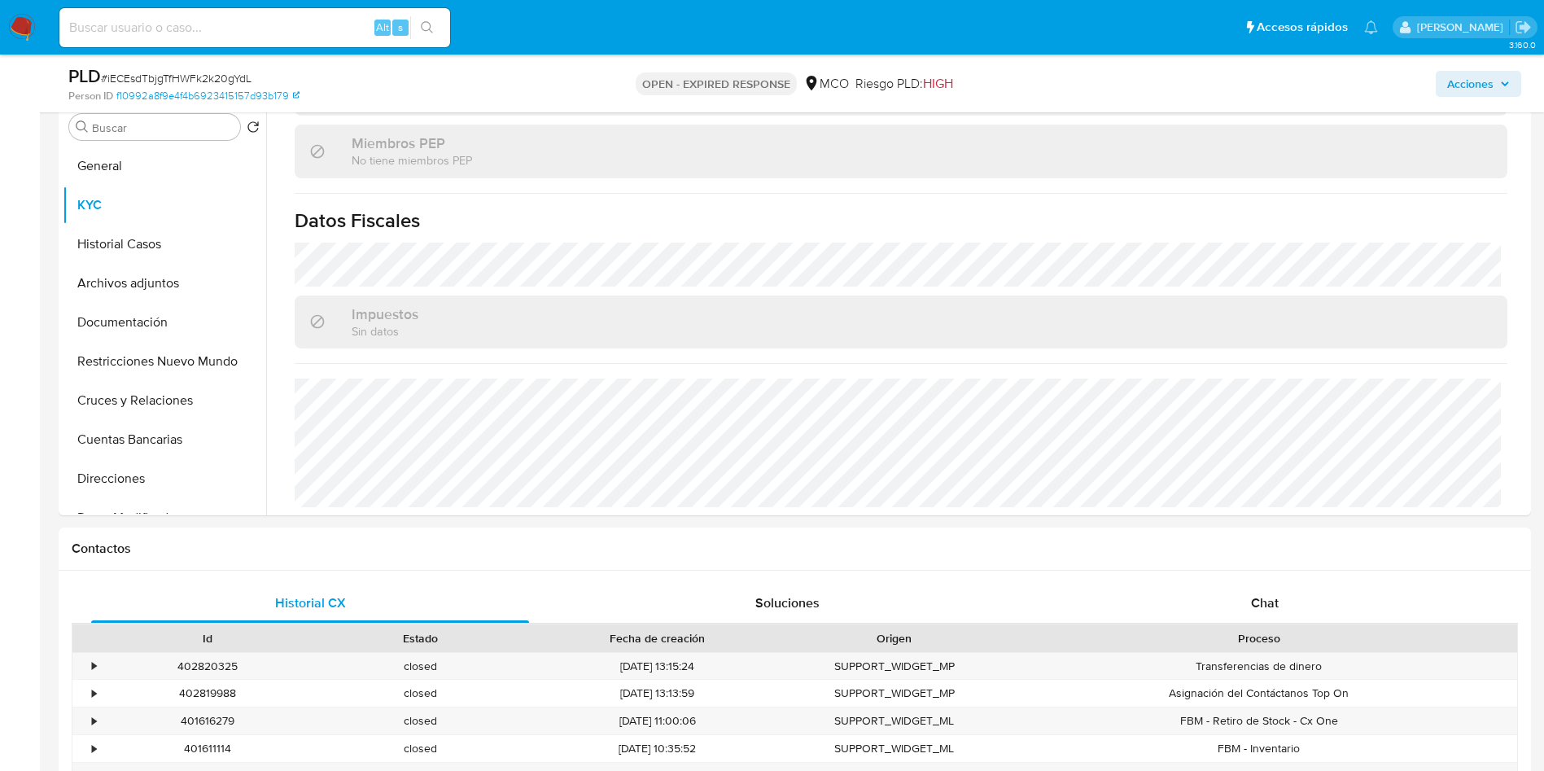
scroll to position [610, 0]
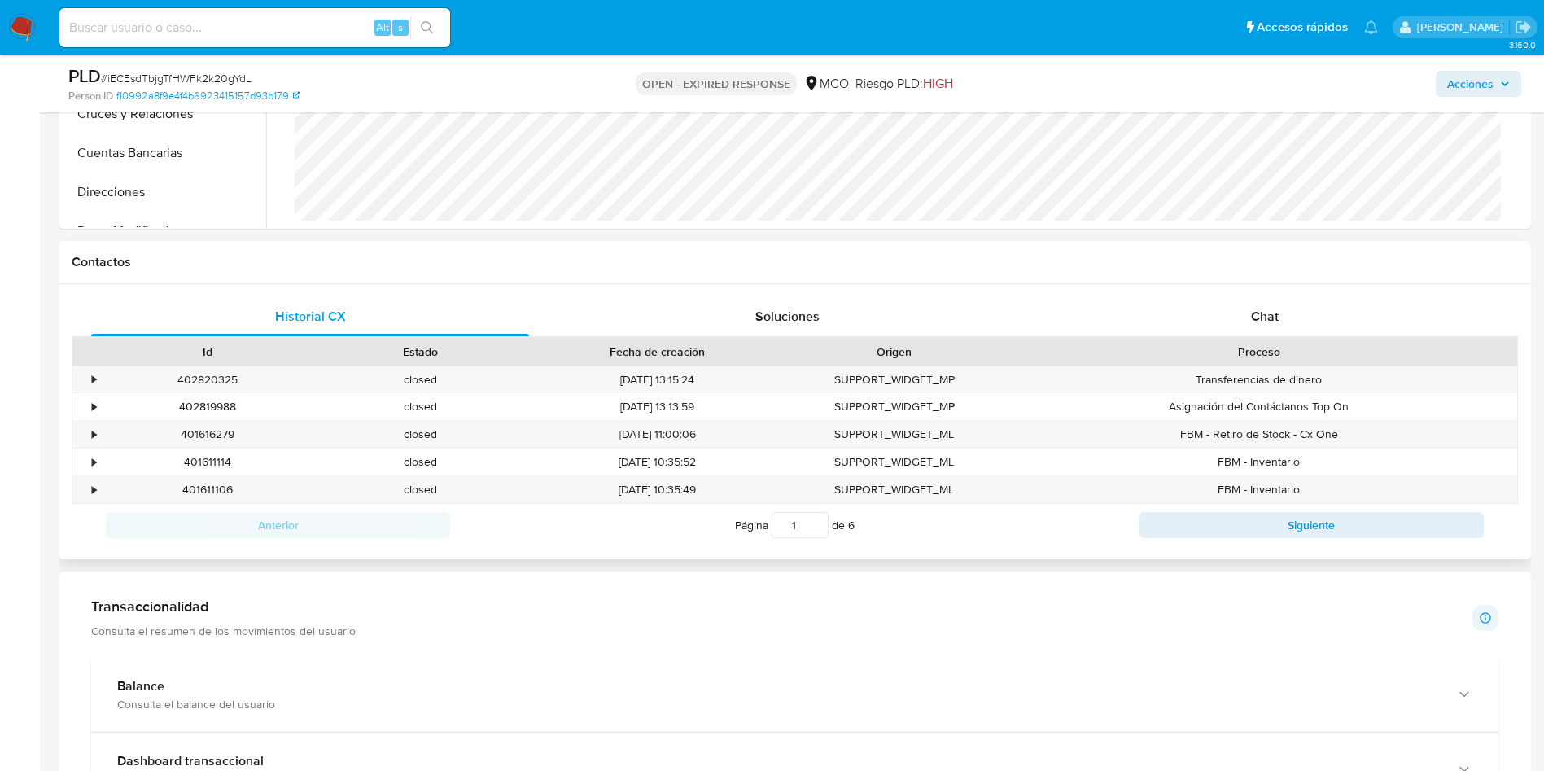
click at [1223, 337] on div "Id Estado Fecha de creación Origen Proceso" at bounding box center [795, 351] width 1446 height 28
click at [1213, 312] on div "Chat" at bounding box center [1265, 316] width 438 height 39
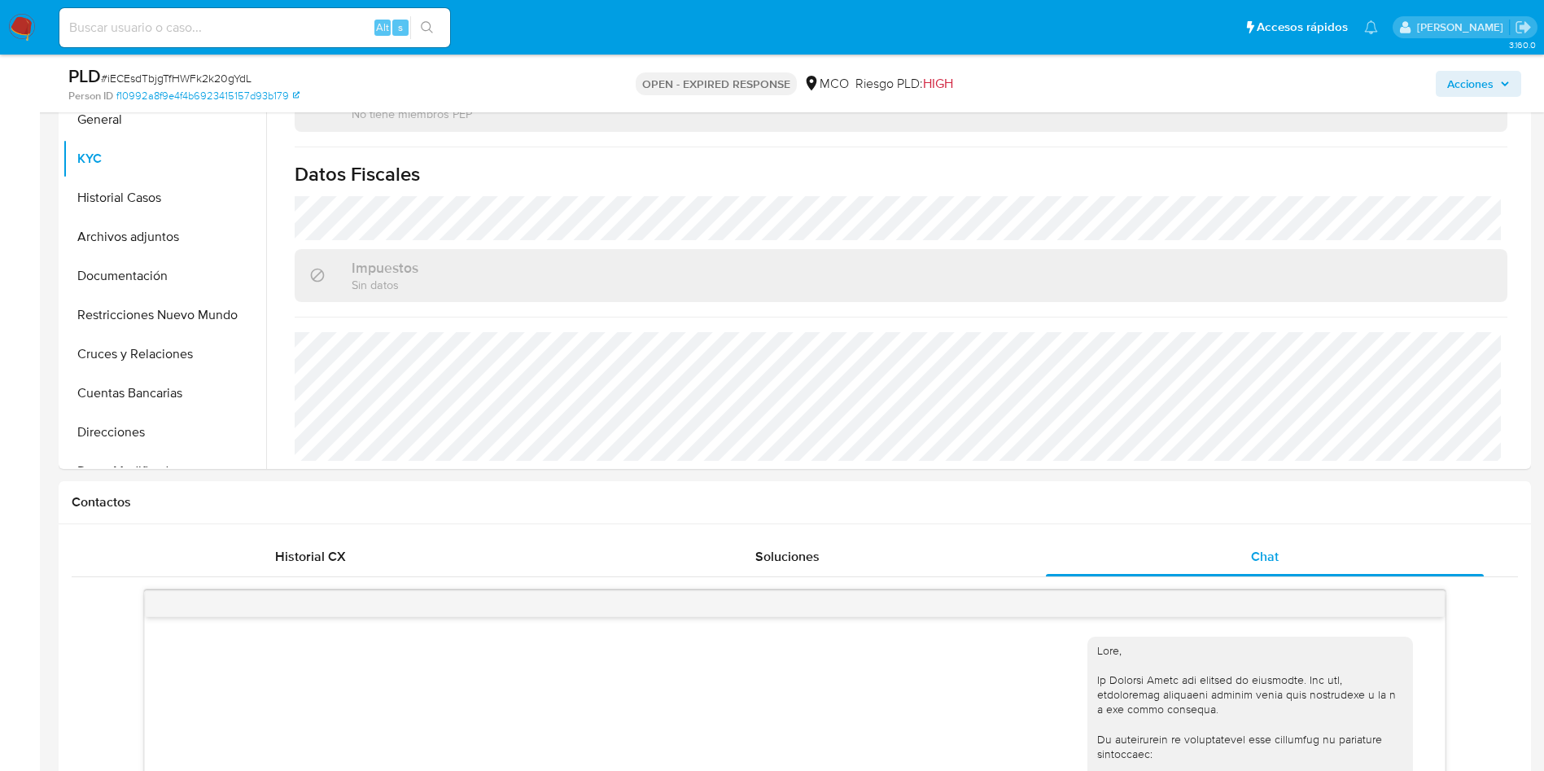
scroll to position [244, 0]
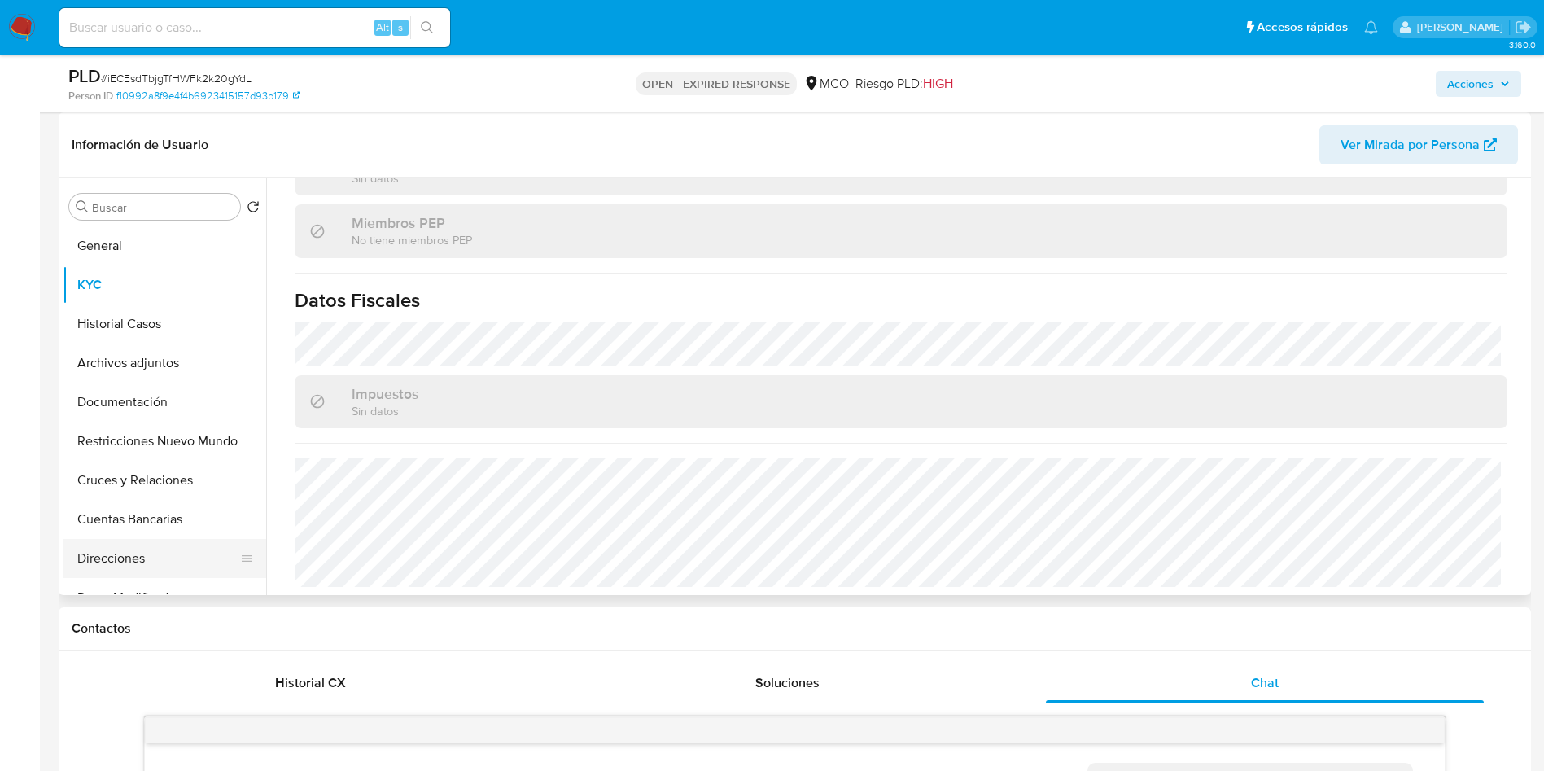
click at [128, 560] on button "Direcciones" at bounding box center [158, 558] width 190 height 39
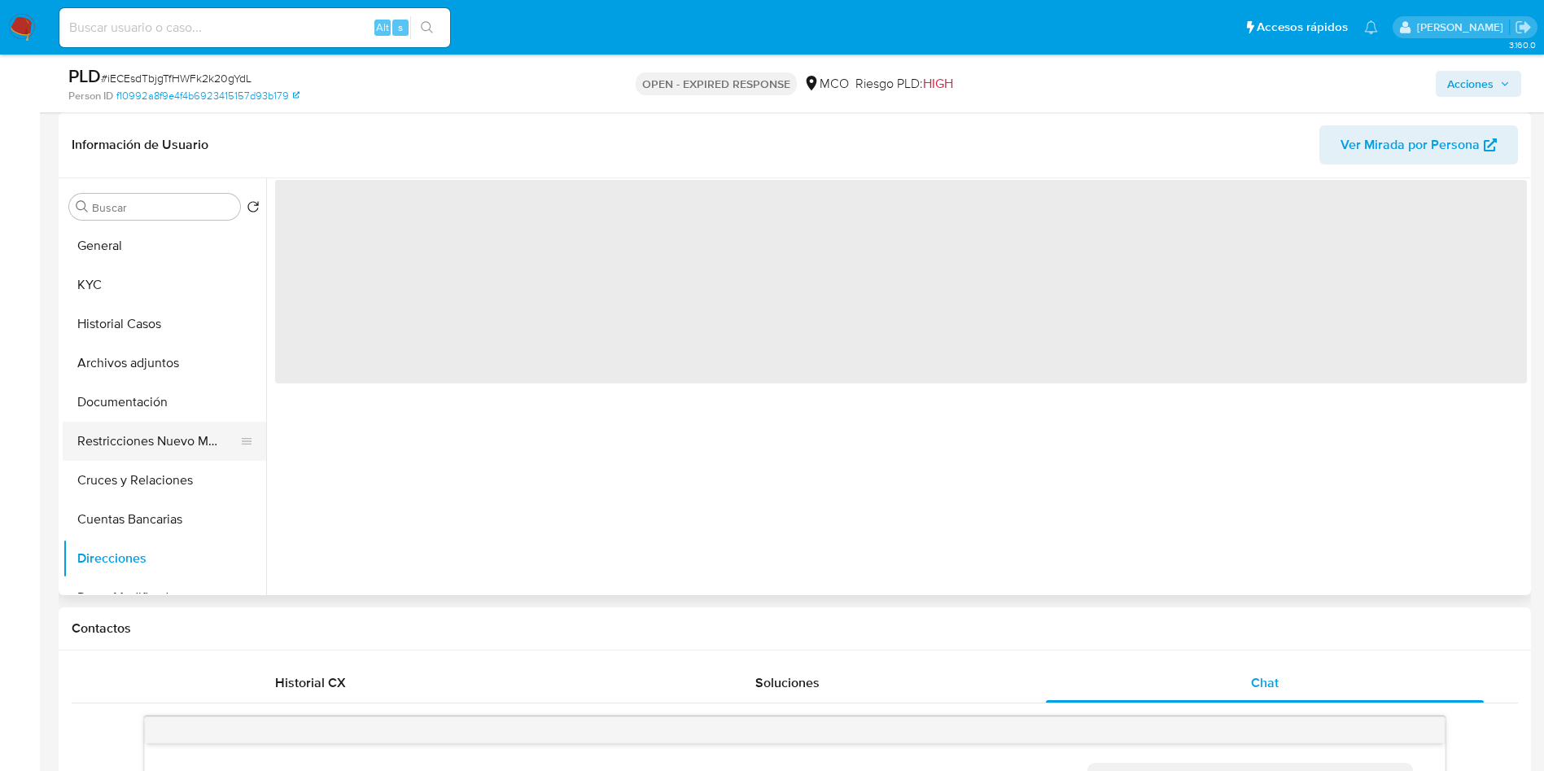
scroll to position [0, 0]
click at [129, 408] on button "Documentación" at bounding box center [158, 401] width 190 height 39
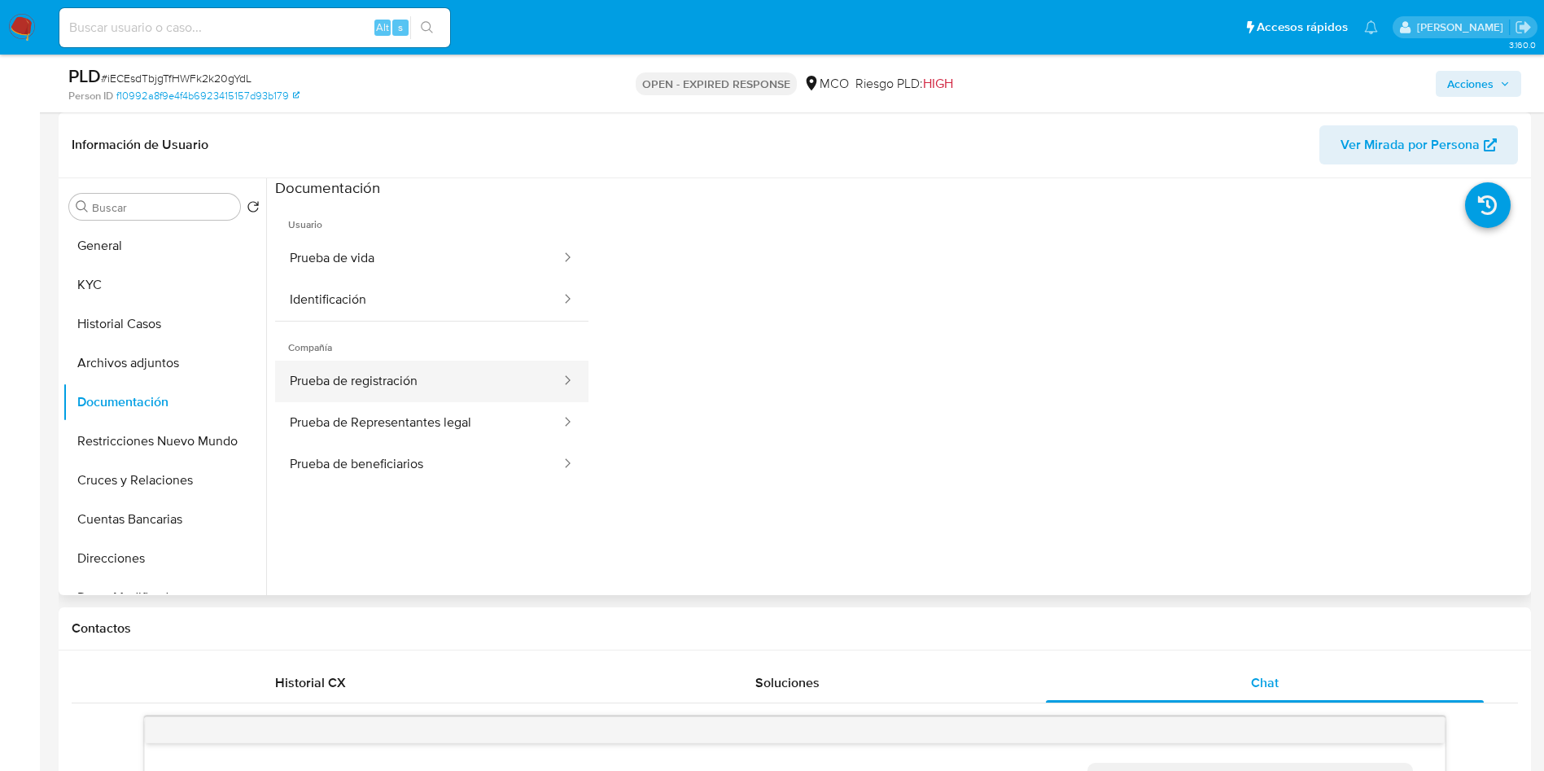
drag, startPoint x: 398, startPoint y: 378, endPoint x: 440, endPoint y: 390, distance: 44.0
click at [399, 378] on button "Prueba de registración" at bounding box center [418, 382] width 287 height 42
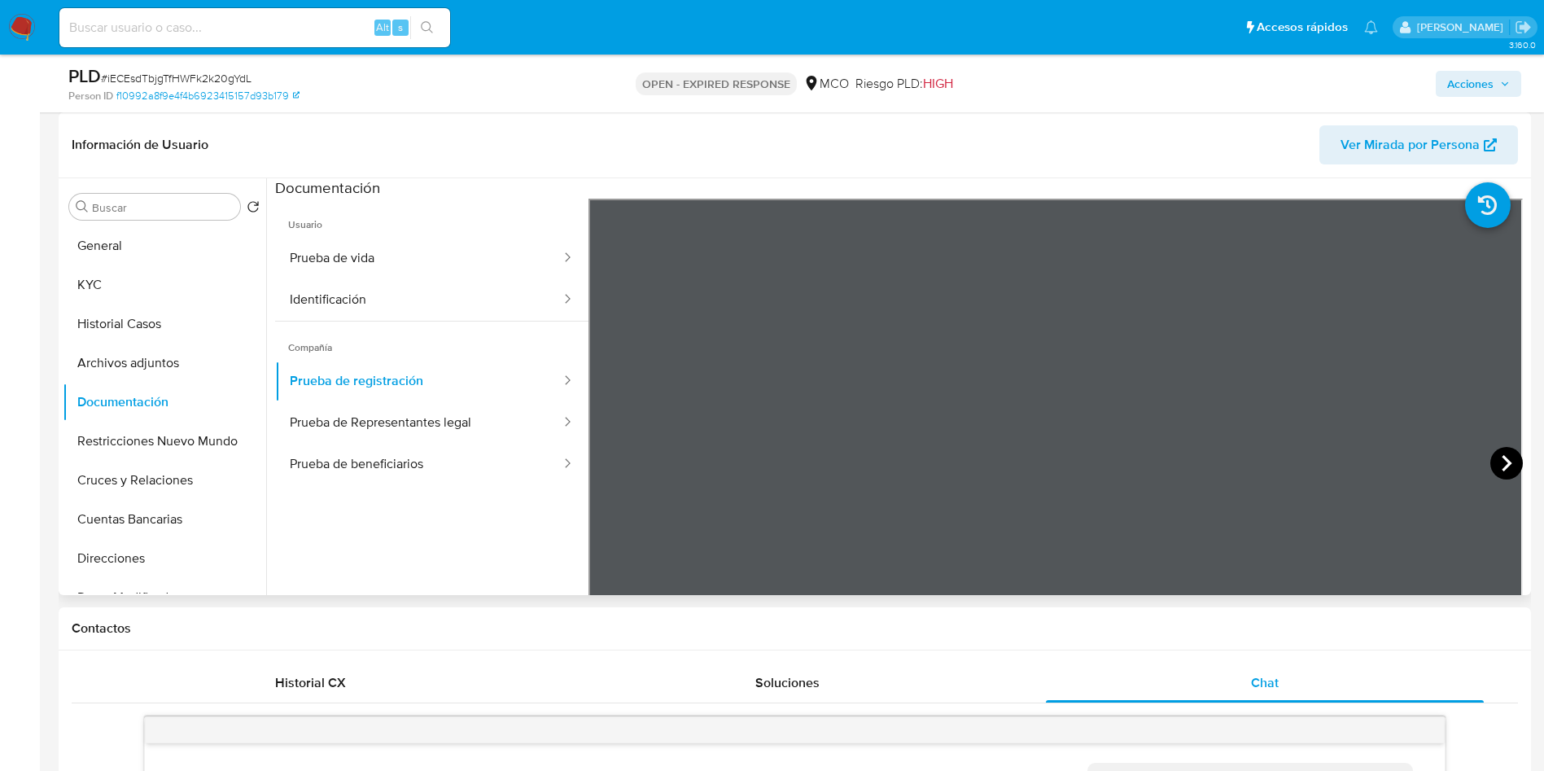
click at [1501, 459] on icon at bounding box center [1506, 463] width 10 height 16
click at [451, 426] on button "Prueba de Representantes legal" at bounding box center [418, 423] width 287 height 42
click at [447, 465] on button "Prueba de beneficiarios" at bounding box center [418, 465] width 287 height 42
click at [89, 243] on button "General" at bounding box center [158, 245] width 190 height 39
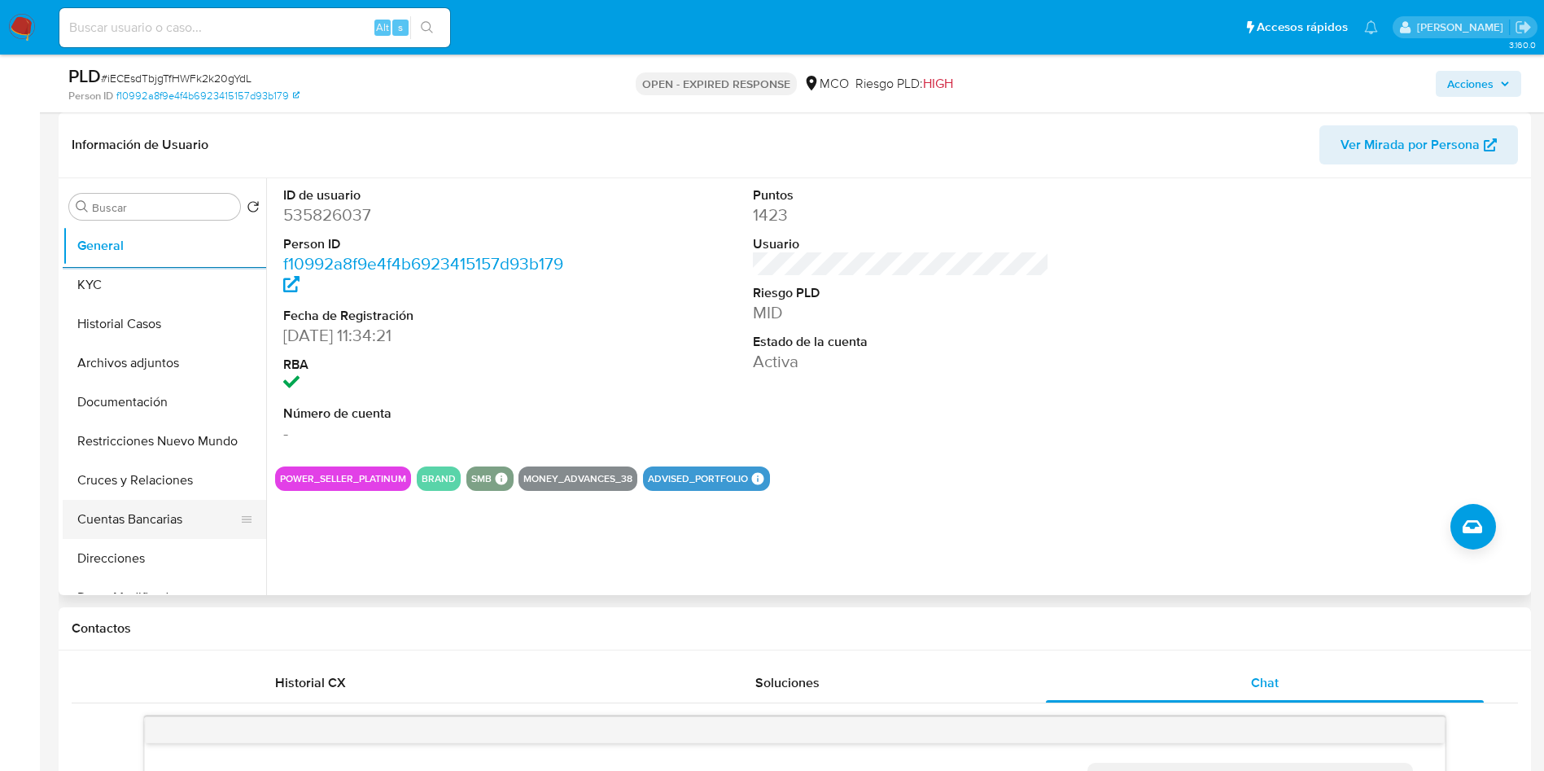
click at [133, 518] on button "Cuentas Bancarias" at bounding box center [158, 519] width 190 height 39
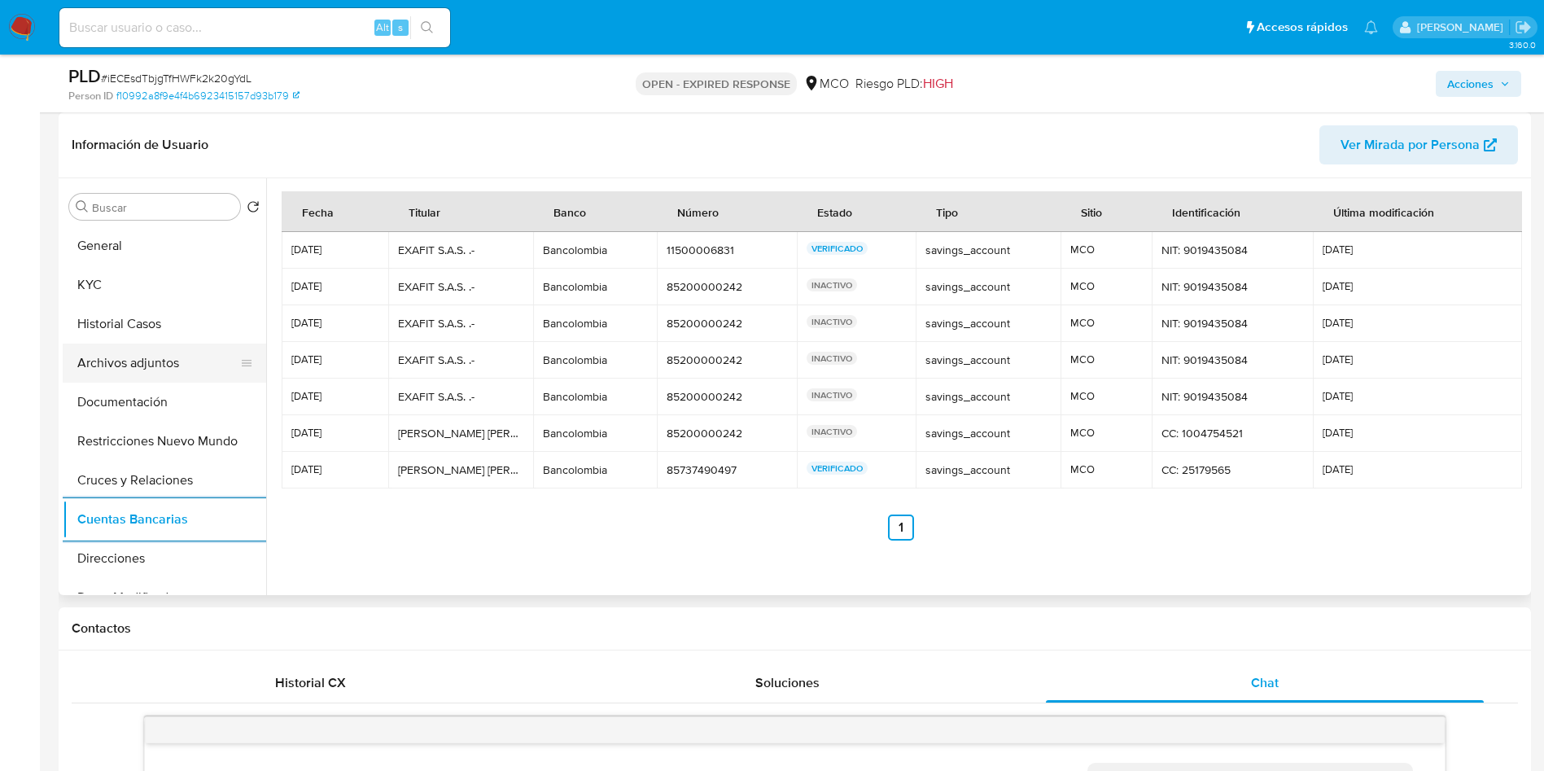
click at [126, 376] on button "Archivos adjuntos" at bounding box center [158, 362] width 190 height 39
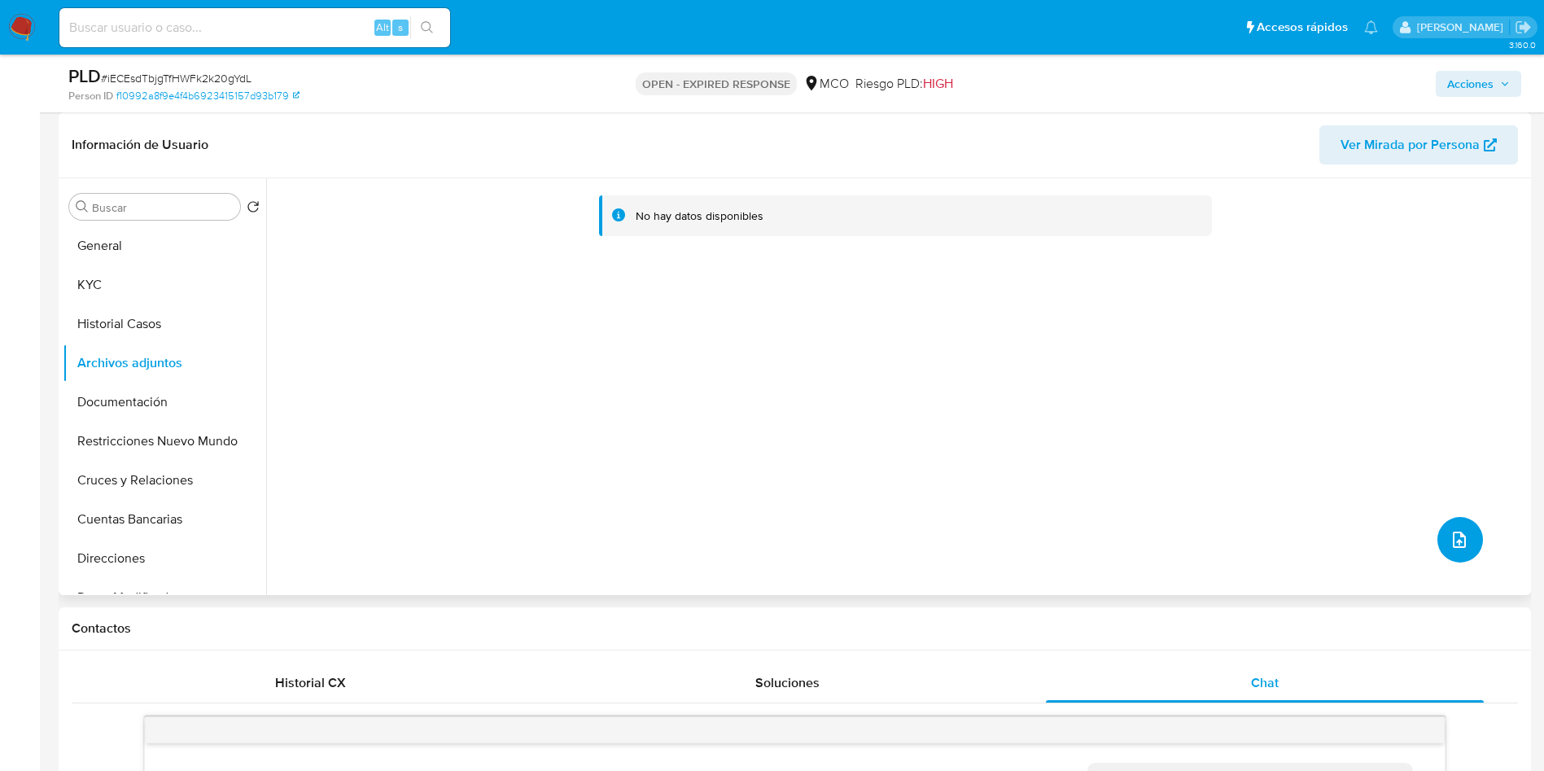
click at [1453, 532] on icon "upload-file" at bounding box center [1459, 539] width 13 height 16
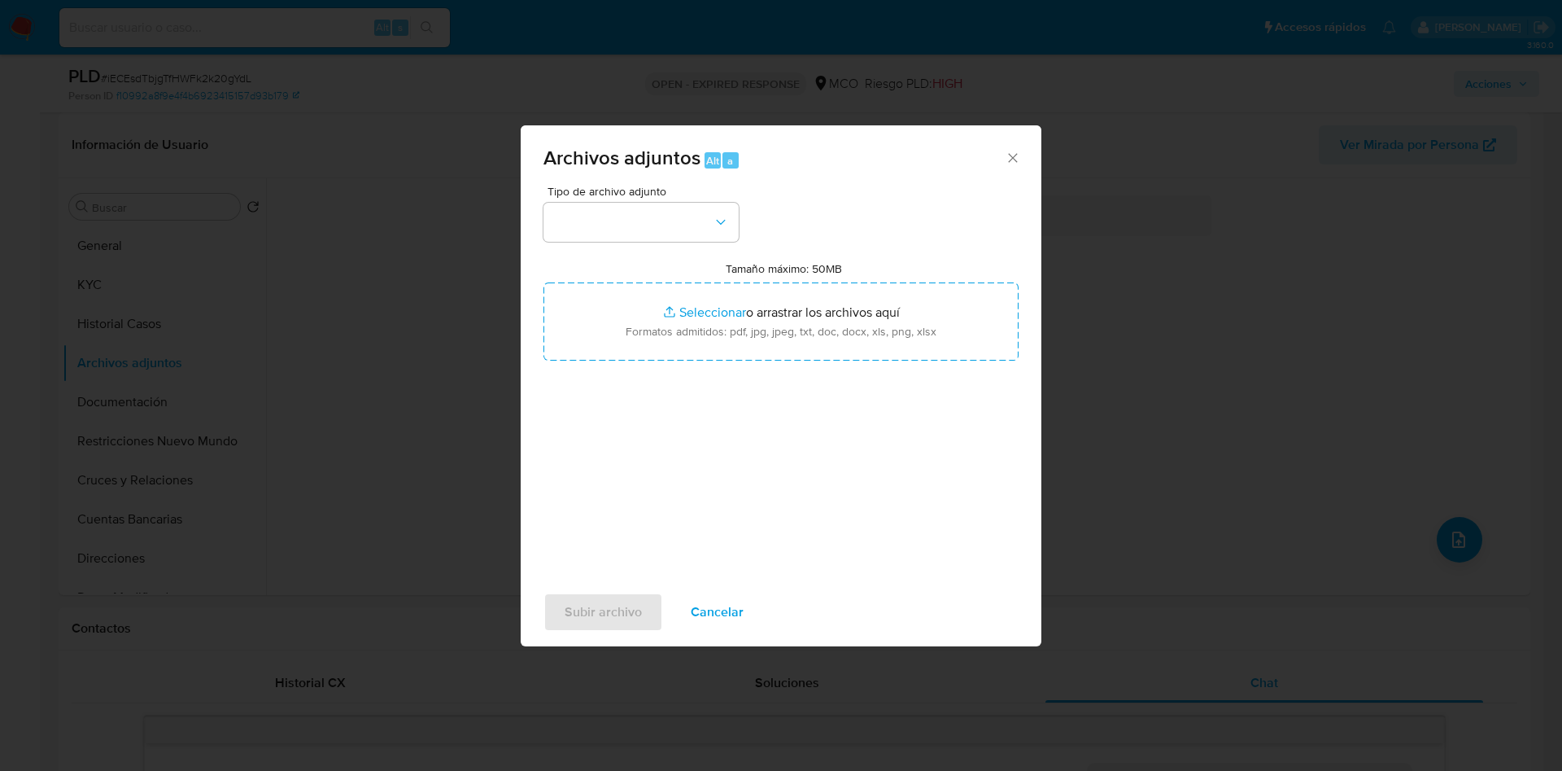
click at [718, 612] on span "Cancelar" at bounding box center [717, 612] width 53 height 36
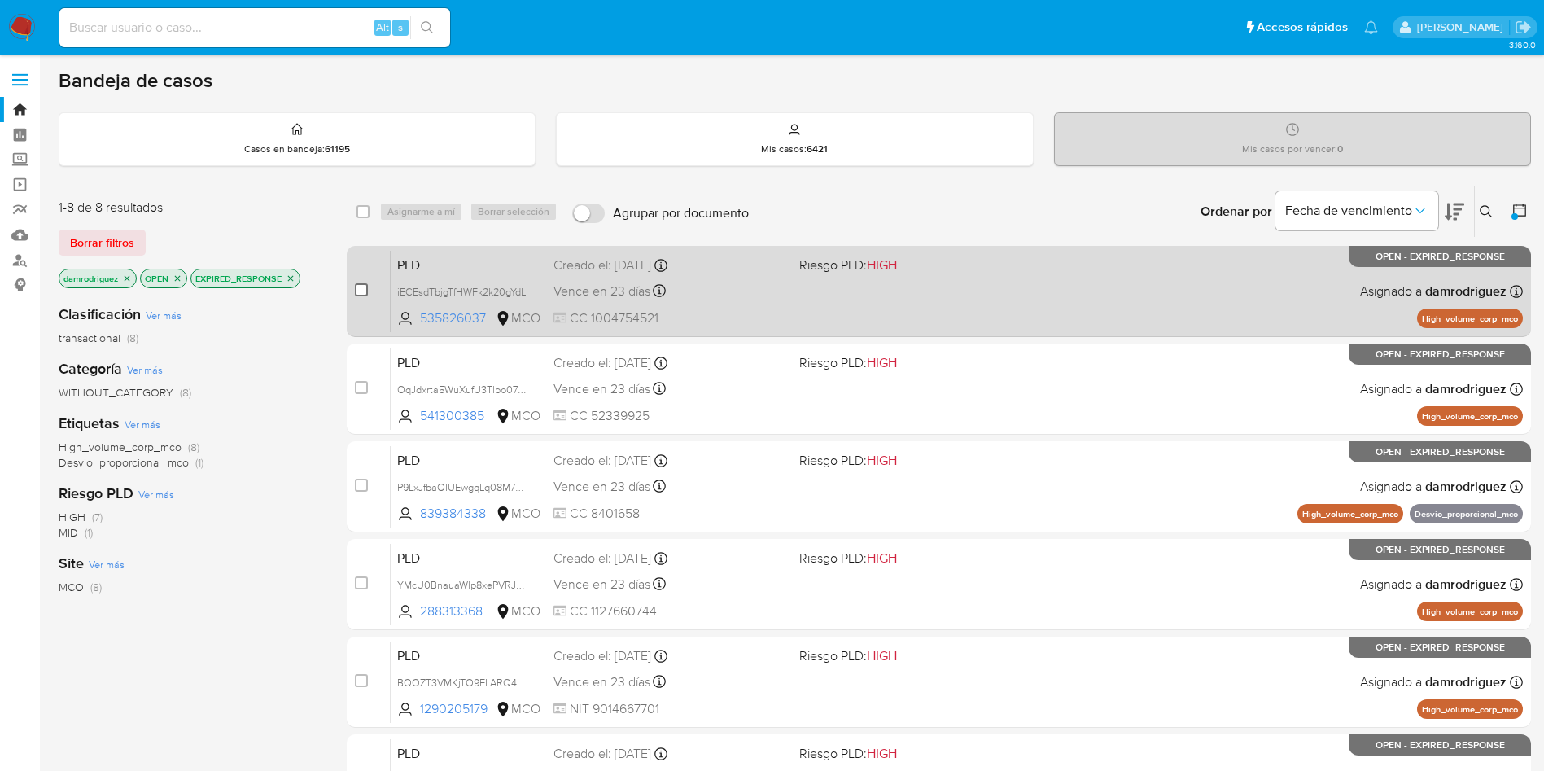
click at [361, 286] on input "checkbox" at bounding box center [361, 289] width 13 height 13
checkbox input "true"
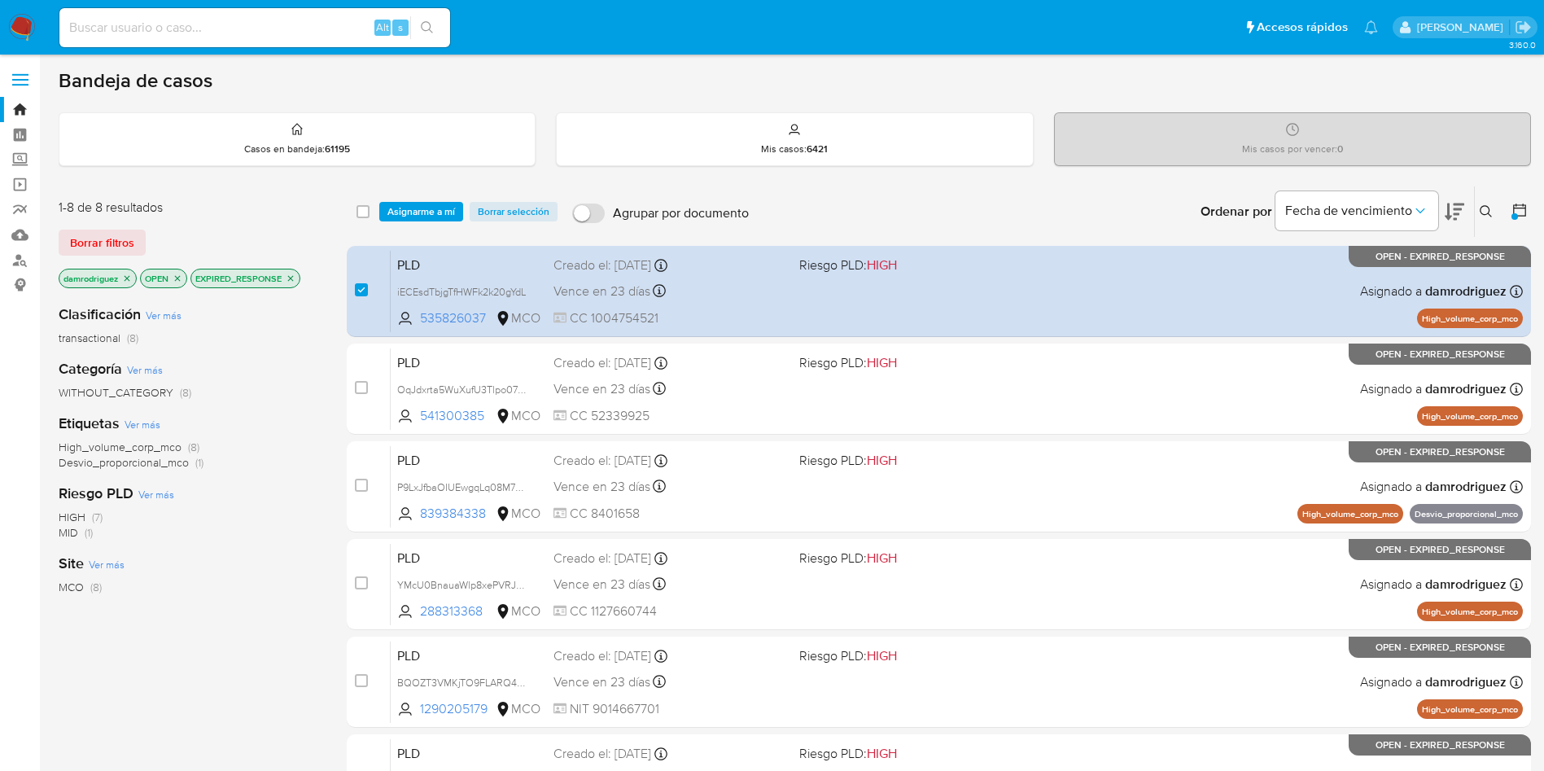
click at [431, 223] on div "select-all-cases-checkbox Asignarme a mí Borrar selección Agrupar por documento…" at bounding box center [939, 211] width 1184 height 50
click at [429, 207] on span "Asignarme a mí" at bounding box center [421, 211] width 68 height 16
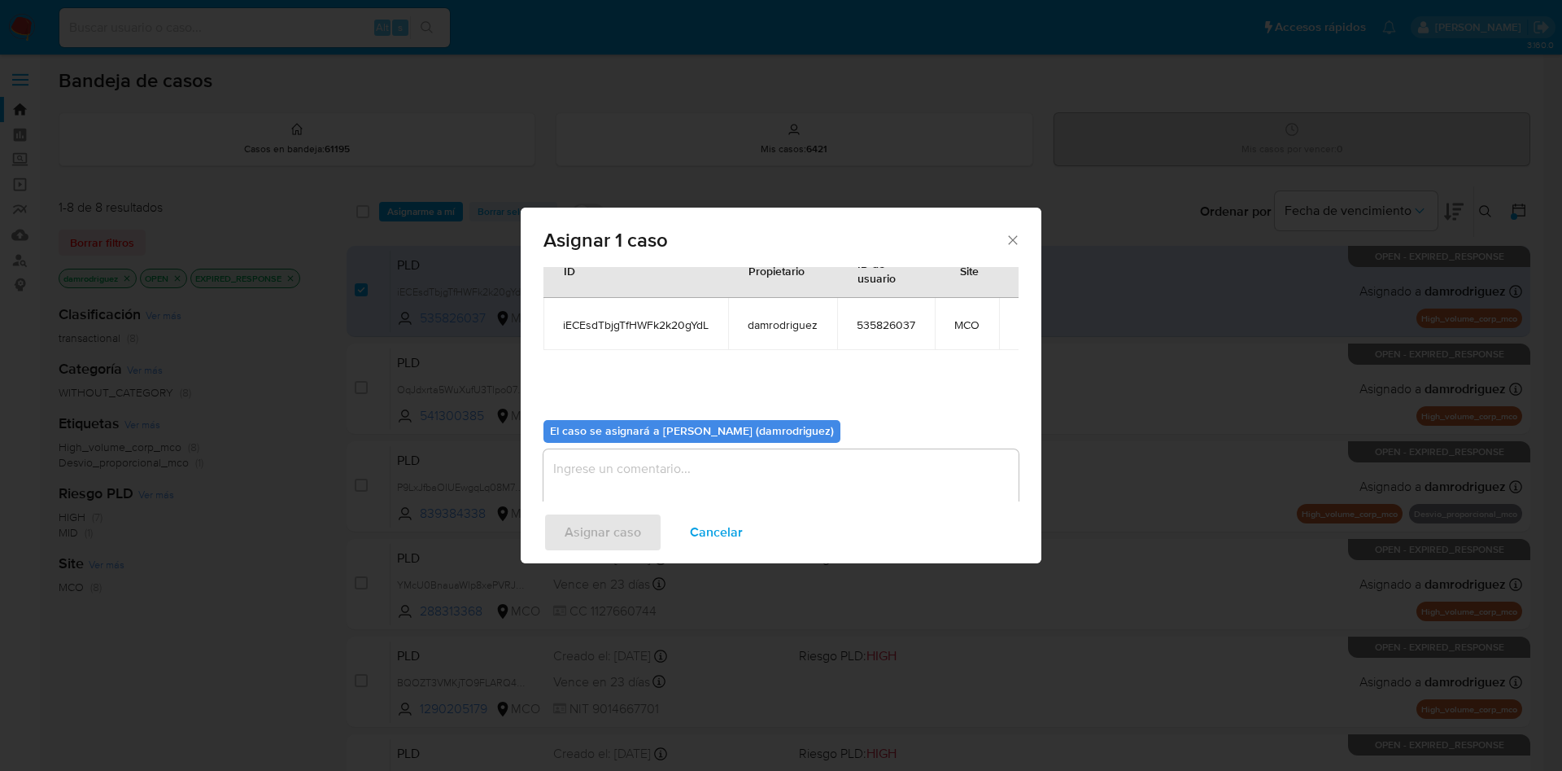
scroll to position [85, 0]
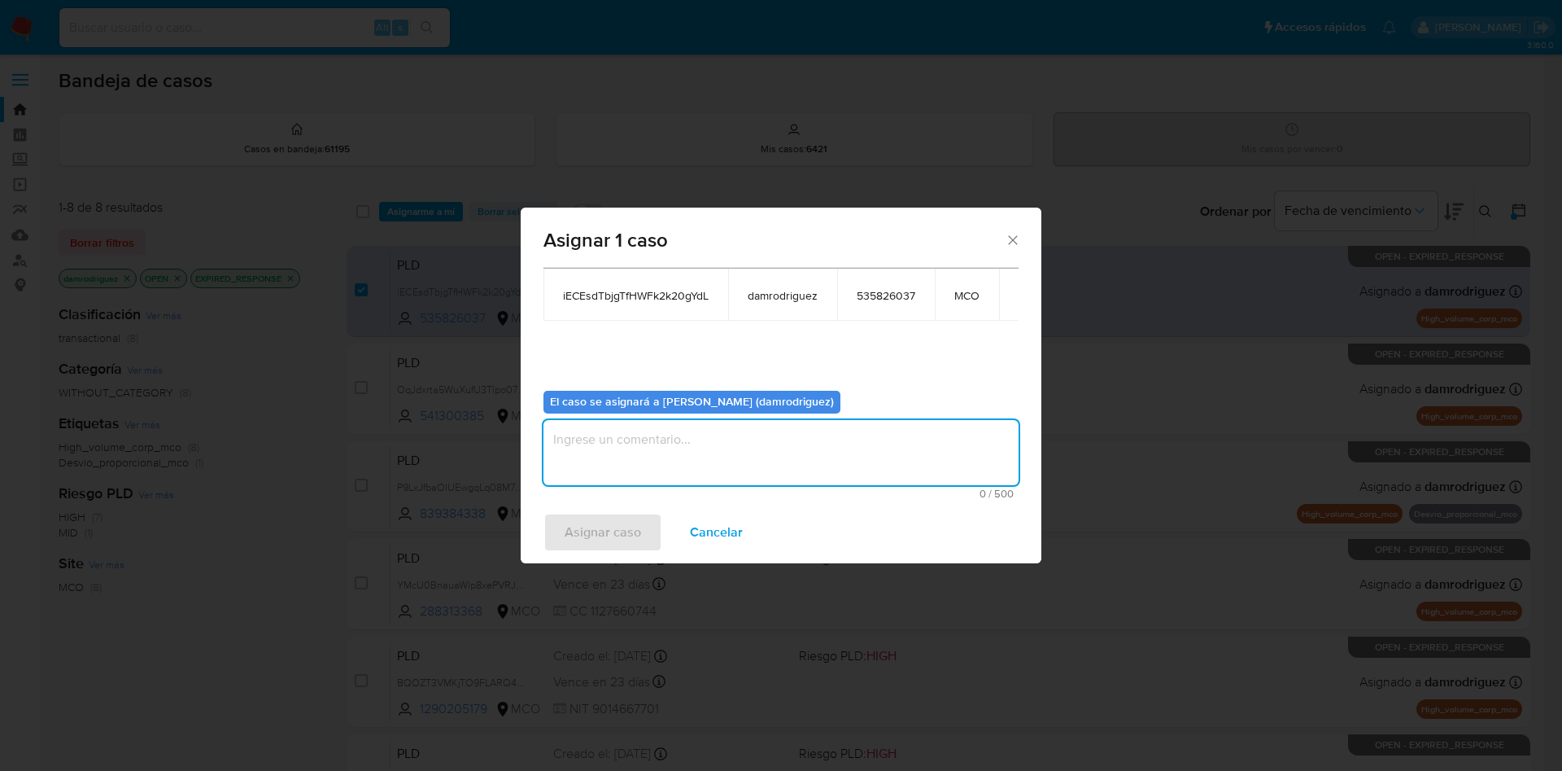
click at [659, 483] on textarea "assign-modal" at bounding box center [781, 452] width 475 height 65
type textarea "asignacion"
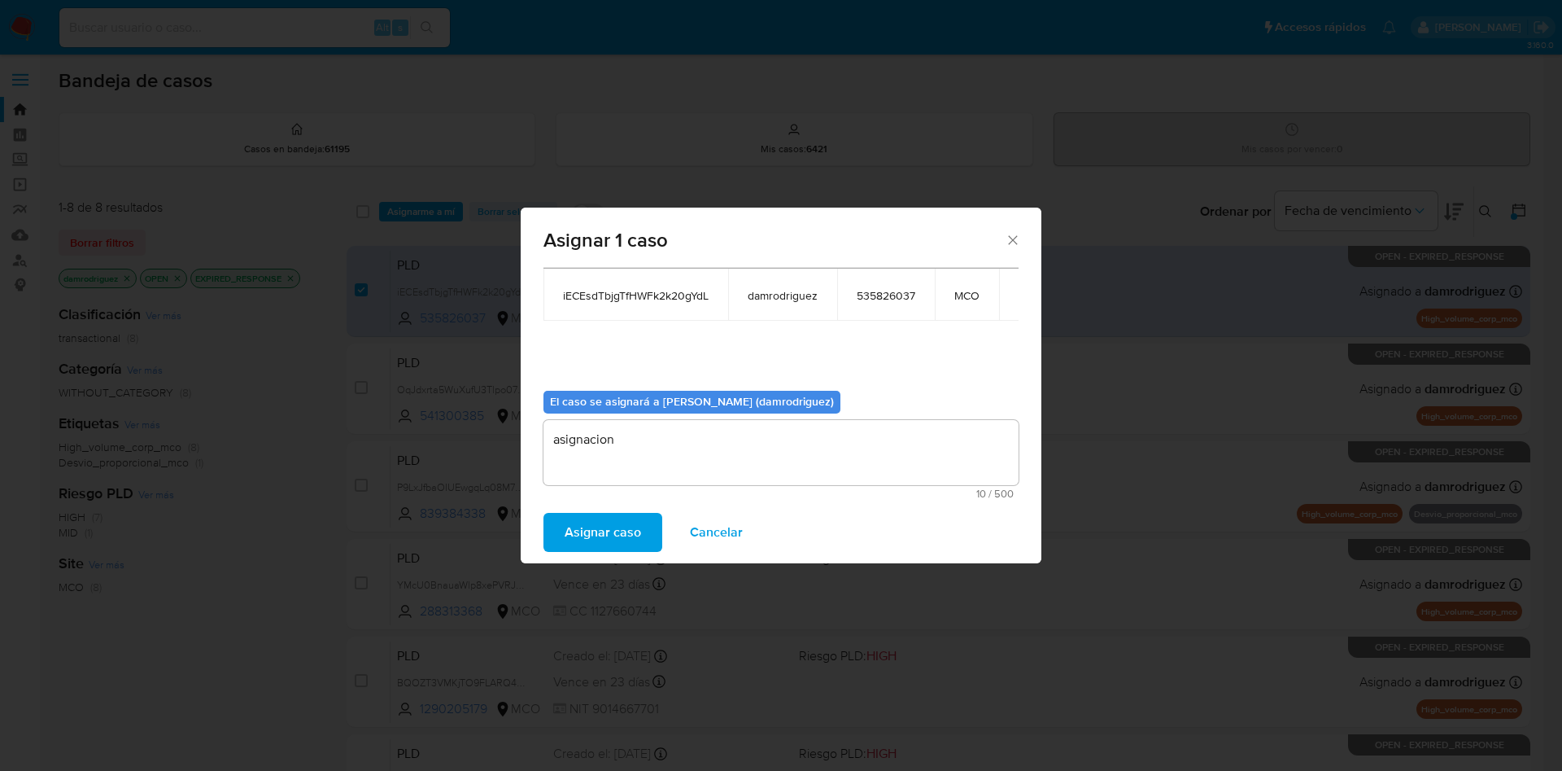
click at [617, 519] on span "Asignar caso" at bounding box center [603, 532] width 76 height 36
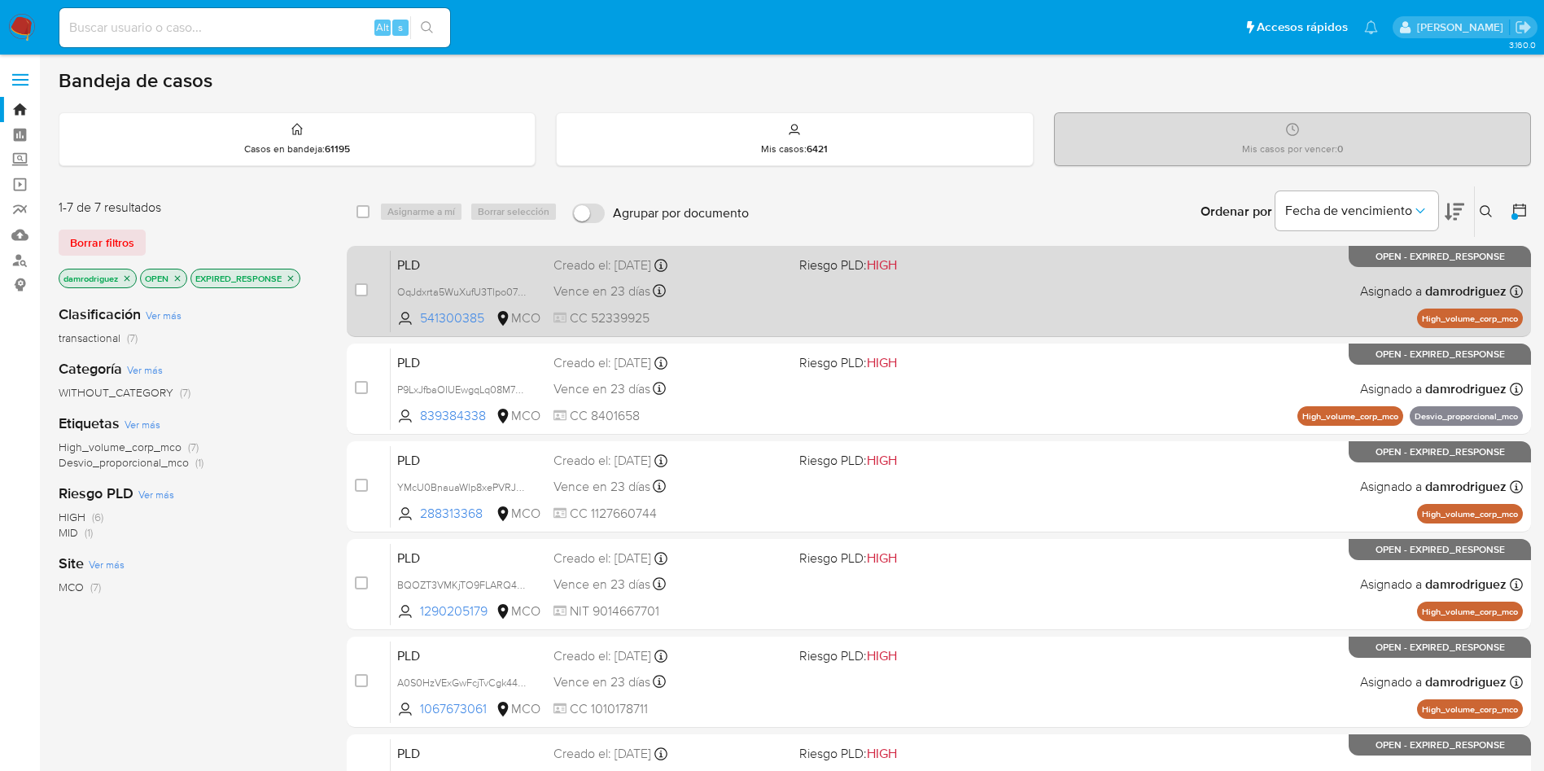
click at [432, 257] on span "PLD" at bounding box center [468, 263] width 143 height 21
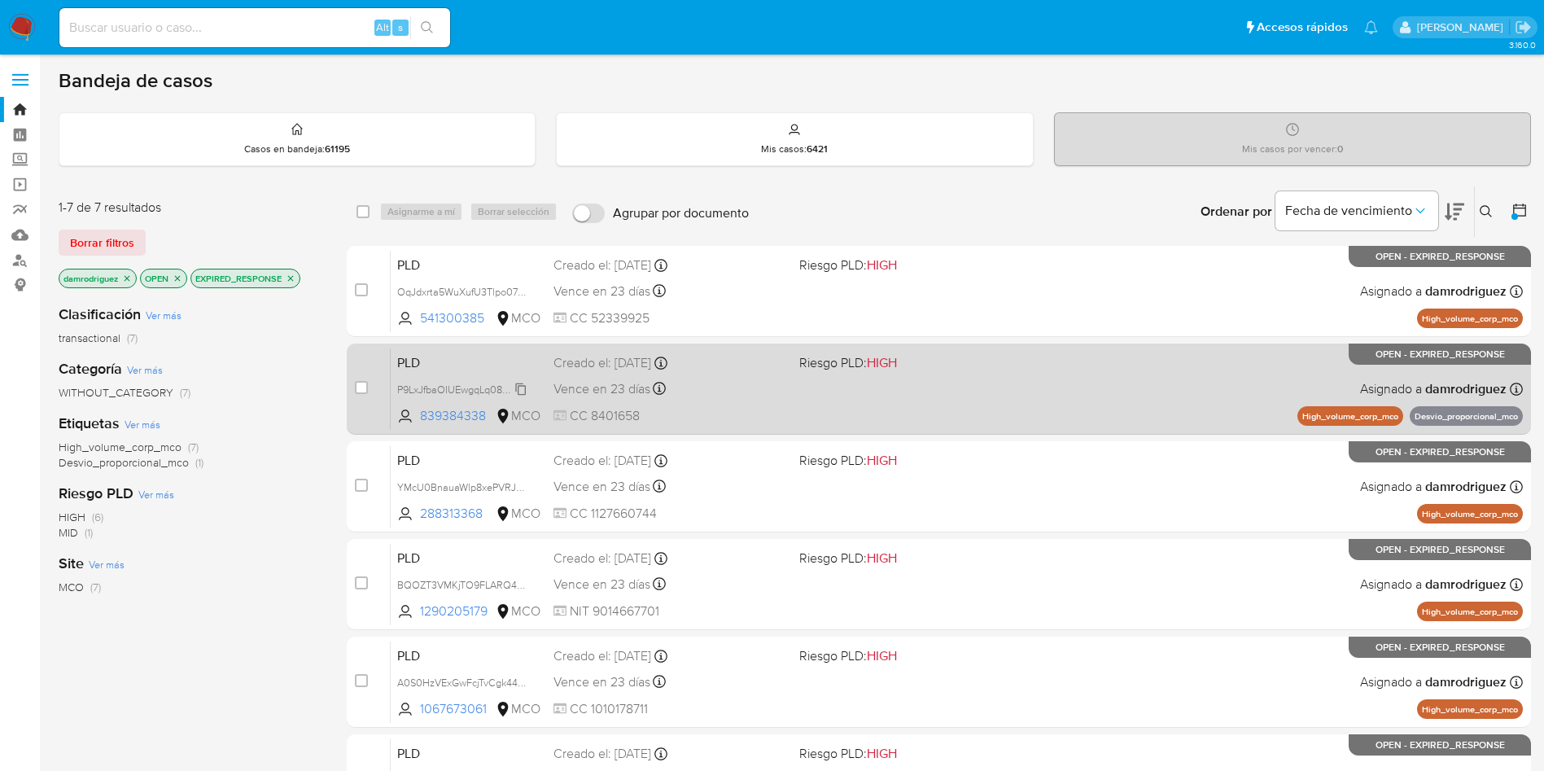
click at [479, 389] on span "P9LxJfbaOIUEwgqLq08M7gTK" at bounding box center [464, 388] width 135 height 18
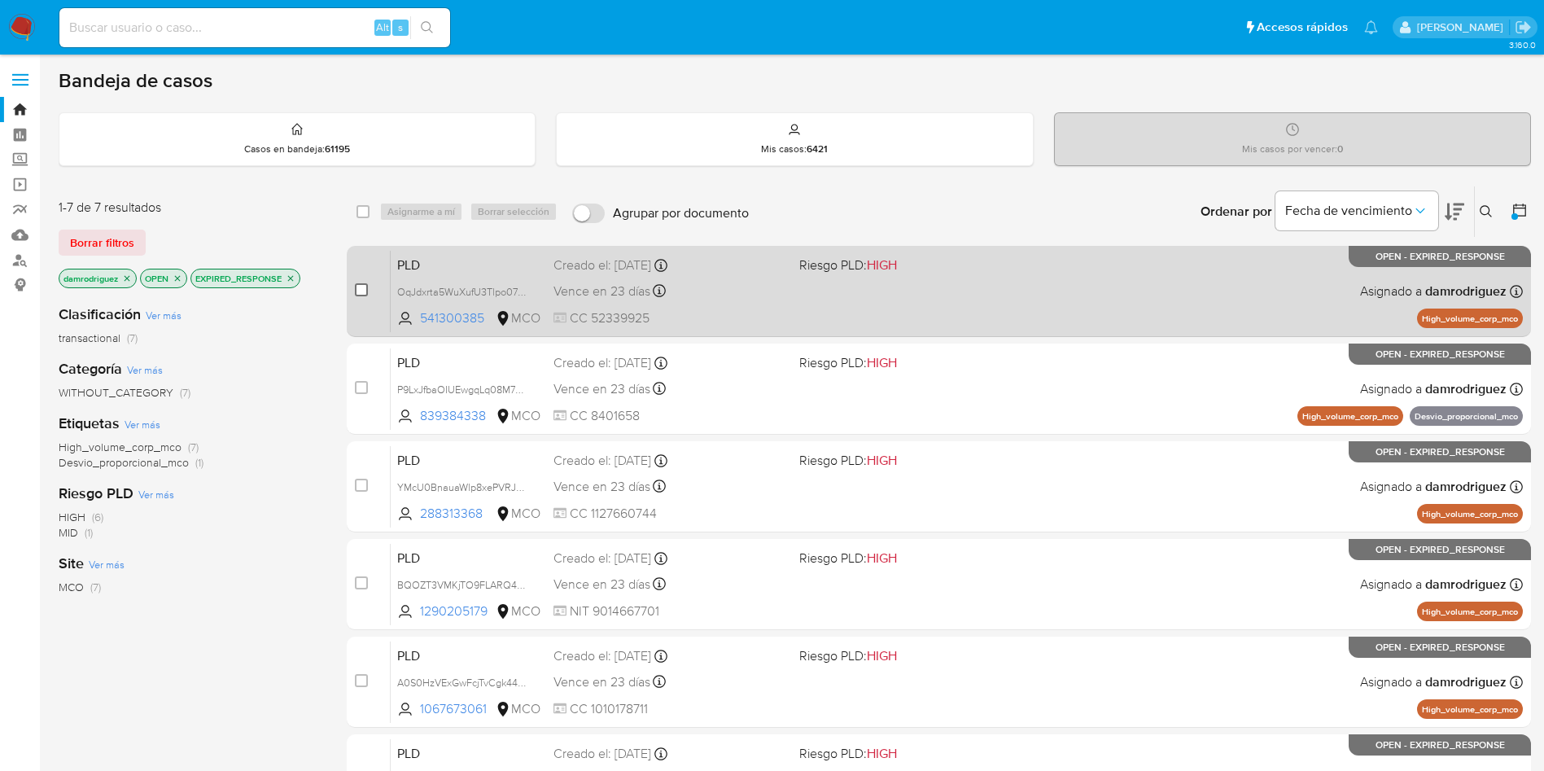
click at [362, 290] on input "checkbox" at bounding box center [361, 289] width 13 height 13
checkbox input "true"
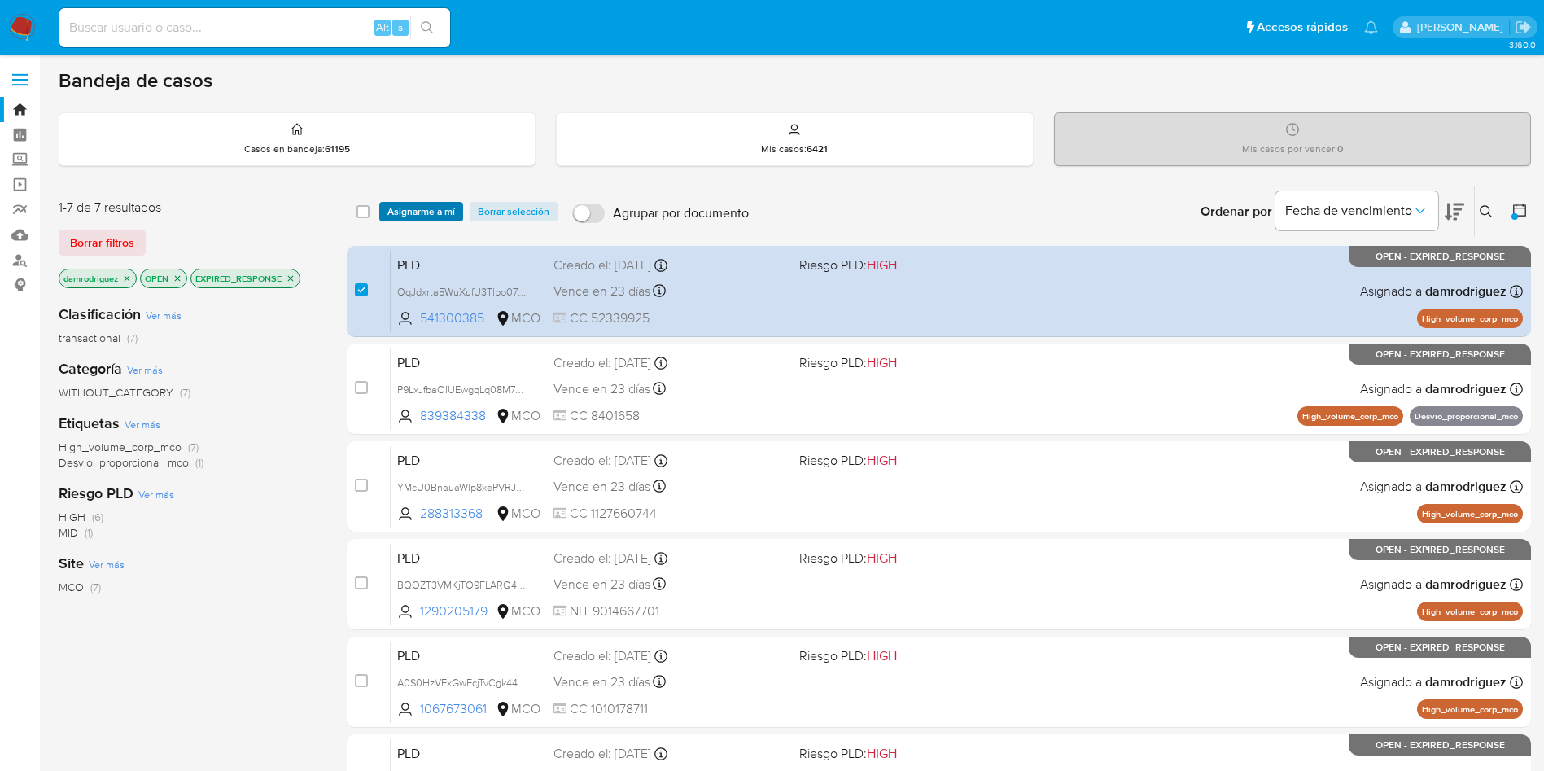
click at [403, 219] on span "Asignarme a mí" at bounding box center [421, 211] width 68 height 16
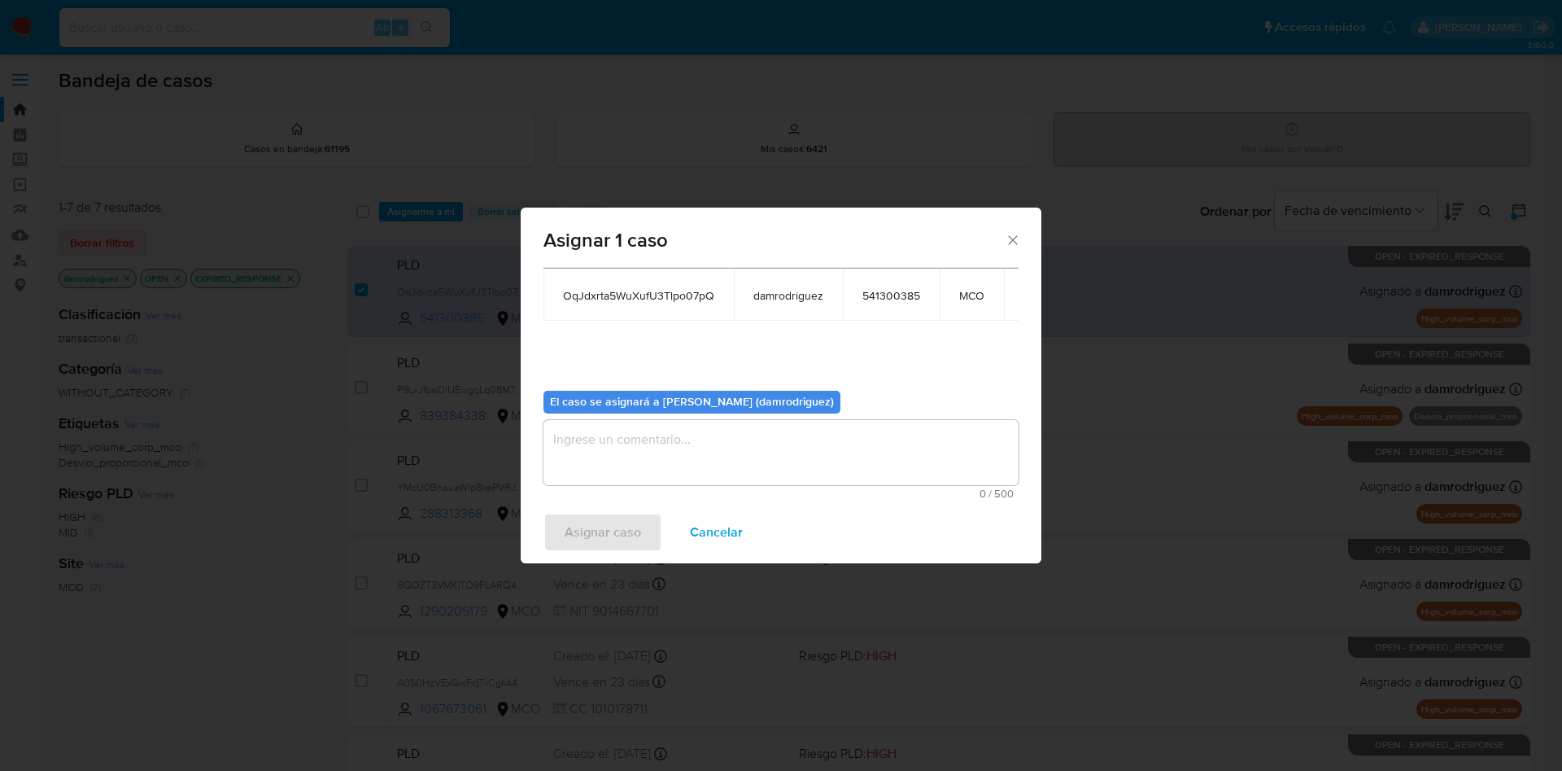
click at [724, 476] on textarea "assign-modal" at bounding box center [781, 452] width 475 height 65
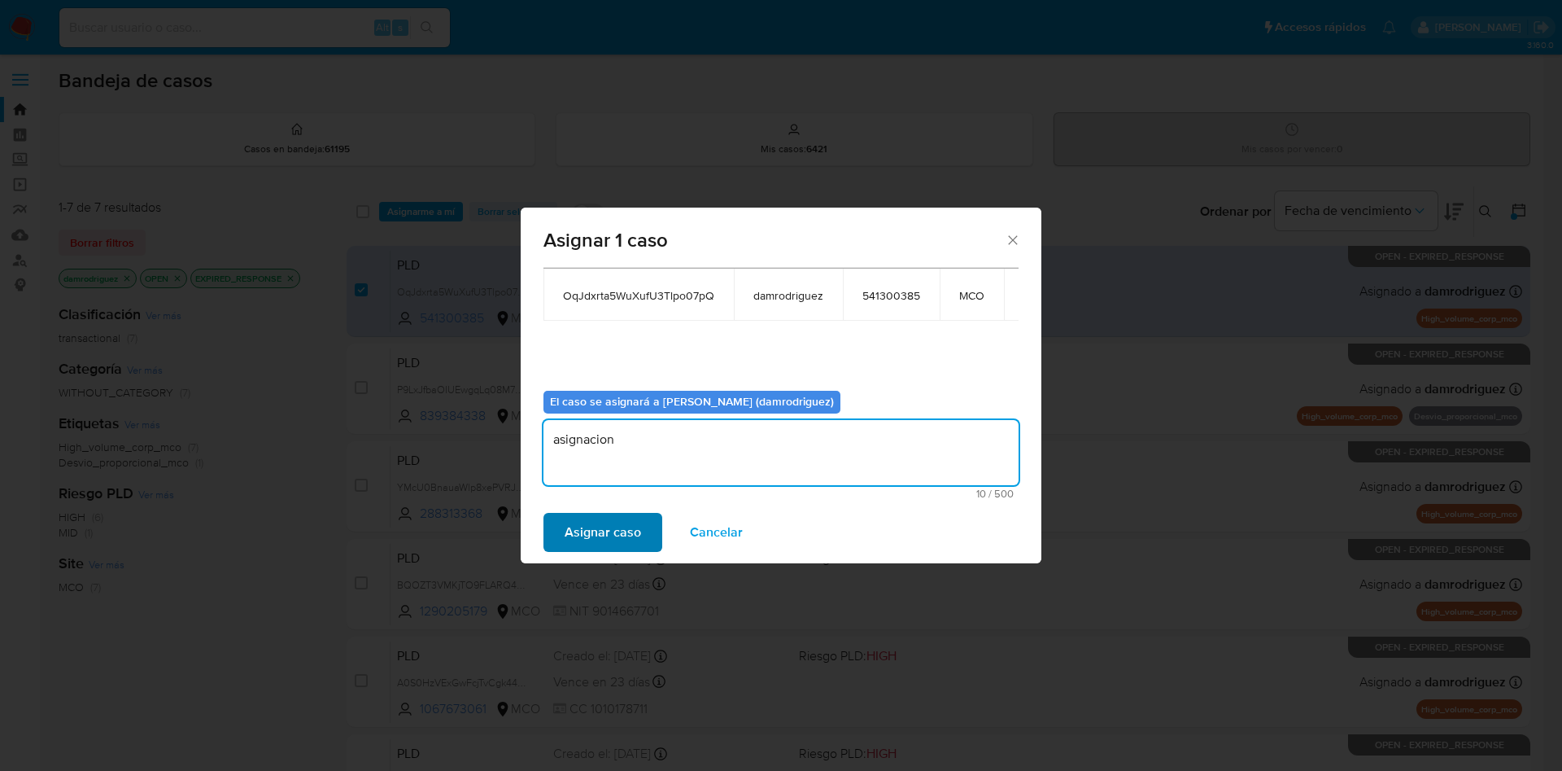
type textarea "asignacion"
click at [637, 523] on span "Asignar caso" at bounding box center [603, 532] width 76 height 36
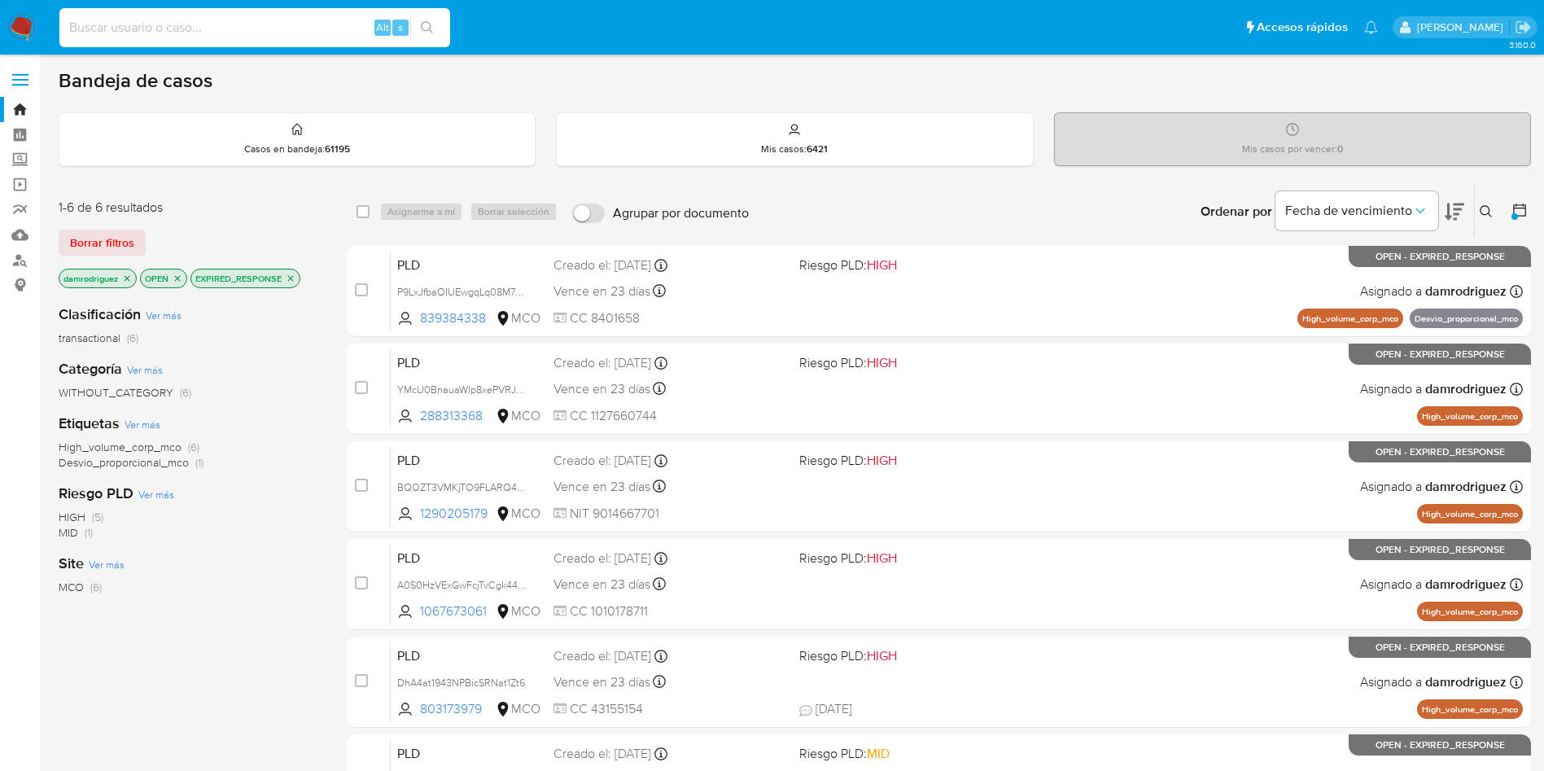
click at [244, 34] on input at bounding box center [254, 27] width 391 height 21
paste input "P9LxJfbaOIUEwgqLq08M7gTK"
type input "P9LxJfbaOIUEwgqLq08M7gTK"
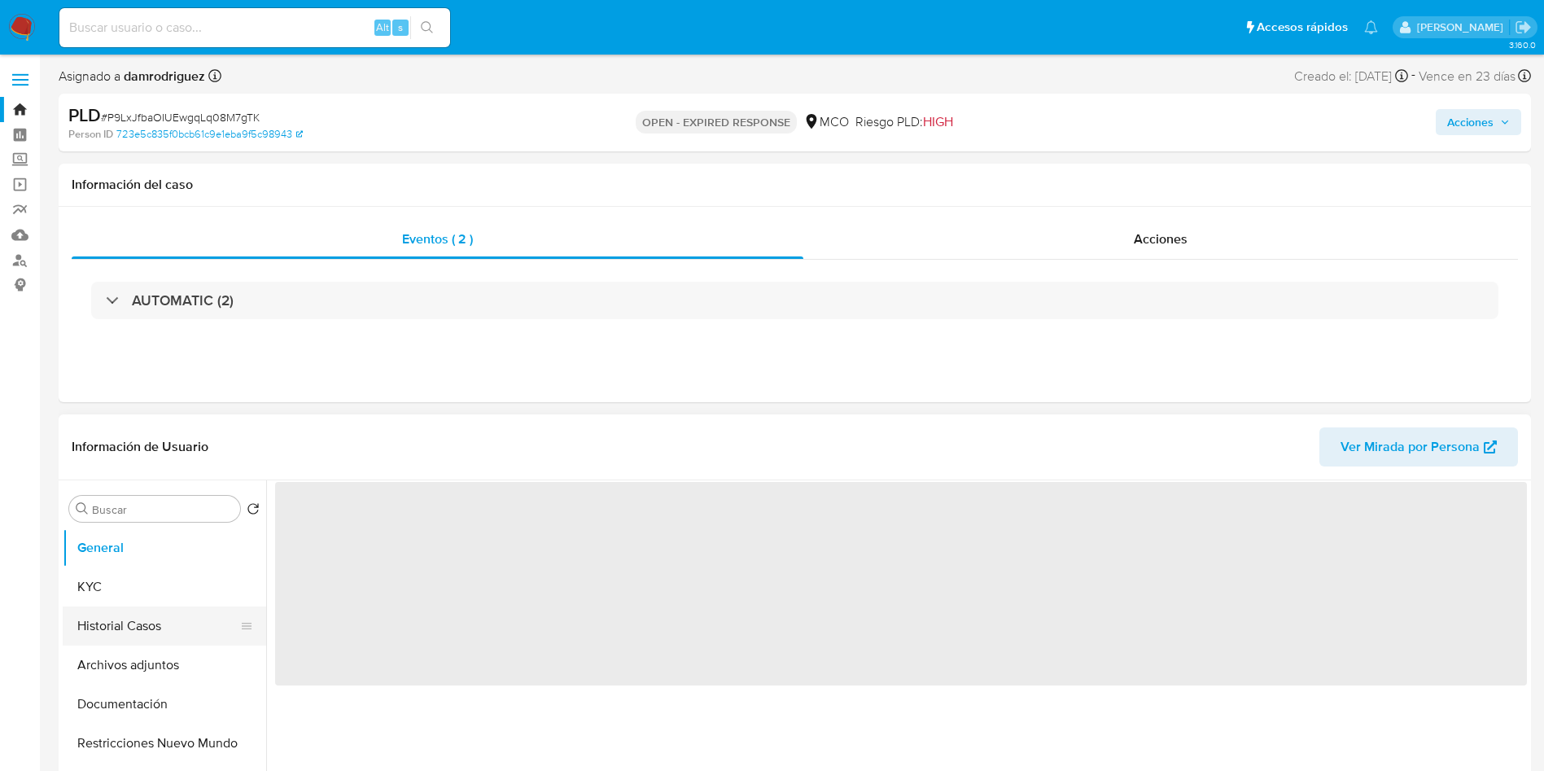
click at [178, 613] on button "Historial Casos" at bounding box center [158, 625] width 190 height 39
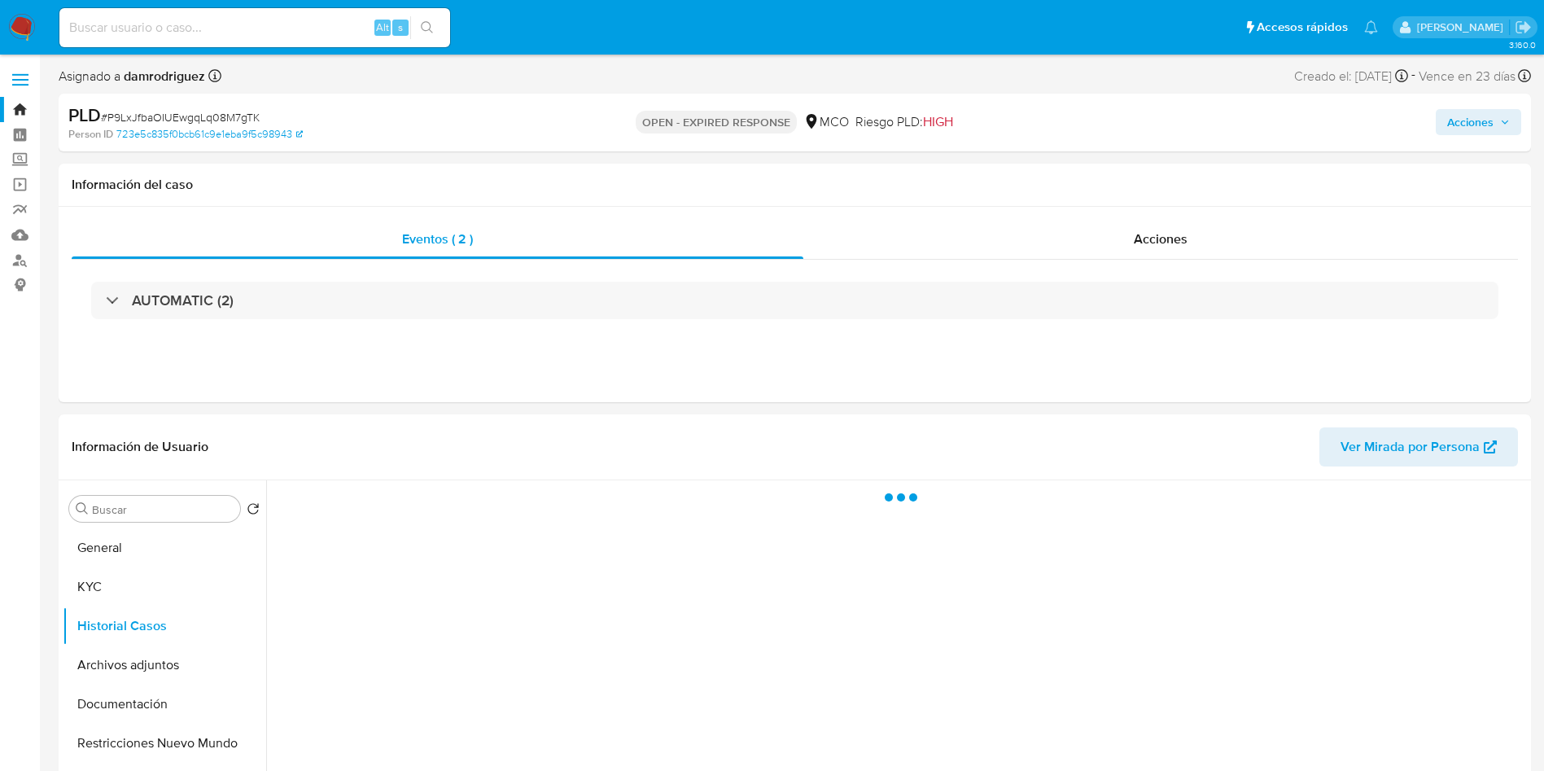
select select "10"
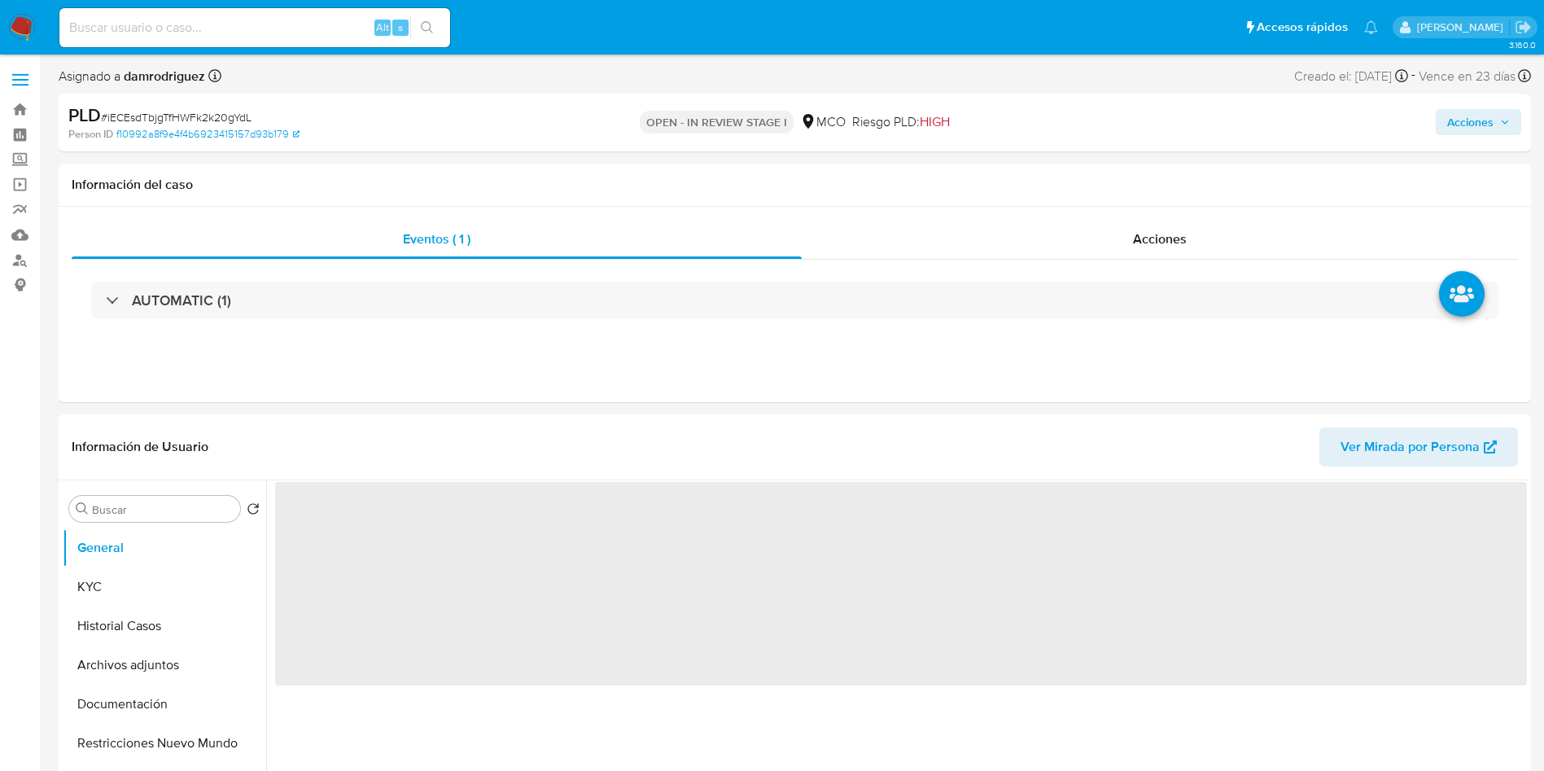
select select "10"
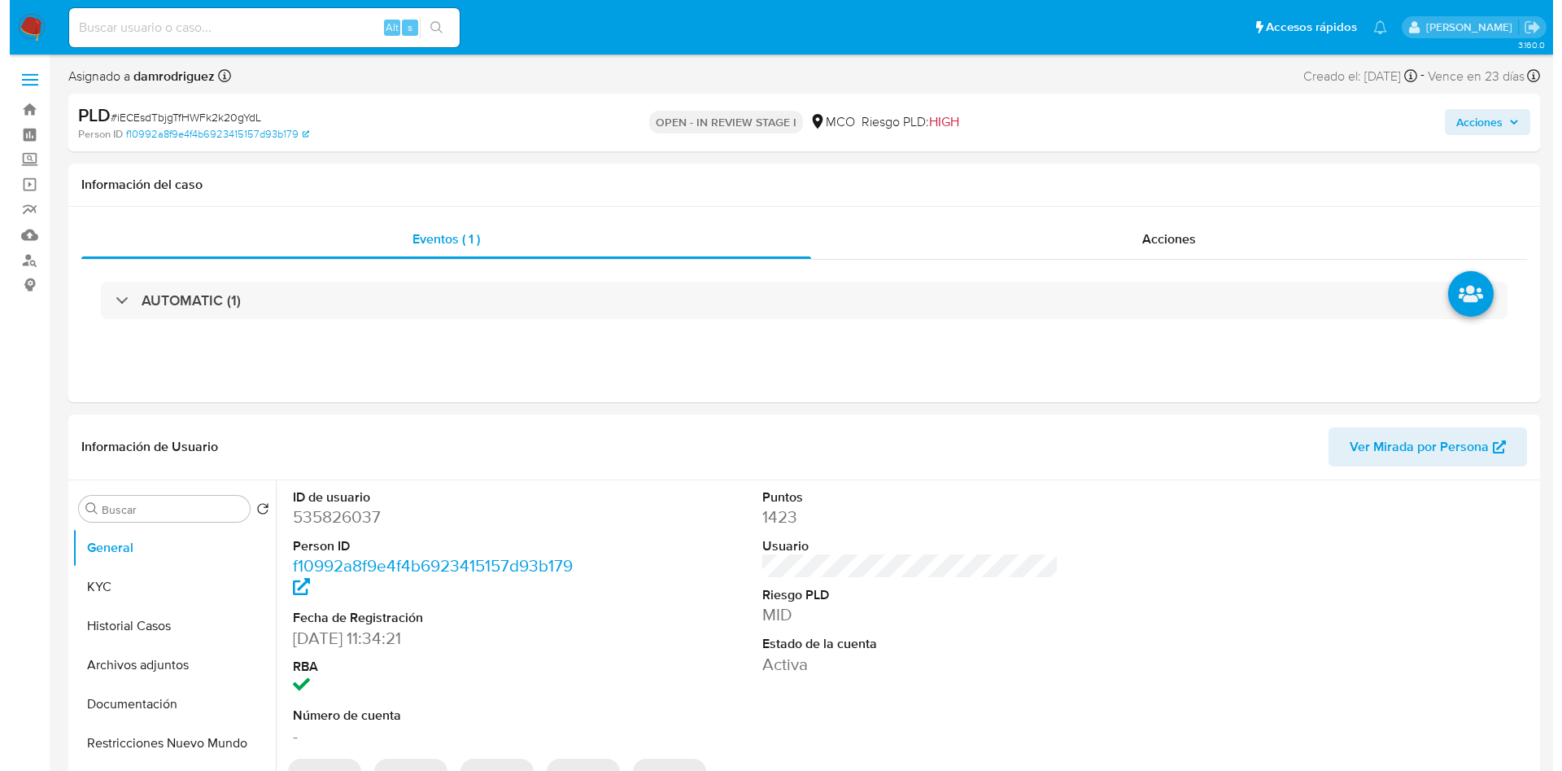
scroll to position [122, 0]
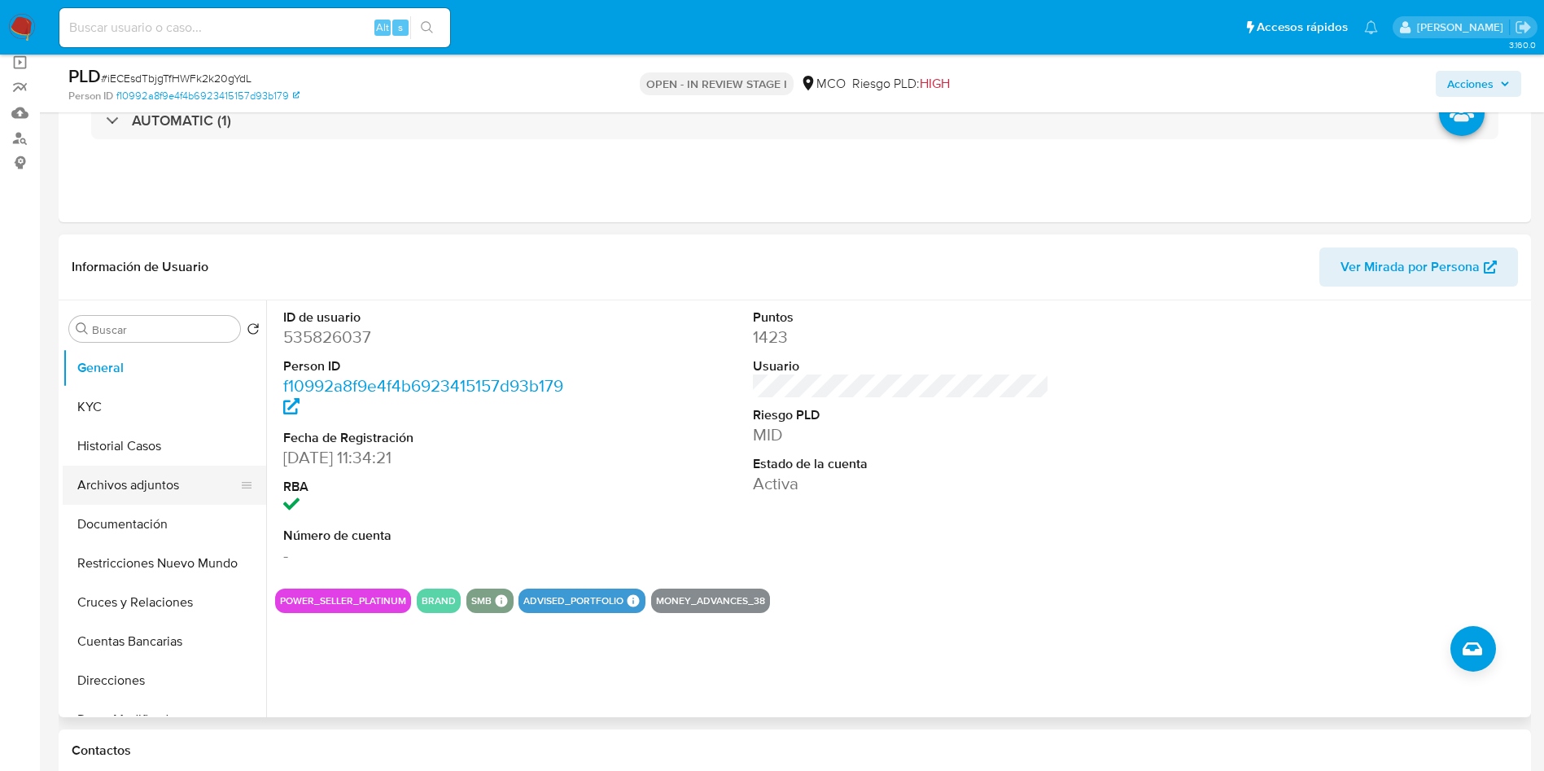
click at [162, 482] on button "Archivos adjuntos" at bounding box center [158, 484] width 190 height 39
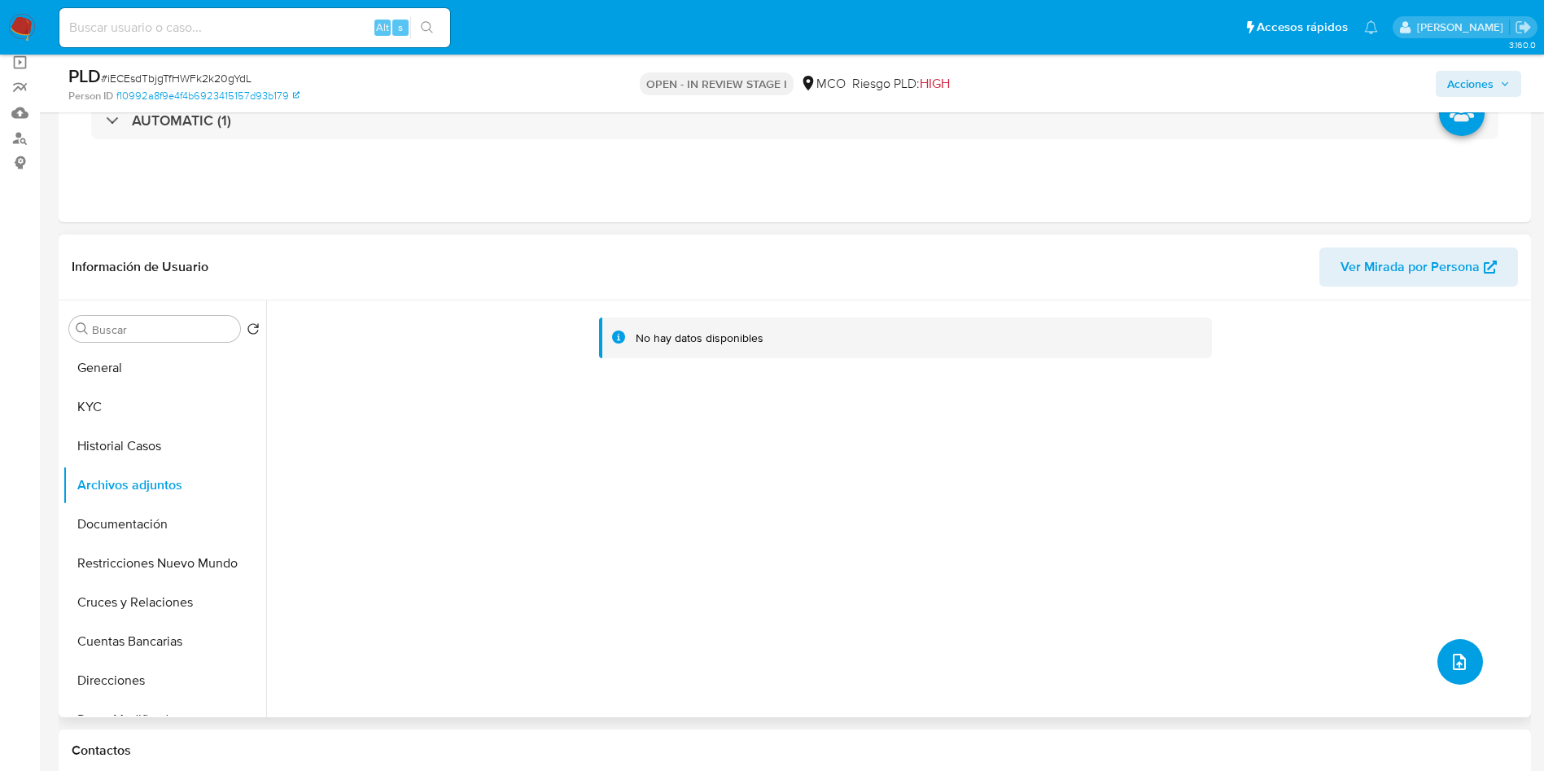
click at [1439, 649] on button "upload-file" at bounding box center [1460, 662] width 46 height 46
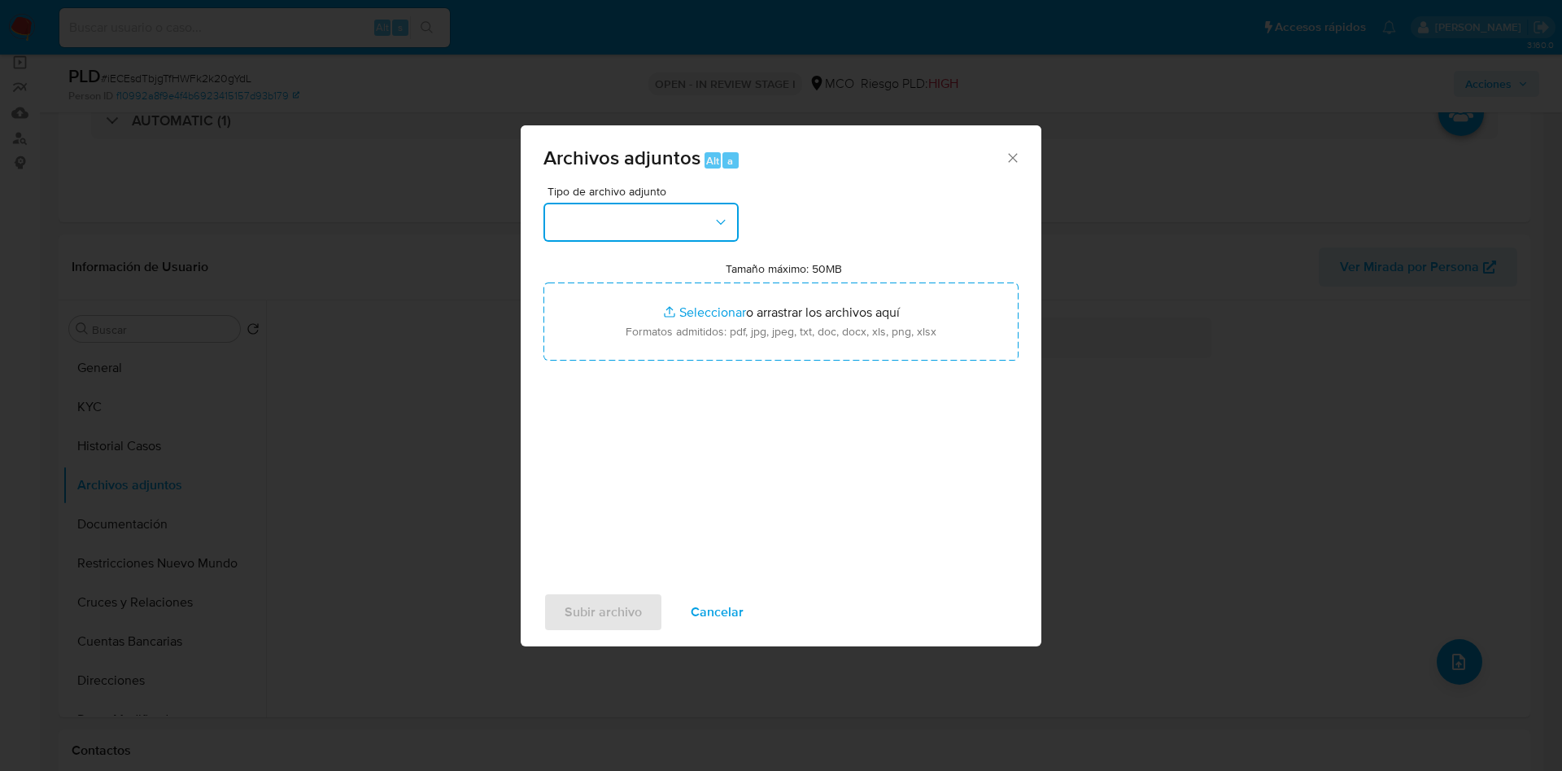
click at [672, 239] on button "button" at bounding box center [641, 222] width 195 height 39
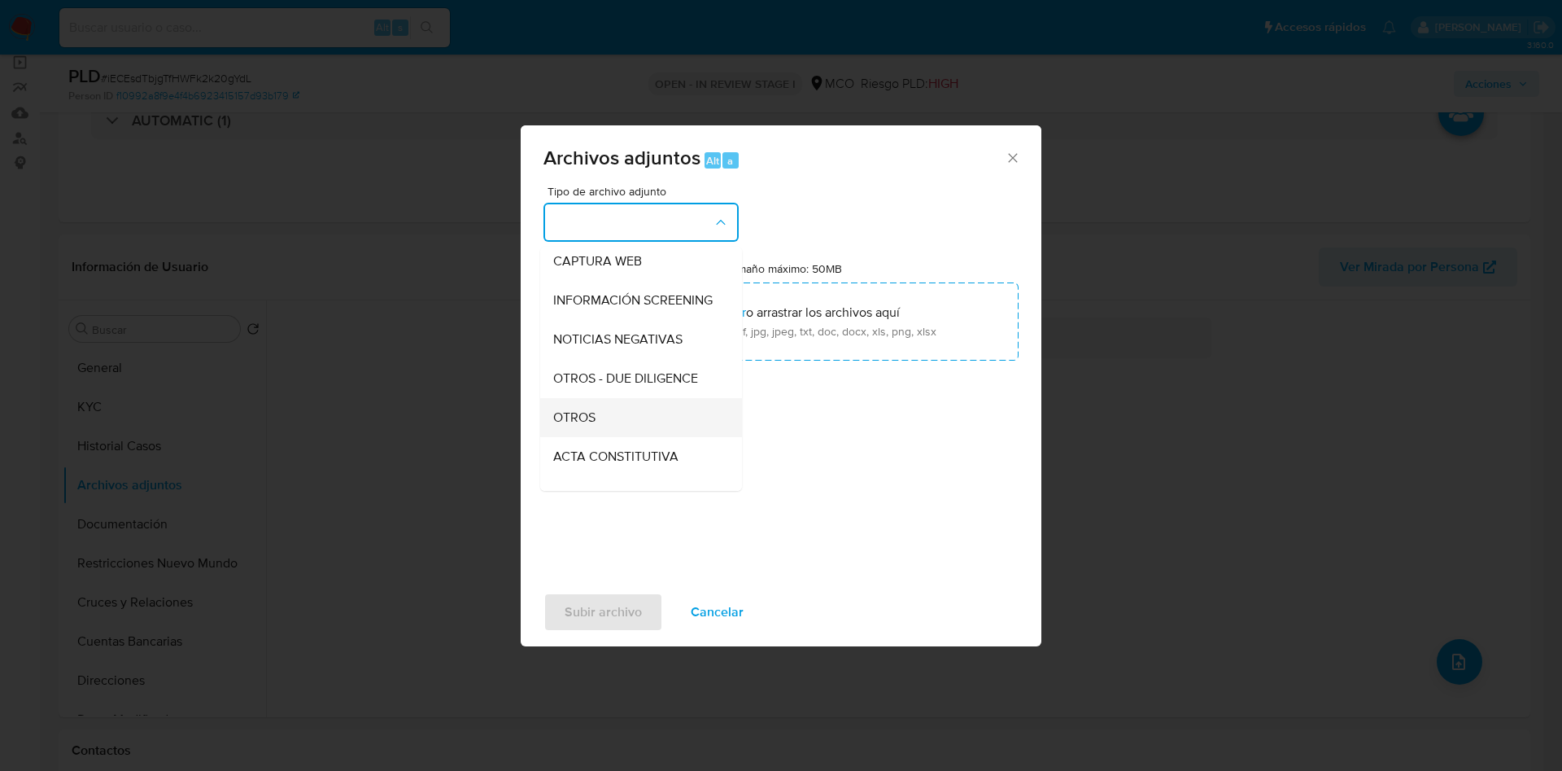
click at [603, 426] on div "OTROS" at bounding box center [636, 417] width 166 height 39
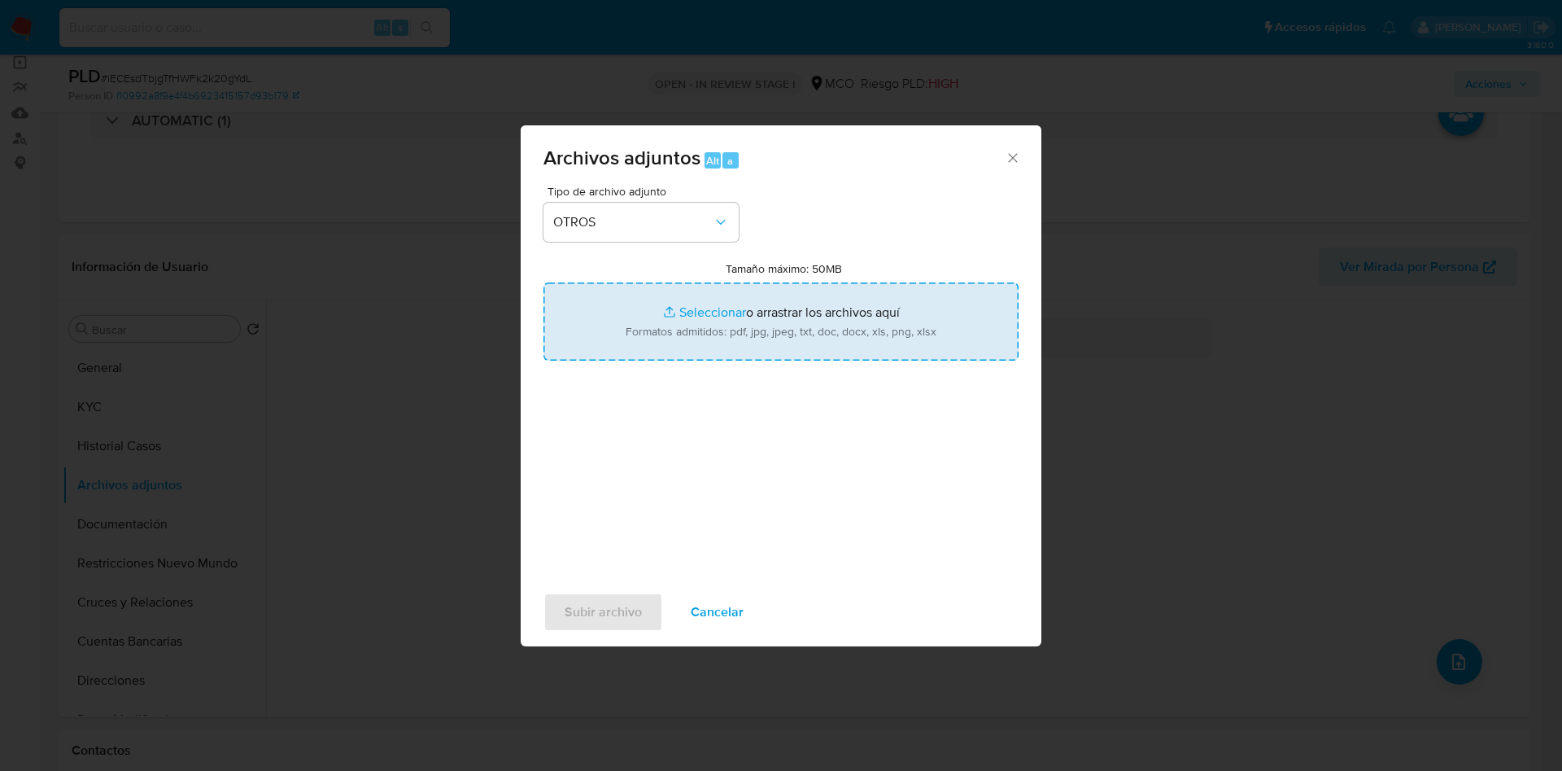
click at [667, 326] on input "Tamaño máximo: 50MB Seleccionar archivos" at bounding box center [781, 321] width 475 height 78
type input "C:\fakepath\535826037 - 17_09_2025.pdf"
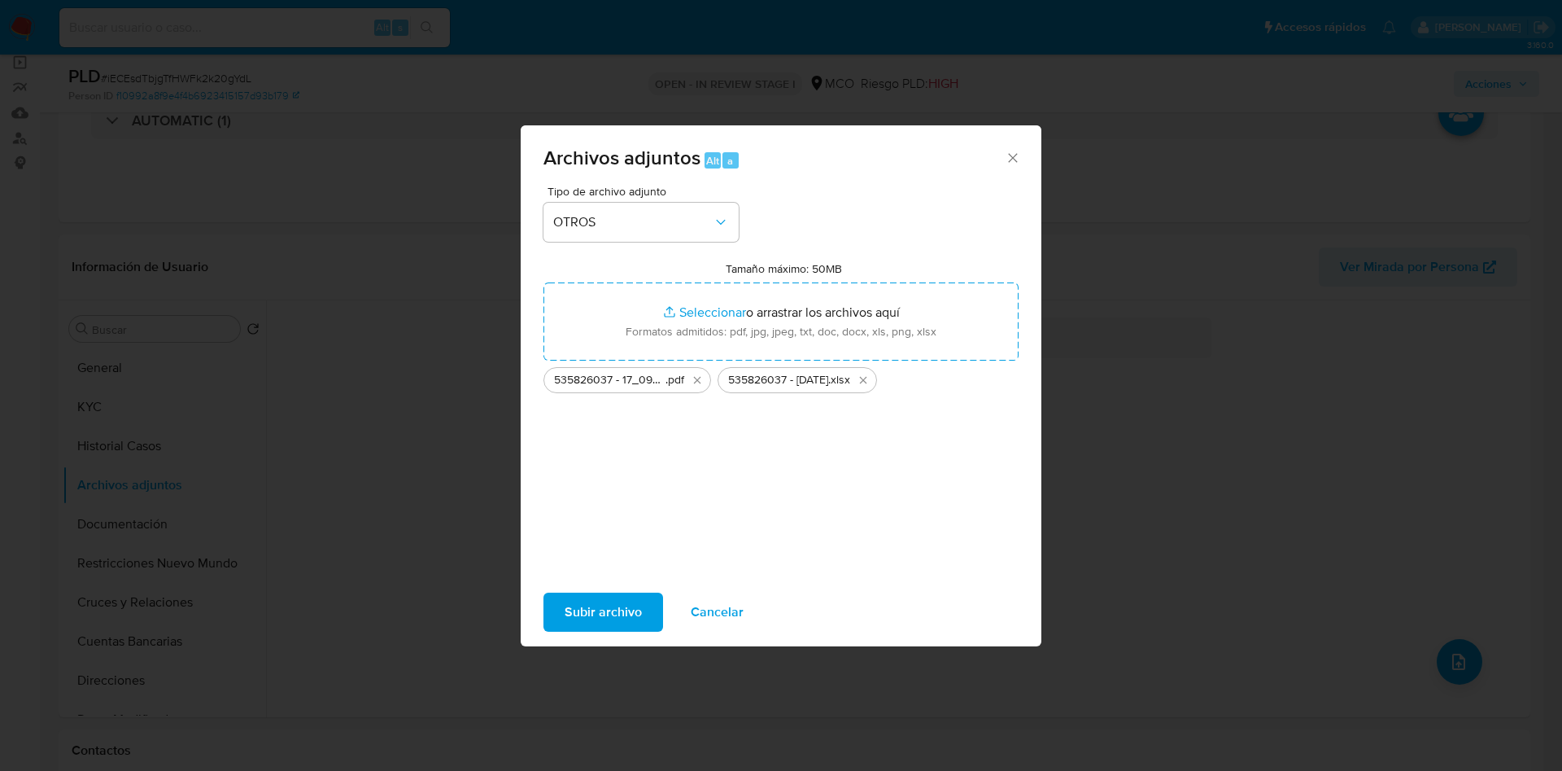
click at [590, 614] on span "Subir archivo" at bounding box center [603, 612] width 77 height 36
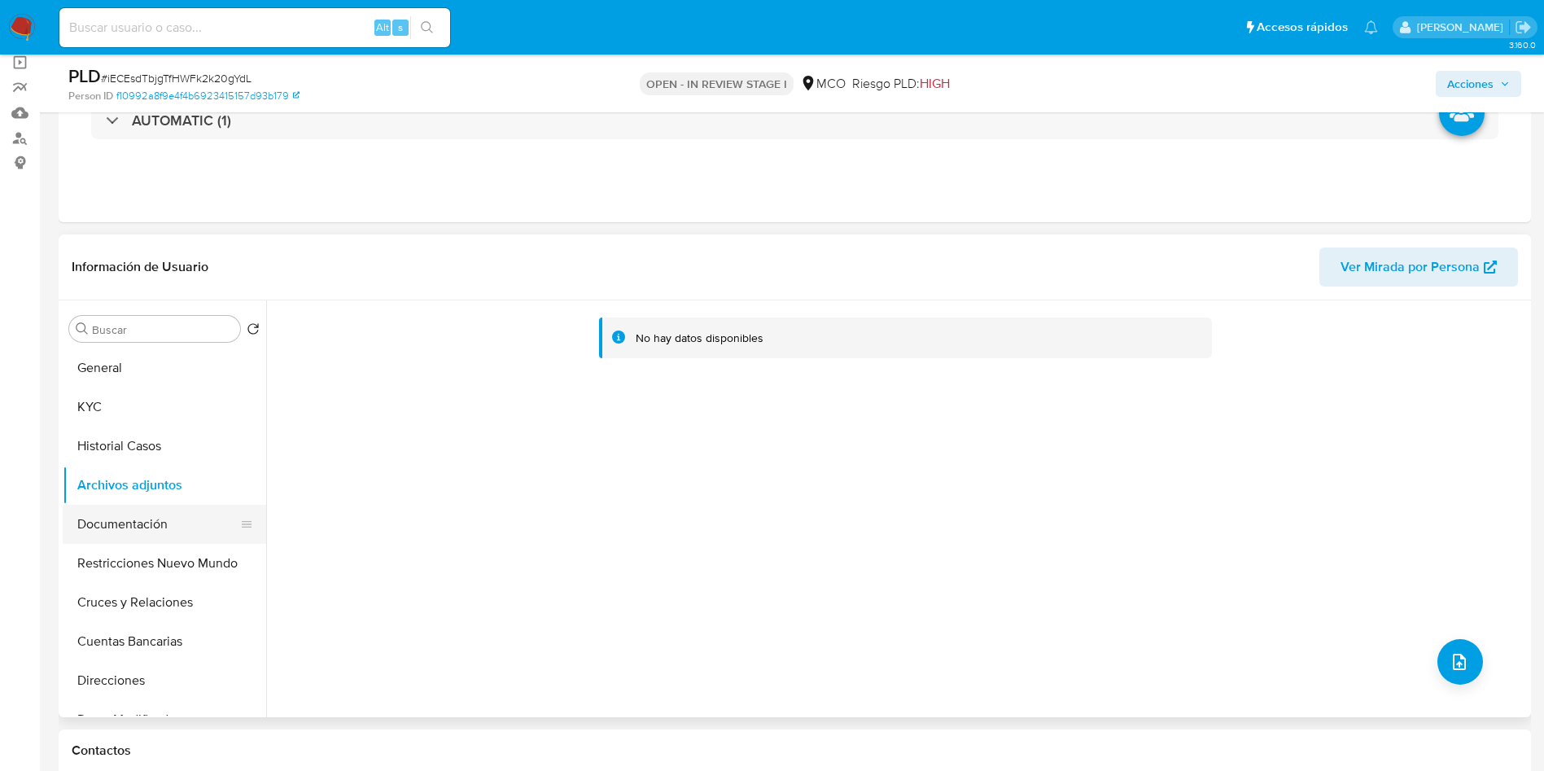
click at [157, 514] on button "Documentación" at bounding box center [158, 524] width 190 height 39
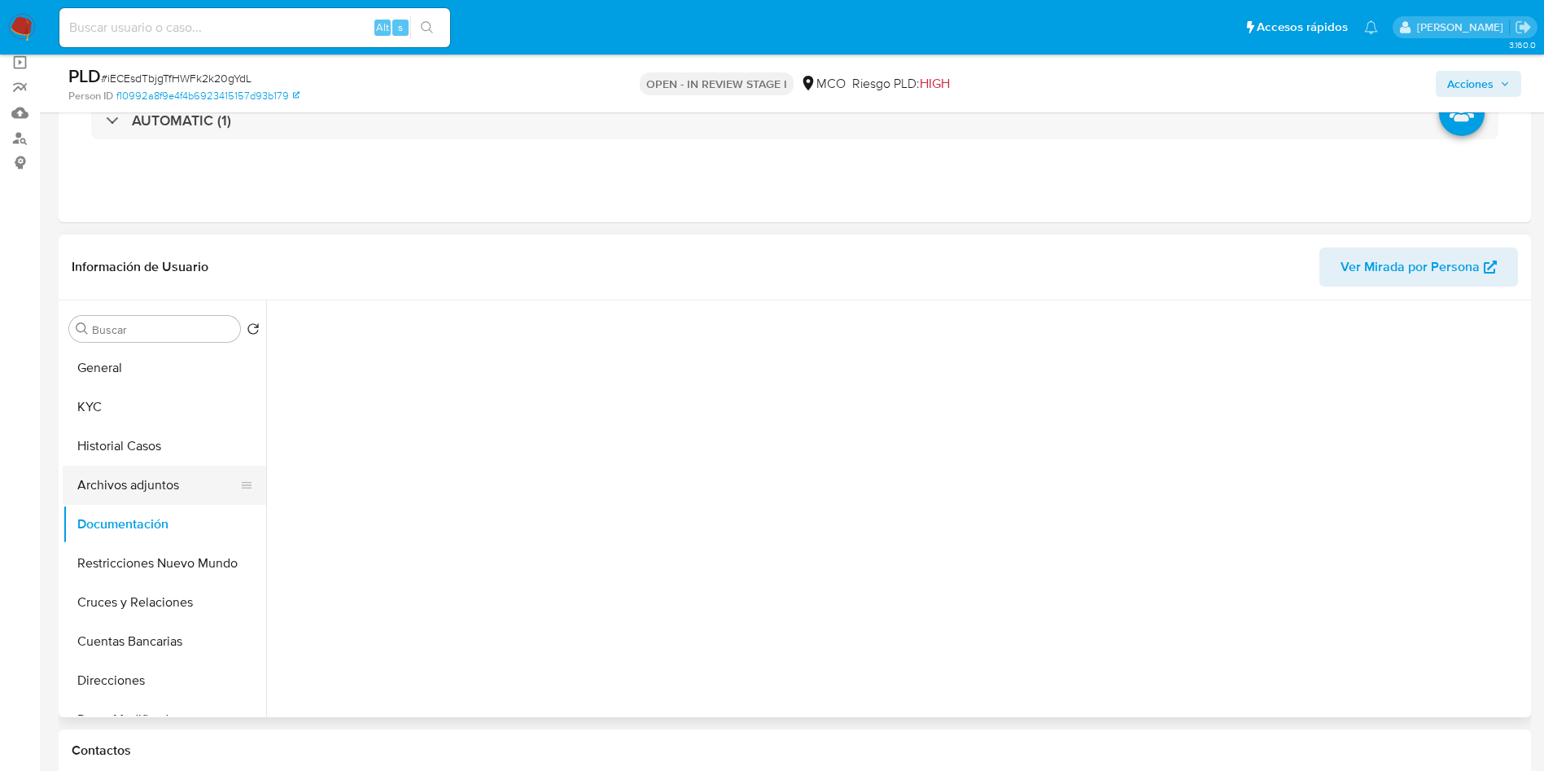
click at [152, 480] on button "Archivos adjuntos" at bounding box center [158, 484] width 190 height 39
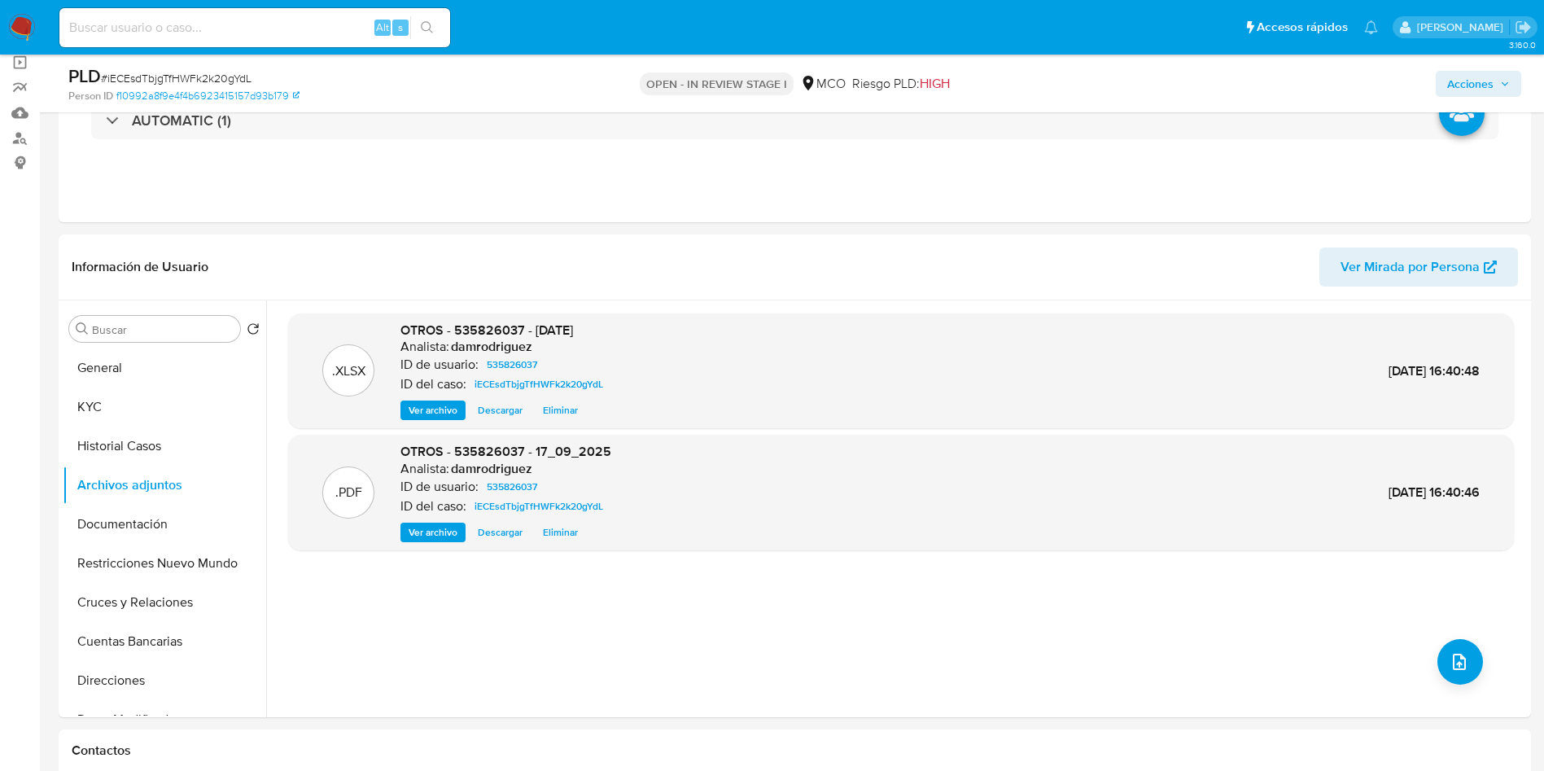
click at [1477, 83] on span "Acciones" at bounding box center [1470, 84] width 46 height 26
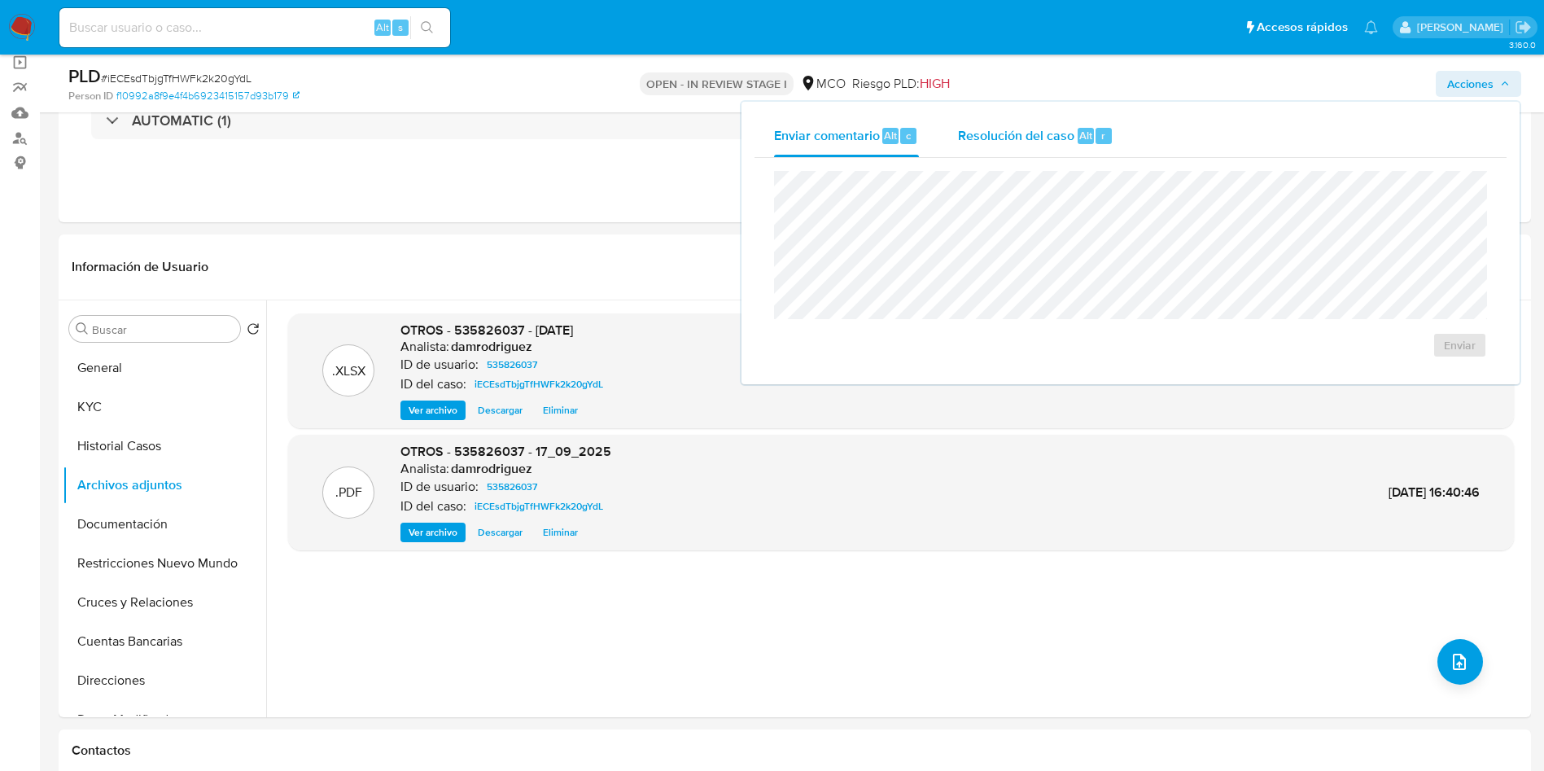
click at [1046, 144] on div "Resolución del caso Alt r" at bounding box center [1035, 136] width 155 height 42
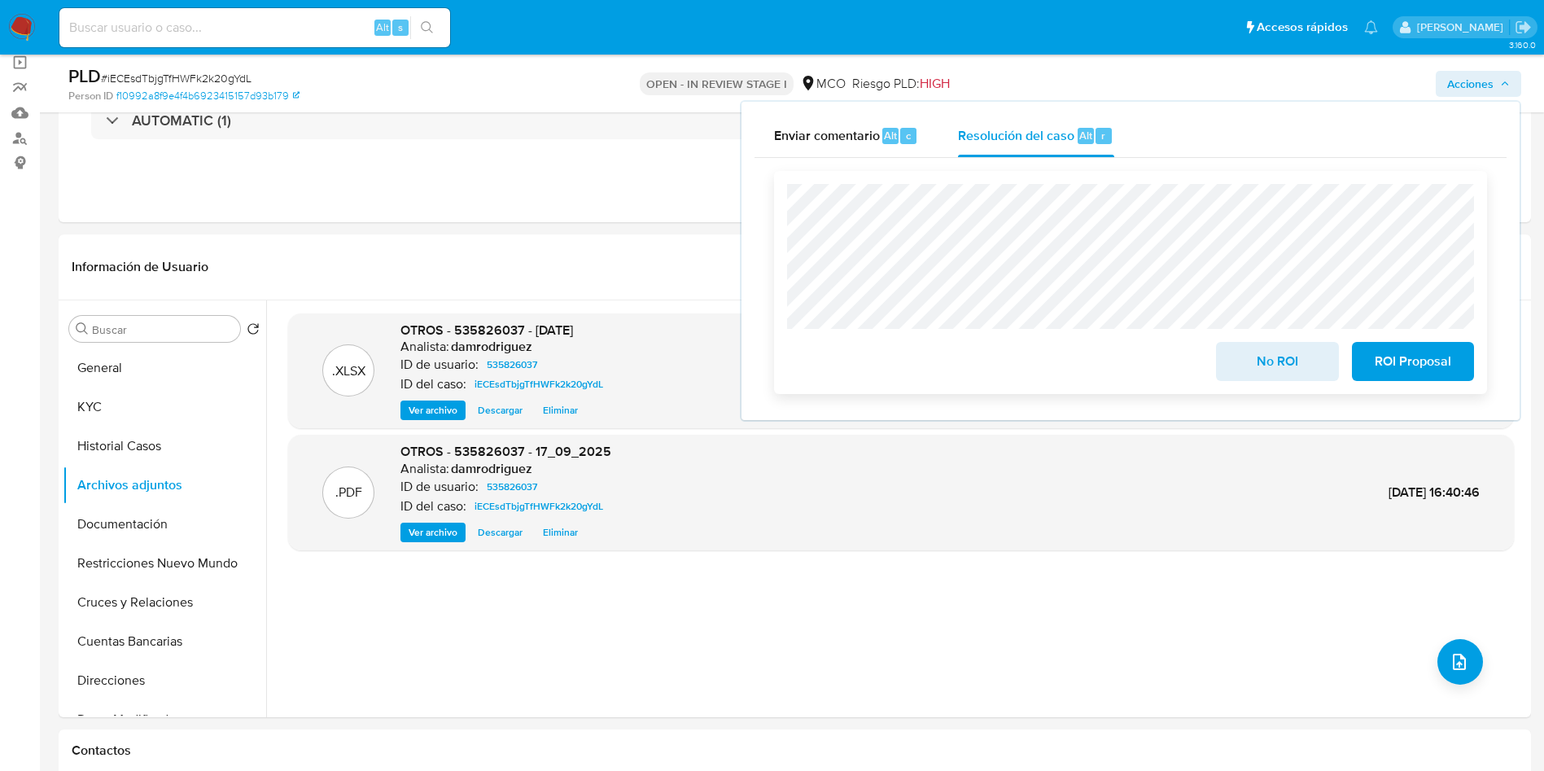
click at [1283, 372] on span "No ROI" at bounding box center [1277, 361] width 80 height 36
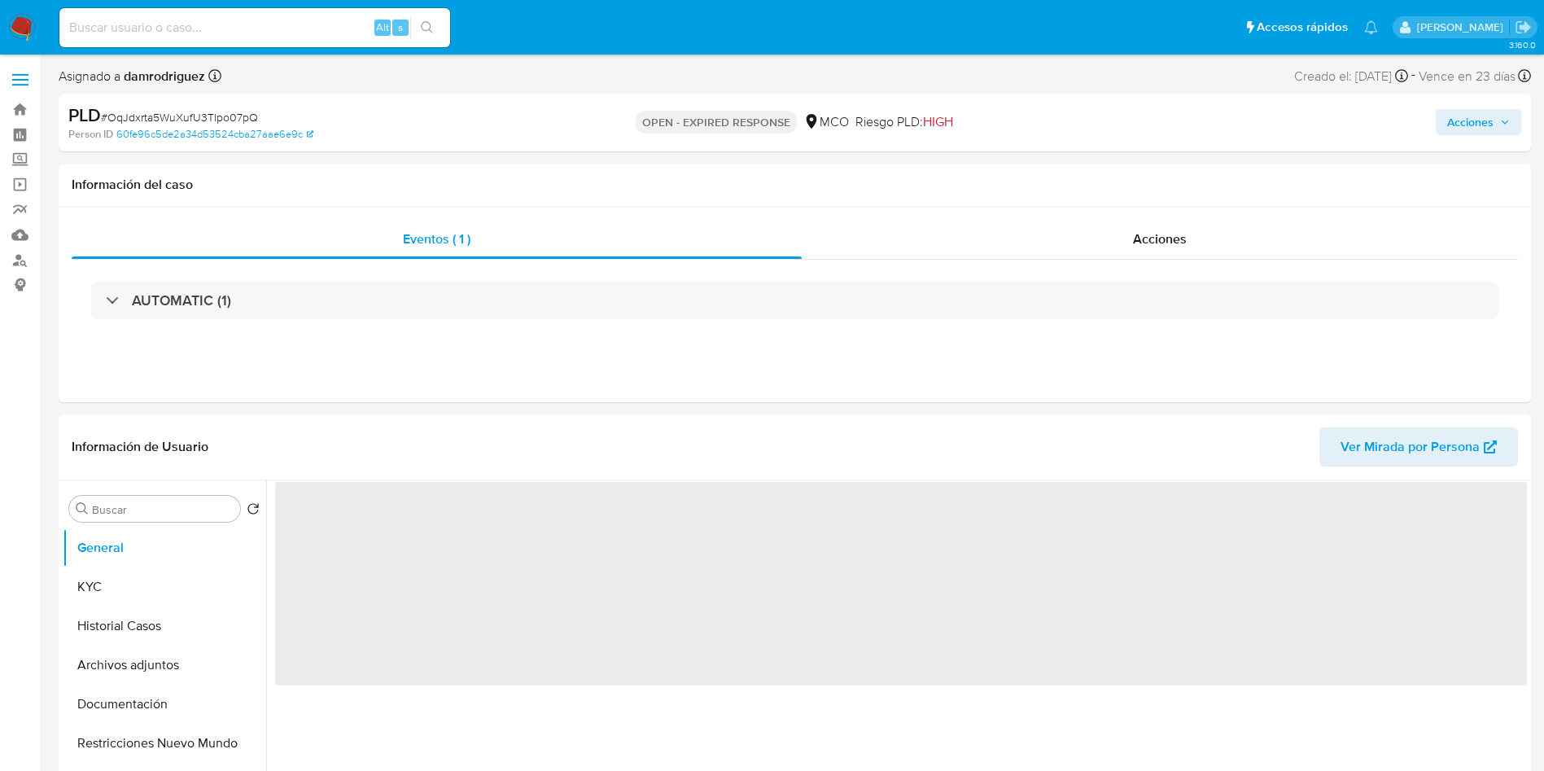
select select "10"
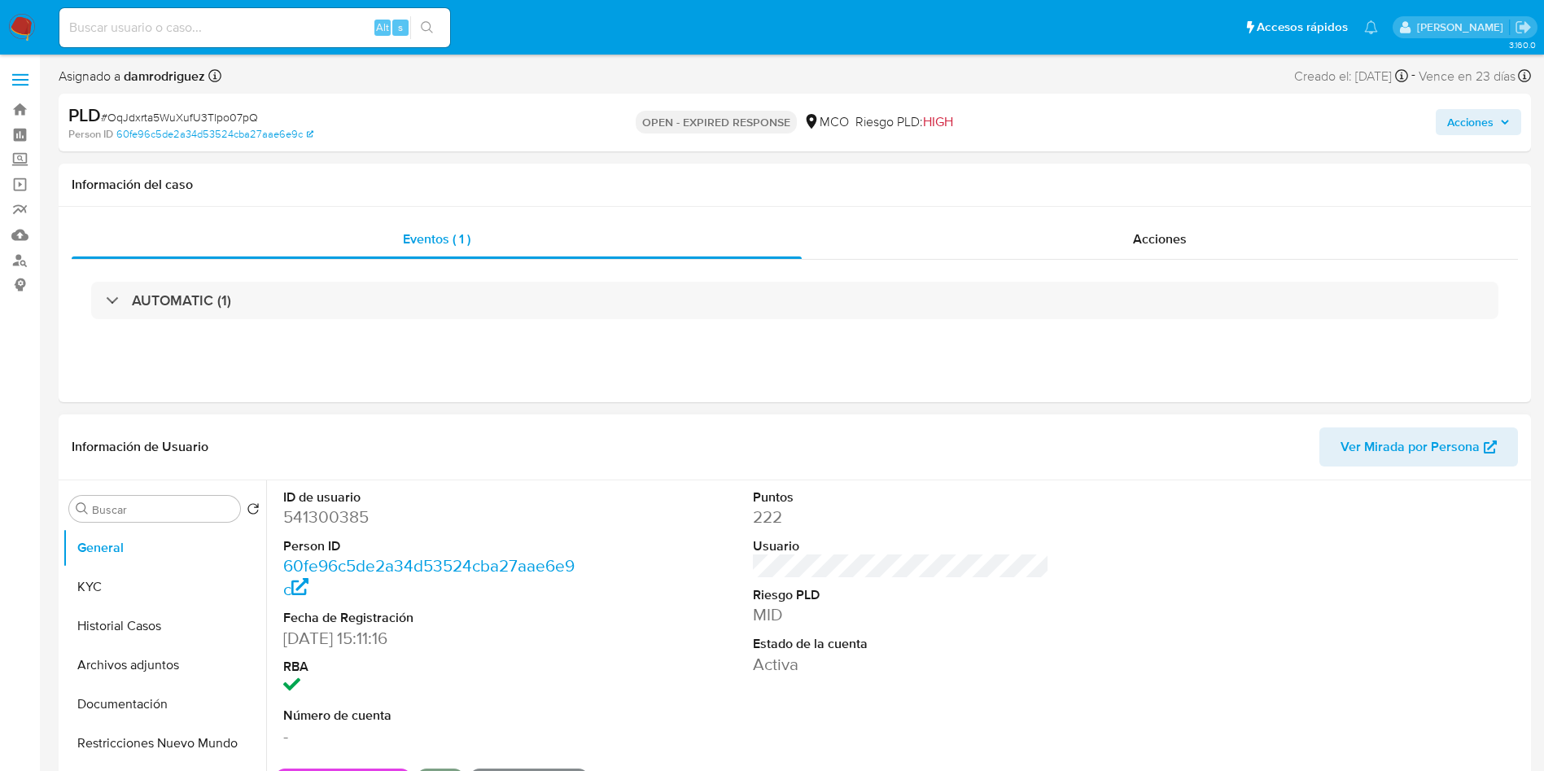
click at [356, 524] on dd "541300385" at bounding box center [431, 516] width 297 height 23
copy dd "541300385"
click at [315, 516] on dd "541300385" at bounding box center [431, 516] width 297 height 23
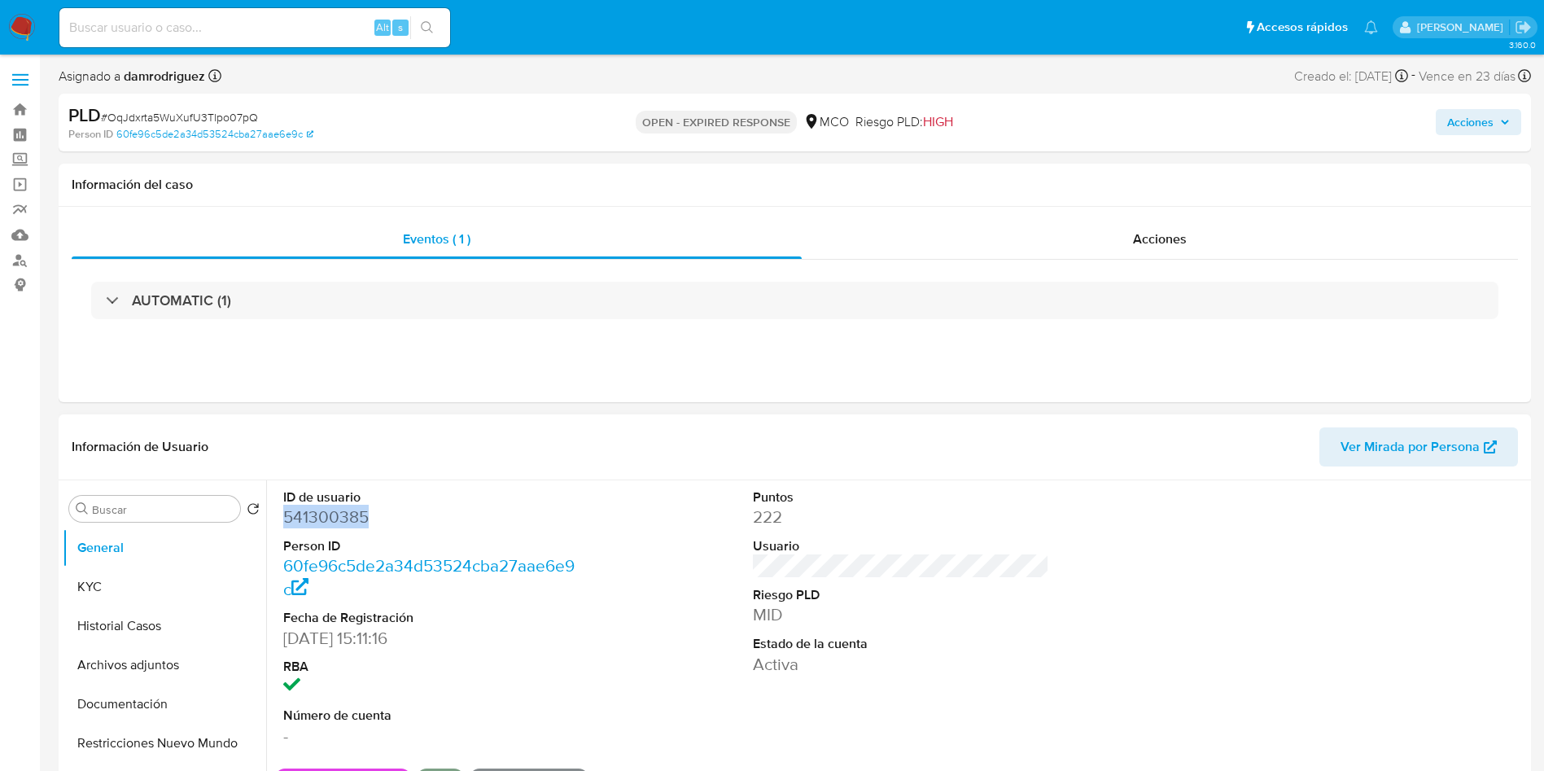
click at [315, 516] on dd "541300385" at bounding box center [431, 516] width 297 height 23
click at [158, 631] on button "Historial Casos" at bounding box center [158, 625] width 190 height 39
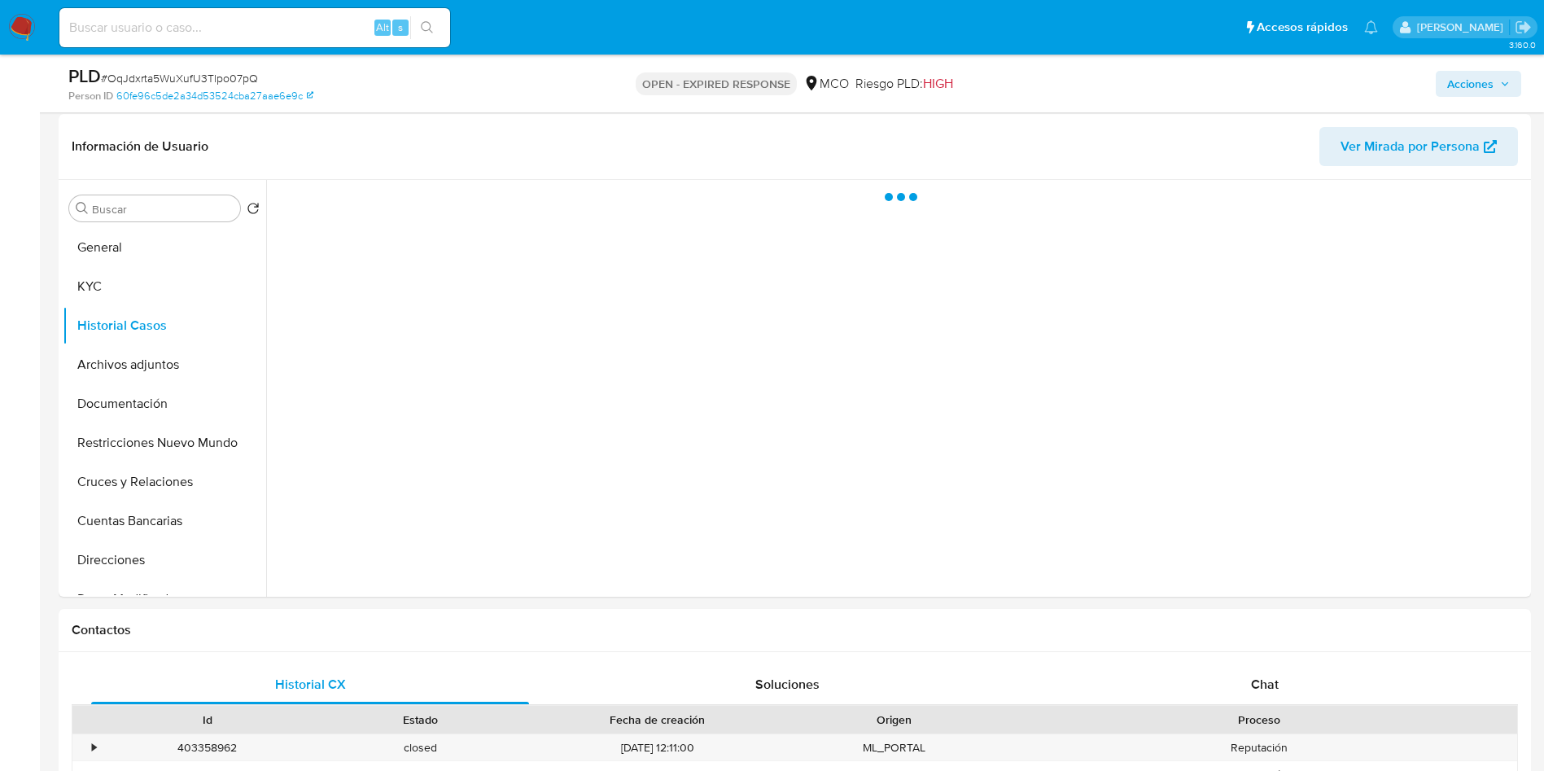
scroll to position [244, 0]
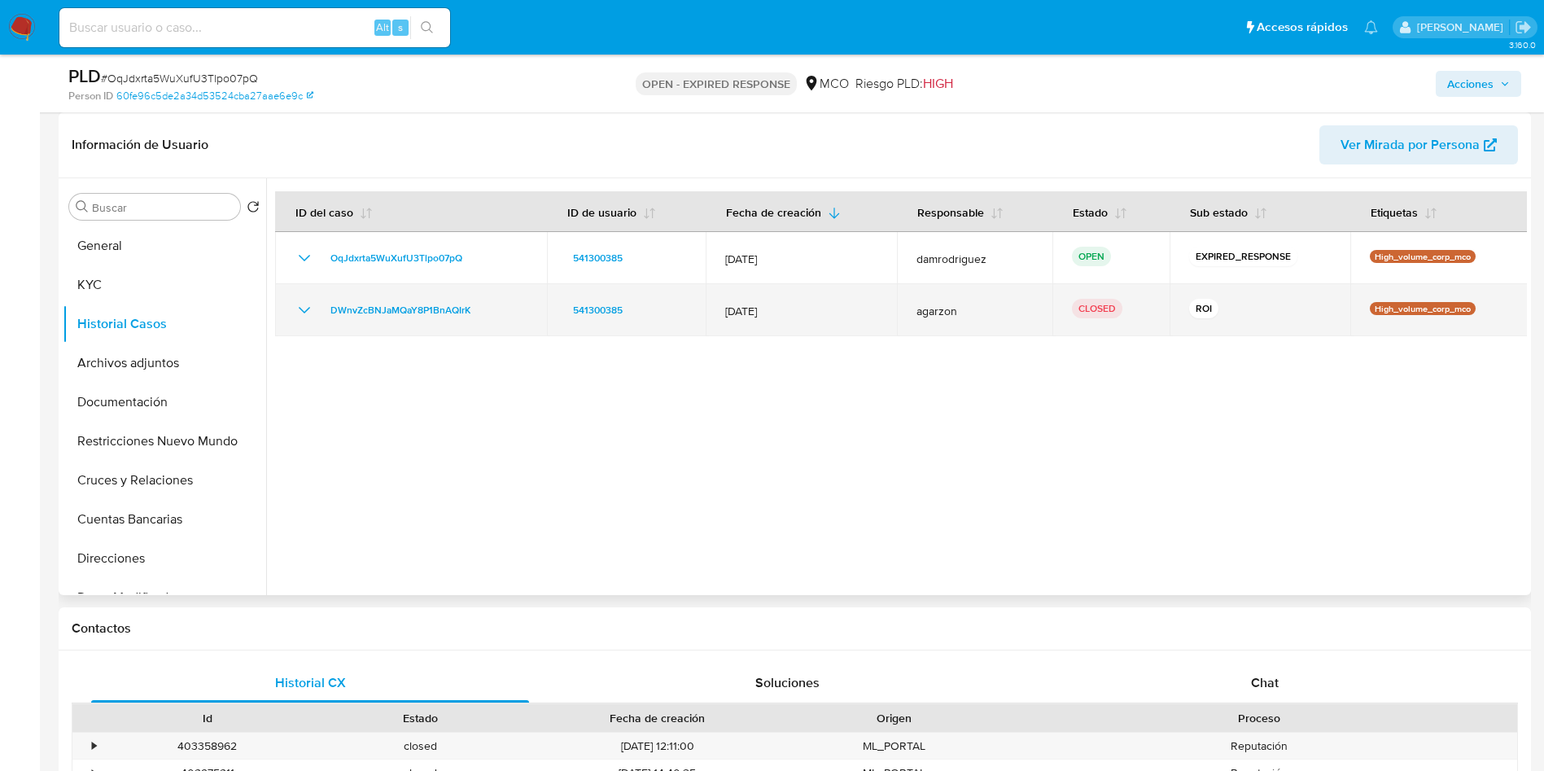
click at [309, 309] on icon "Mostrar/Ocultar" at bounding box center [305, 310] width 20 height 20
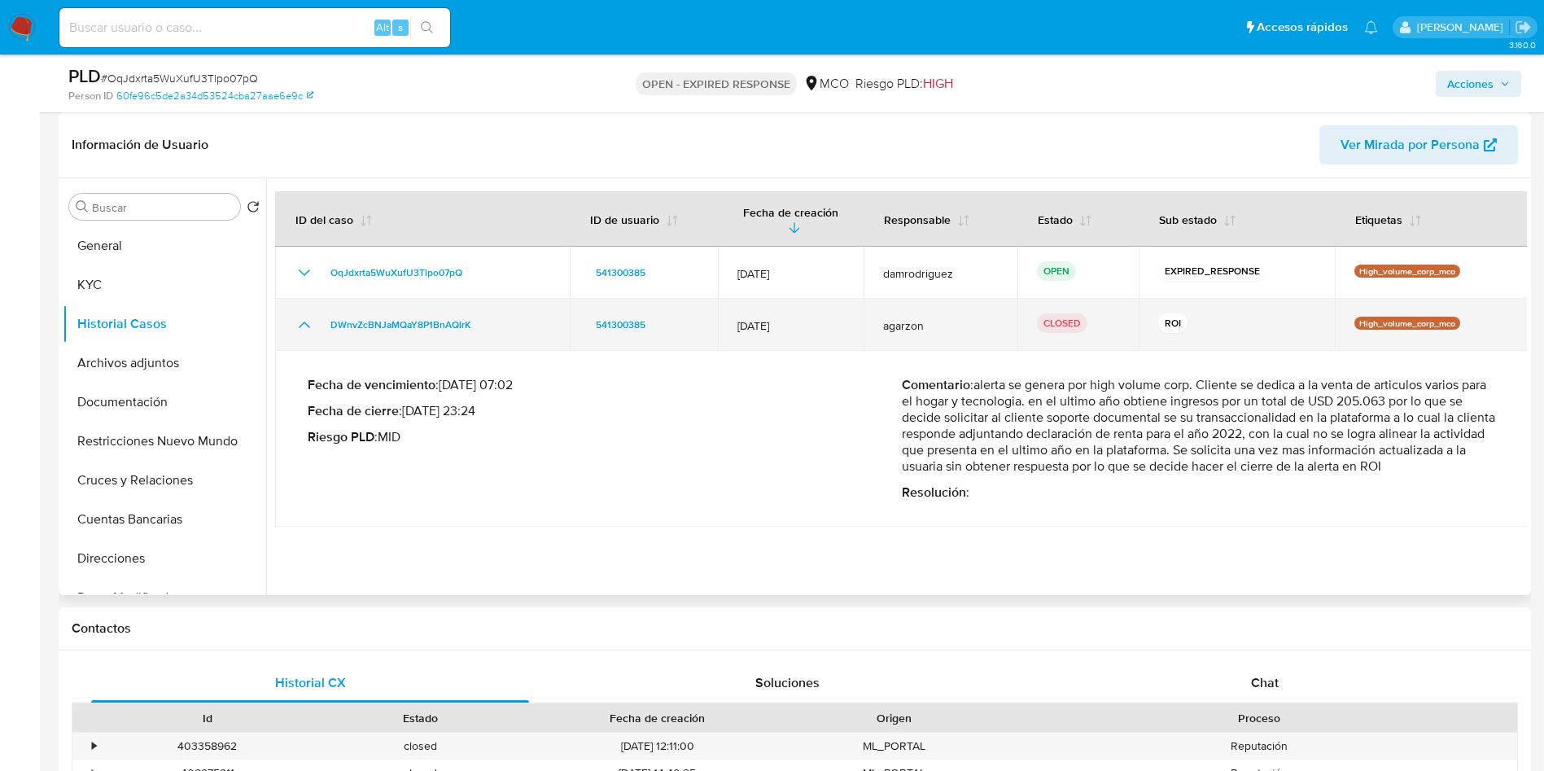
click at [305, 315] on icon "Mostrar/Ocultar" at bounding box center [305, 325] width 20 height 20
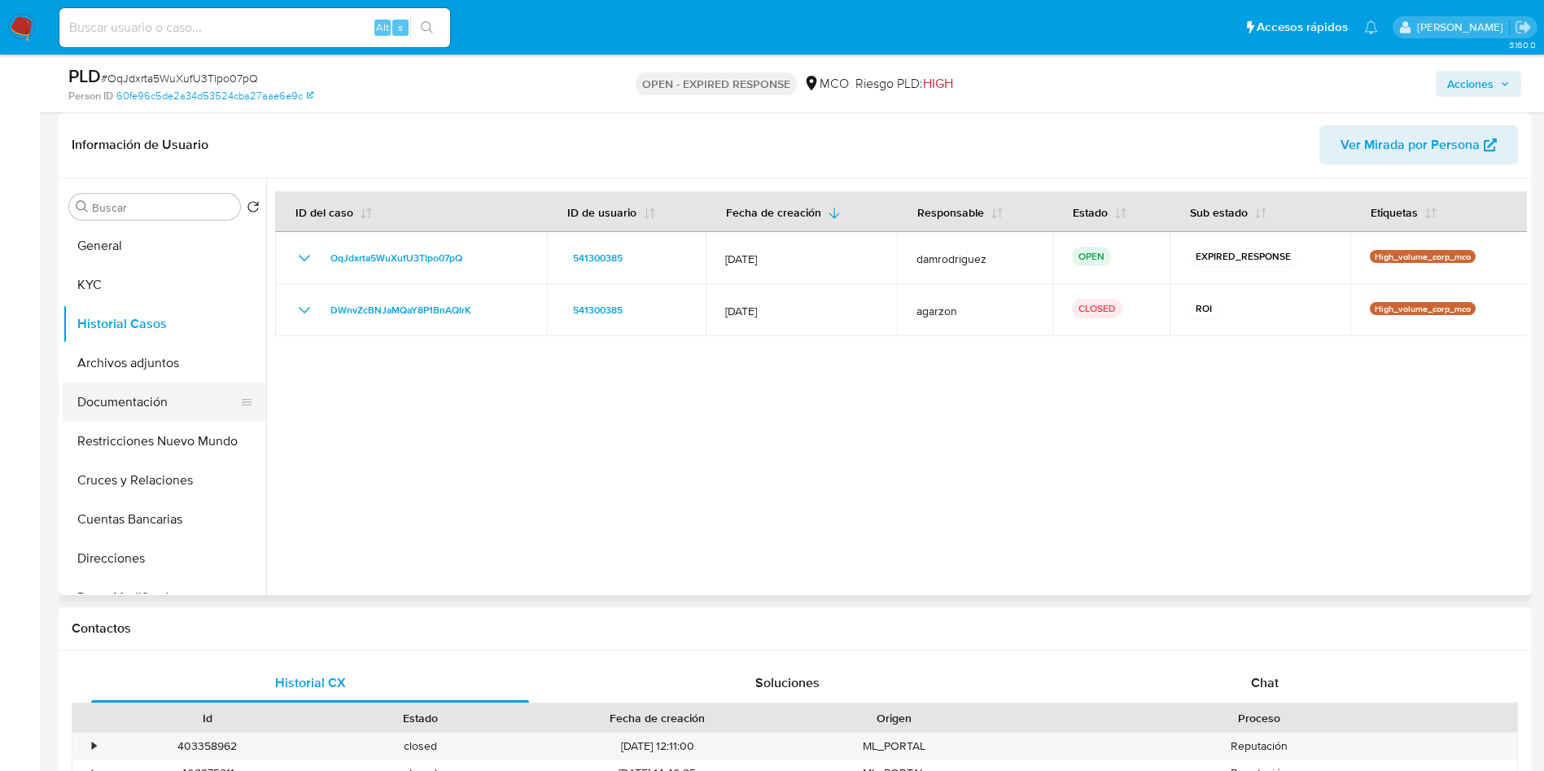
click at [148, 404] on button "Documentación" at bounding box center [158, 401] width 190 height 39
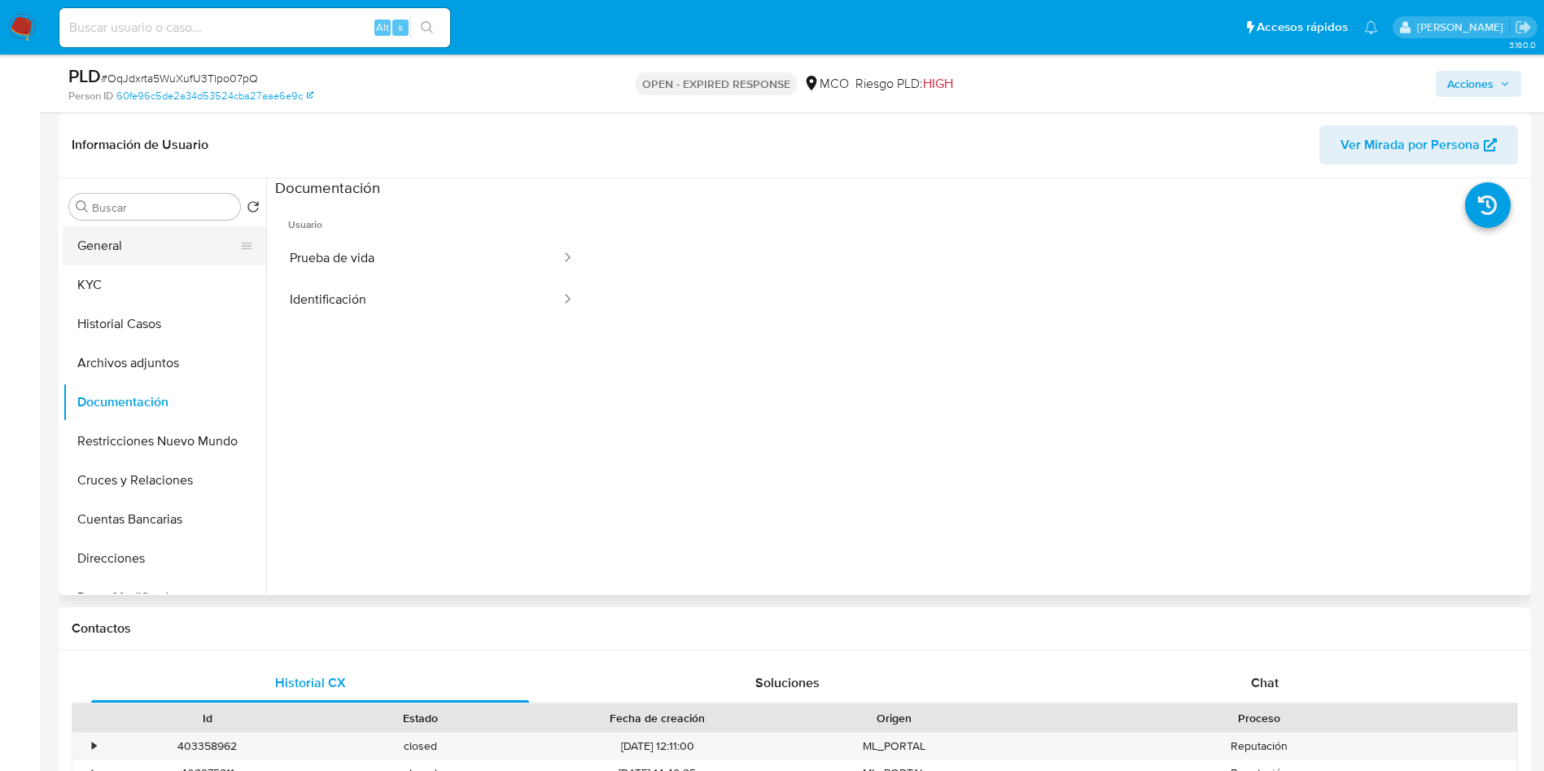
click at [91, 264] on button "General" at bounding box center [158, 245] width 190 height 39
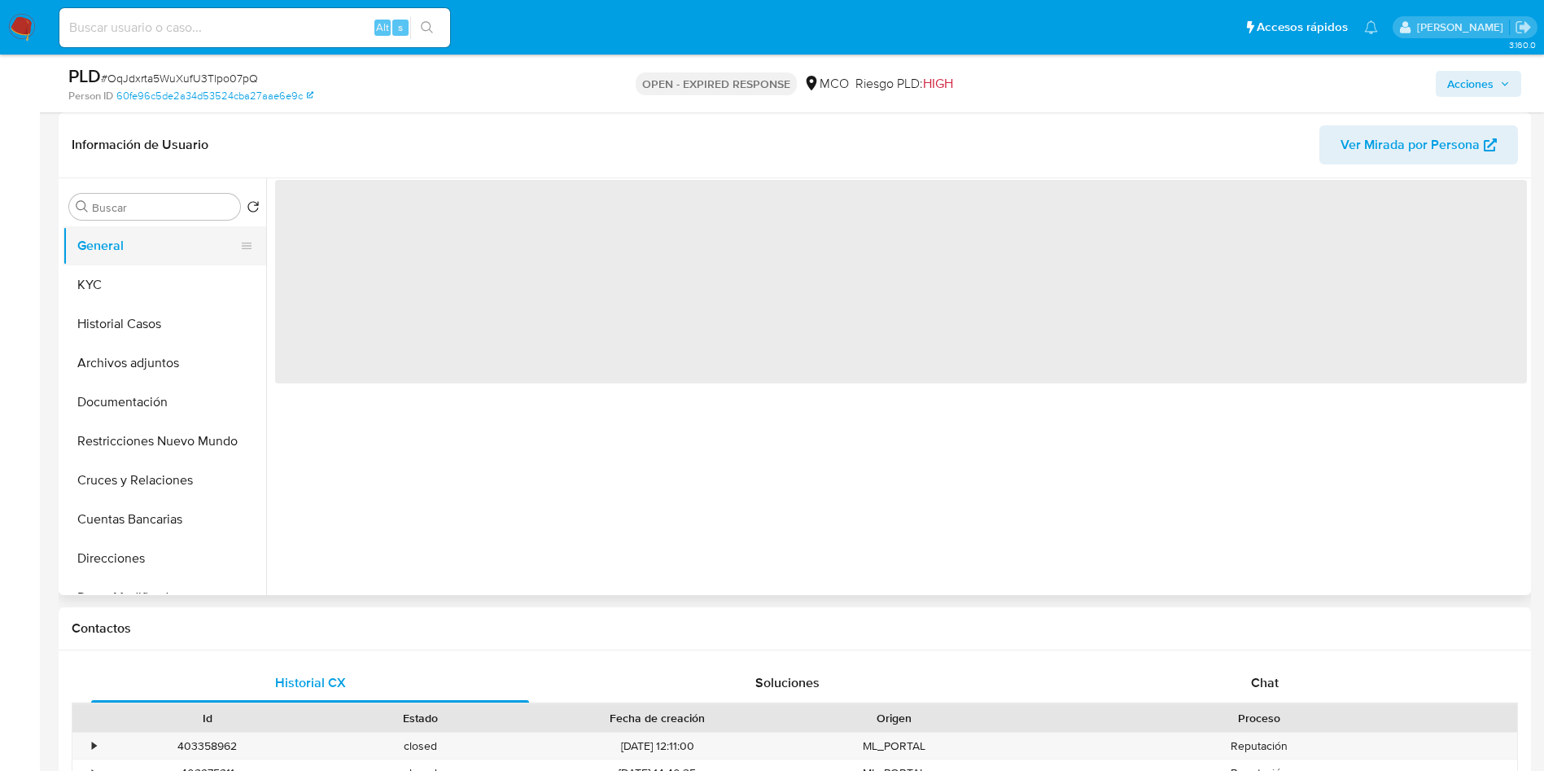
click at [95, 258] on button "General" at bounding box center [158, 245] width 190 height 39
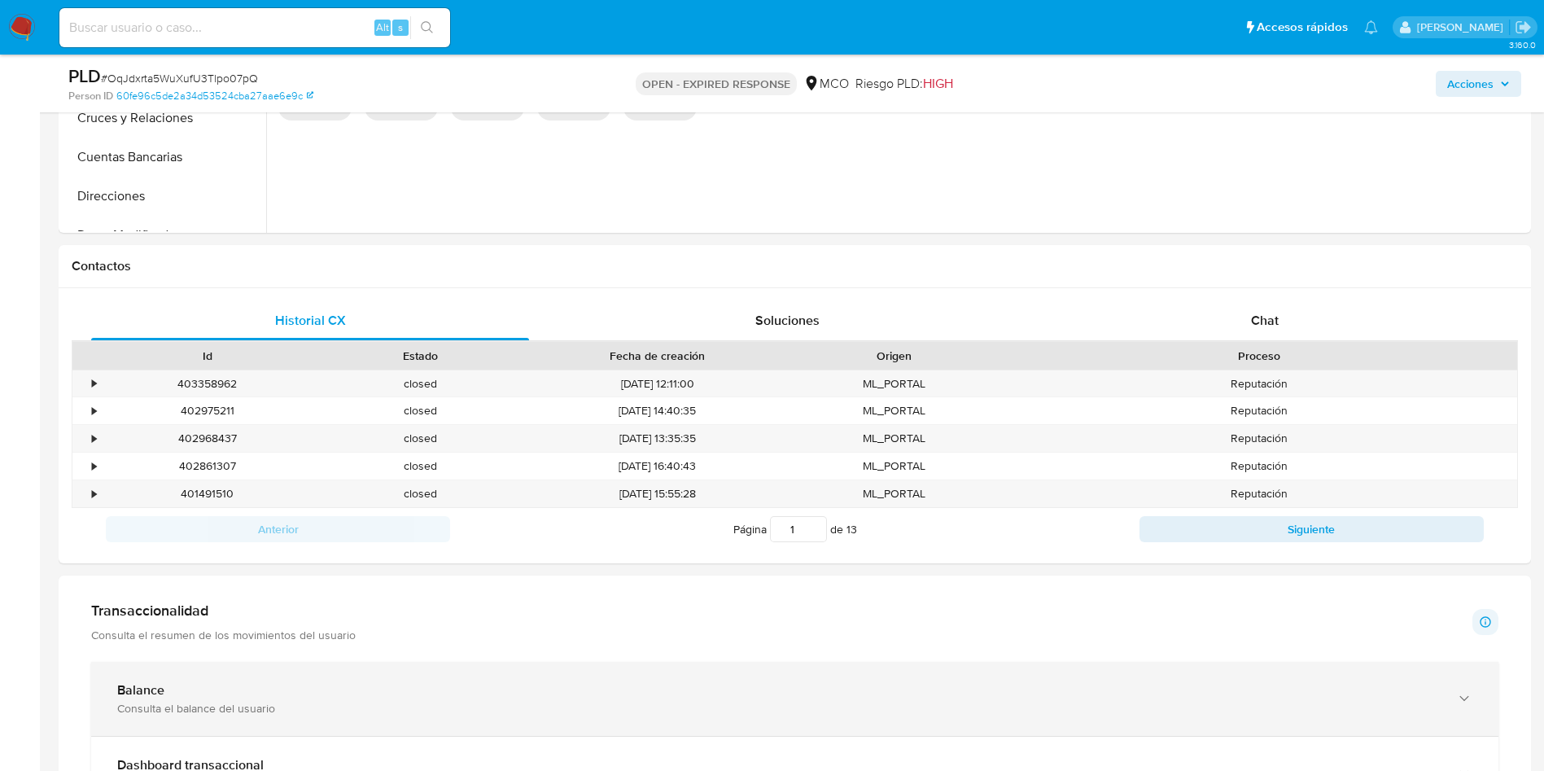
scroll to position [732, 0]
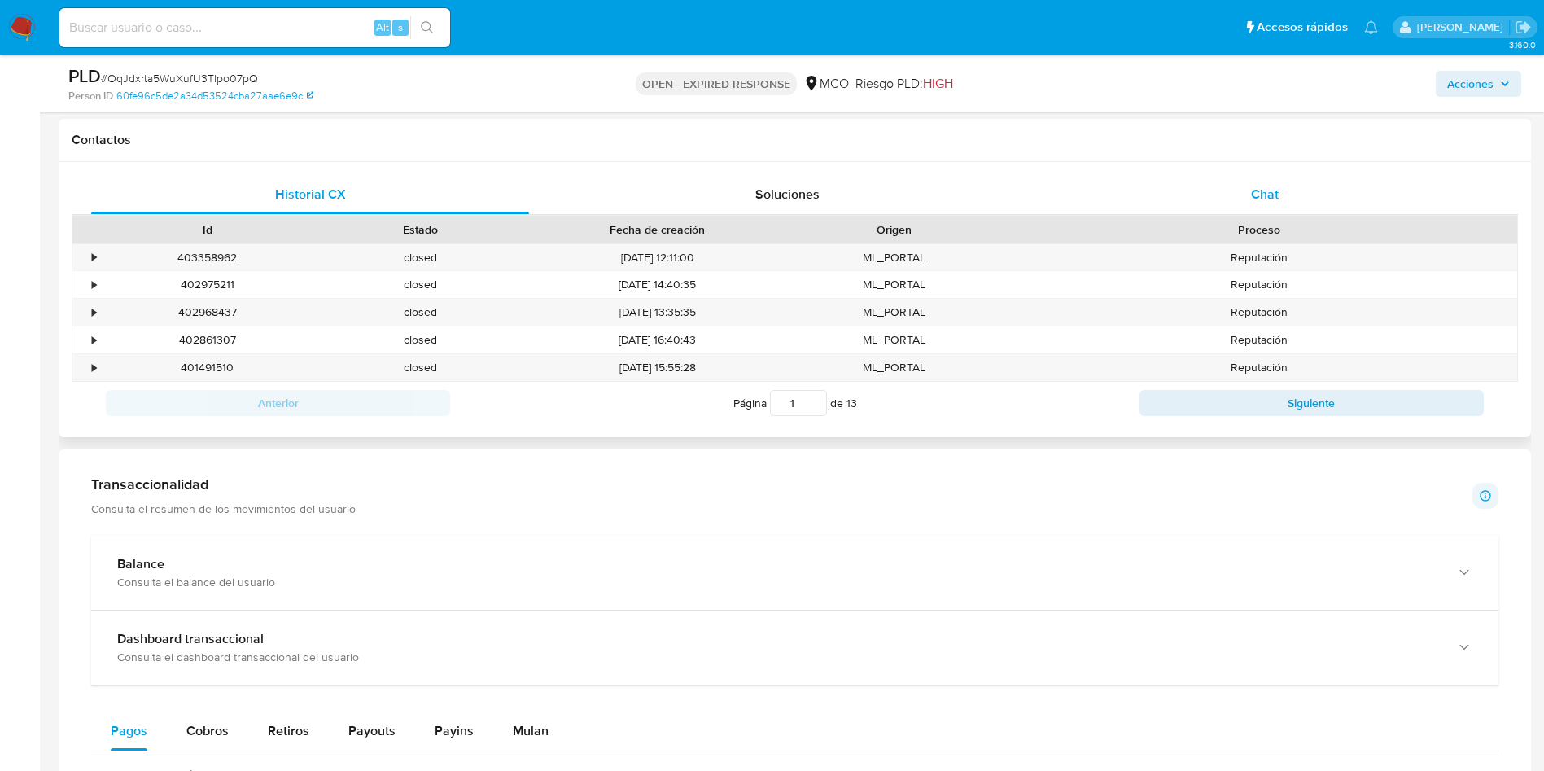
click at [1315, 199] on div "Chat" at bounding box center [1265, 194] width 438 height 39
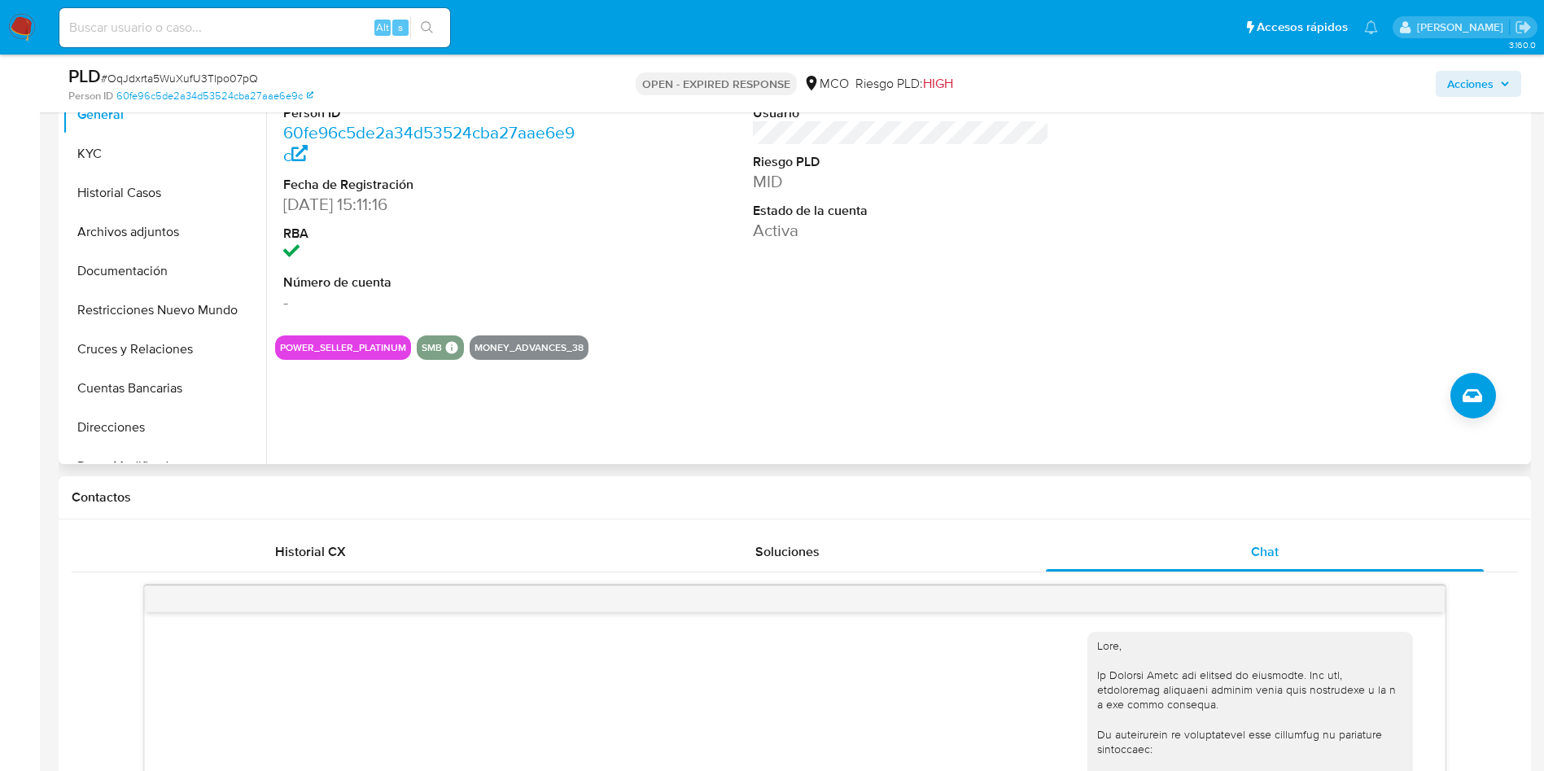
scroll to position [244, 0]
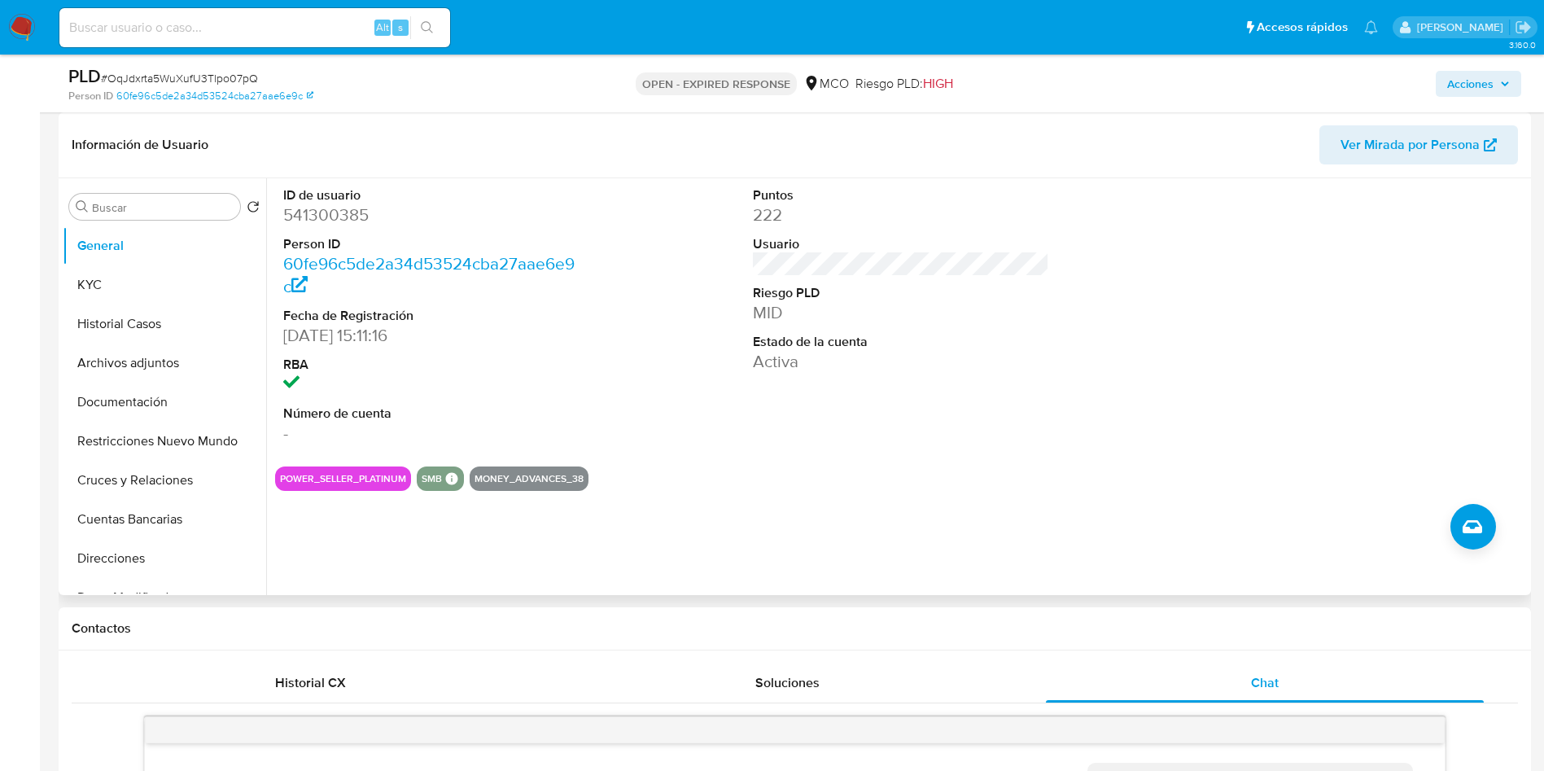
click at [819, 453] on section "ID de usuario 541300385 Person ID 60fe96c5de2a34d53524cba27aae6e9c Fecha de Reg…" at bounding box center [901, 334] width 1252 height 312
click at [173, 320] on button "Historial Casos" at bounding box center [158, 323] width 190 height 39
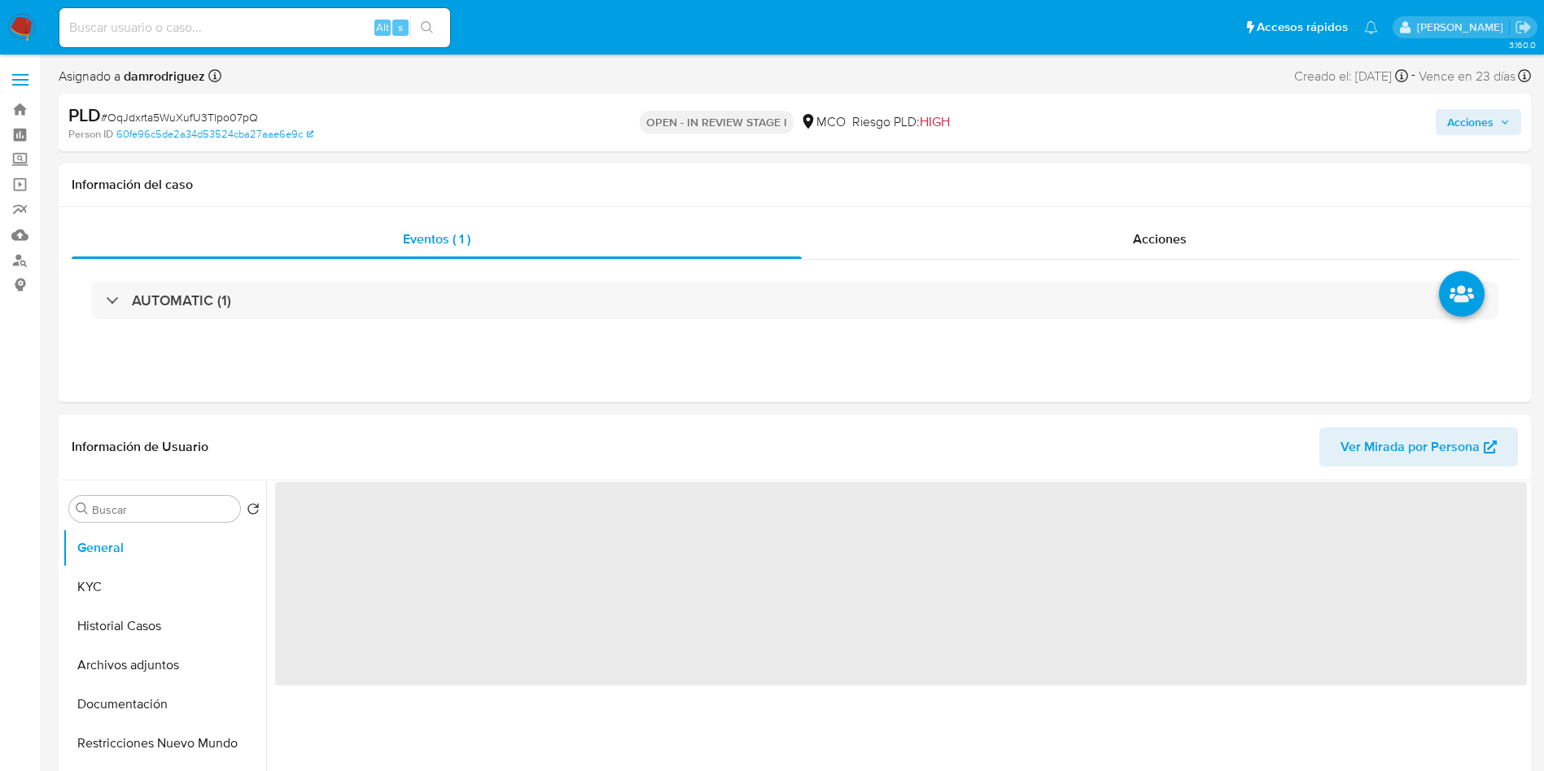
select select "10"
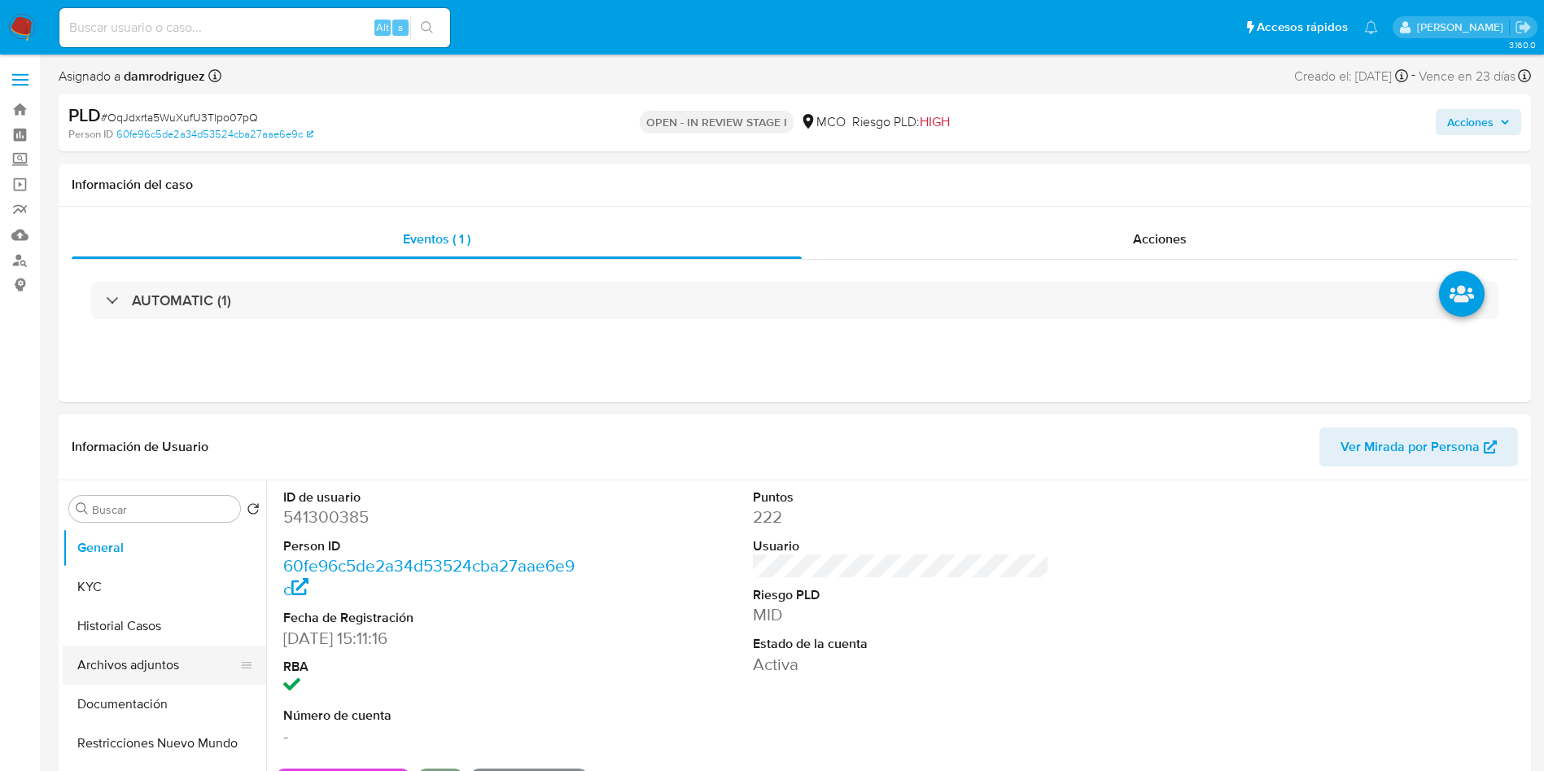
click at [155, 653] on button "Archivos adjuntos" at bounding box center [158, 664] width 190 height 39
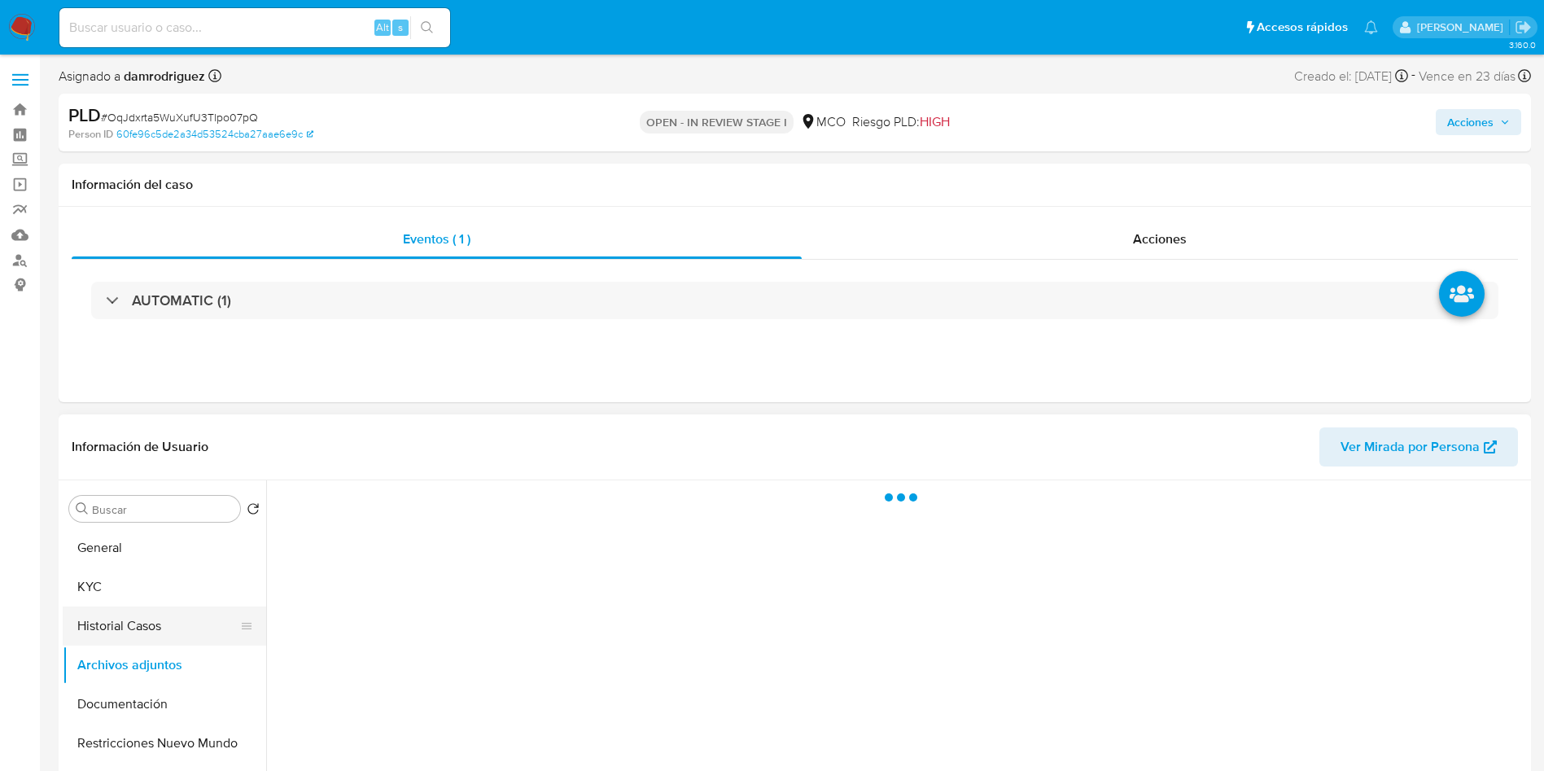
click at [157, 631] on button "Historial Casos" at bounding box center [158, 625] width 190 height 39
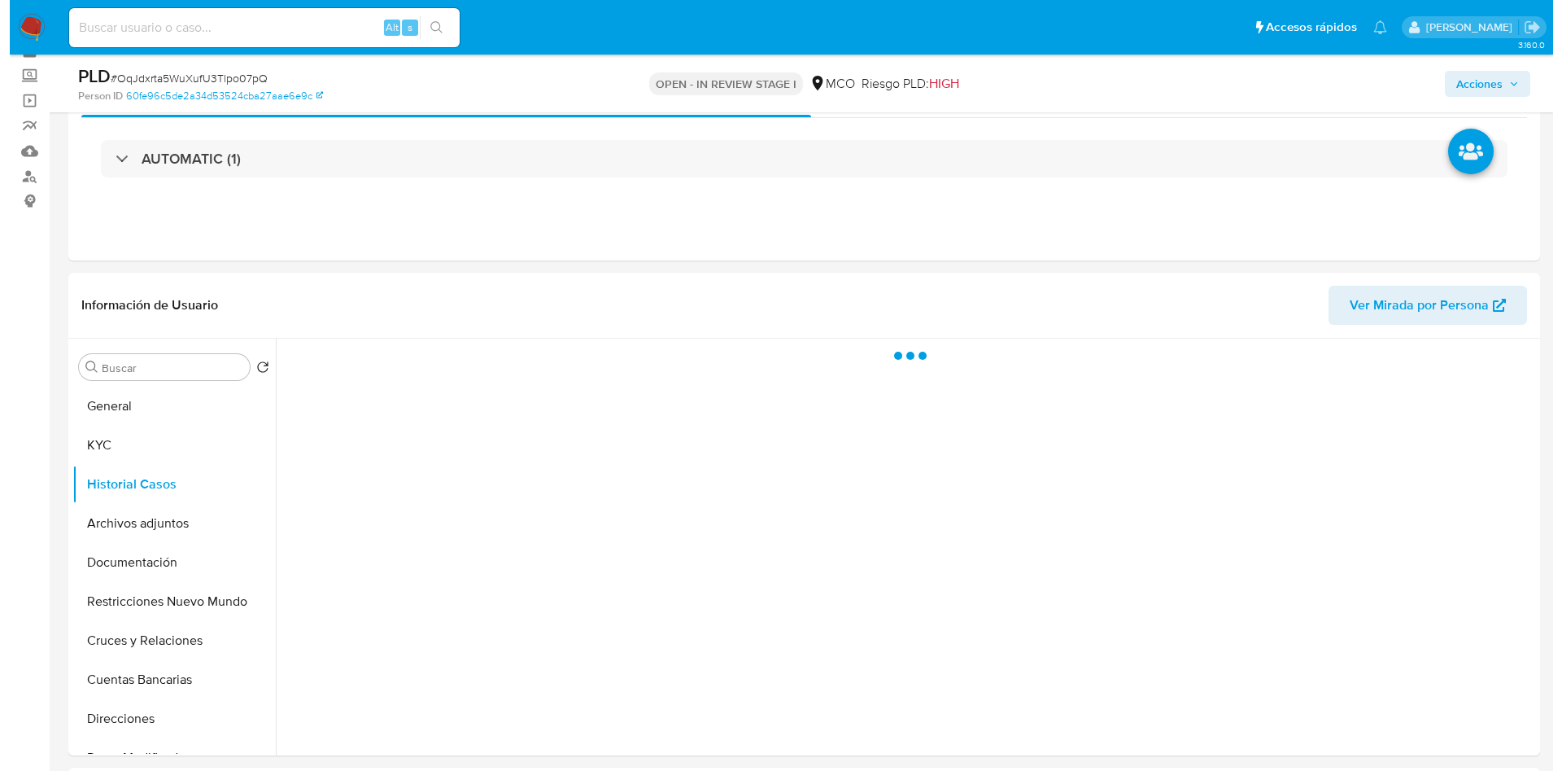
scroll to position [122, 0]
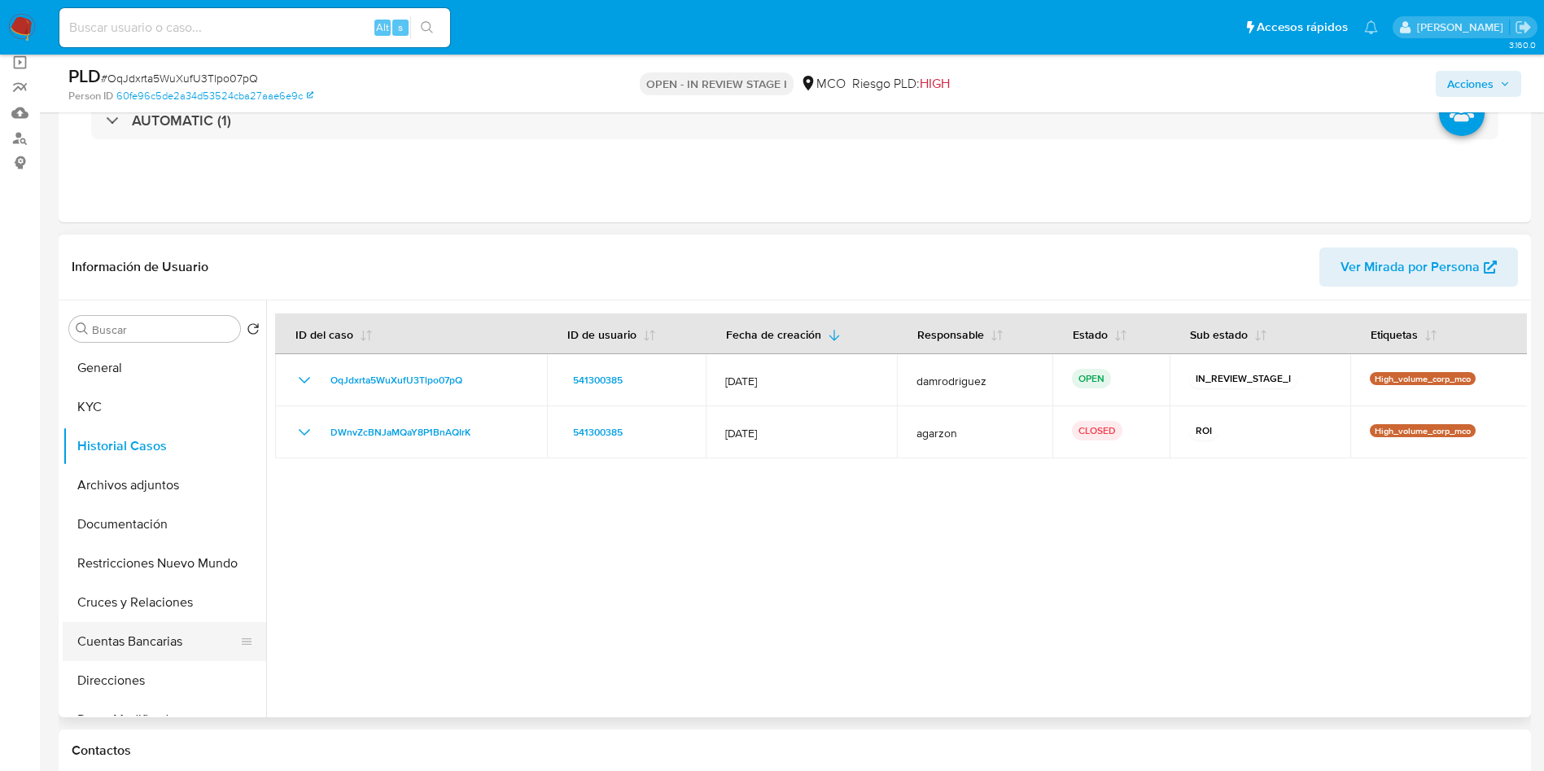
click at [125, 639] on button "Cuentas Bancarias" at bounding box center [158, 641] width 190 height 39
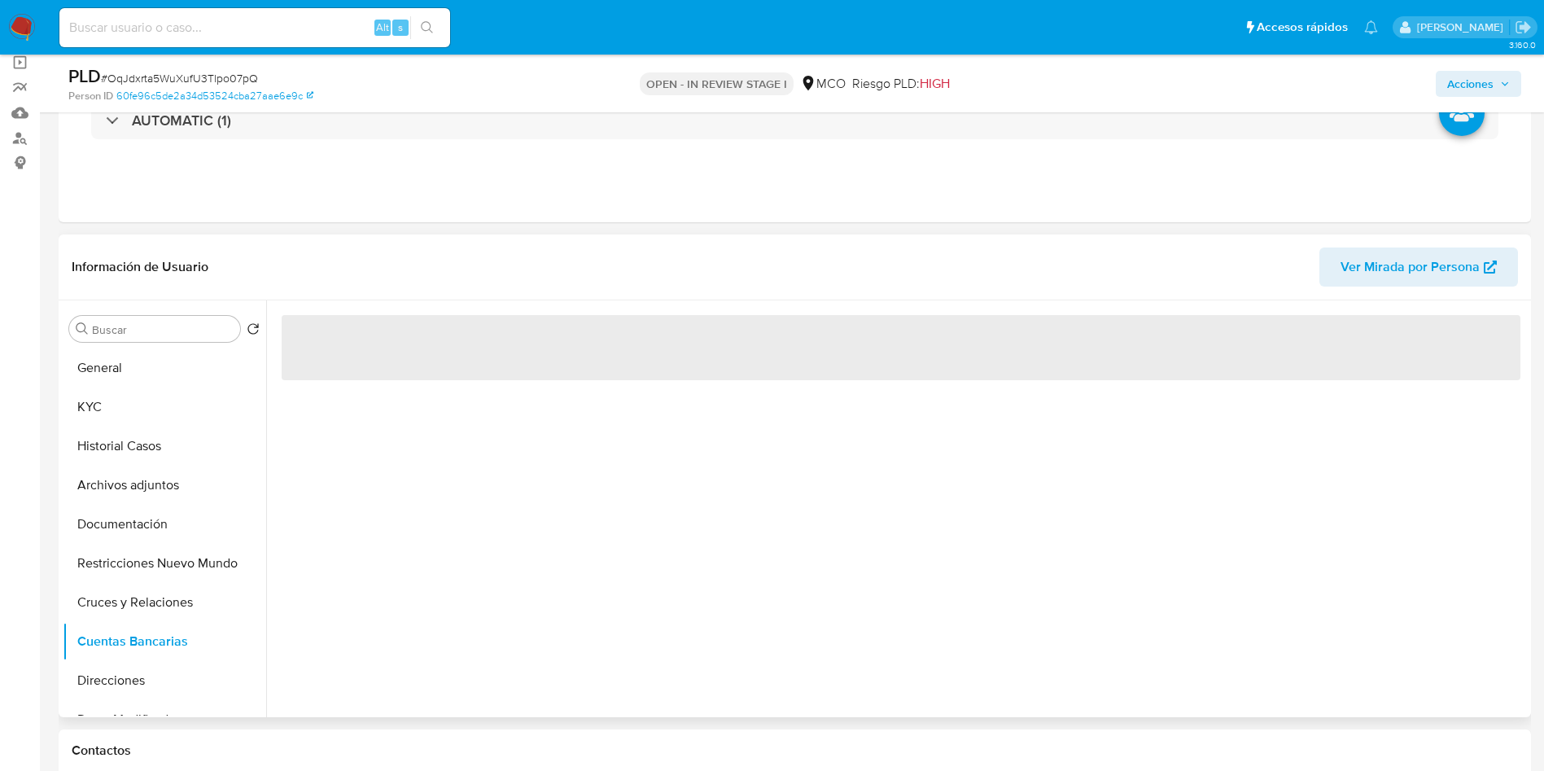
click at [403, 248] on header "Información de Usuario Ver Mirada por Persona" at bounding box center [795, 266] width 1446 height 39
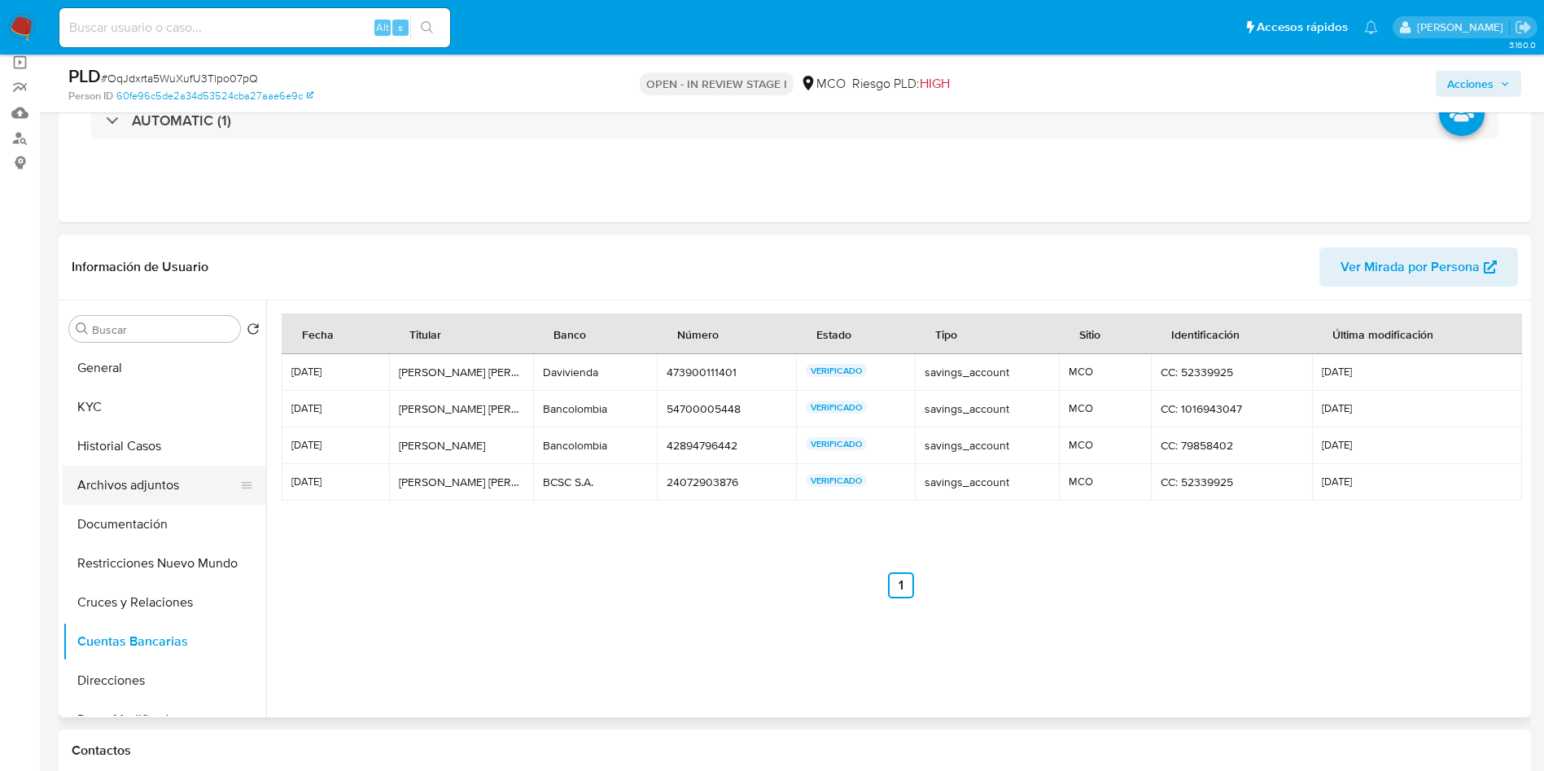
click at [132, 481] on button "Archivos adjuntos" at bounding box center [158, 484] width 190 height 39
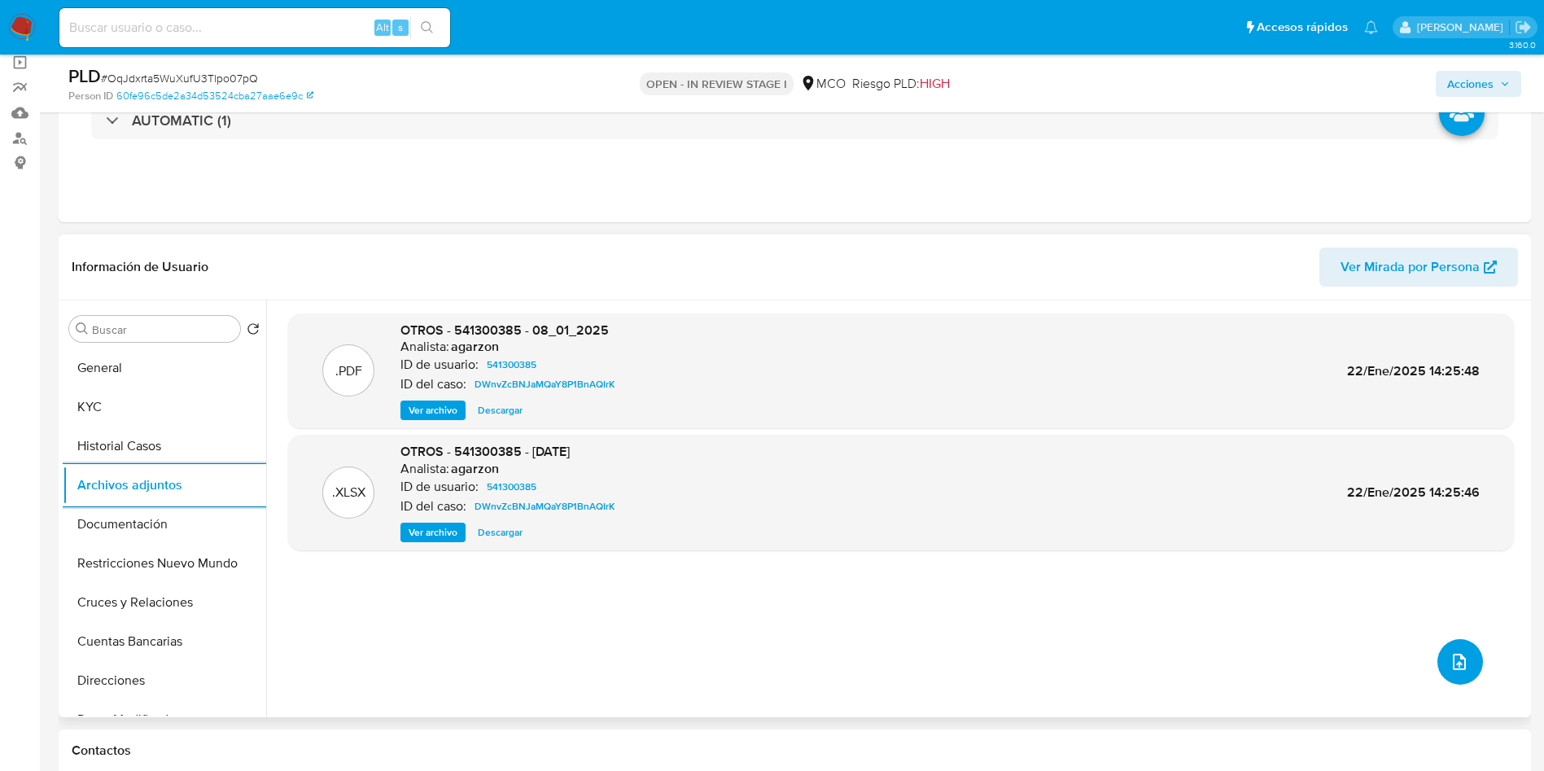
click at [1449, 663] on icon "upload-file" at bounding box center [1459, 662] width 20 height 20
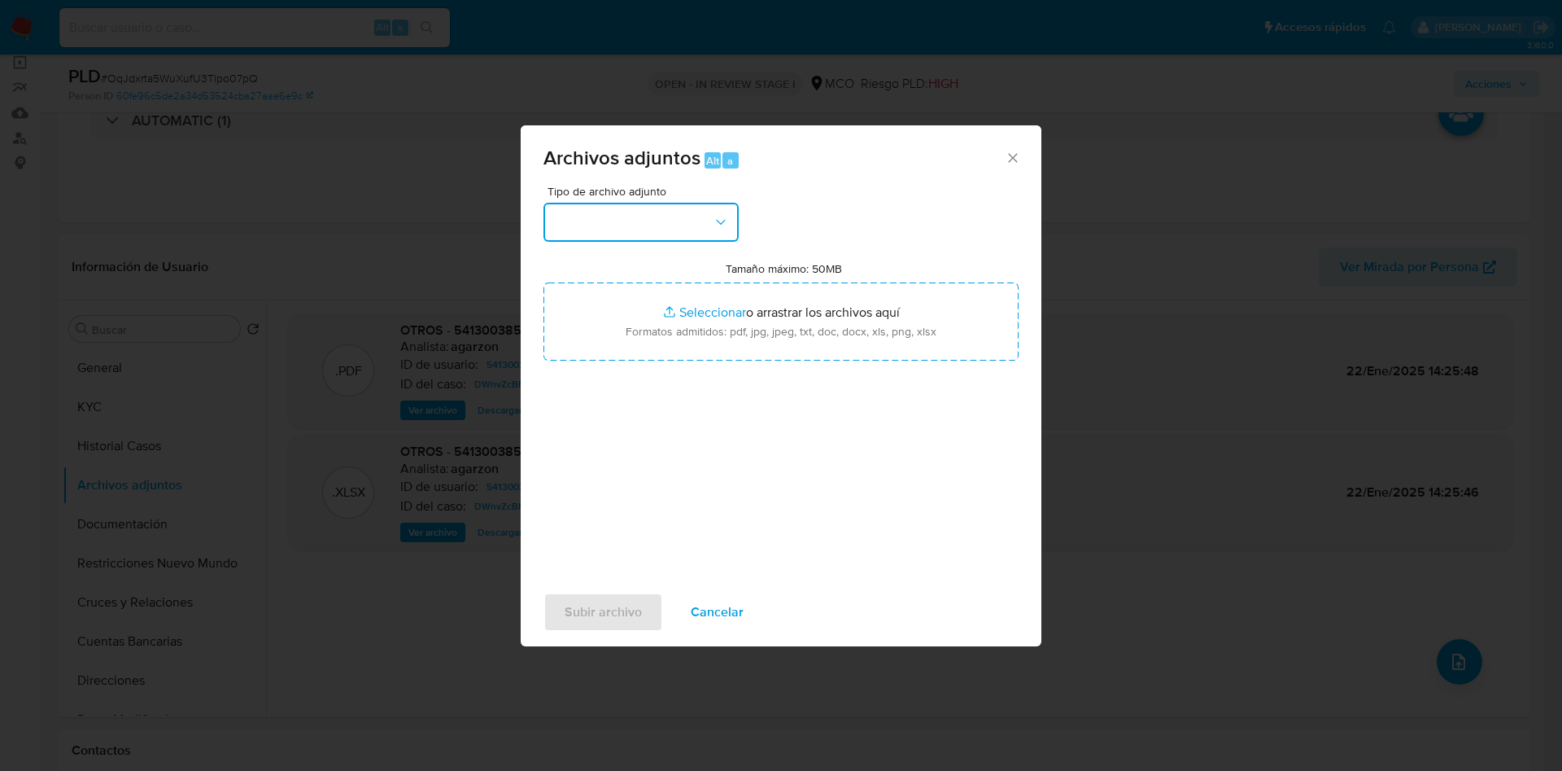
click at [659, 221] on button "button" at bounding box center [641, 222] width 195 height 39
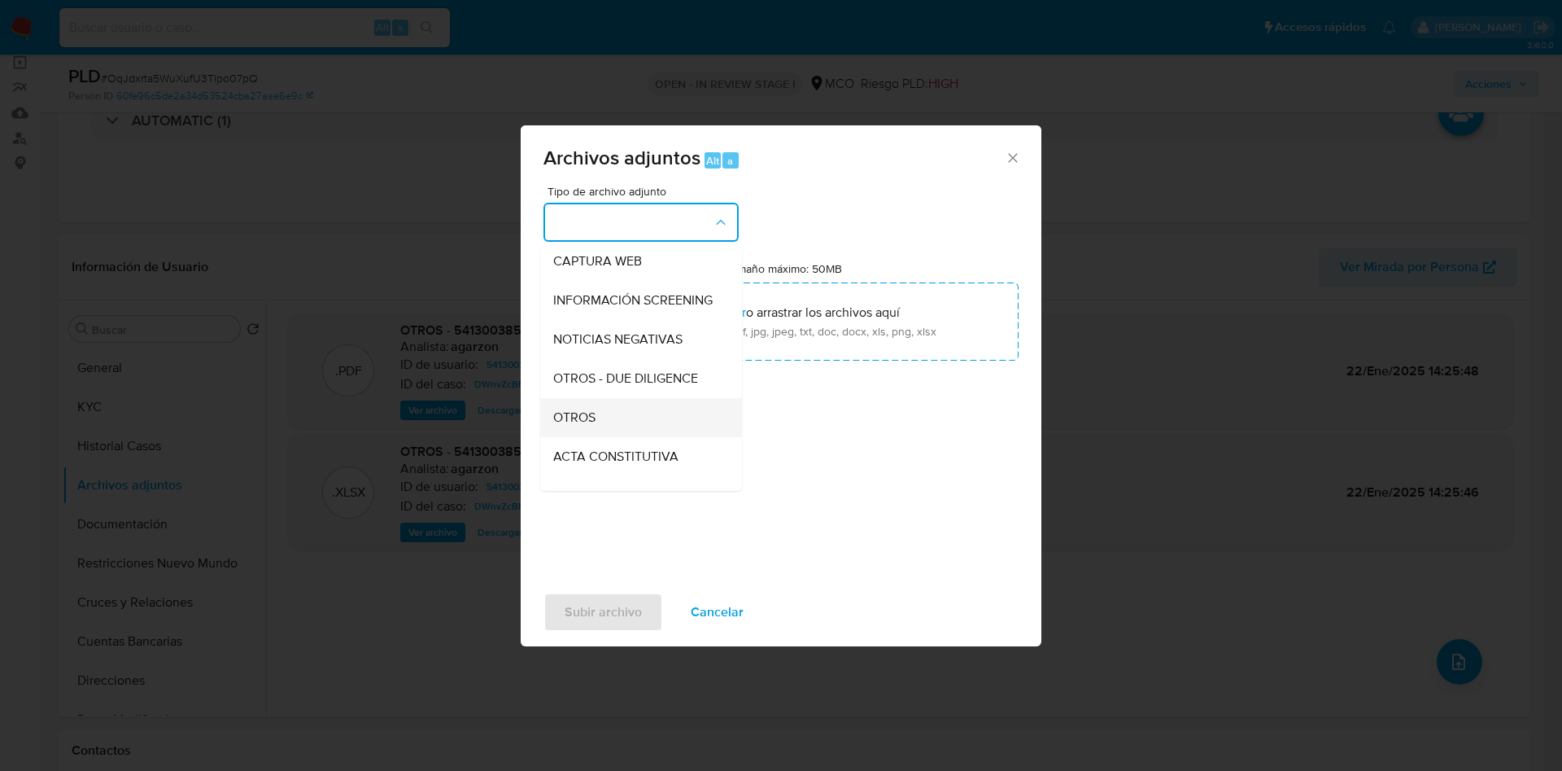
click at [614, 430] on div "OTROS" at bounding box center [636, 417] width 166 height 39
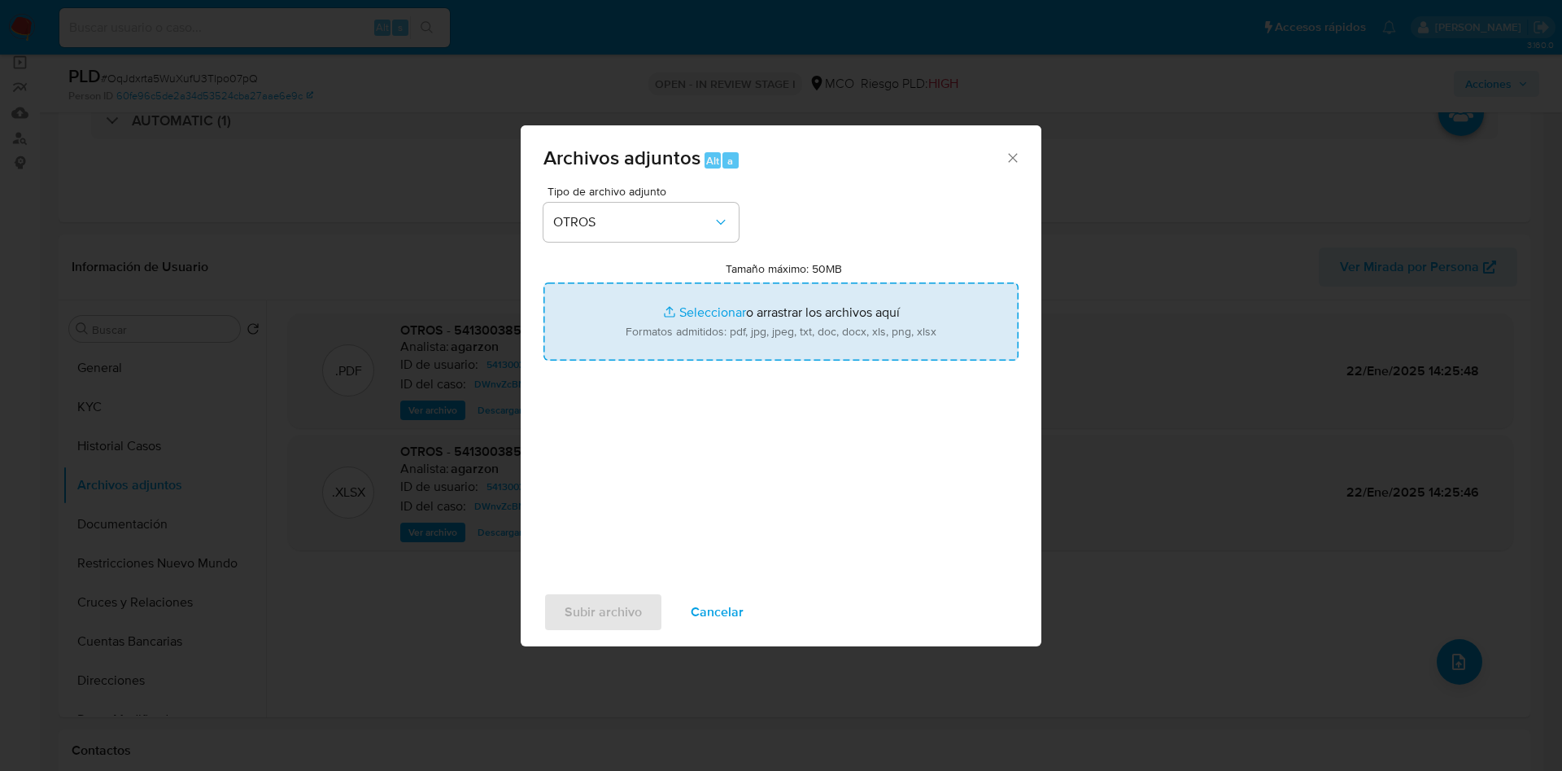
click at [731, 311] on input "Tamaño máximo: 50MB Seleccionar archivos" at bounding box center [781, 321] width 475 height 78
type input "C:\fakepath\541300385 - 17_09_2025.pdf"
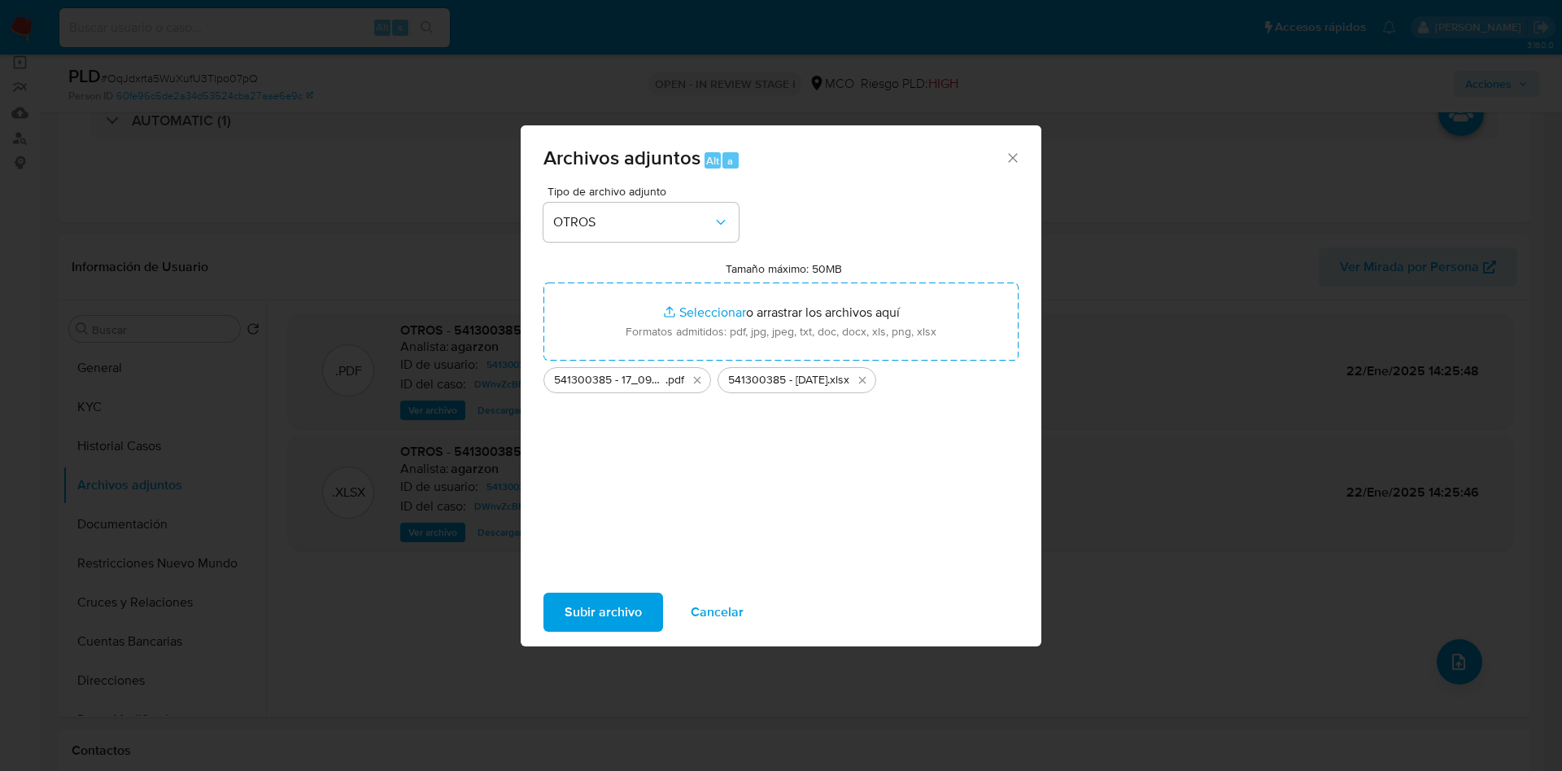
click at [605, 618] on span "Subir archivo" at bounding box center [603, 612] width 77 height 36
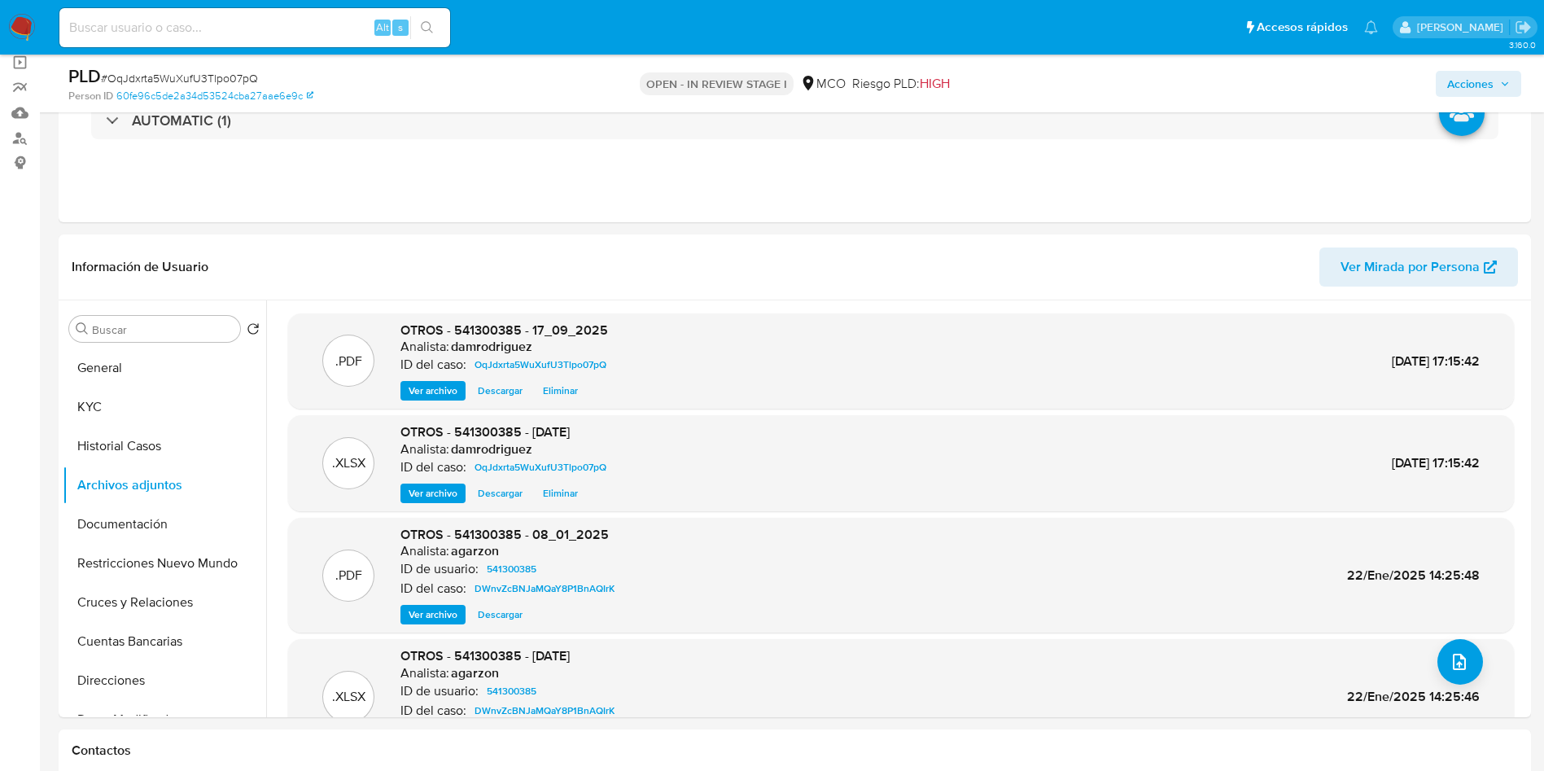
drag, startPoint x: 1491, startPoint y: 72, endPoint x: 1449, endPoint y: 93, distance: 46.6
click at [1491, 71] on span "Acciones" at bounding box center [1470, 84] width 46 height 26
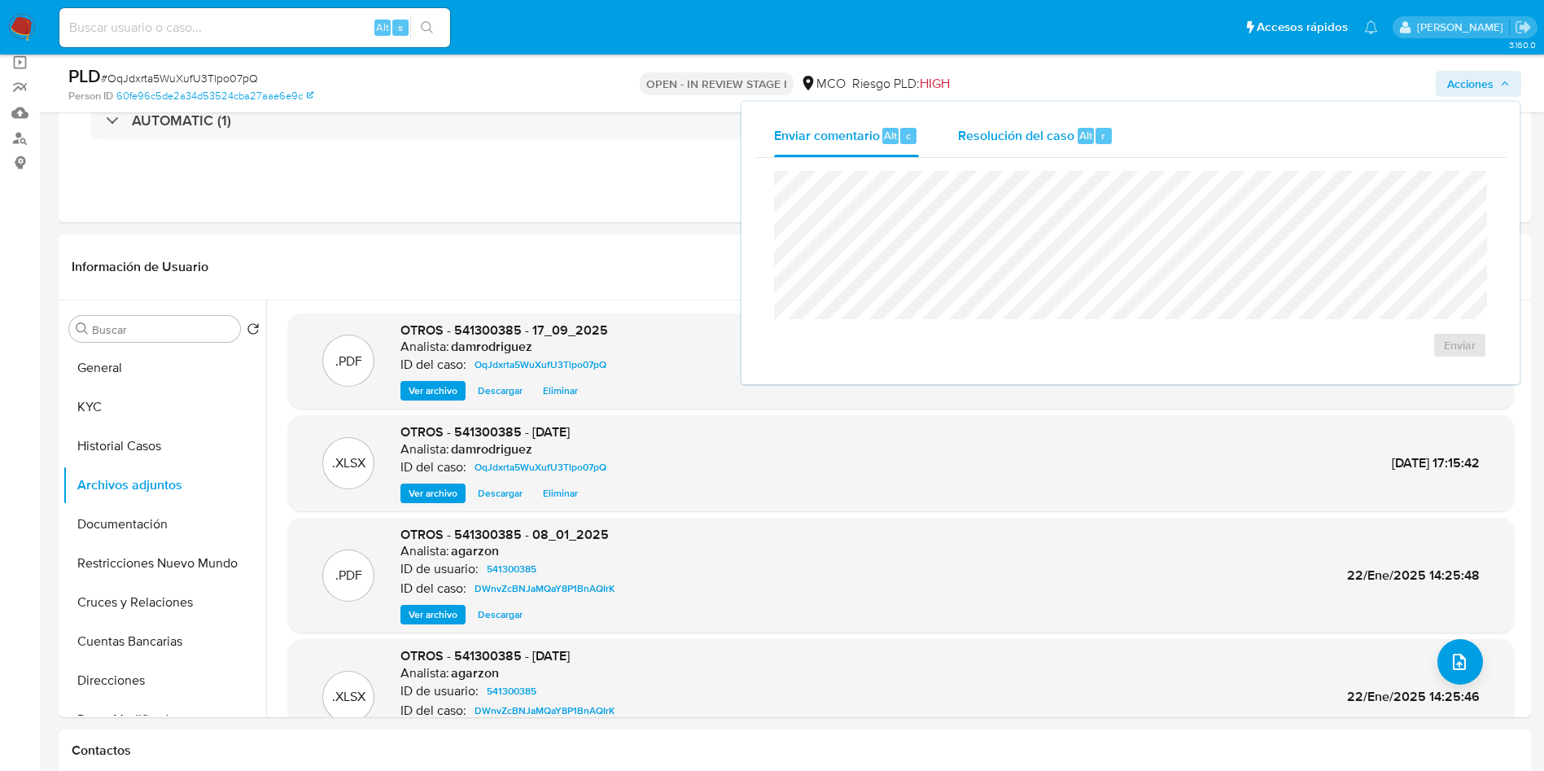
click at [977, 135] on span "Resolución del caso" at bounding box center [1016, 134] width 116 height 19
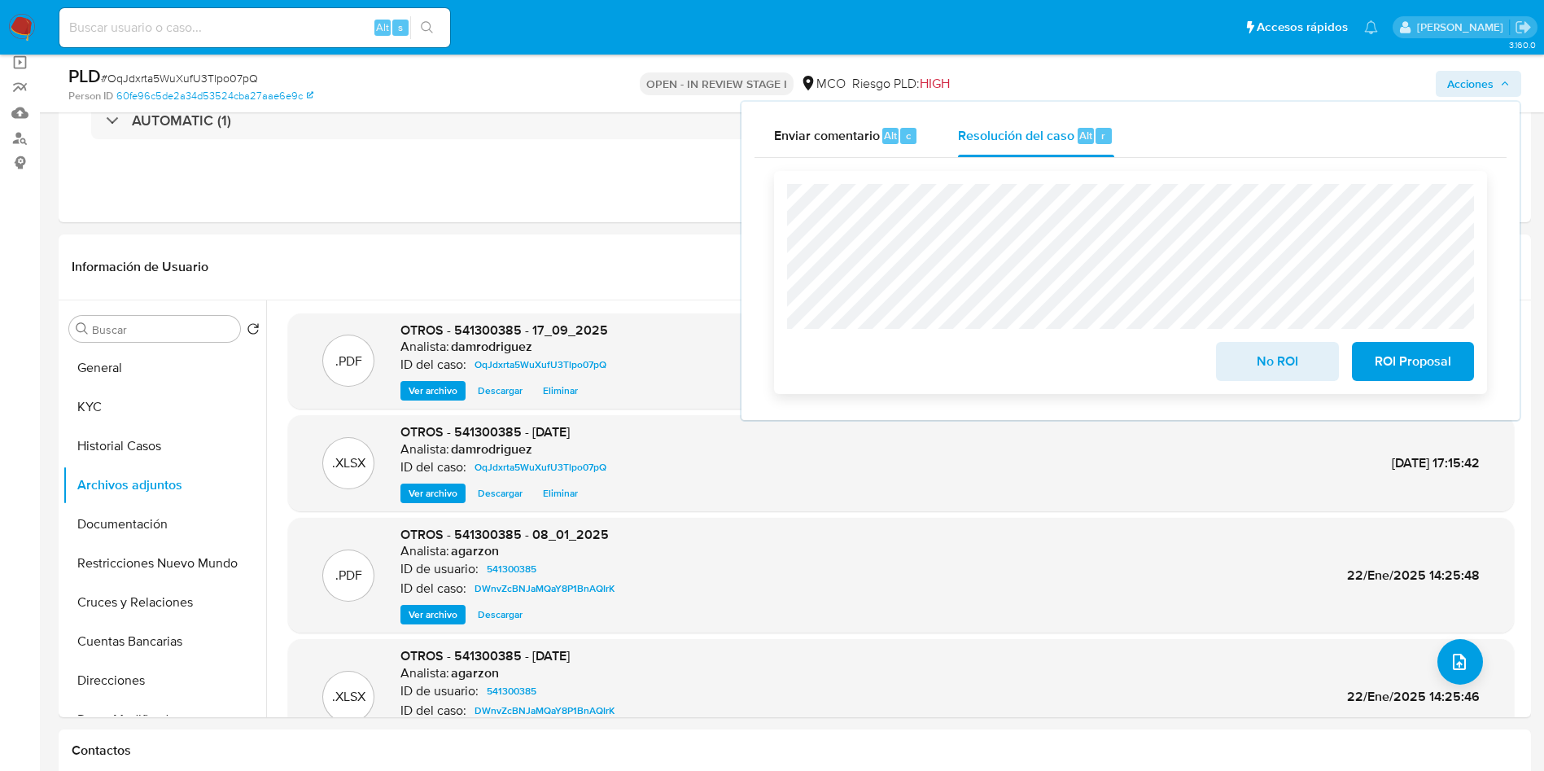
click at [1411, 374] on span "ROI Proposal" at bounding box center [1413, 361] width 80 height 36
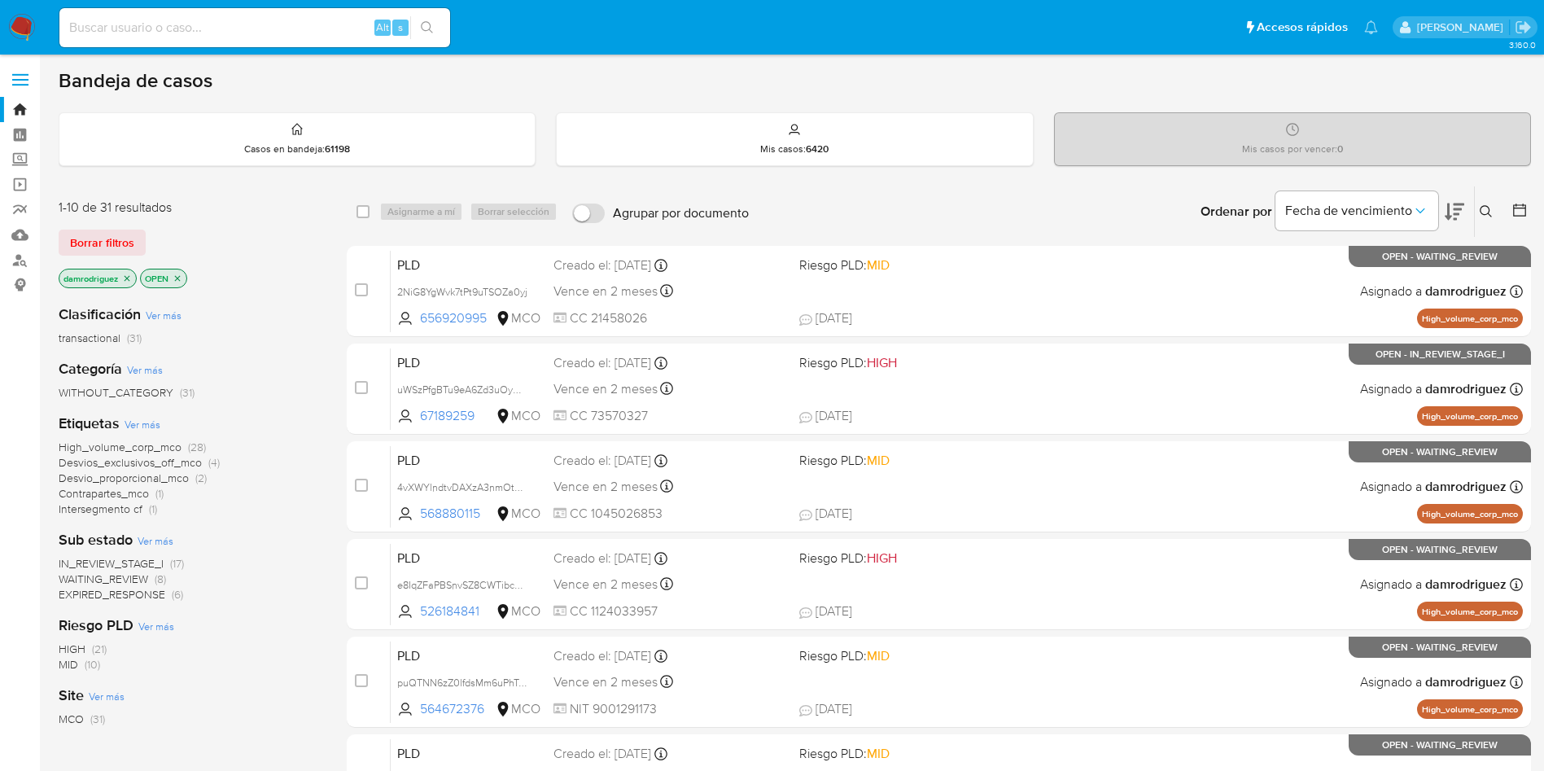
click at [1492, 211] on icon at bounding box center [1485, 211] width 13 height 13
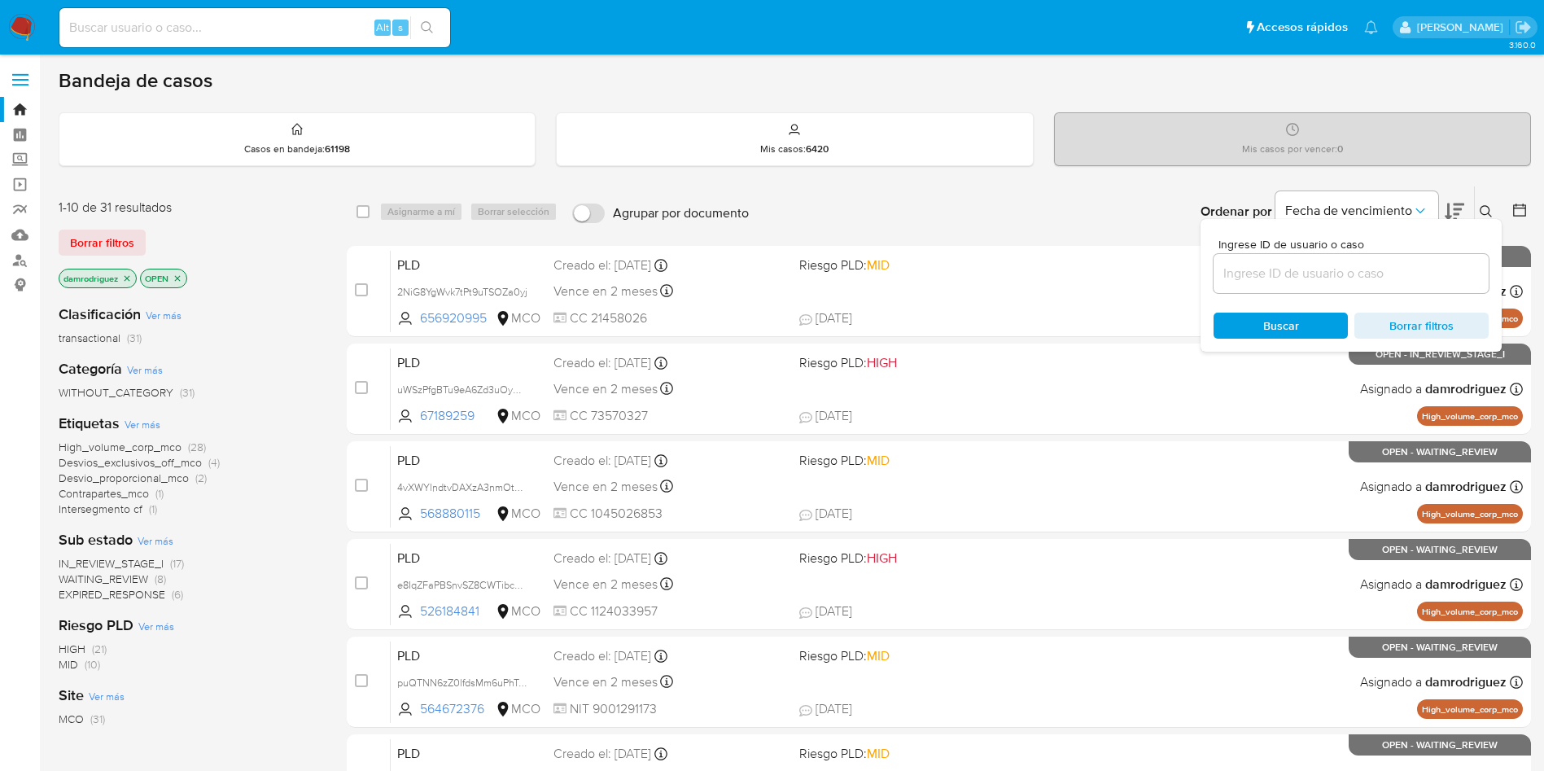
click at [1391, 280] on input at bounding box center [1350, 273] width 275 height 21
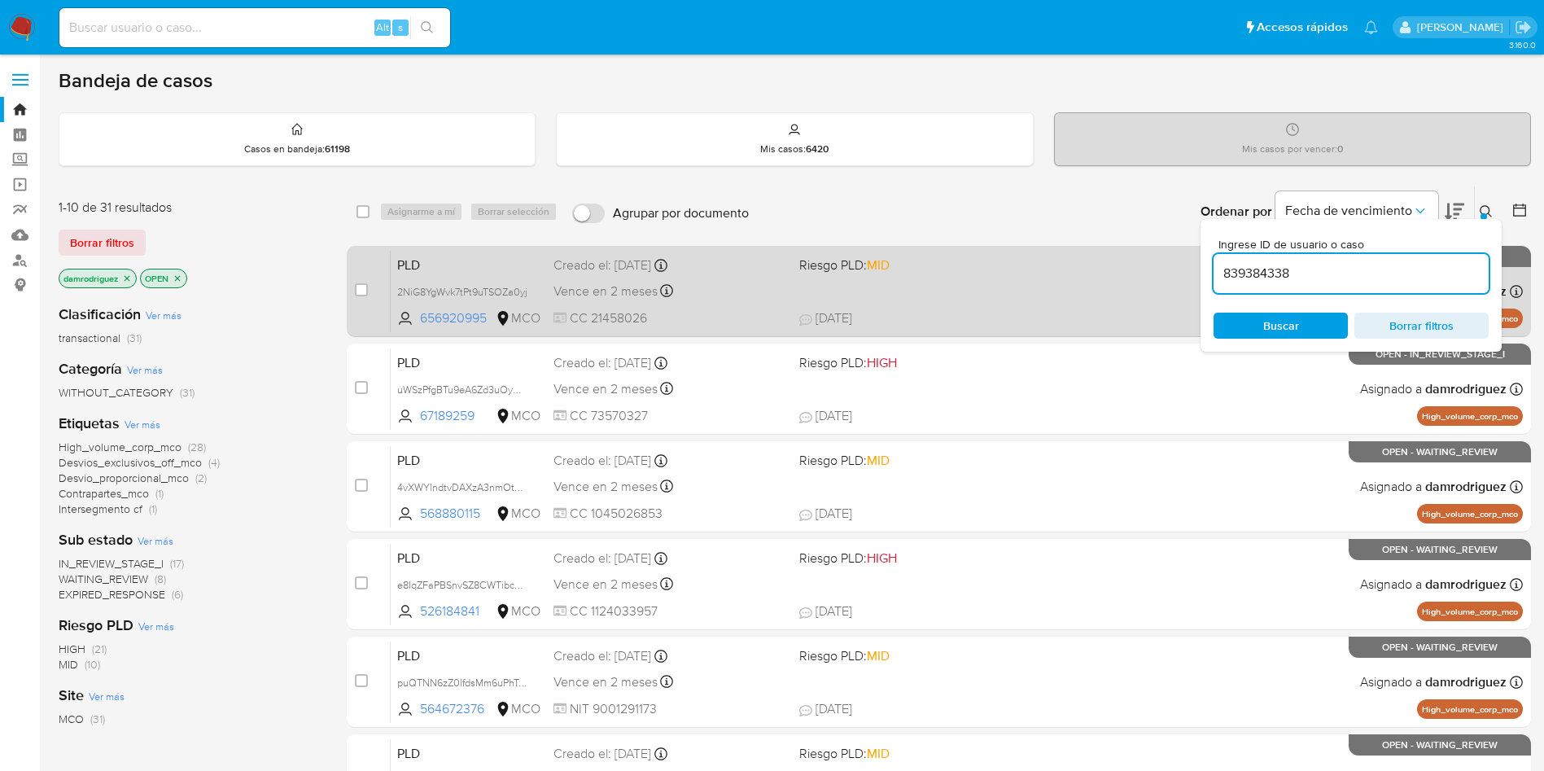
type input "839384338"
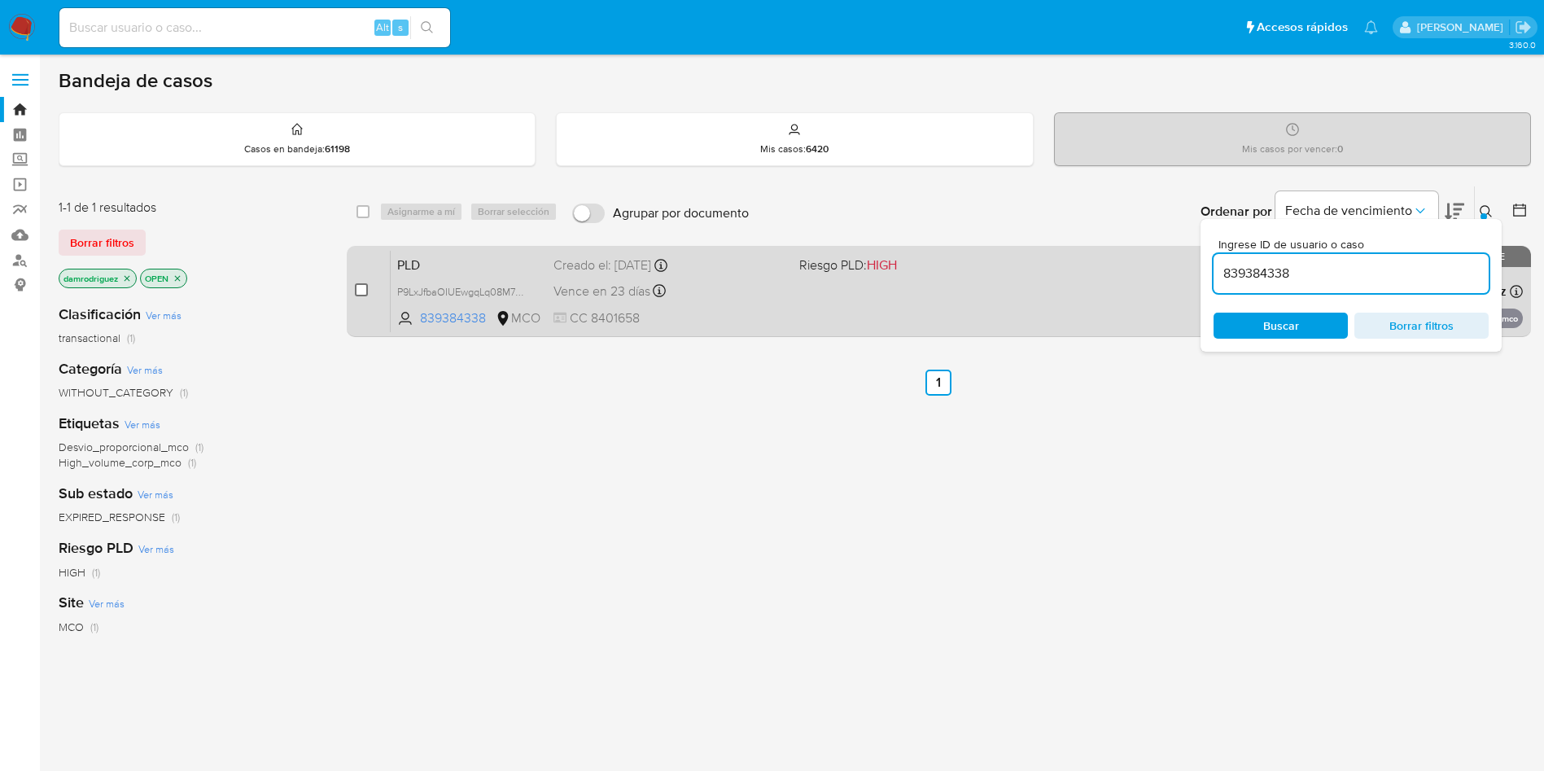
click at [366, 286] on input "checkbox" at bounding box center [361, 289] width 13 height 13
checkbox input "true"
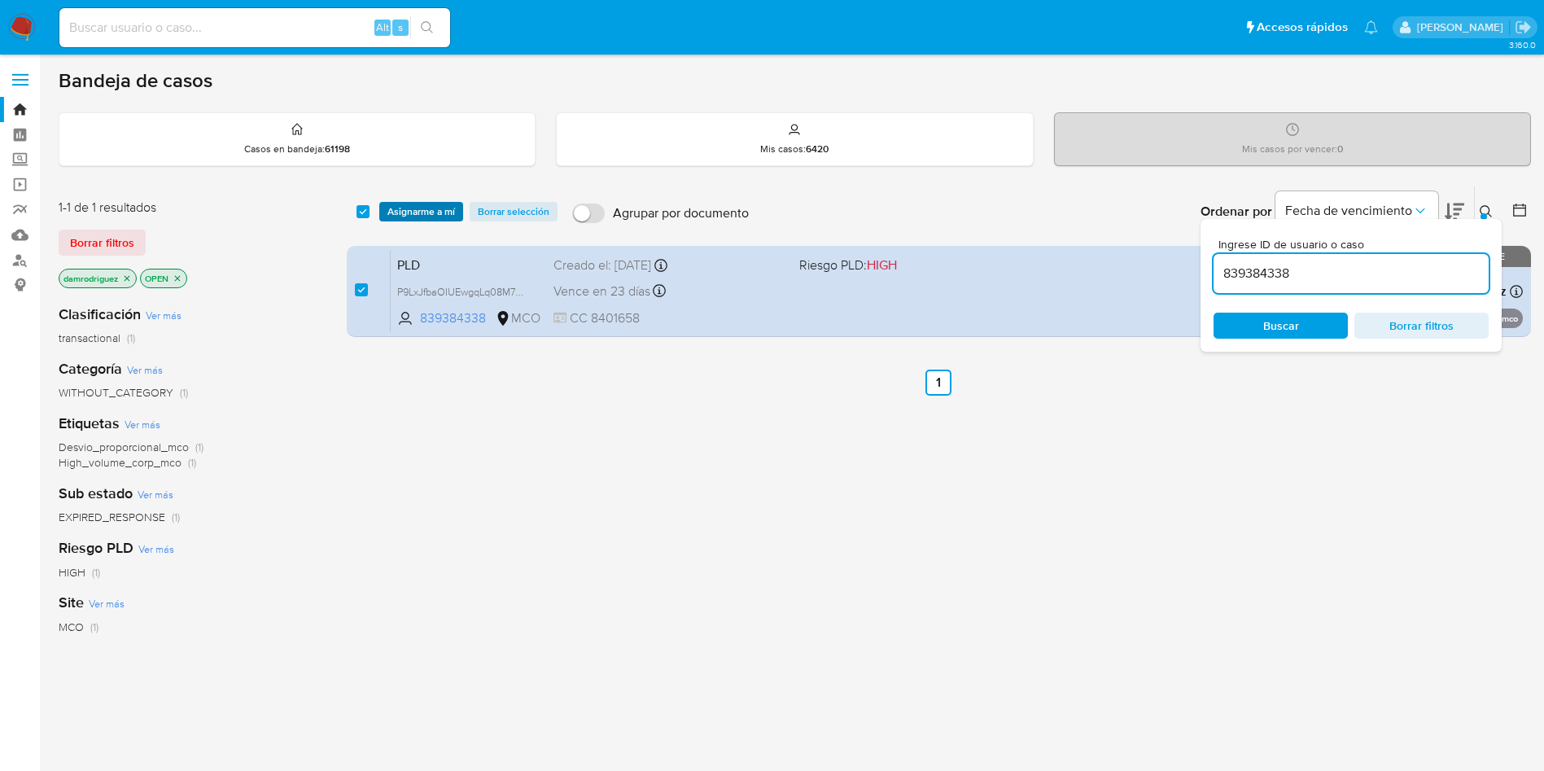
click at [406, 212] on span "Asignarme a mí" at bounding box center [421, 211] width 68 height 16
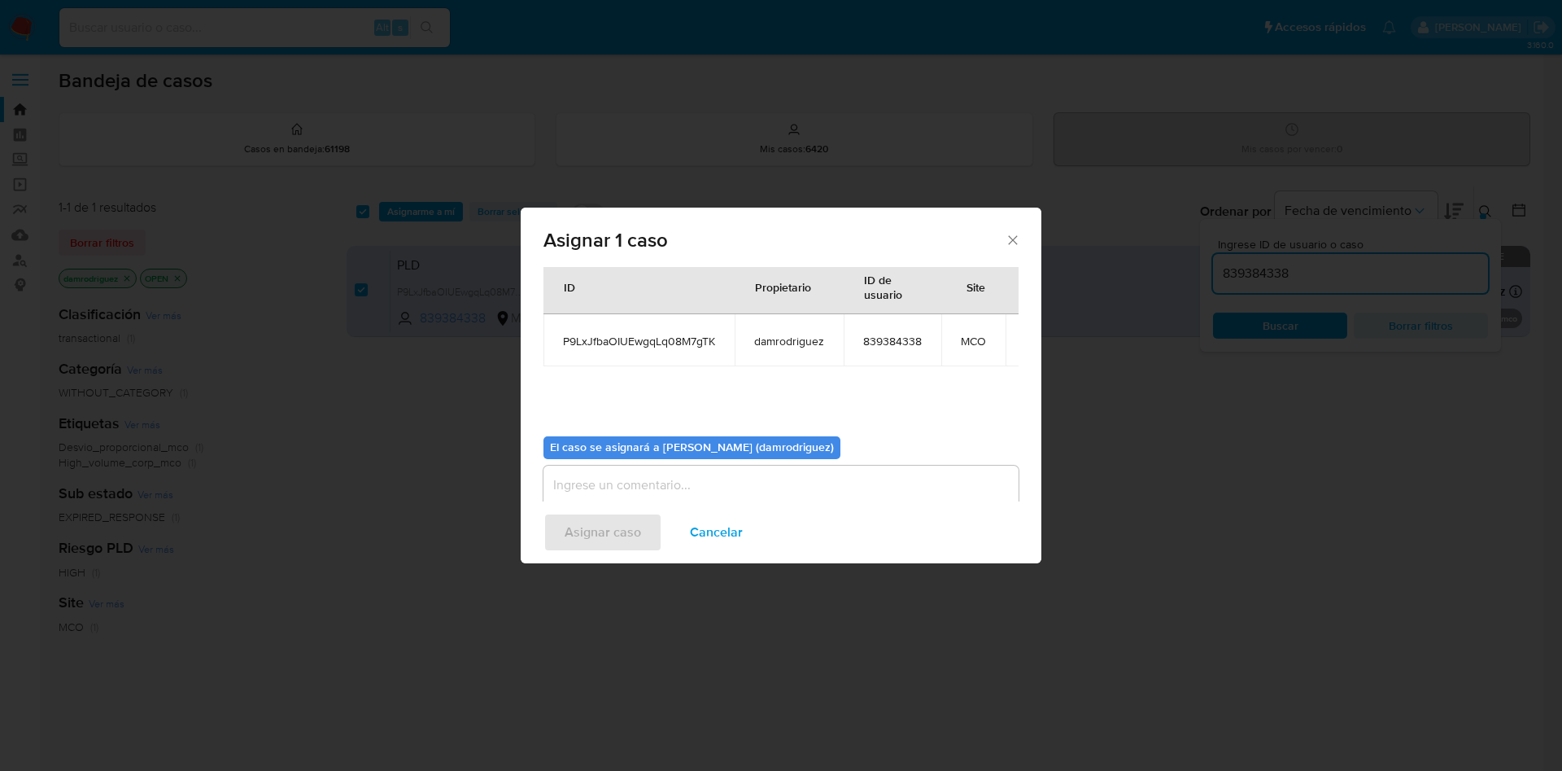
scroll to position [103, 0]
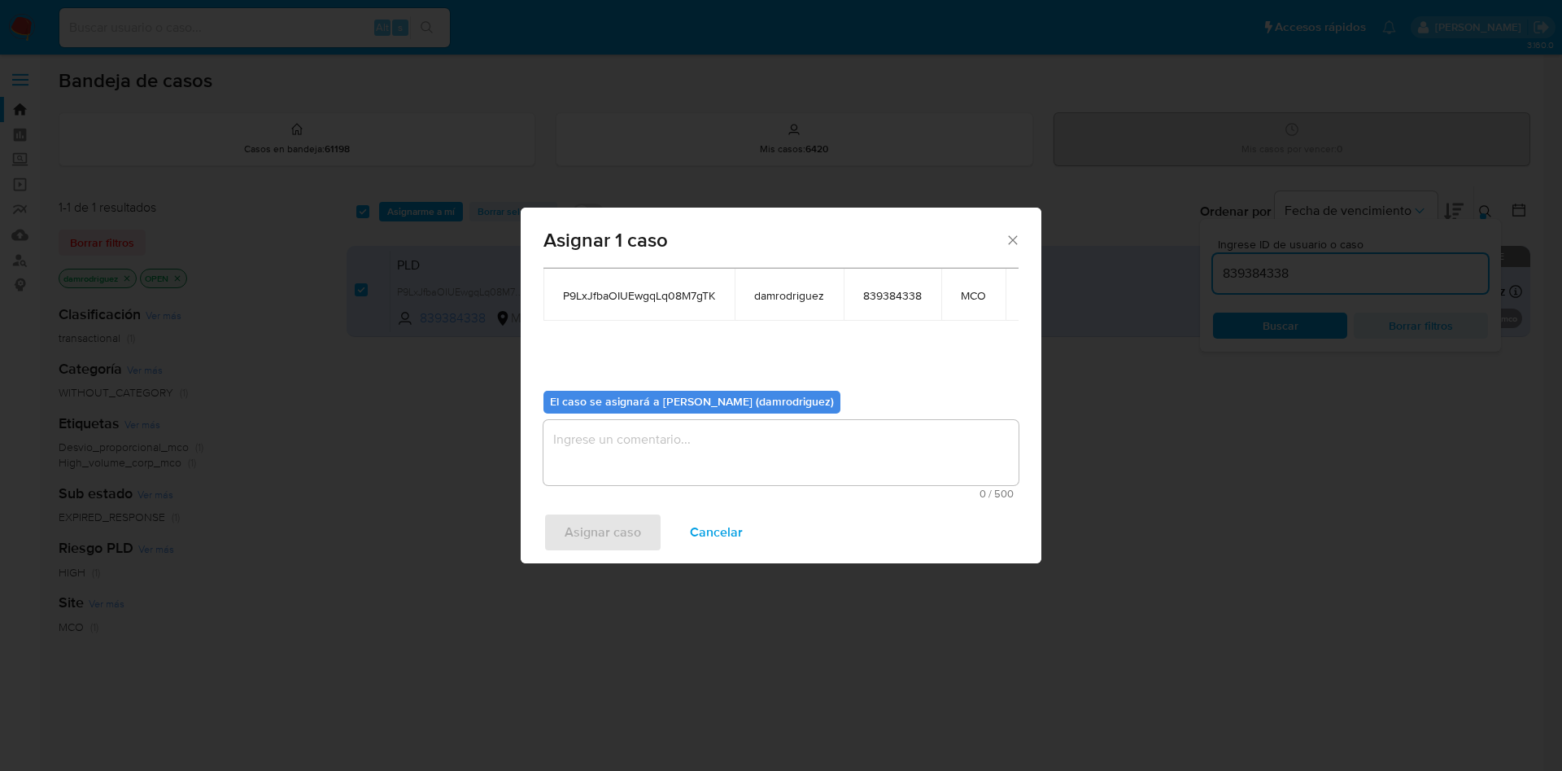
click at [607, 446] on textarea "assign-modal" at bounding box center [781, 452] width 475 height 65
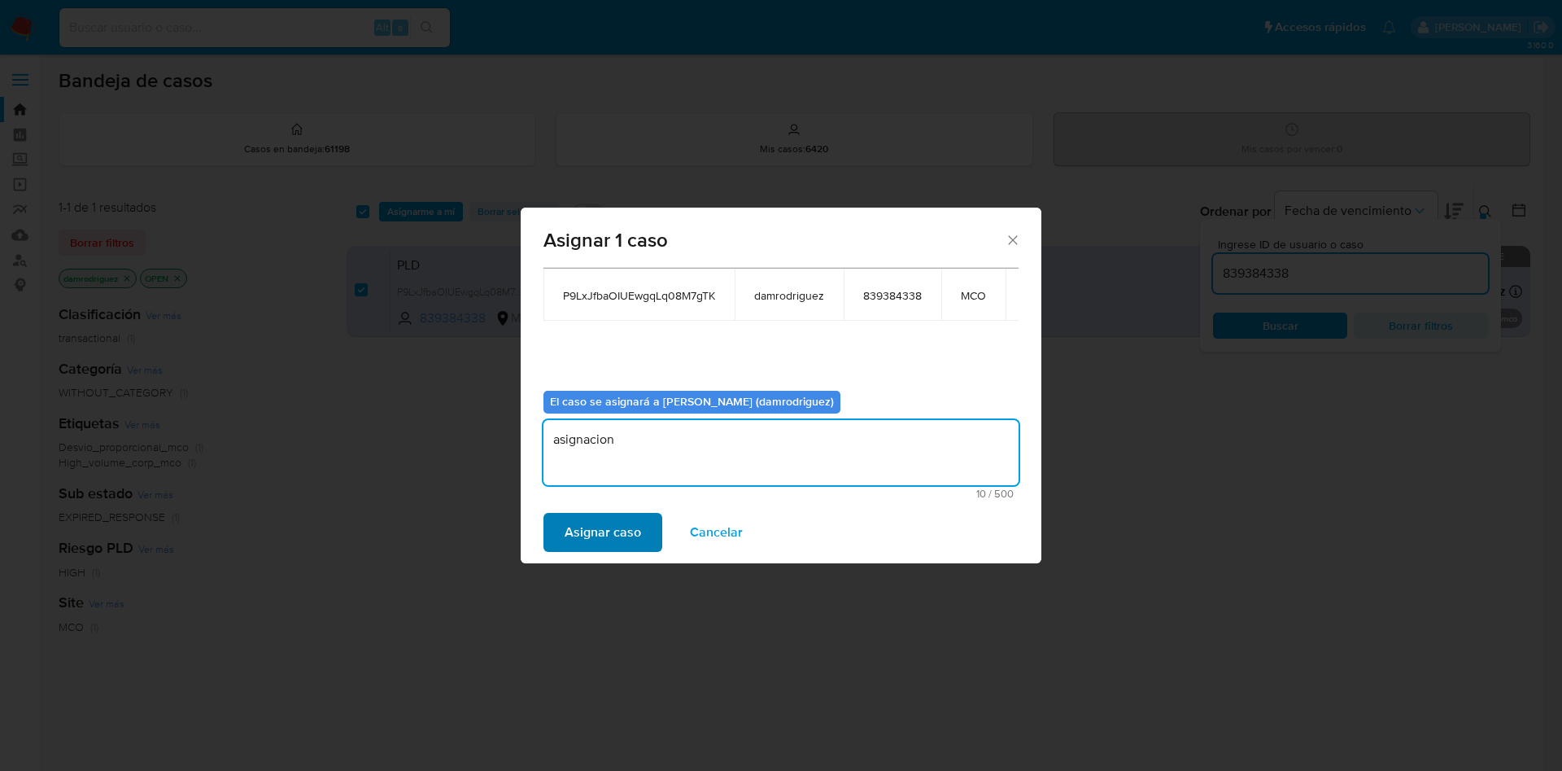
type textarea "asignacion"
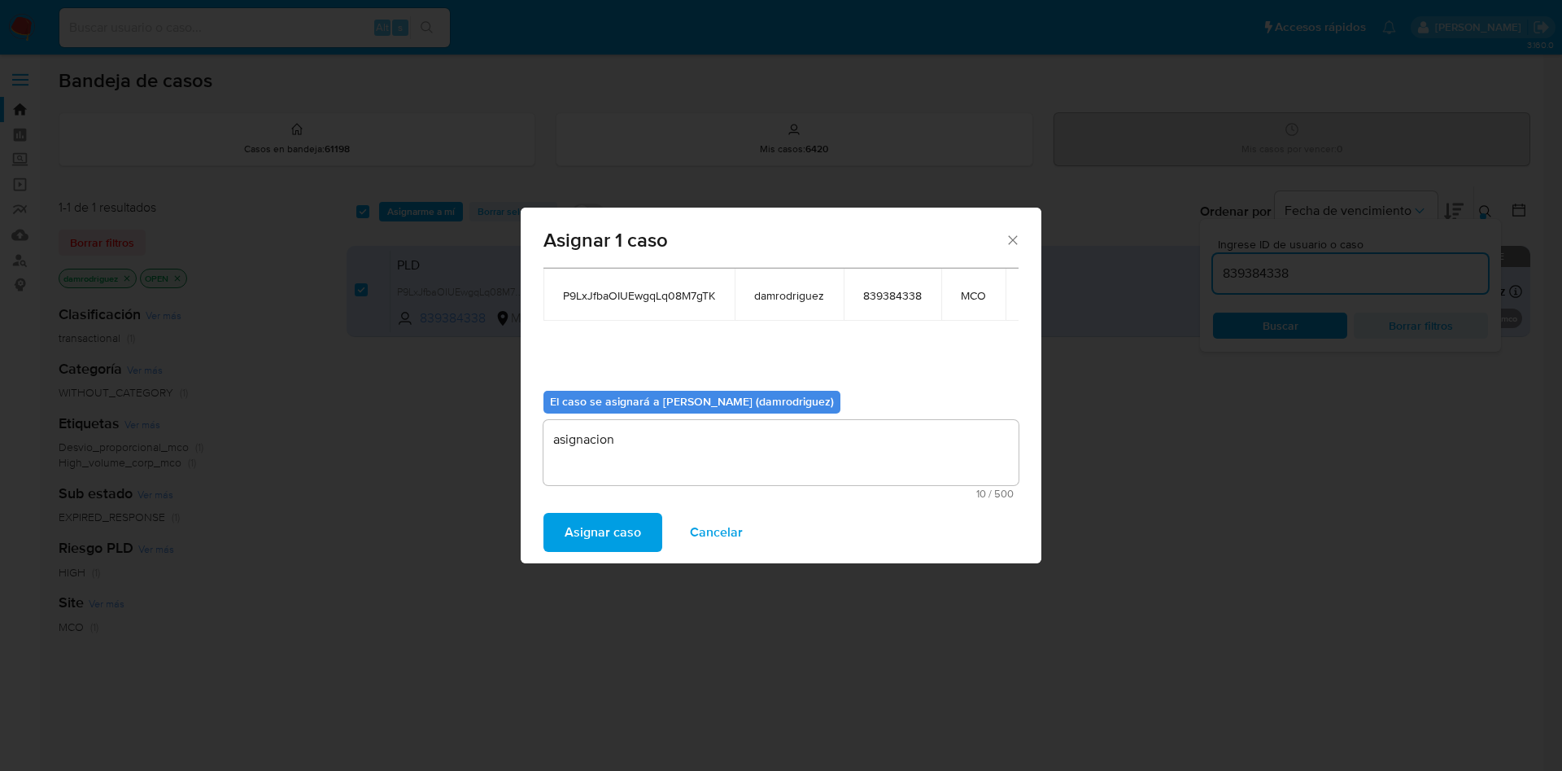
click at [574, 523] on span "Asignar caso" at bounding box center [603, 532] width 76 height 36
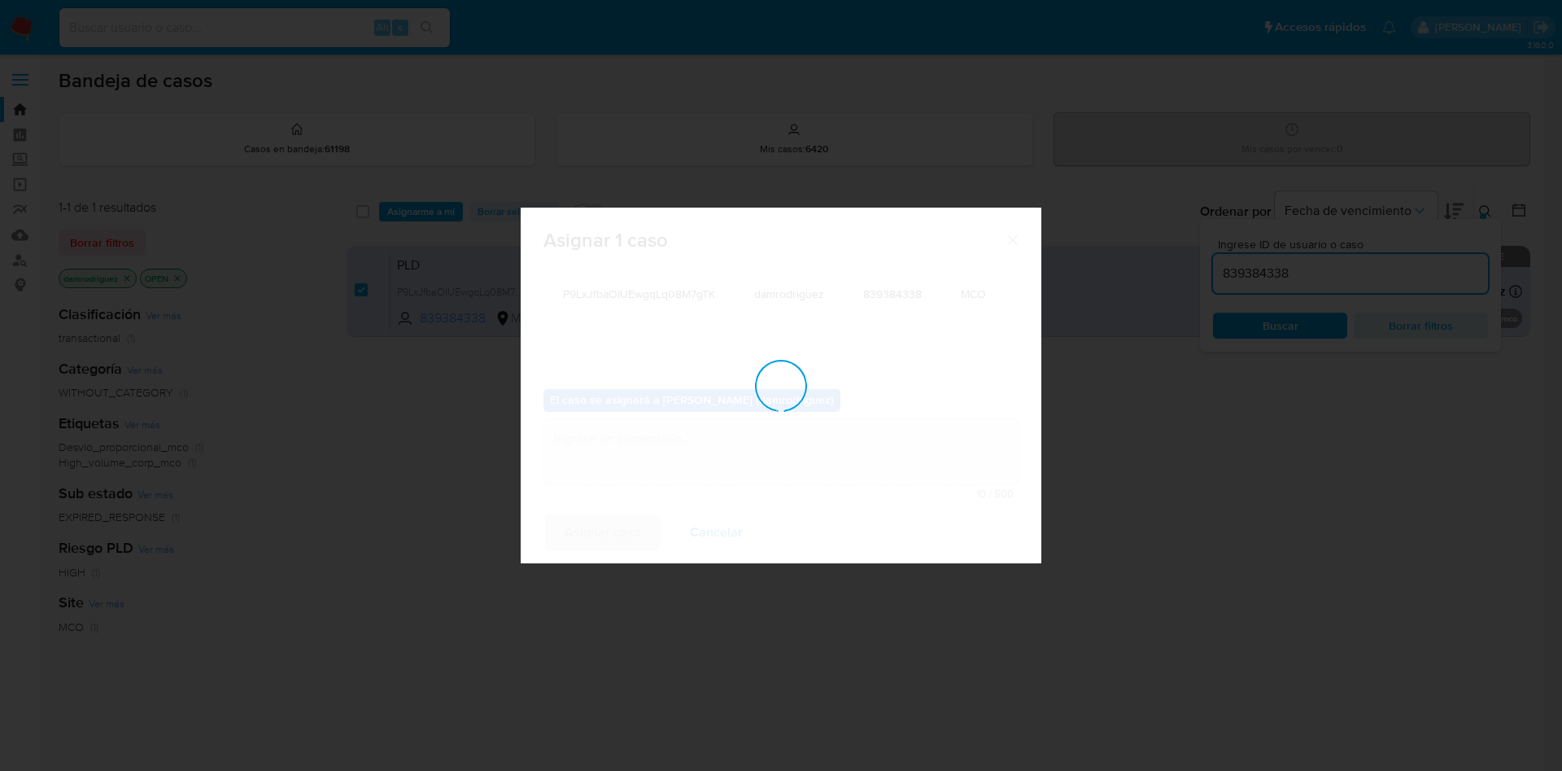
checkbox input "false"
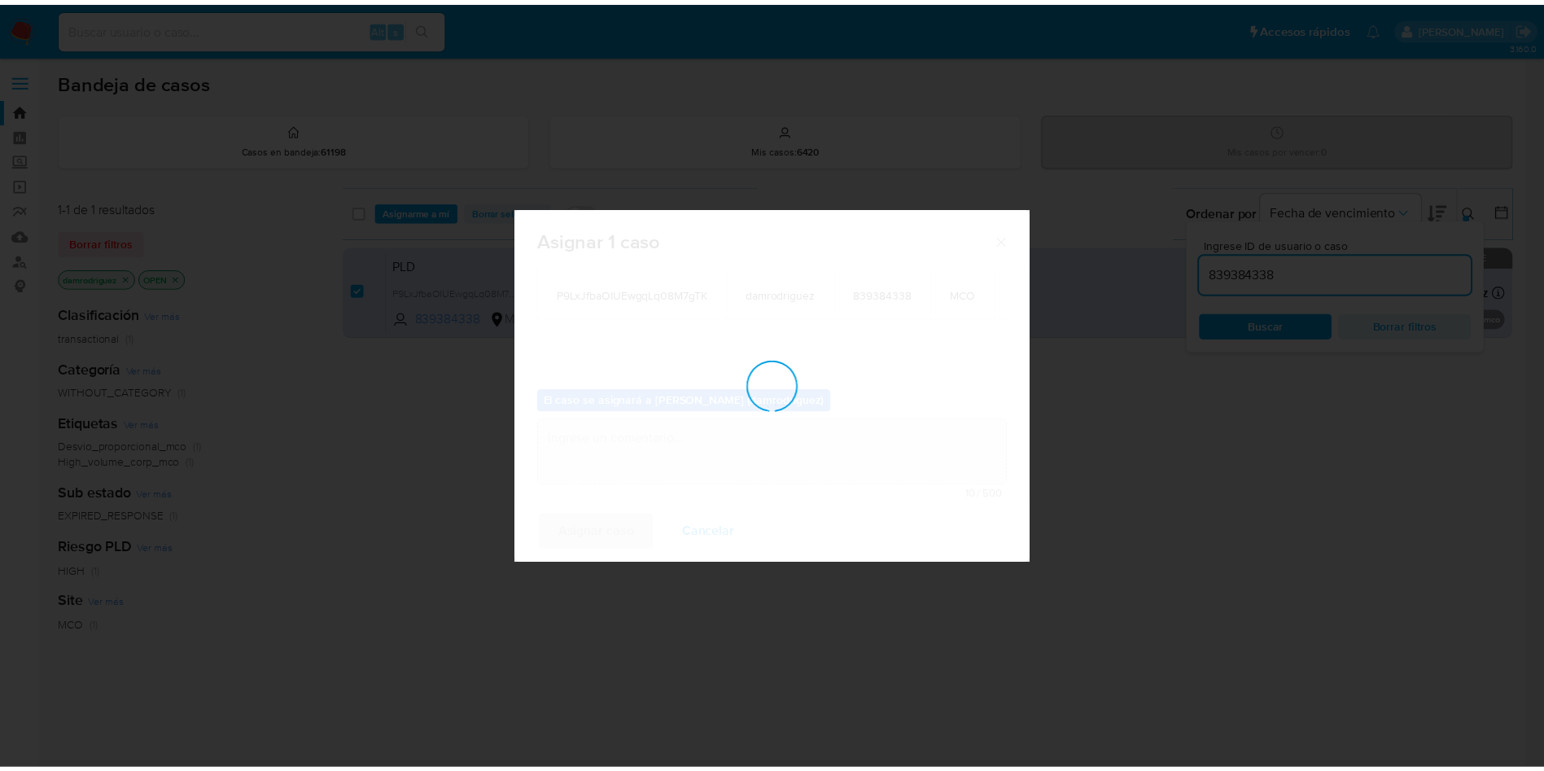
scroll to position [98, 0]
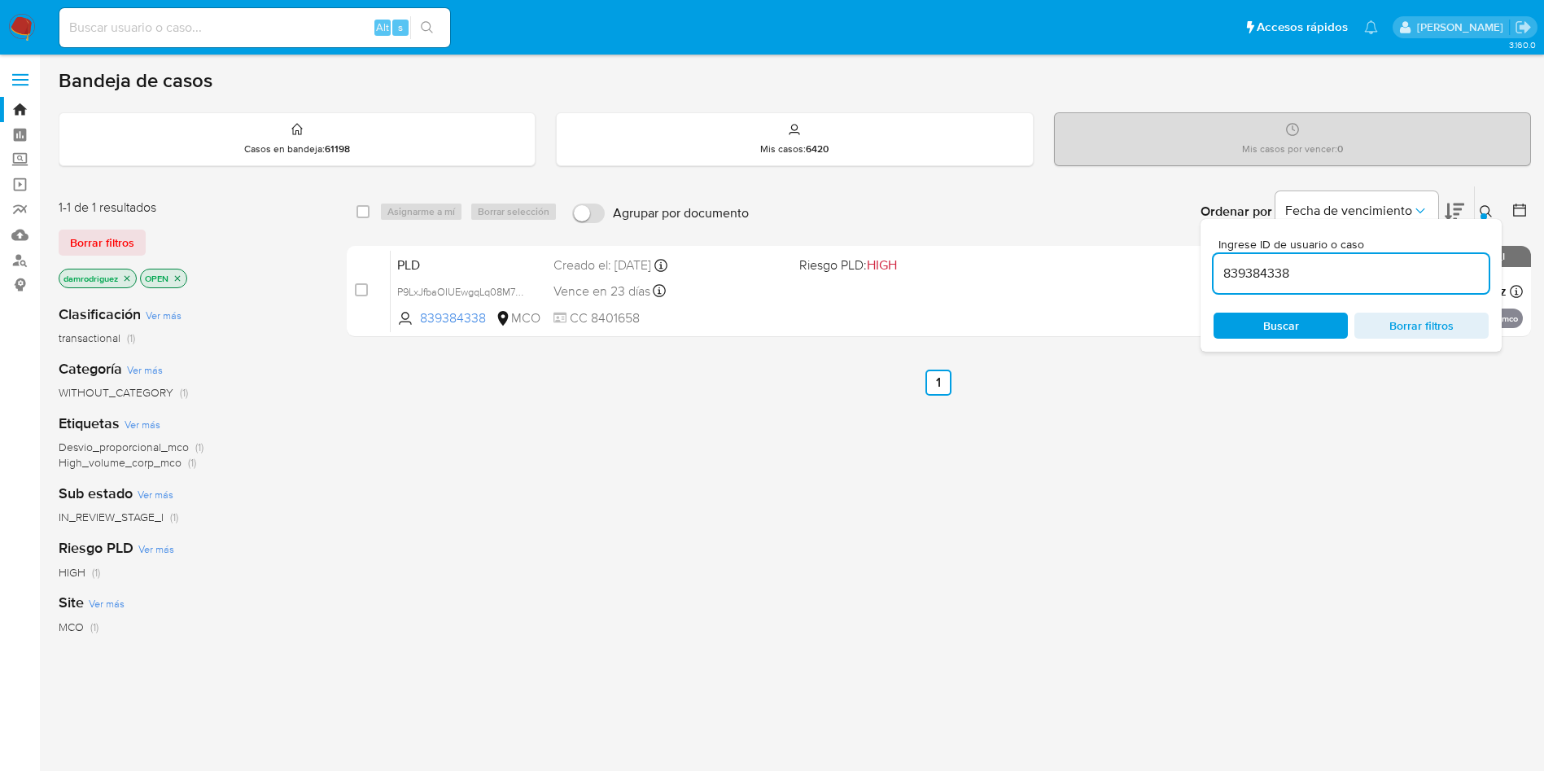
click at [27, 26] on img at bounding box center [22, 28] width 28 height 28
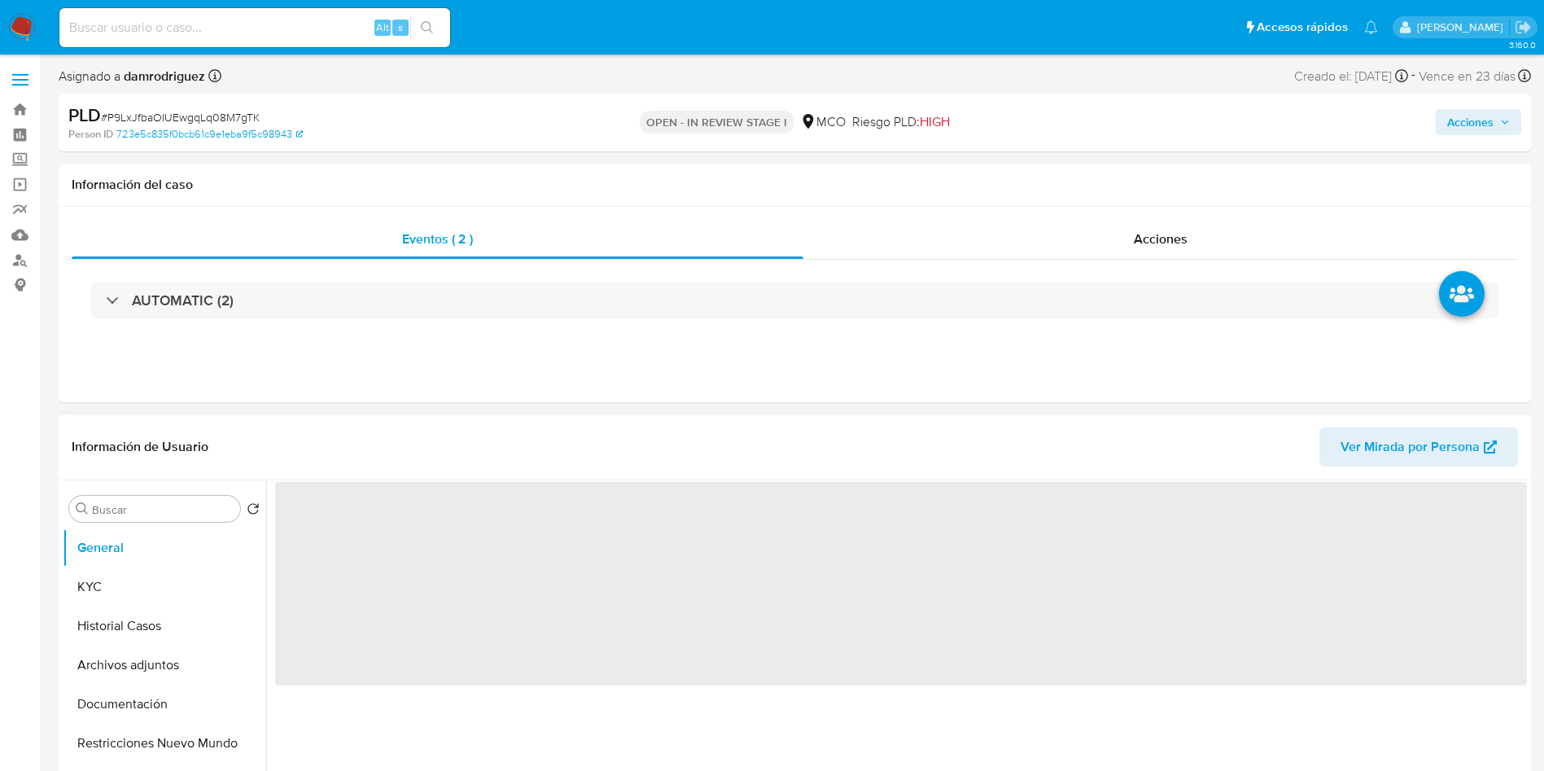
select select "10"
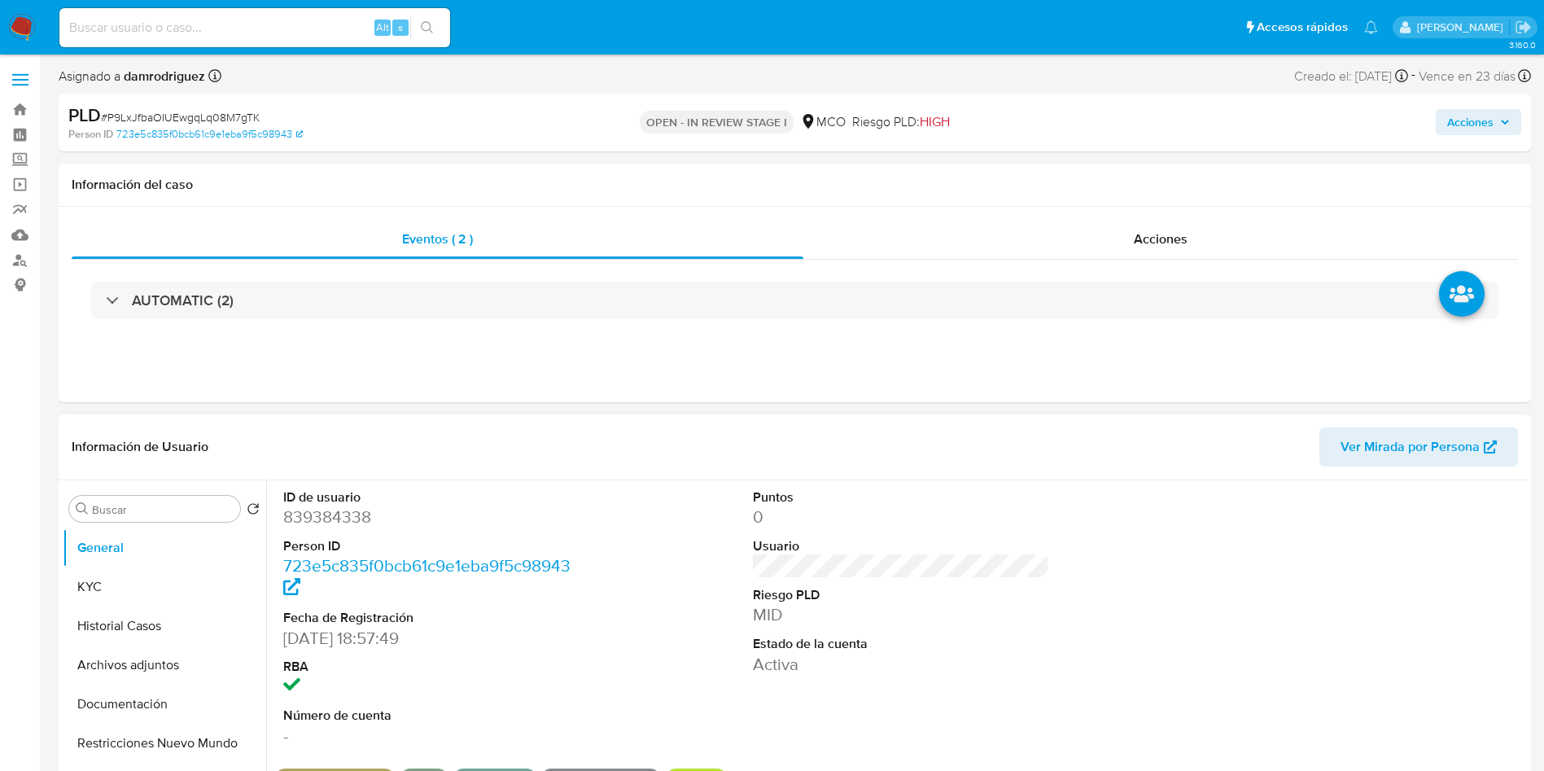
click at [316, 514] on dd "839384338" at bounding box center [431, 516] width 297 height 23
copy dd "839384338"
click at [326, 519] on dd "839384338" at bounding box center [431, 516] width 297 height 23
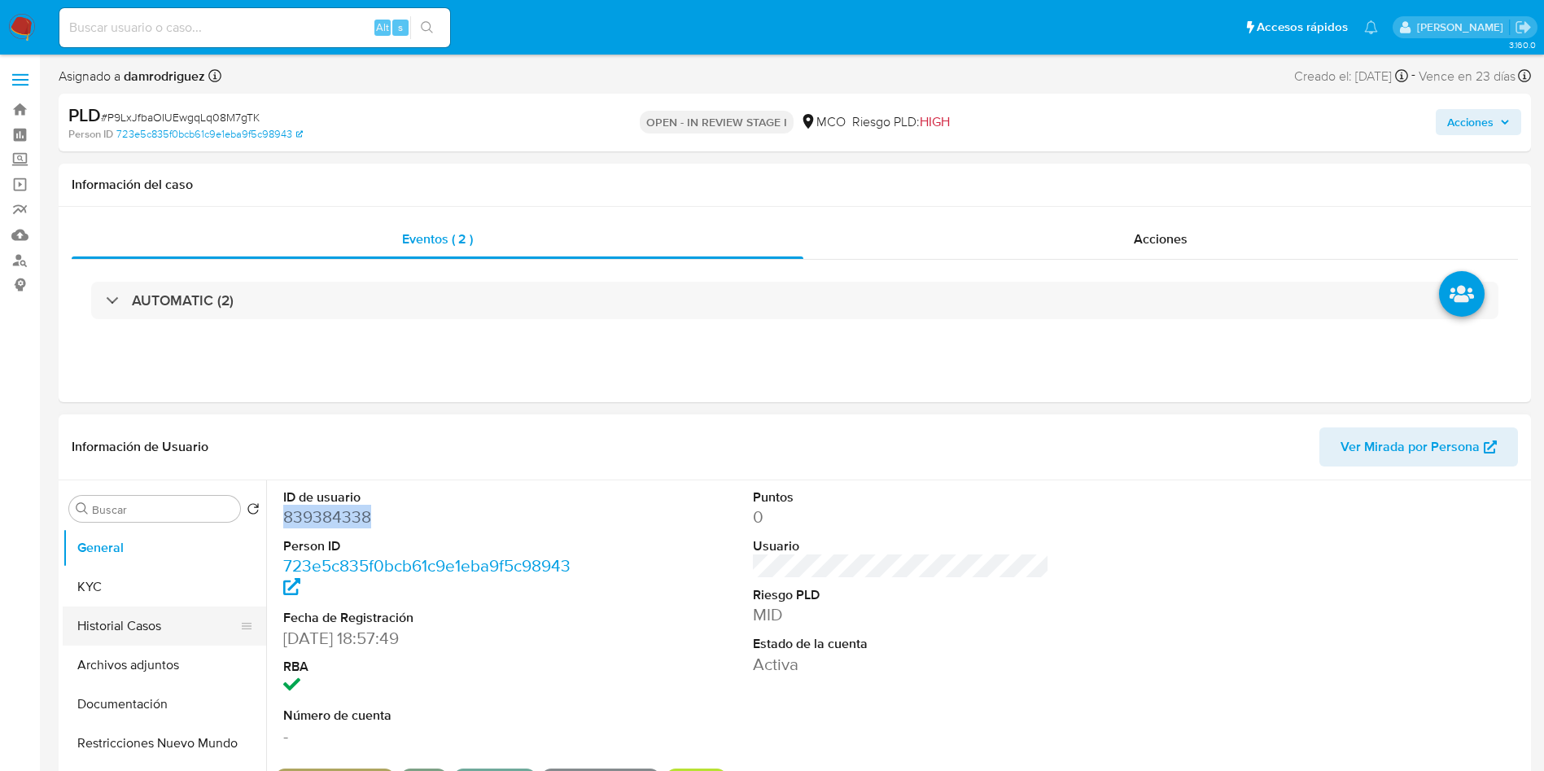
click at [164, 618] on button "Historial Casos" at bounding box center [158, 625] width 190 height 39
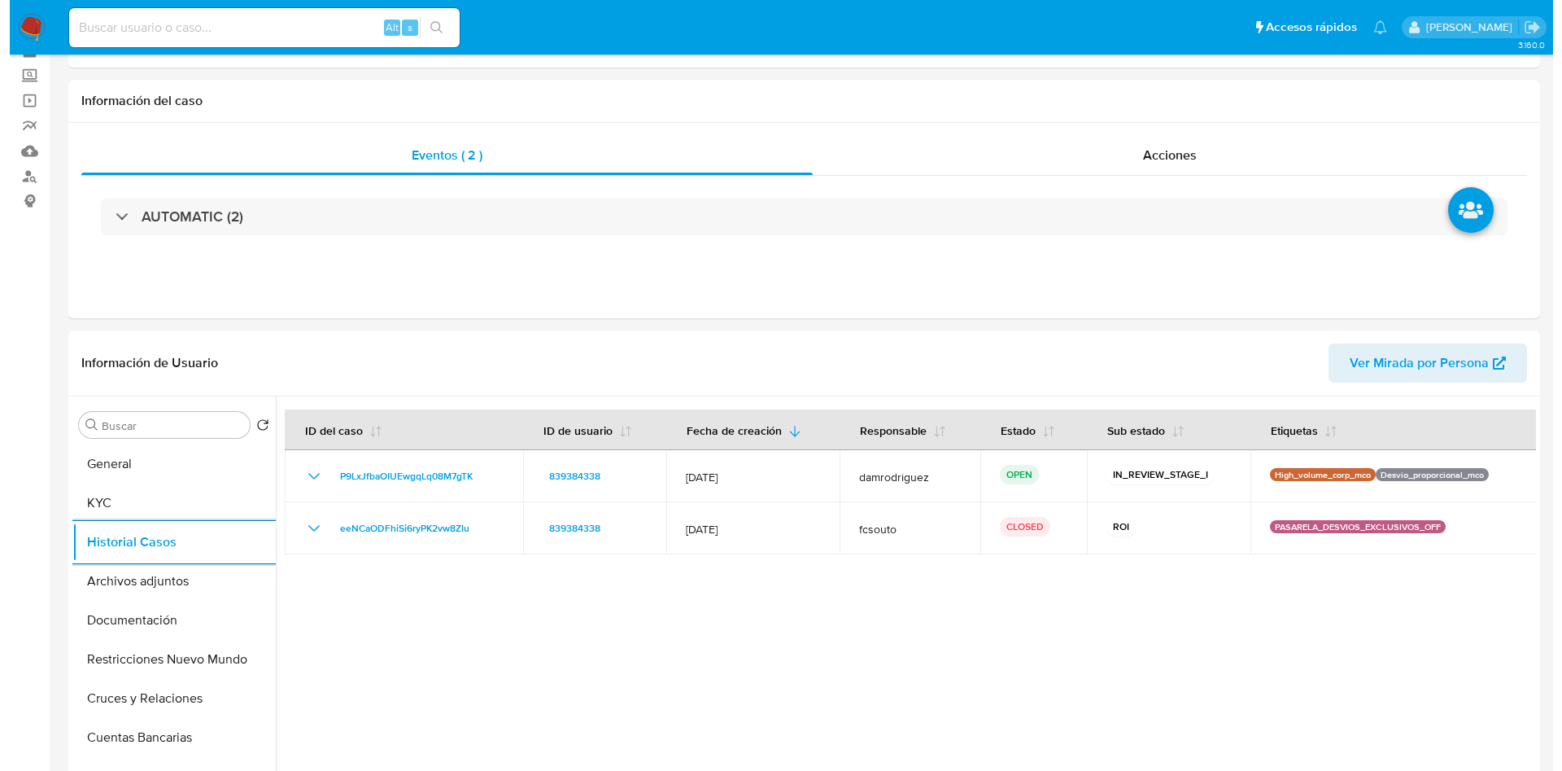
scroll to position [122, 0]
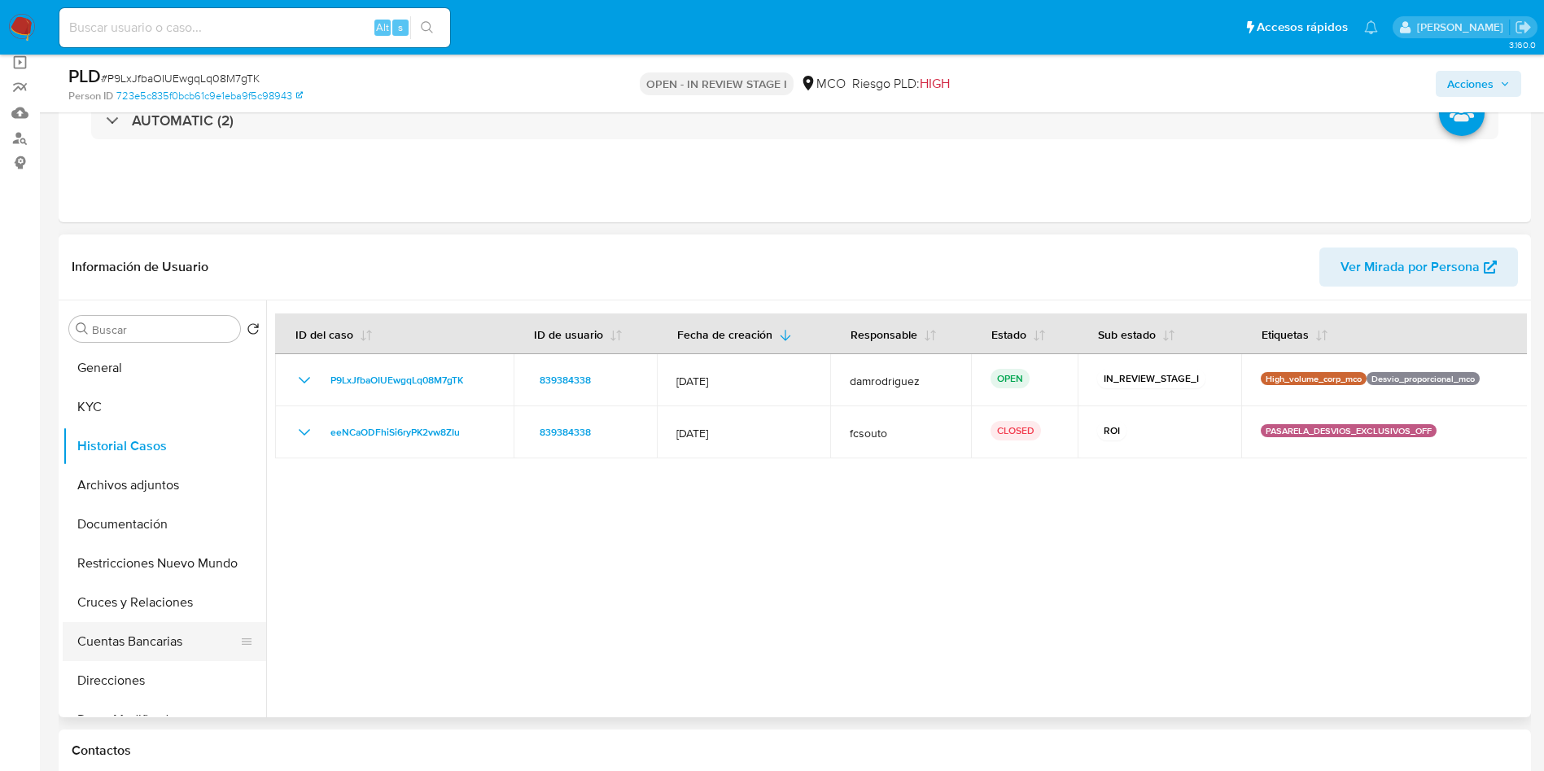
click at [108, 642] on button "Cuentas Bancarias" at bounding box center [158, 641] width 190 height 39
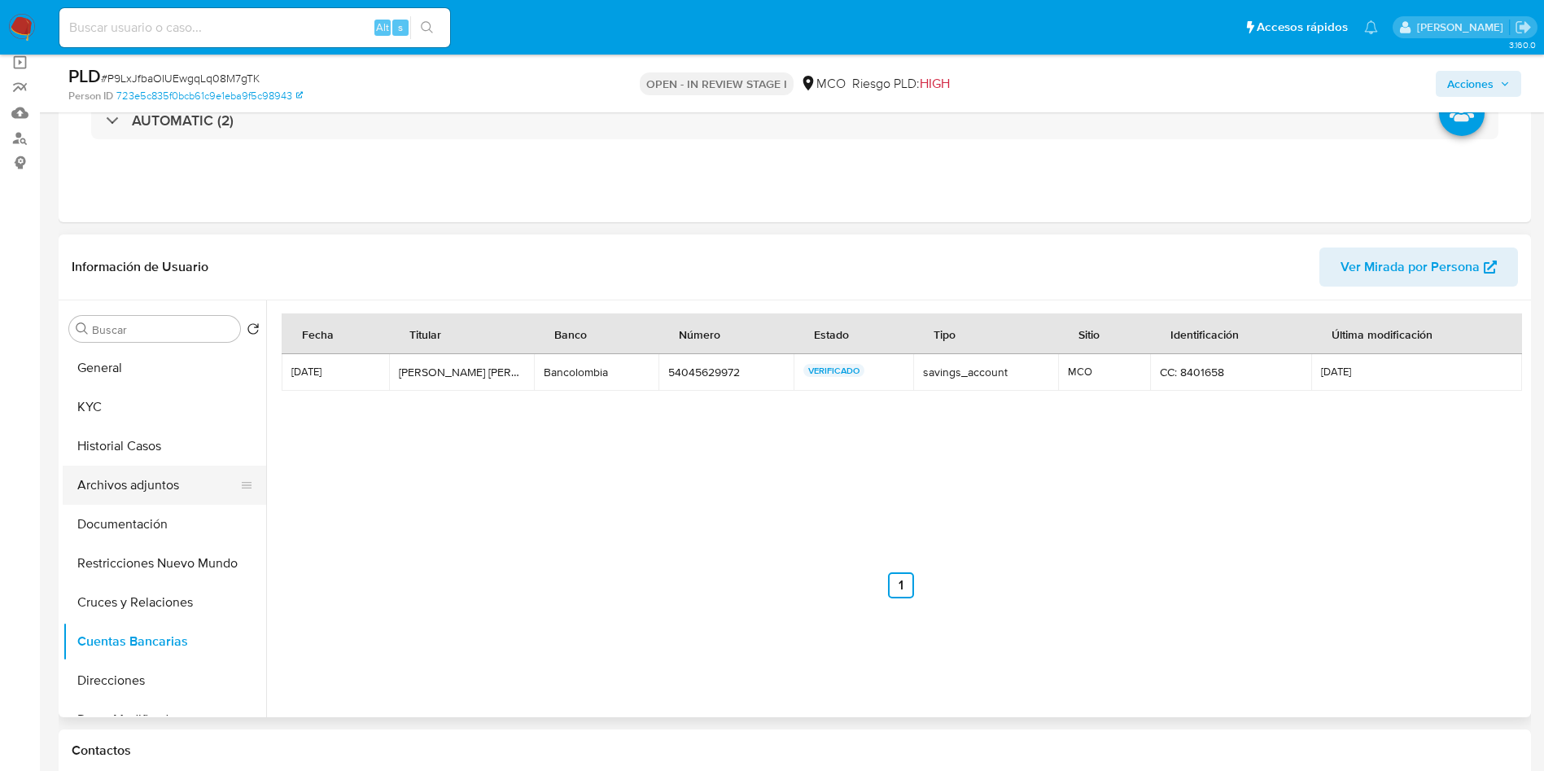
click at [177, 474] on button "Archivos adjuntos" at bounding box center [158, 484] width 190 height 39
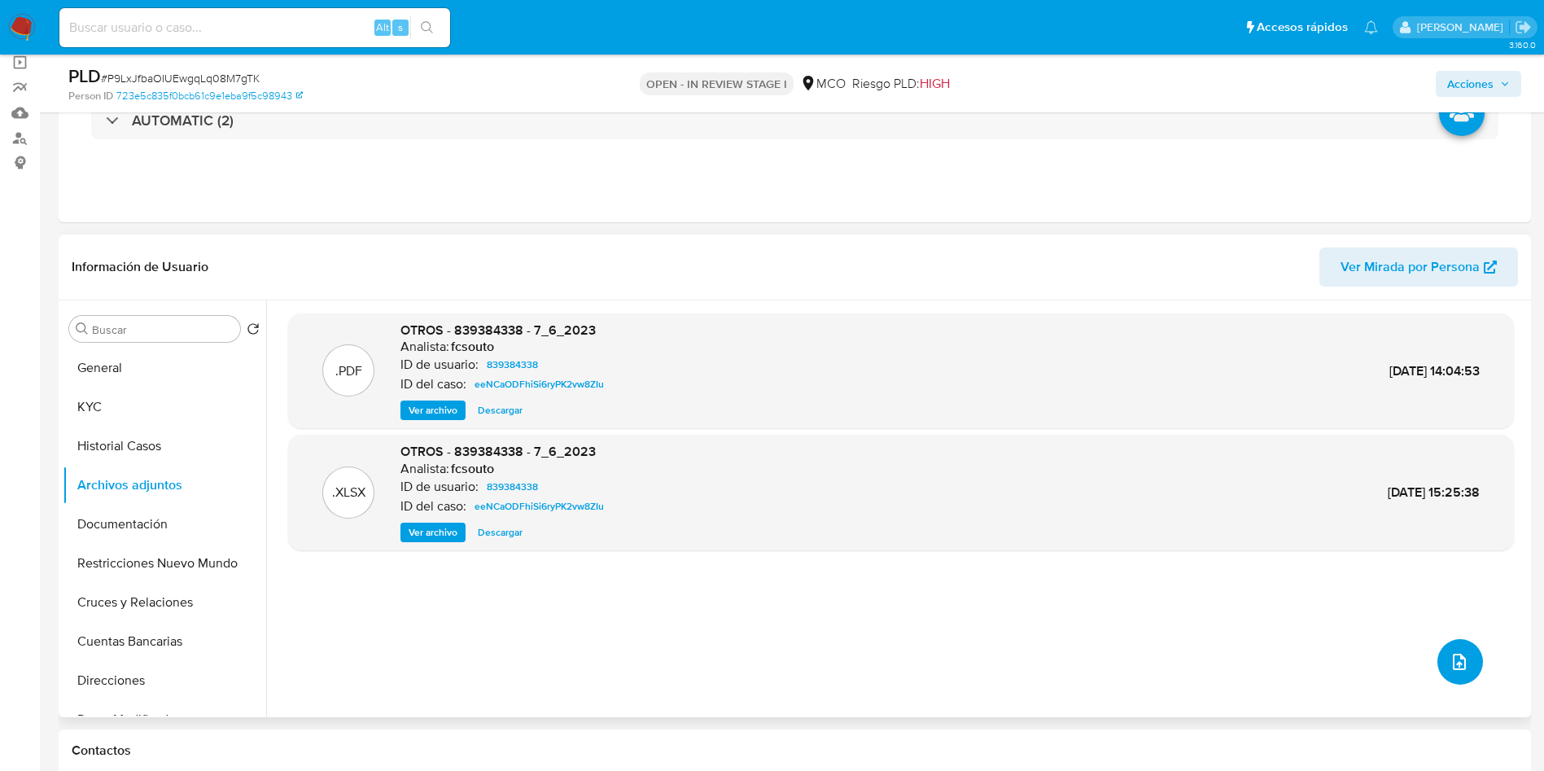
click at [1456, 663] on icon "upload-file" at bounding box center [1459, 662] width 20 height 20
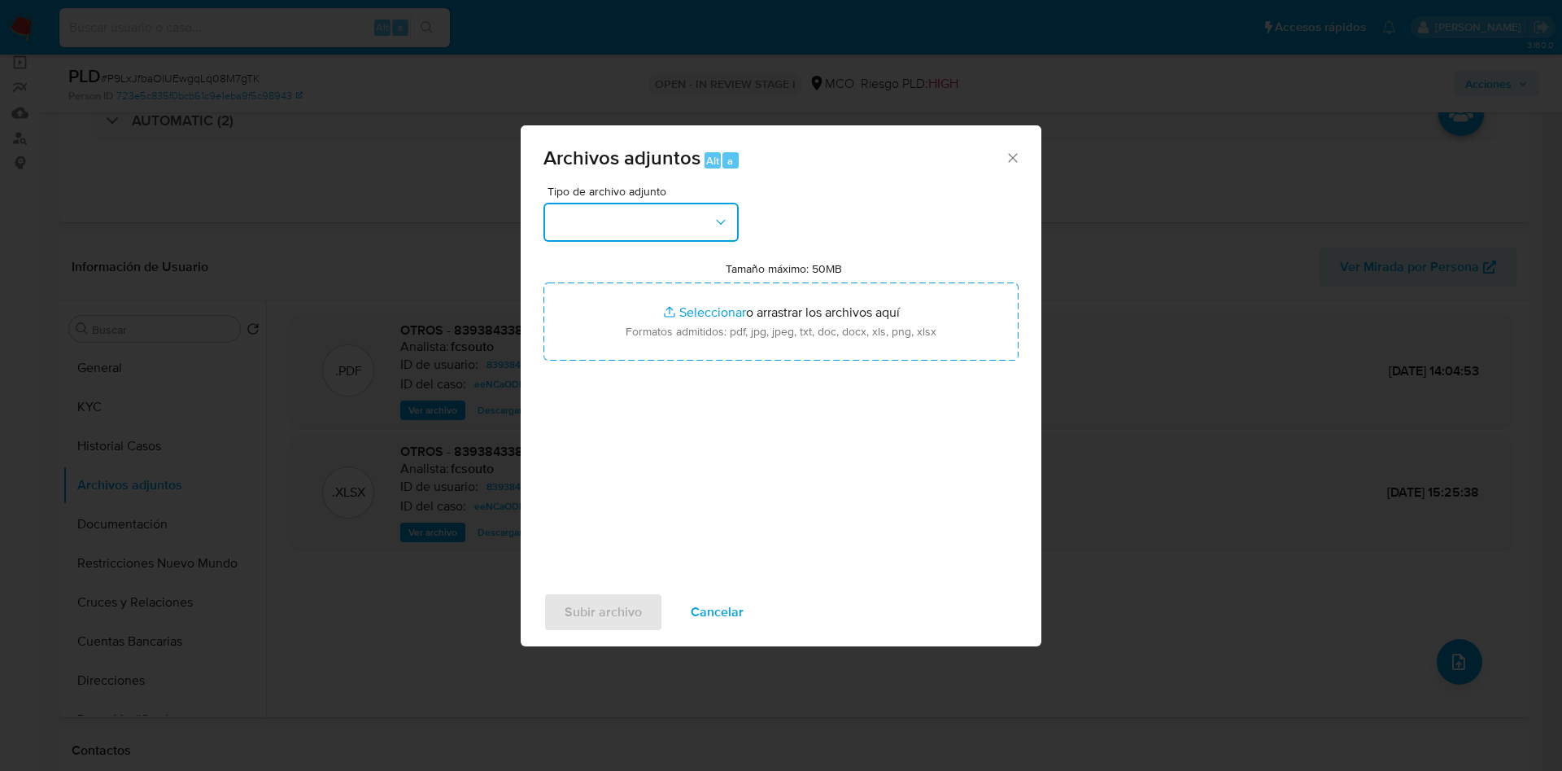
click at [609, 237] on button "button" at bounding box center [641, 222] width 195 height 39
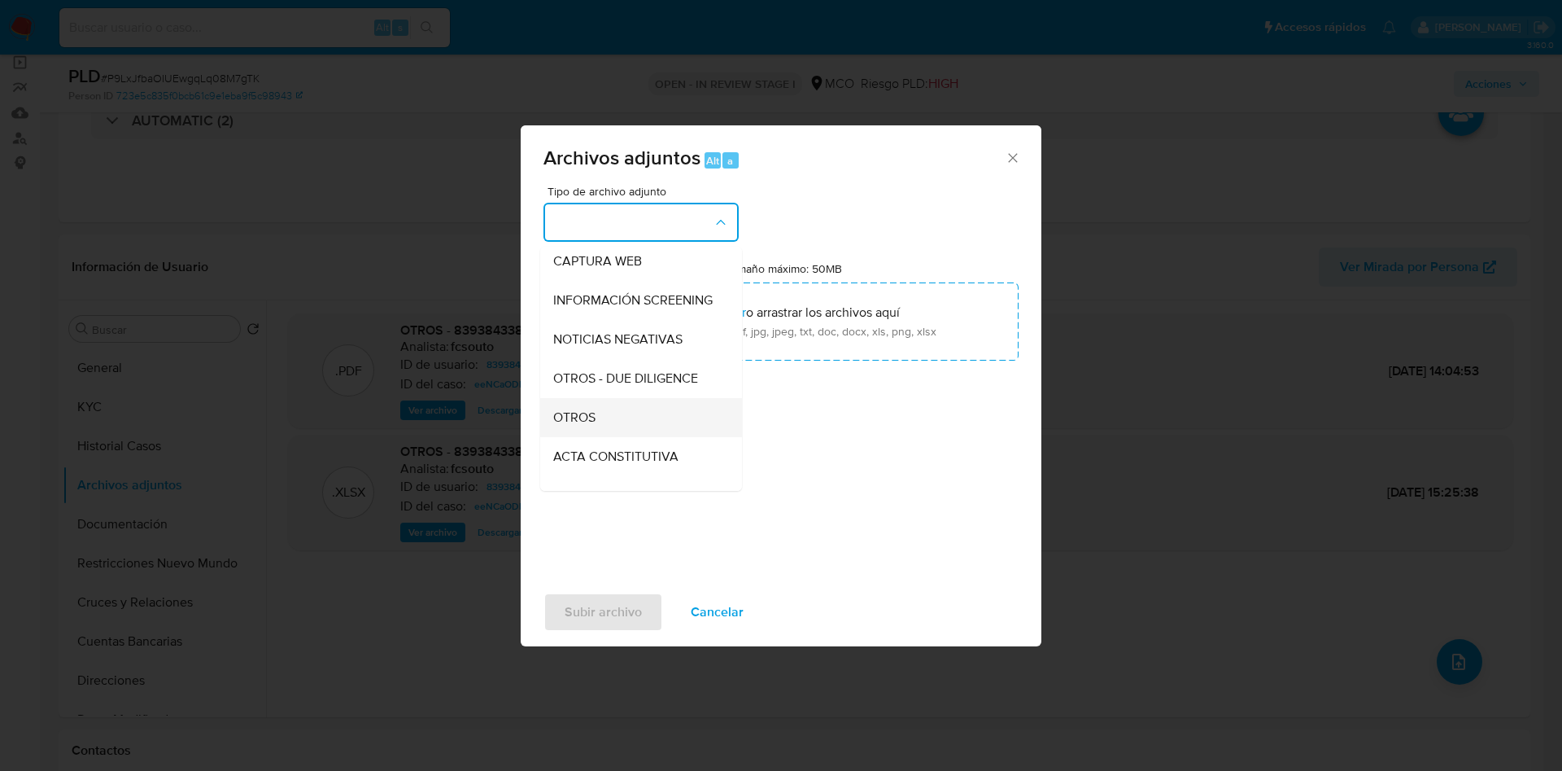
click at [601, 437] on div "OTROS" at bounding box center [636, 417] width 166 height 39
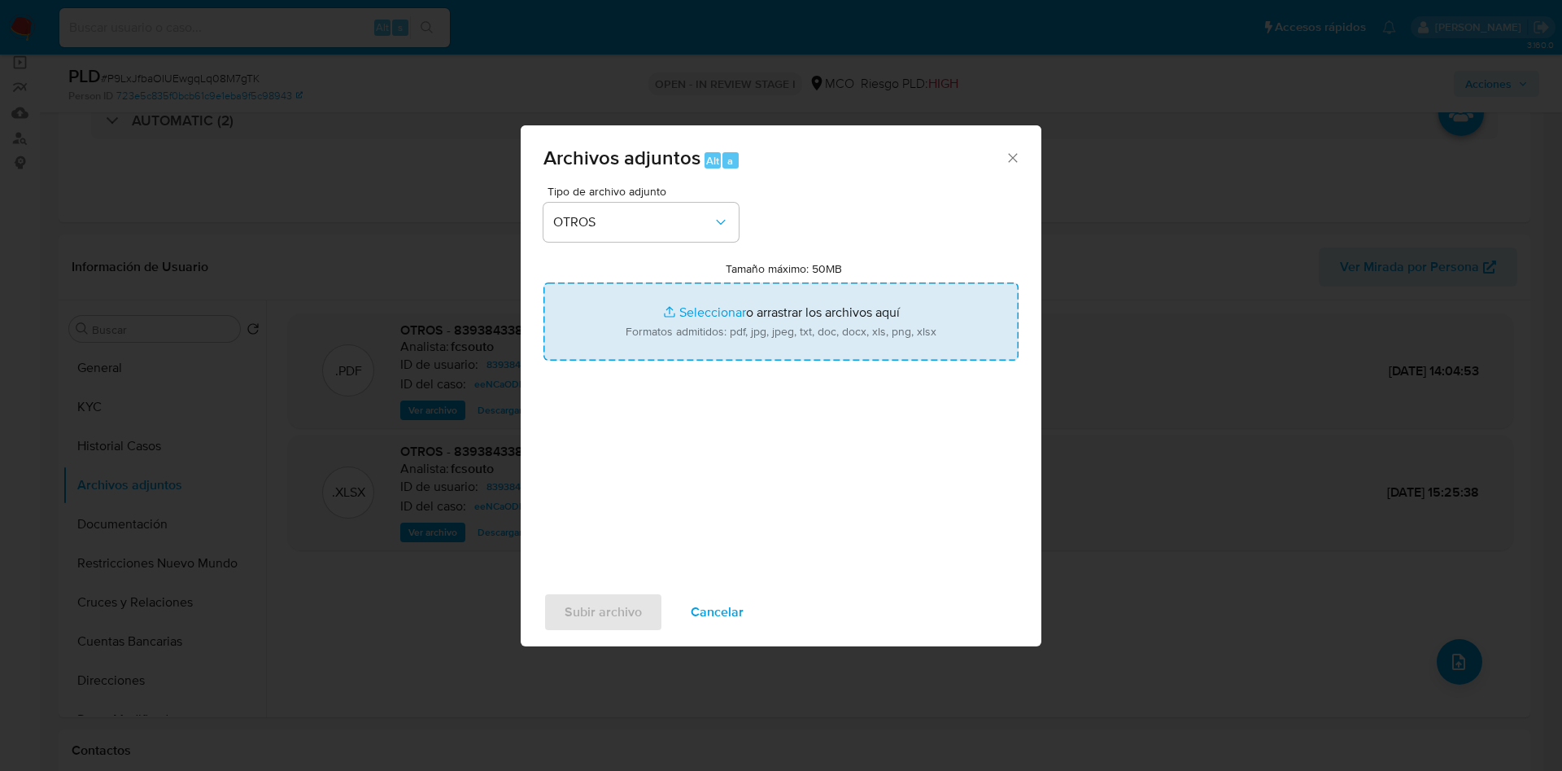
click at [670, 303] on input "Tamaño máximo: 50MB Seleccionar archivos" at bounding box center [781, 321] width 475 height 78
type input "C:\fakepath\839384338 - 17_09_2025.pdf"
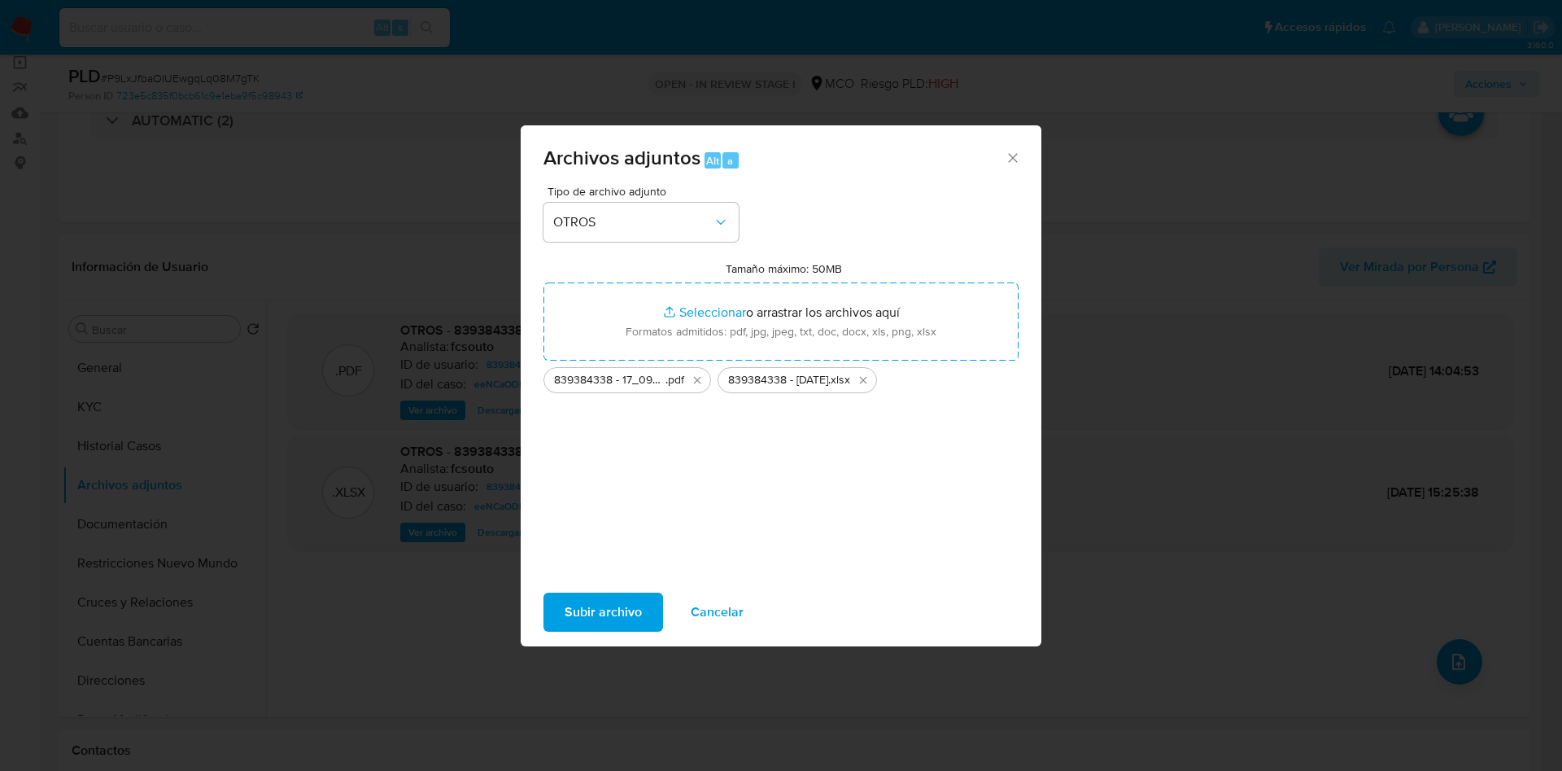
click at [595, 611] on span "Subir archivo" at bounding box center [603, 612] width 77 height 36
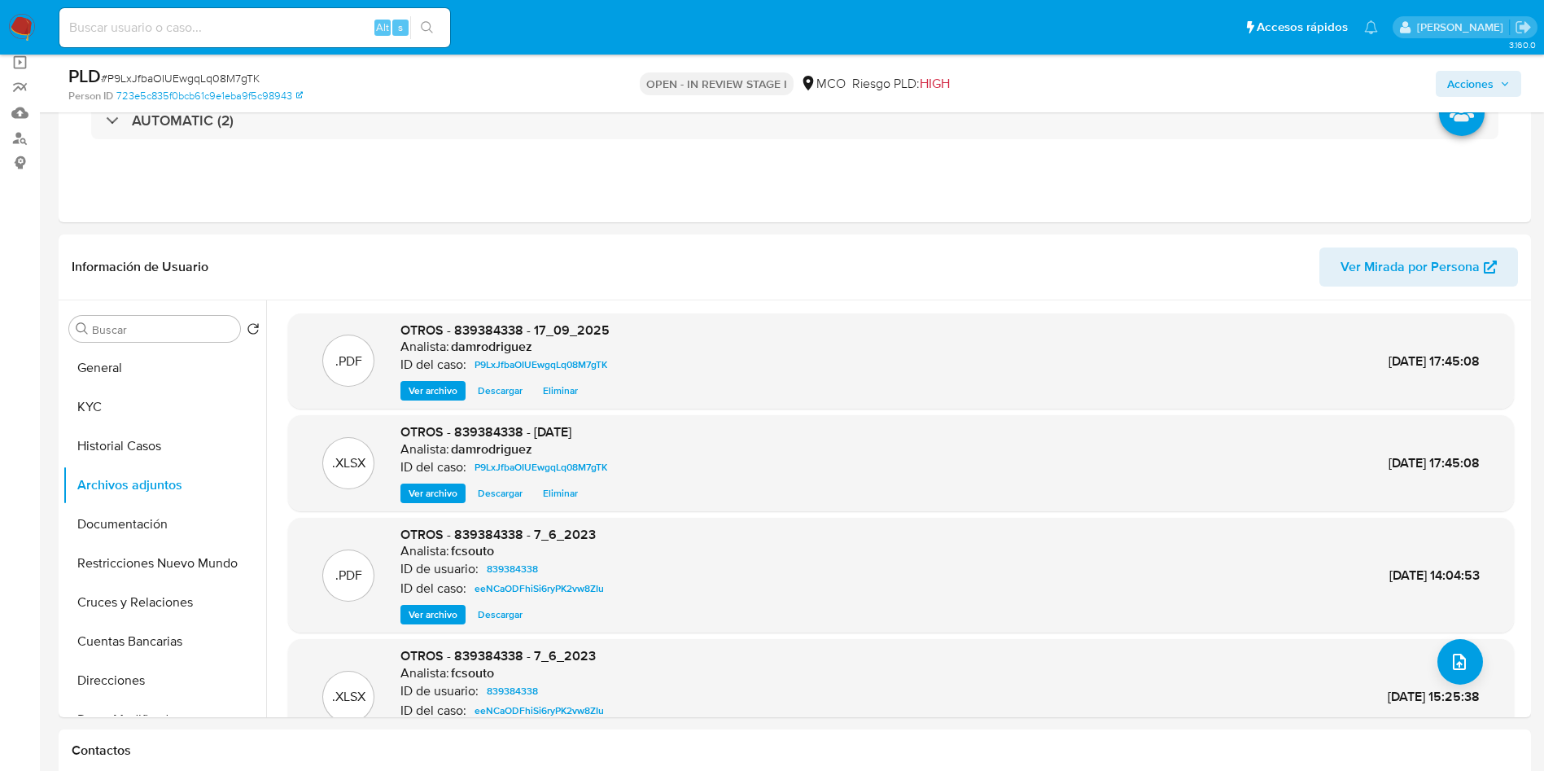
click at [1510, 68] on div "Acciones" at bounding box center [1281, 83] width 480 height 38
click at [1503, 80] on icon "button" at bounding box center [1505, 84] width 10 height 10
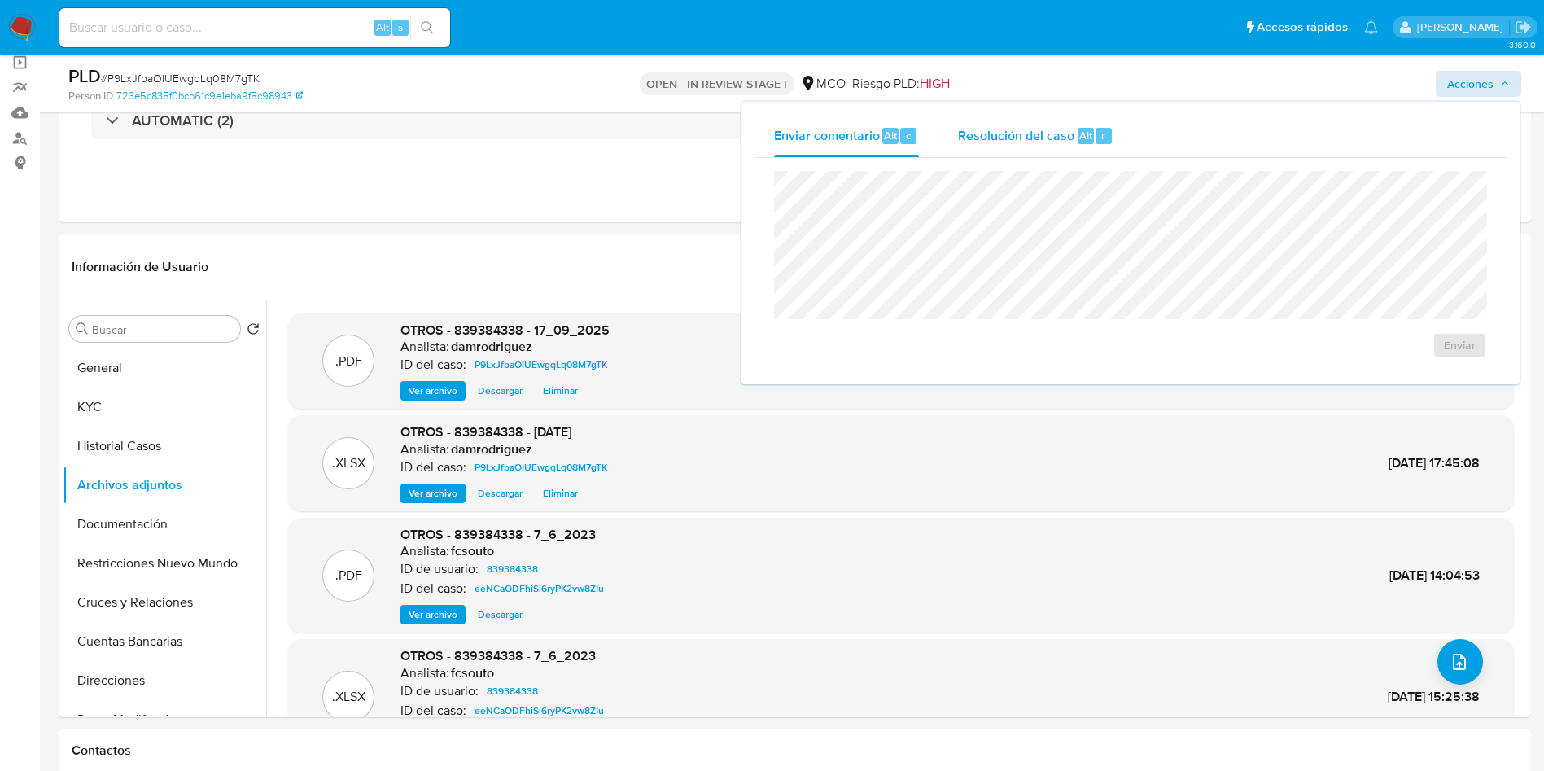
click at [1012, 144] on div "Resolución del caso Alt r" at bounding box center [1035, 136] width 155 height 42
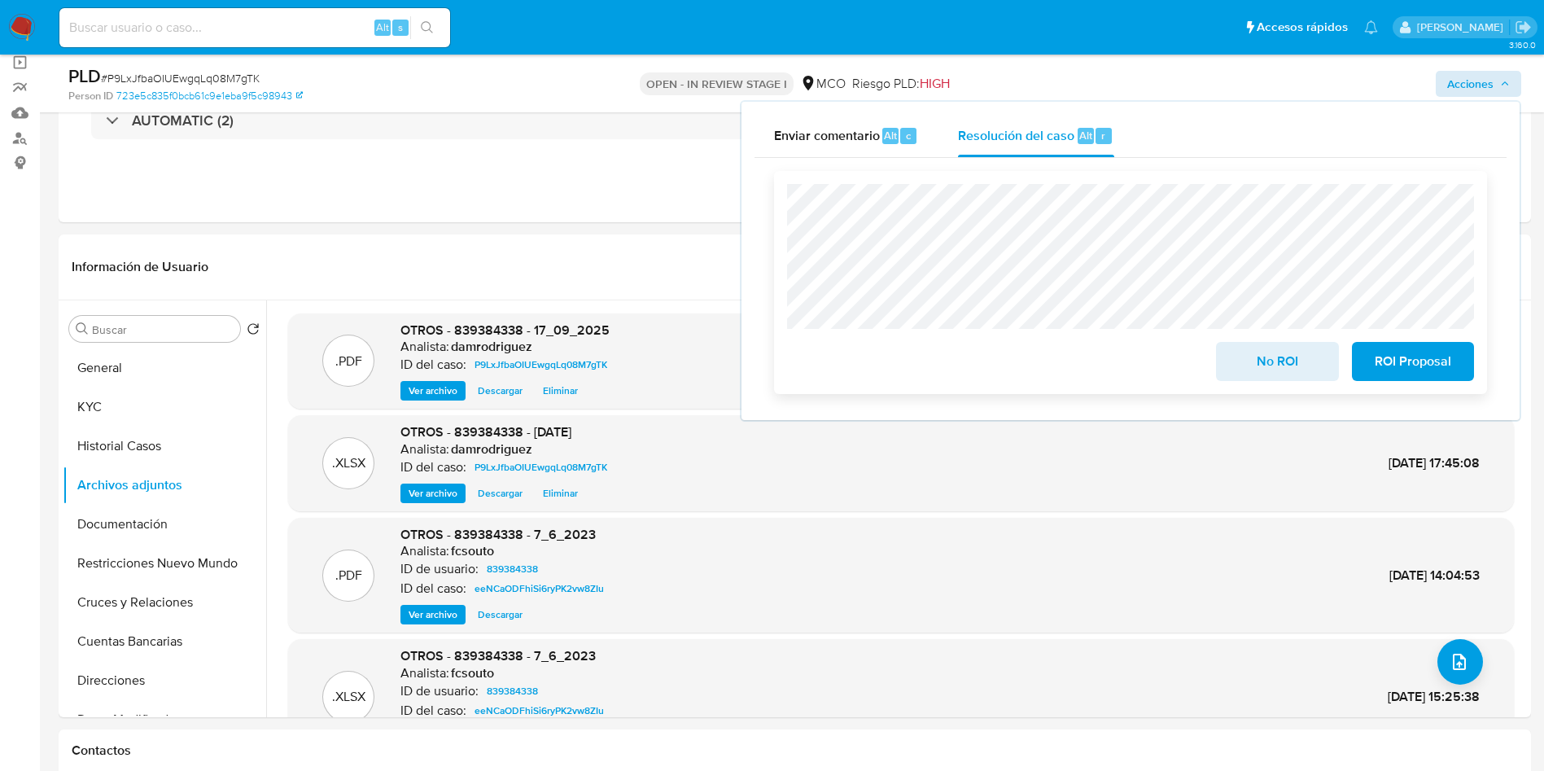
click at [1423, 365] on span "ROI Proposal" at bounding box center [1413, 361] width 80 height 36
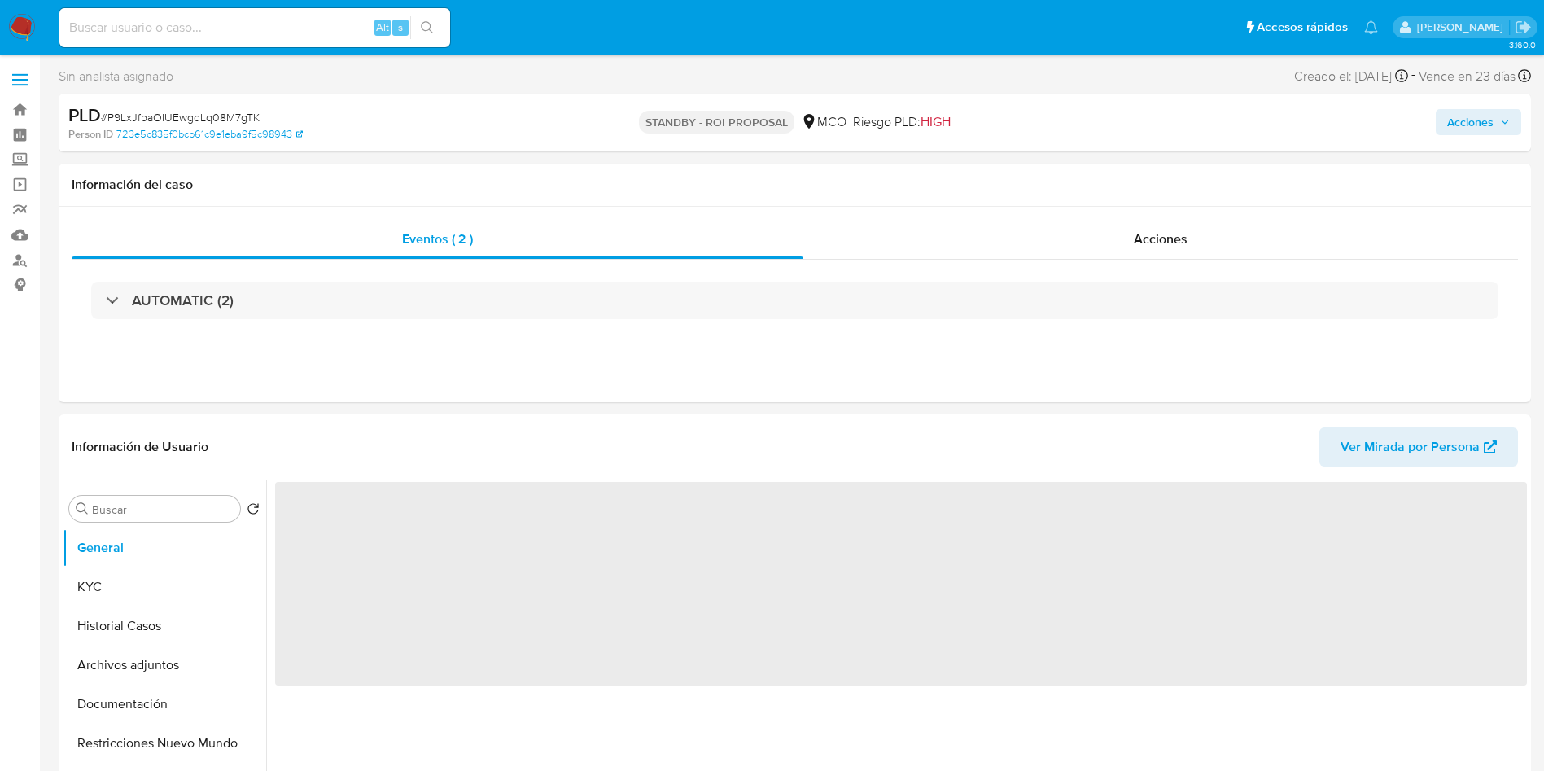
select select "10"
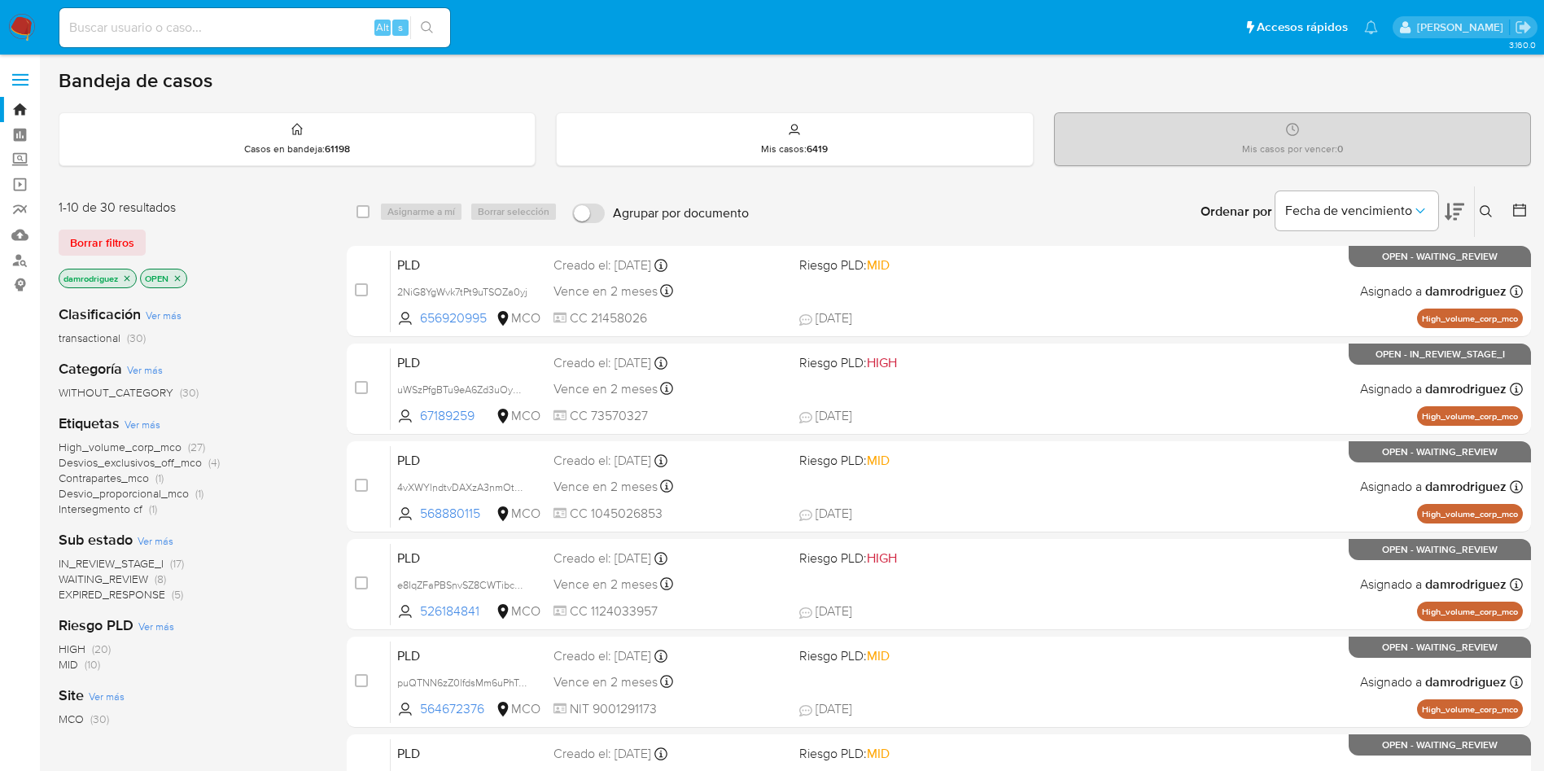
click at [182, 277] on icon "close-filter" at bounding box center [178, 278] width 10 height 10
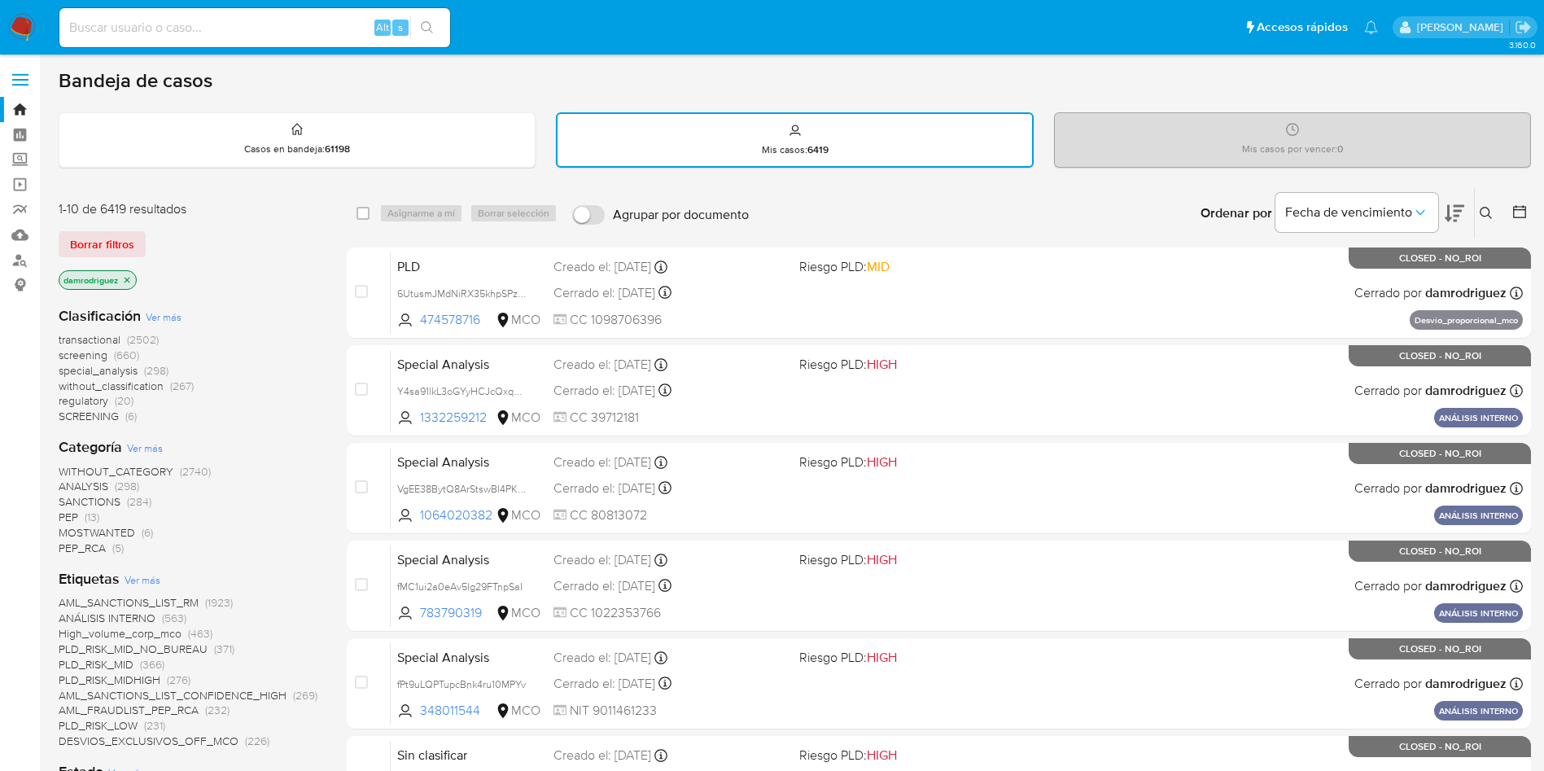
click at [1514, 211] on icon at bounding box center [1519, 211] width 16 height 16
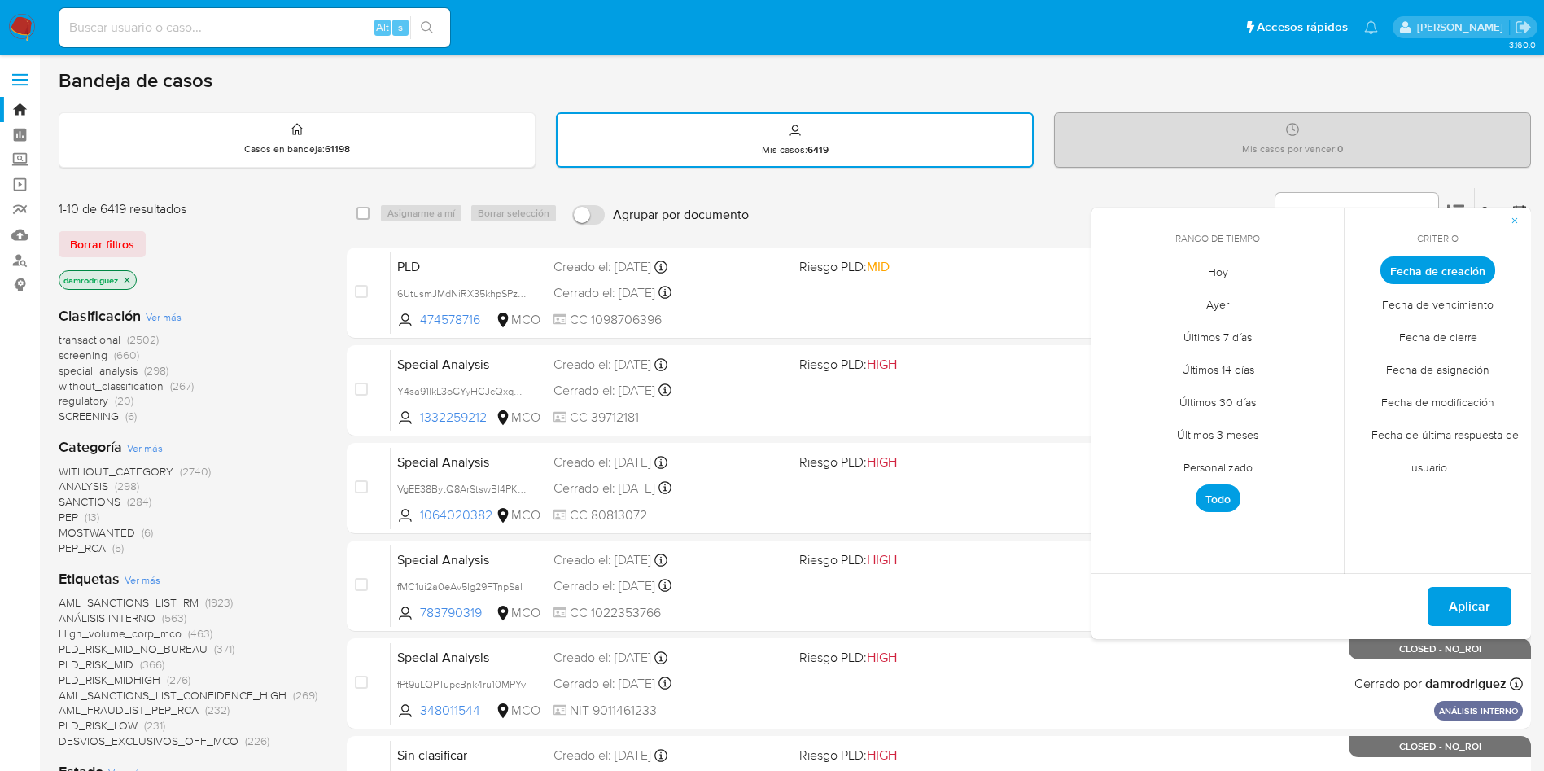
click at [1225, 273] on span "Hoy" at bounding box center [1218, 271] width 55 height 33
click at [1436, 402] on span "Fecha de modificación" at bounding box center [1437, 401] width 147 height 33
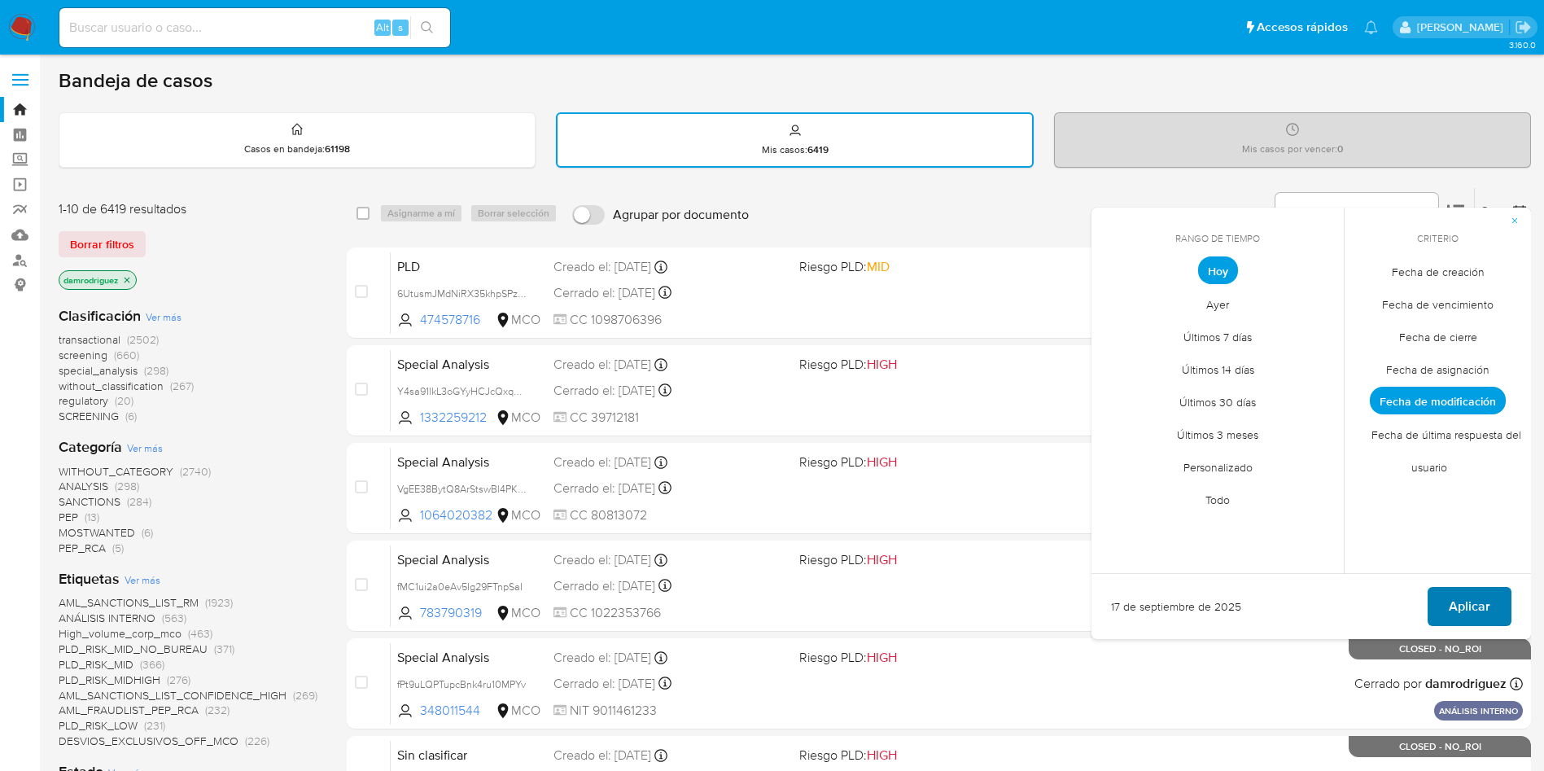
click at [1460, 595] on span "Aplicar" at bounding box center [1470, 606] width 42 height 36
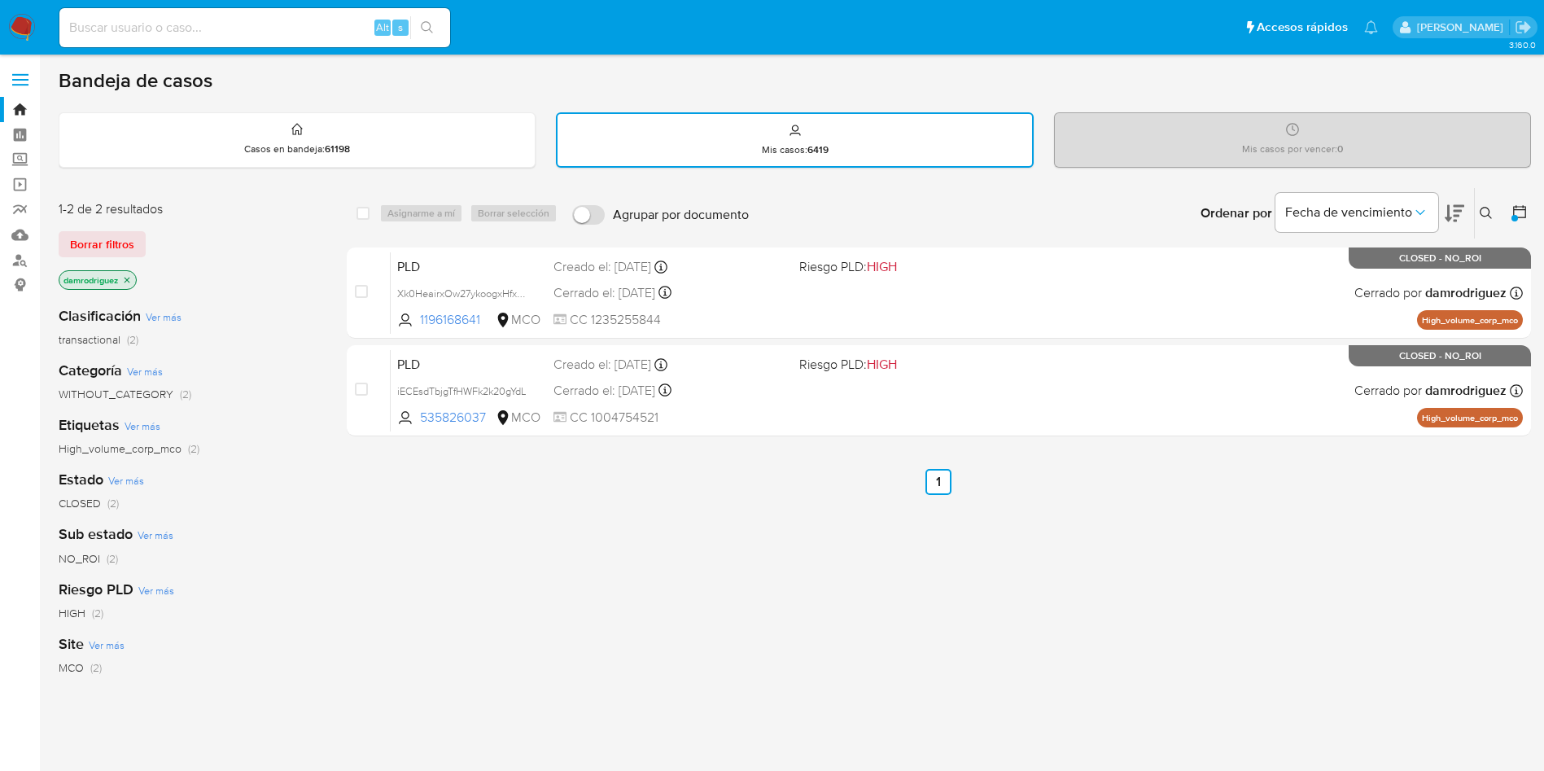
click at [1518, 208] on icon at bounding box center [1519, 211] width 16 height 16
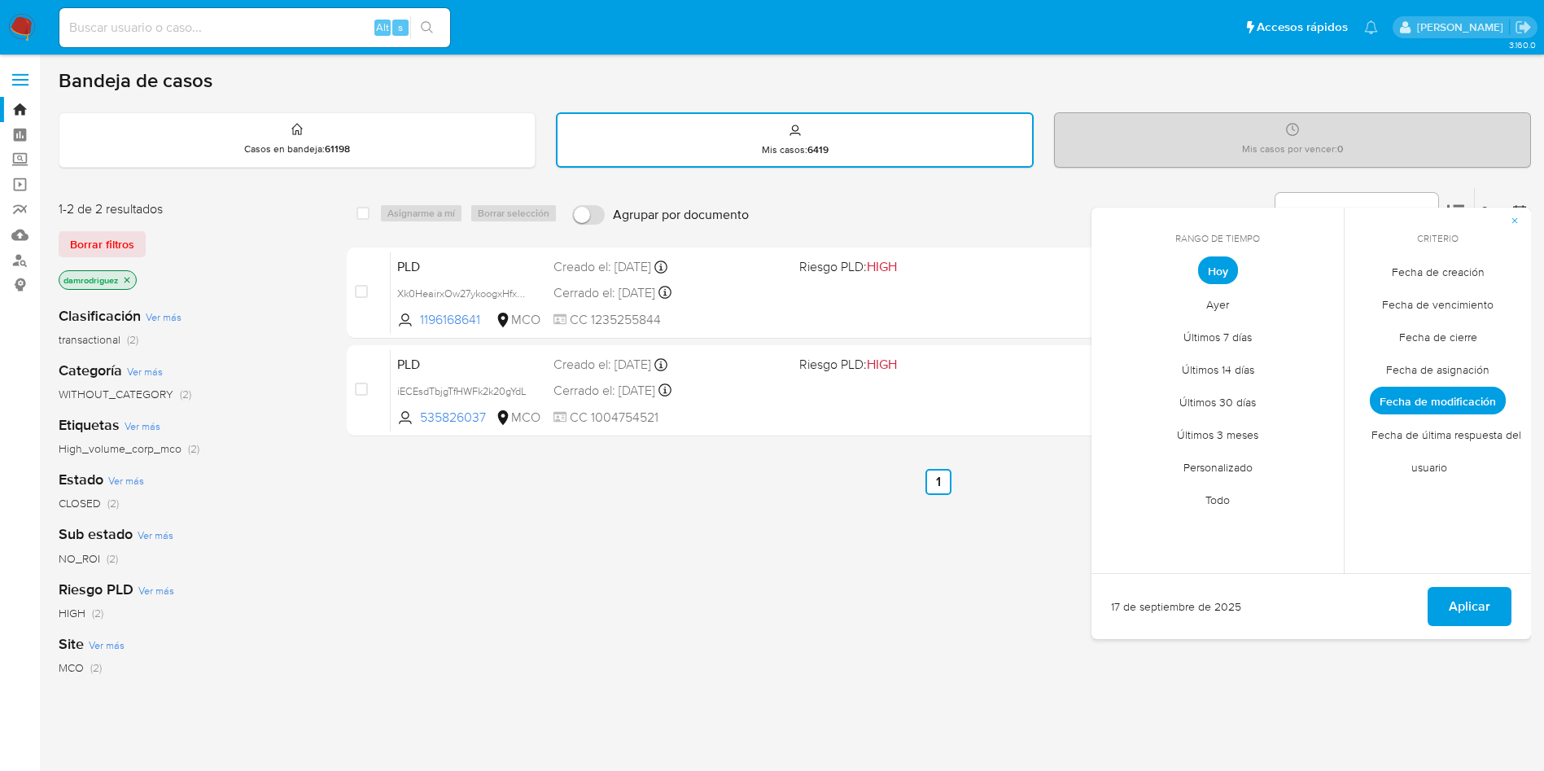
click at [1424, 466] on span "Fecha de última respuesta del usuario" at bounding box center [1437, 450] width 167 height 66
click at [1456, 400] on span "Fecha de modificación" at bounding box center [1437, 401] width 147 height 33
click at [1453, 599] on span "Aplicar" at bounding box center [1470, 606] width 42 height 36
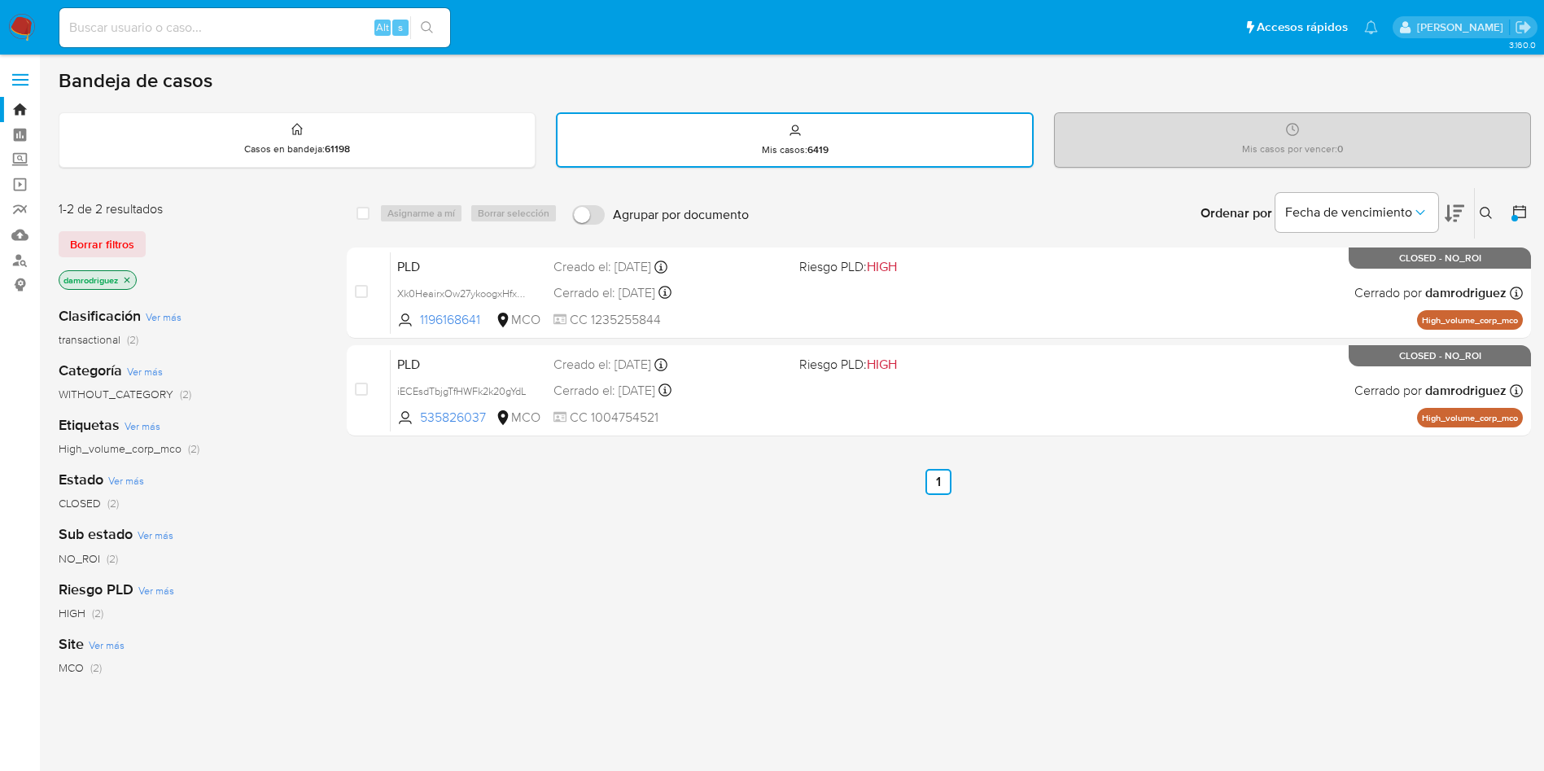
click at [125, 279] on icon "close-filter" at bounding box center [127, 280] width 10 height 10
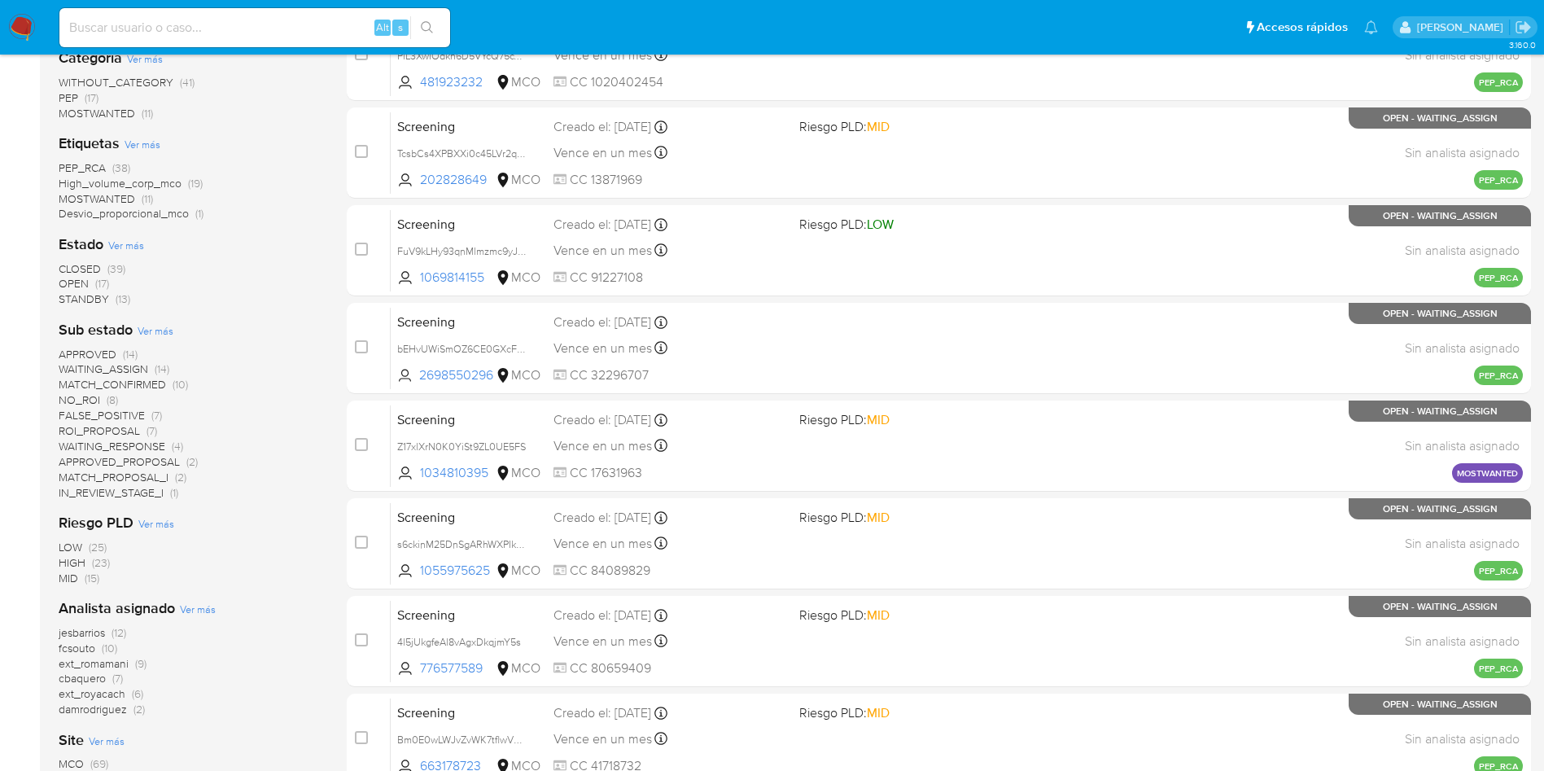
scroll to position [366, 0]
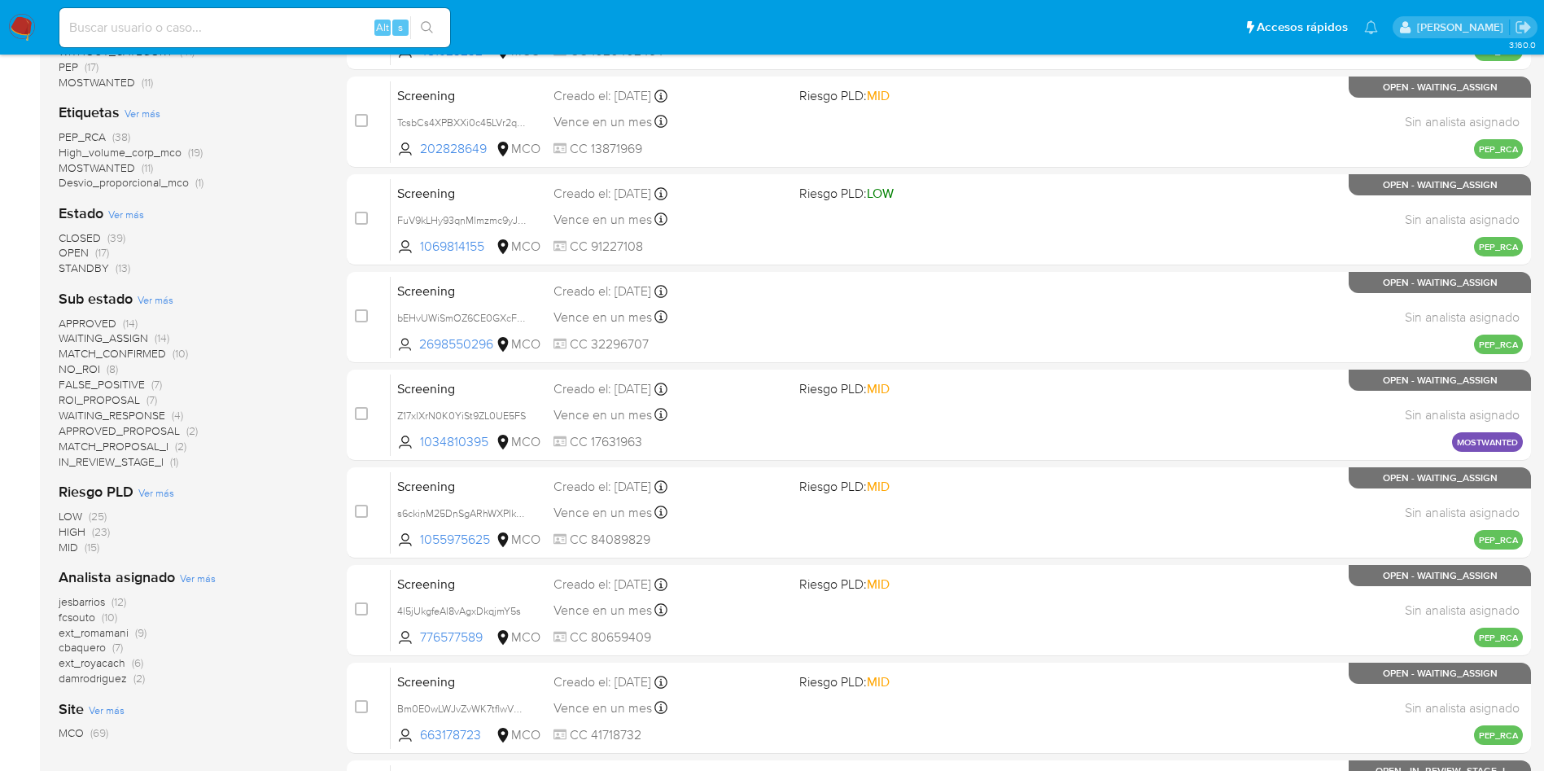
click at [73, 615] on span "fcsouto" at bounding box center [77, 617] width 37 height 16
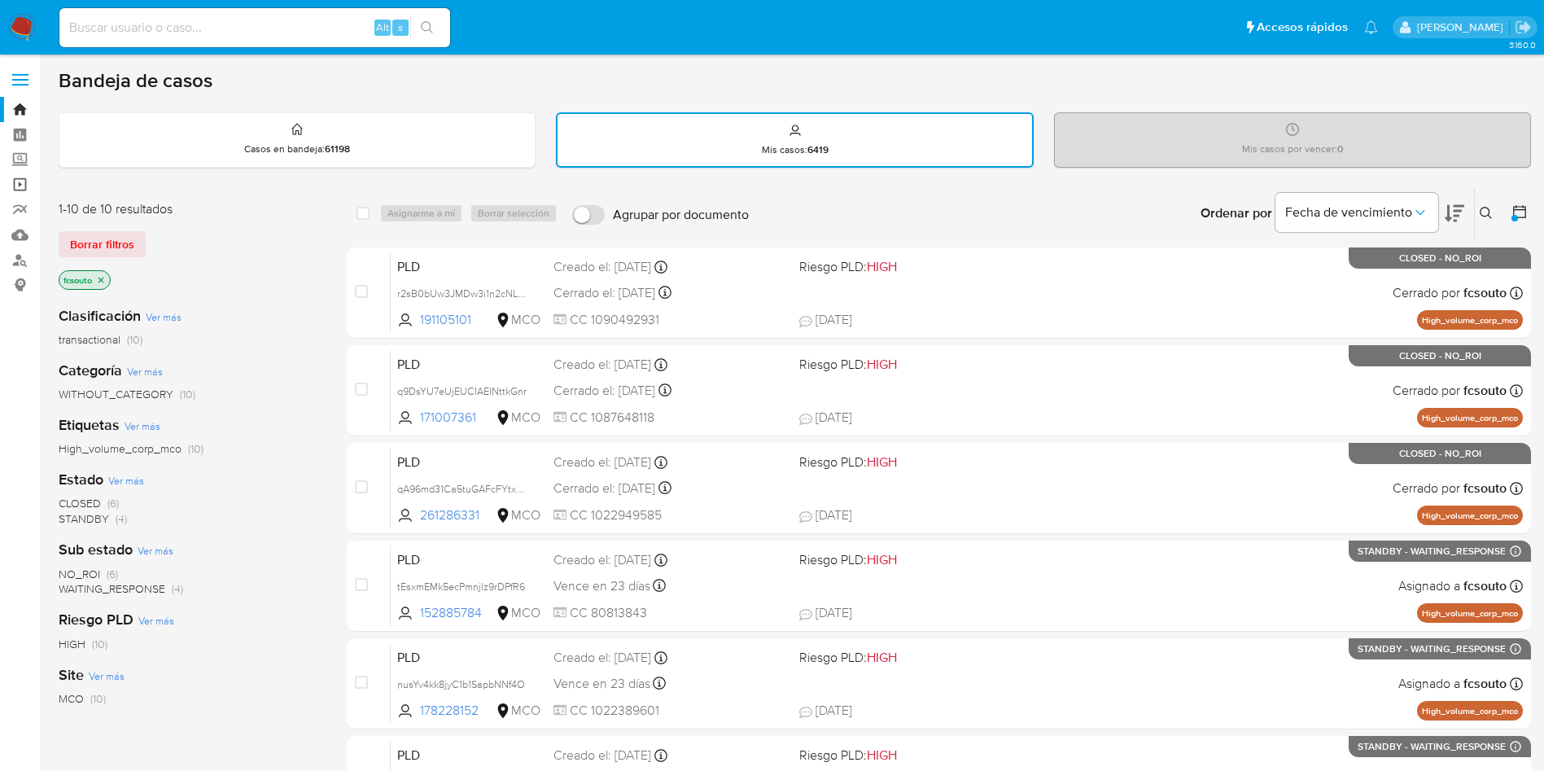
click at [22, 181] on link "Operaciones masivas" at bounding box center [97, 184] width 194 height 25
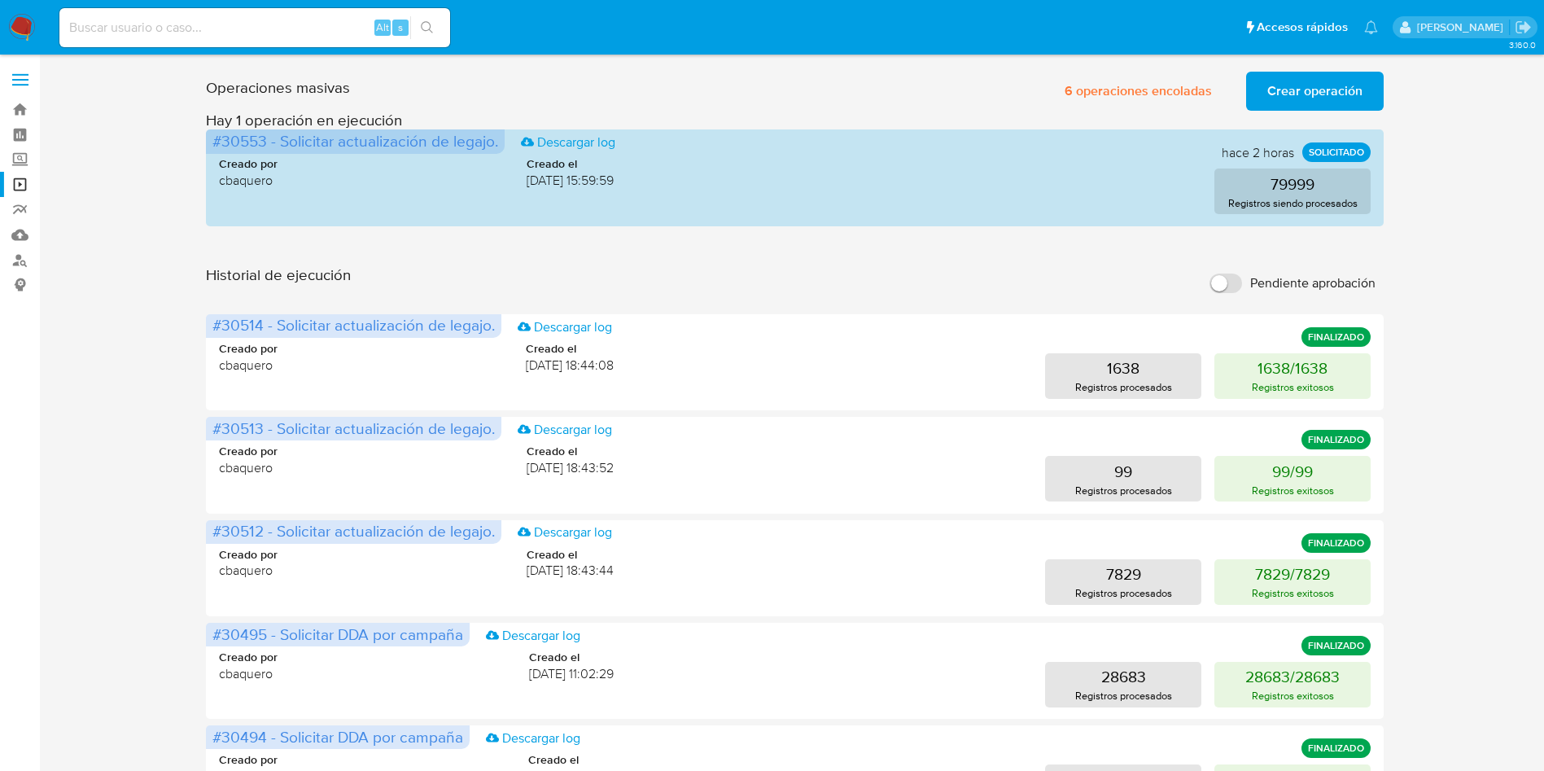
click at [1451, 233] on div "Operaciones masivas 6 operaciones encoladas Crear operación Sólo puede haber ha…" at bounding box center [795, 726] width 1472 height 1323
click at [1330, 92] on span "Crear operación" at bounding box center [1314, 91] width 95 height 36
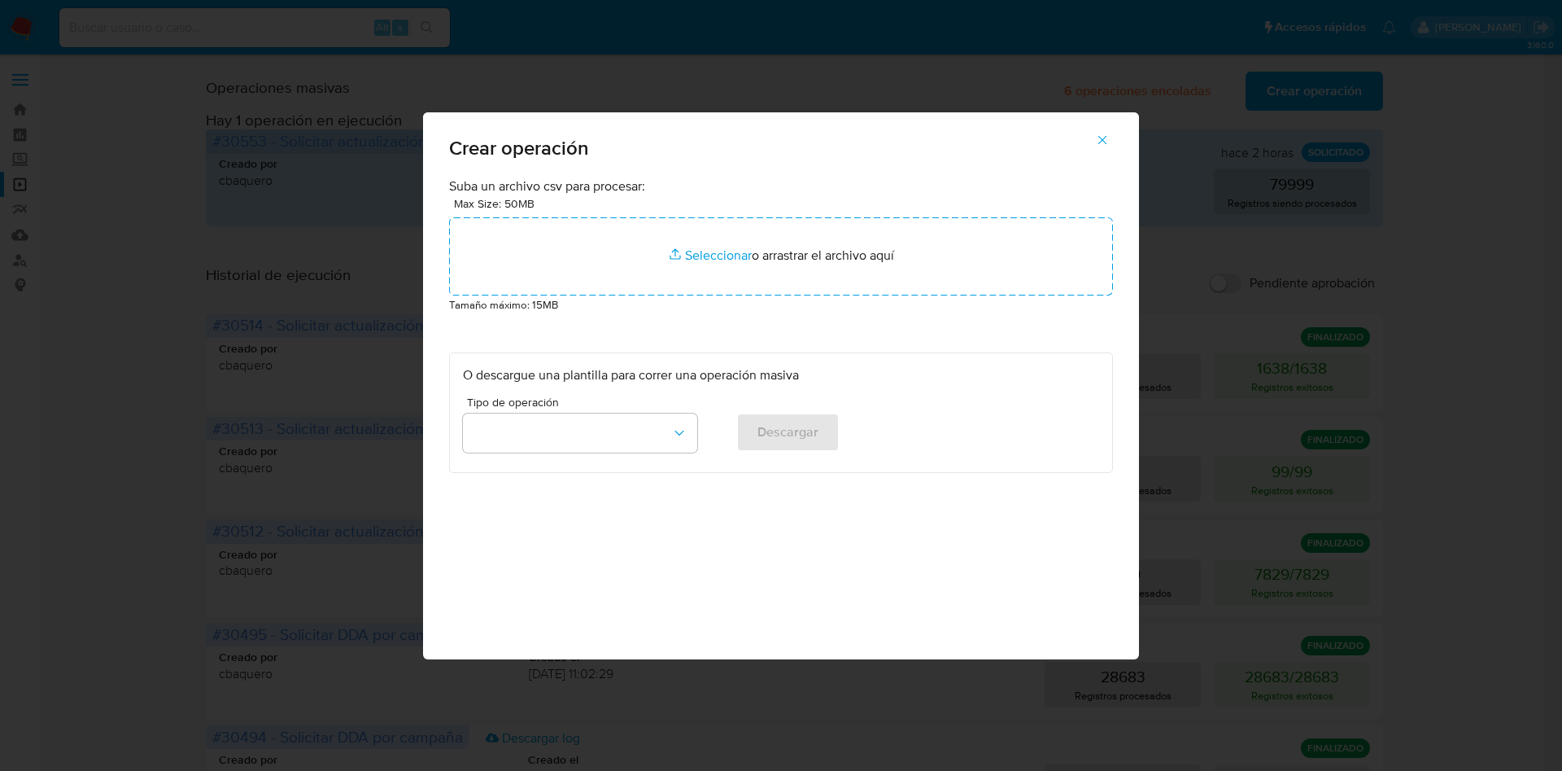
click at [1447, 163] on div "Crear operación Suba un archivo csv para procesar: Max Size: 50MB Seleccionar a…" at bounding box center [781, 385] width 1562 height 771
click at [1104, 141] on icon "button" at bounding box center [1103, 139] width 9 height 9
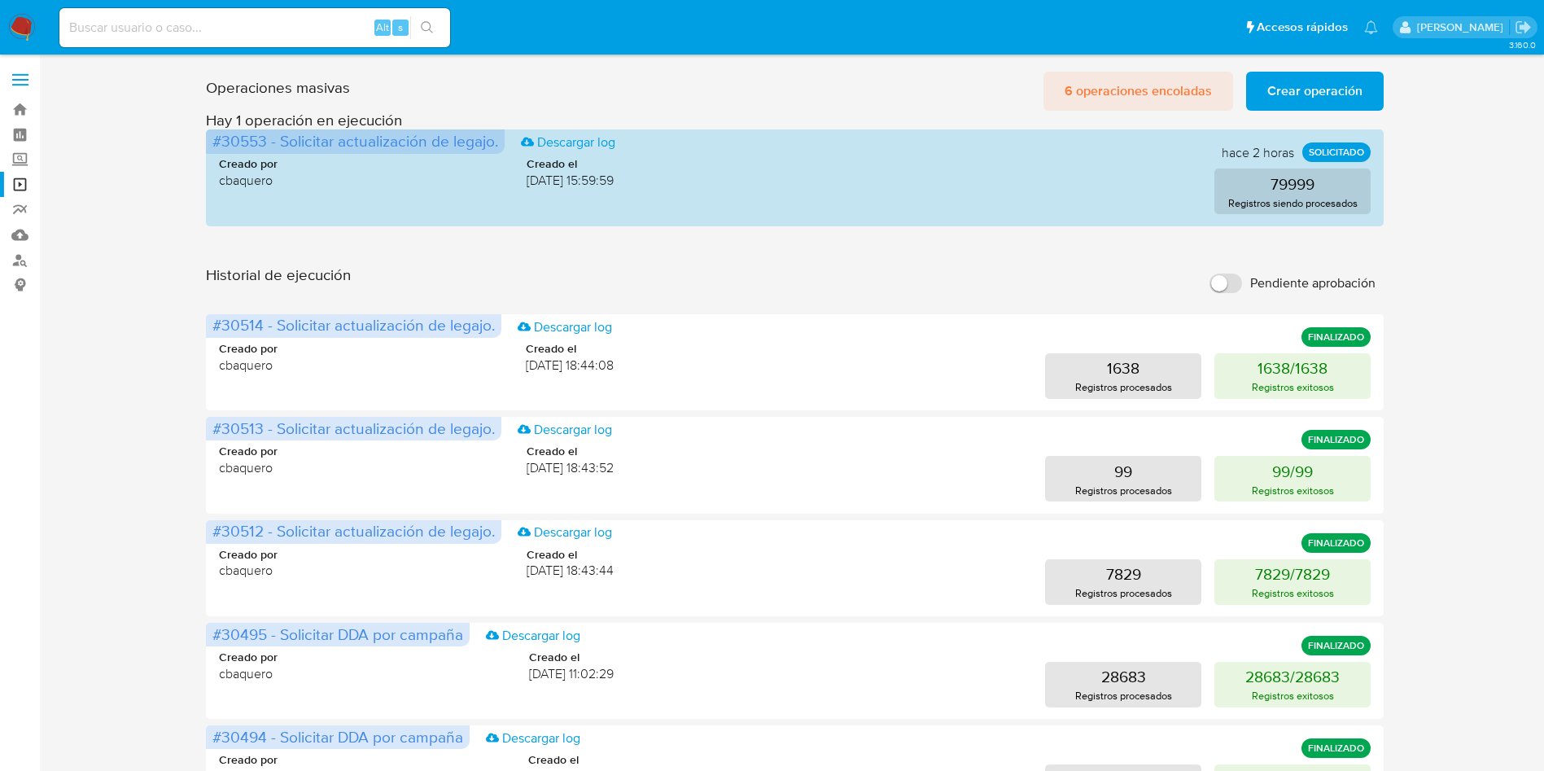
click at [1094, 85] on span "6 operaciones encoladas" at bounding box center [1137, 91] width 147 height 36
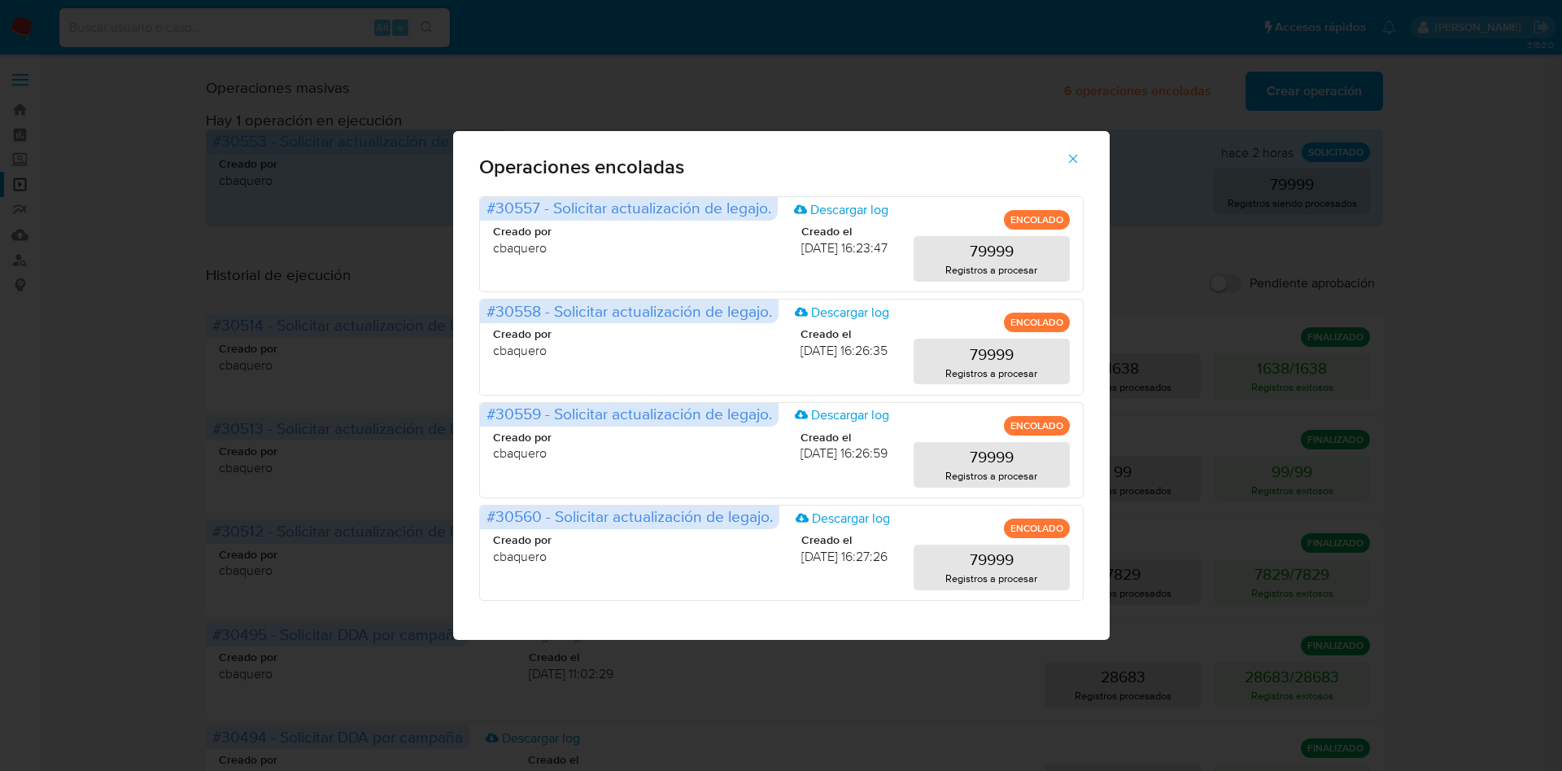
click at [1069, 155] on icon "button" at bounding box center [1073, 158] width 9 height 9
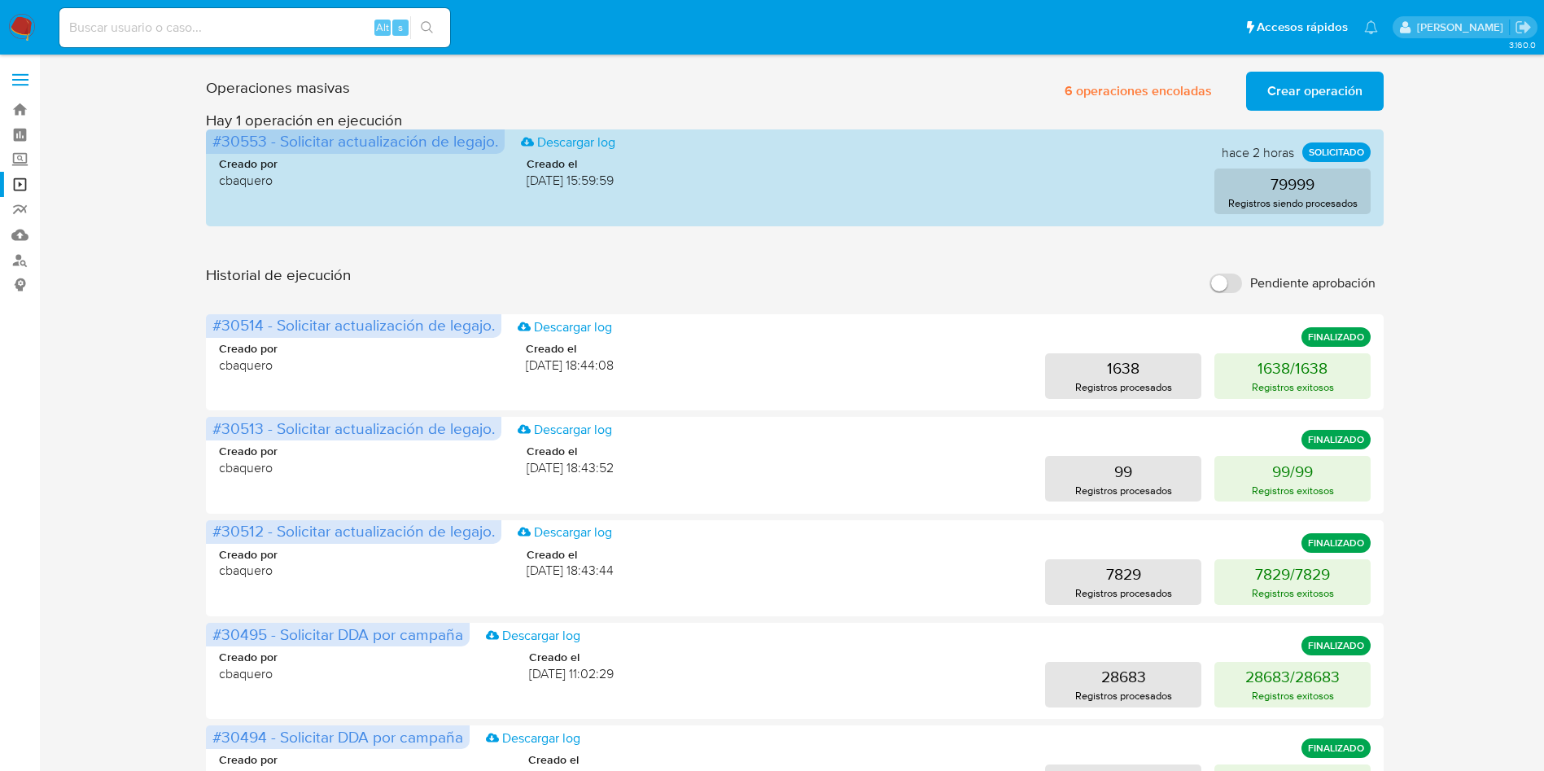
click at [1343, 86] on span "Crear operación" at bounding box center [1314, 91] width 95 height 36
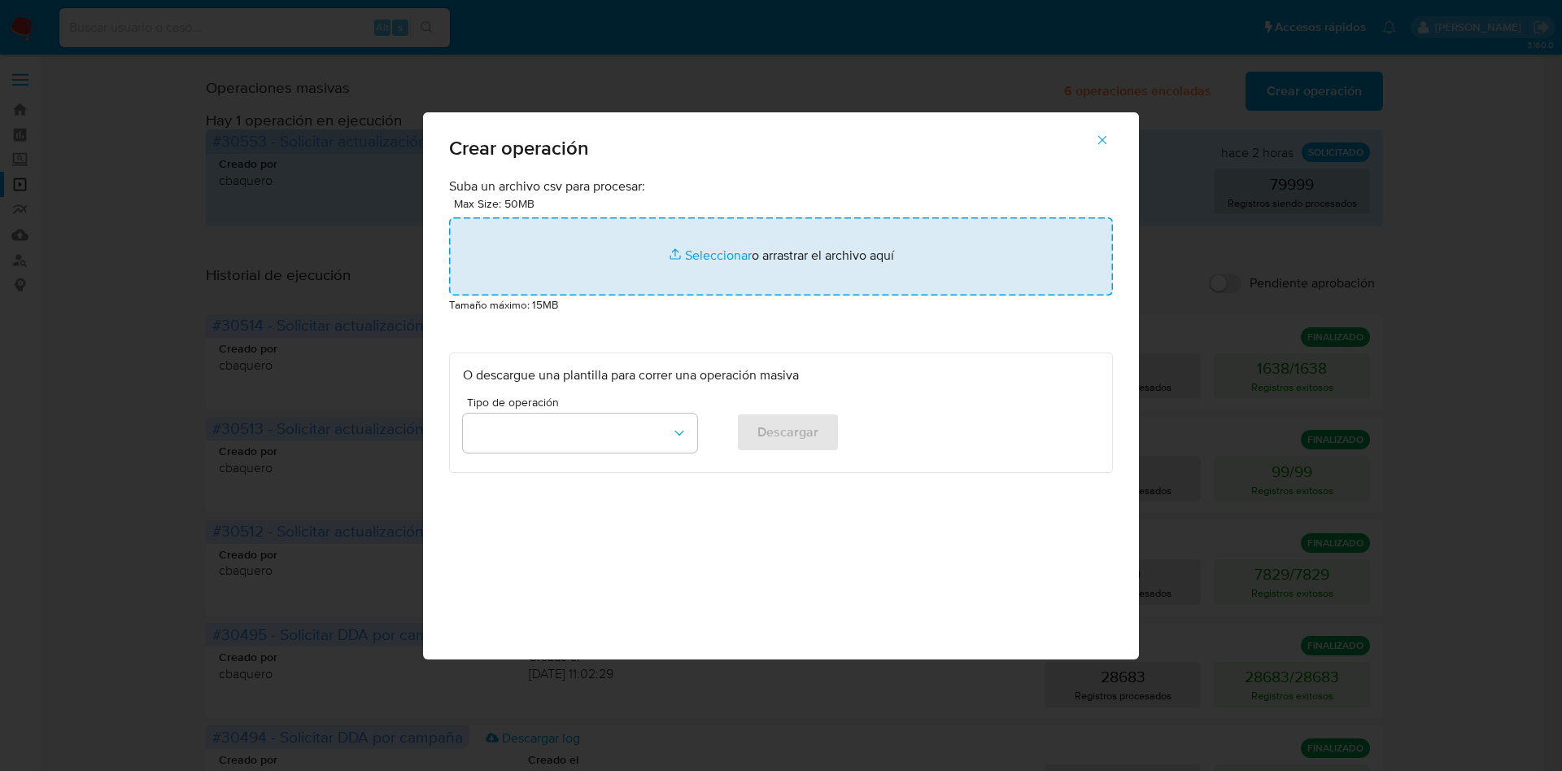
click at [716, 255] on input "file" at bounding box center [781, 256] width 664 height 78
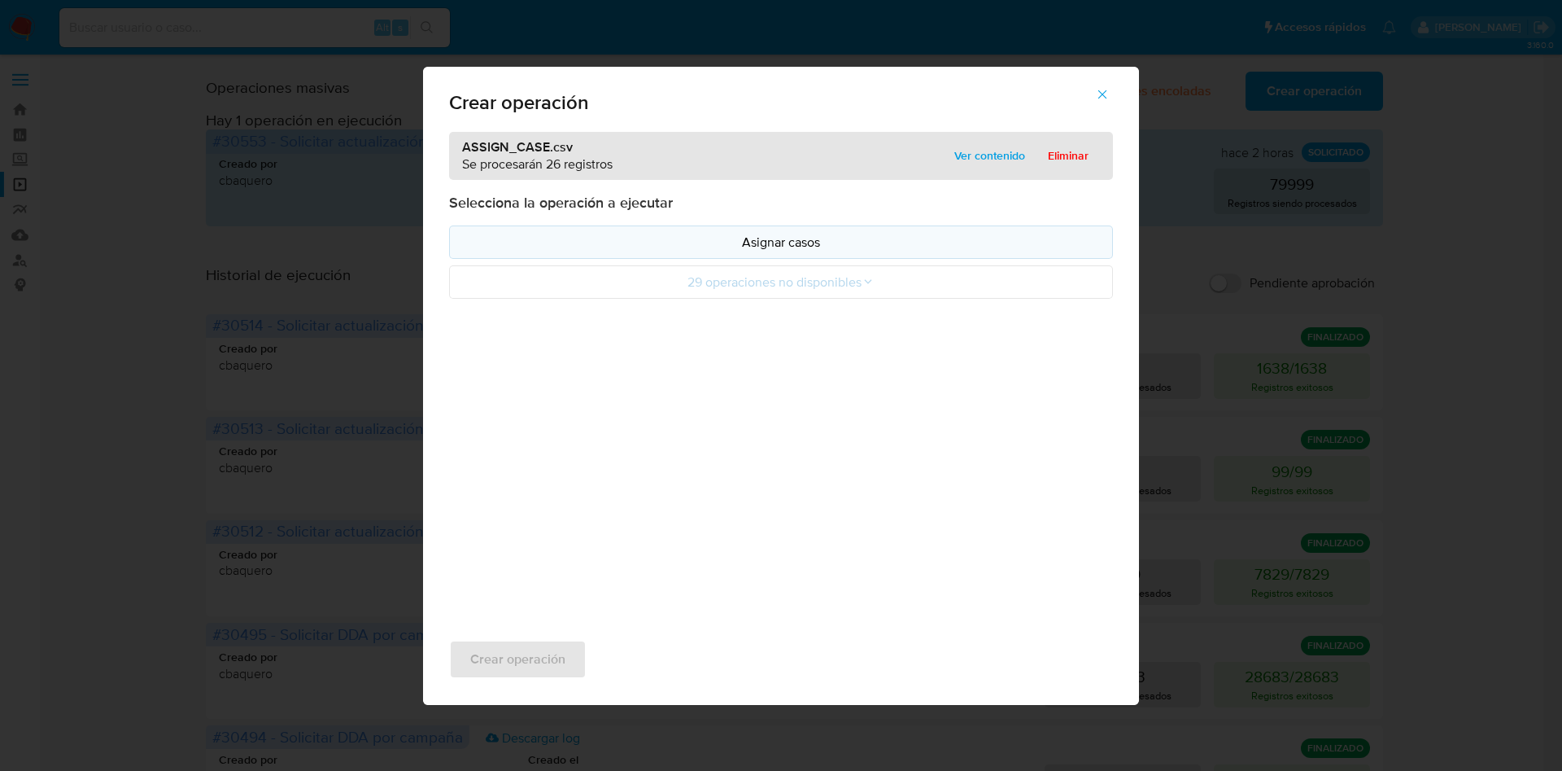
click at [754, 242] on p "Asignar casos" at bounding box center [781, 242] width 636 height 19
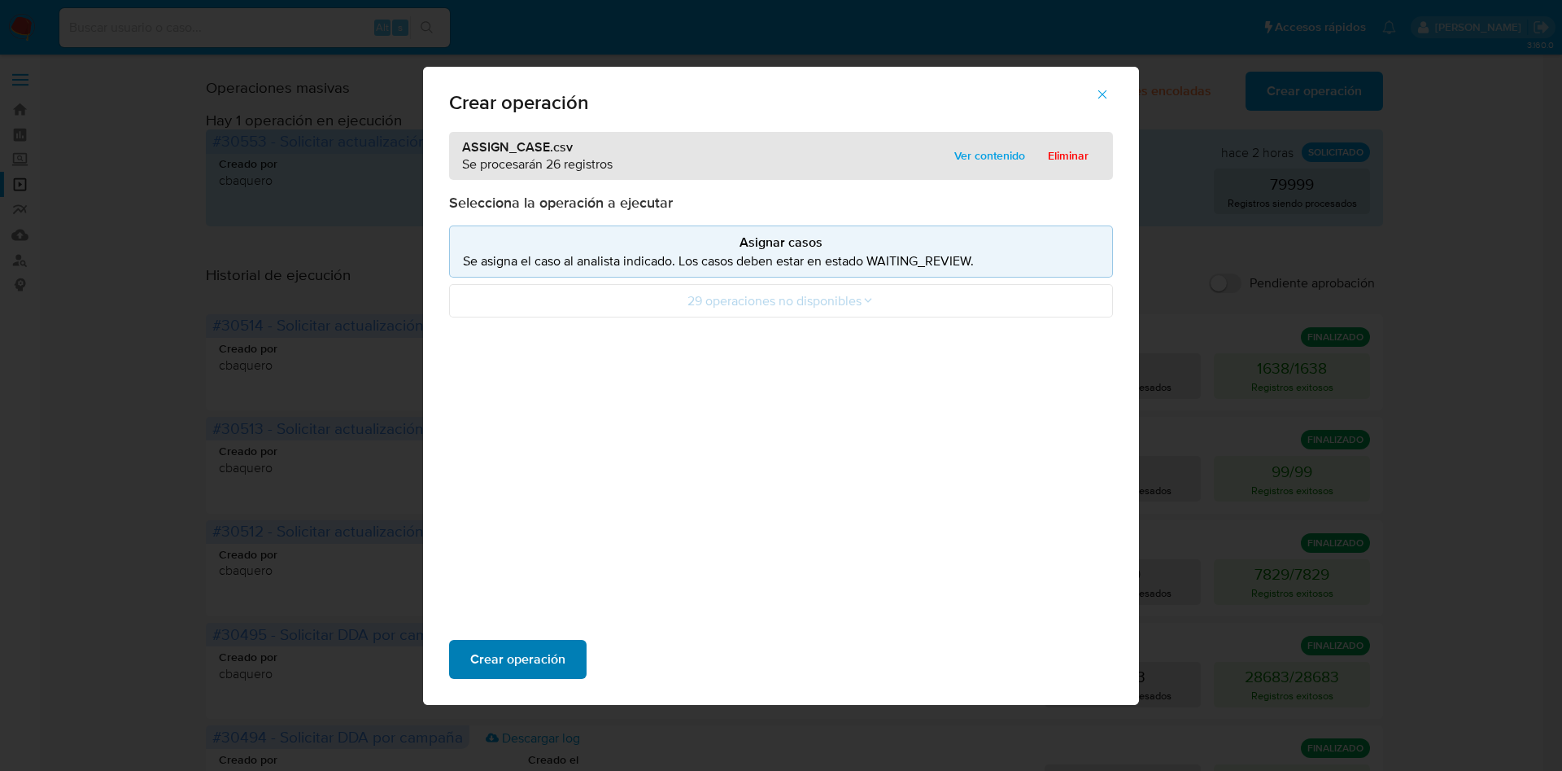
click at [517, 660] on span "Crear operación" at bounding box center [517, 659] width 95 height 36
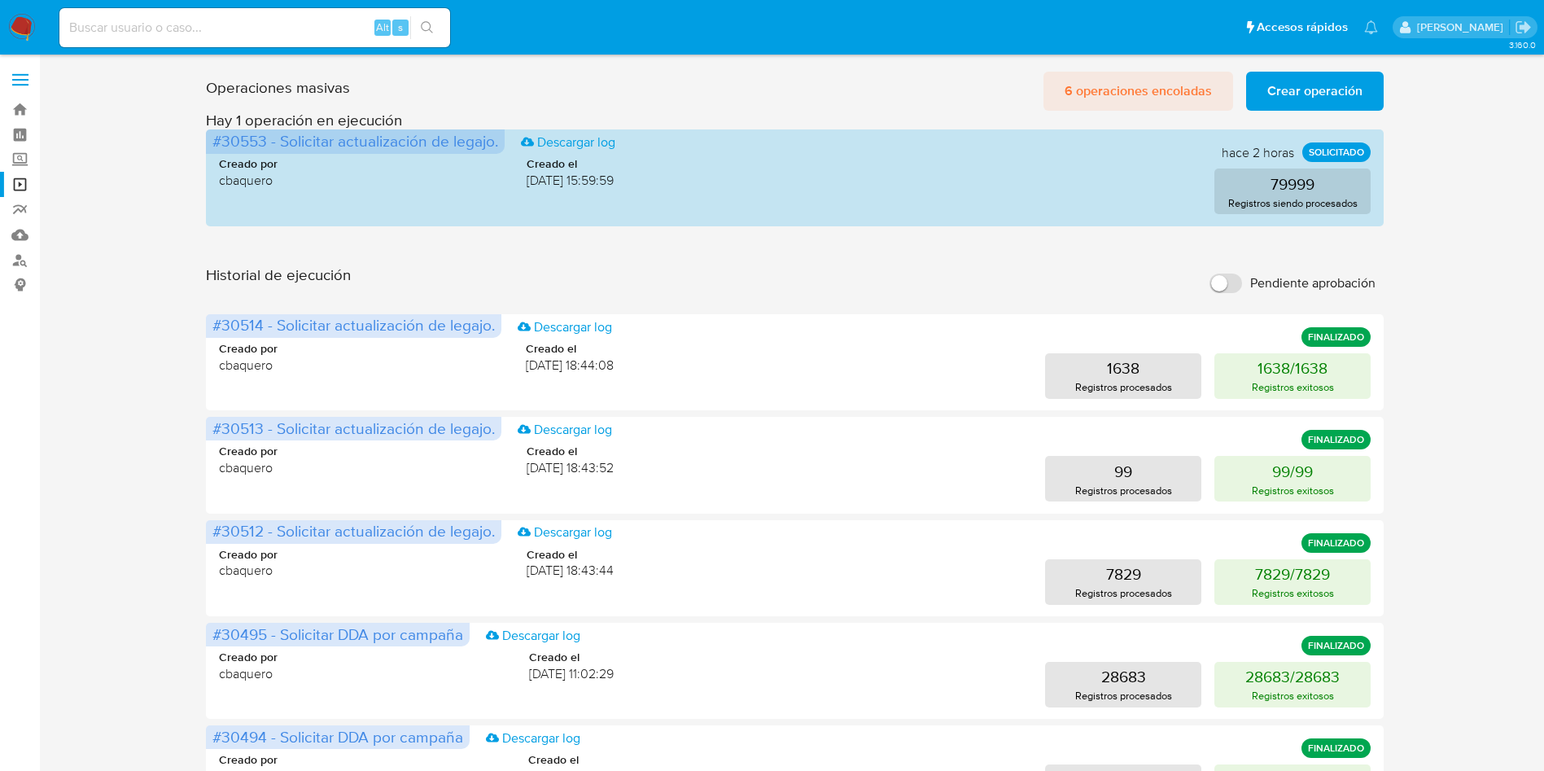
click at [1134, 83] on span "6 operaciones encoladas" at bounding box center [1137, 91] width 147 height 36
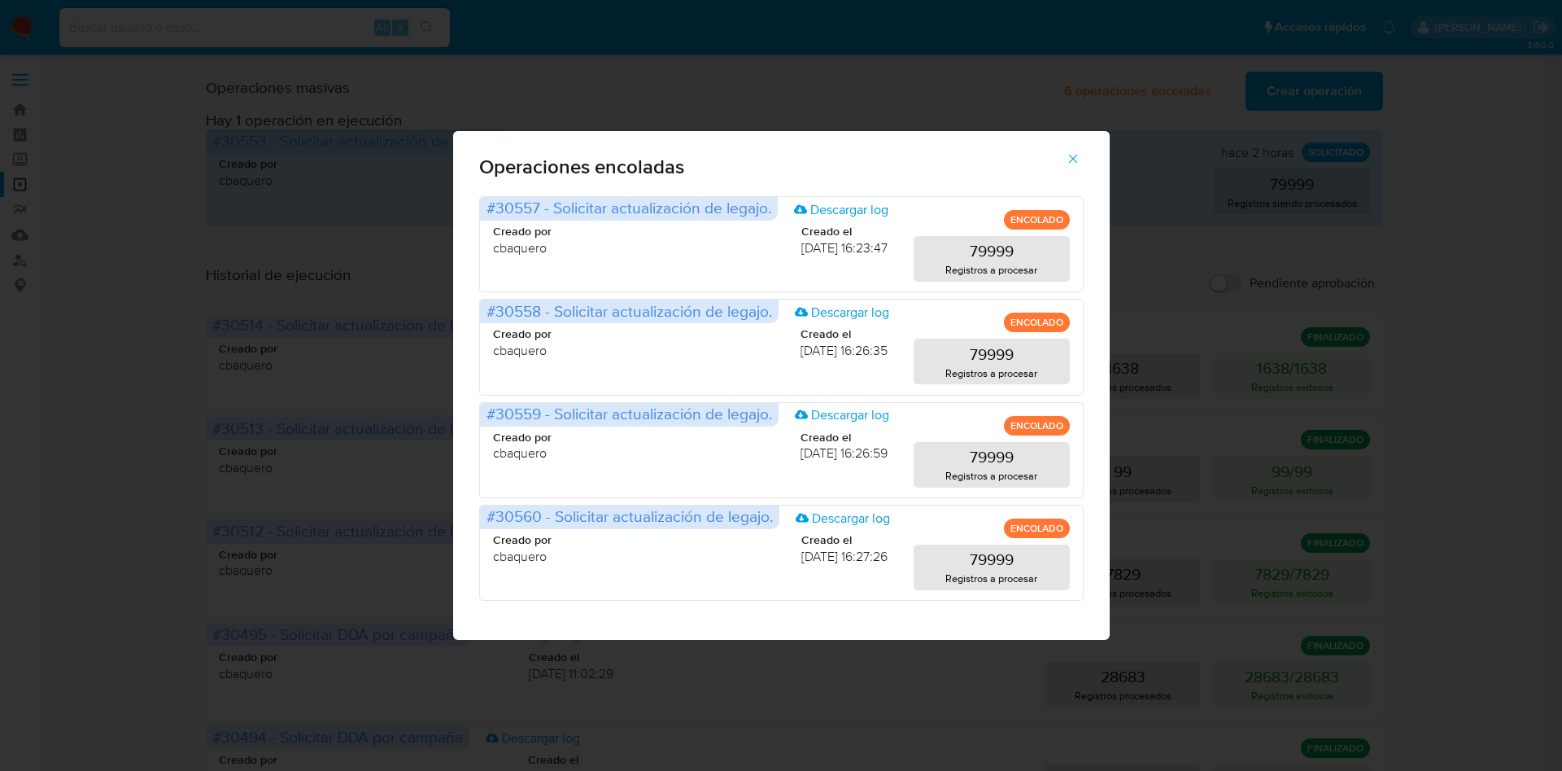
click at [1483, 269] on div "Operaciones encoladas #30557 - Solicitar actualización de legajo. Descargar log…" at bounding box center [781, 385] width 1562 height 771
click at [1073, 158] on icon "button" at bounding box center [1073, 158] width 9 height 9
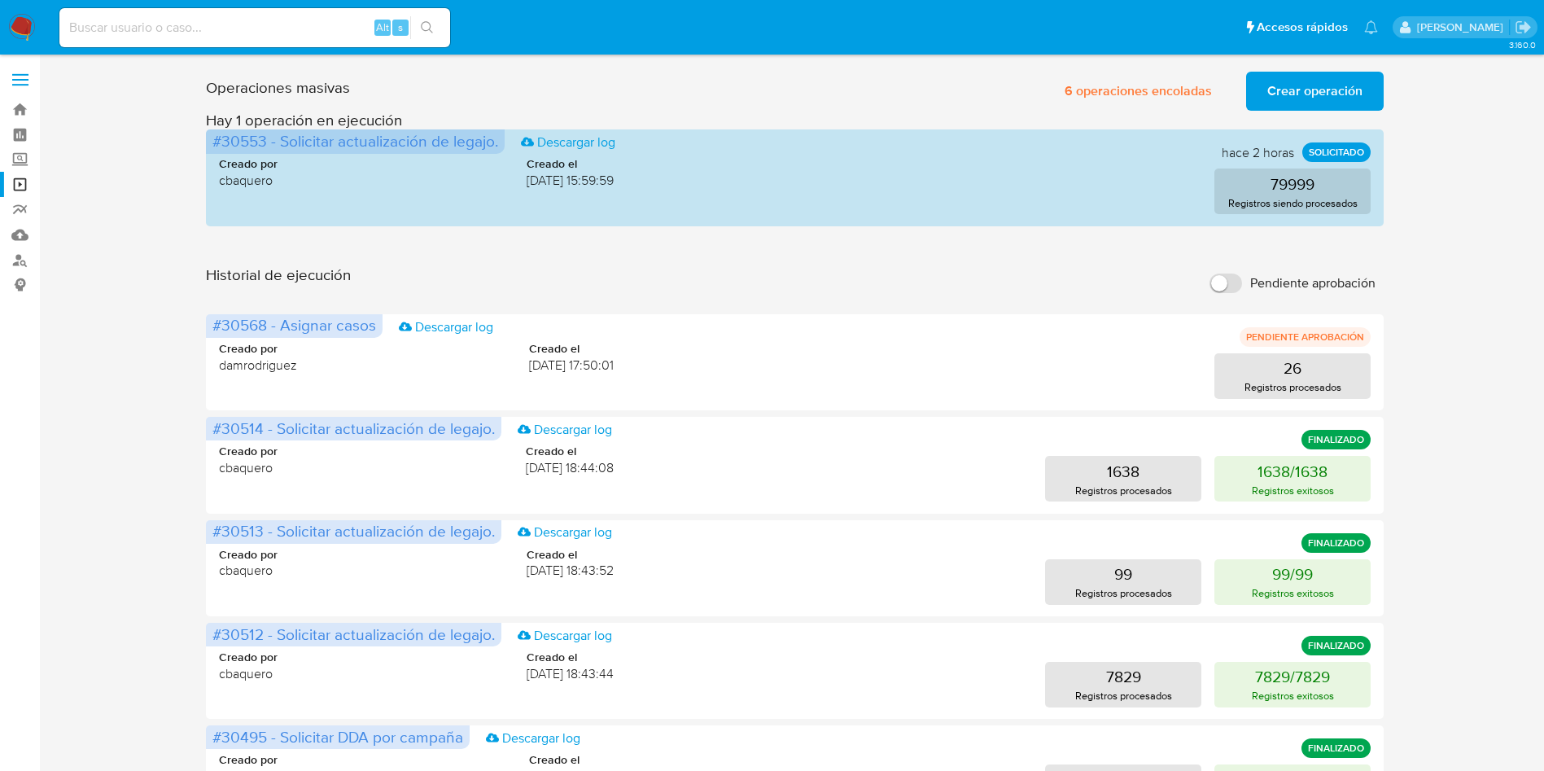
click at [12, 31] on img at bounding box center [22, 28] width 28 height 28
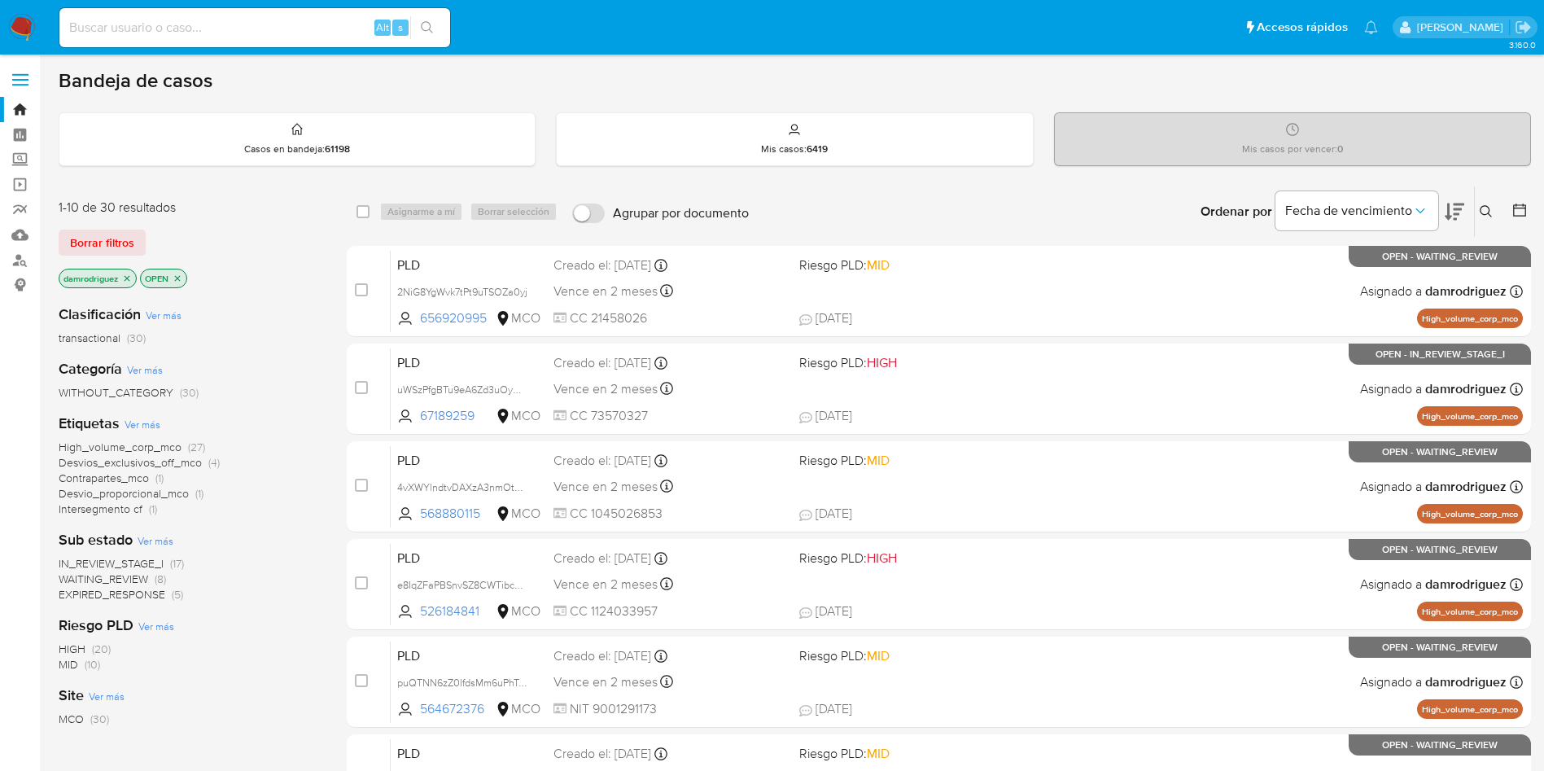
click at [23, 21] on img at bounding box center [22, 28] width 28 height 28
